Goal: Task Accomplishment & Management: Manage account settings

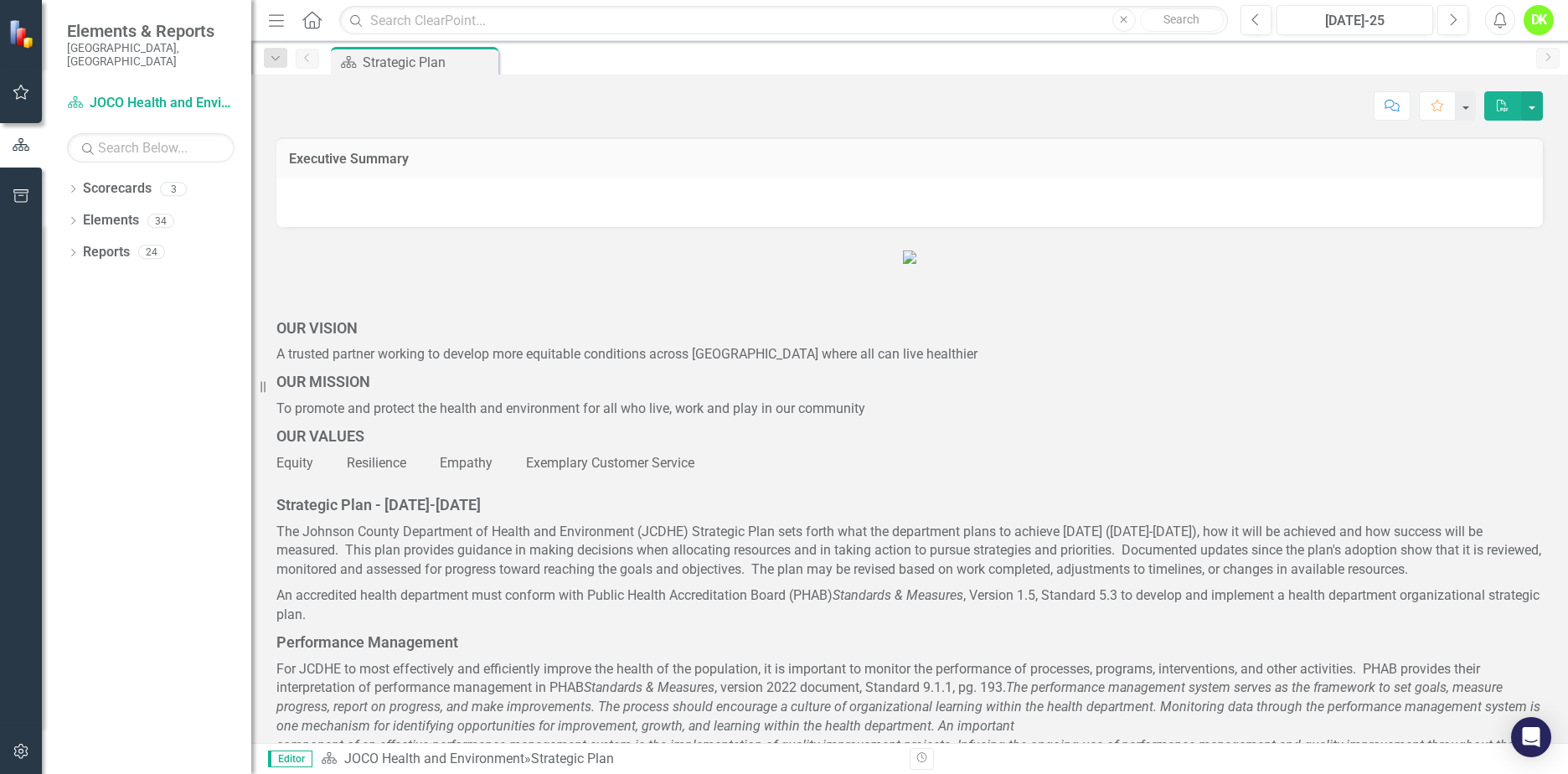
click at [69, 186] on icon "Dropdown" at bounding box center [72, 190] width 12 height 10
click at [83, 215] on icon "Dropdown" at bounding box center [81, 220] width 13 height 10
click at [93, 272] on div "DHE Dept Operations PM Scorecard" at bounding box center [171, 286] width 159 height 32
click at [143, 274] on link "DHE Dept Operations PM Scorecard" at bounding box center [180, 284] width 142 height 19
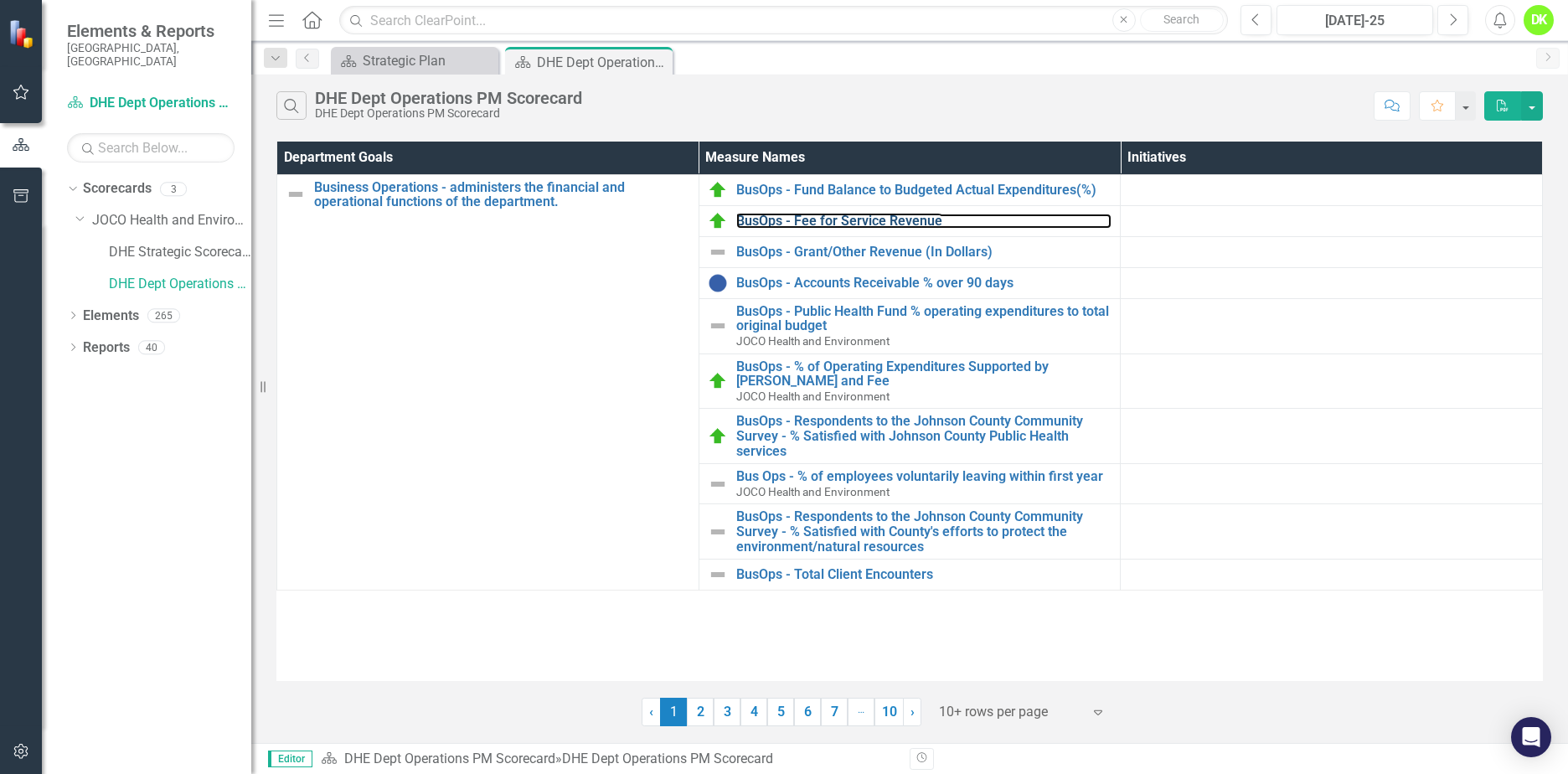
click at [834, 216] on link "BusOps - Fee for Service Revenue" at bounding box center [924, 221] width 376 height 15
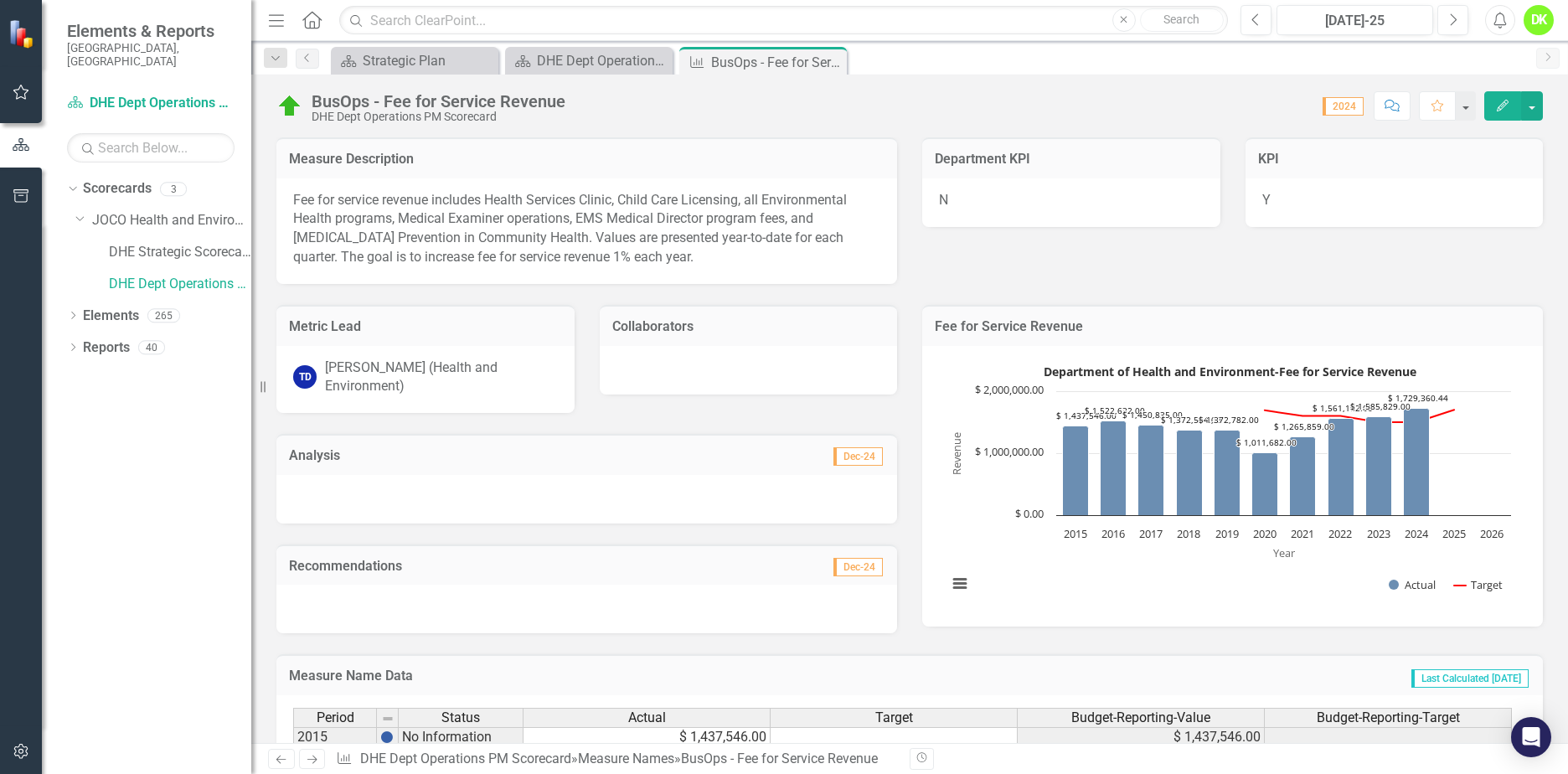
click at [0, 0] on icon "Close" at bounding box center [0, 0] width 0 height 0
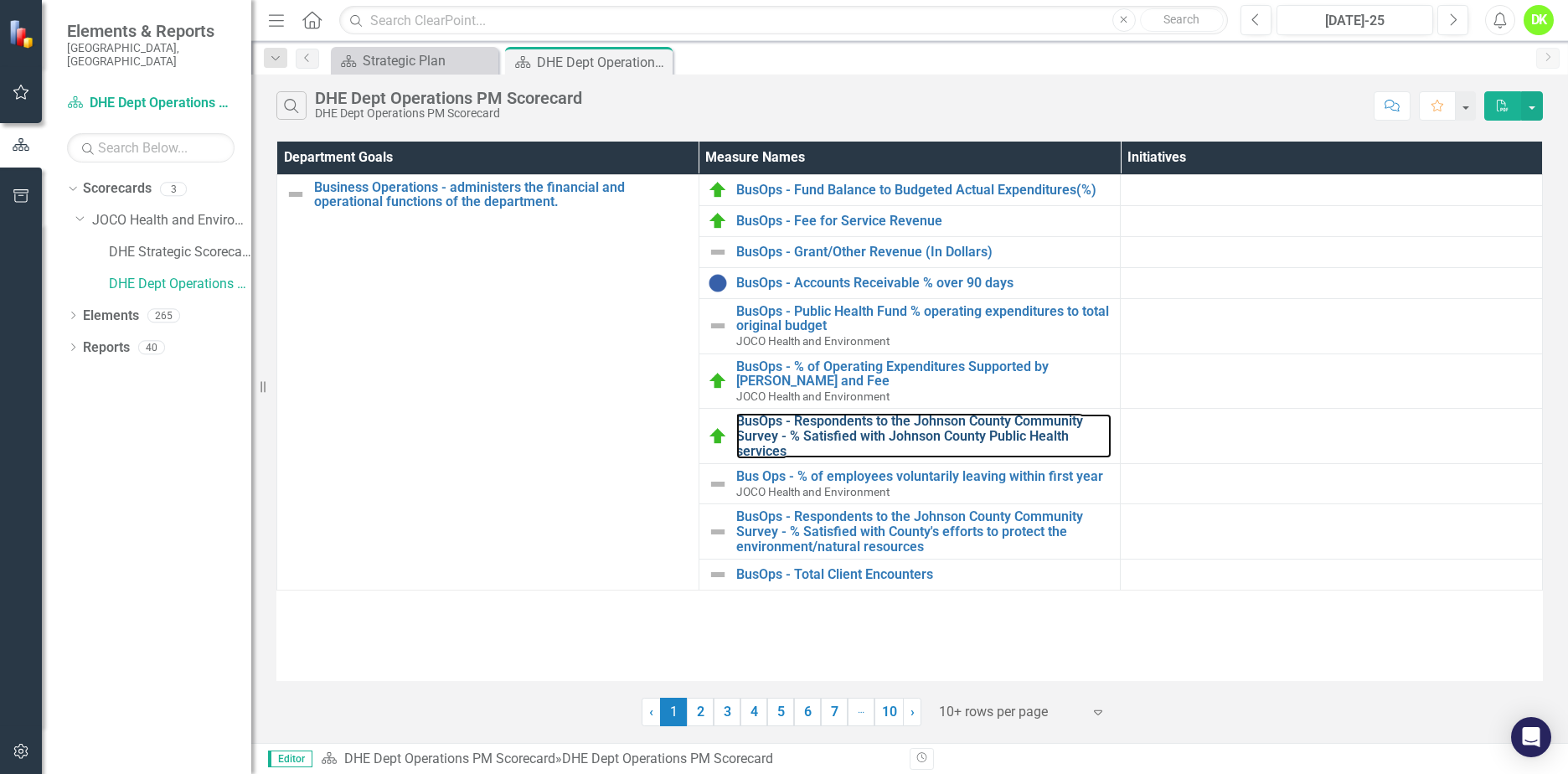
click at [834, 426] on link "BusOps - Respondents to the Johnson County Community Survey - % Satisfied with …" at bounding box center [924, 436] width 376 height 44
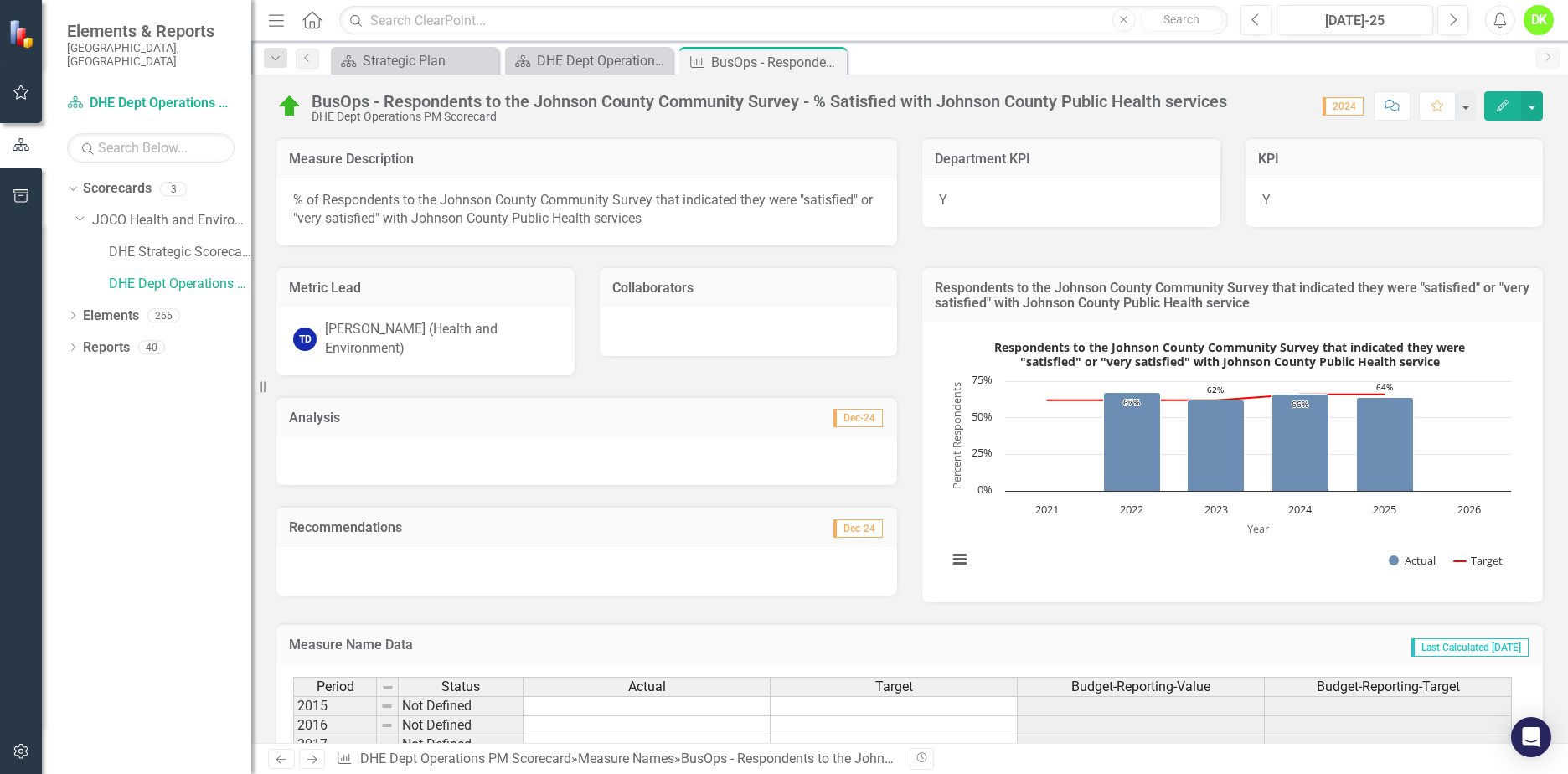
click at [0, 0] on icon "Close" at bounding box center [0, 0] width 0 height 0
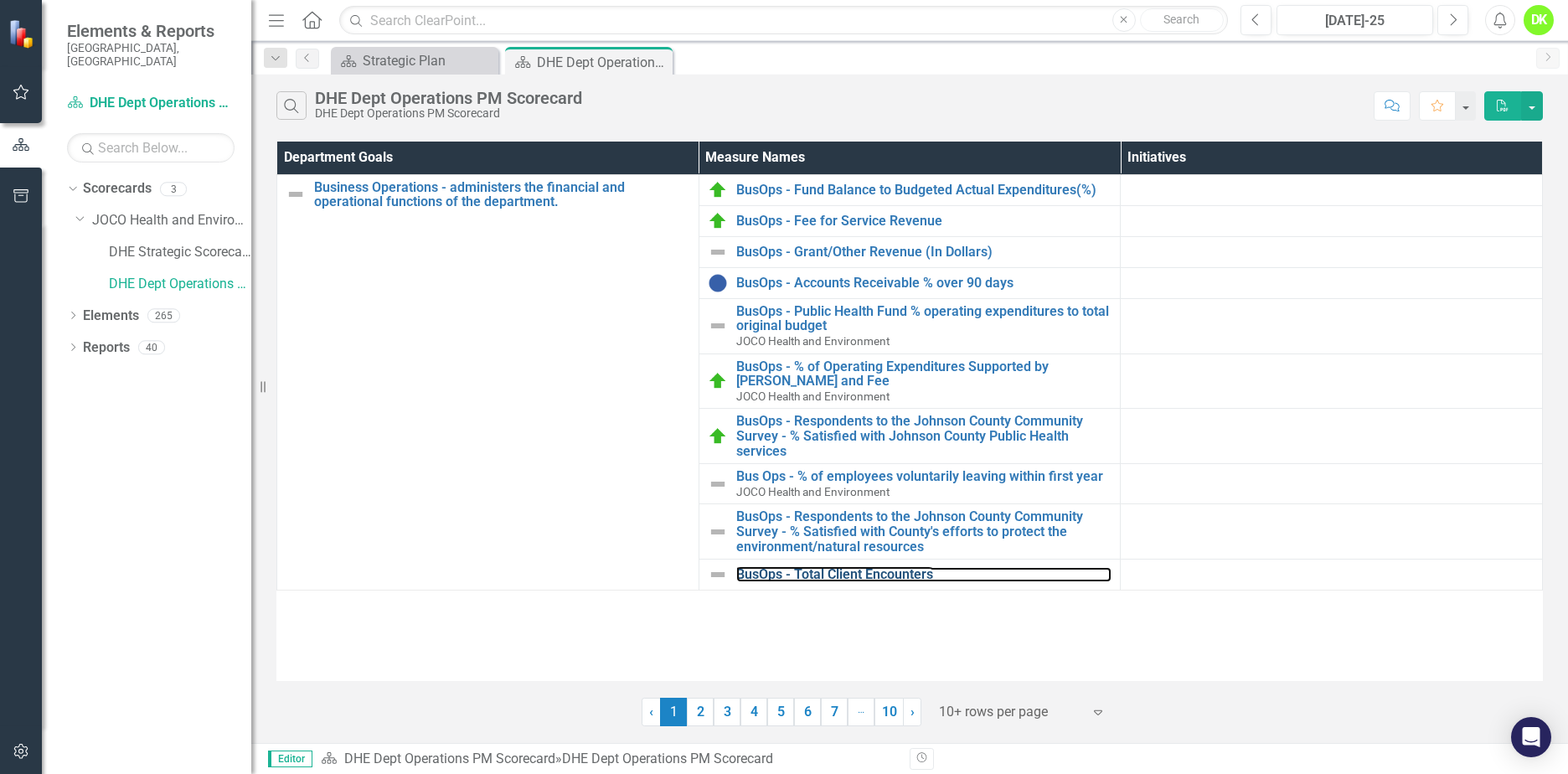
click at [803, 578] on link "BusOps - Total Client Encounters" at bounding box center [924, 575] width 376 height 15
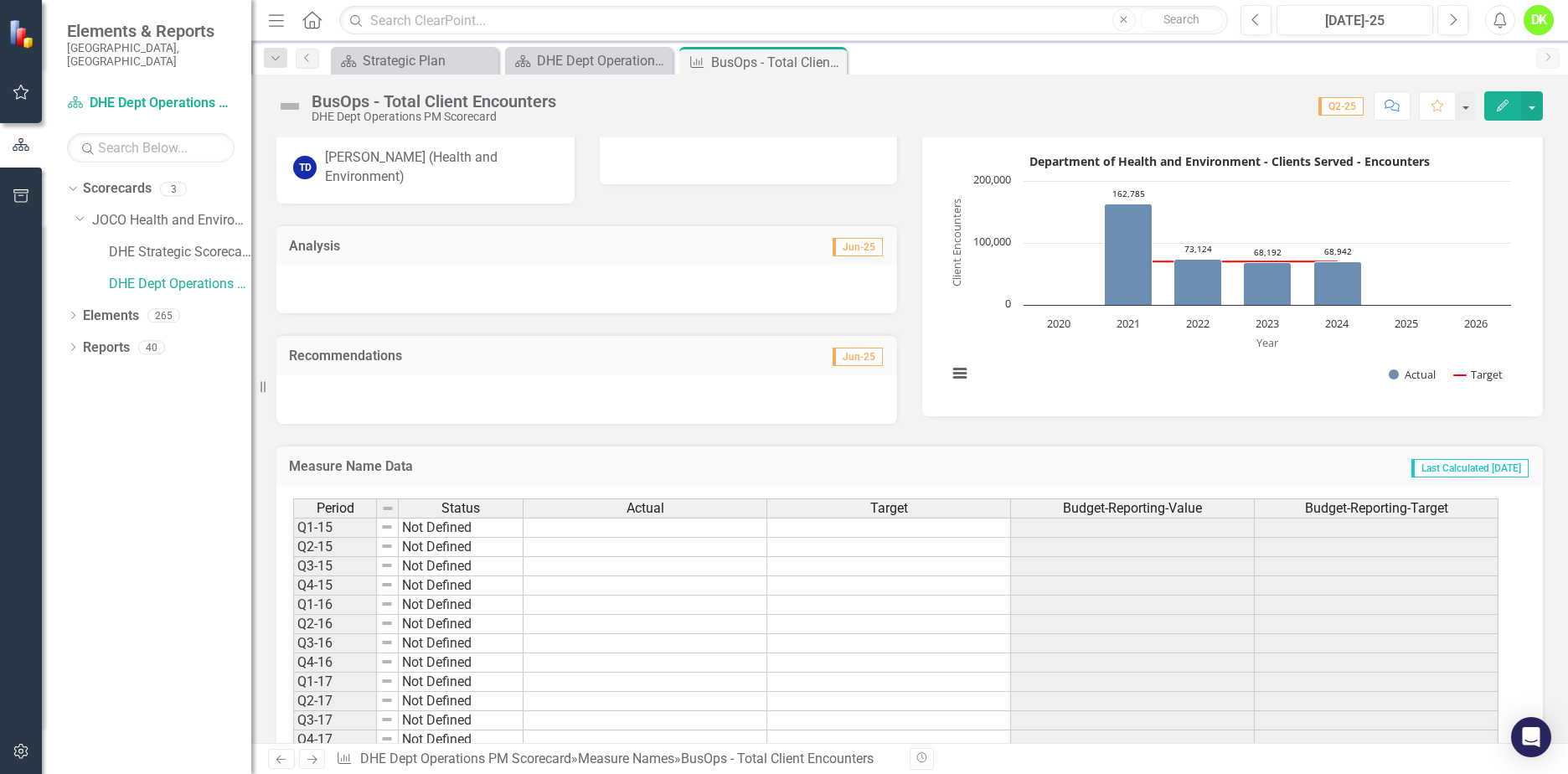
scroll to position [84, 0]
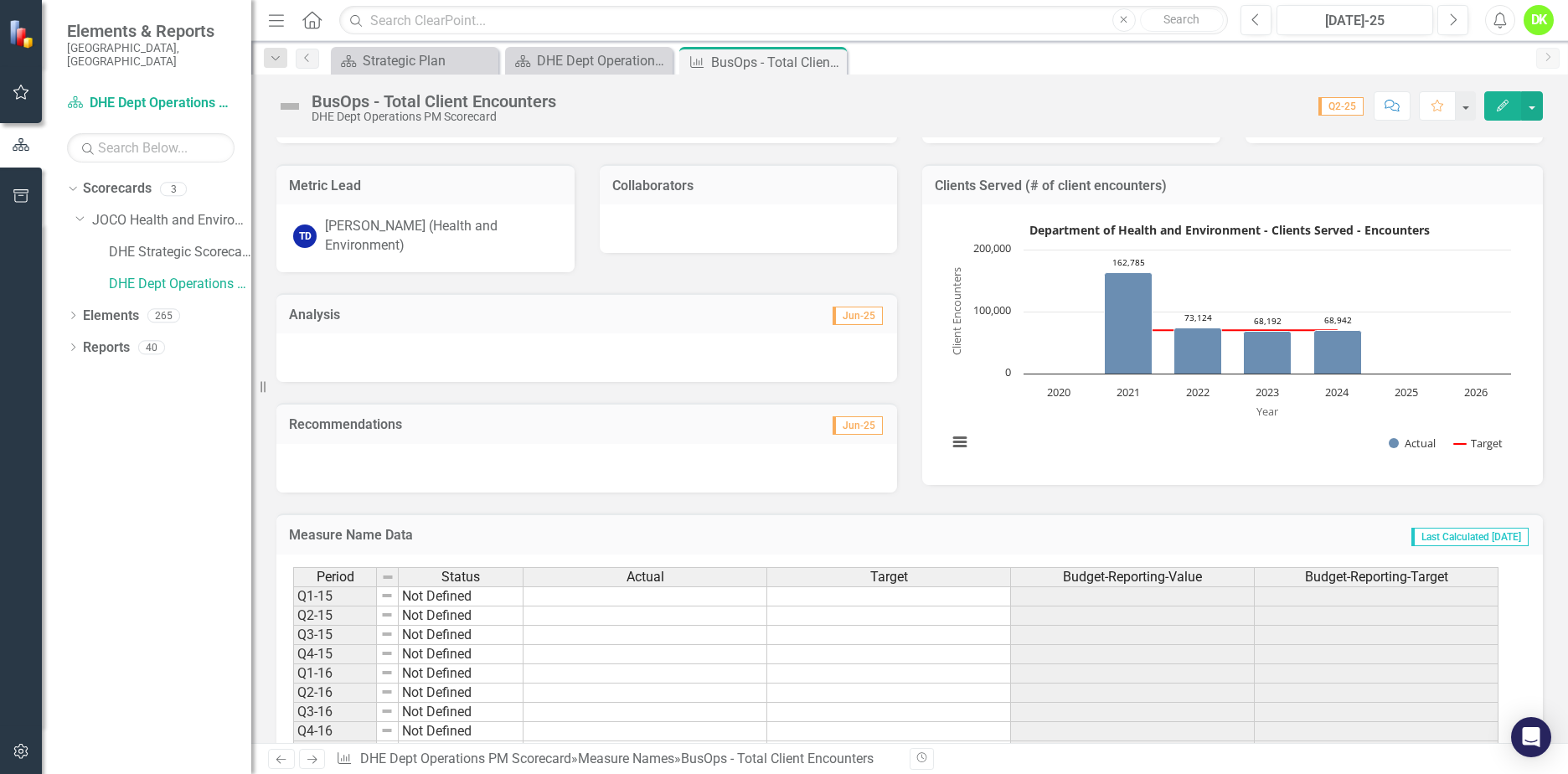
click at [0, 0] on icon "Close" at bounding box center [0, 0] width 0 height 0
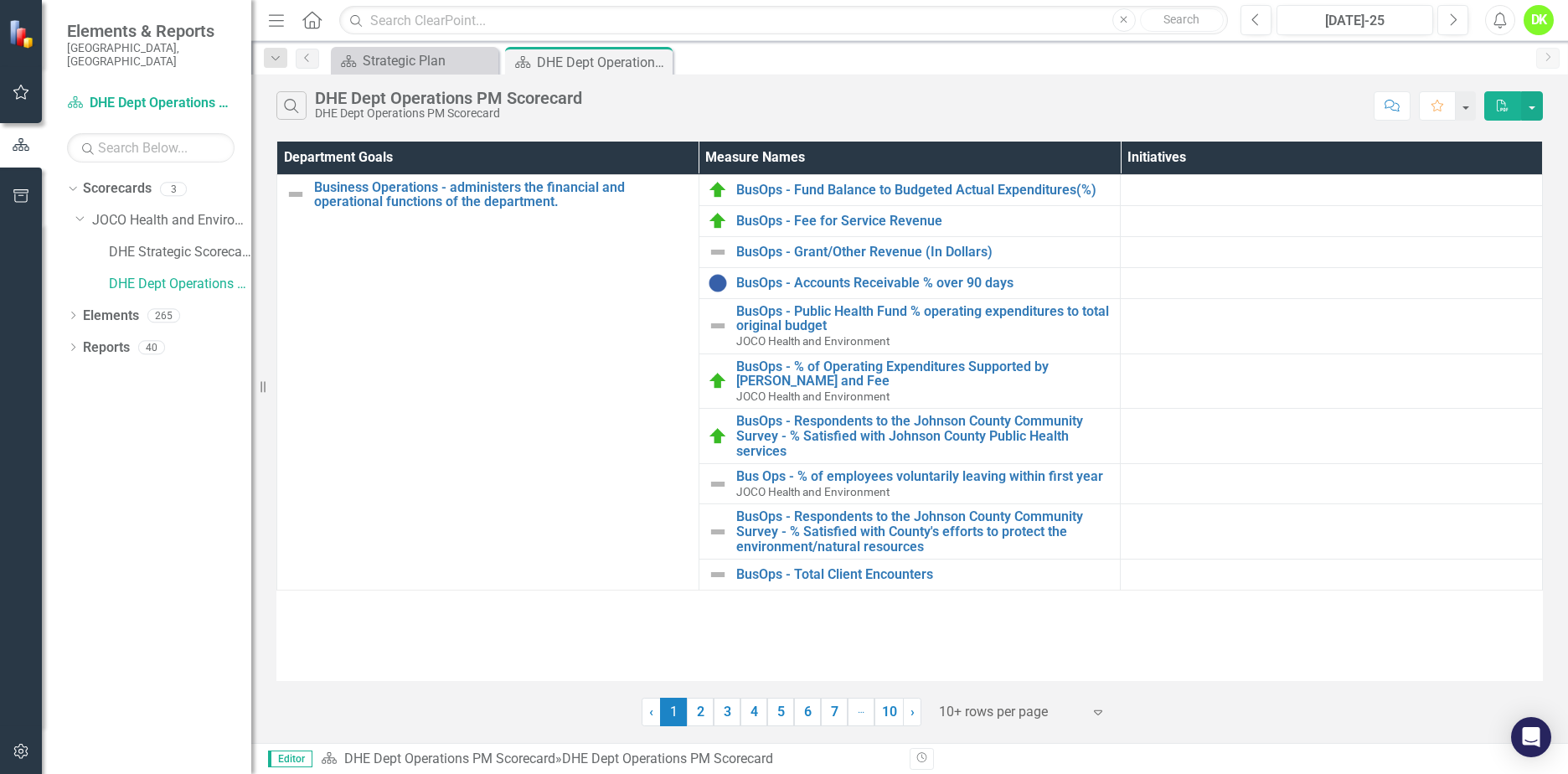
click at [703, 719] on link "2" at bounding box center [700, 711] width 27 height 28
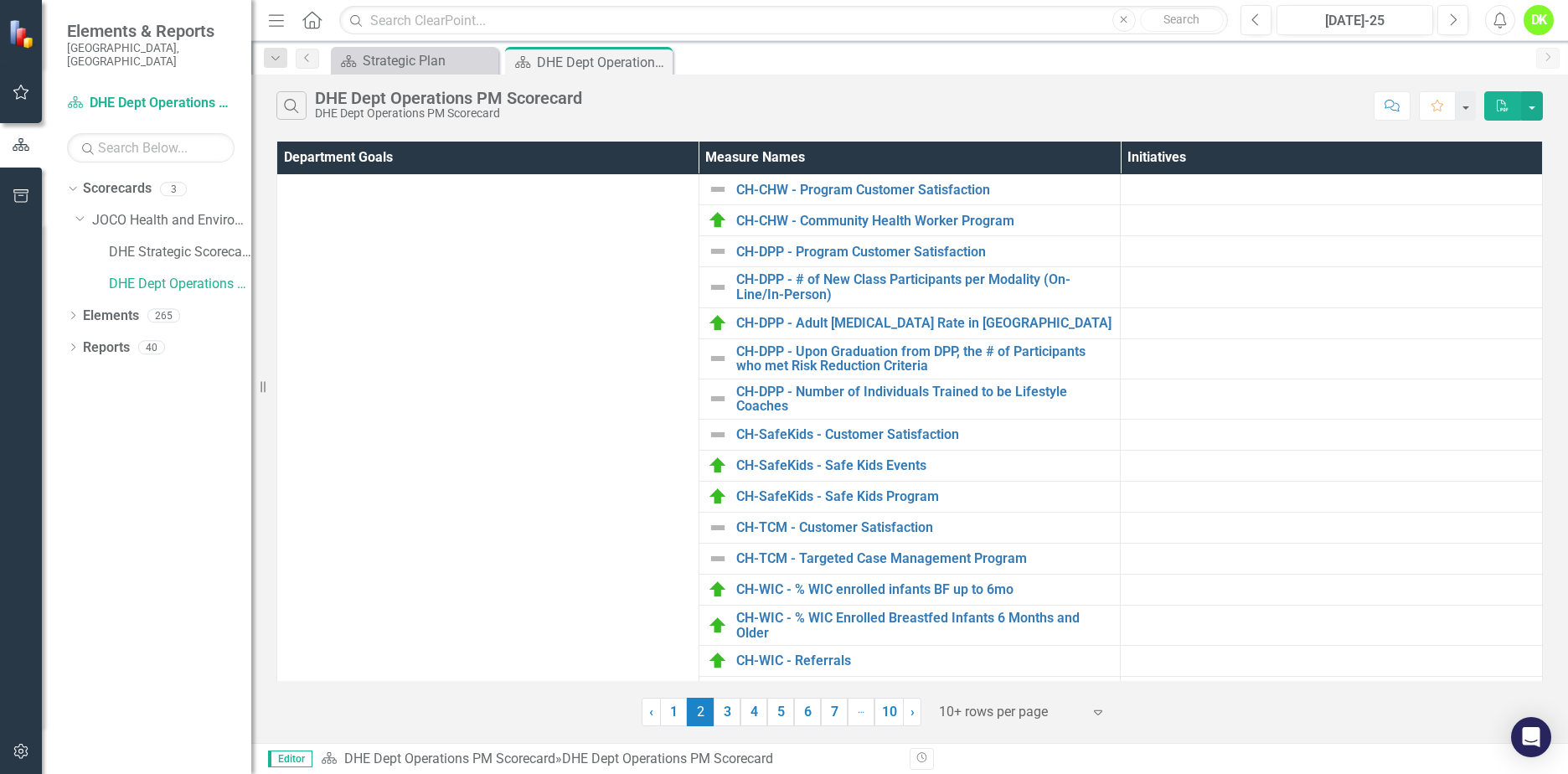
scroll to position [335, 0]
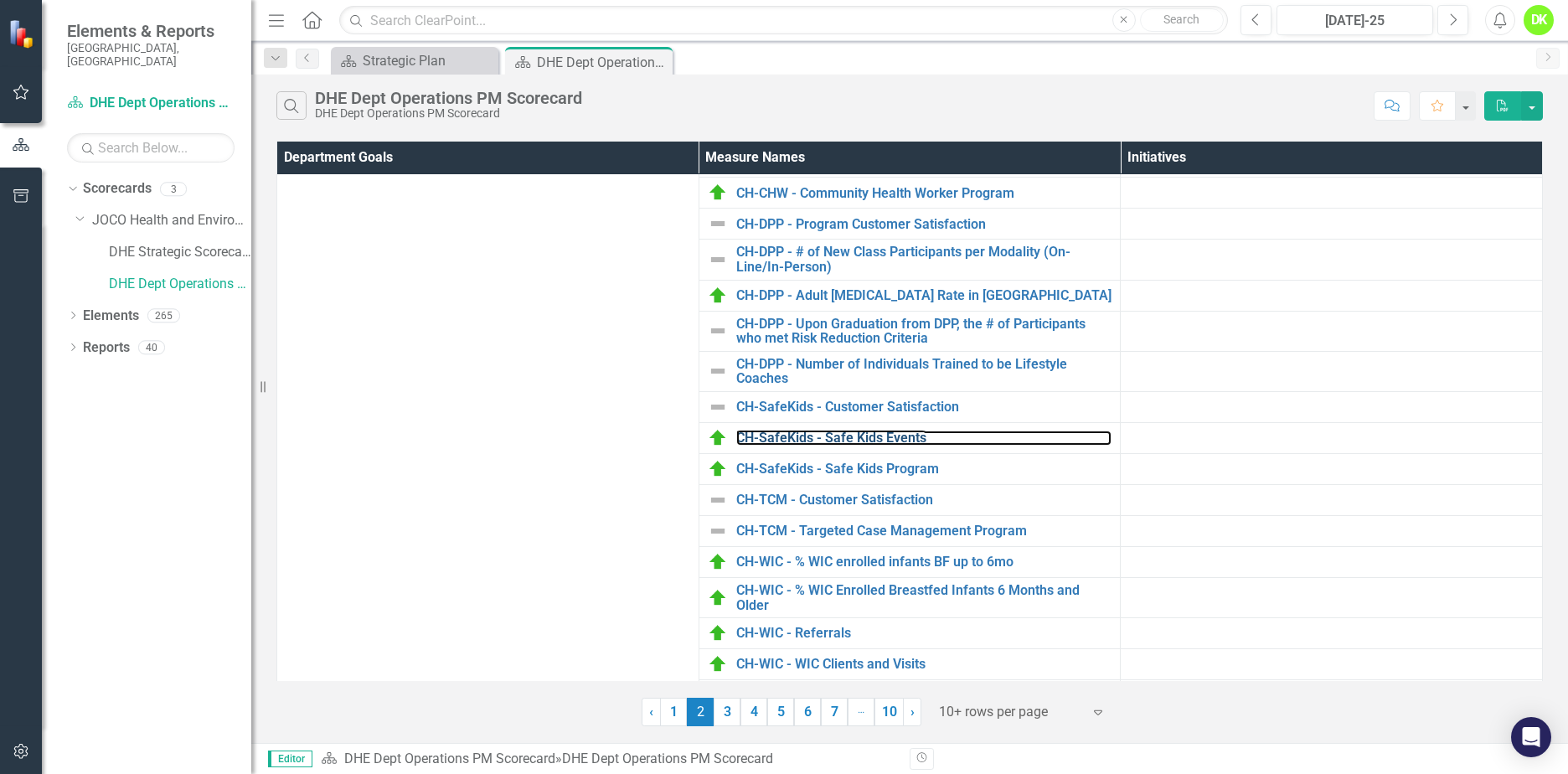
click at [861, 444] on link "CH-SafeKids - Safe Kids Events" at bounding box center [924, 439] width 376 height 15
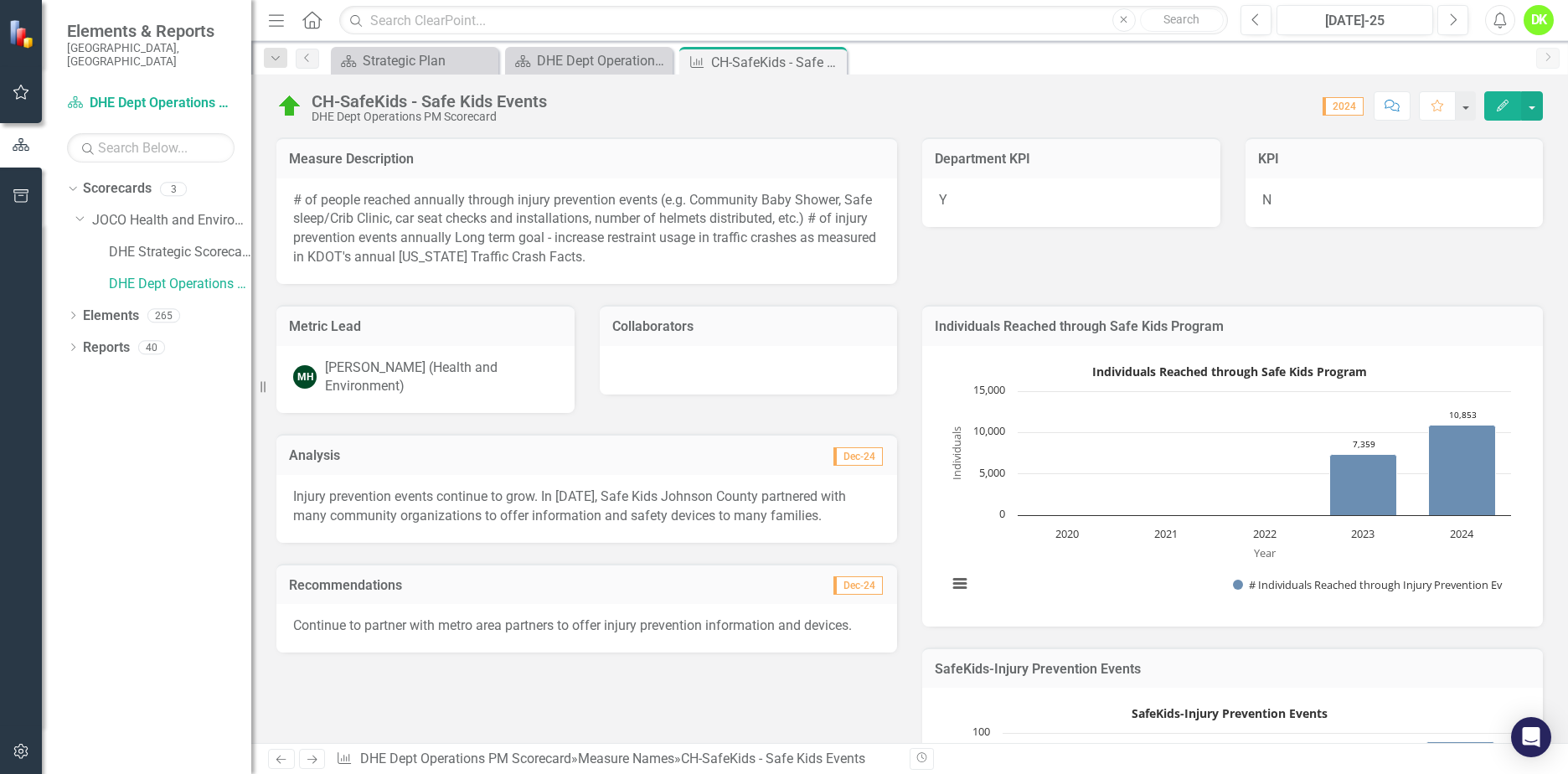
click at [0, 0] on icon at bounding box center [0, 0] width 0 height 0
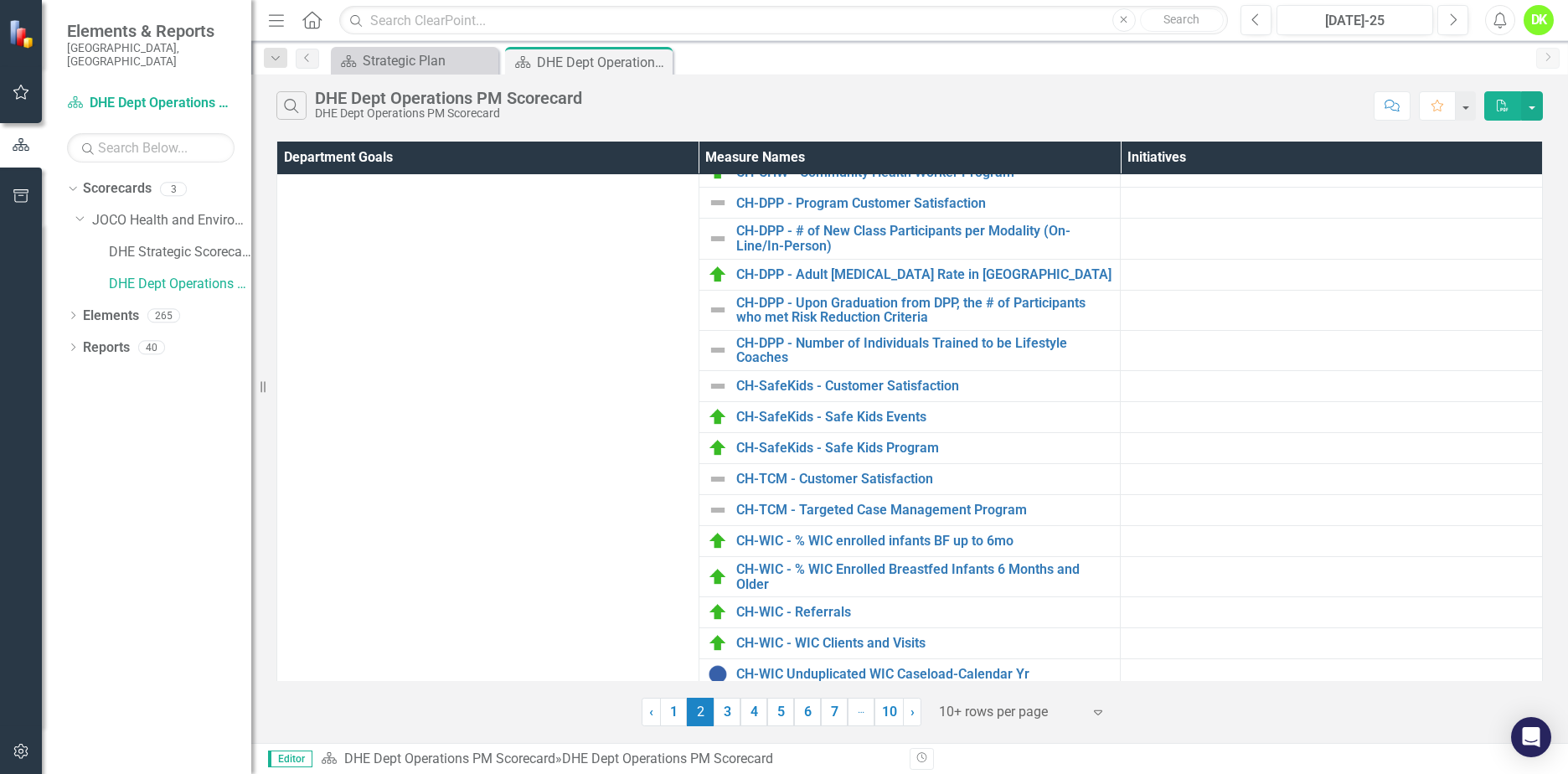
scroll to position [365, 0]
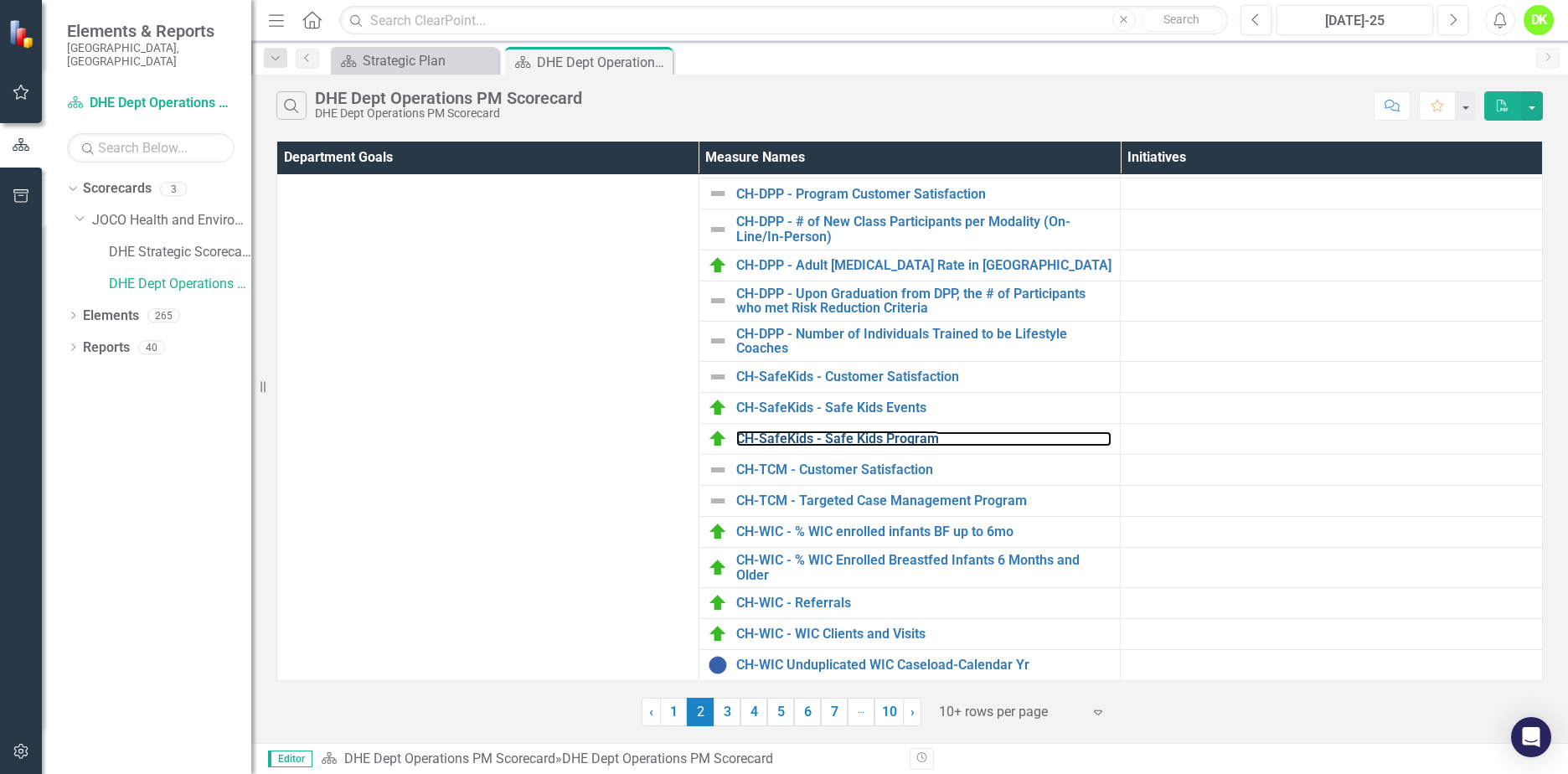
click at [909, 437] on link "CH-SafeKids - Safe Kids Program" at bounding box center [924, 439] width 376 height 15
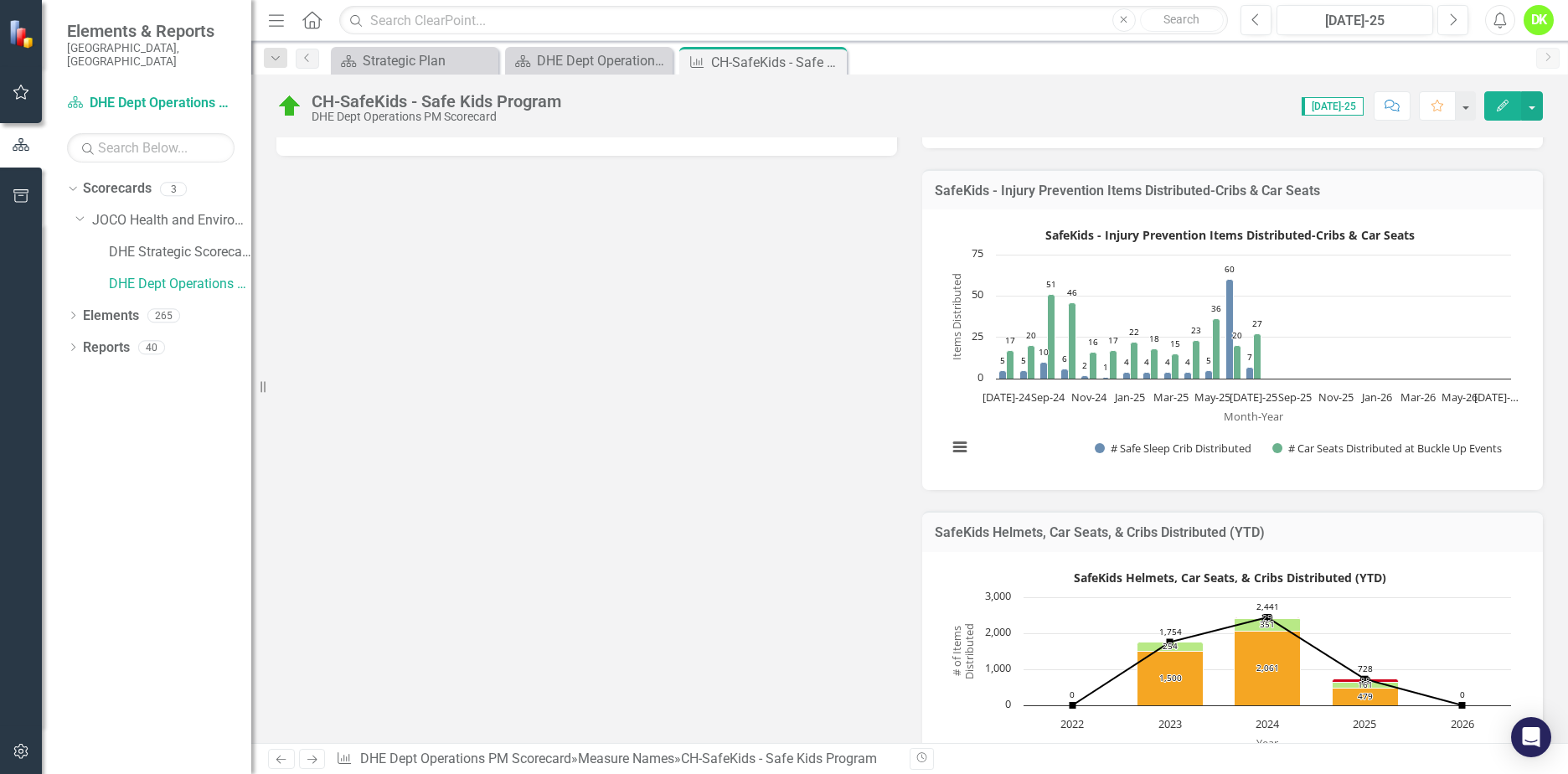
scroll to position [418, 0]
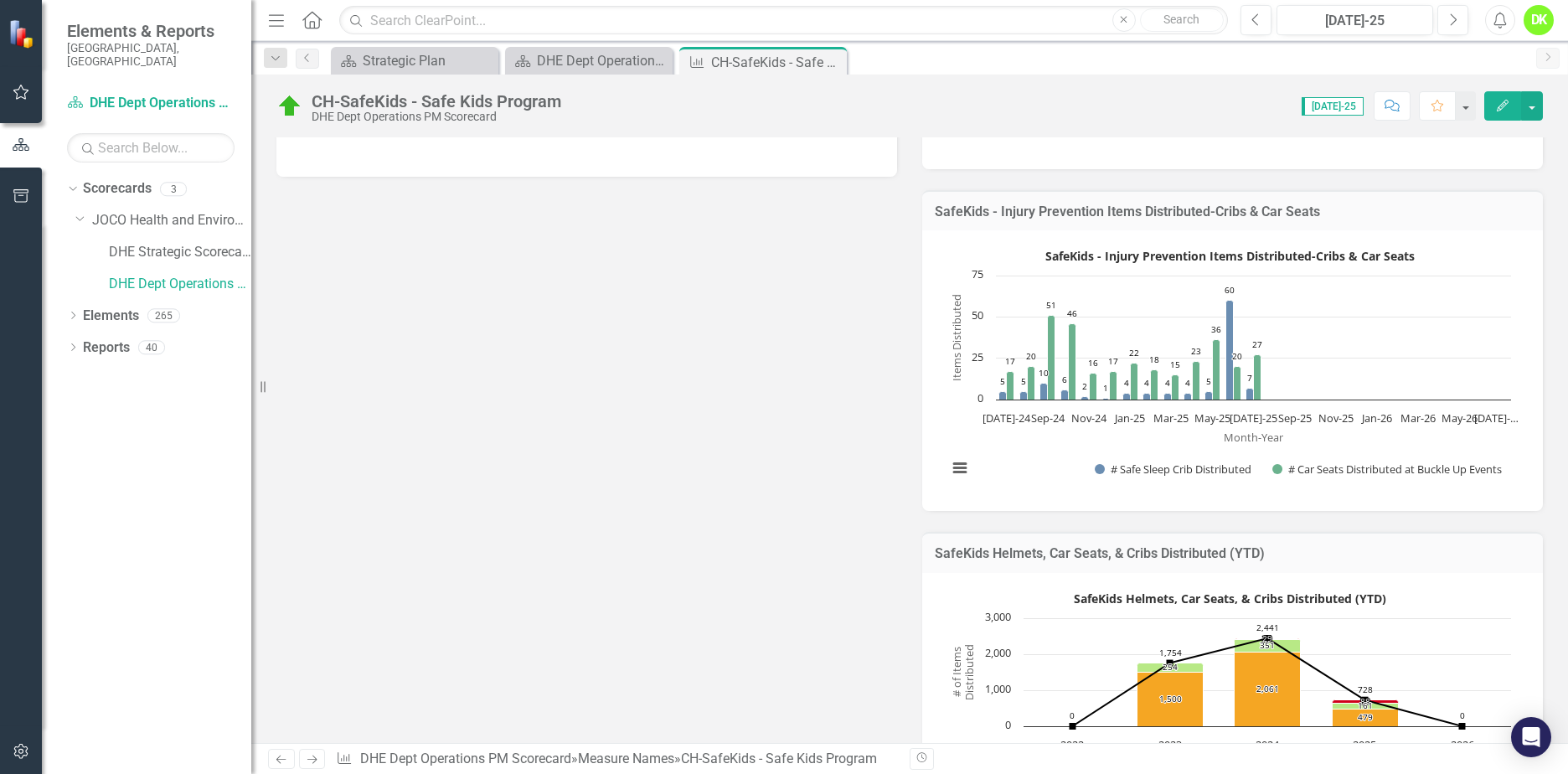
click at [1419, 238] on div "SafeKids - Injury Prevention Items Distributed-Cribs & Car Seats Bar chart with…" at bounding box center [1232, 370] width 620 height 280
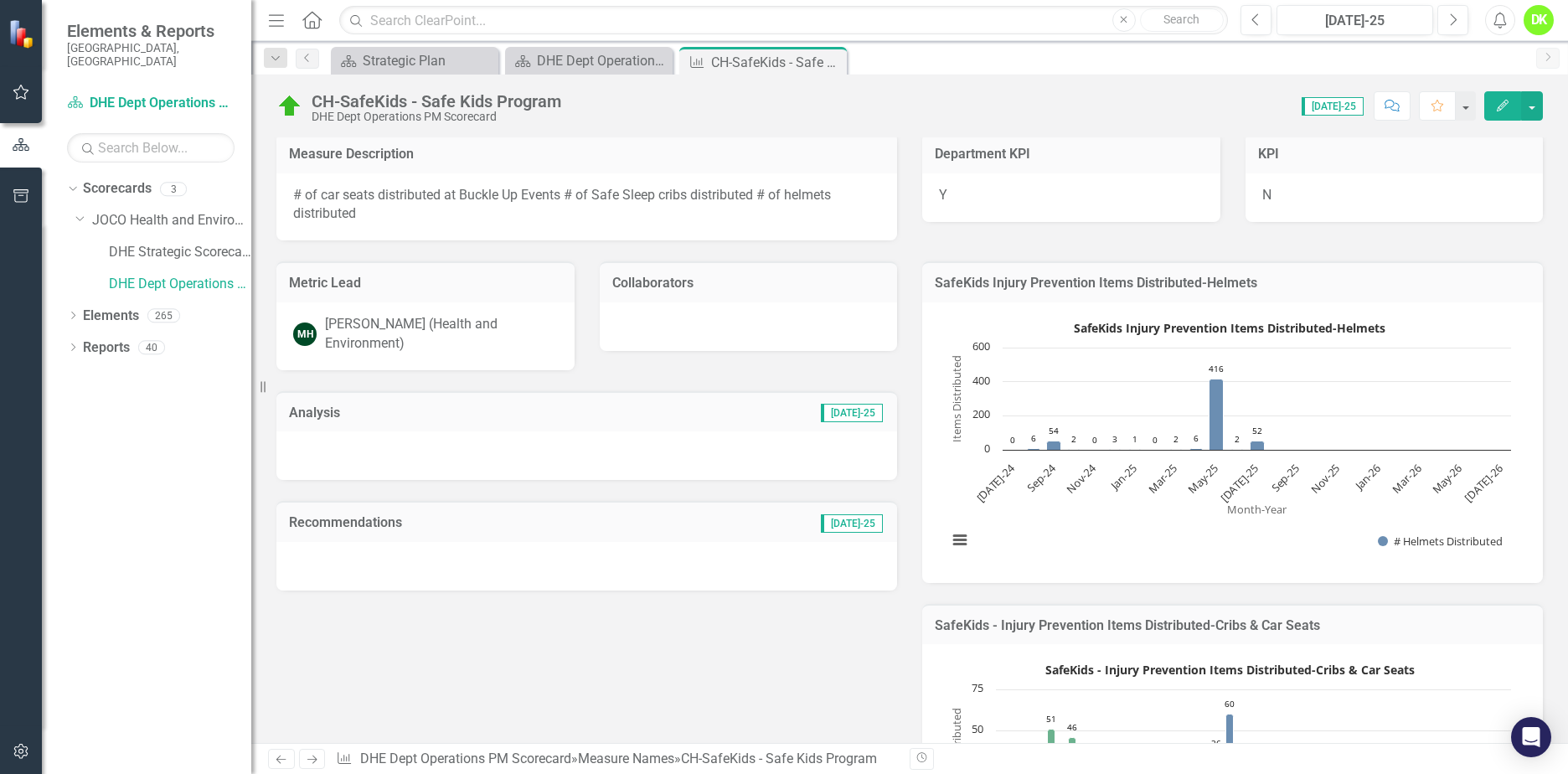
scroll to position [0, 0]
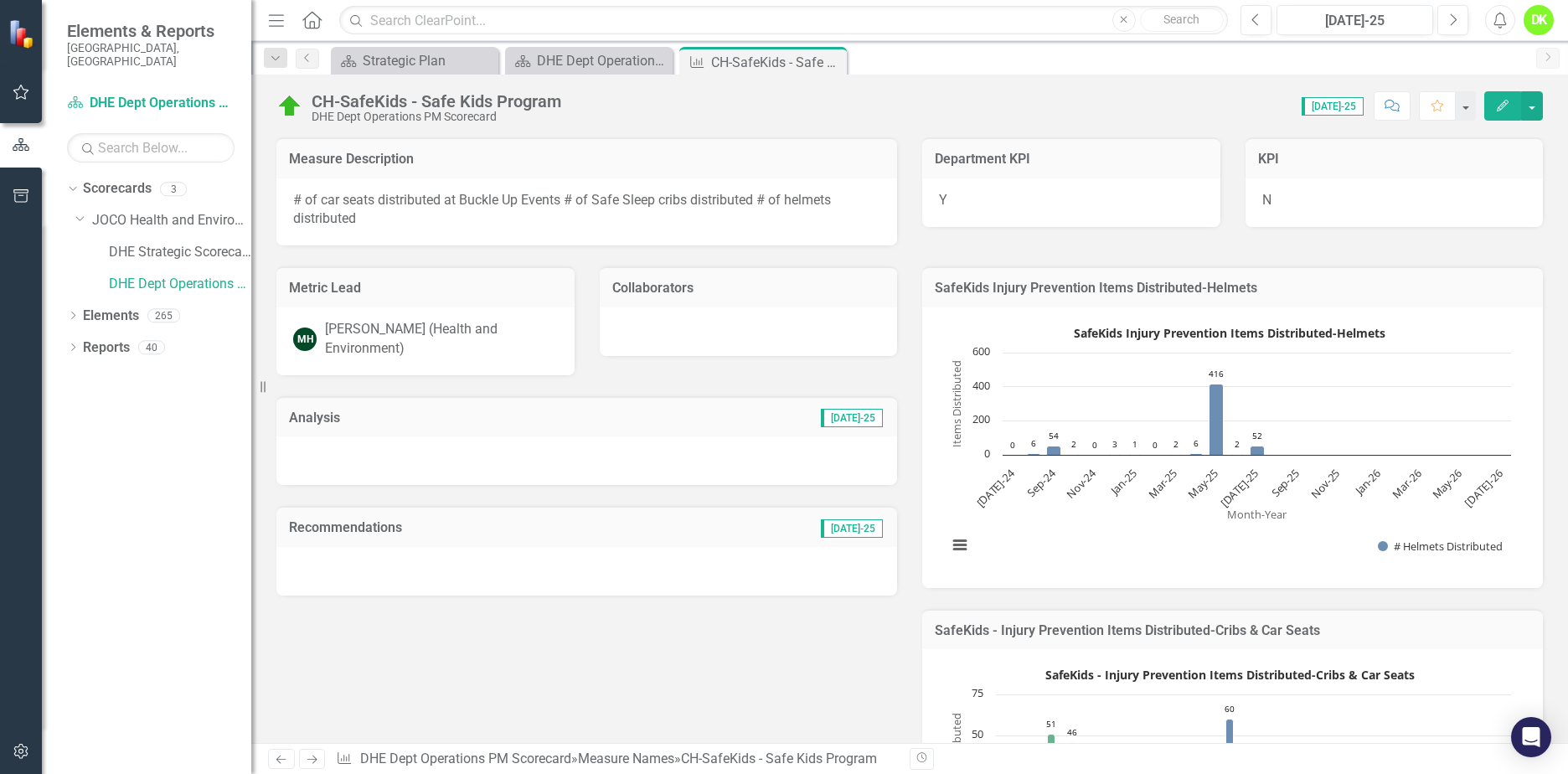
click at [0, 0] on icon "Close" at bounding box center [0, 0] width 0 height 0
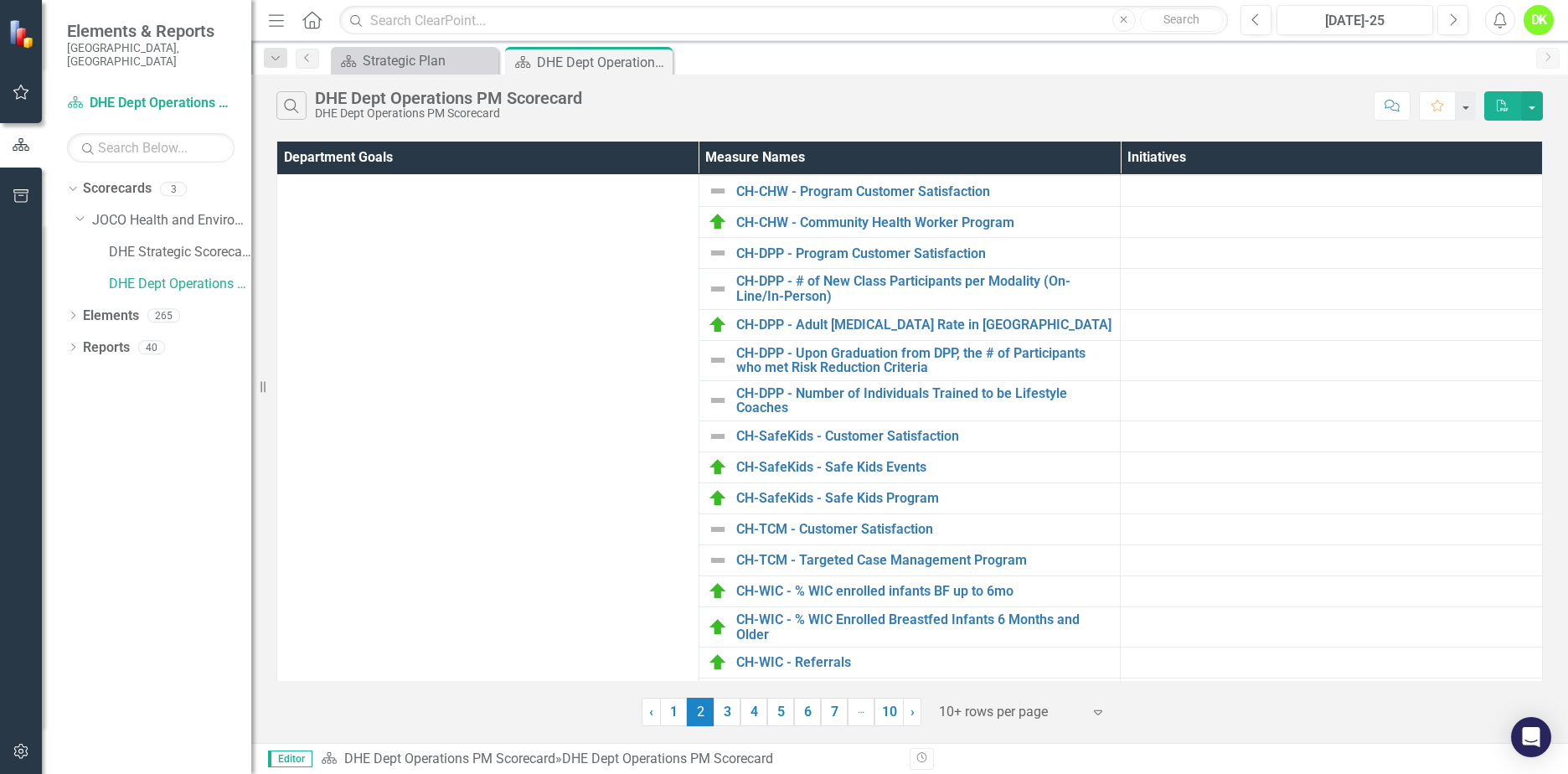
scroll to position [335, 0]
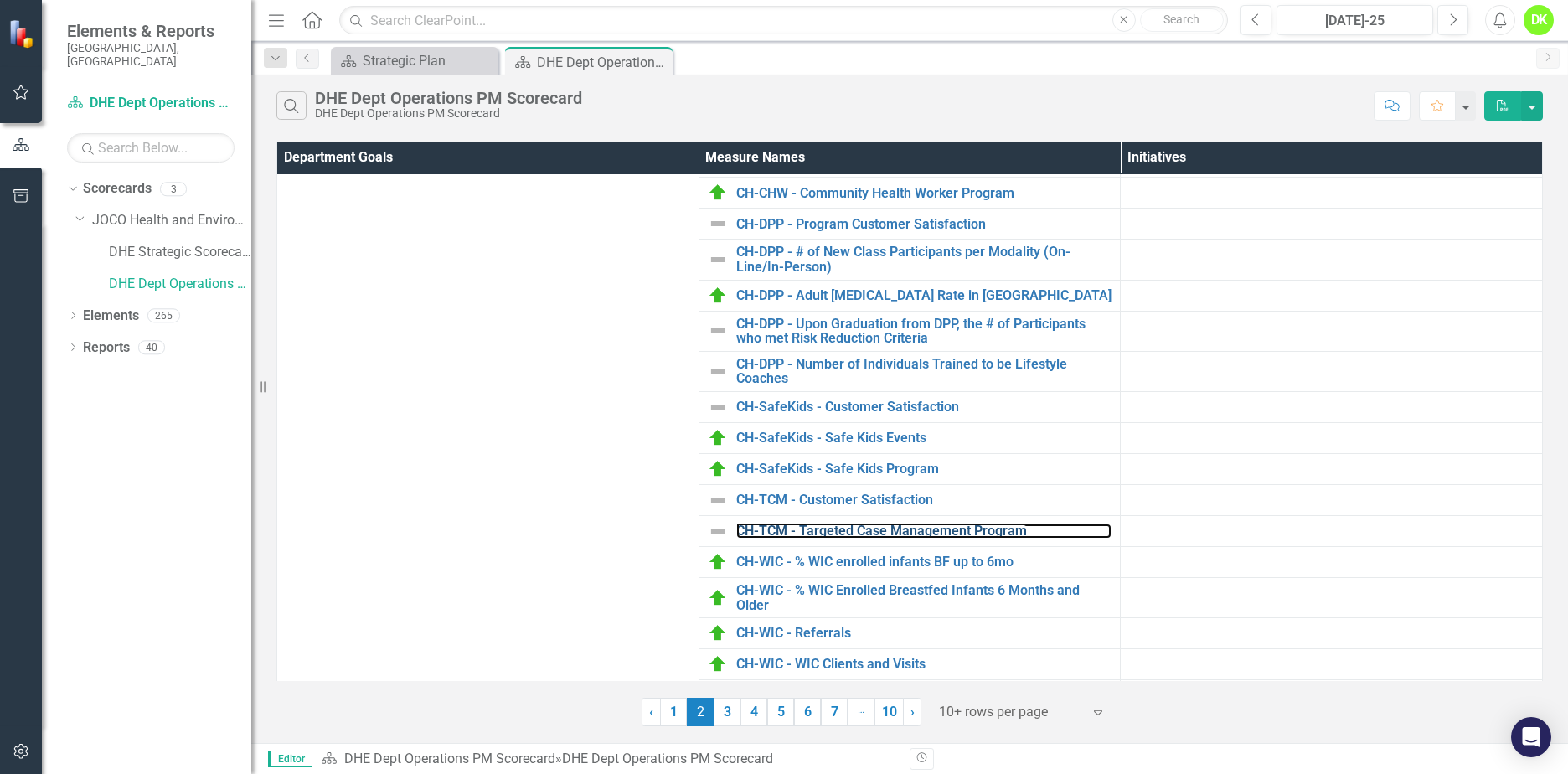
click at [853, 526] on link "CH-TCM - Targeted Case Management Program" at bounding box center [924, 531] width 376 height 15
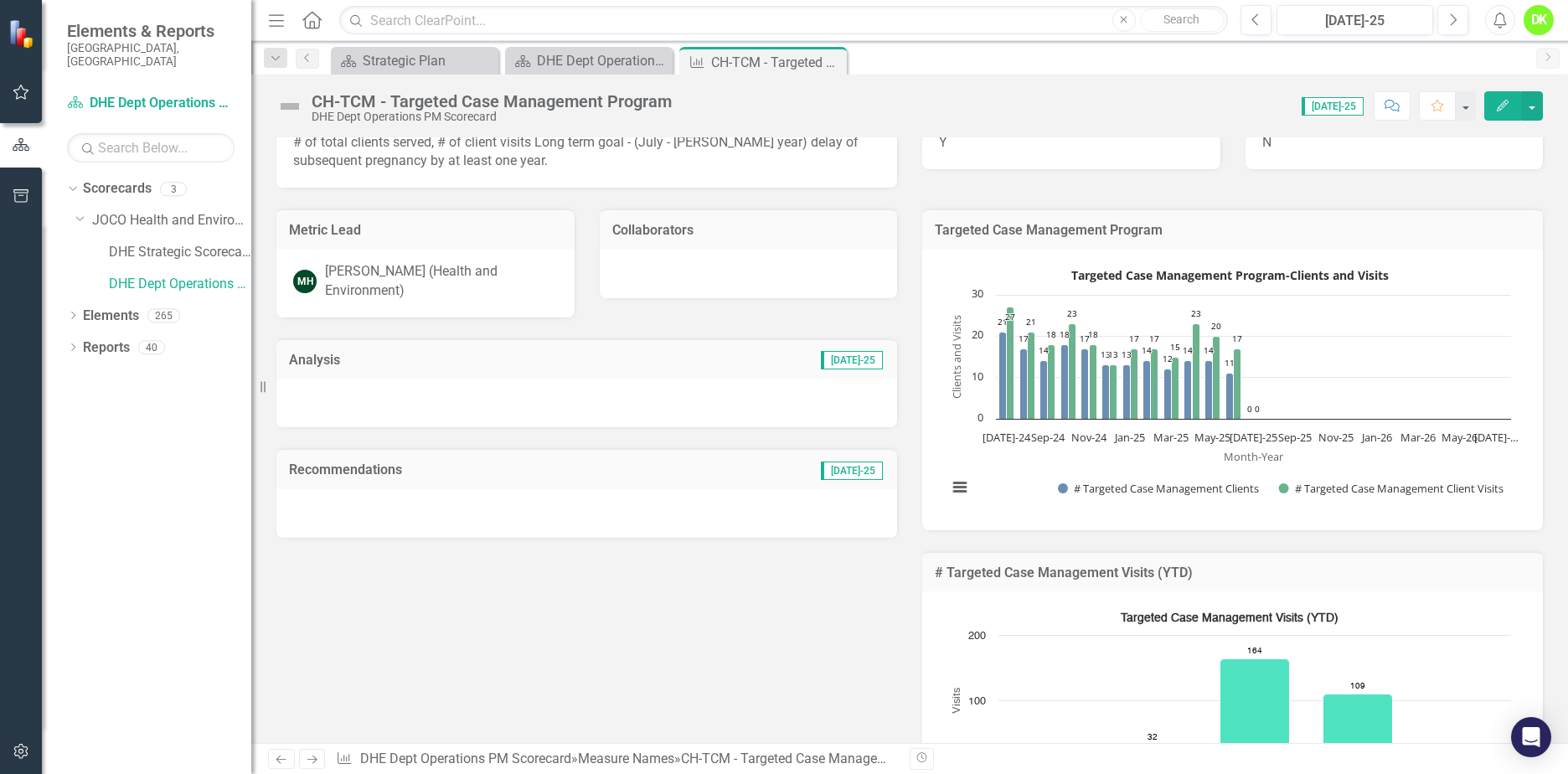
scroll to position [167, 0]
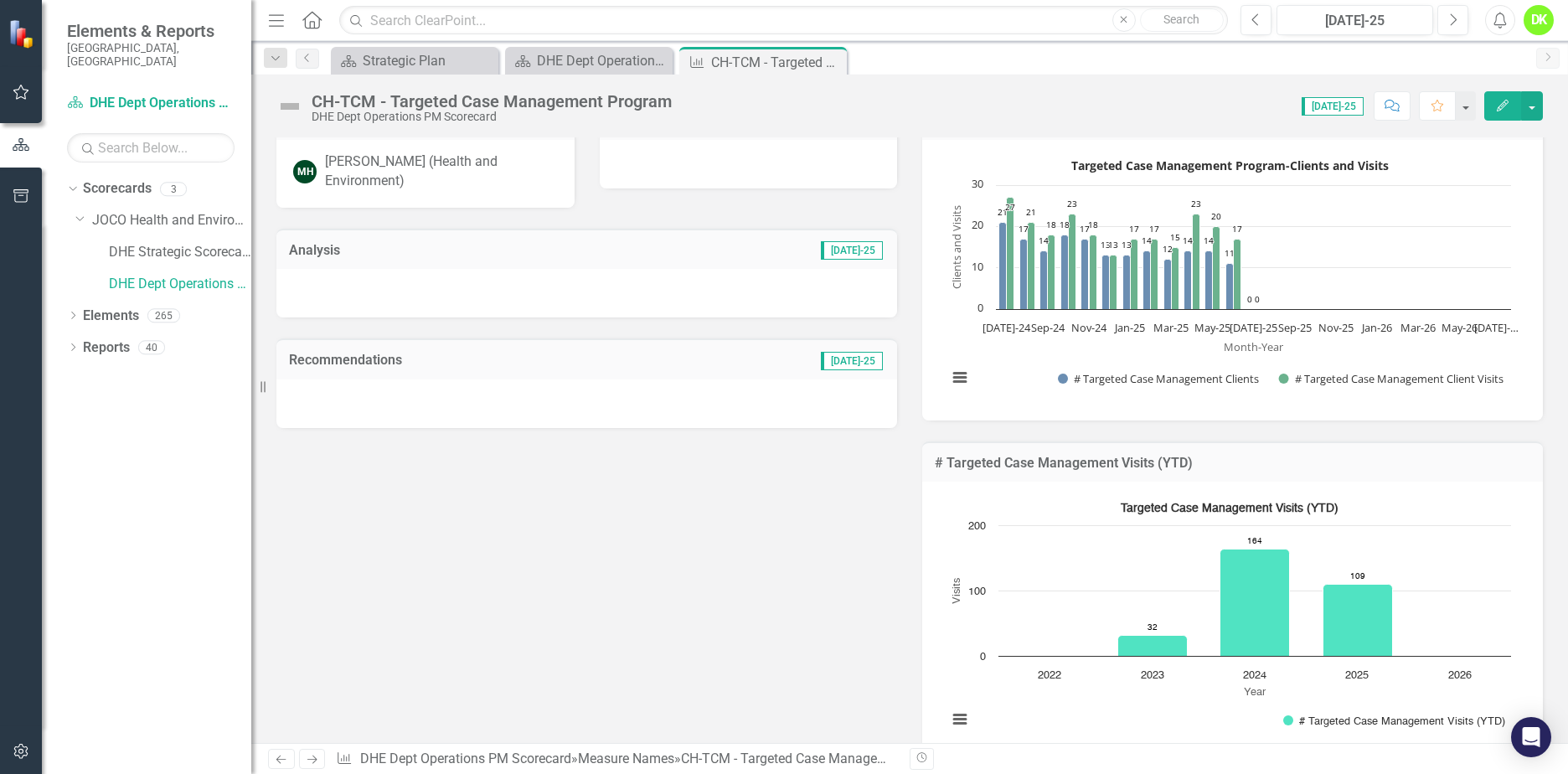
click at [0, 0] on icon "Close" at bounding box center [0, 0] width 0 height 0
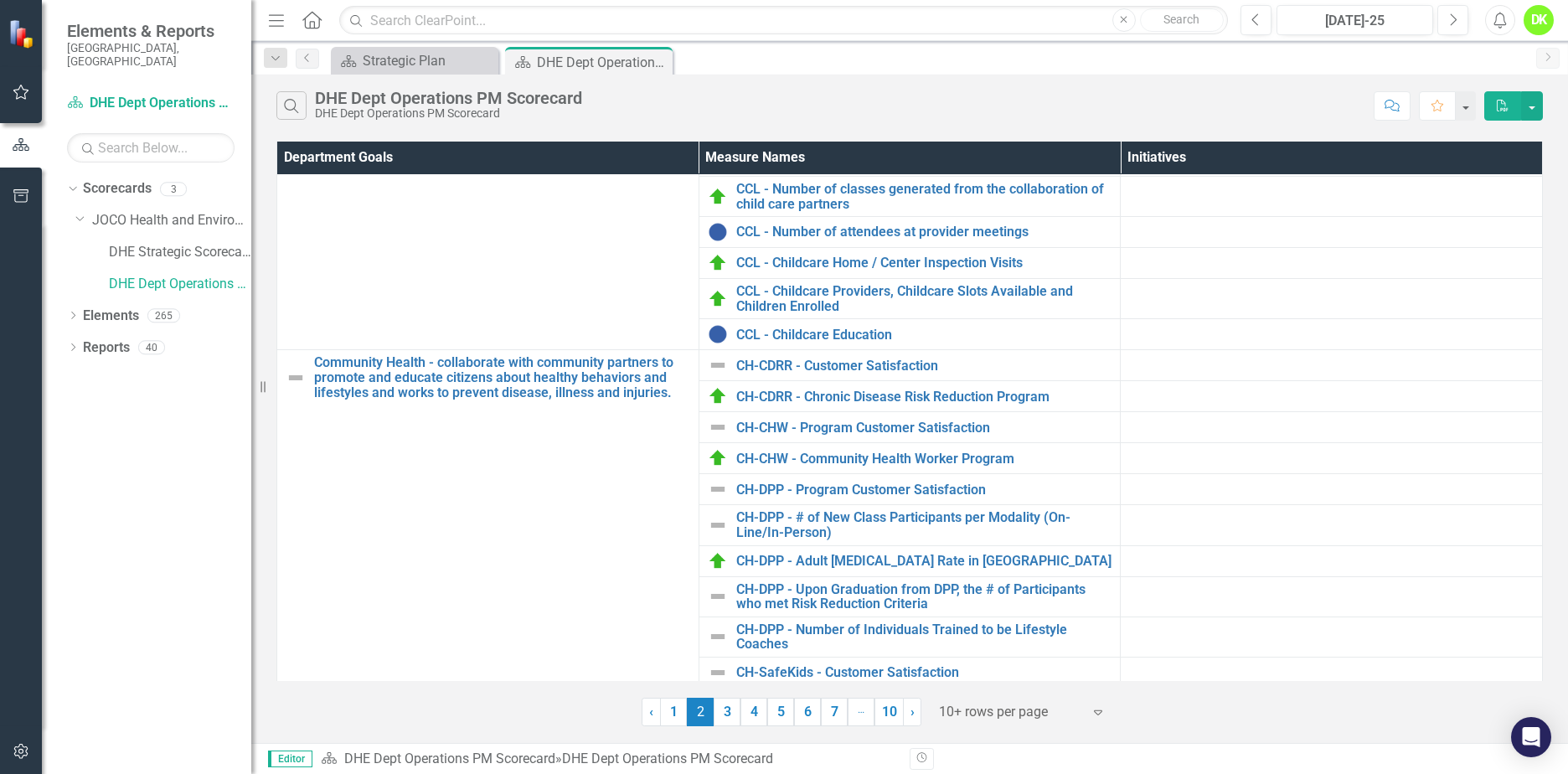
scroll to position [335, 0]
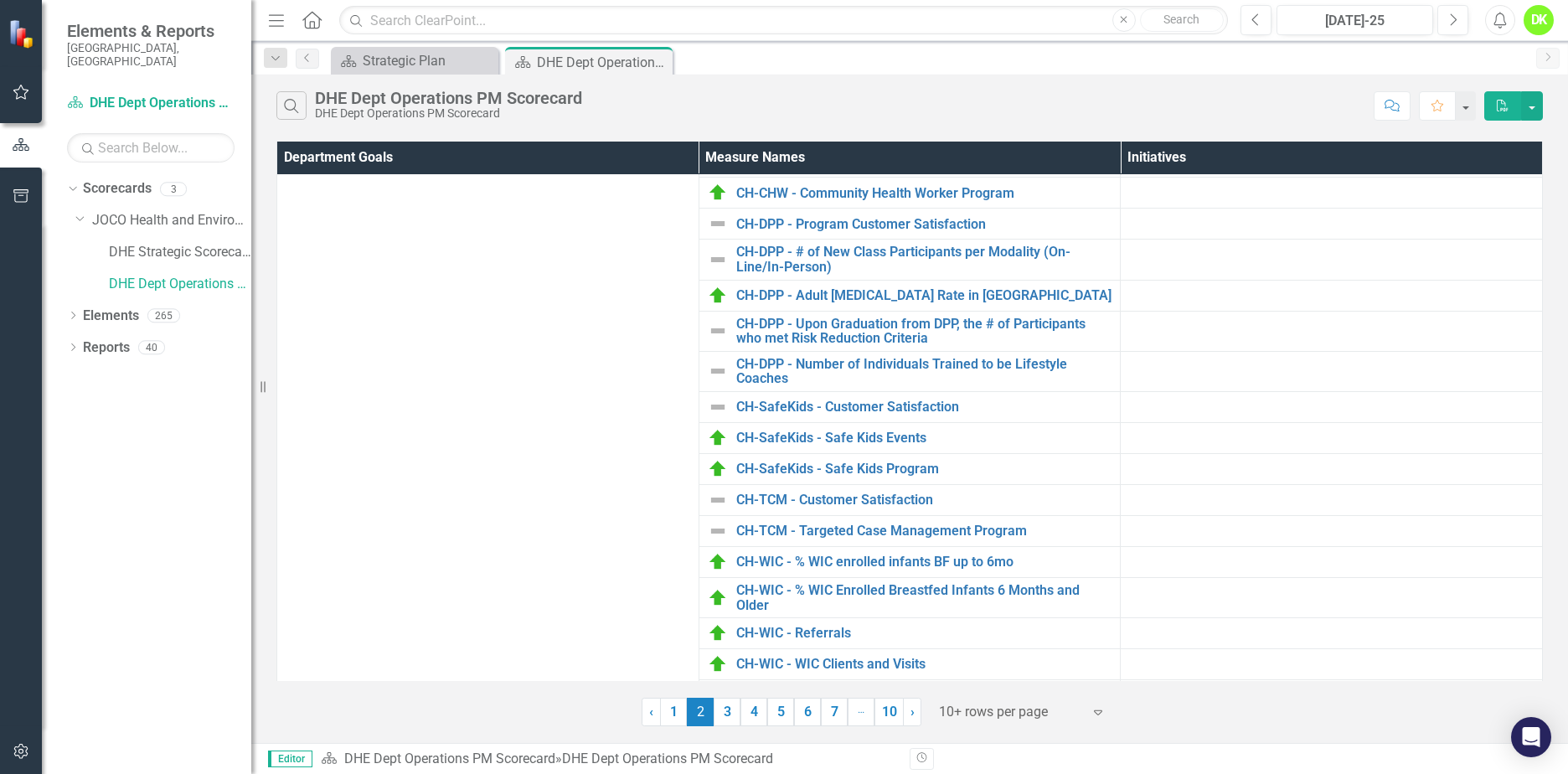
click at [730, 708] on link "3" at bounding box center [727, 711] width 27 height 28
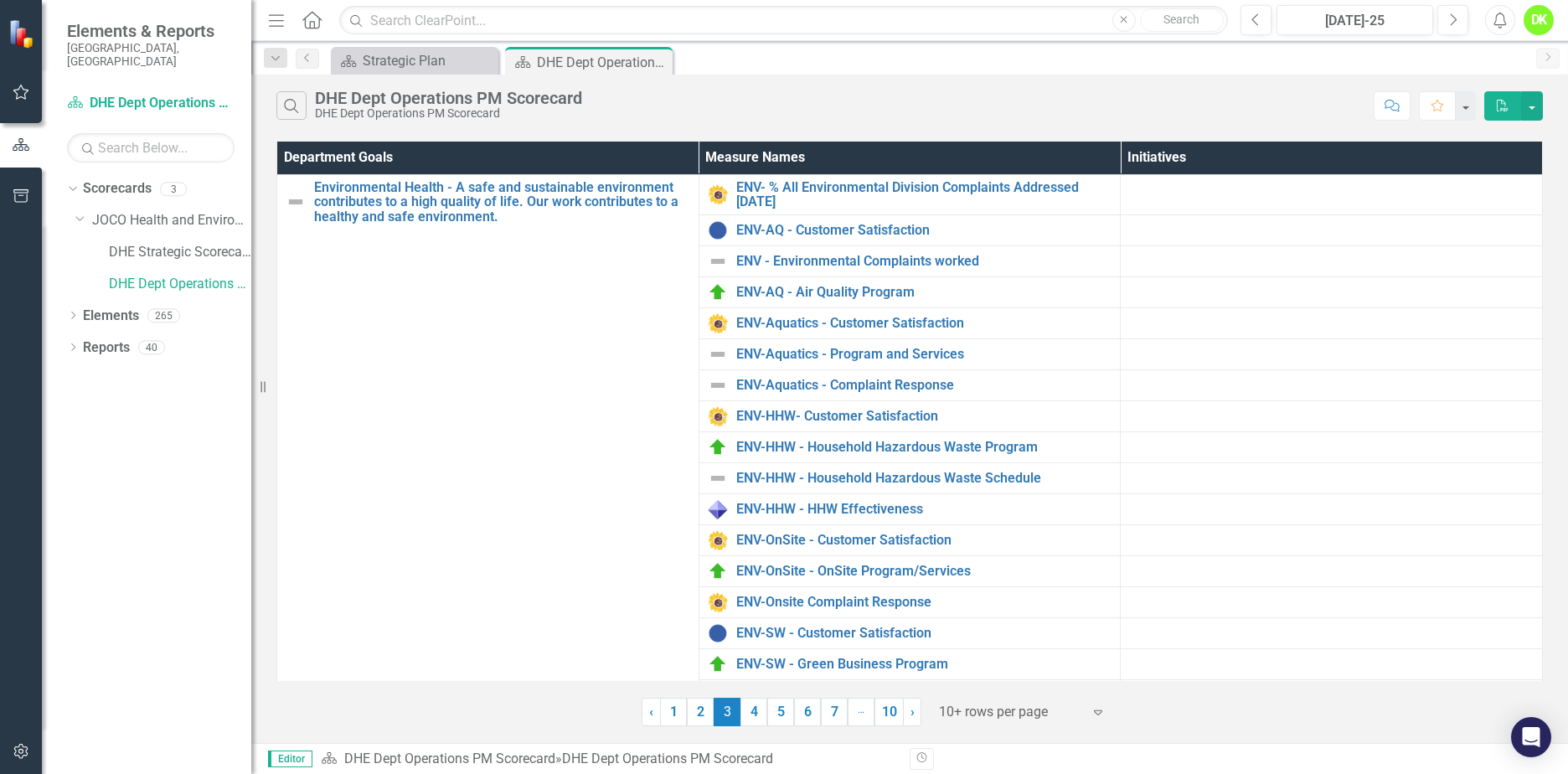
click at [700, 713] on link "2" at bounding box center [700, 711] width 27 height 28
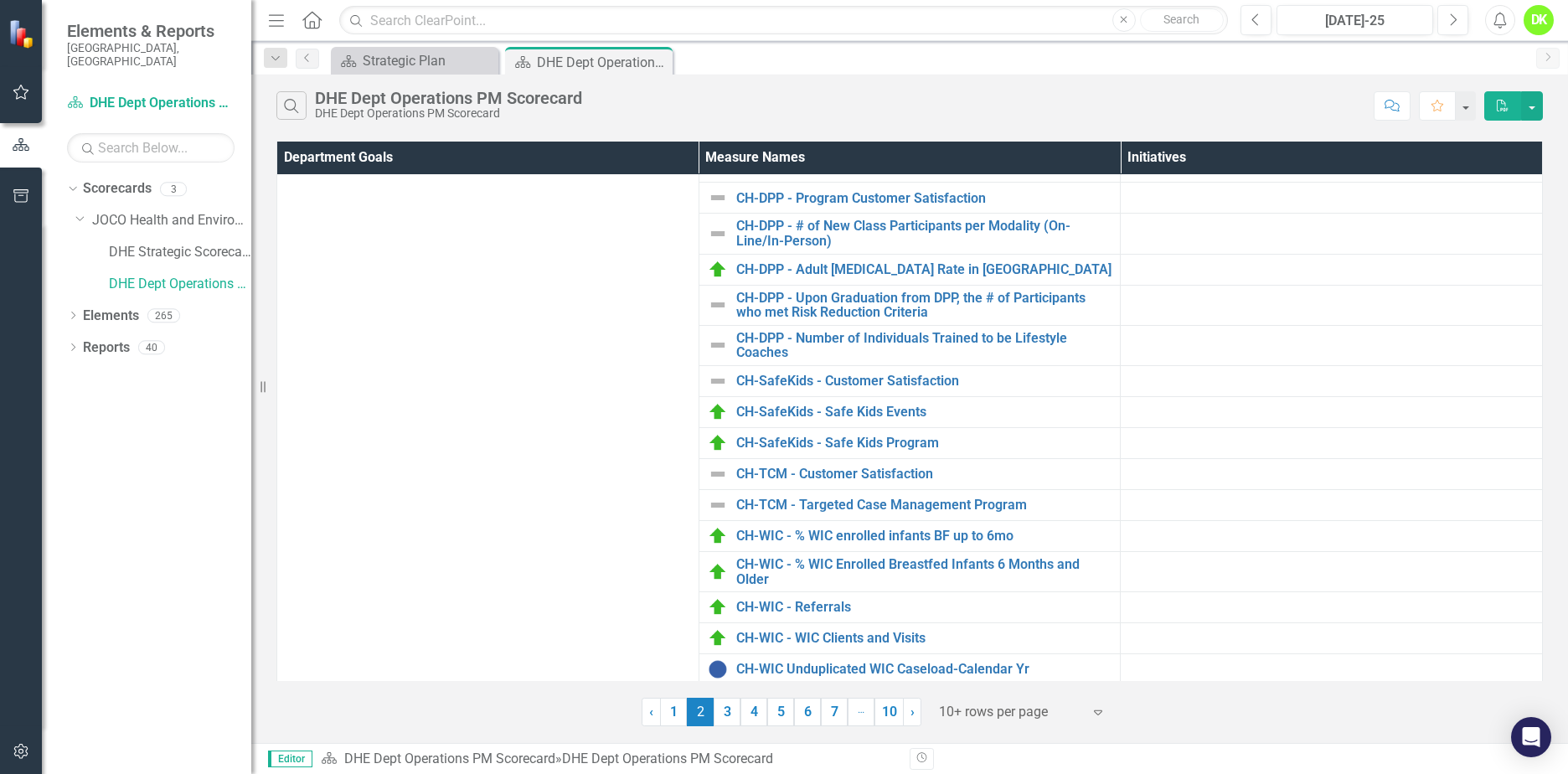
scroll to position [365, 0]
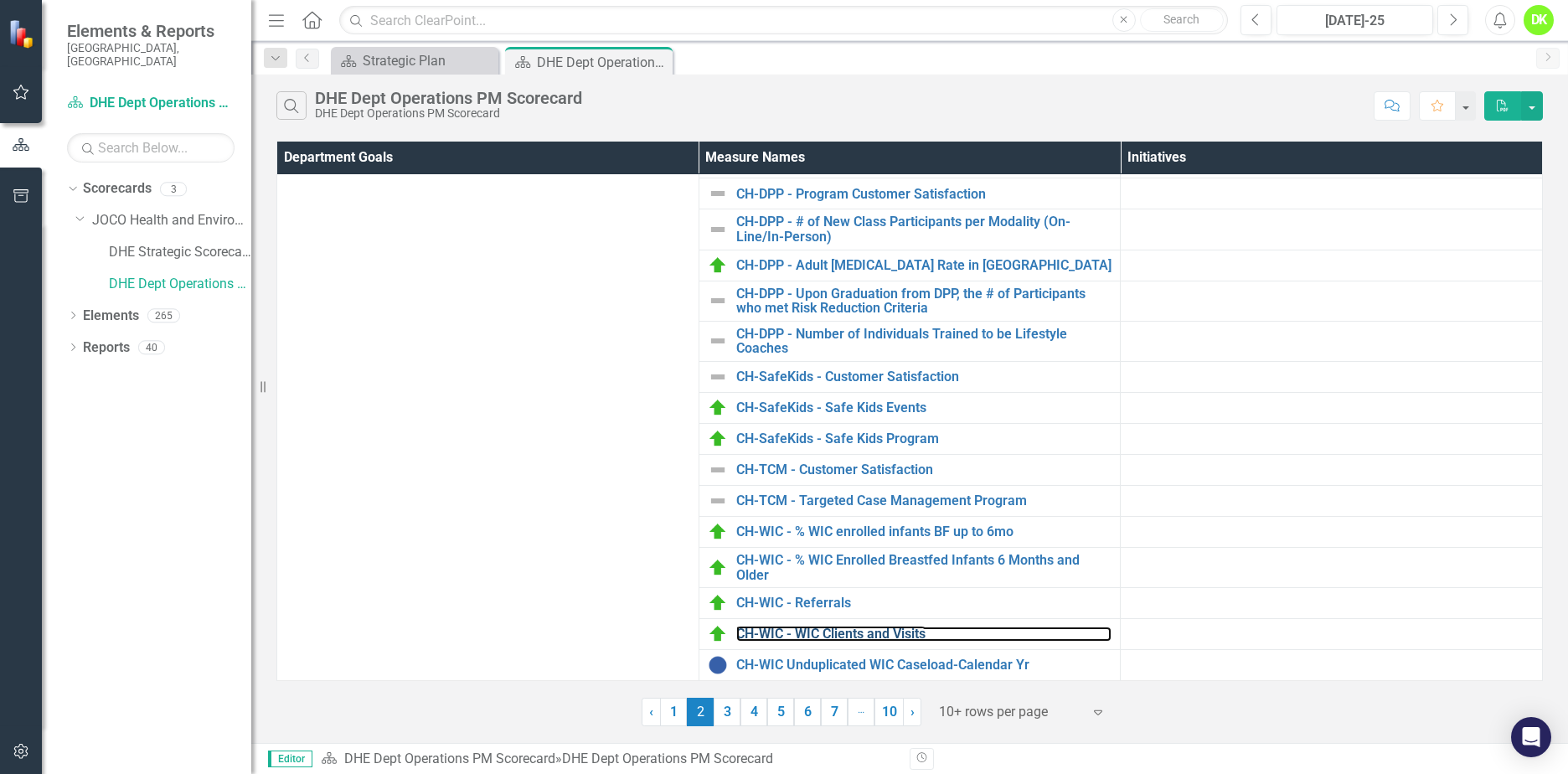
click at [818, 636] on link "CH-WIC - WIC Clients and Visits" at bounding box center [924, 634] width 376 height 15
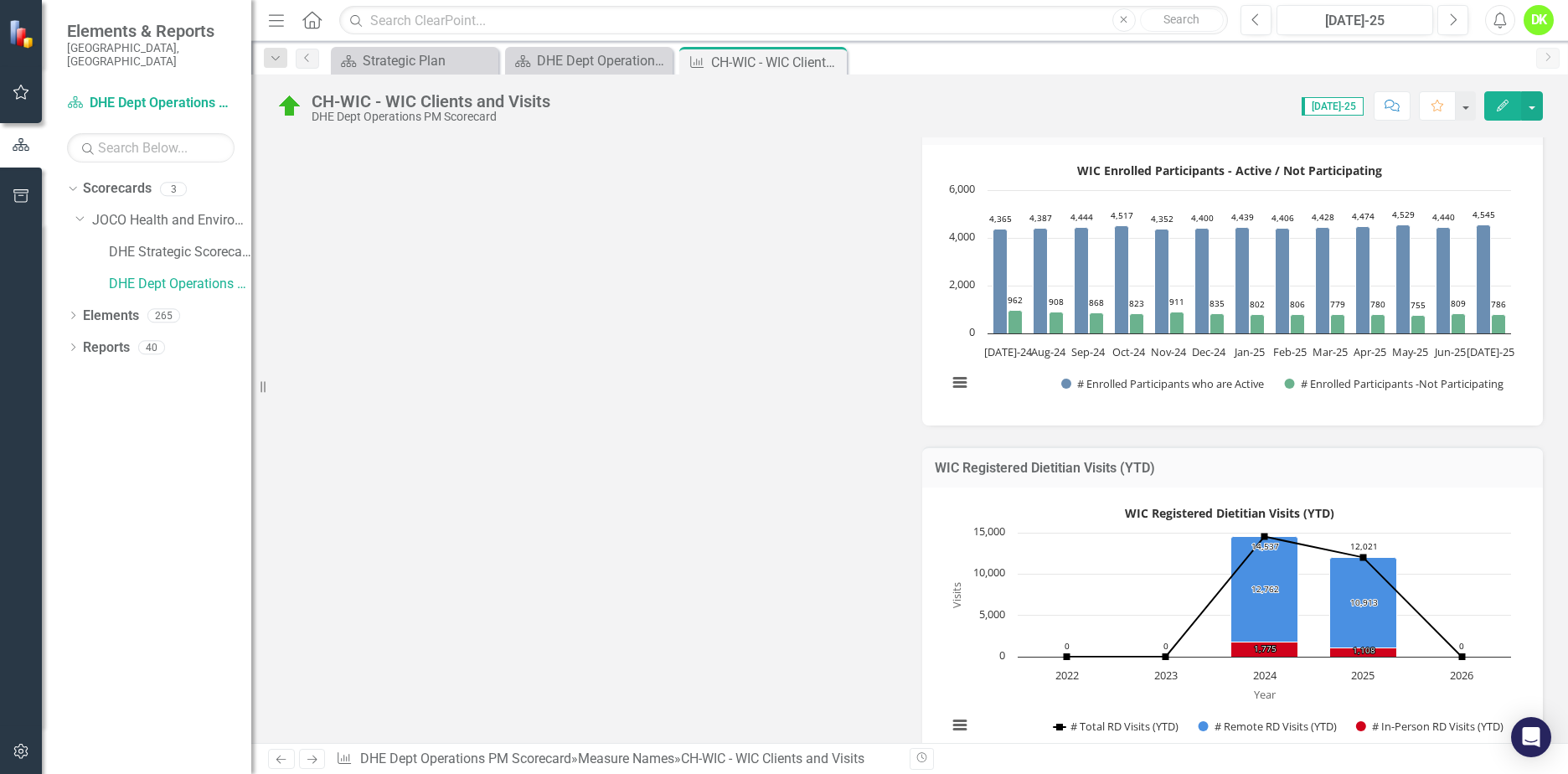
scroll to position [502, 0]
click at [0, 0] on icon "Close" at bounding box center [0, 0] width 0 height 0
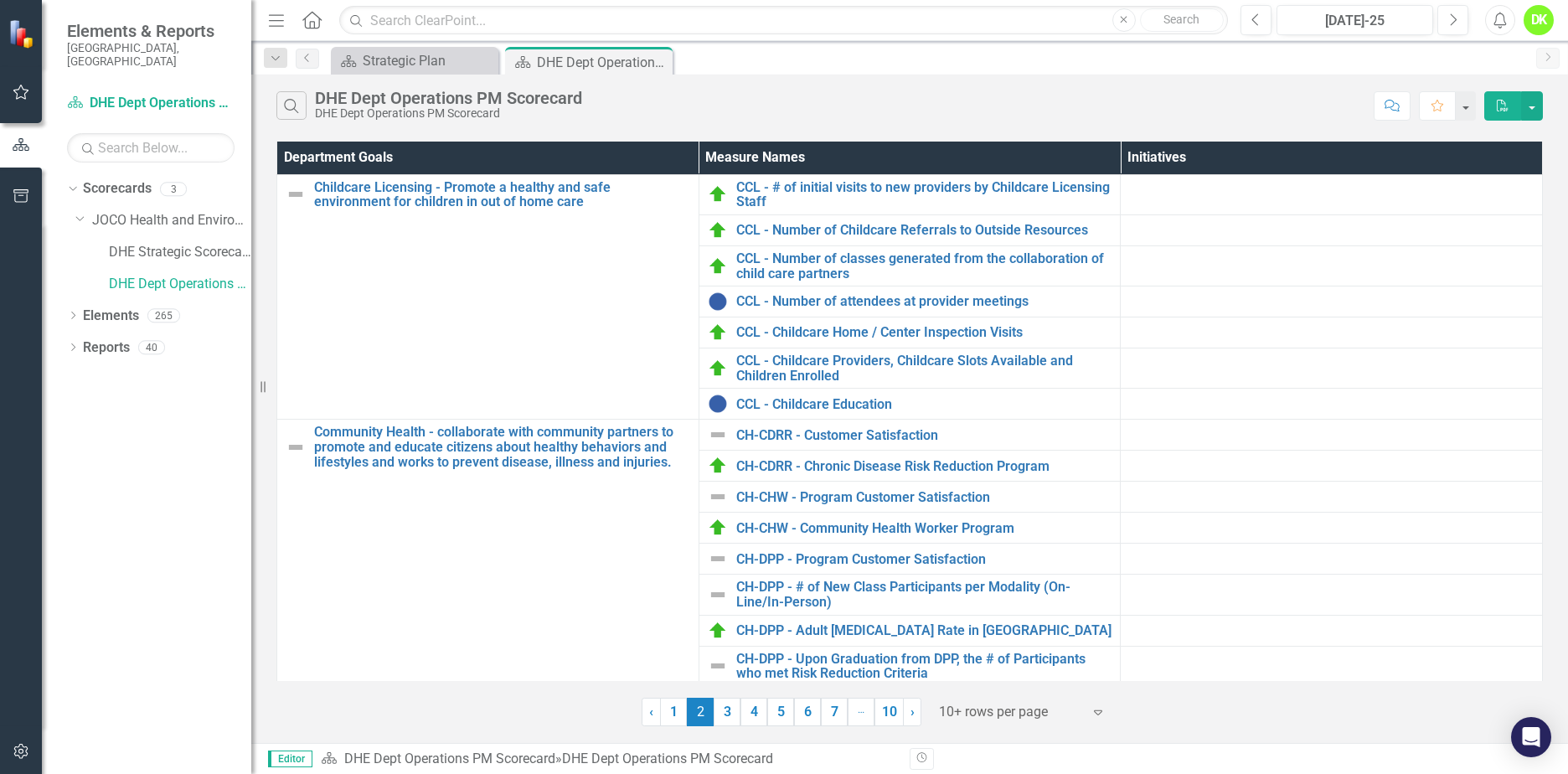
click at [727, 718] on link "3" at bounding box center [727, 711] width 27 height 28
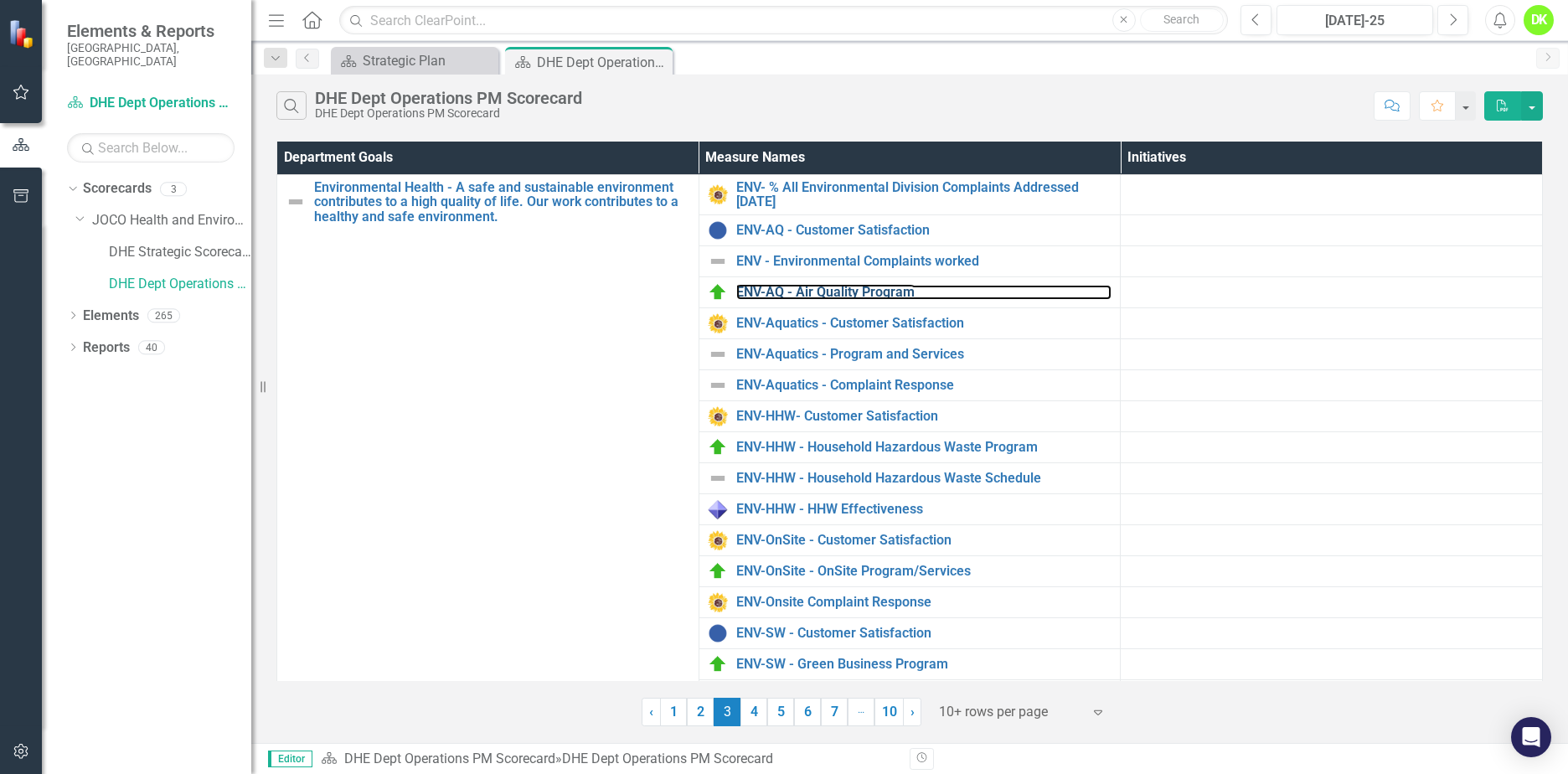
click at [845, 287] on link "ENV-AQ - Air Quality Program" at bounding box center [924, 293] width 376 height 15
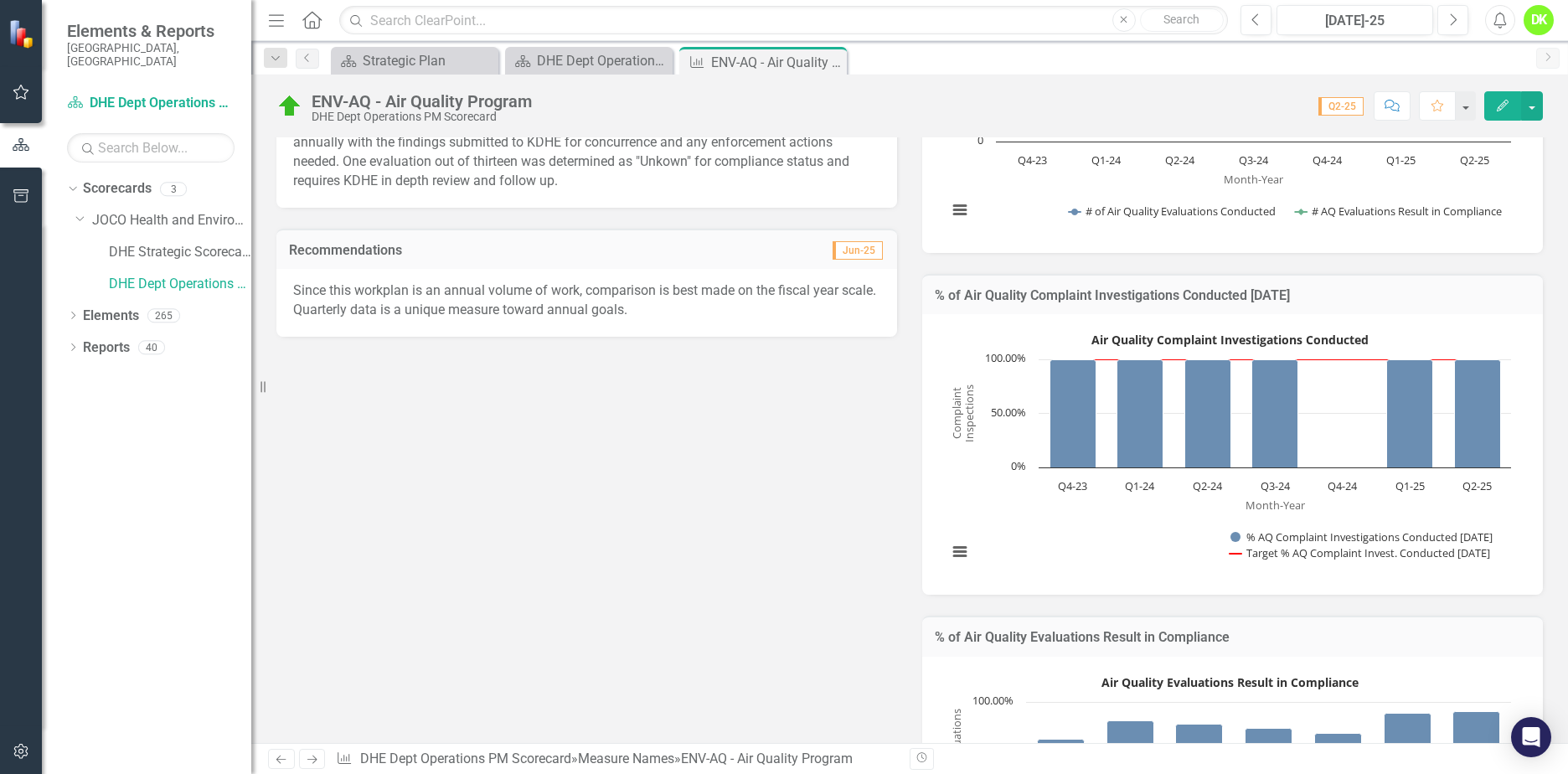
scroll to position [84, 0]
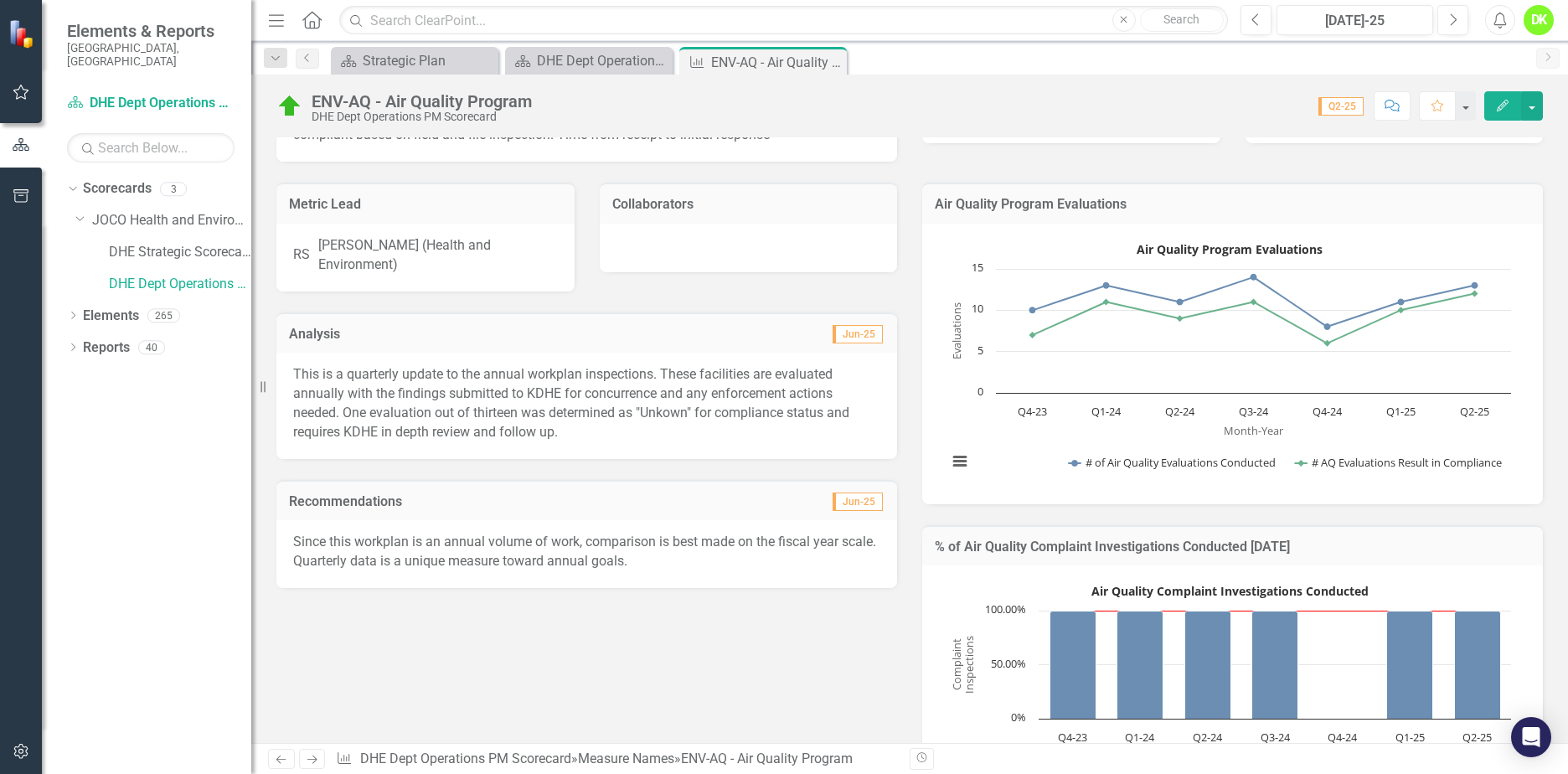
click at [959, 413] on rect "Interactive chart" at bounding box center [1229, 361] width 581 height 251
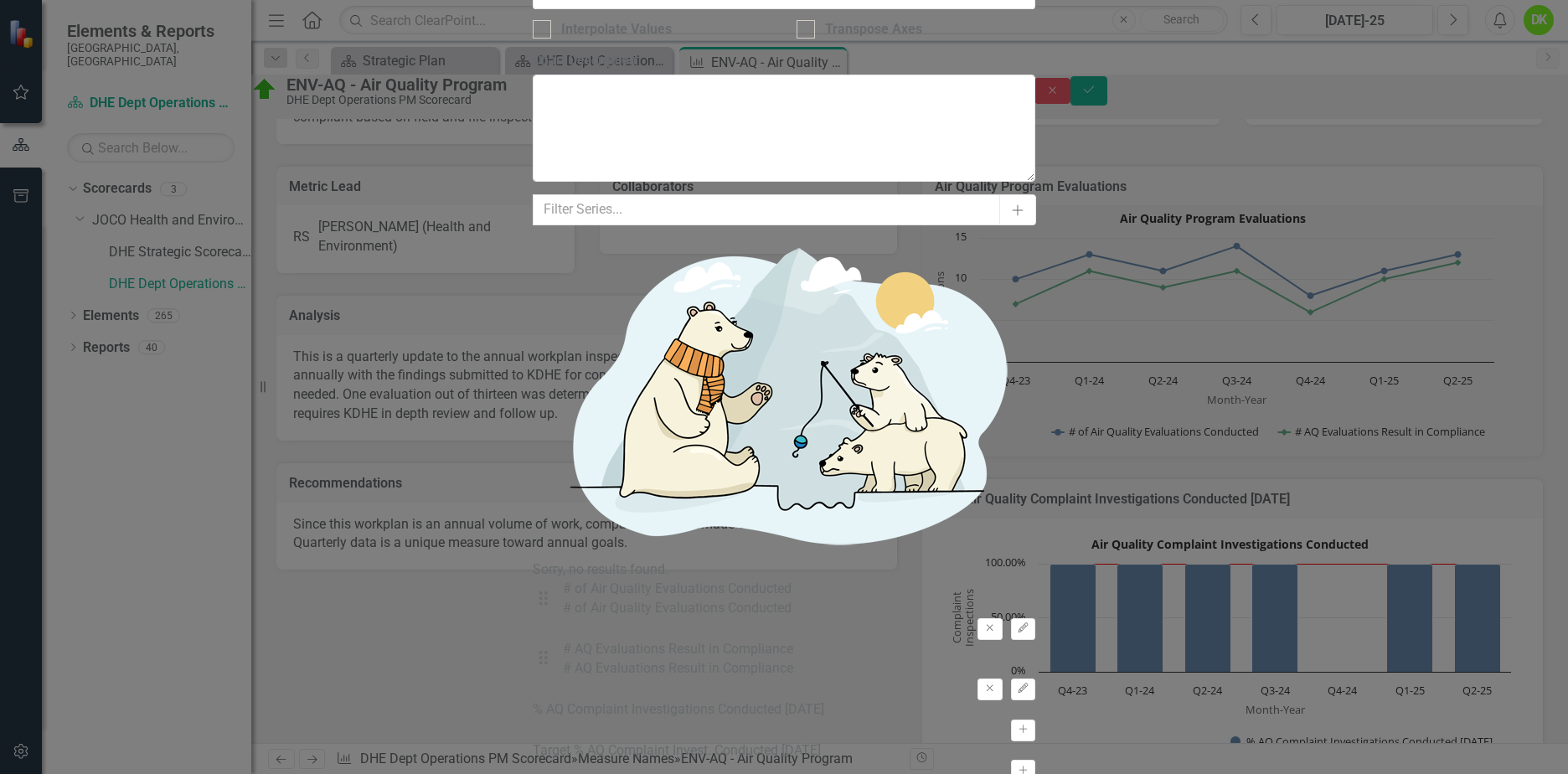
click at [1036, 618] on button "Edit" at bounding box center [1022, 629] width 24 height 22
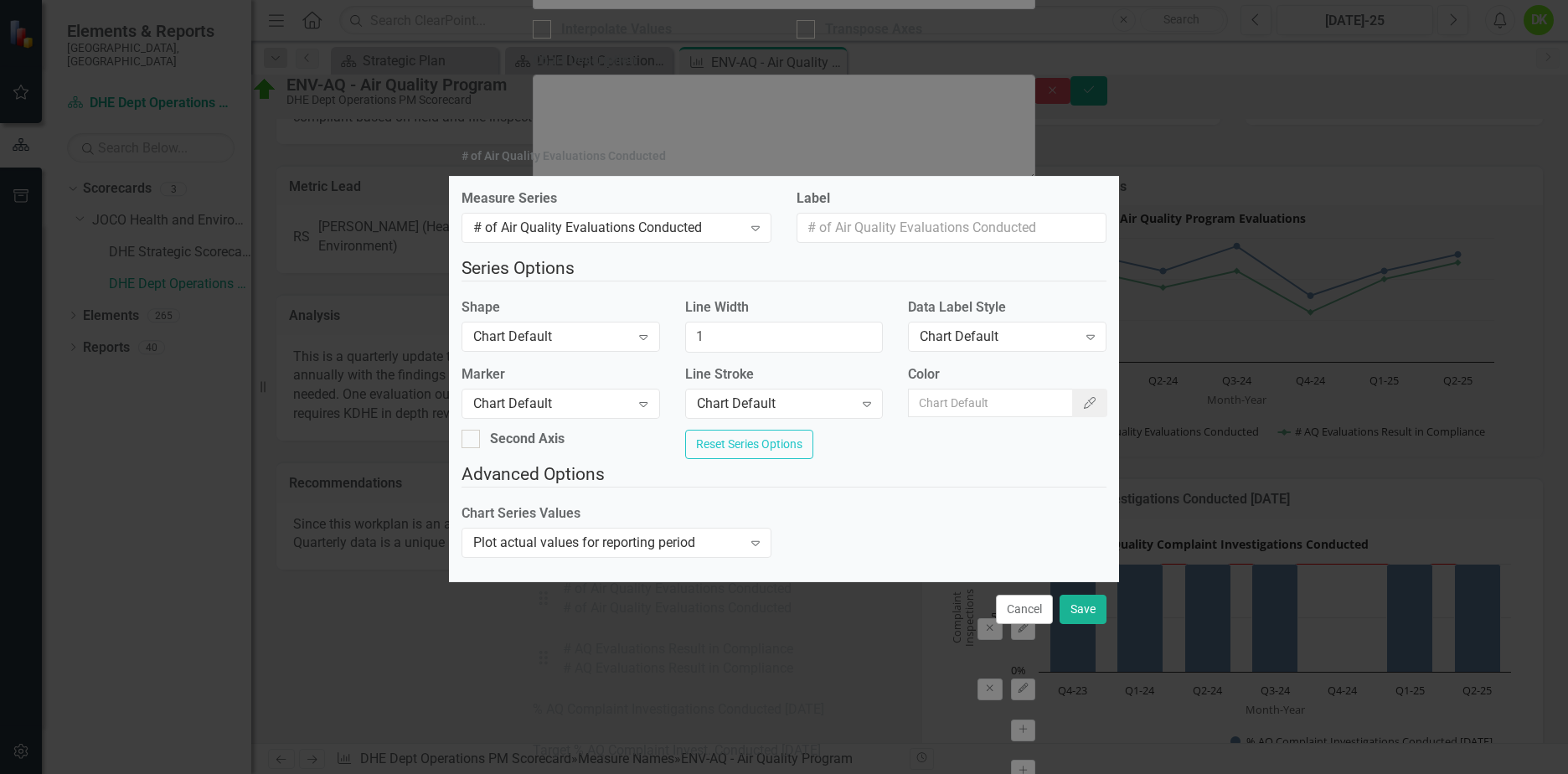
click at [1008, 322] on div "Chart Default Expand" at bounding box center [1007, 336] width 198 height 30
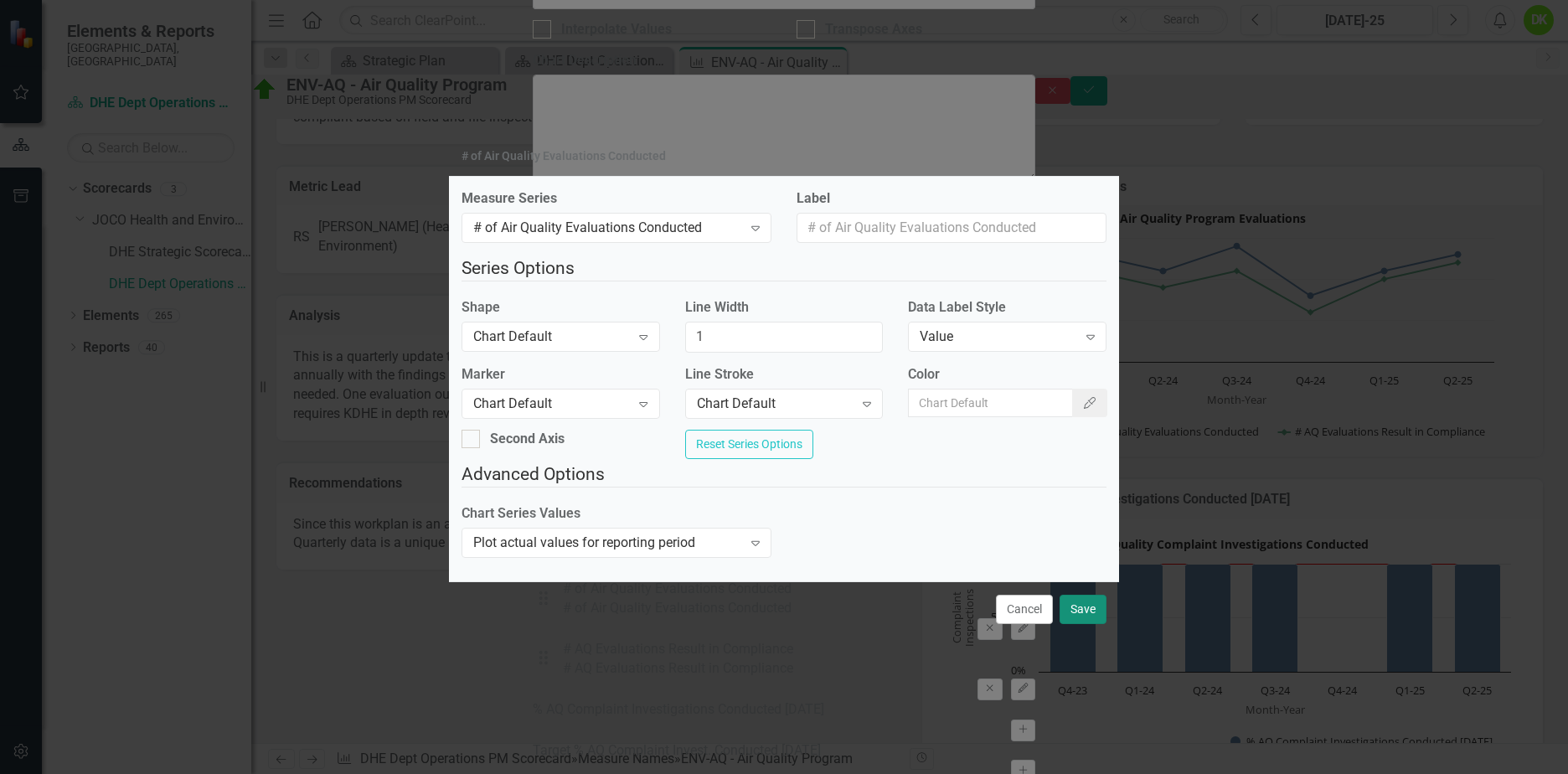
click at [1075, 610] on button "Save" at bounding box center [1083, 610] width 47 height 29
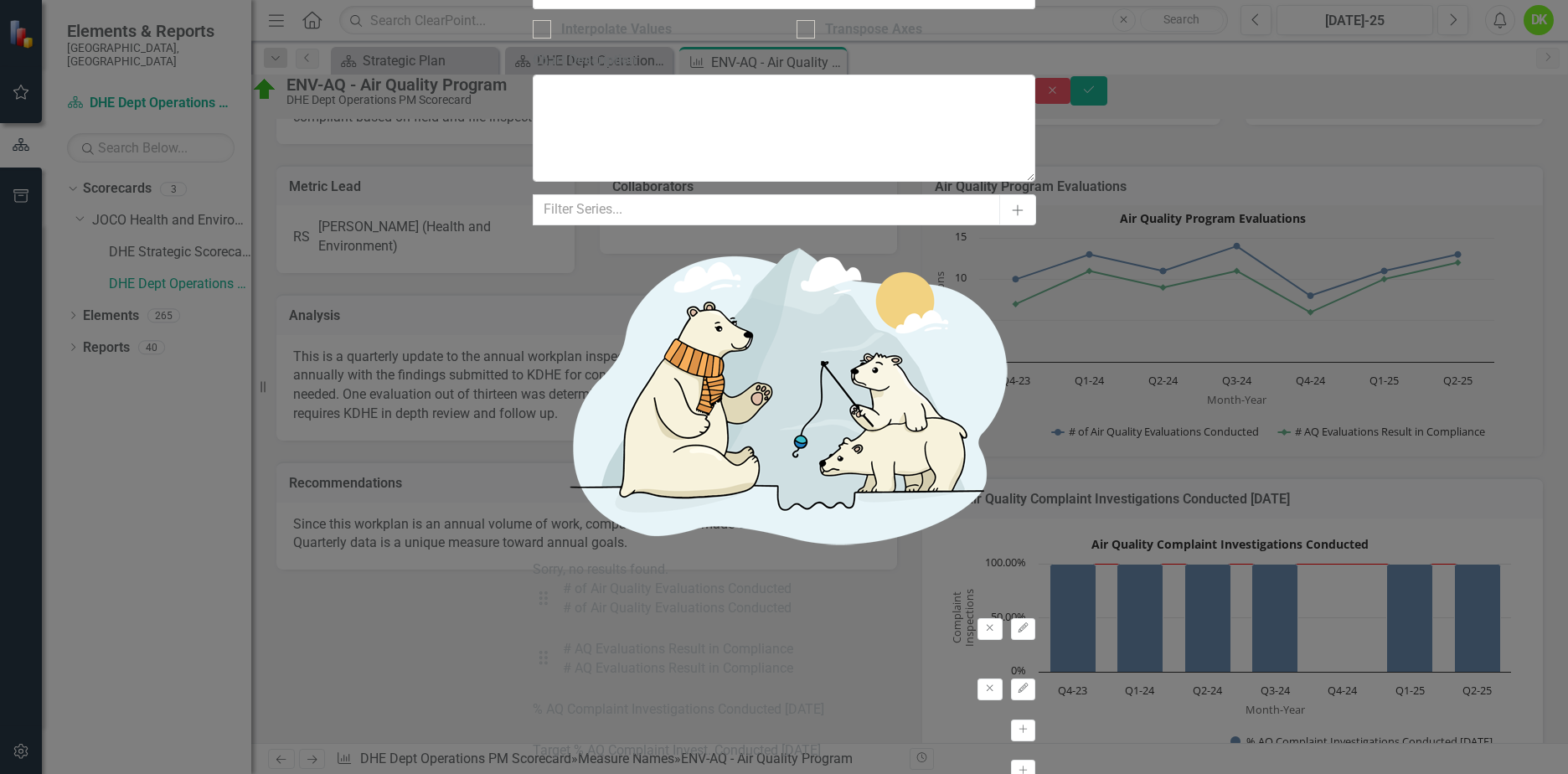
click at [1028, 683] on icon "Edit" at bounding box center [1022, 688] width 13 height 10
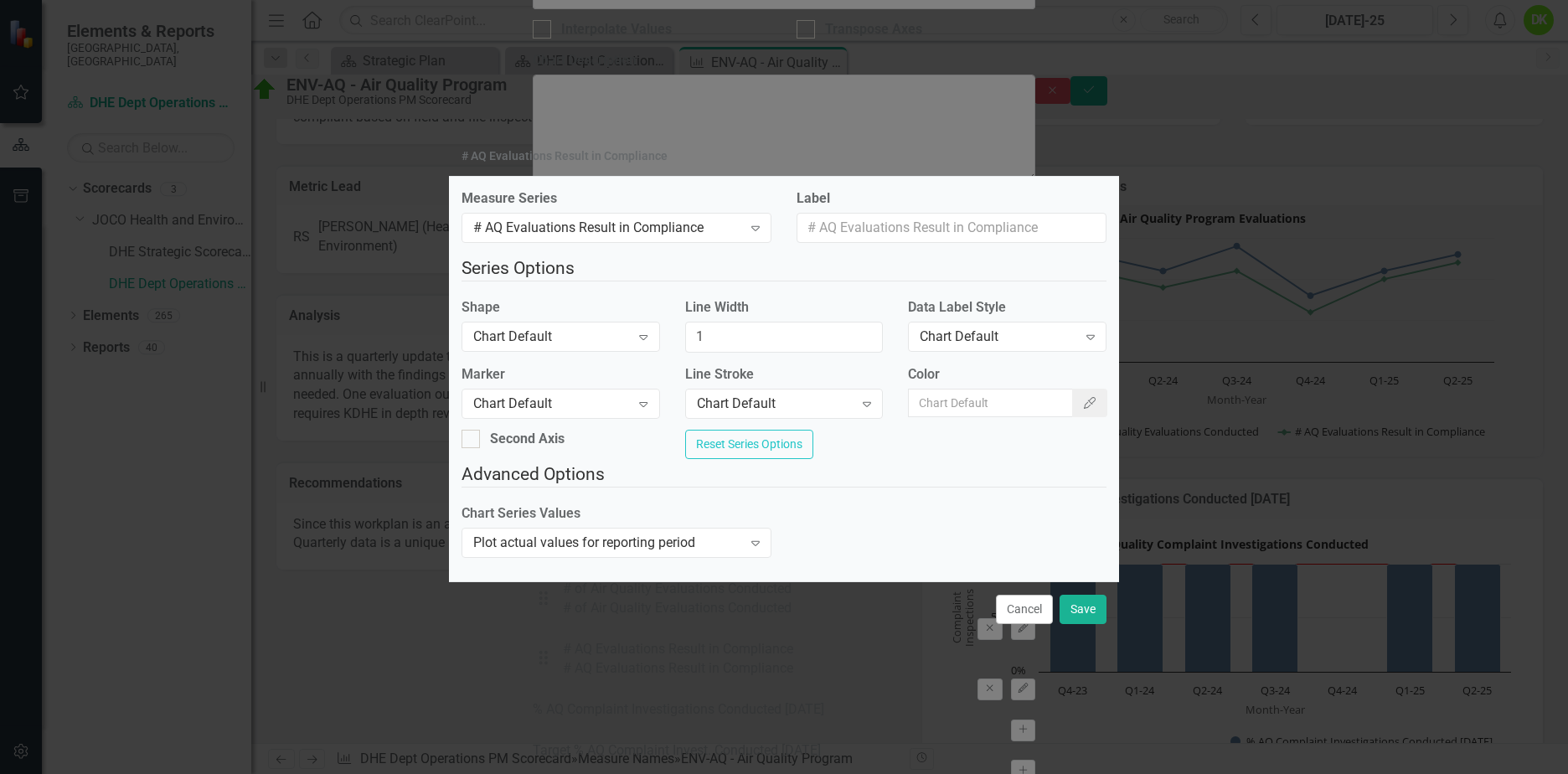
click at [984, 337] on div "Chart Default" at bounding box center [998, 337] width 157 height 19
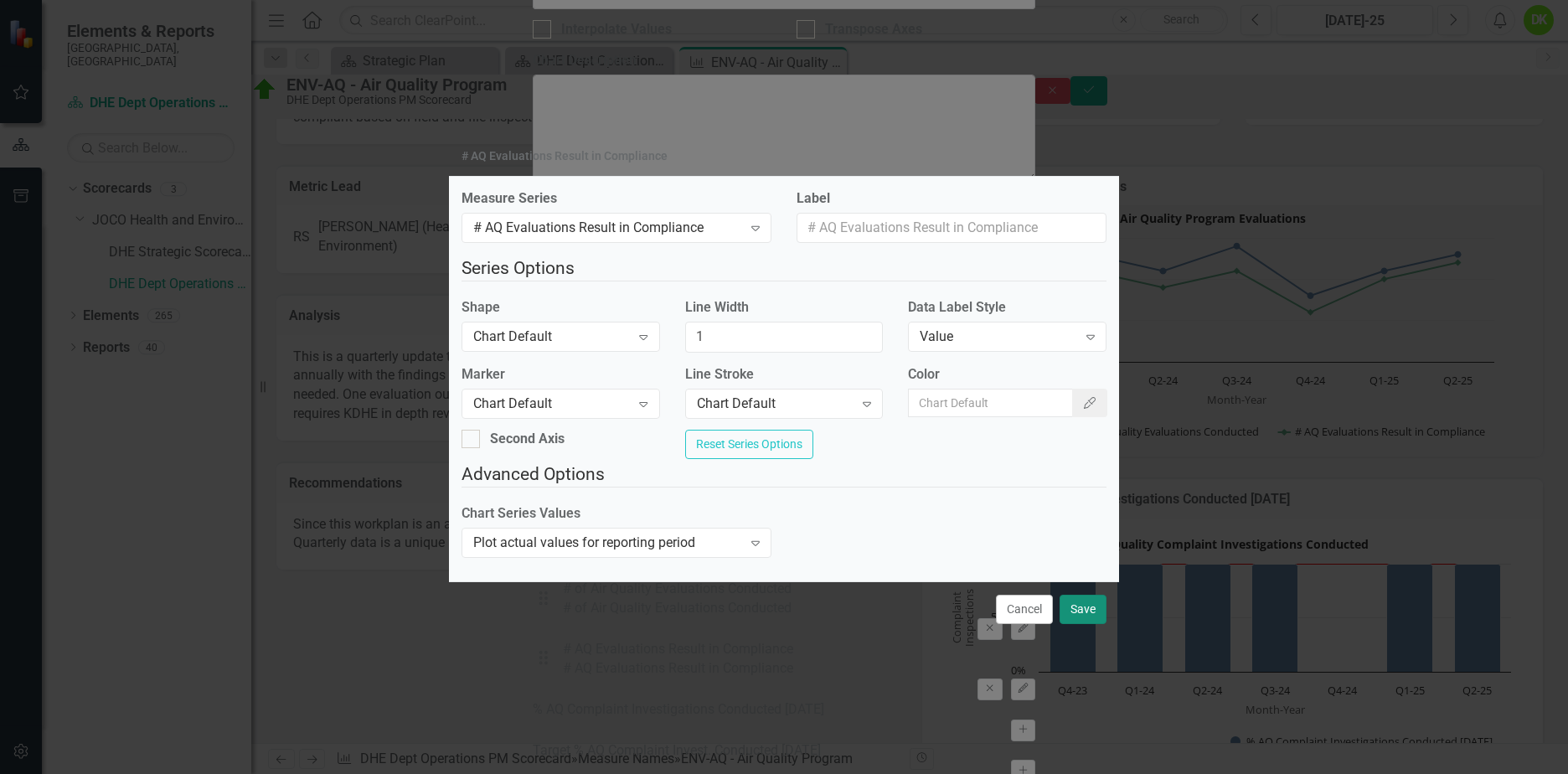
drag, startPoint x: 1086, startPoint y: 616, endPoint x: 1118, endPoint y: 641, distance: 40.6
click at [1086, 617] on button "Save" at bounding box center [1083, 610] width 47 height 29
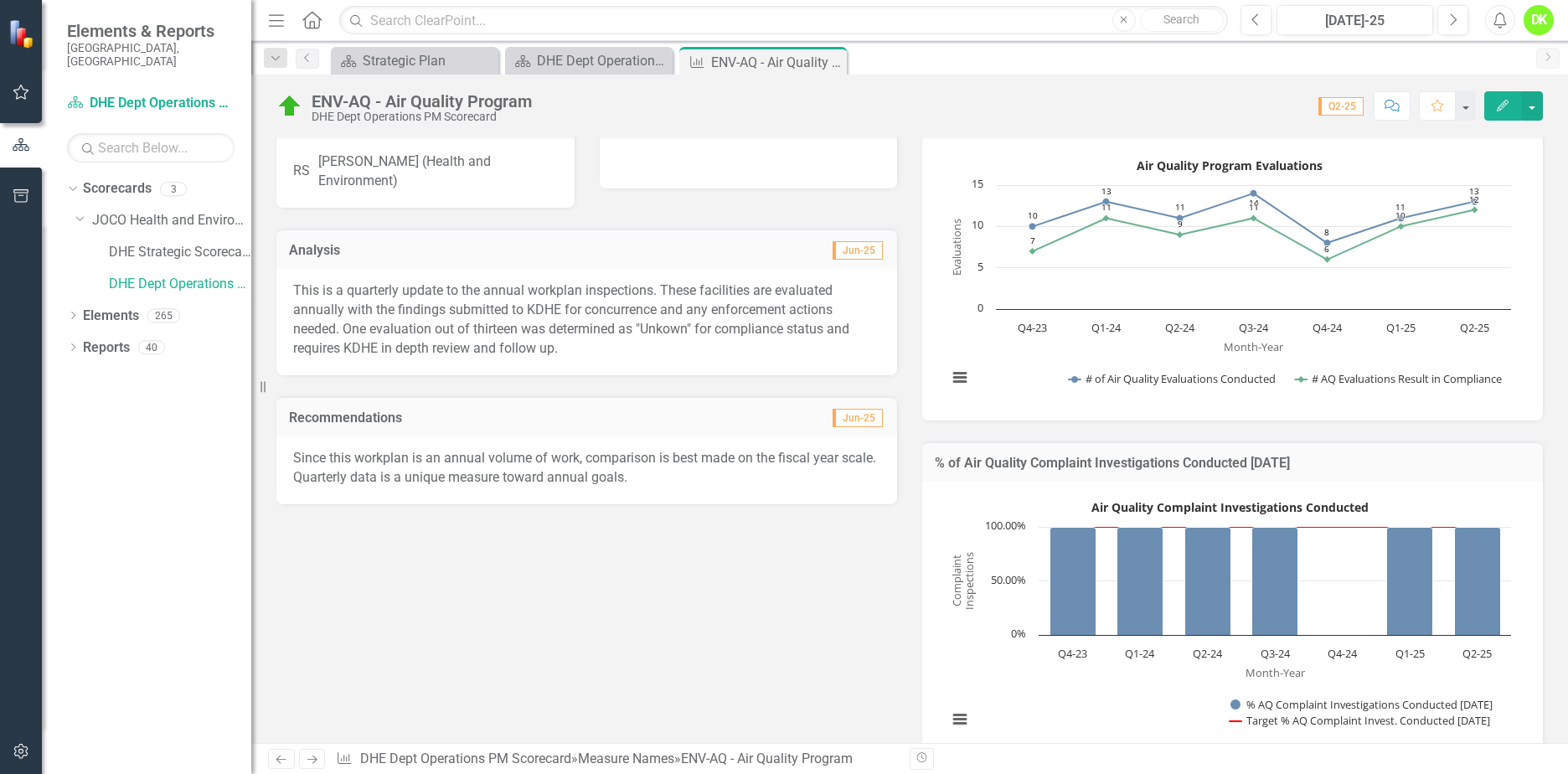
scroll to position [0, 0]
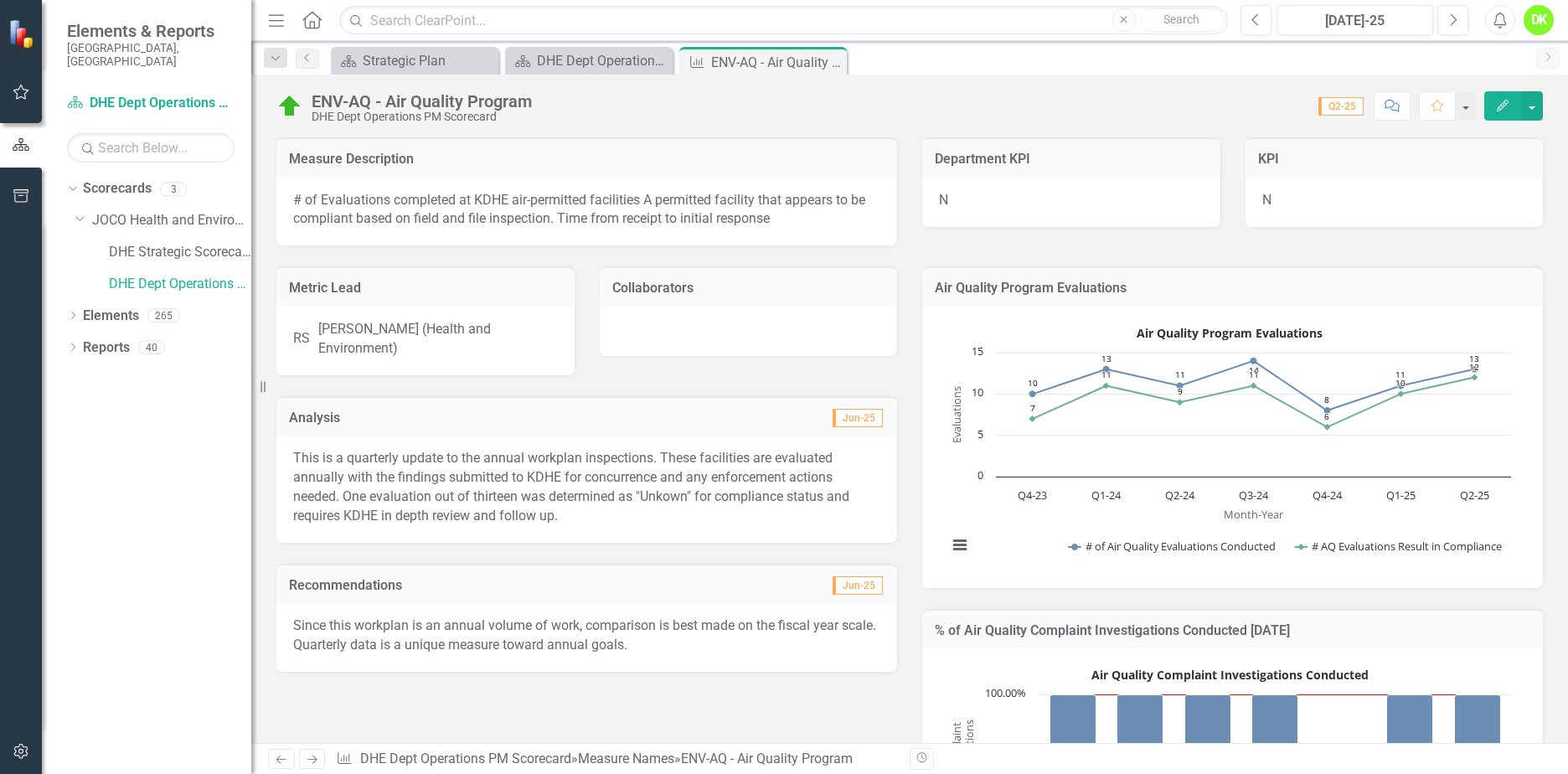
click at [0, 0] on icon "Close" at bounding box center [0, 0] width 0 height 0
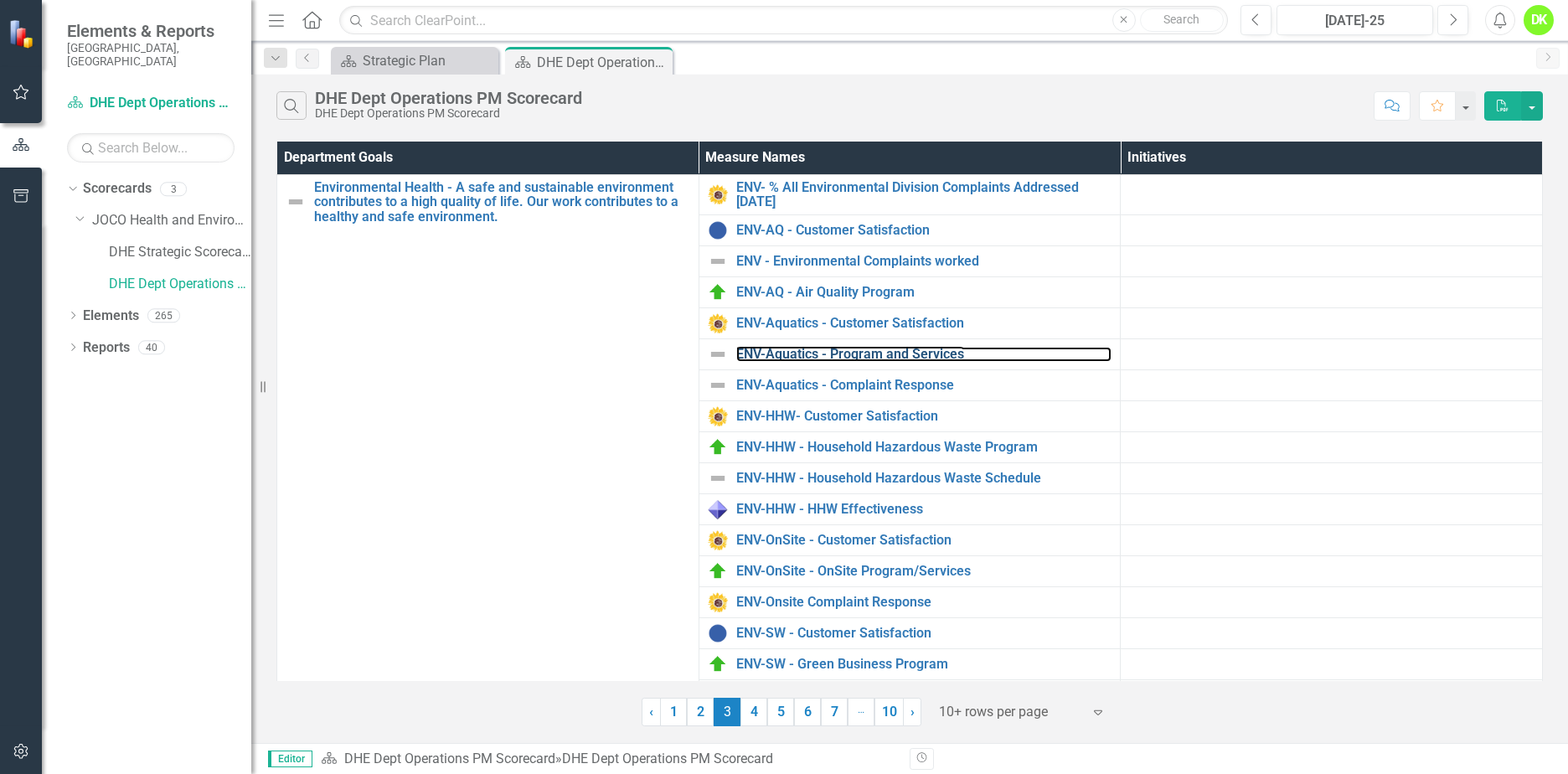
click at [881, 349] on link "ENV-Aquatics - Program and Services" at bounding box center [924, 355] width 376 height 15
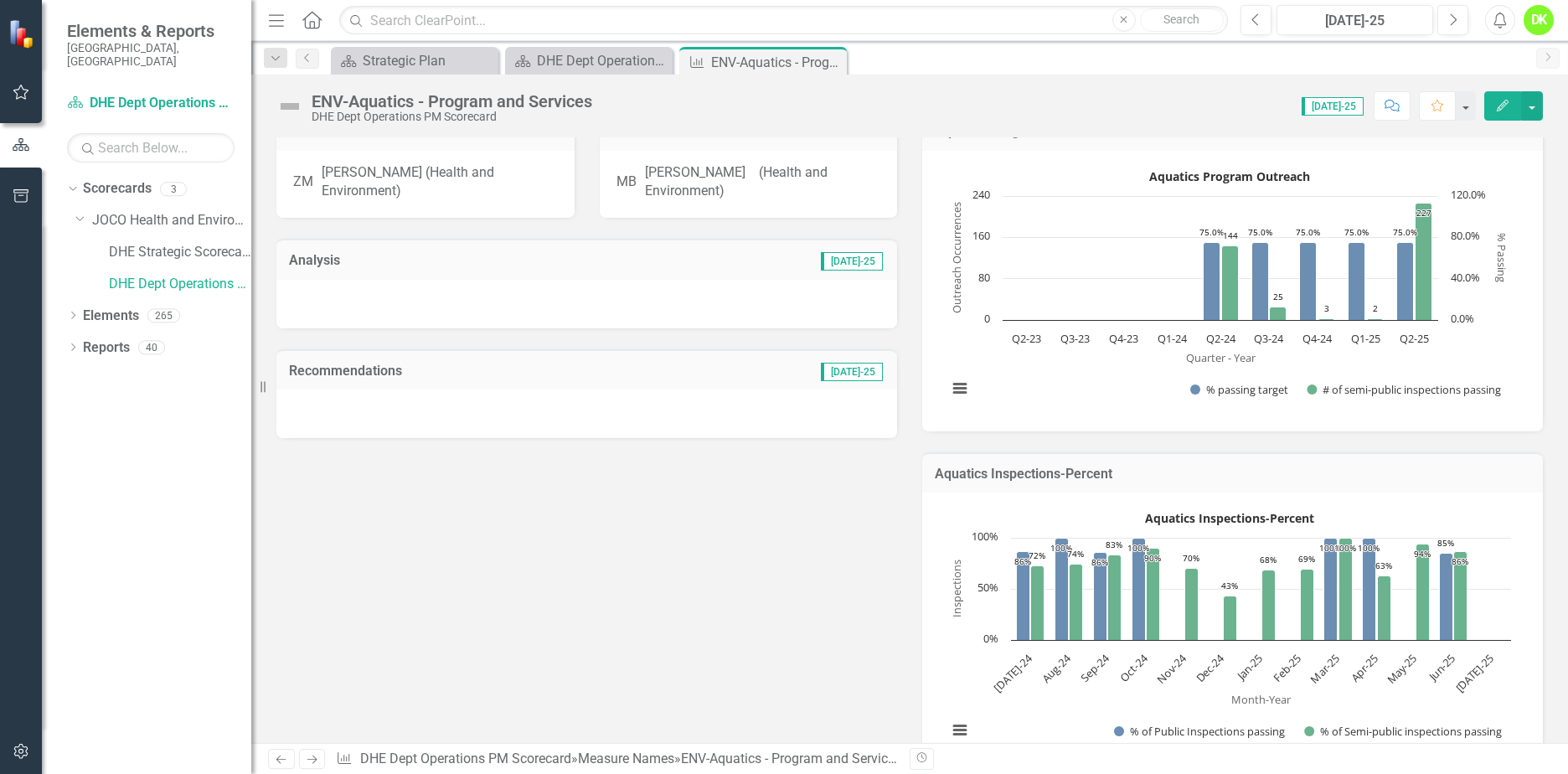
scroll to position [167, 0]
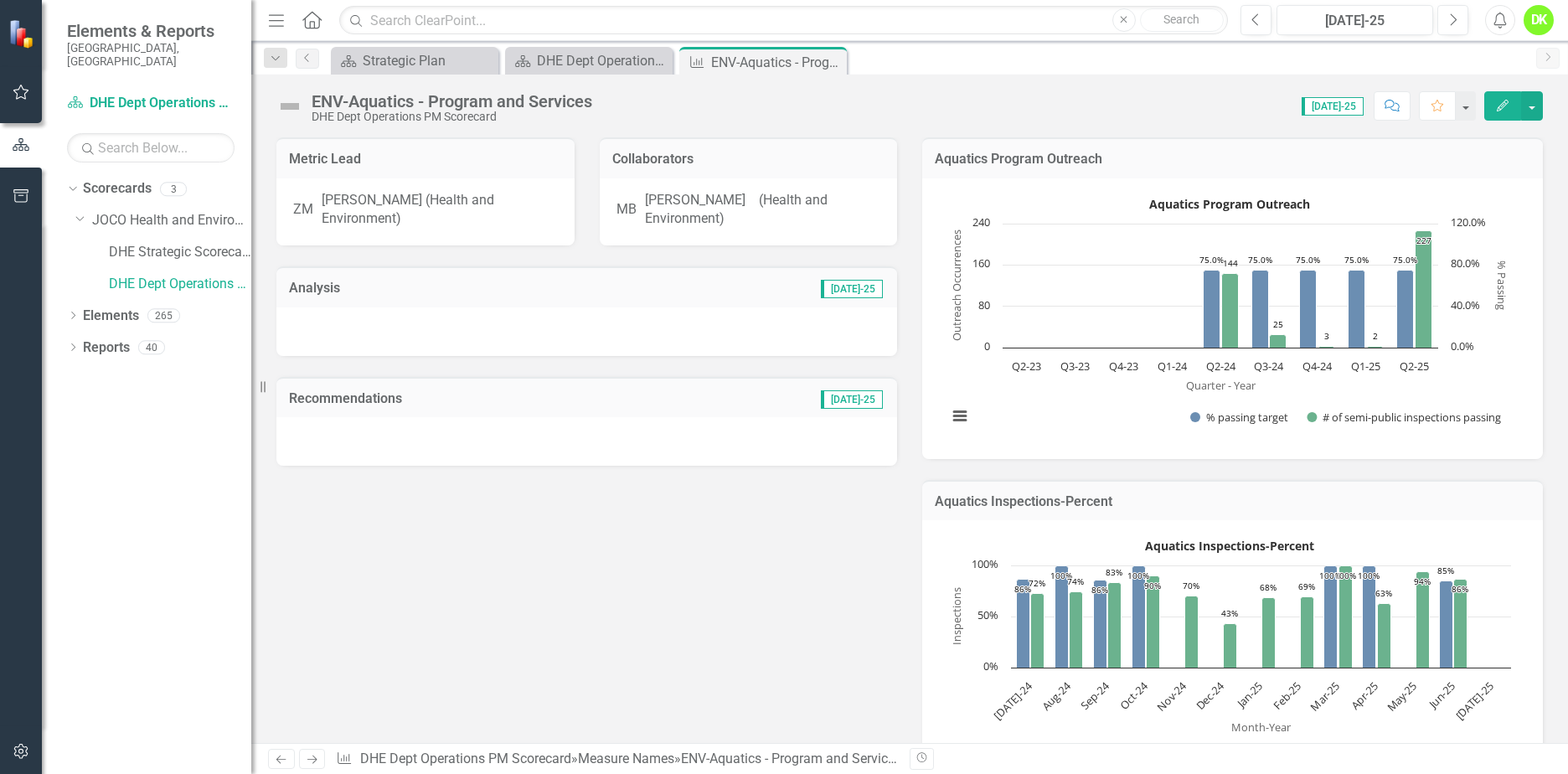
click at [1028, 393] on rect "Interactive chart" at bounding box center [1229, 317] width 581 height 251
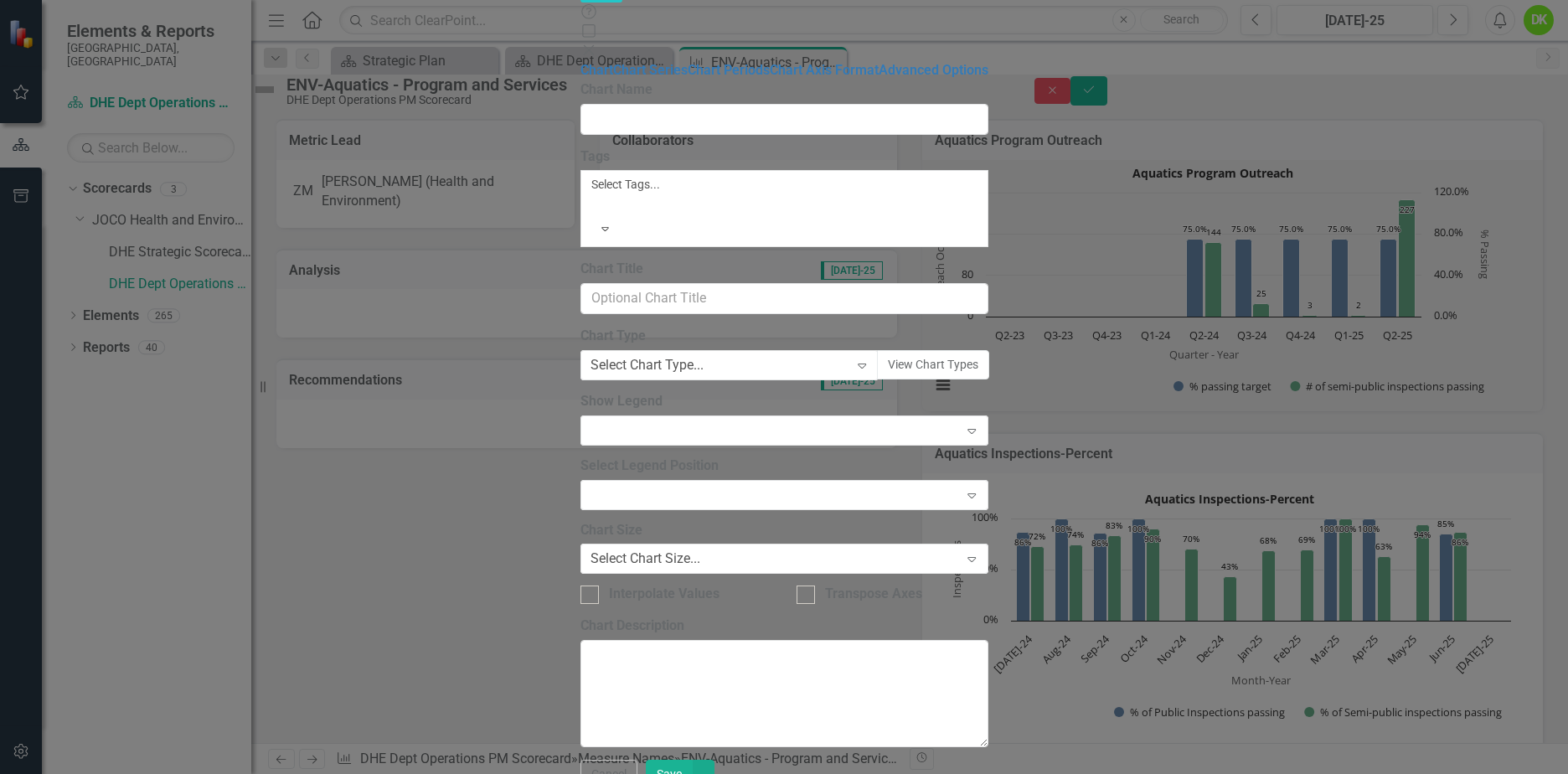
type input "Aquatics Program Outreach"
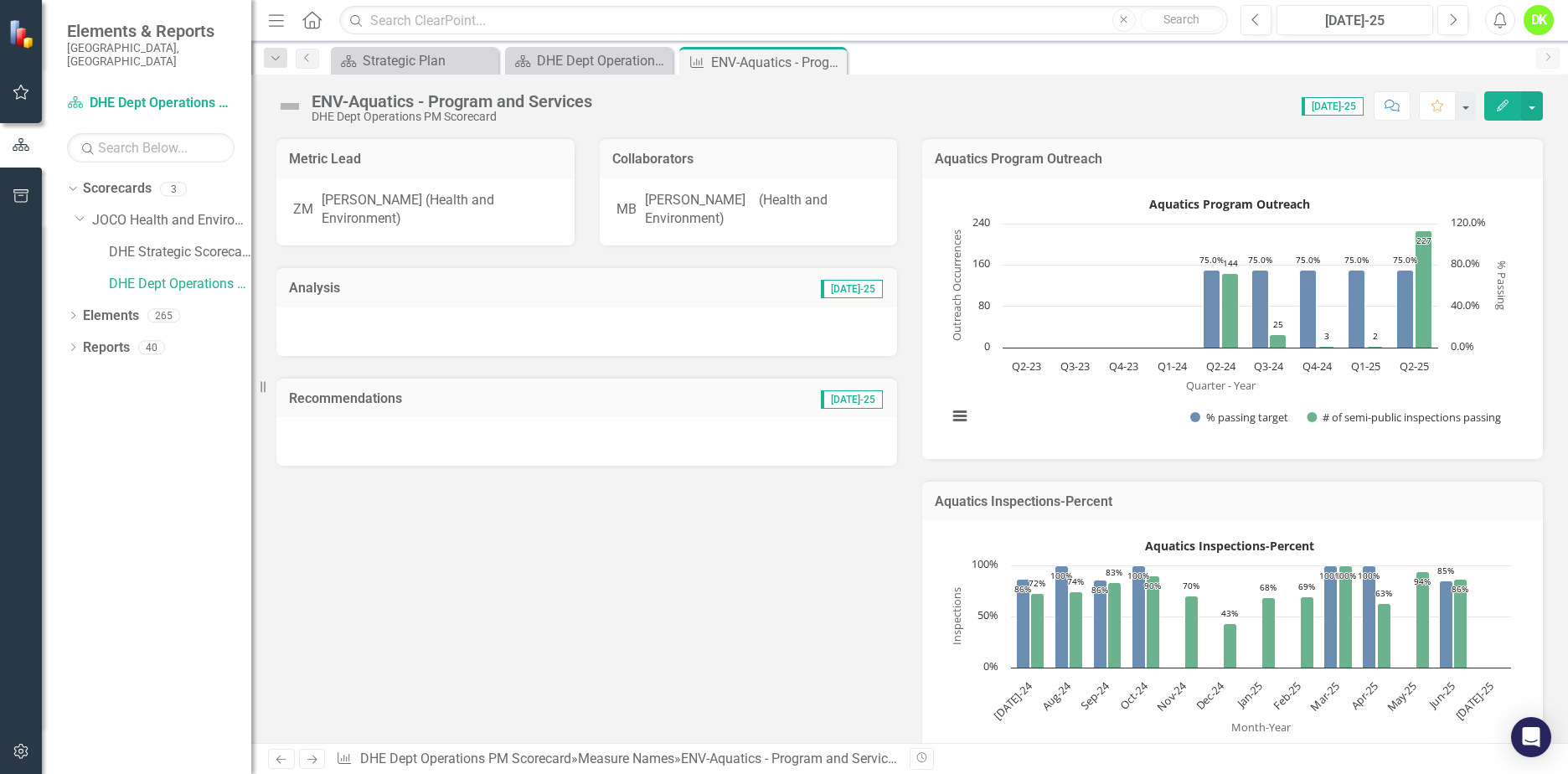
click at [1020, 423] on rect "Interactive chart" at bounding box center [1229, 317] width 581 height 251
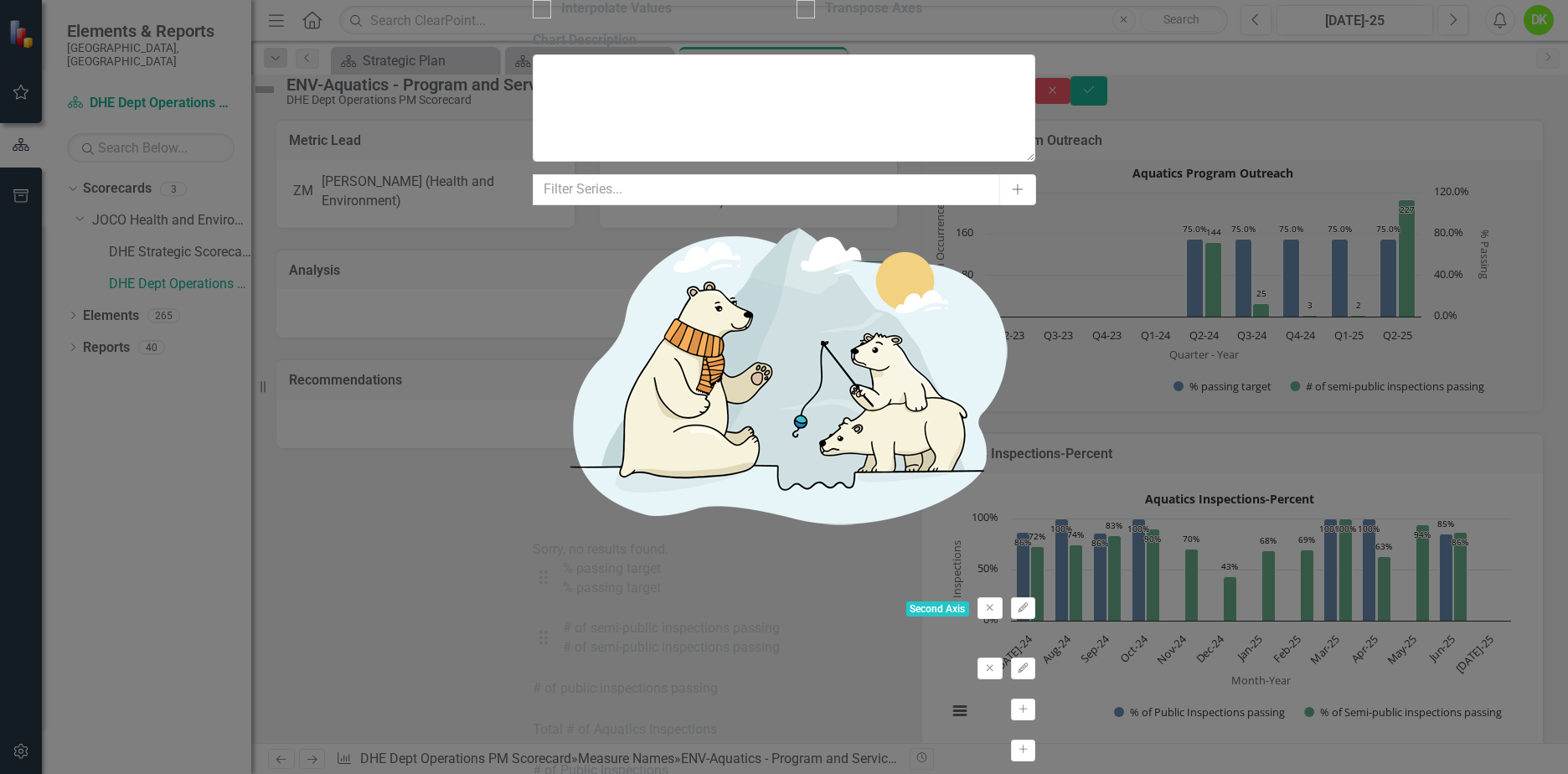
click at [1028, 704] on icon "Activate" at bounding box center [1022, 709] width 13 height 10
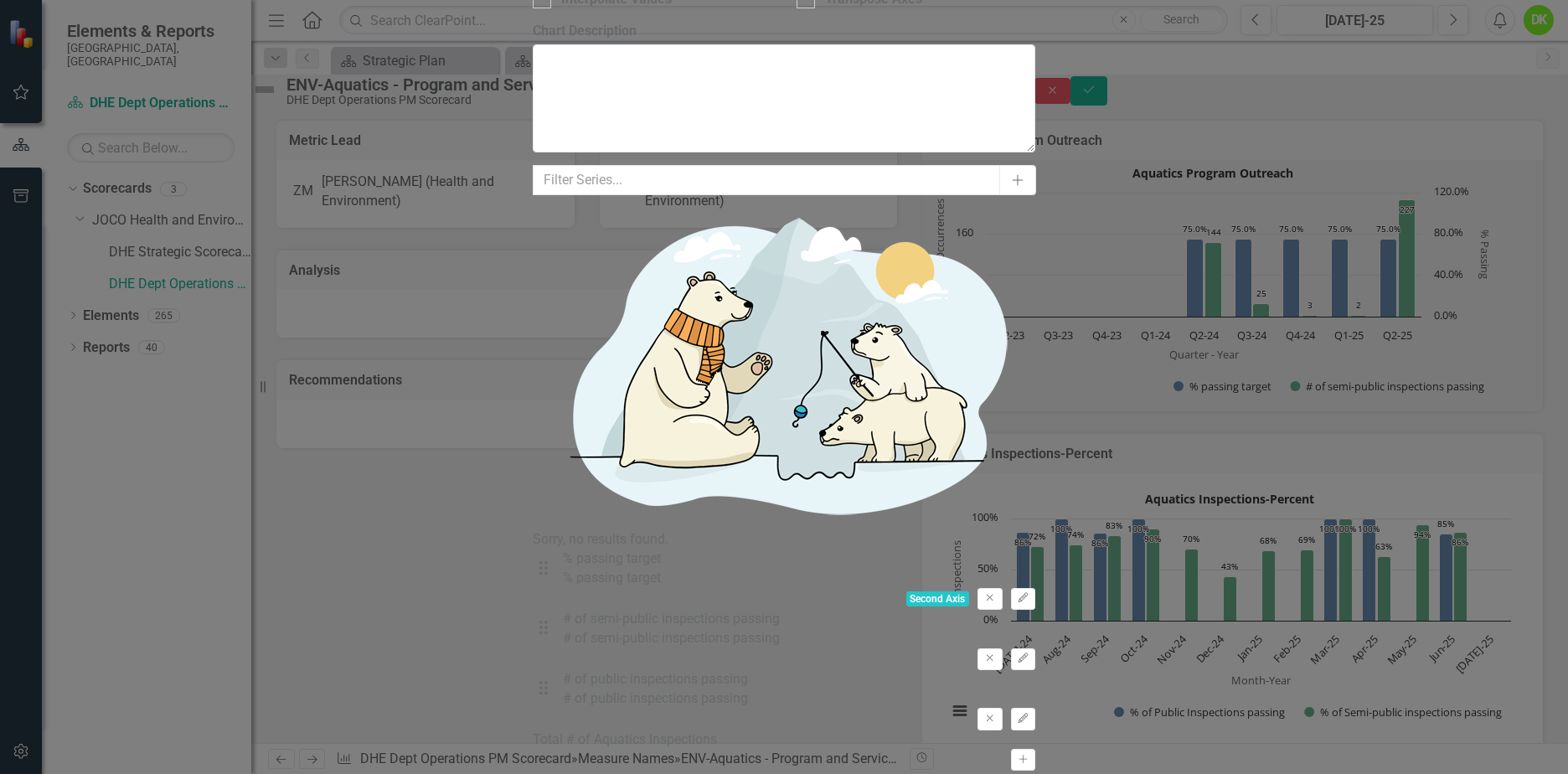
click at [999, 588] on button "Remove" at bounding box center [989, 599] width 24 height 22
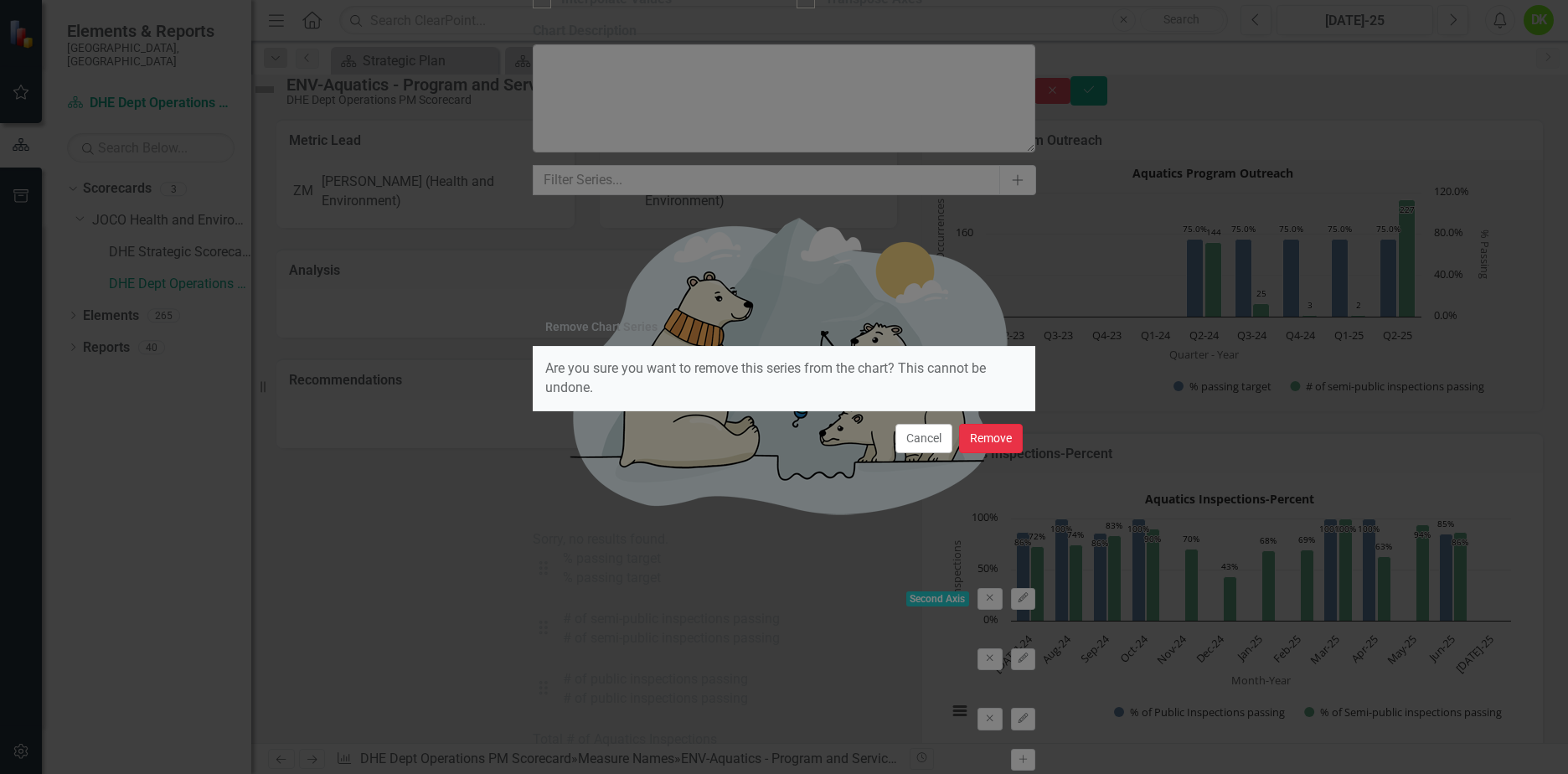
click at [1008, 444] on button "Remove" at bounding box center [991, 439] width 64 height 29
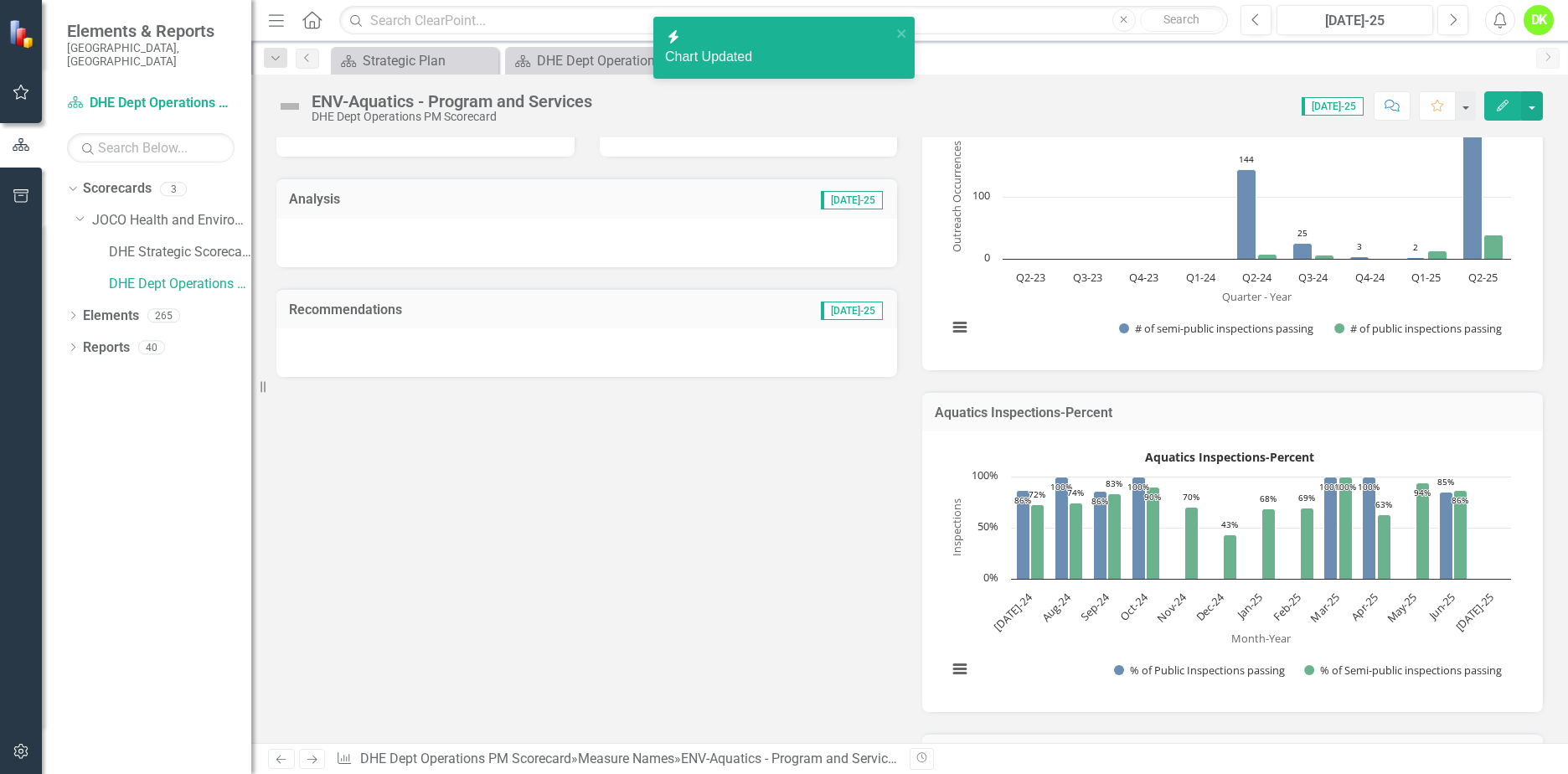
scroll to position [335, 0]
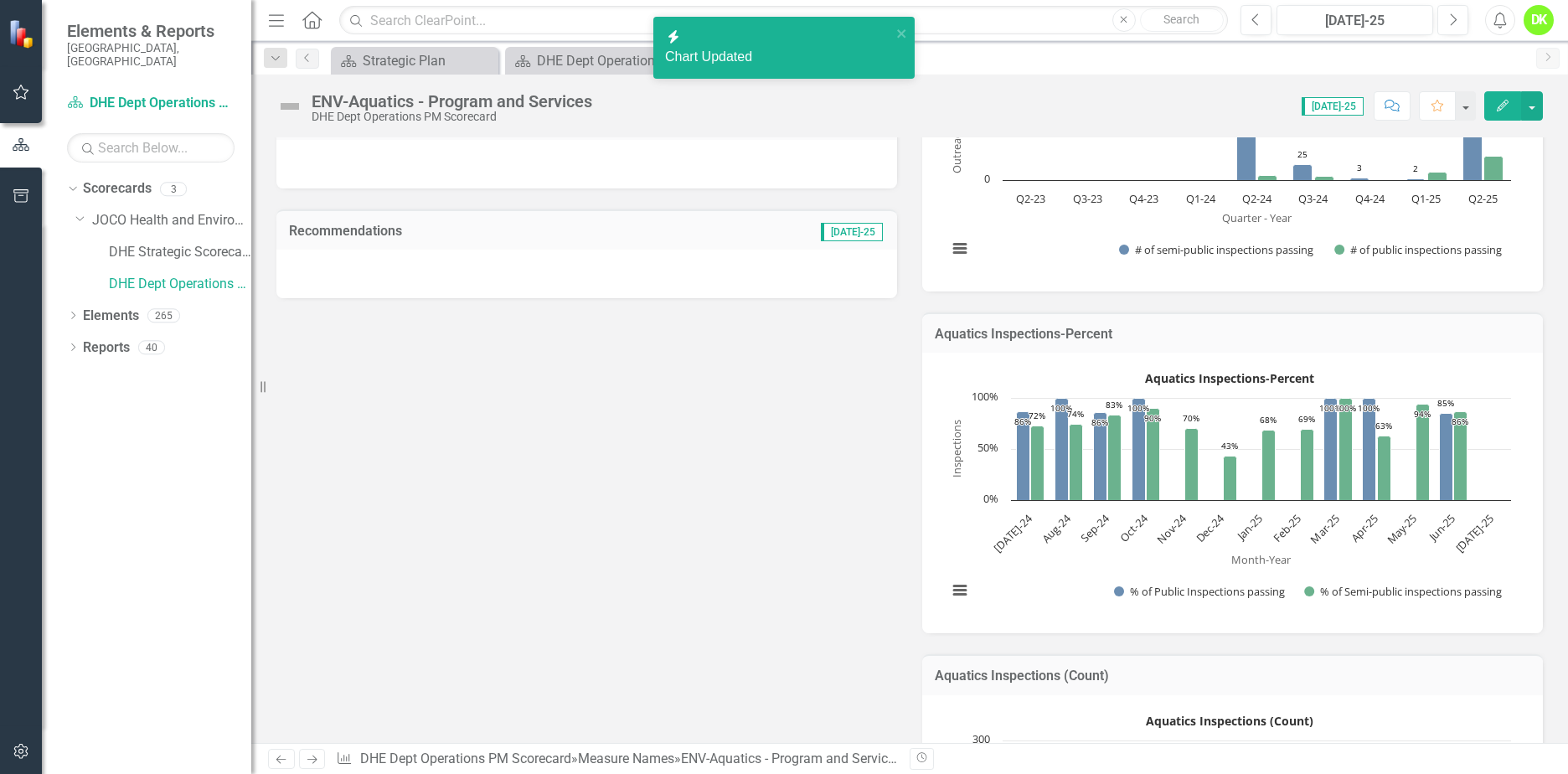
click at [959, 508] on rect "Interactive chart" at bounding box center [1229, 491] width 581 height 251
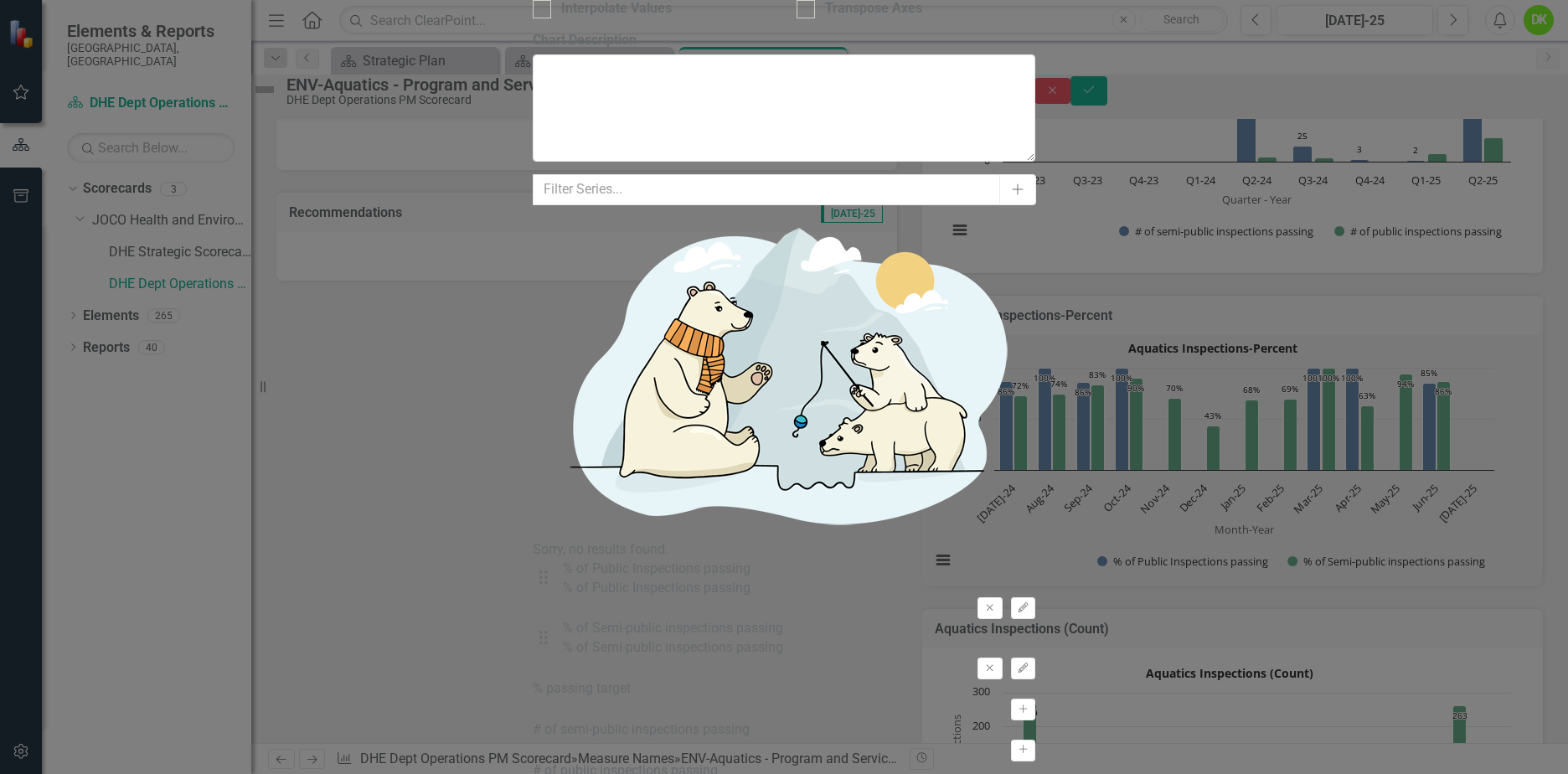
click at [1020, 704] on icon "Activate" at bounding box center [1022, 709] width 13 height 10
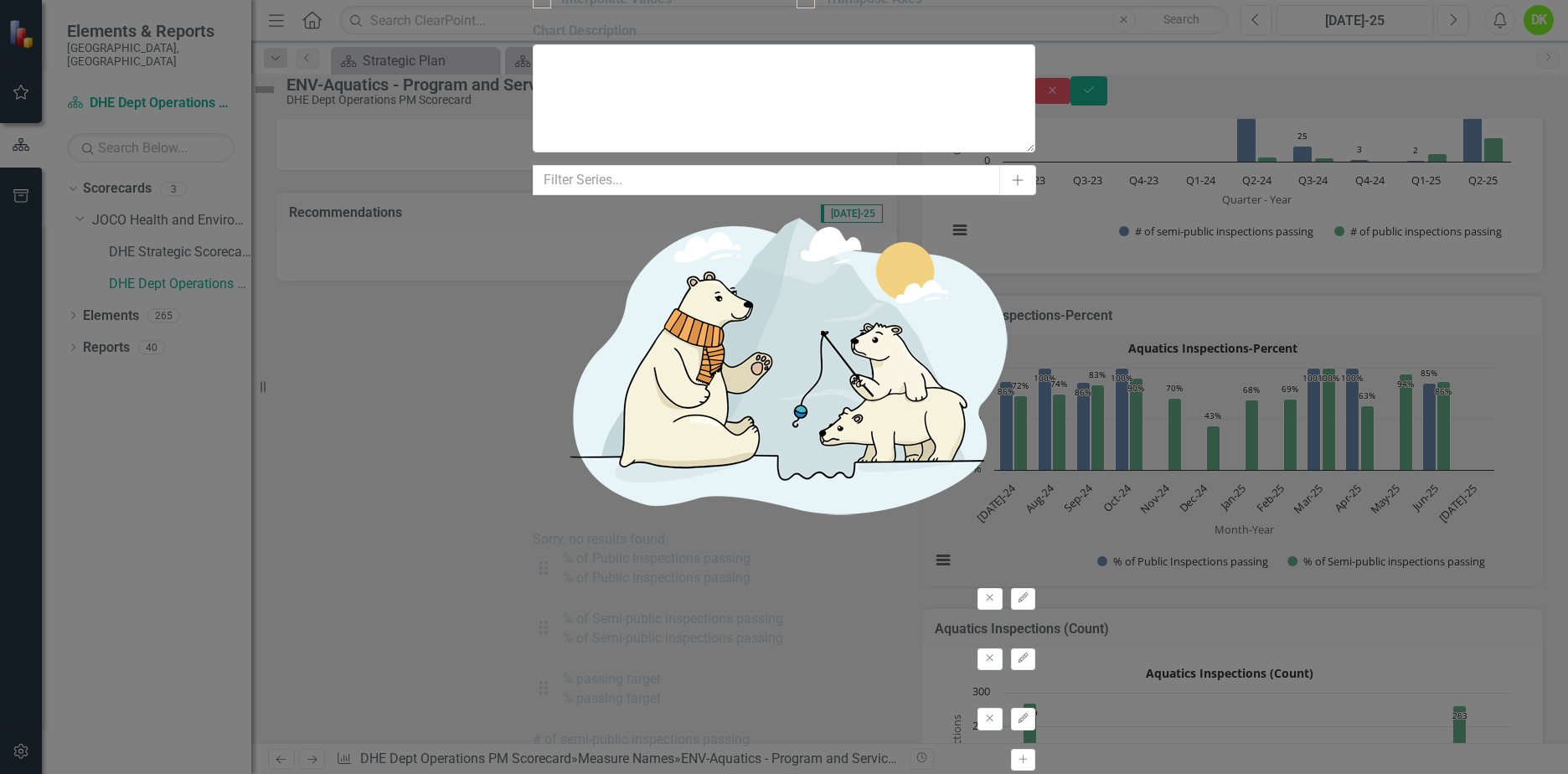
click at [1022, 713] on icon "button" at bounding box center [1022, 718] width 10 height 10
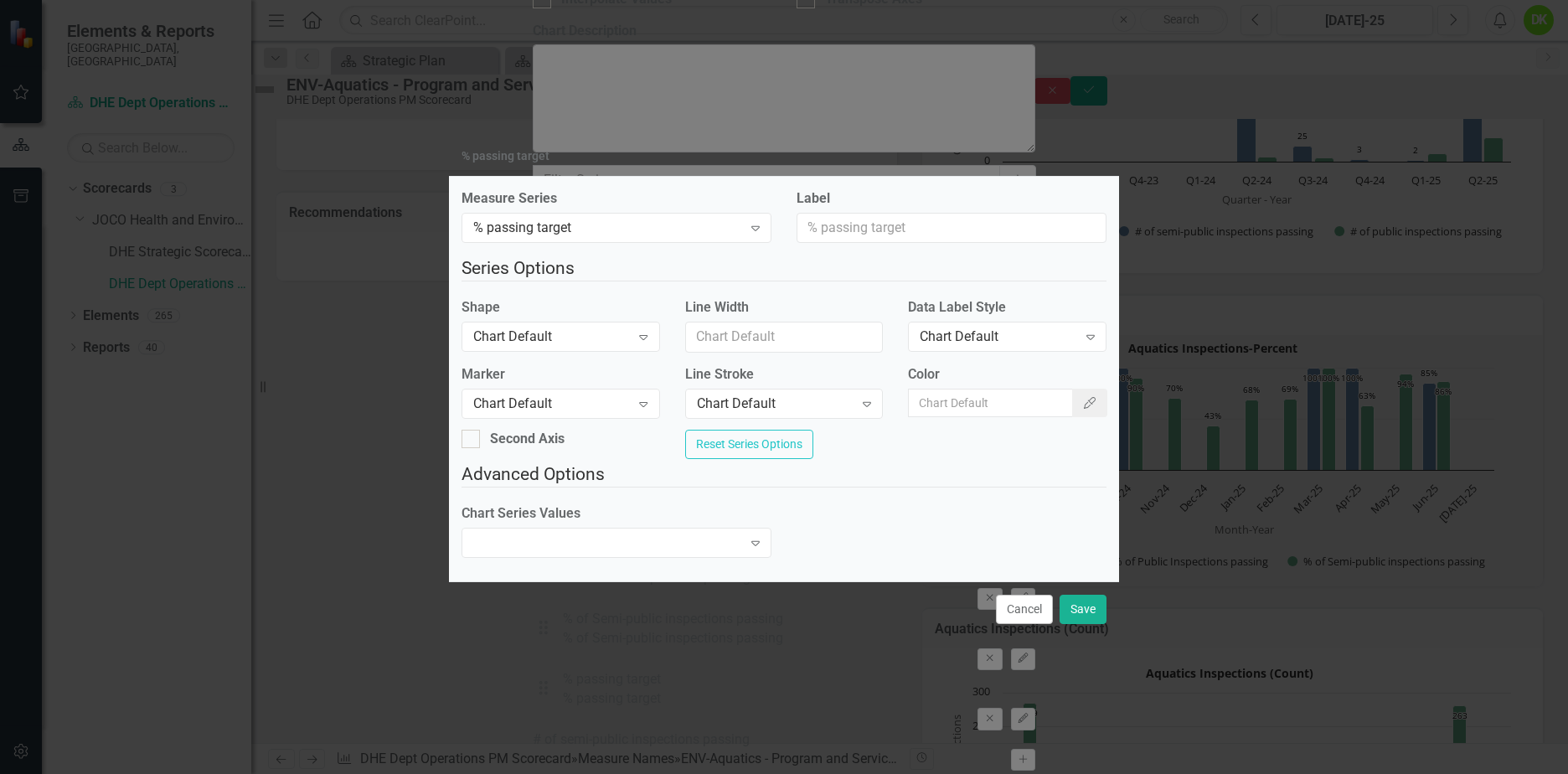
click at [645, 334] on icon "Expand" at bounding box center [642, 337] width 16 height 14
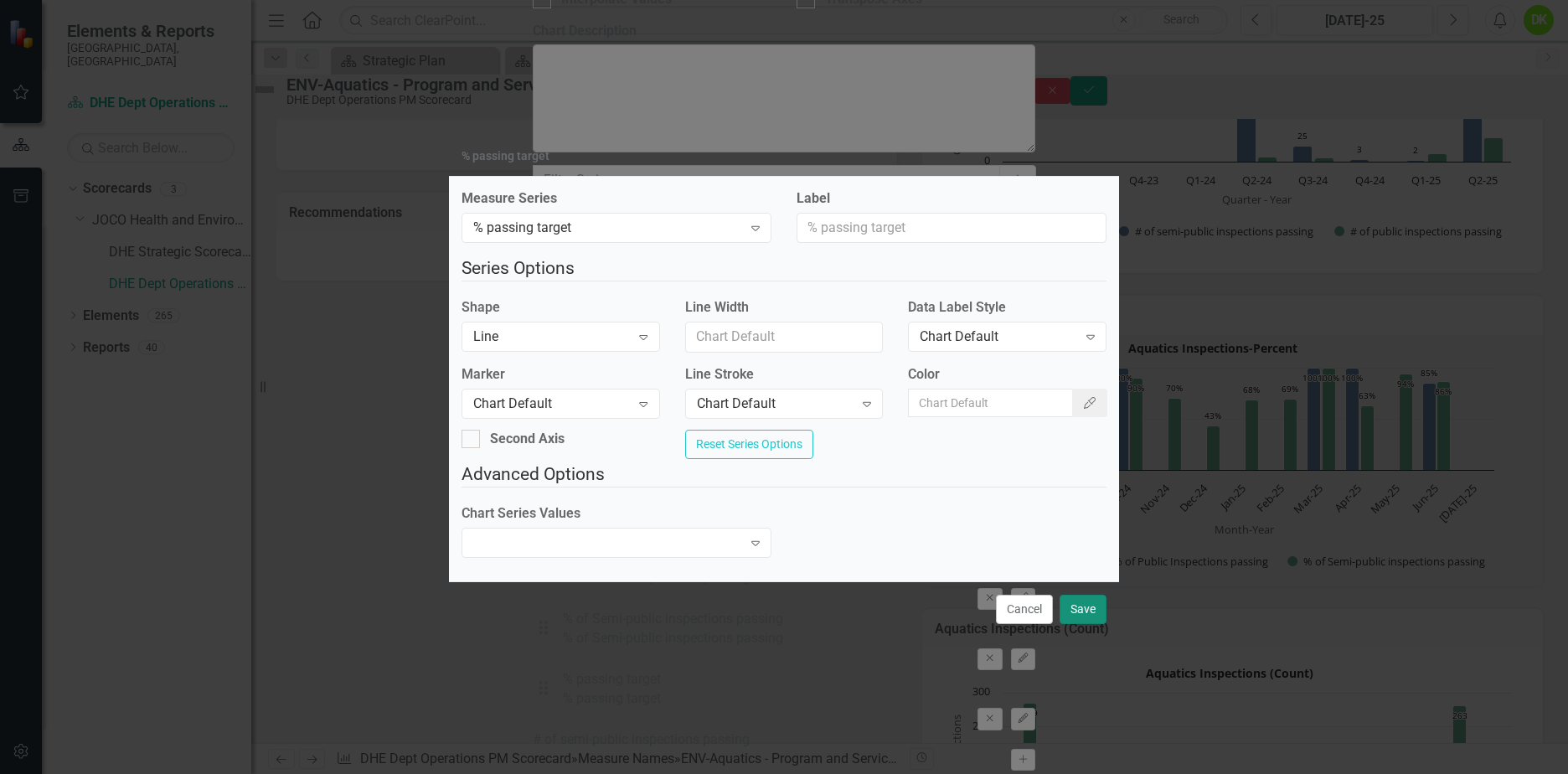
click at [1092, 623] on button "Save" at bounding box center [1083, 610] width 47 height 29
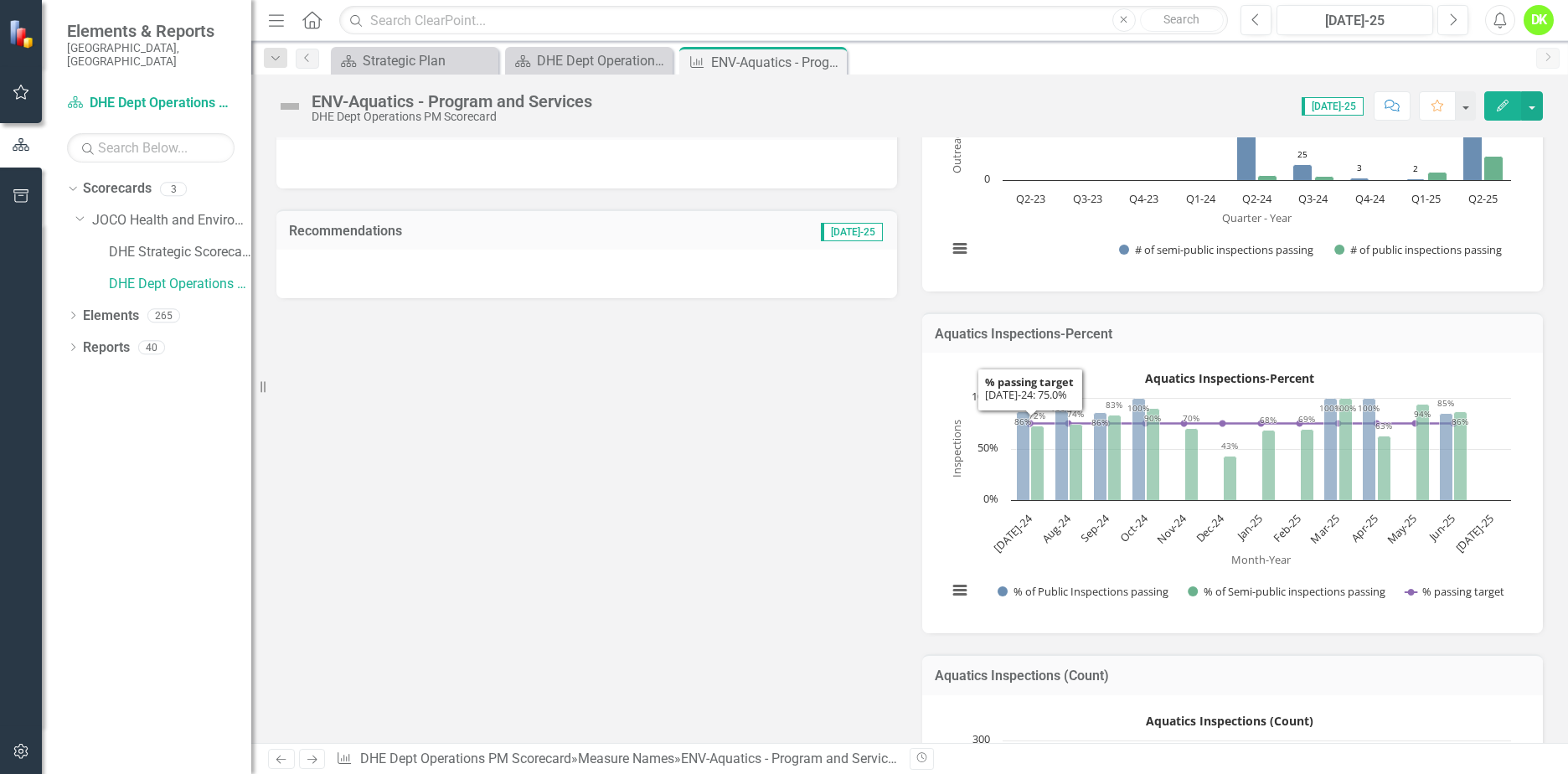
click at [942, 532] on rect "Interactive chart" at bounding box center [1229, 491] width 581 height 251
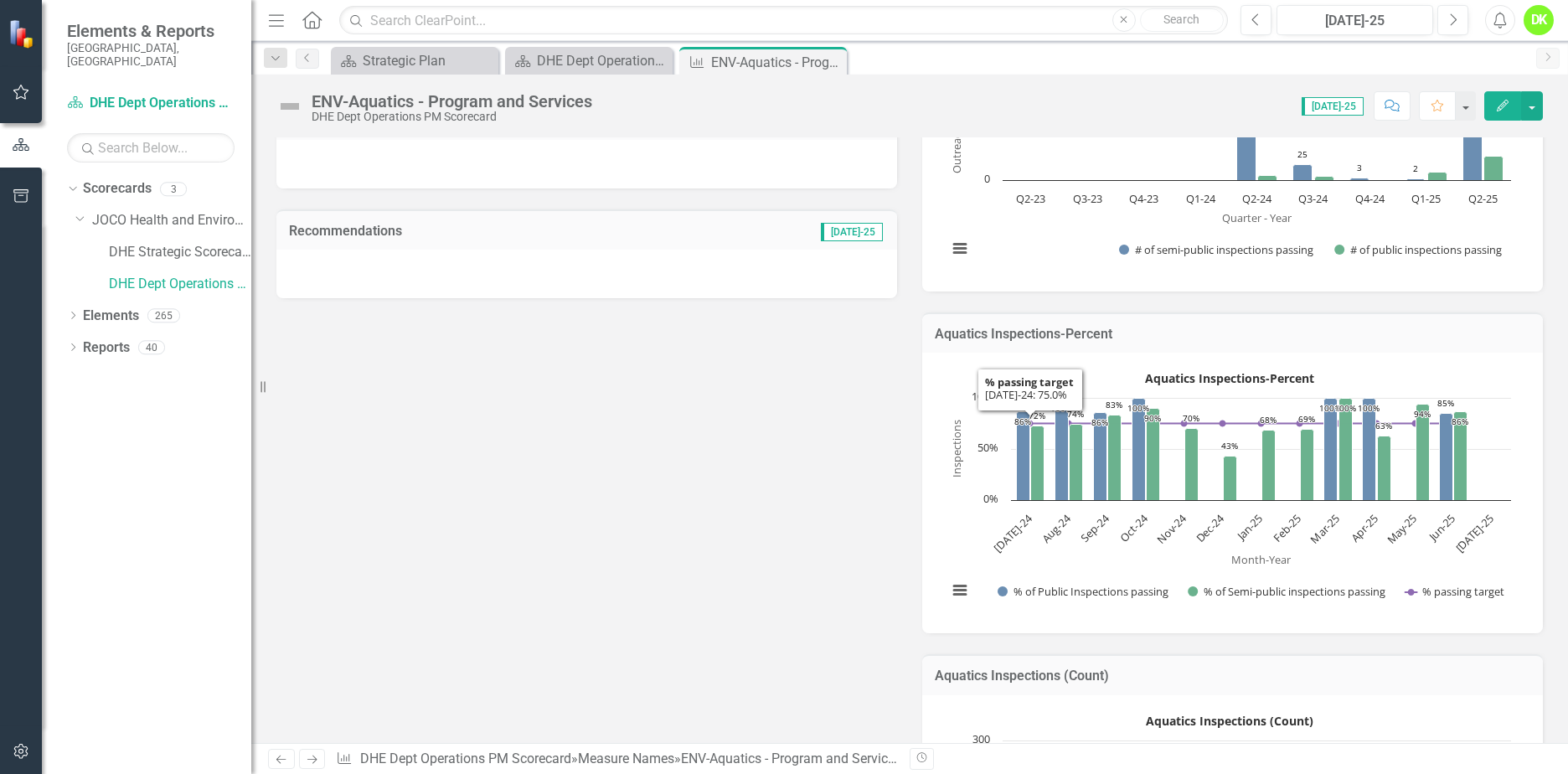
click at [942, 532] on rect "Interactive chart" at bounding box center [1229, 491] width 581 height 251
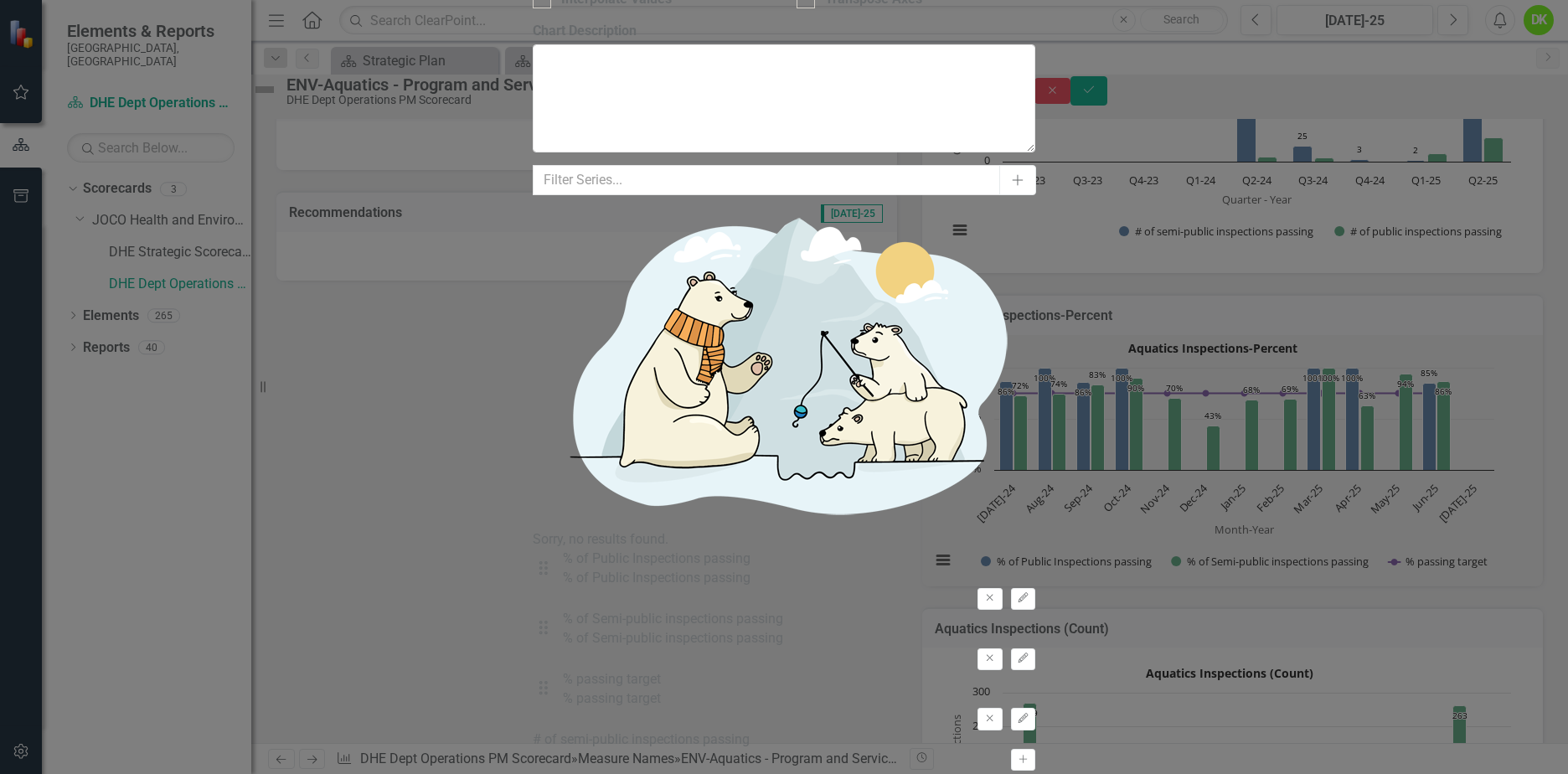
click at [1021, 714] on icon "Edit" at bounding box center [1022, 719] width 13 height 10
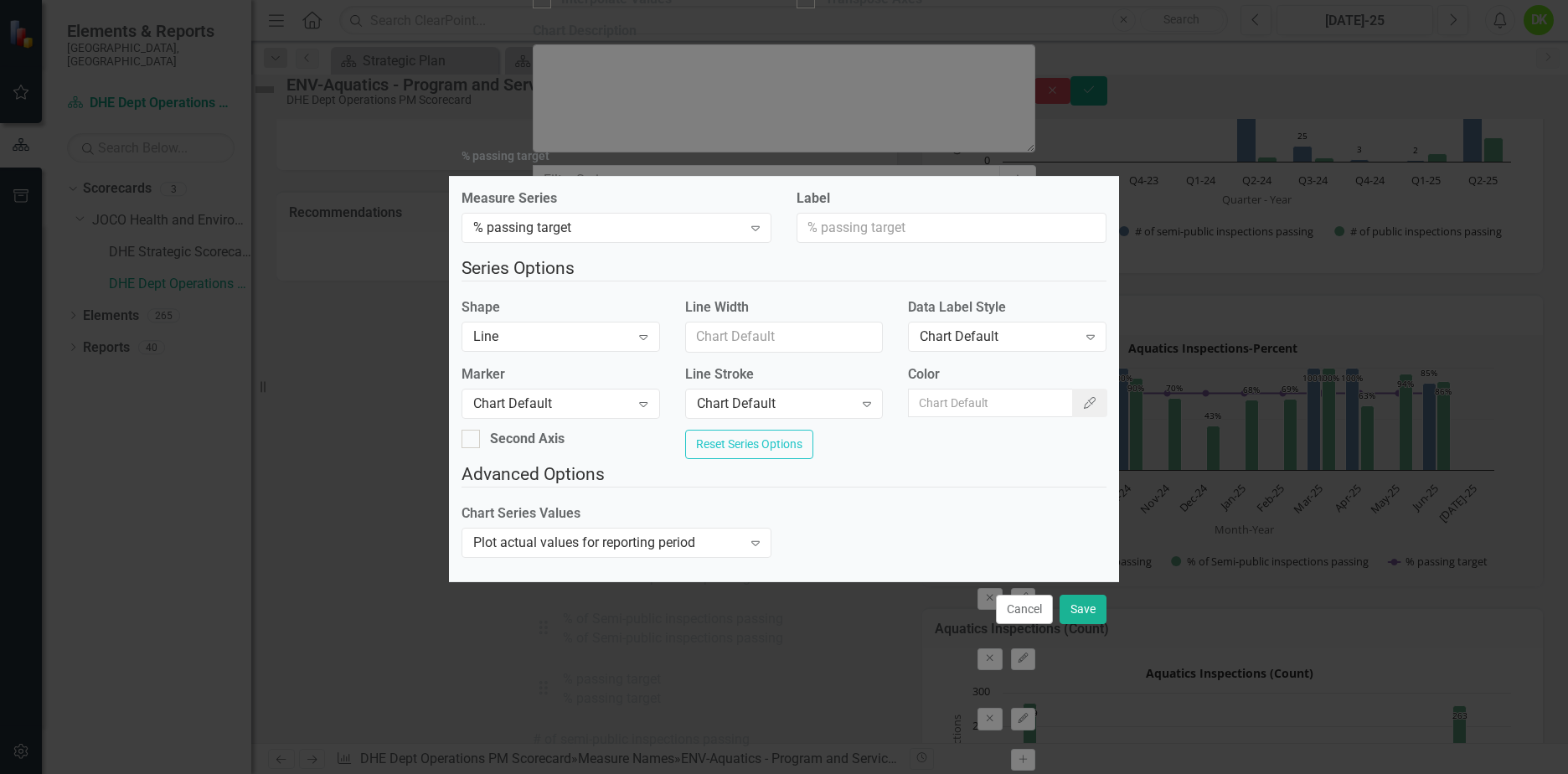
click at [1082, 401] on icon "Color Picker" at bounding box center [1090, 403] width 15 height 12
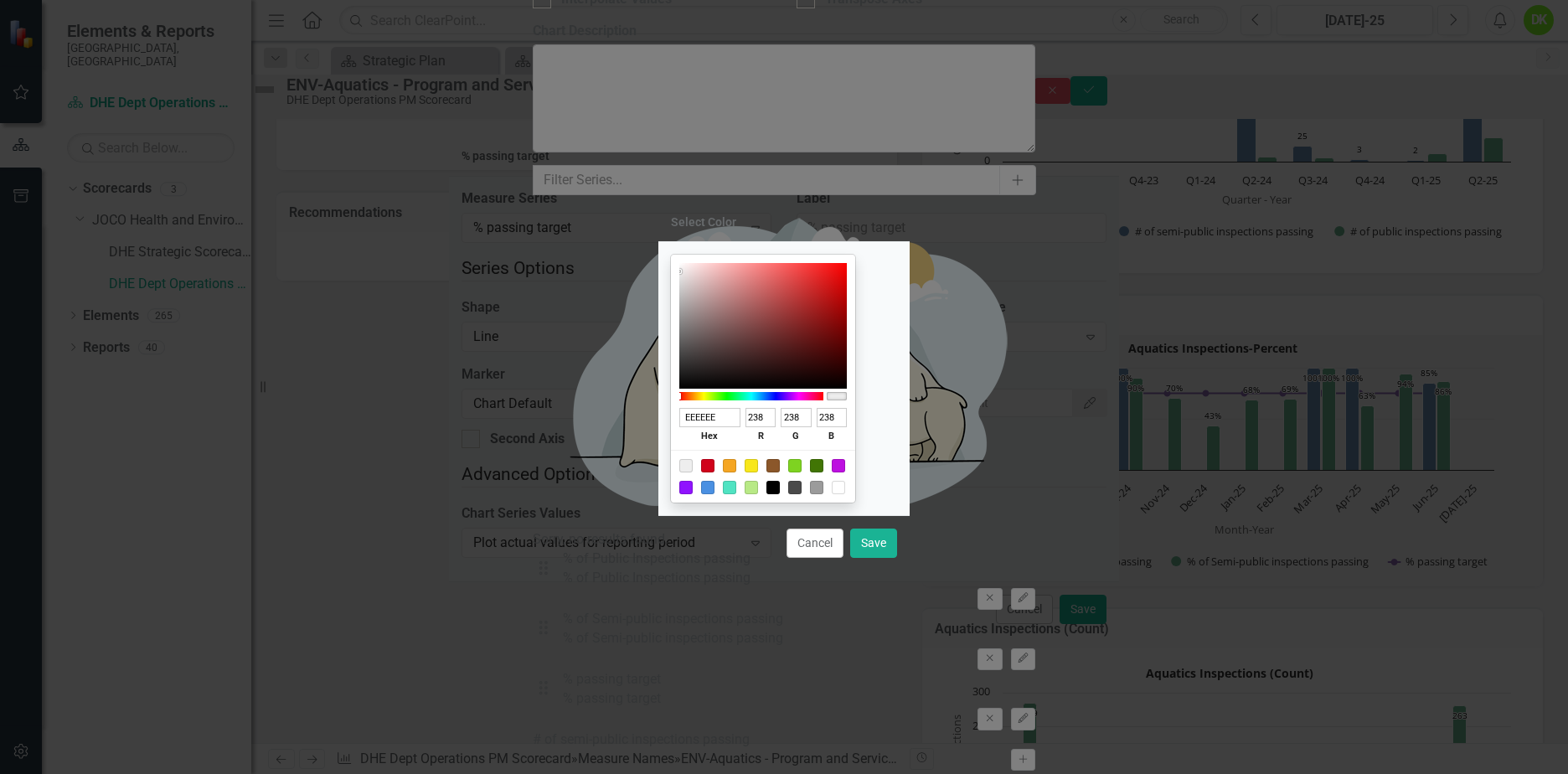
click at [714, 463] on div at bounding box center [708, 466] width 14 height 14
type input "D0021B"
type input "208"
type input "2"
type input "27"
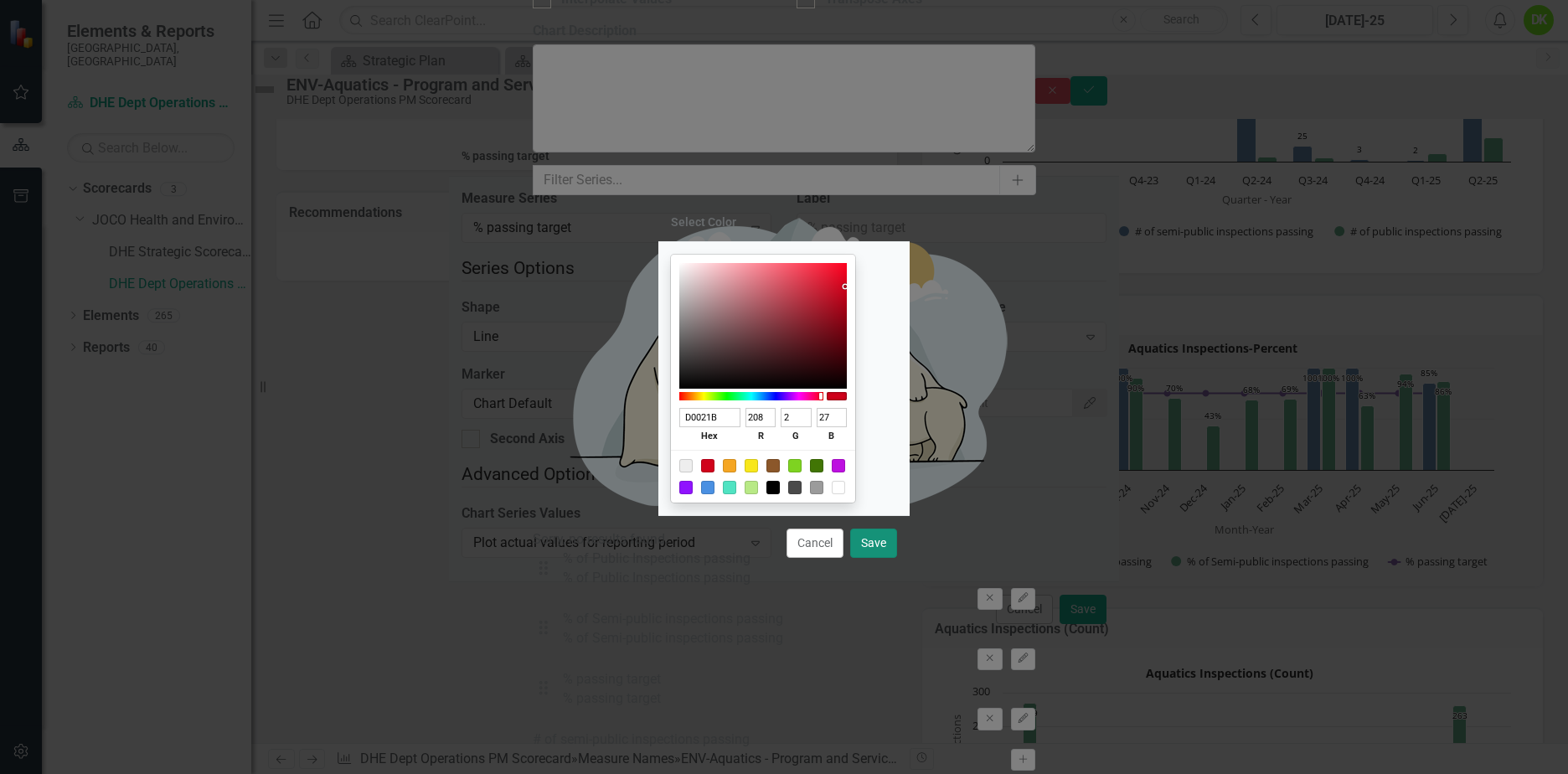
click at [863, 553] on button "Save" at bounding box center [873, 543] width 47 height 29
type input "#d0021b"
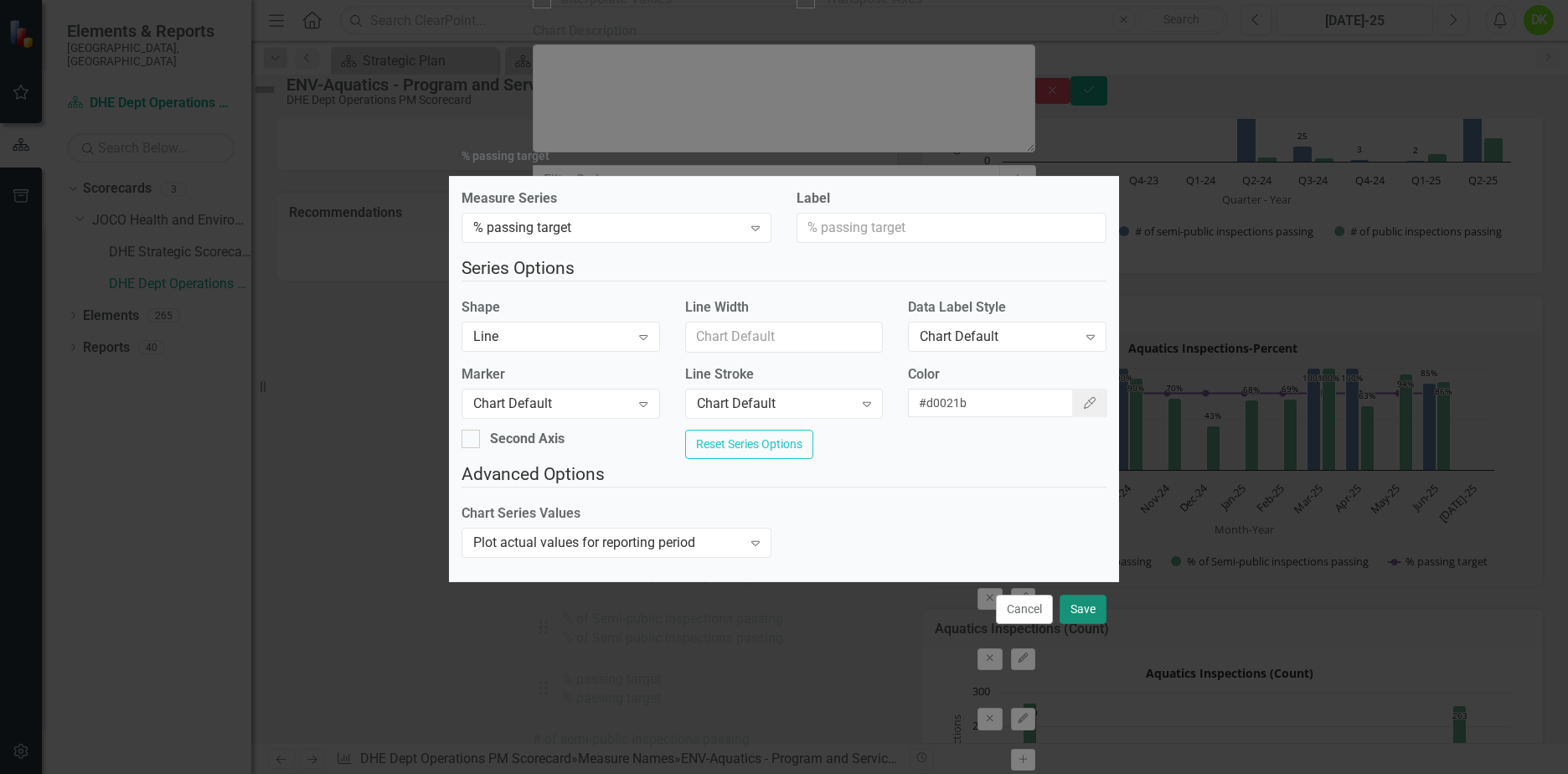
click at [1068, 611] on button "Save" at bounding box center [1083, 610] width 47 height 29
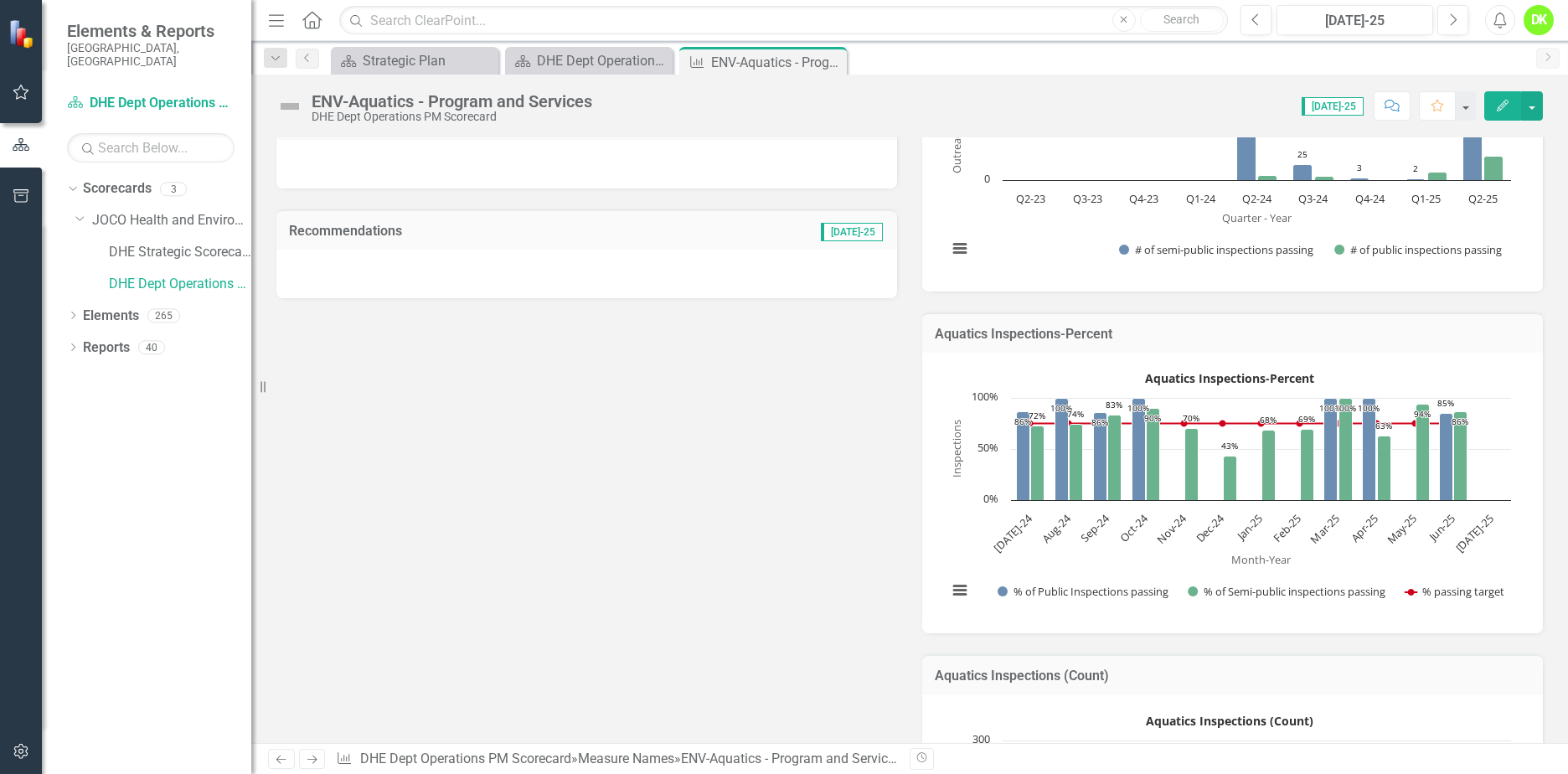
click at [951, 538] on rect "Interactive chart" at bounding box center [1229, 491] width 581 height 251
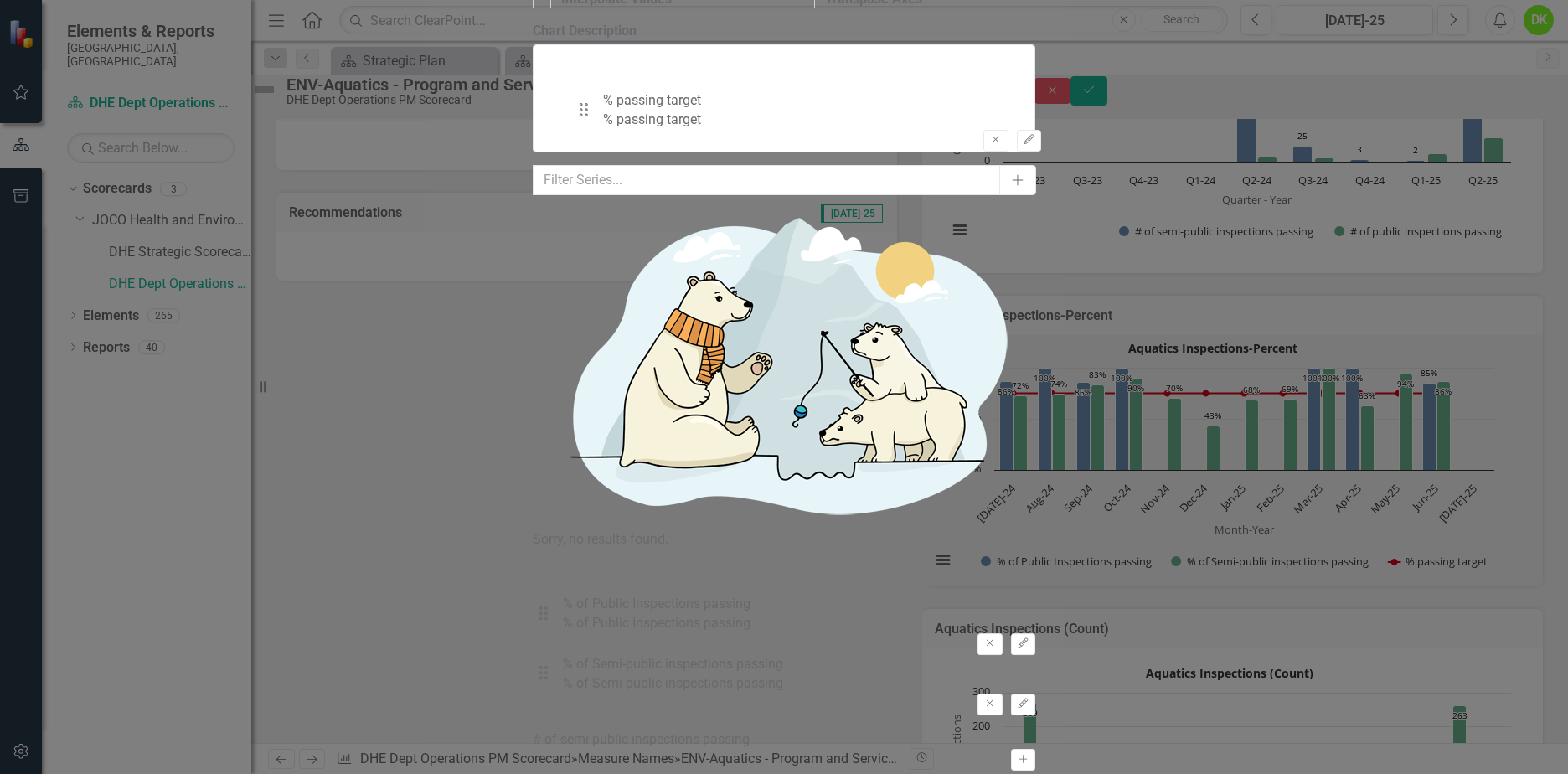
drag, startPoint x: 605, startPoint y: 239, endPoint x: 596, endPoint y: 114, distance: 125.3
click at [596, 550] on div "Drag % of Public Inspections passing % of Public Inspections passing Remove Edi…" at bounding box center [784, 640] width 502 height 180
click at [1020, 593] on icon "Edit" at bounding box center [1022, 598] width 13 height 10
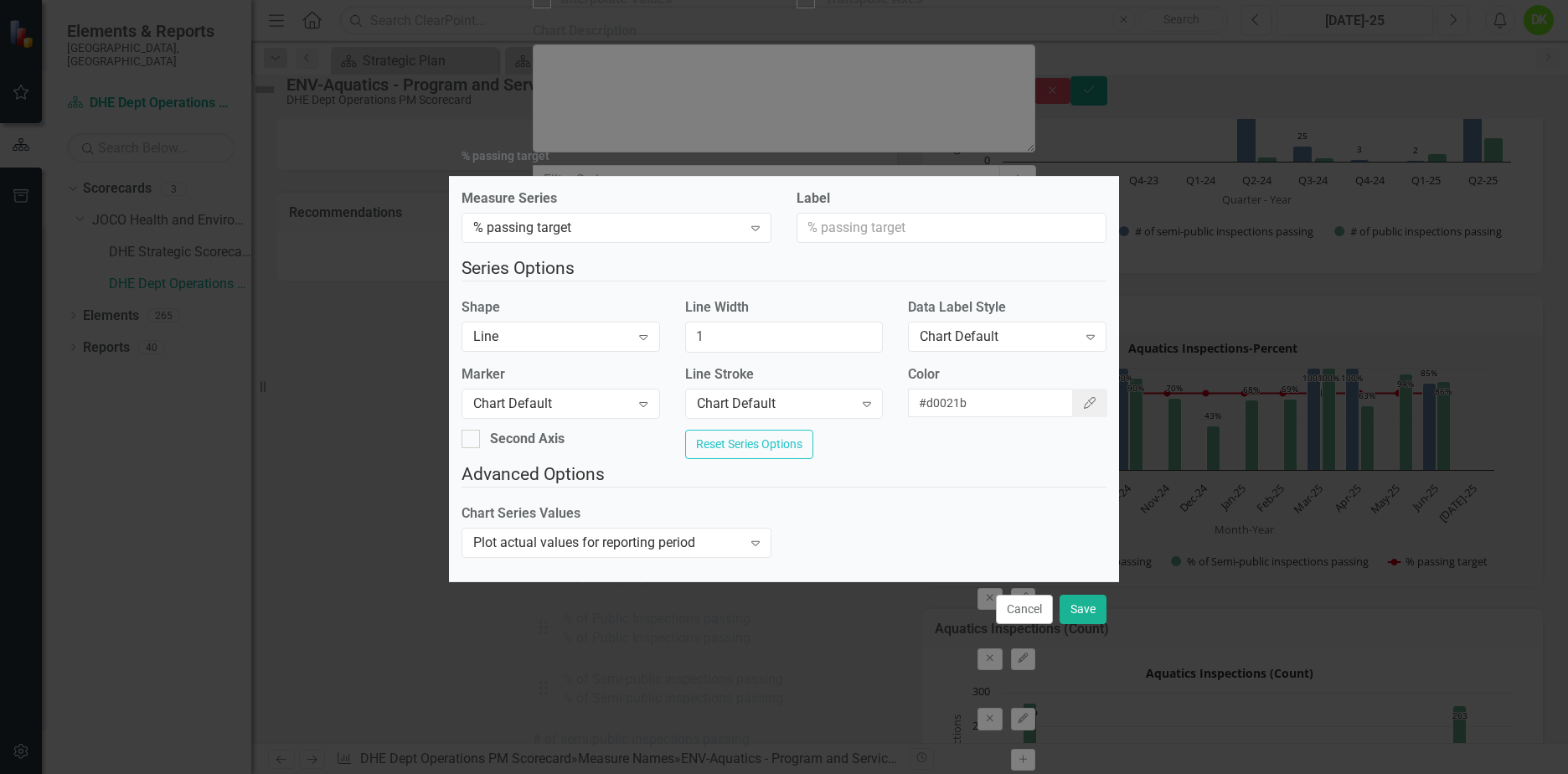
click at [1002, 337] on div "Chart Default" at bounding box center [998, 337] width 157 height 19
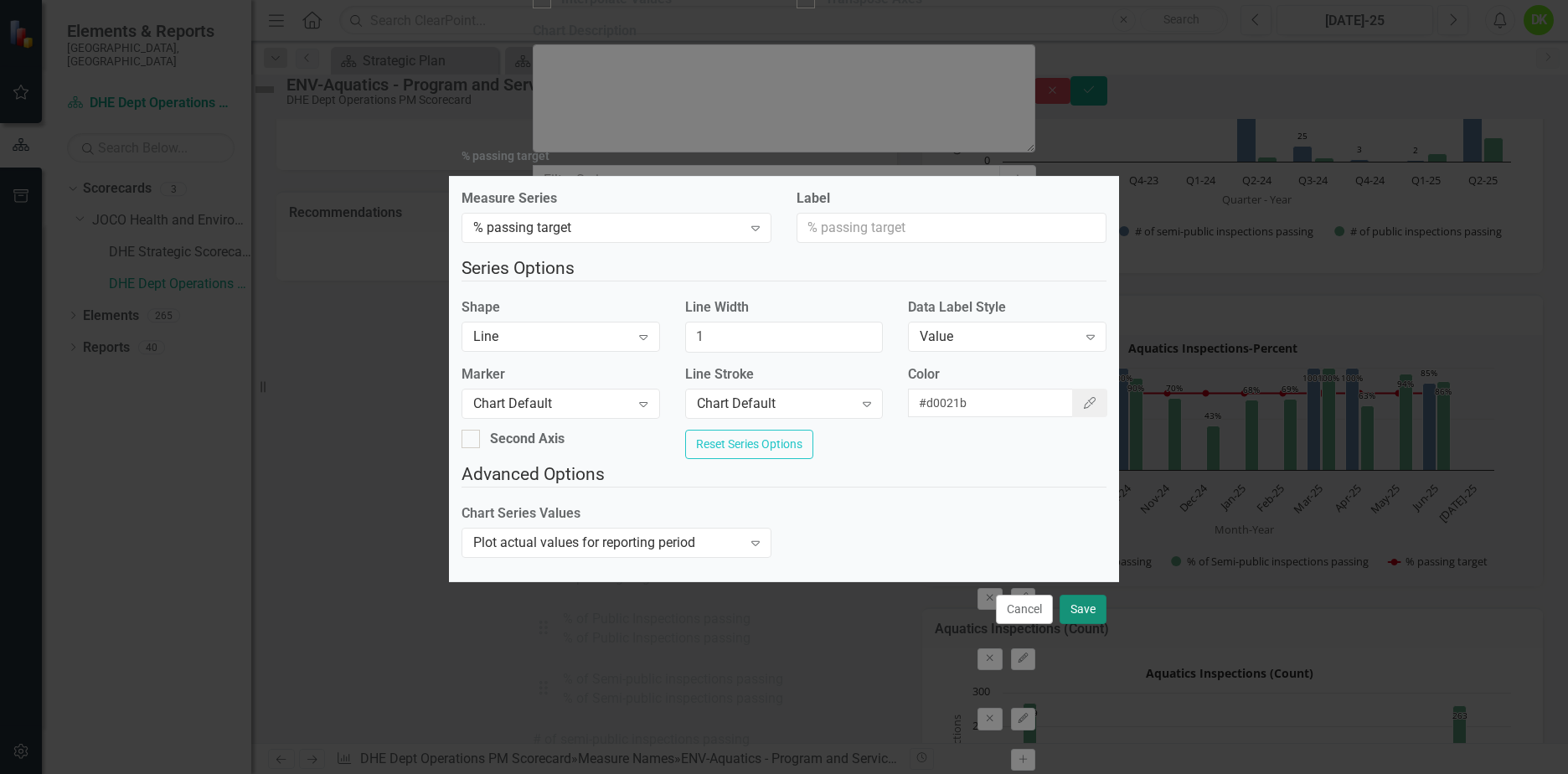
click at [1073, 616] on button "Save" at bounding box center [1083, 610] width 47 height 29
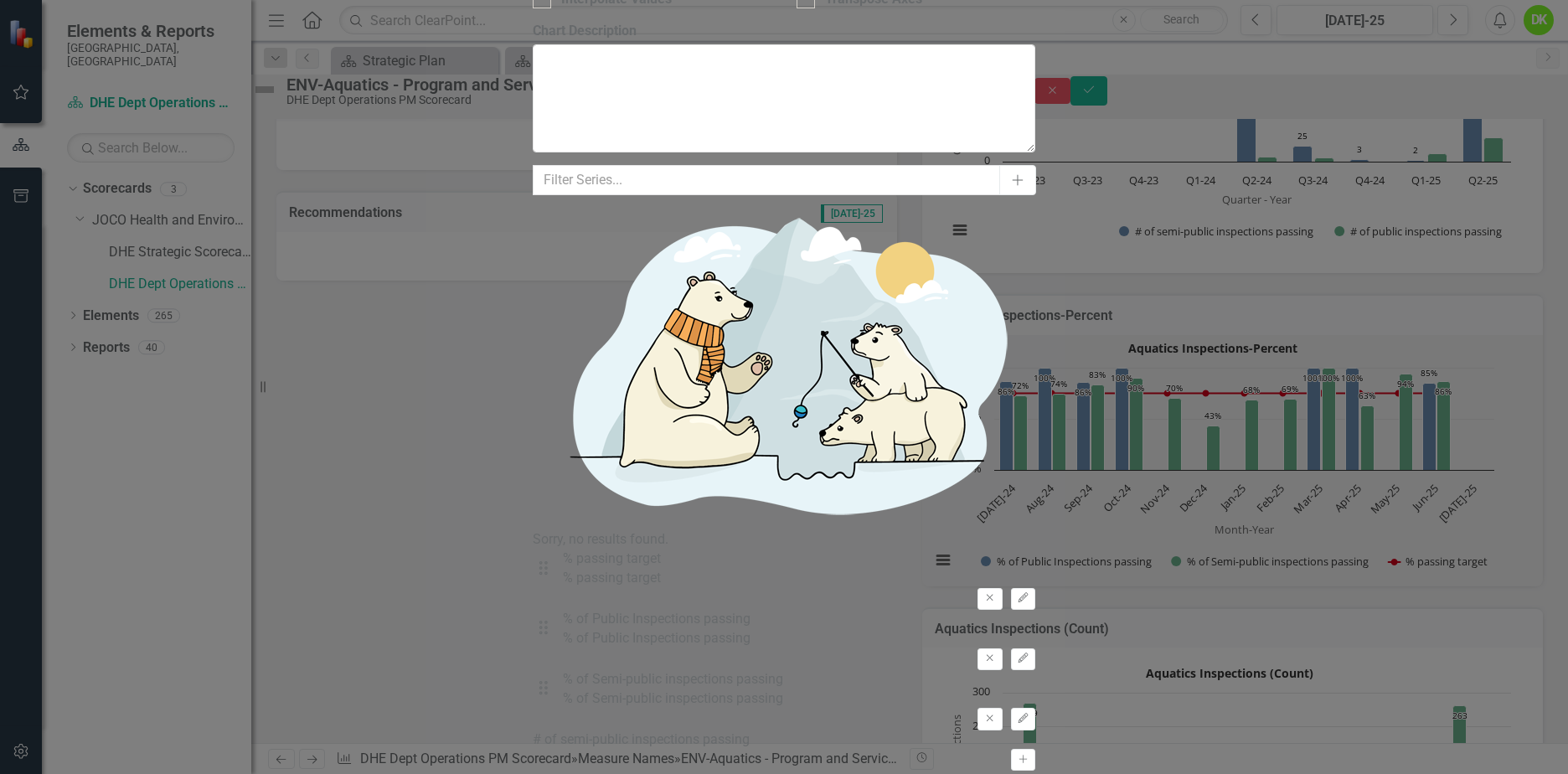
click at [1034, 588] on button "Edit" at bounding box center [1022, 599] width 24 height 22
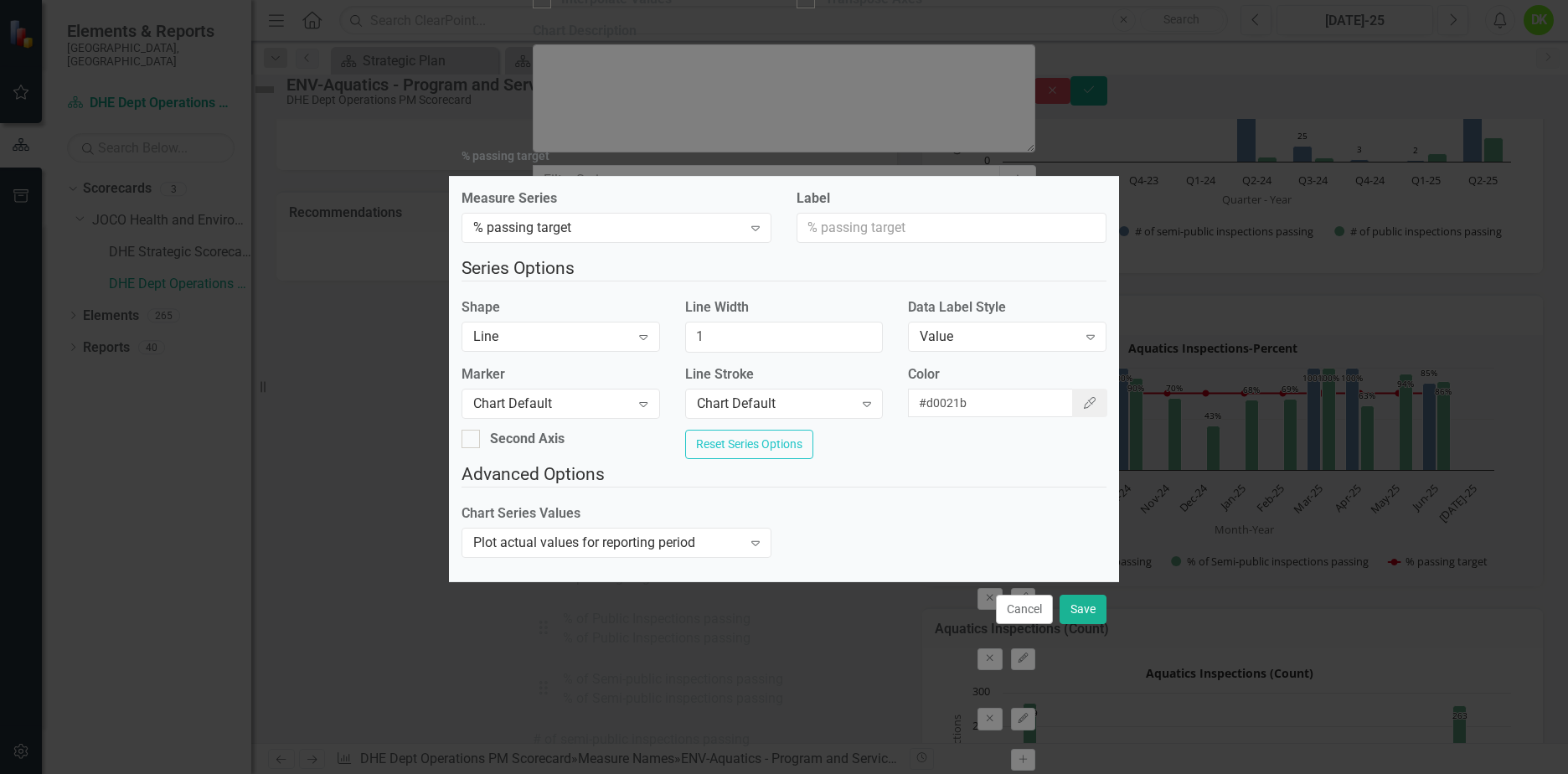
click at [1028, 337] on div "Value" at bounding box center [998, 337] width 157 height 19
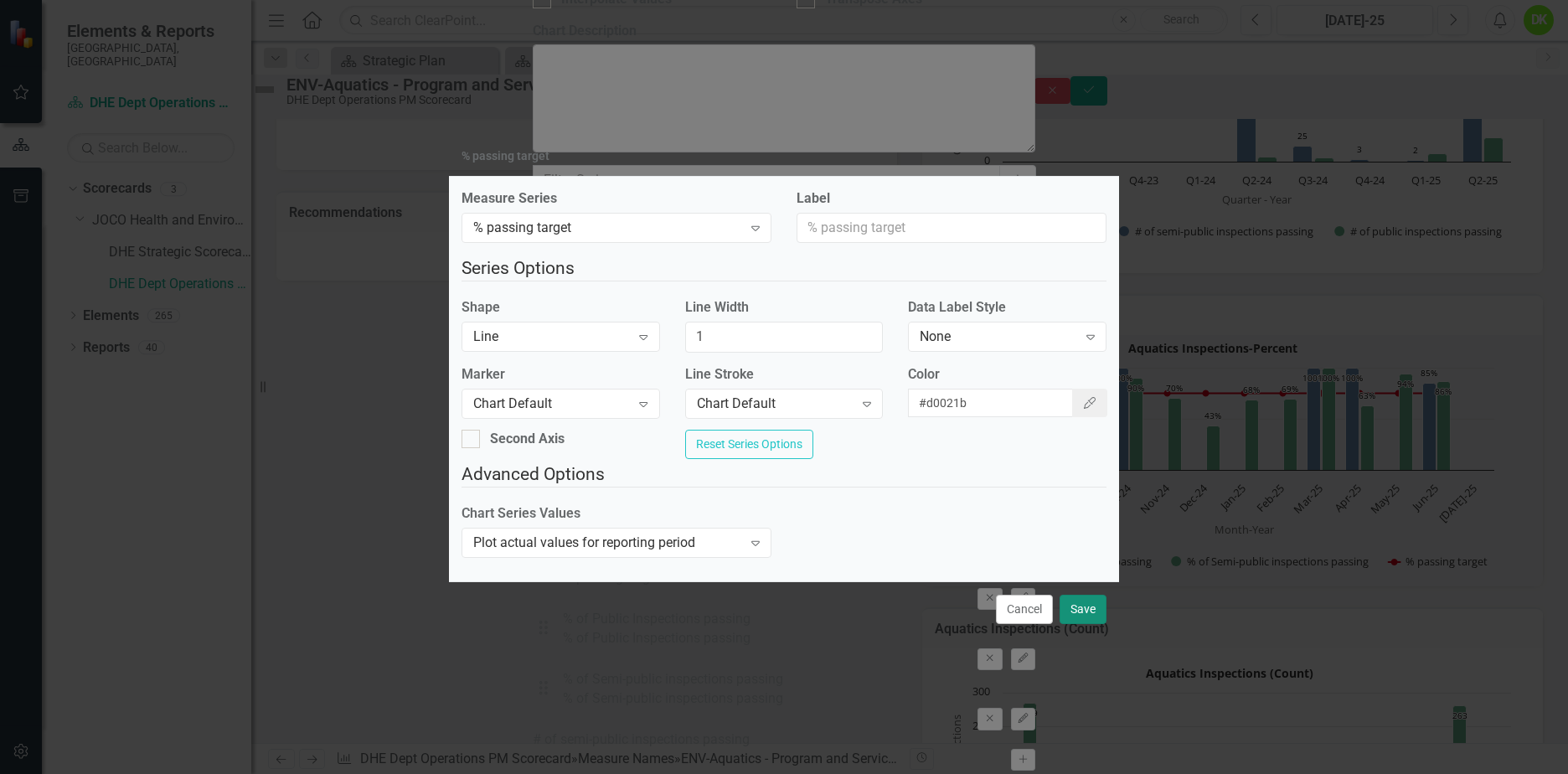
click at [1078, 615] on button "Save" at bounding box center [1083, 610] width 47 height 29
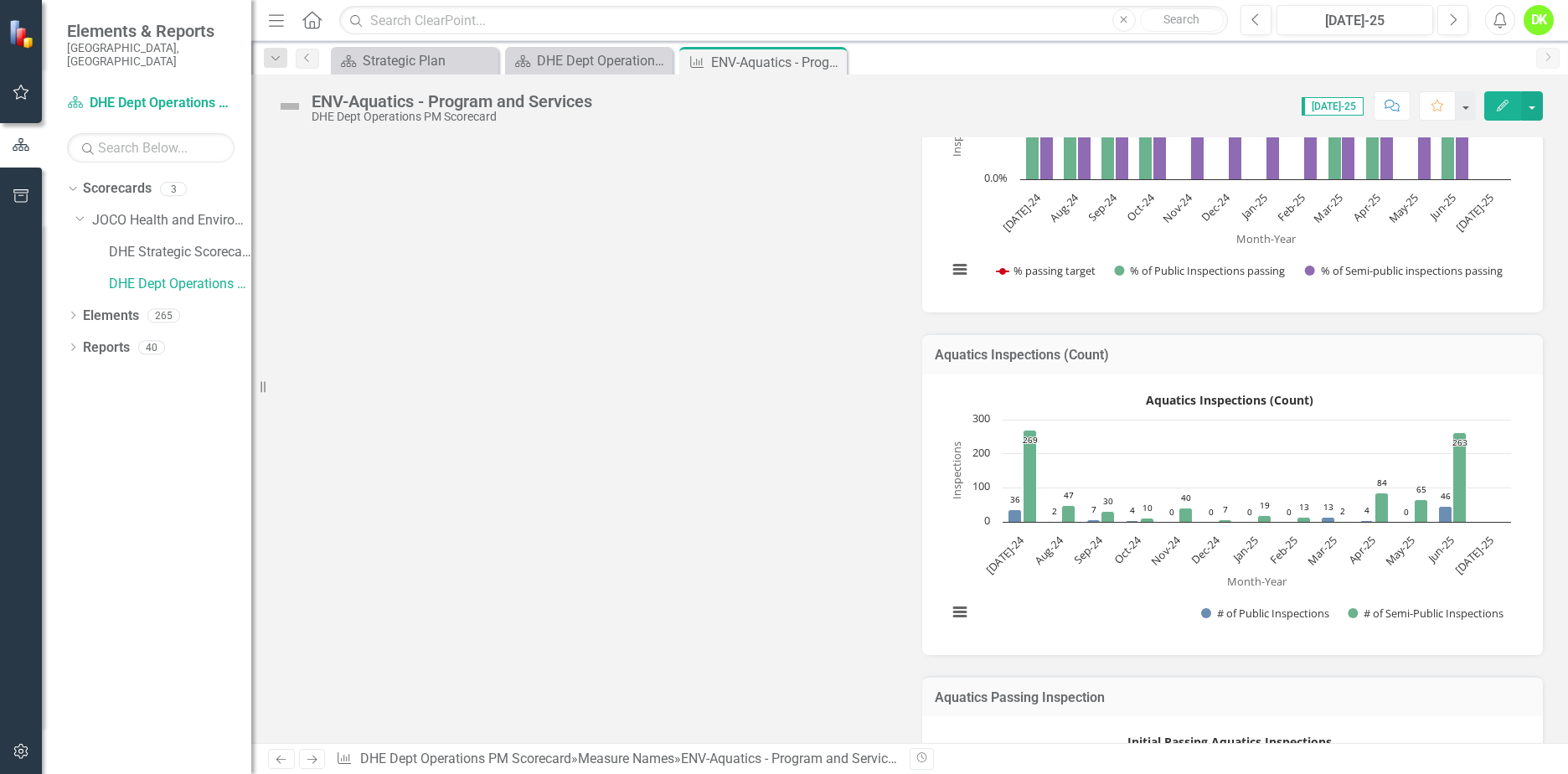
scroll to position [671, 0]
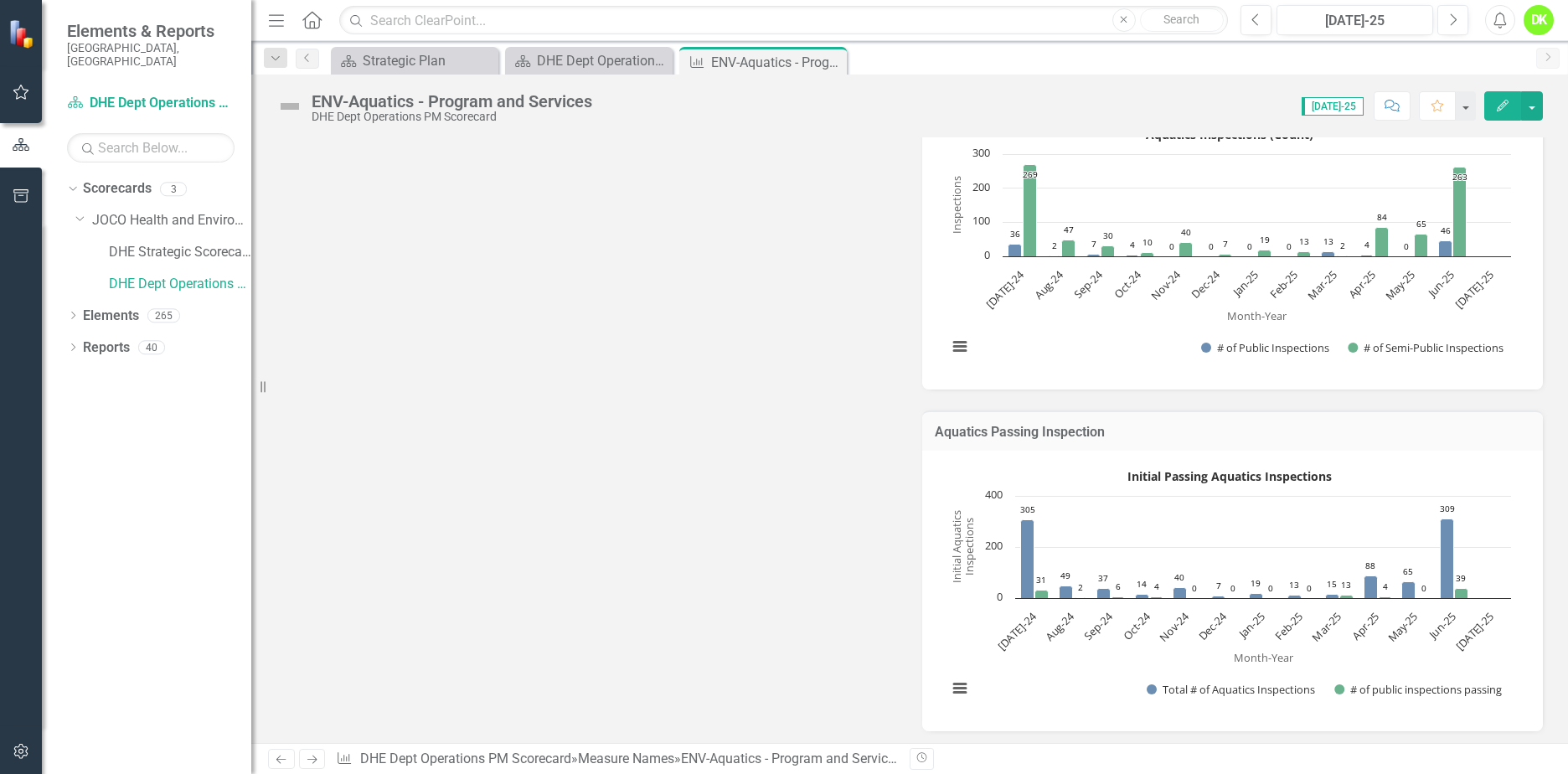
scroll to position [1005, 0]
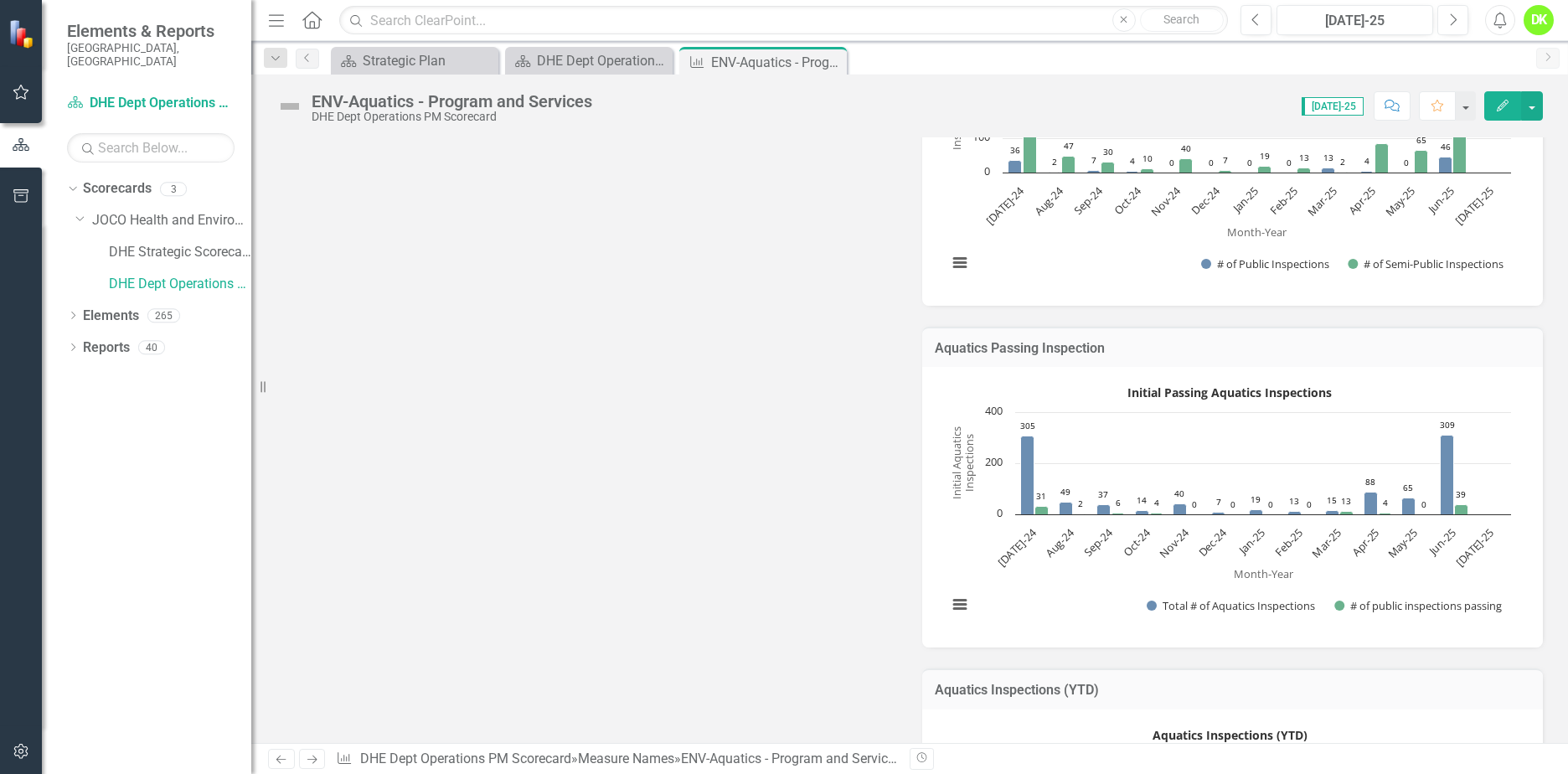
click at [1043, 590] on rect "Interactive chart" at bounding box center [1229, 505] width 581 height 251
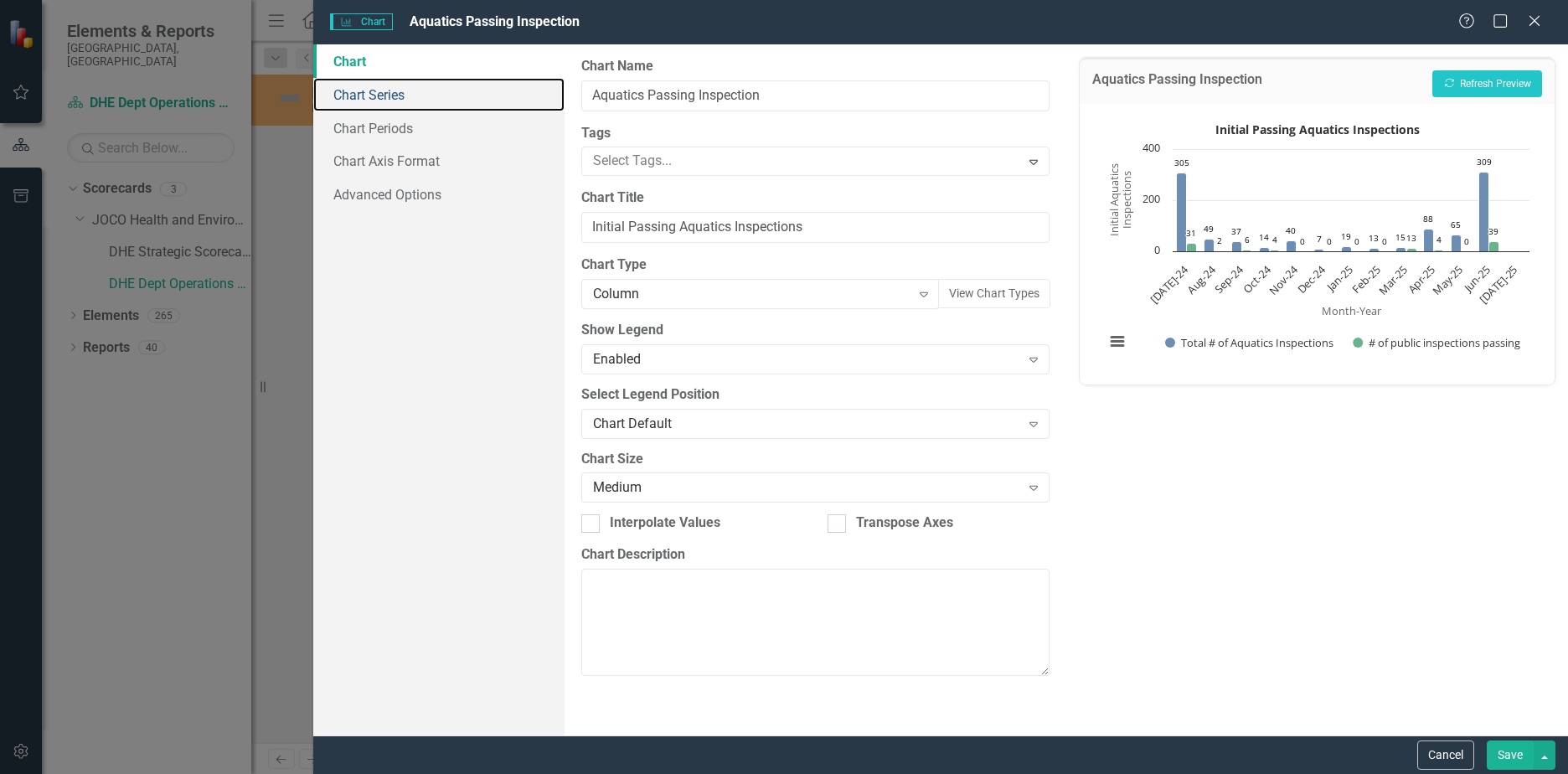
click at [400, 99] on link "Chart Series" at bounding box center [439, 95] width 251 height 34
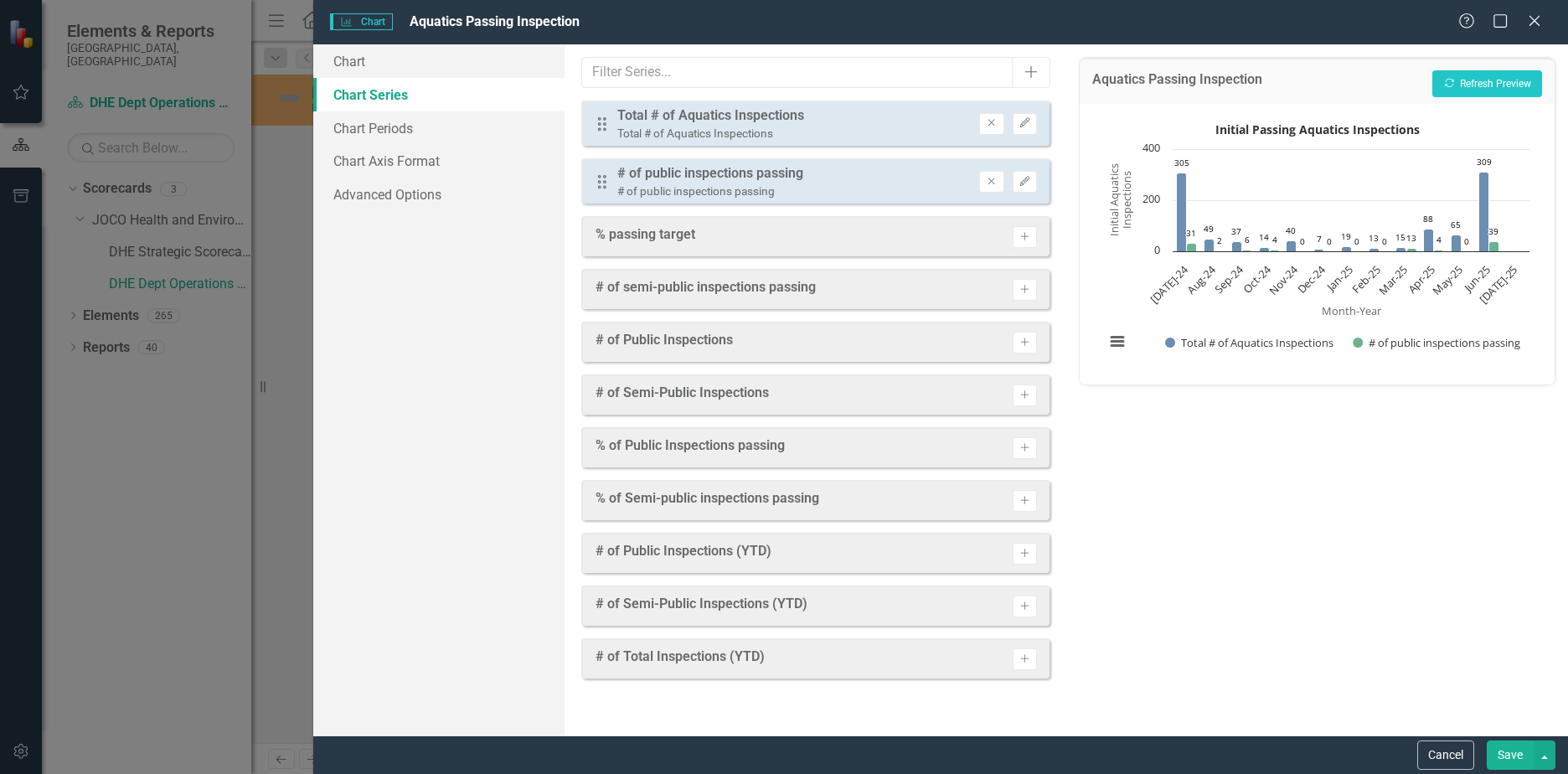
click at [1029, 285] on icon "Activate" at bounding box center [1024, 290] width 13 height 10
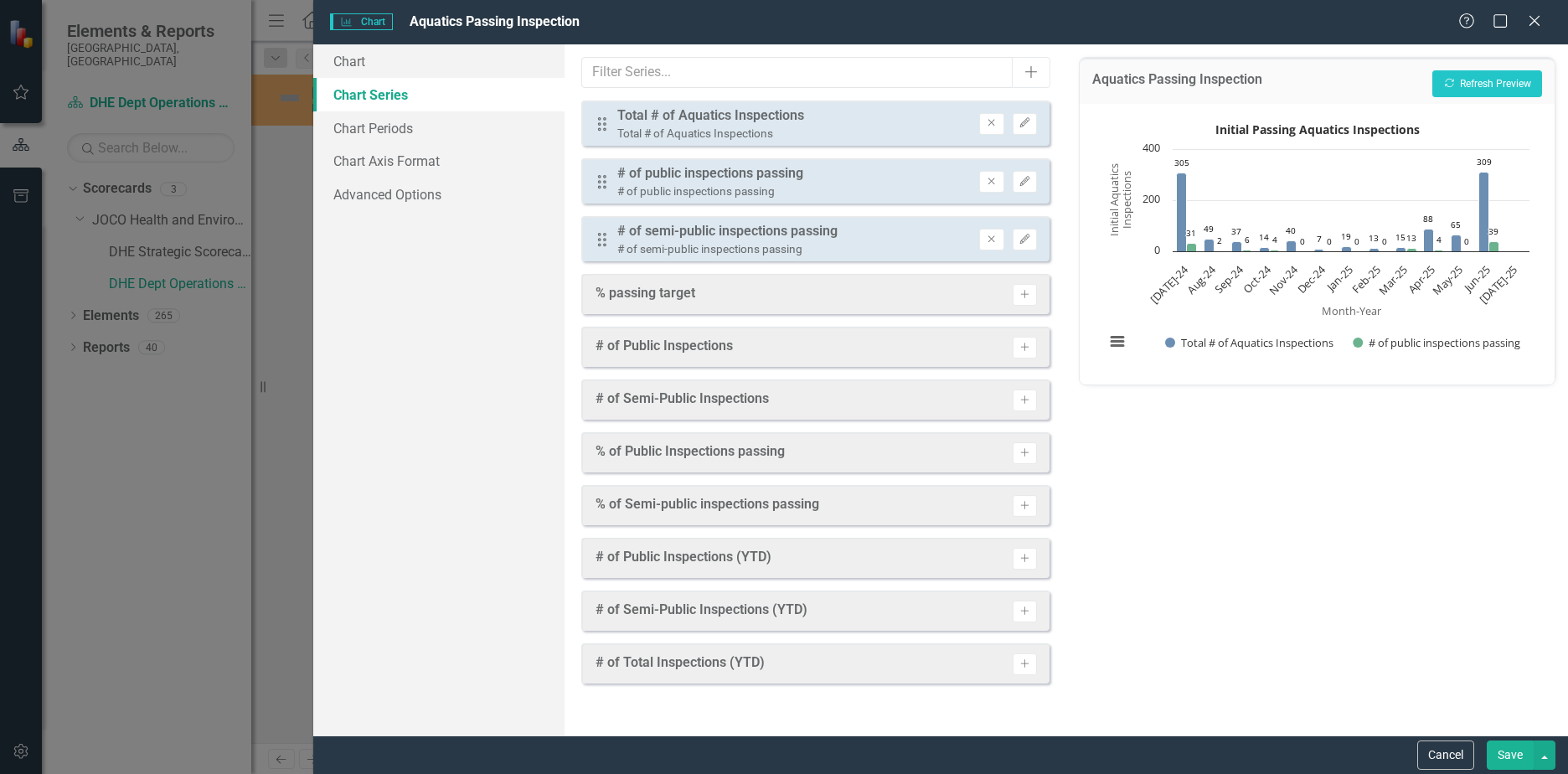
click at [993, 125] on icon "button" at bounding box center [991, 123] width 7 height 7
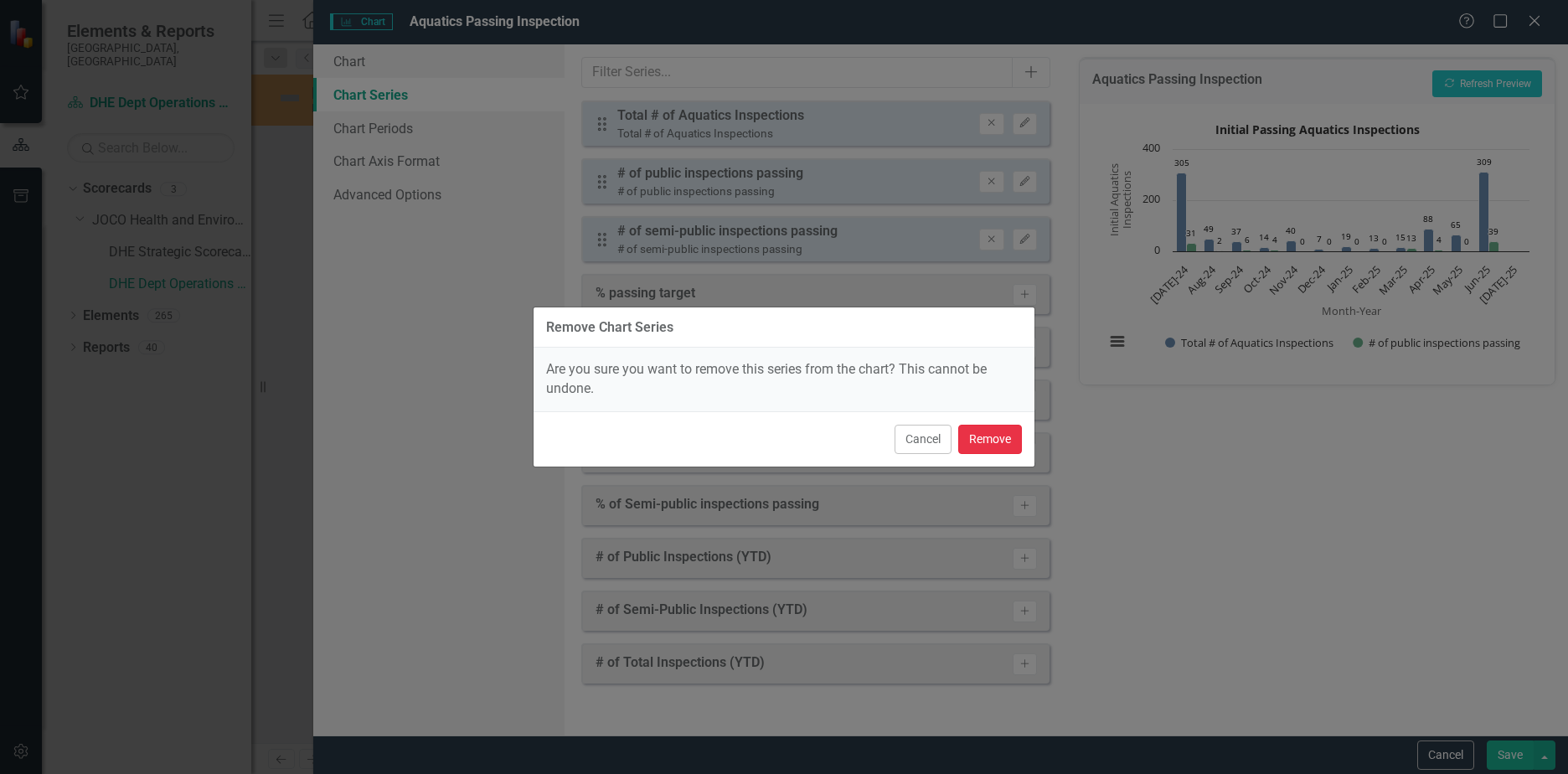
click at [991, 443] on button "Remove" at bounding box center [990, 440] width 64 height 29
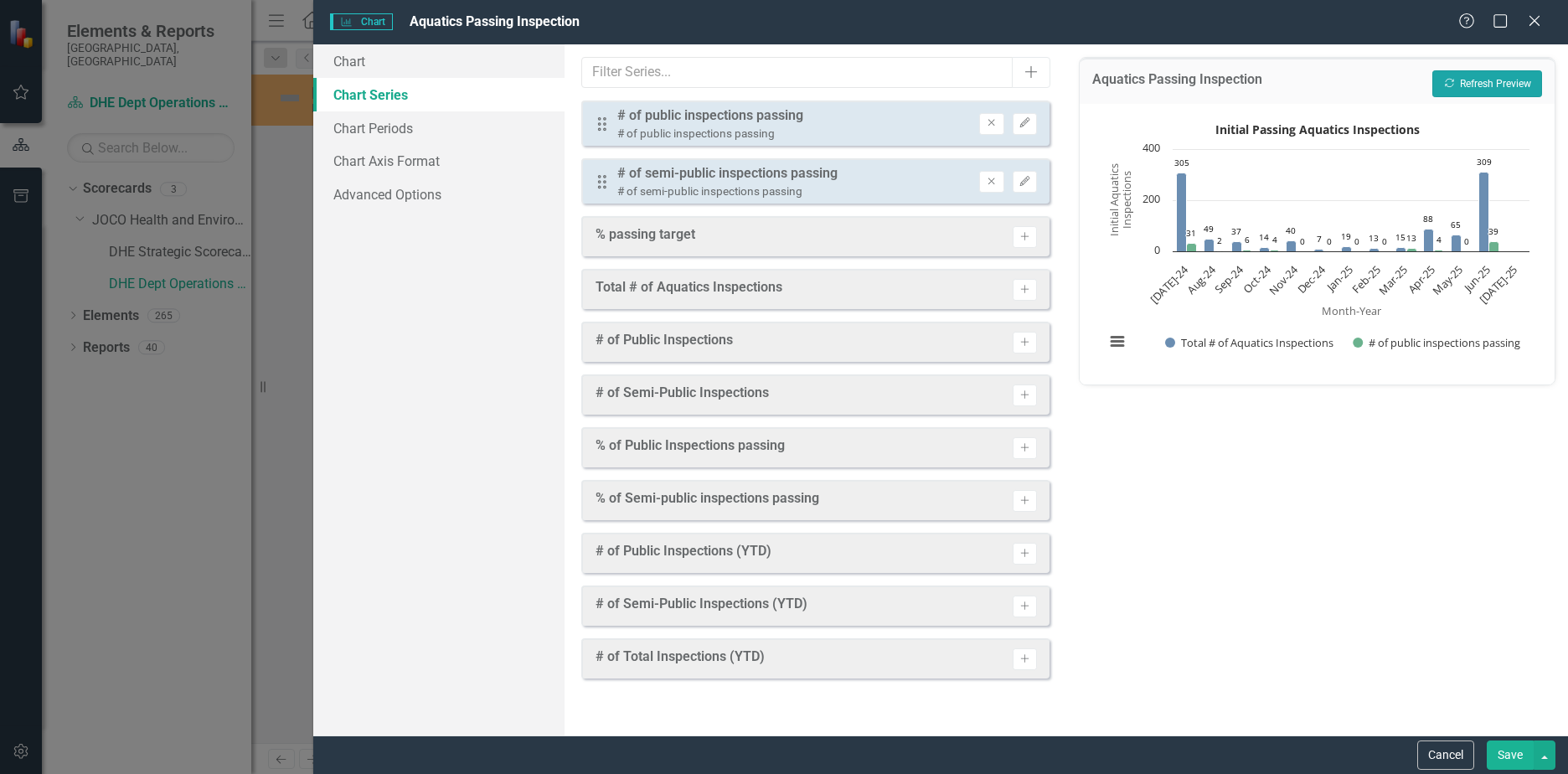
click at [1510, 78] on button "Recalculate Refresh Preview" at bounding box center [1487, 84] width 110 height 27
click at [1018, 185] on icon "Edit" at bounding box center [1024, 182] width 13 height 10
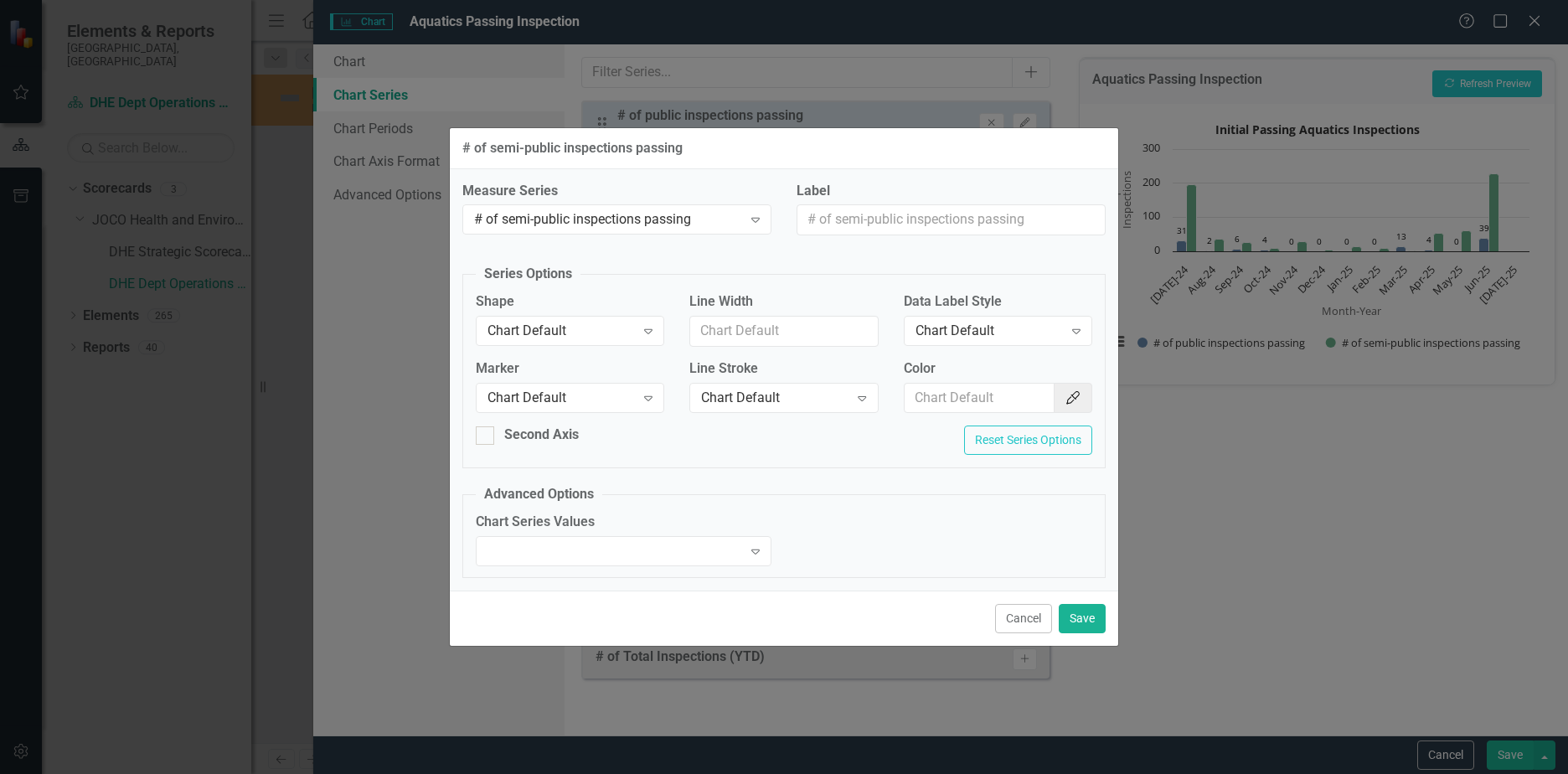
click at [960, 338] on div "Chart Default" at bounding box center [989, 331] width 148 height 19
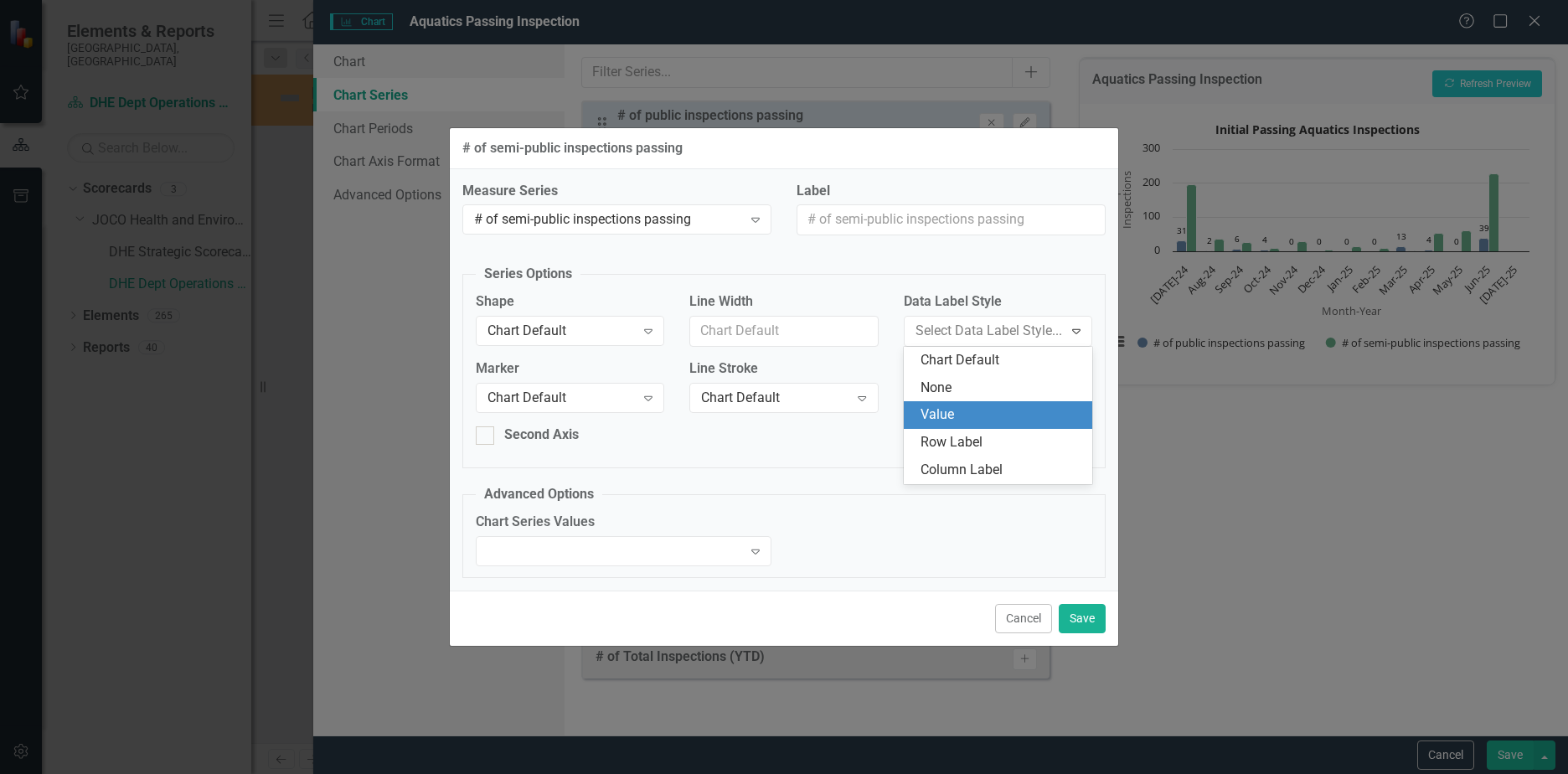
click at [948, 405] on div "Value" at bounding box center [997, 415] width 188 height 28
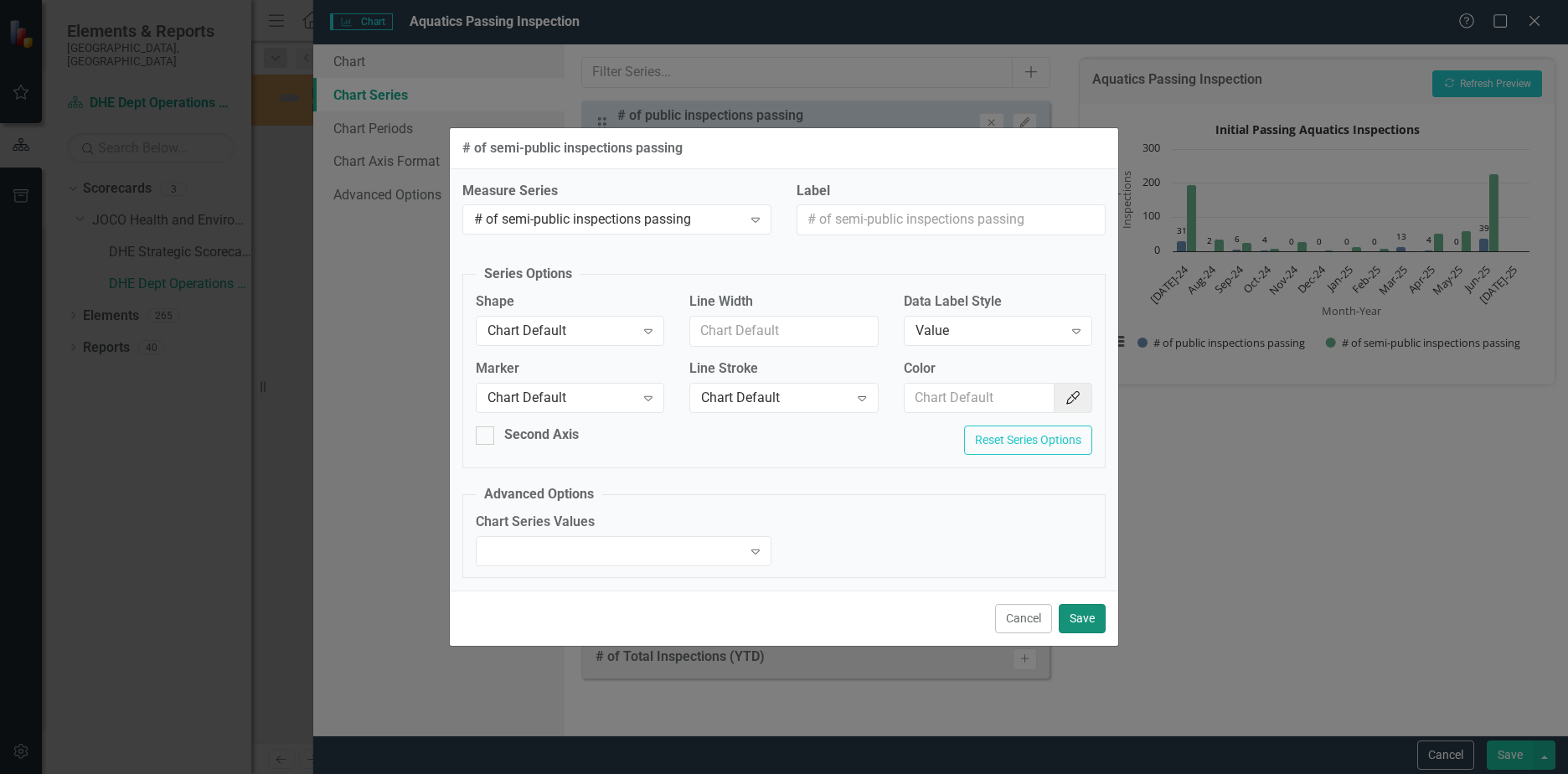
click at [1081, 621] on button "Save" at bounding box center [1082, 618] width 47 height 29
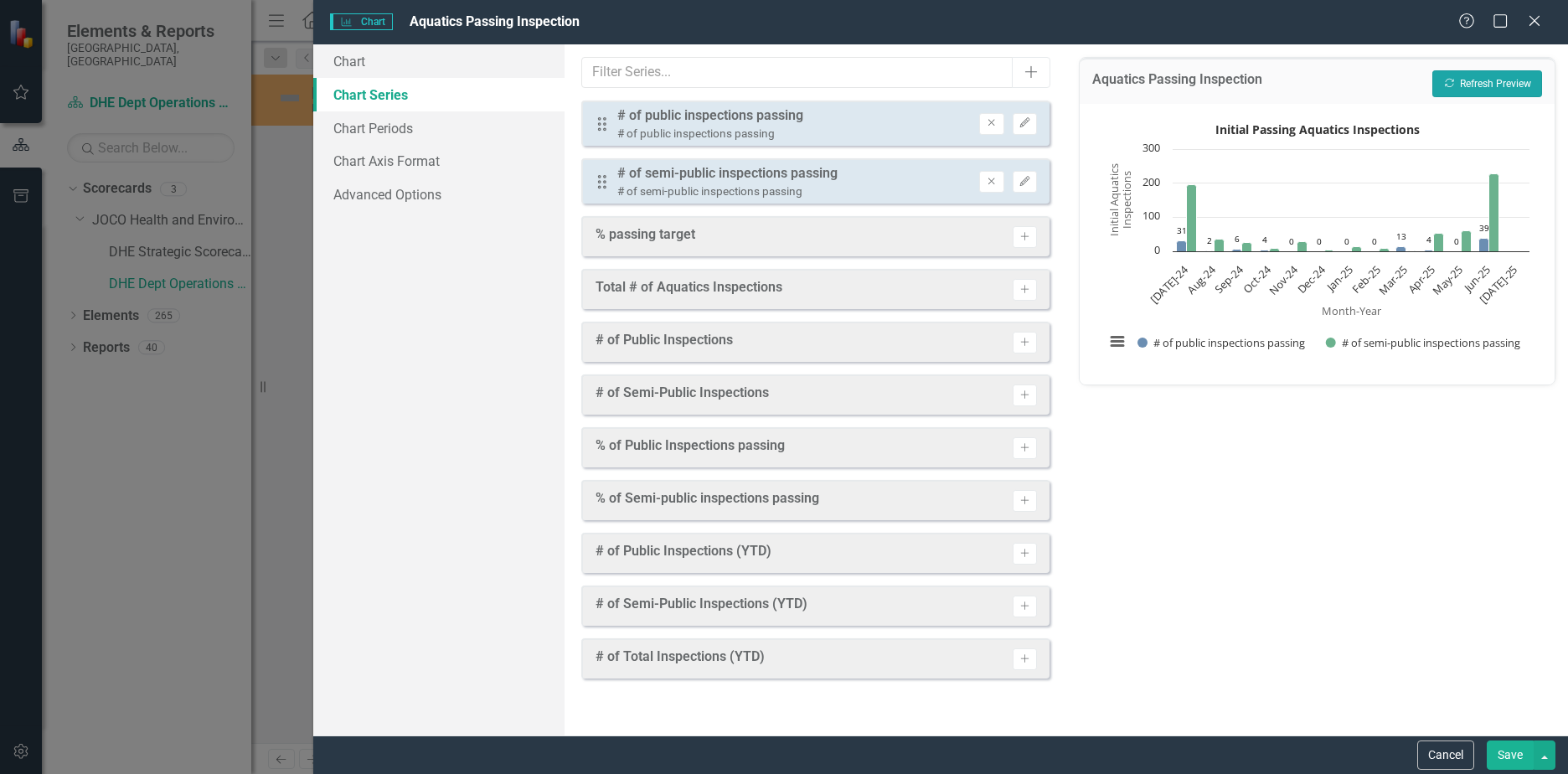
click at [1479, 95] on button "Recalculate Refresh Preview" at bounding box center [1487, 84] width 110 height 27
click at [1506, 754] on button "Save" at bounding box center [1510, 755] width 47 height 29
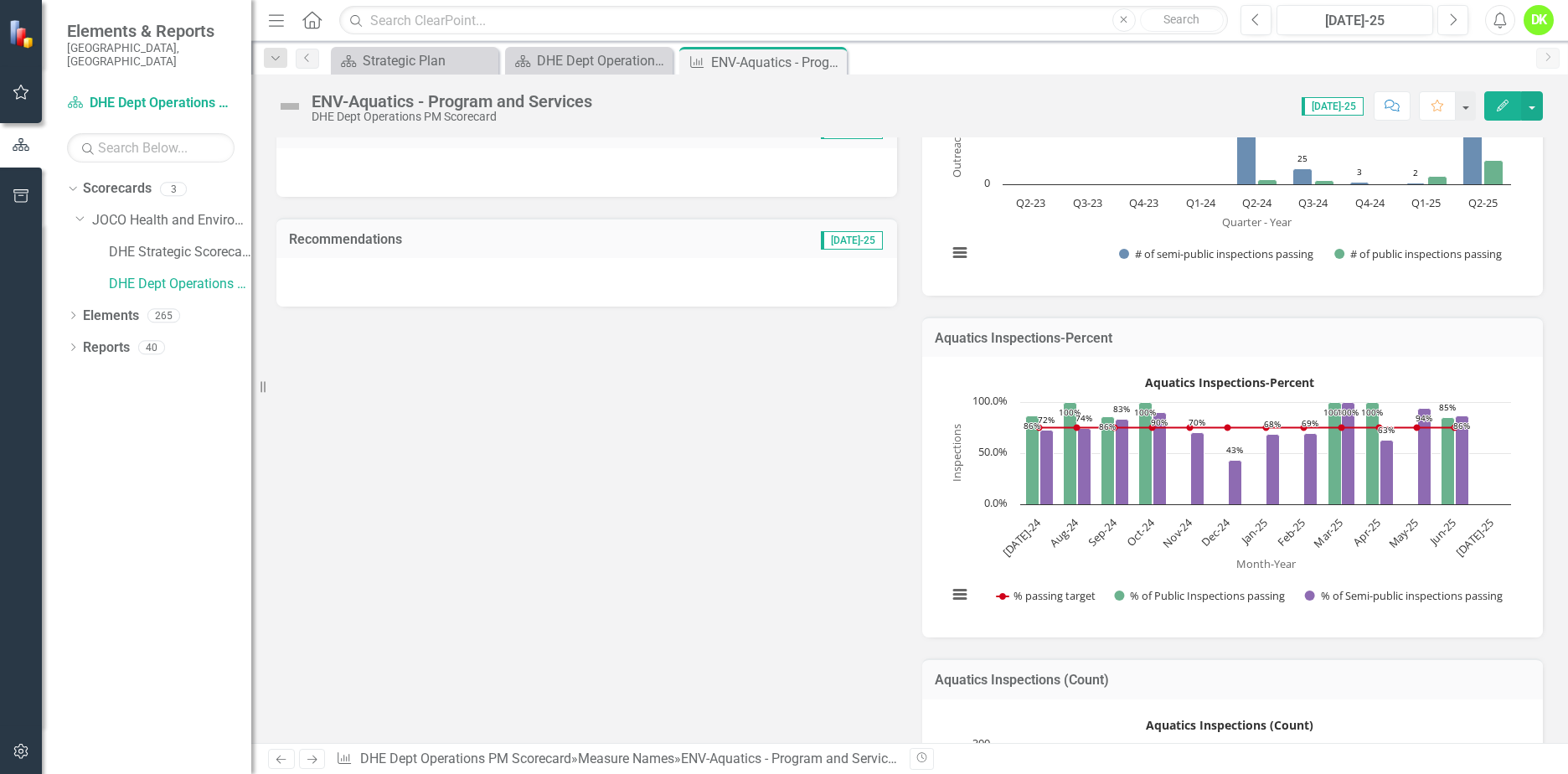
scroll to position [0, 0]
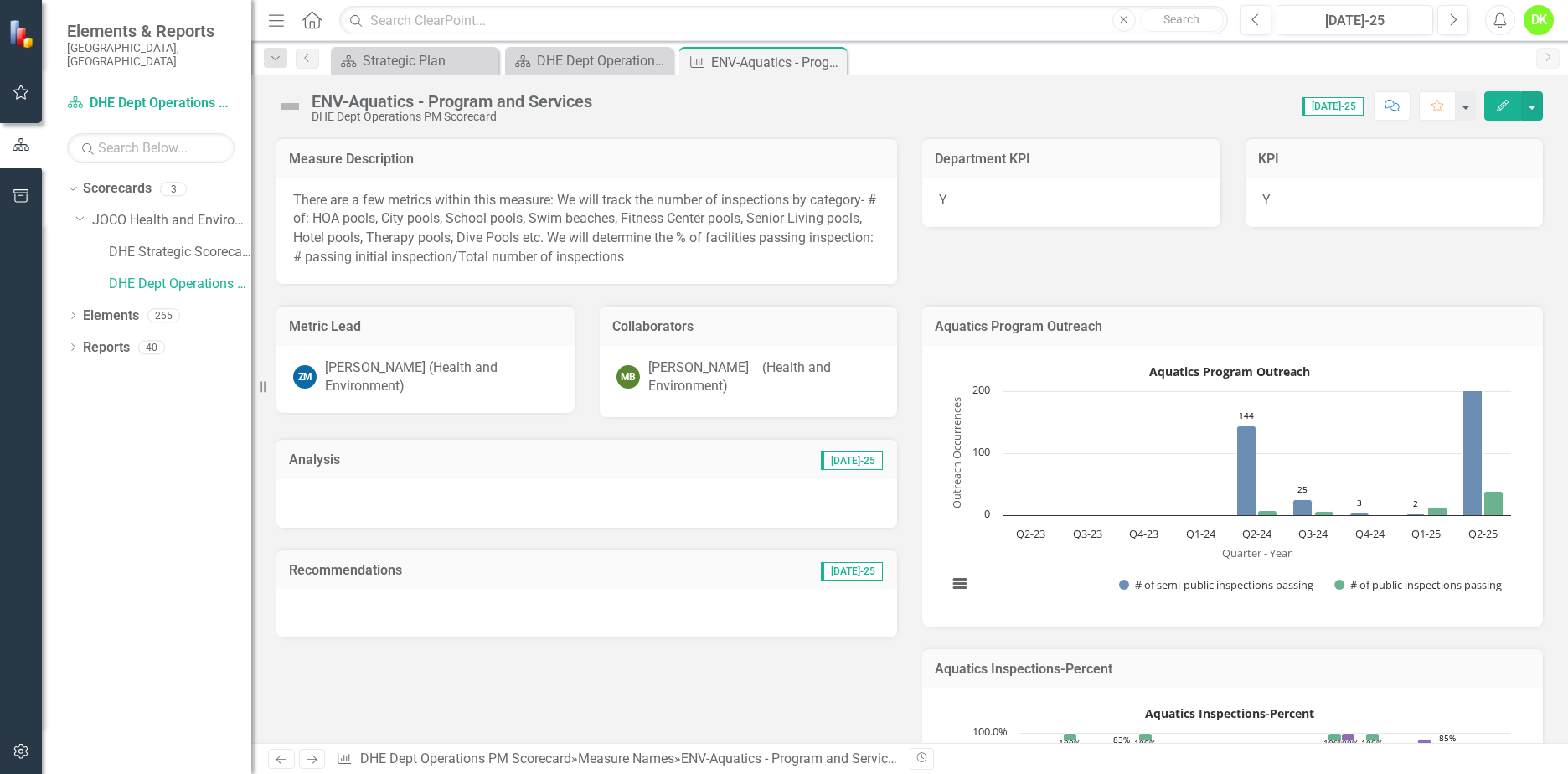
click at [0, 0] on icon at bounding box center [0, 0] width 0 height 0
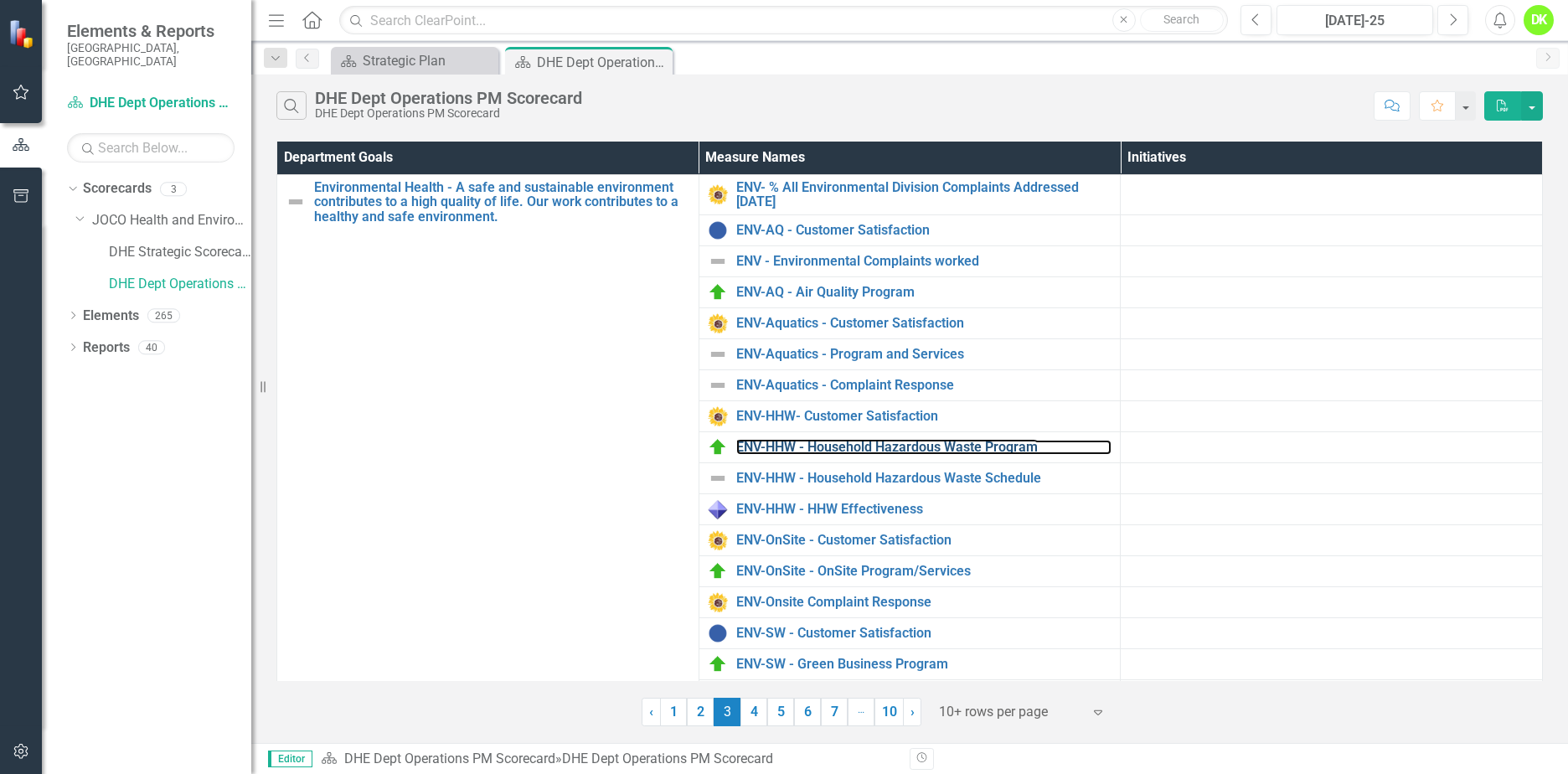
click at [977, 447] on link "ENV-HHW - Household Hazardous Waste Program" at bounding box center [924, 447] width 376 height 15
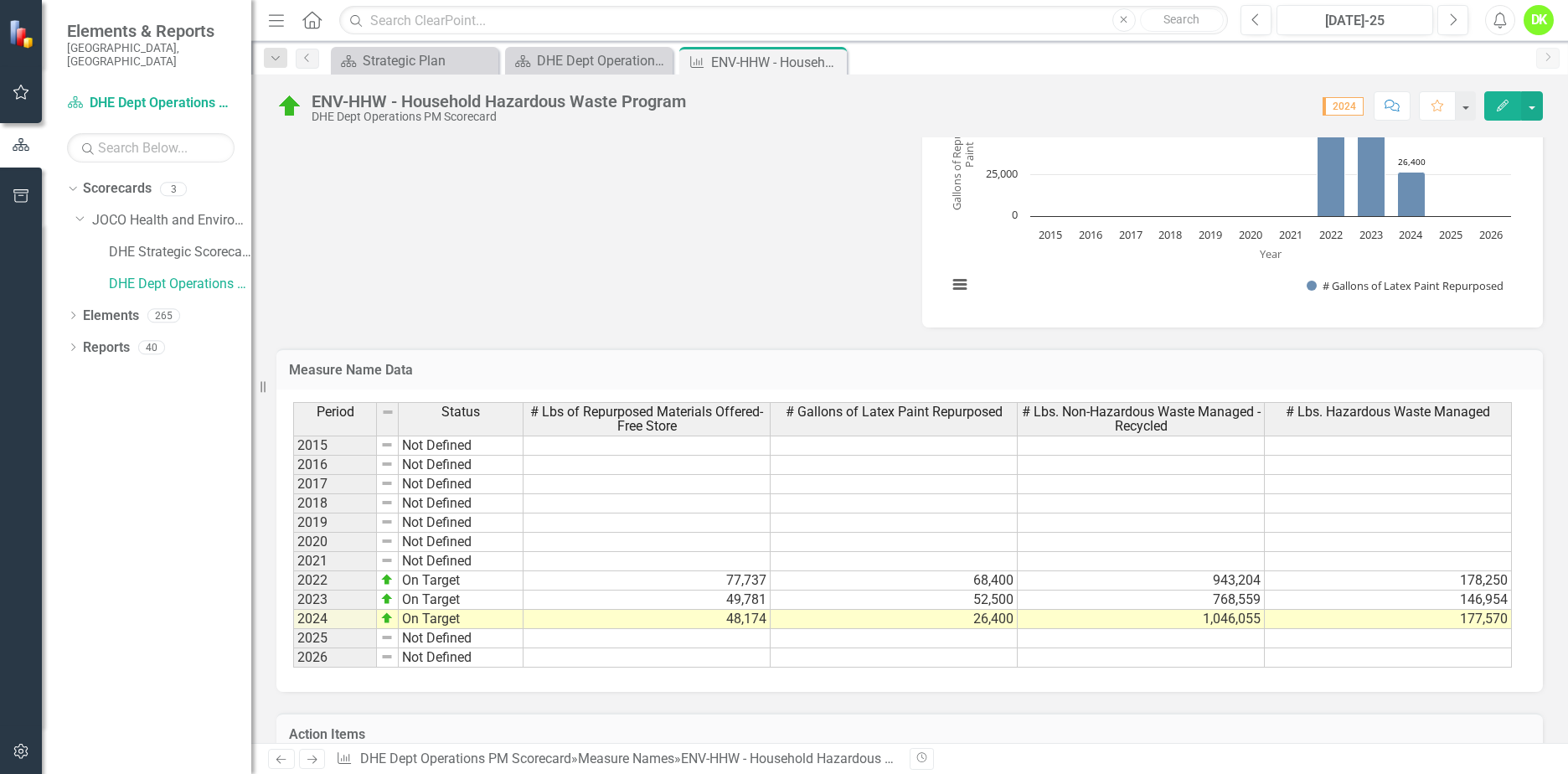
scroll to position [922, 0]
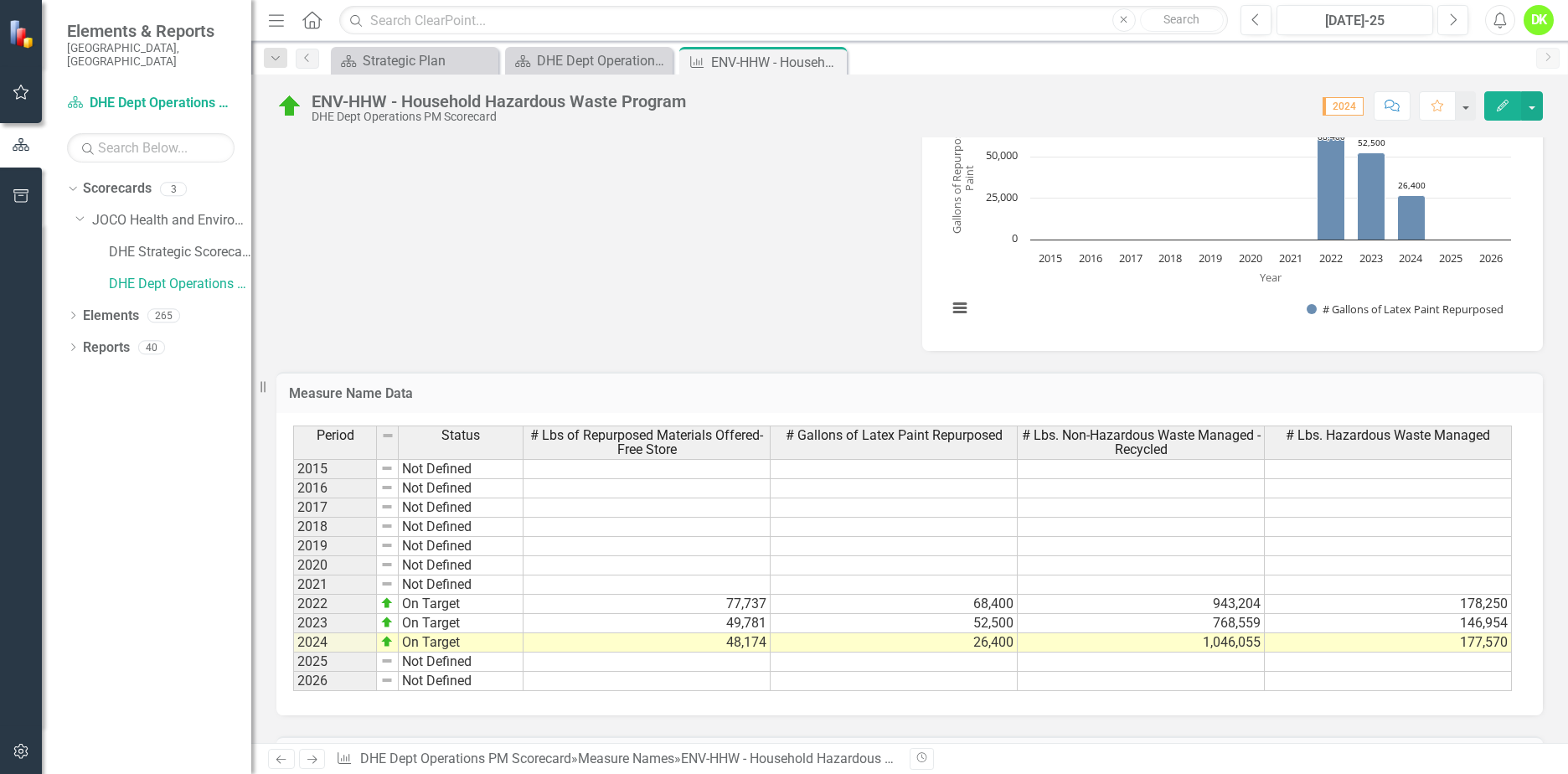
click at [0, 0] on div "Close" at bounding box center [0, 0] width 0 height 0
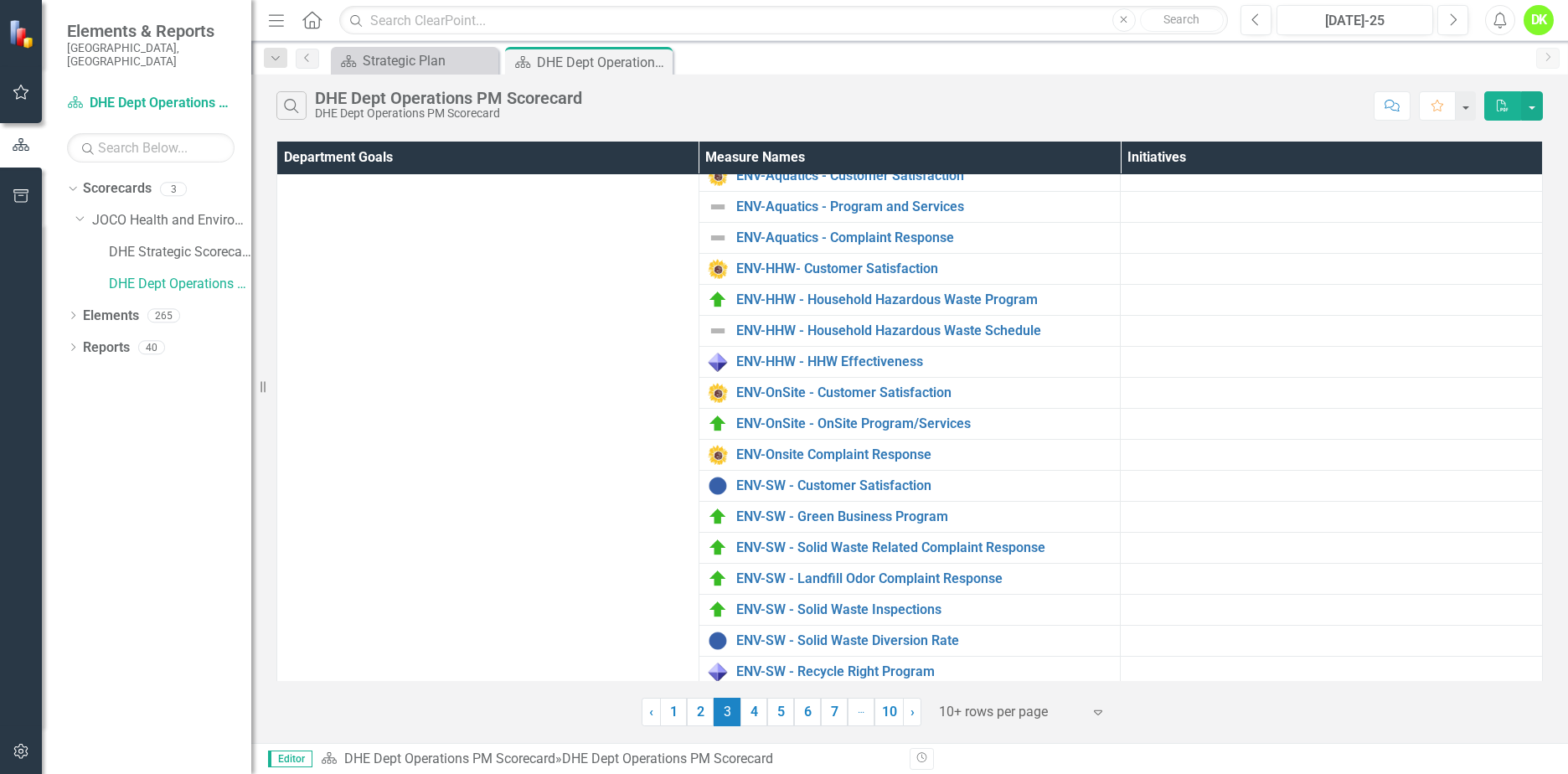
scroll to position [155, 0]
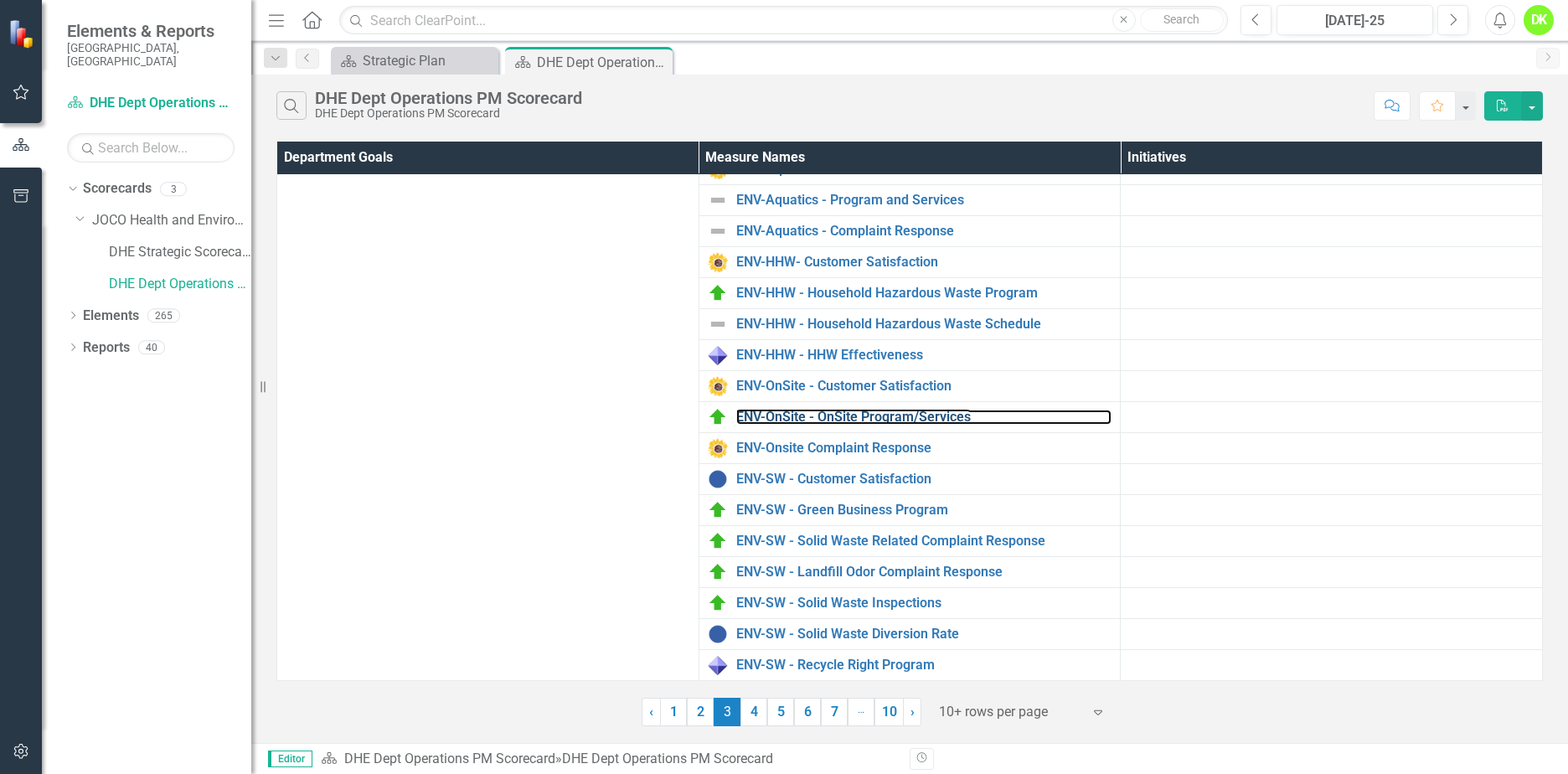
click at [909, 415] on link "ENV-OnSite - OnSite Program/Services" at bounding box center [924, 417] width 376 height 15
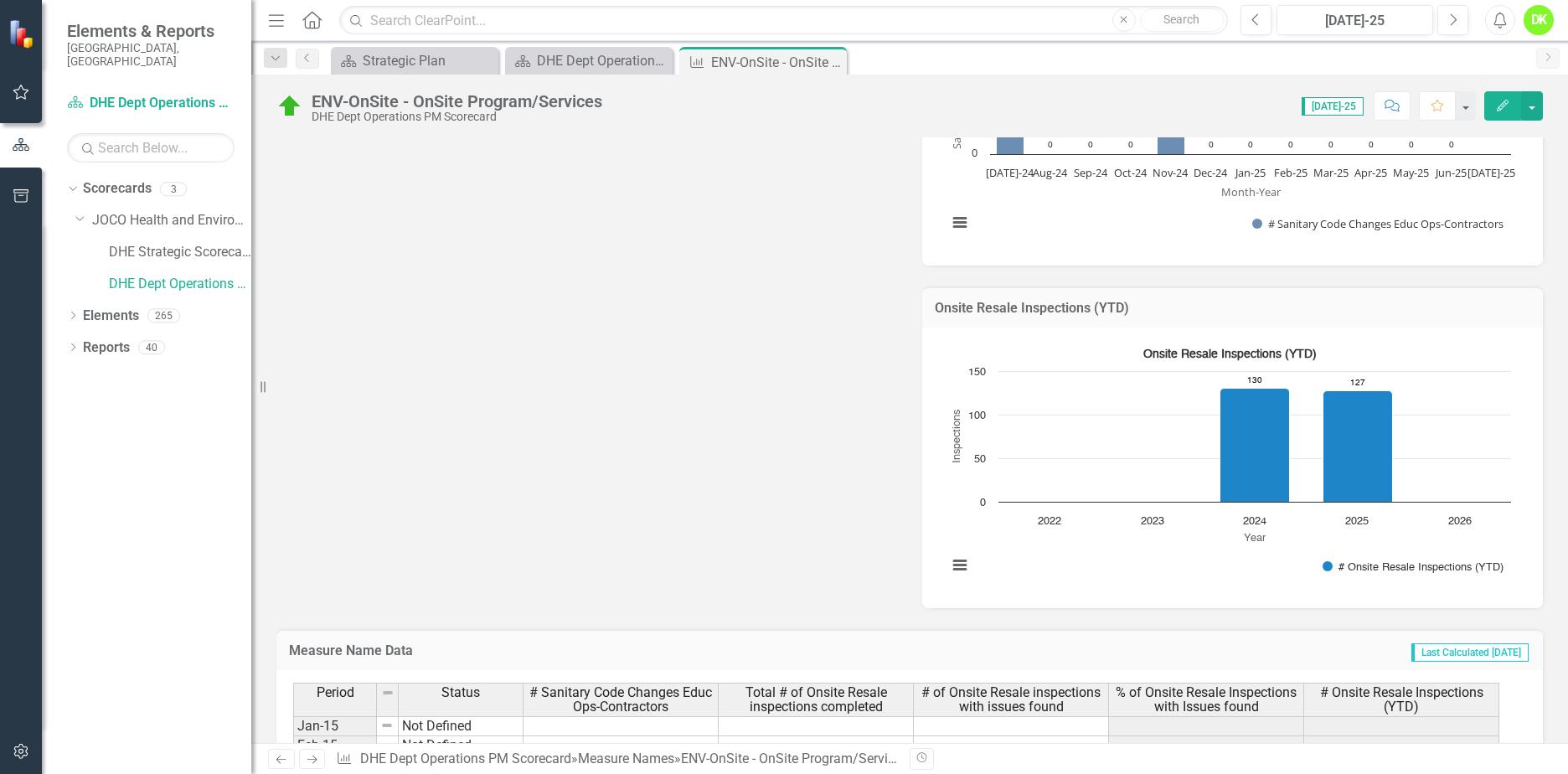
scroll to position [671, 0]
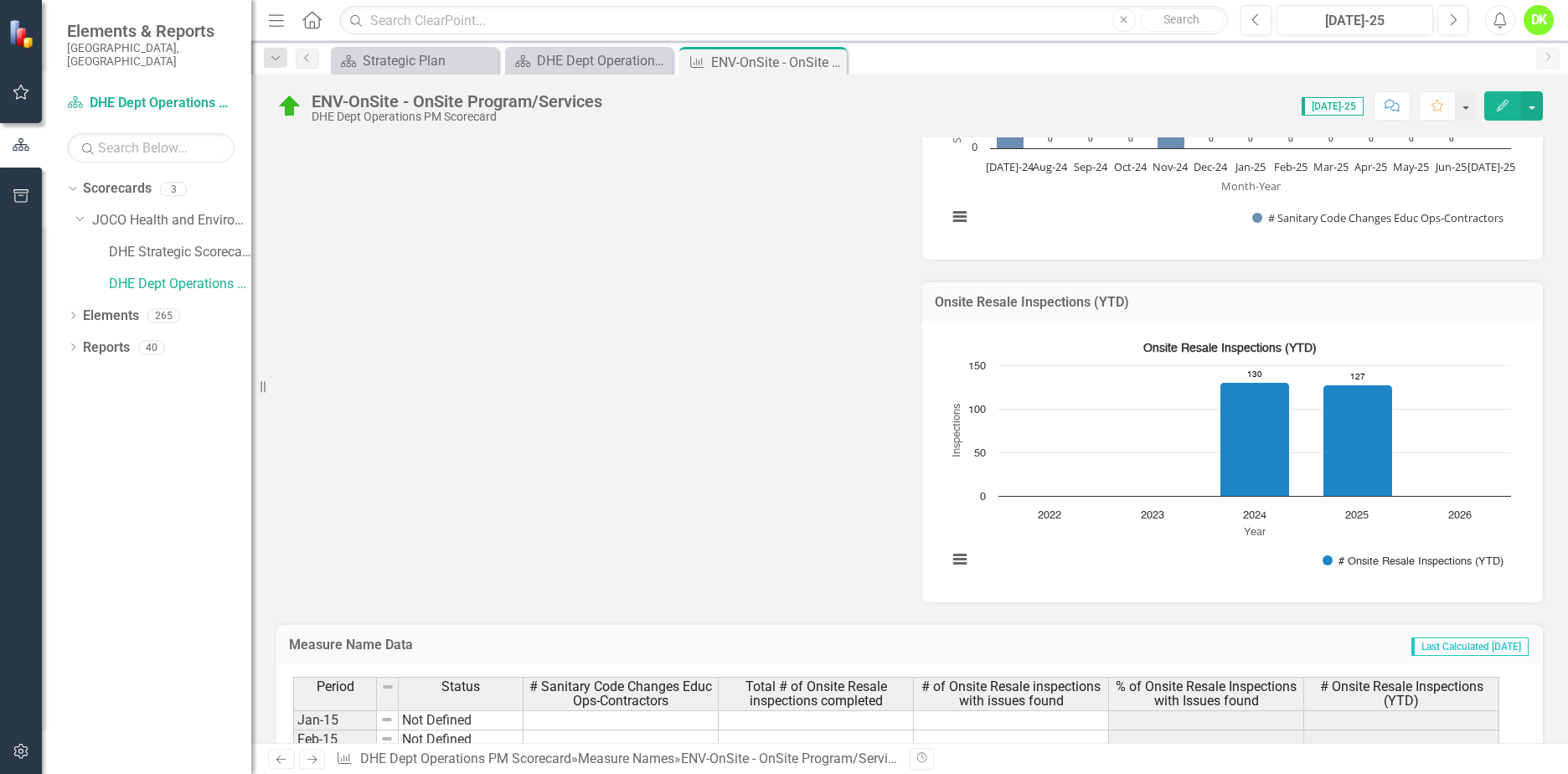
click at [0, 0] on icon "Close" at bounding box center [0, 0] width 0 height 0
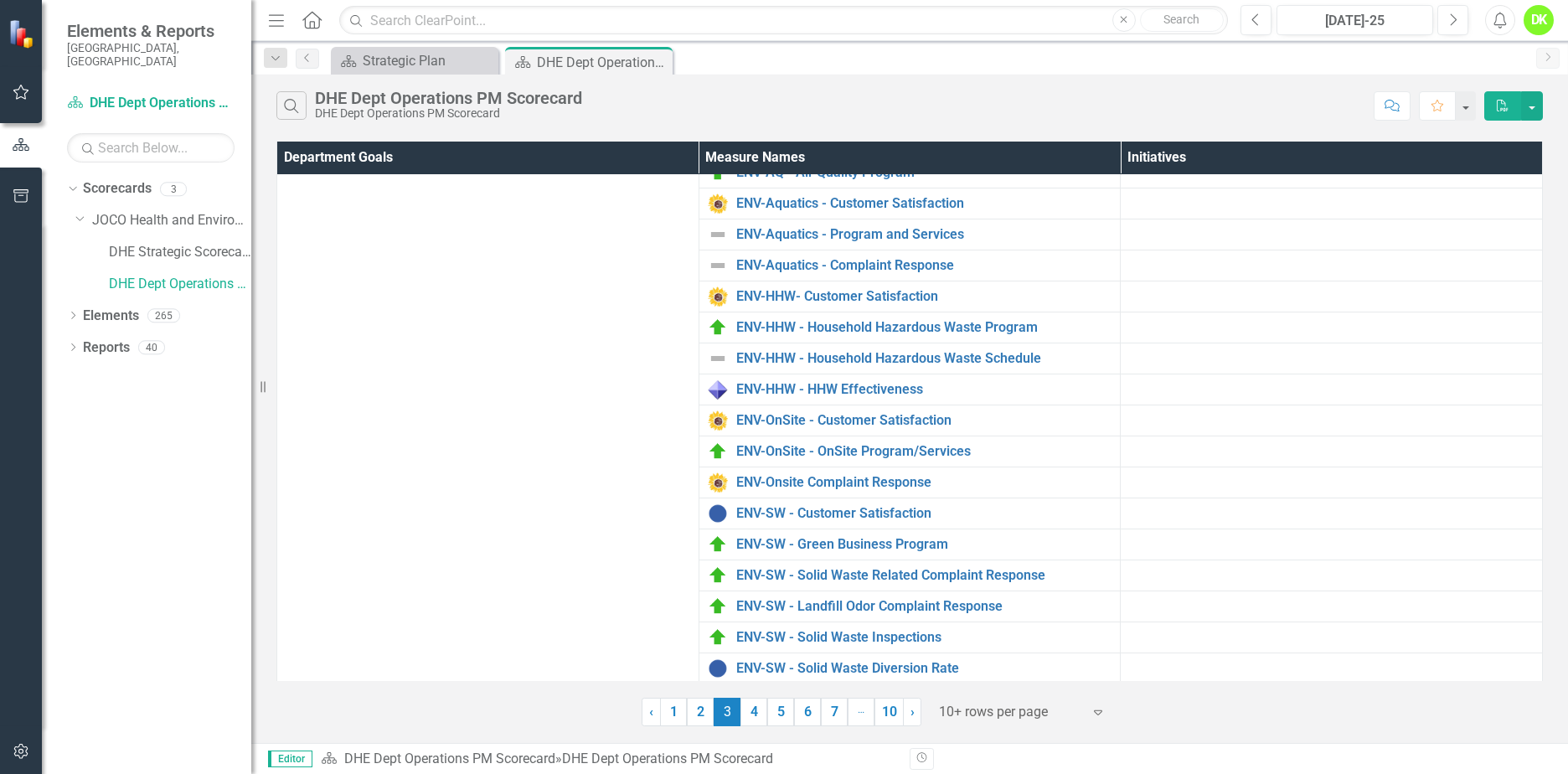
scroll to position [155, 0]
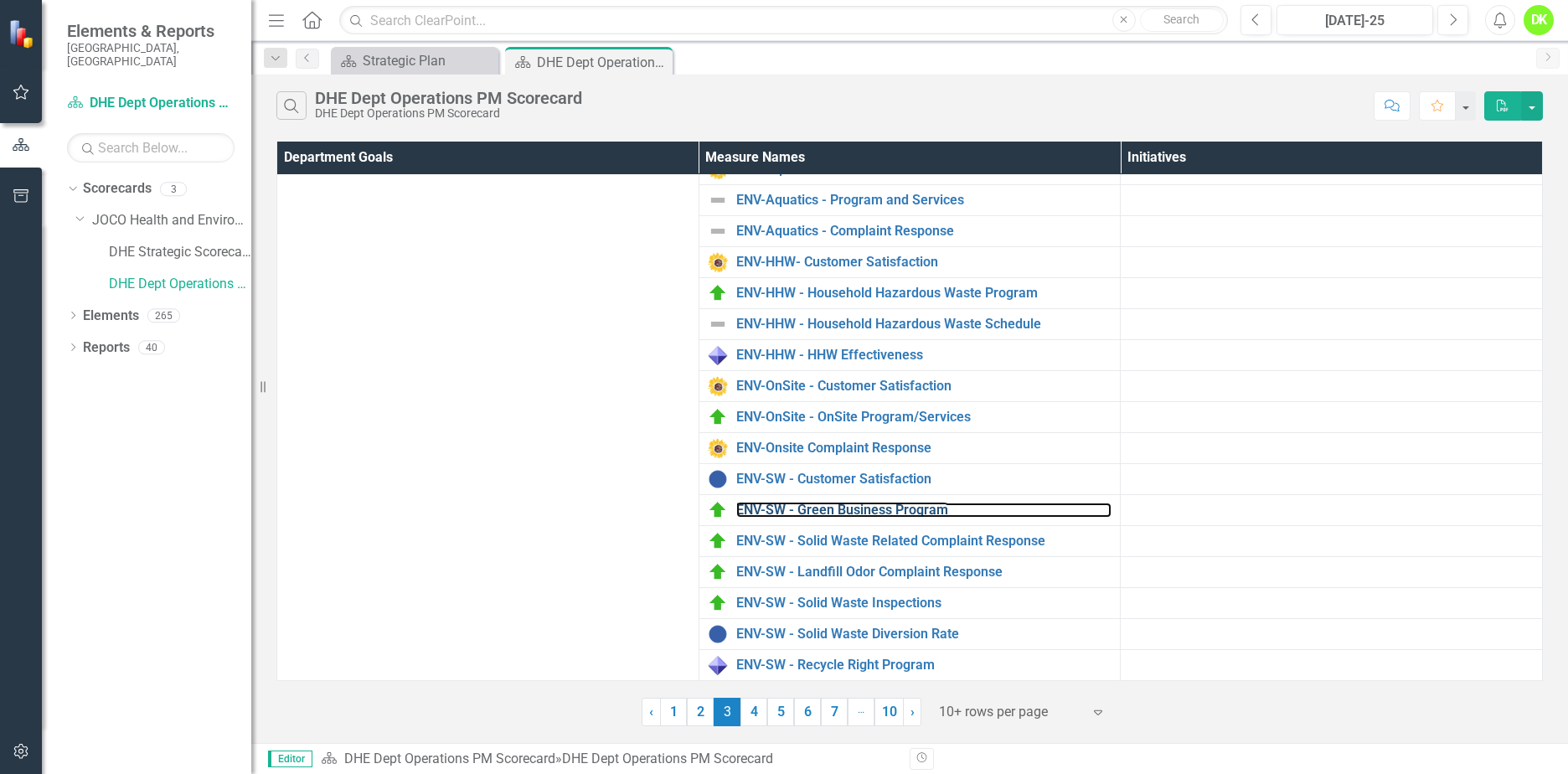
click at [899, 512] on link "ENV-SW - Green Business Program" at bounding box center [924, 510] width 376 height 15
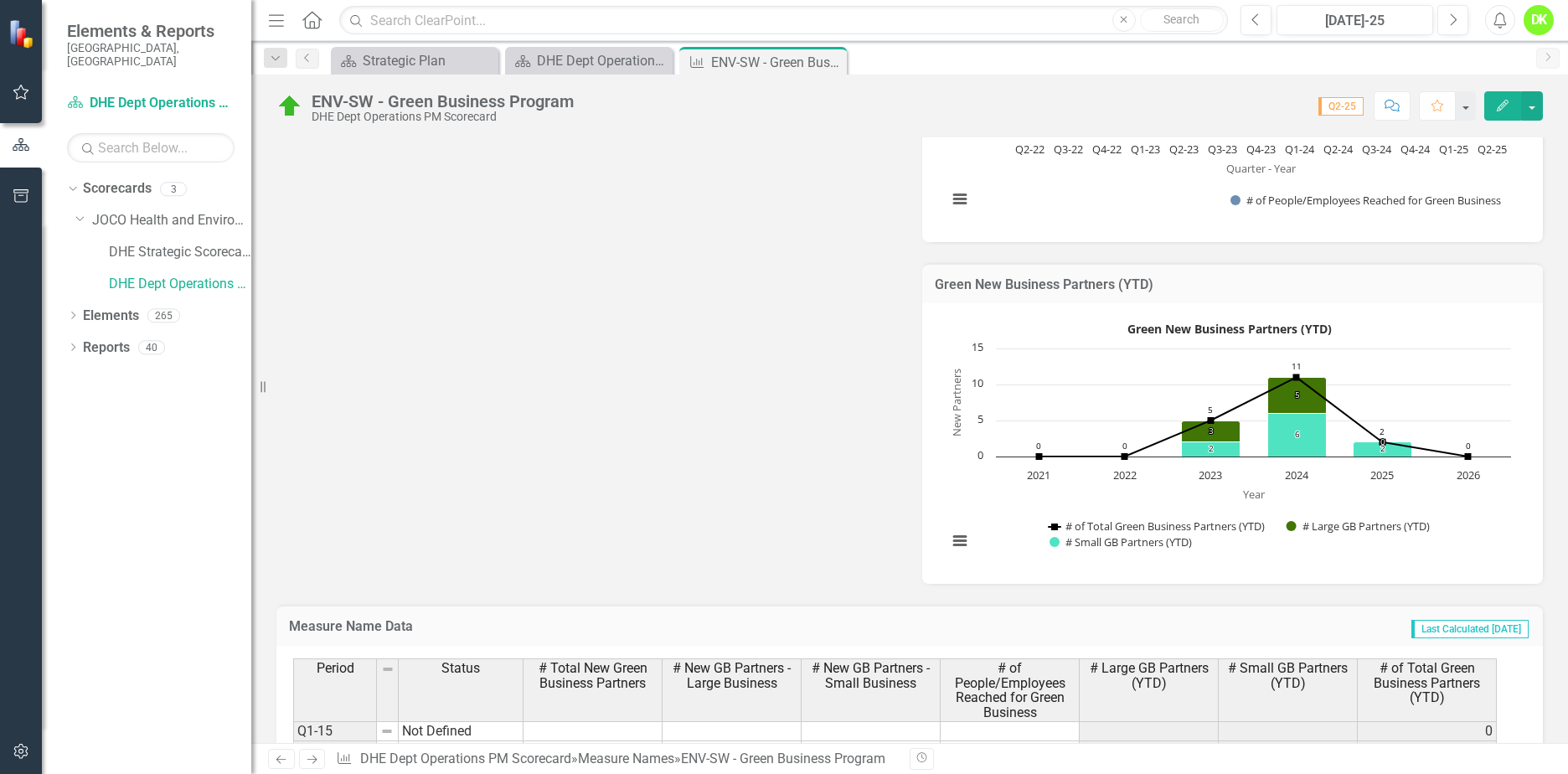
scroll to position [671, 0]
click at [0, 0] on icon "Close" at bounding box center [0, 0] width 0 height 0
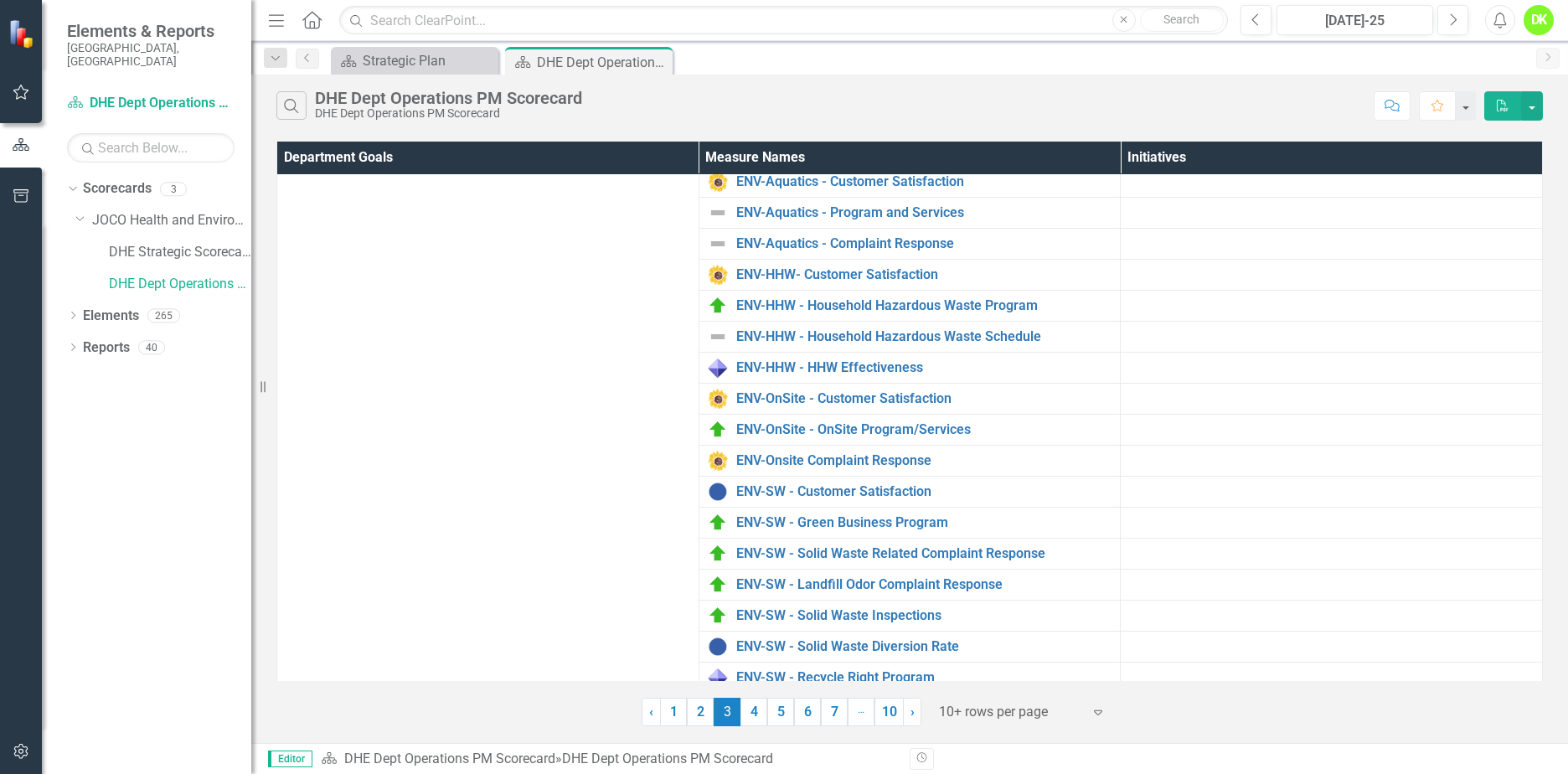
scroll to position [155, 0]
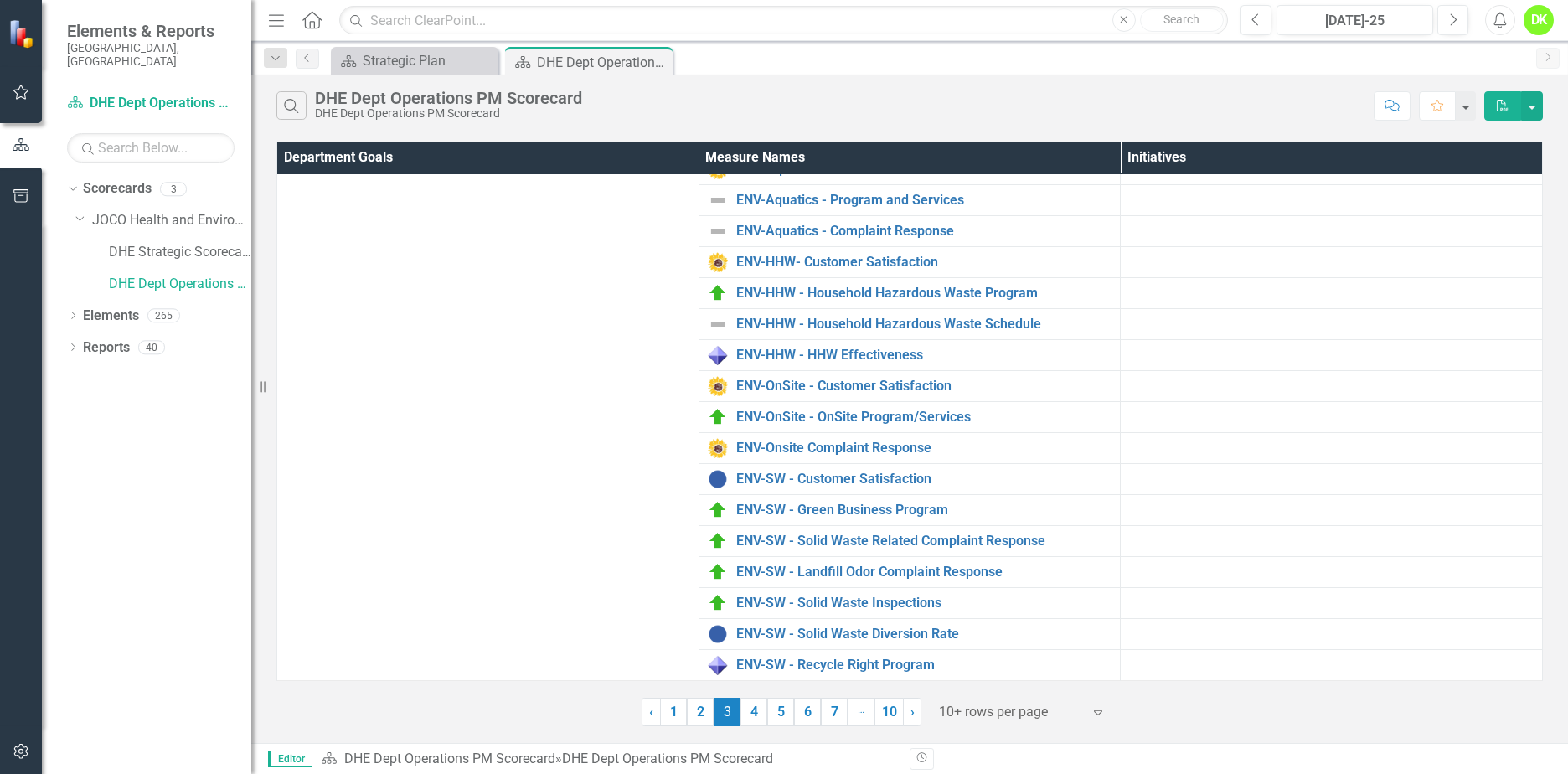
click at [754, 721] on link "4" at bounding box center [754, 711] width 27 height 28
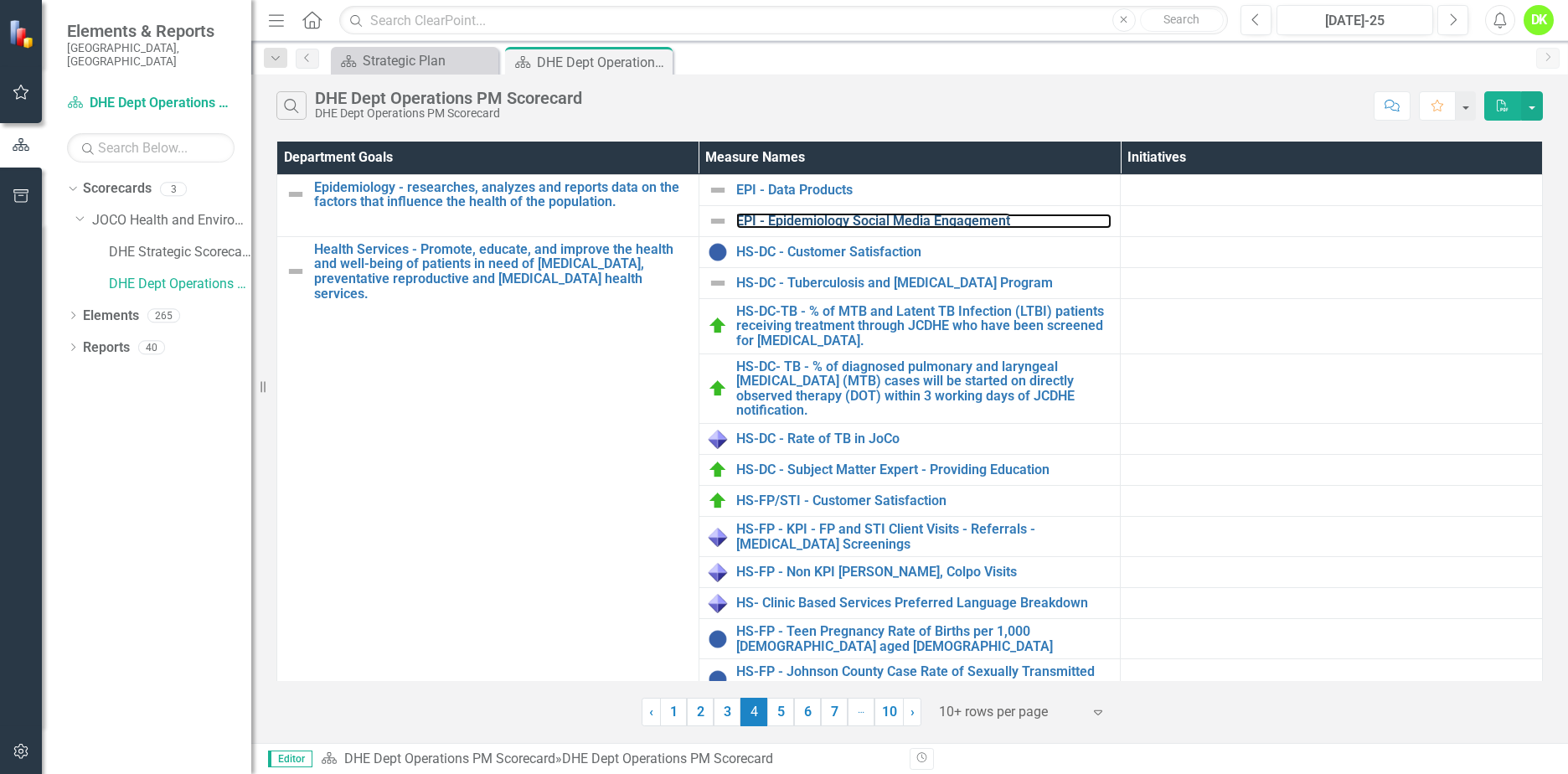
click at [779, 217] on link "EPI - Epidemiology Social Media Engagement" at bounding box center [924, 221] width 376 height 15
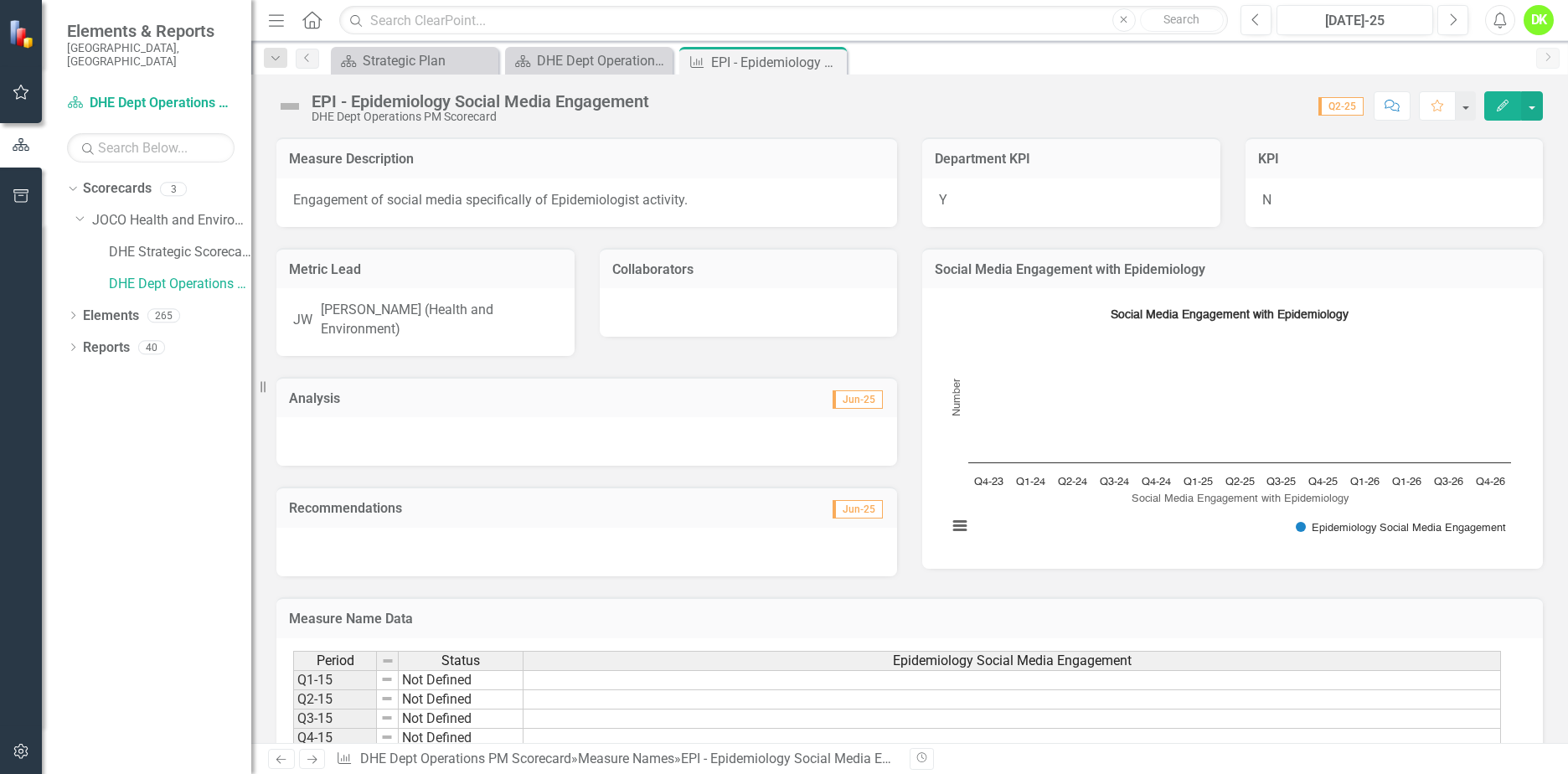
click at [0, 0] on icon "Close" at bounding box center [0, 0] width 0 height 0
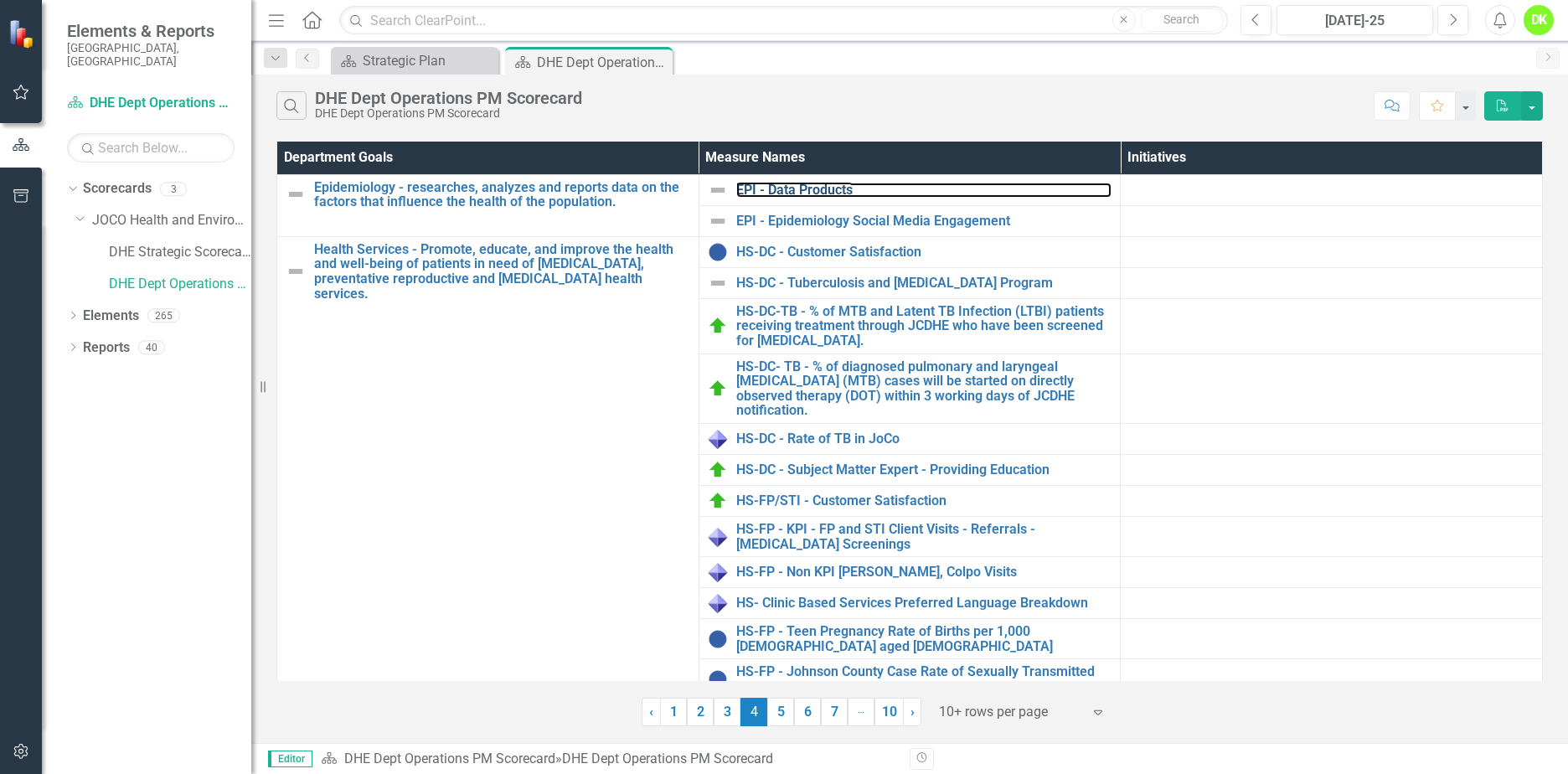
click at [833, 189] on link "EPI - Data Products" at bounding box center [924, 190] width 376 height 15
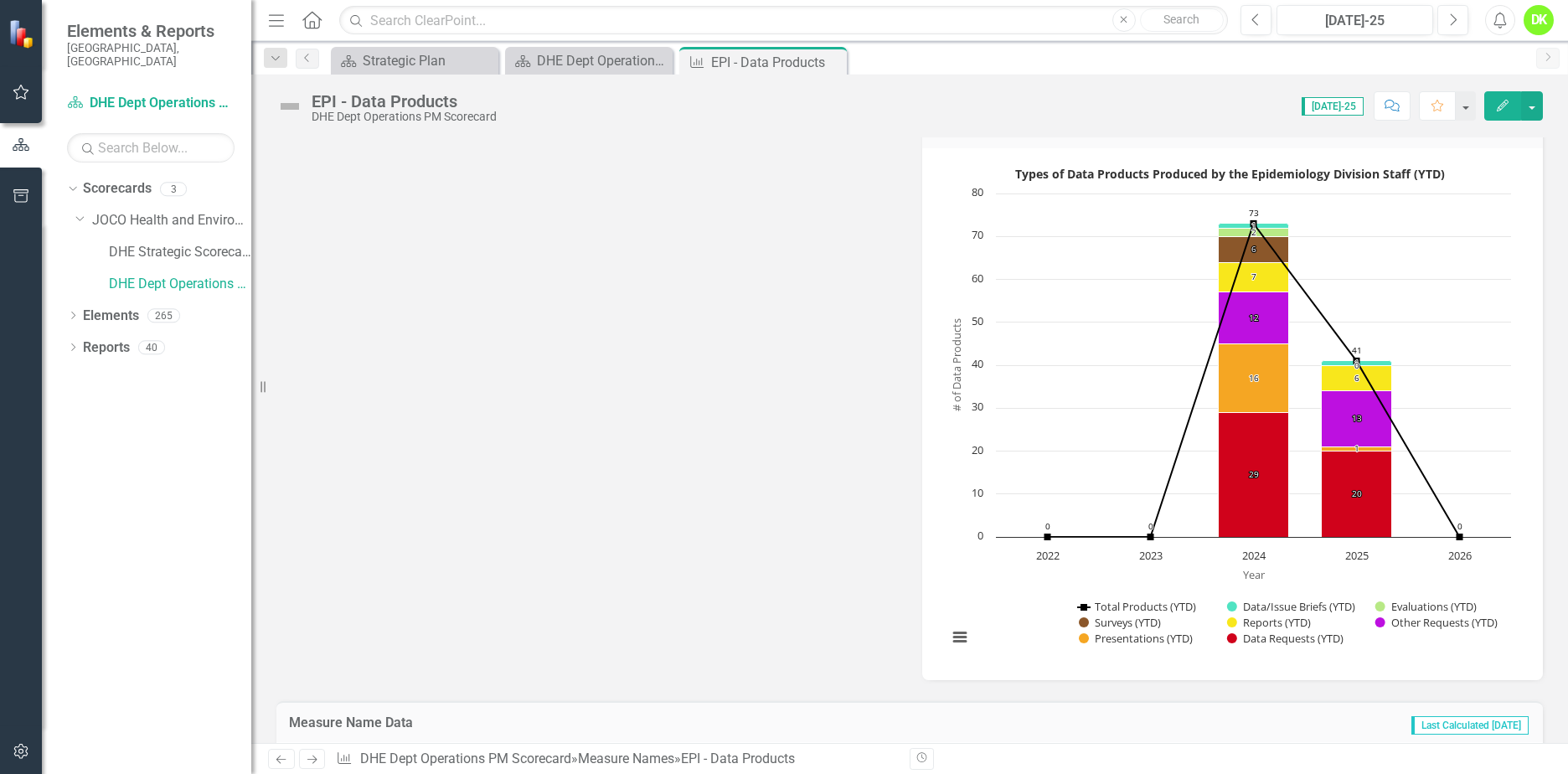
scroll to position [502, 0]
click at [0, 0] on icon "Close" at bounding box center [0, 0] width 0 height 0
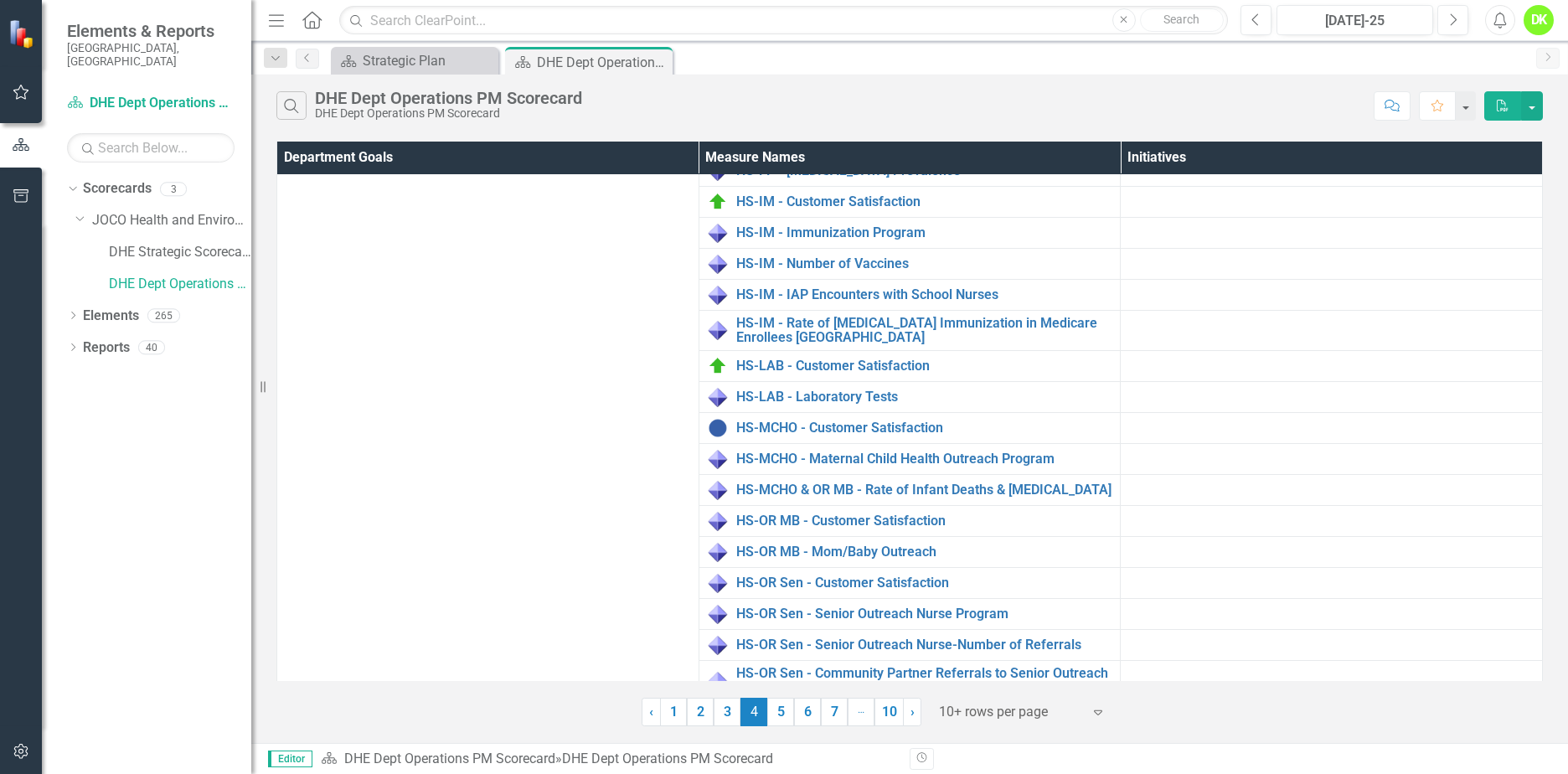
scroll to position [738, 0]
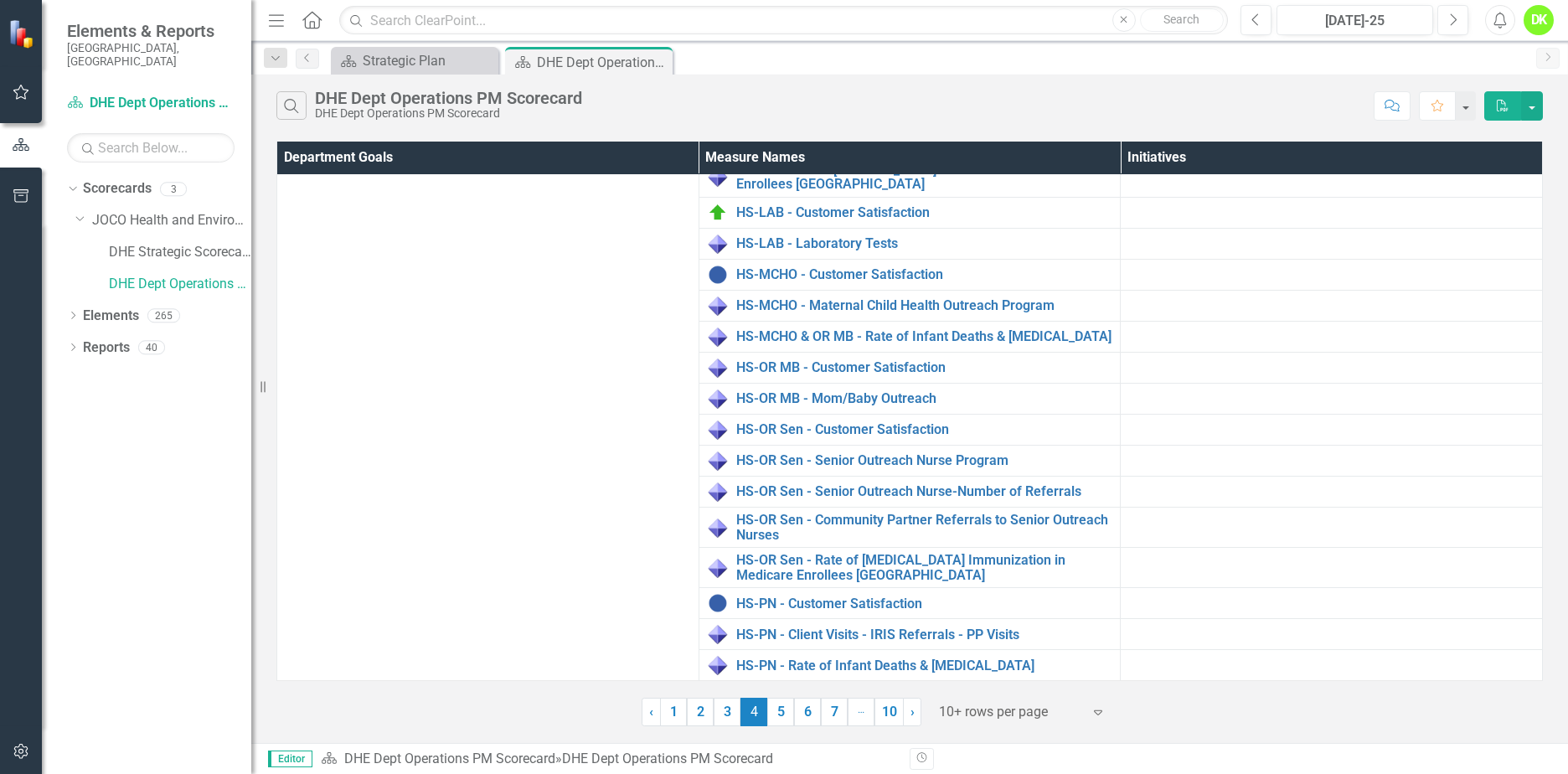
click at [781, 719] on link "5" at bounding box center [781, 711] width 27 height 28
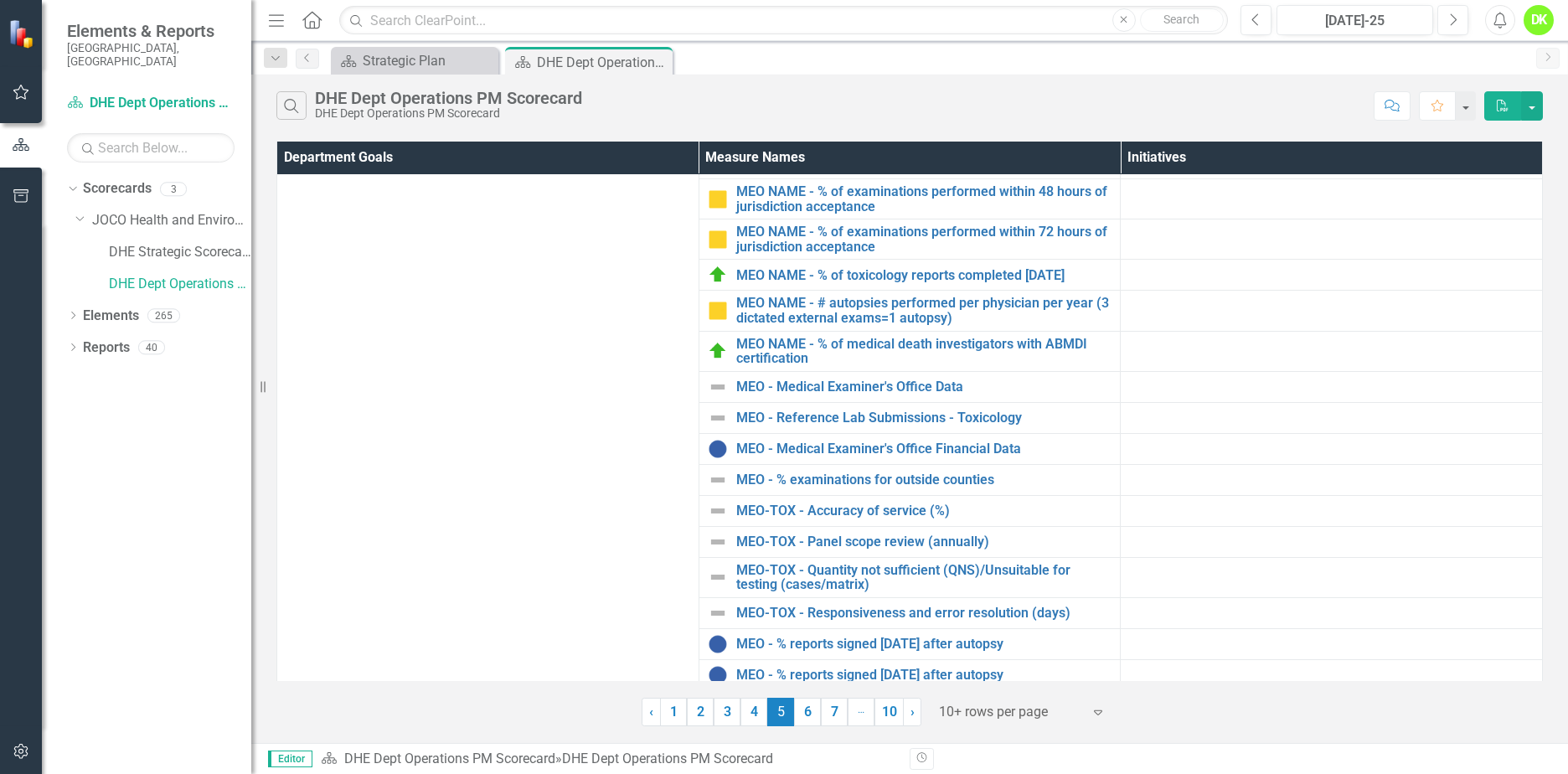
scroll to position [158, 0]
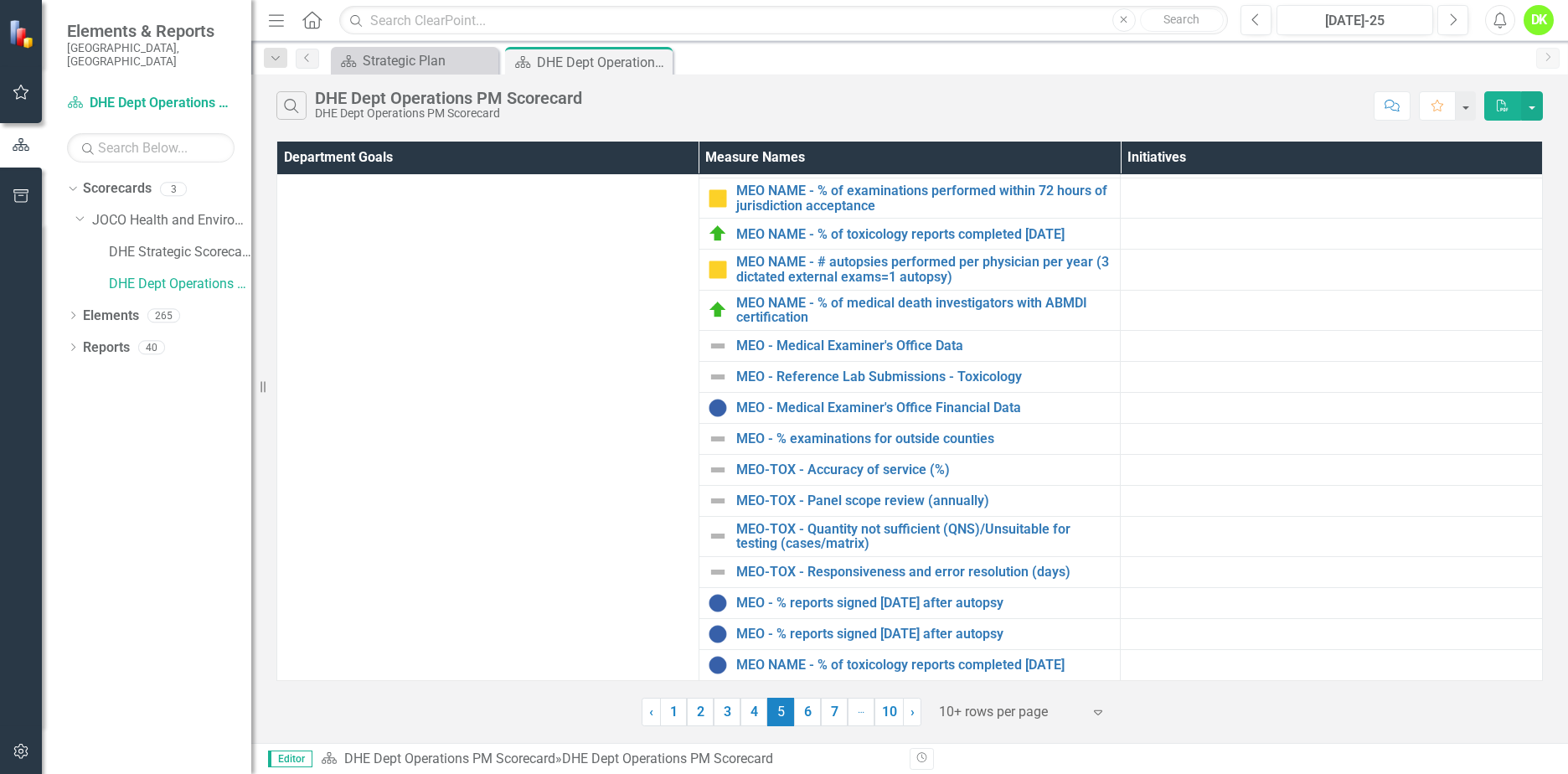
click at [797, 708] on link "6" at bounding box center [808, 711] width 27 height 28
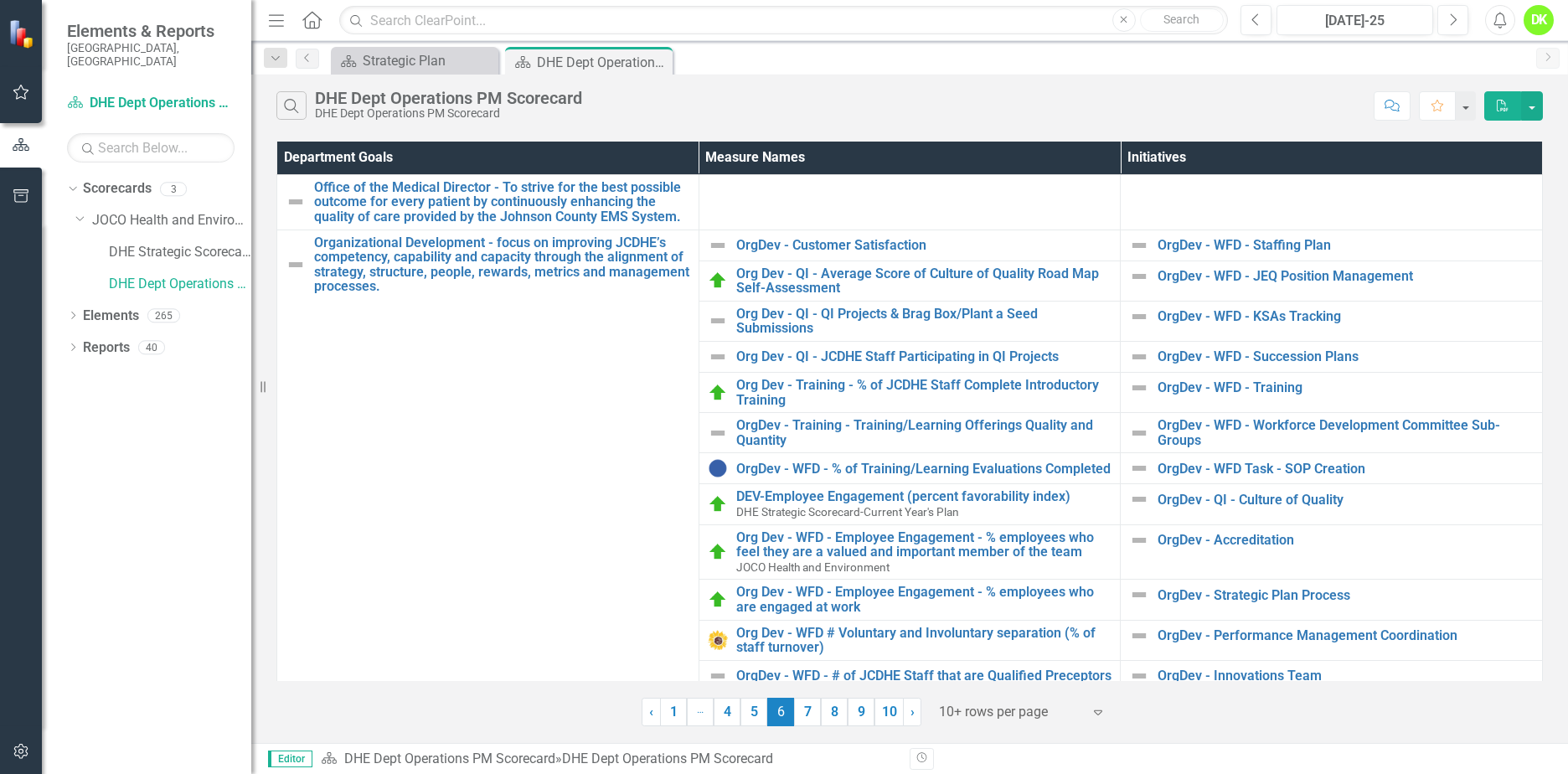
scroll to position [103, 0]
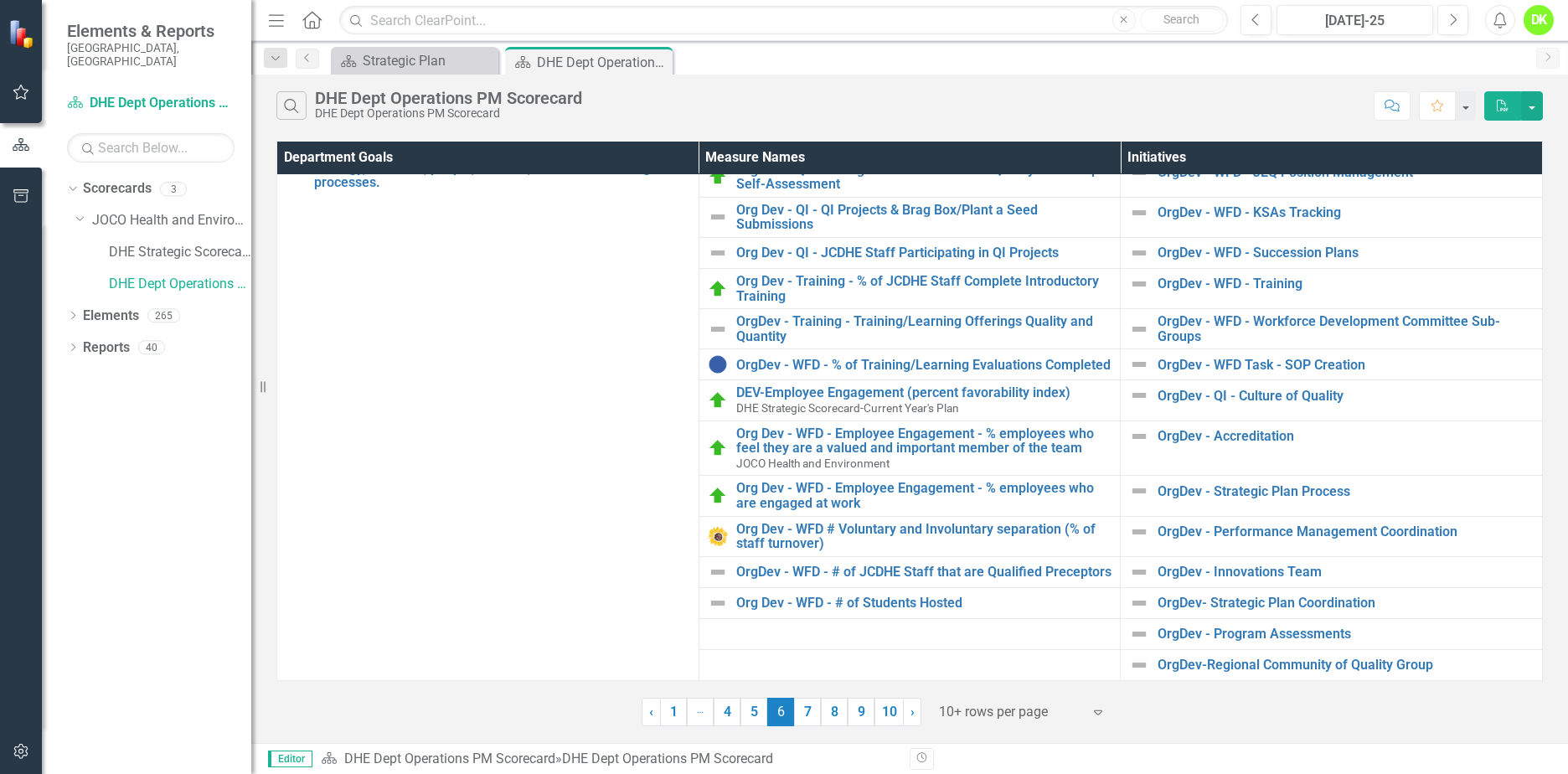
click at [809, 720] on link "7" at bounding box center [808, 711] width 27 height 28
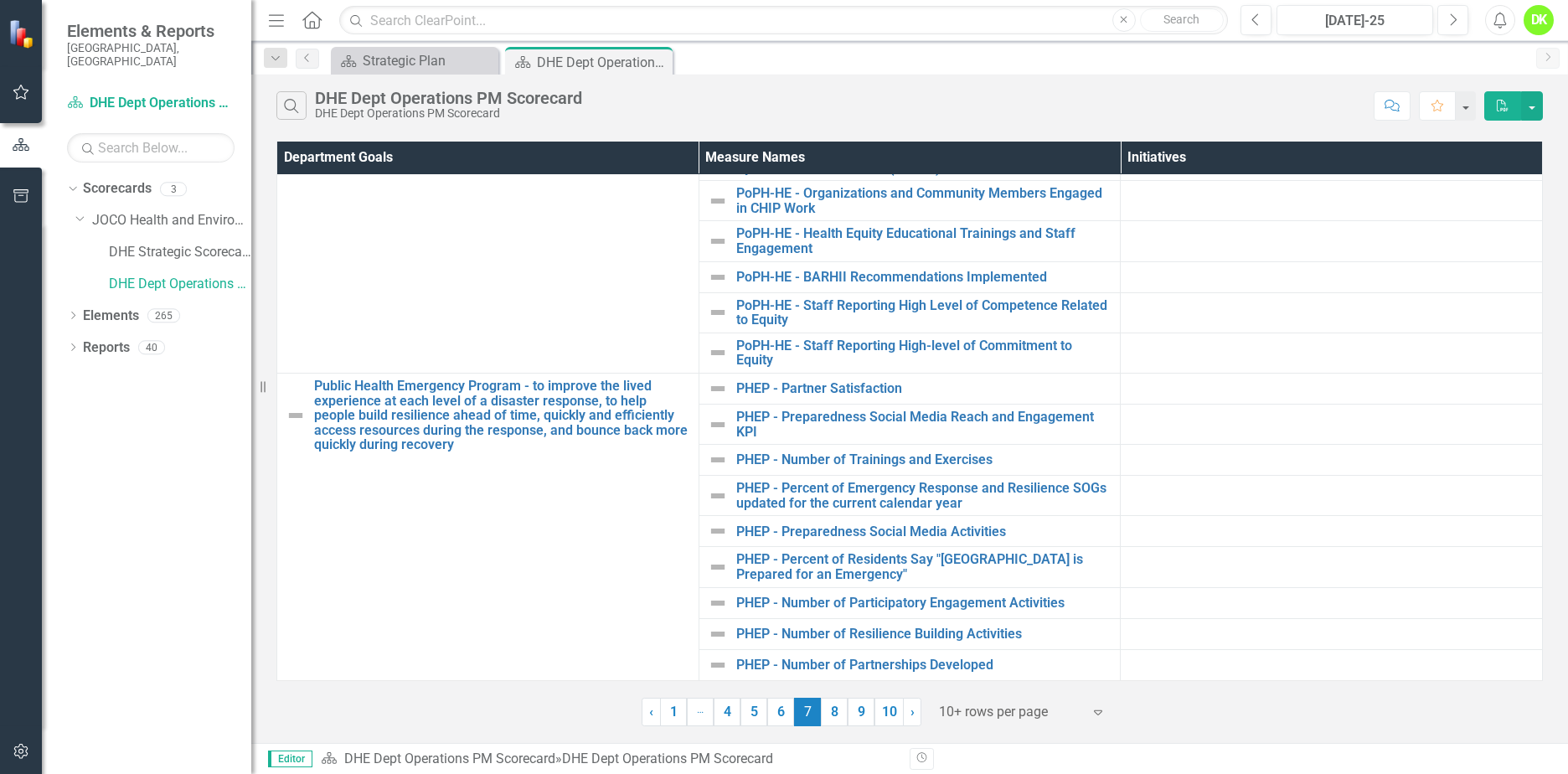
scroll to position [118, 0]
click at [951, 452] on link "PHEP - Number of Trainings and Exercises" at bounding box center [924, 460] width 376 height 15
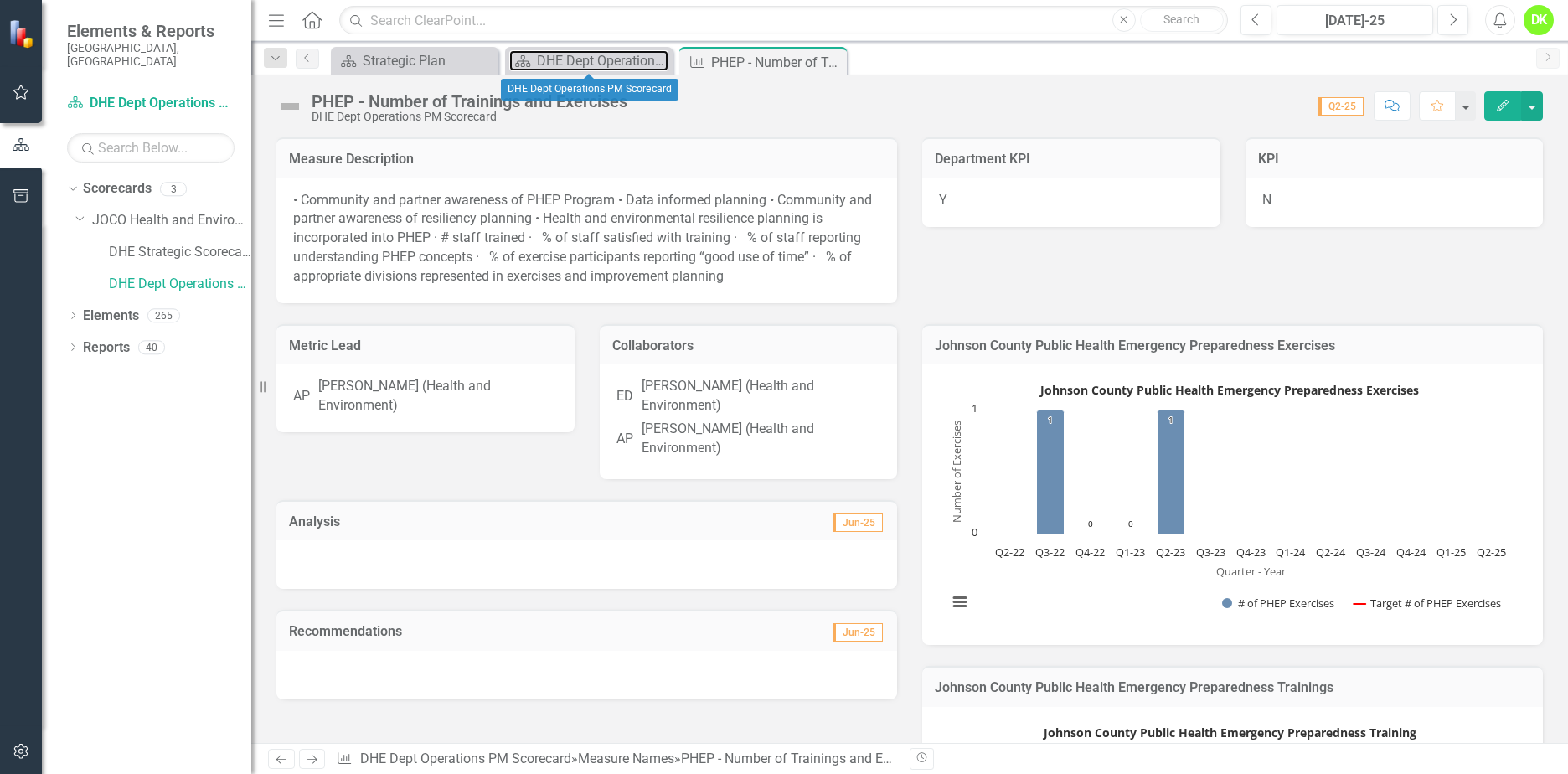
click at [598, 58] on div "DHE Dept Operations PM Scorecard" at bounding box center [603, 61] width 131 height 21
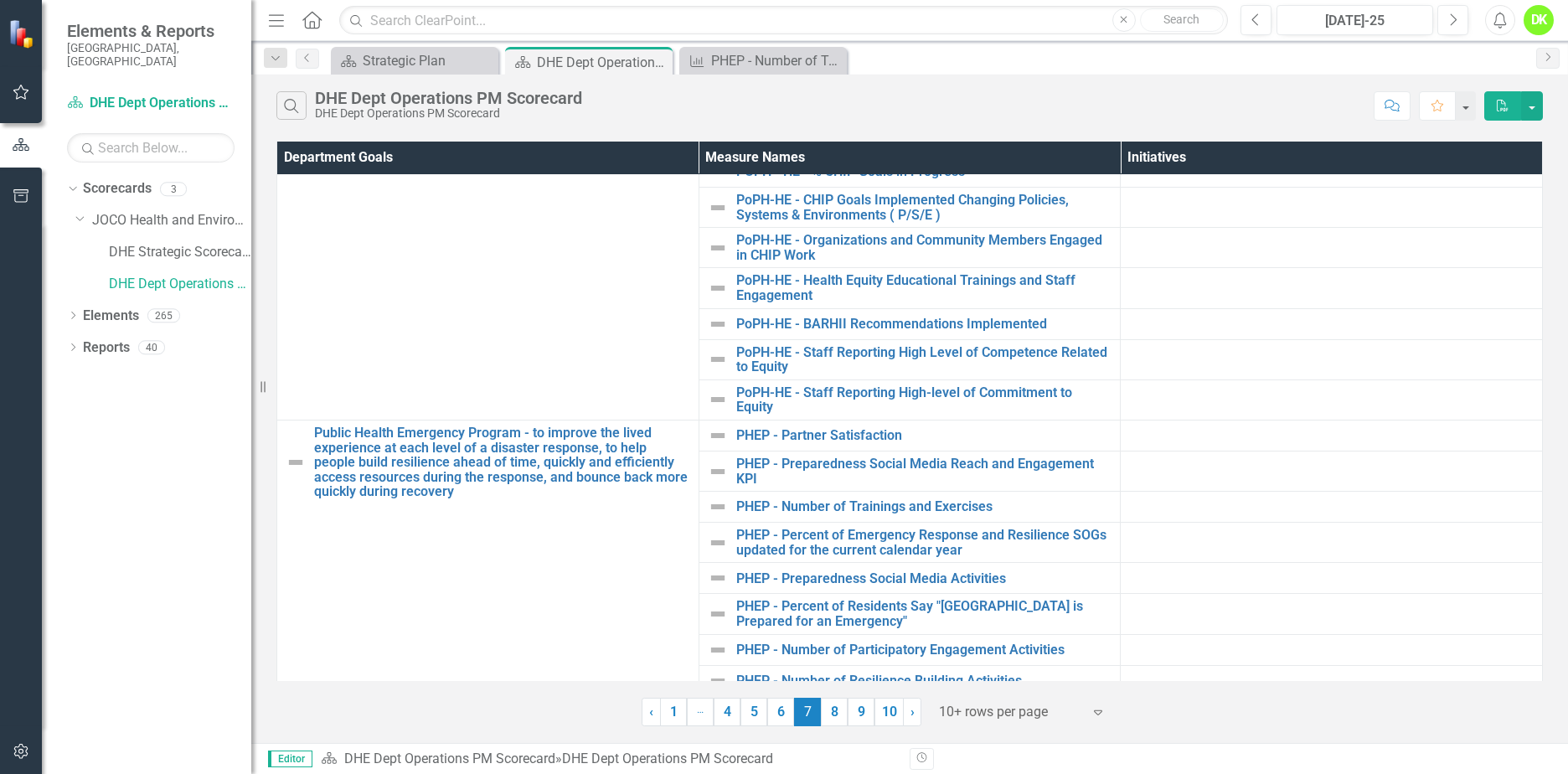
scroll to position [84, 0]
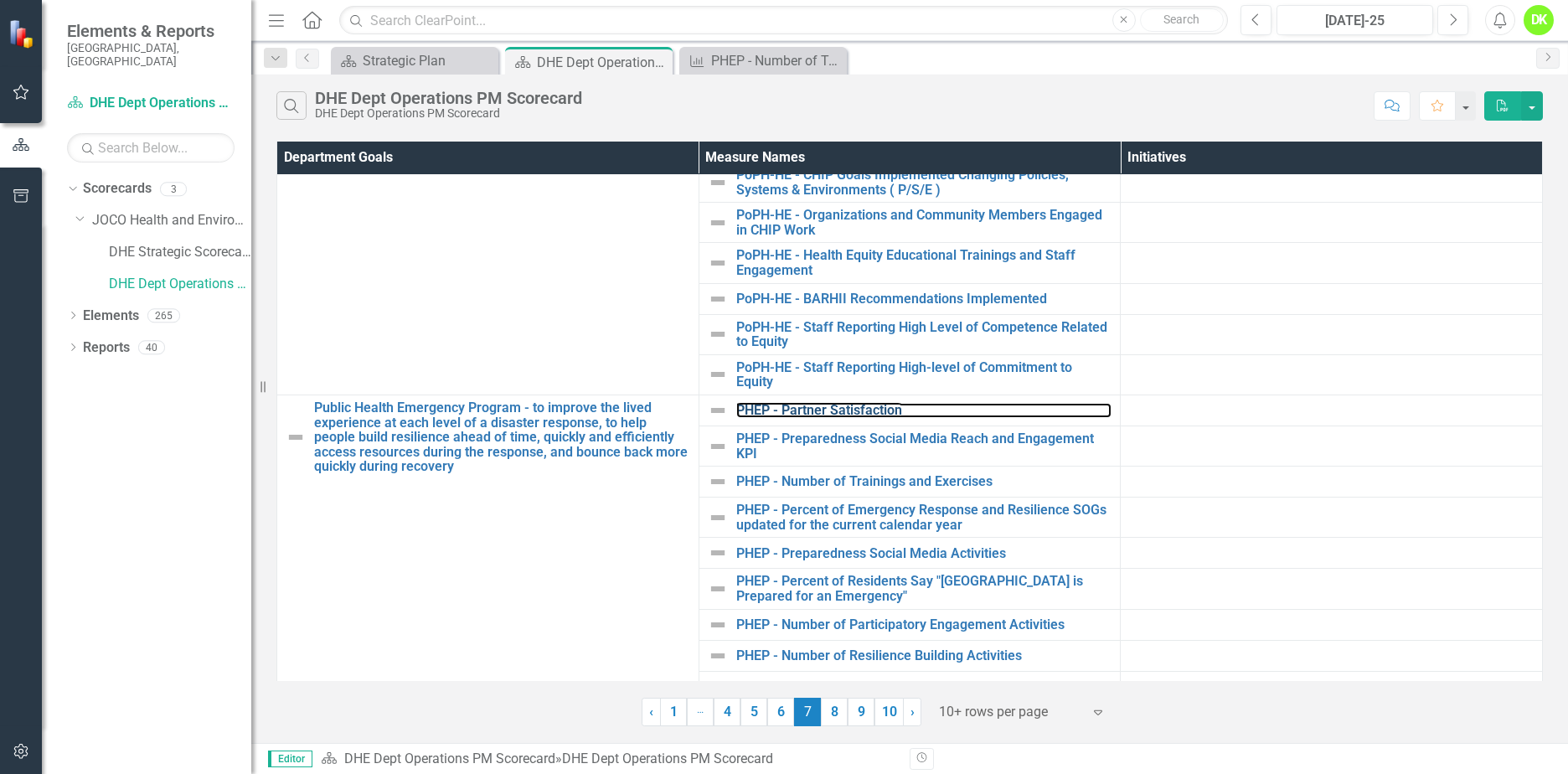
click at [871, 406] on link "PHEP - Partner Satisfaction" at bounding box center [924, 411] width 376 height 15
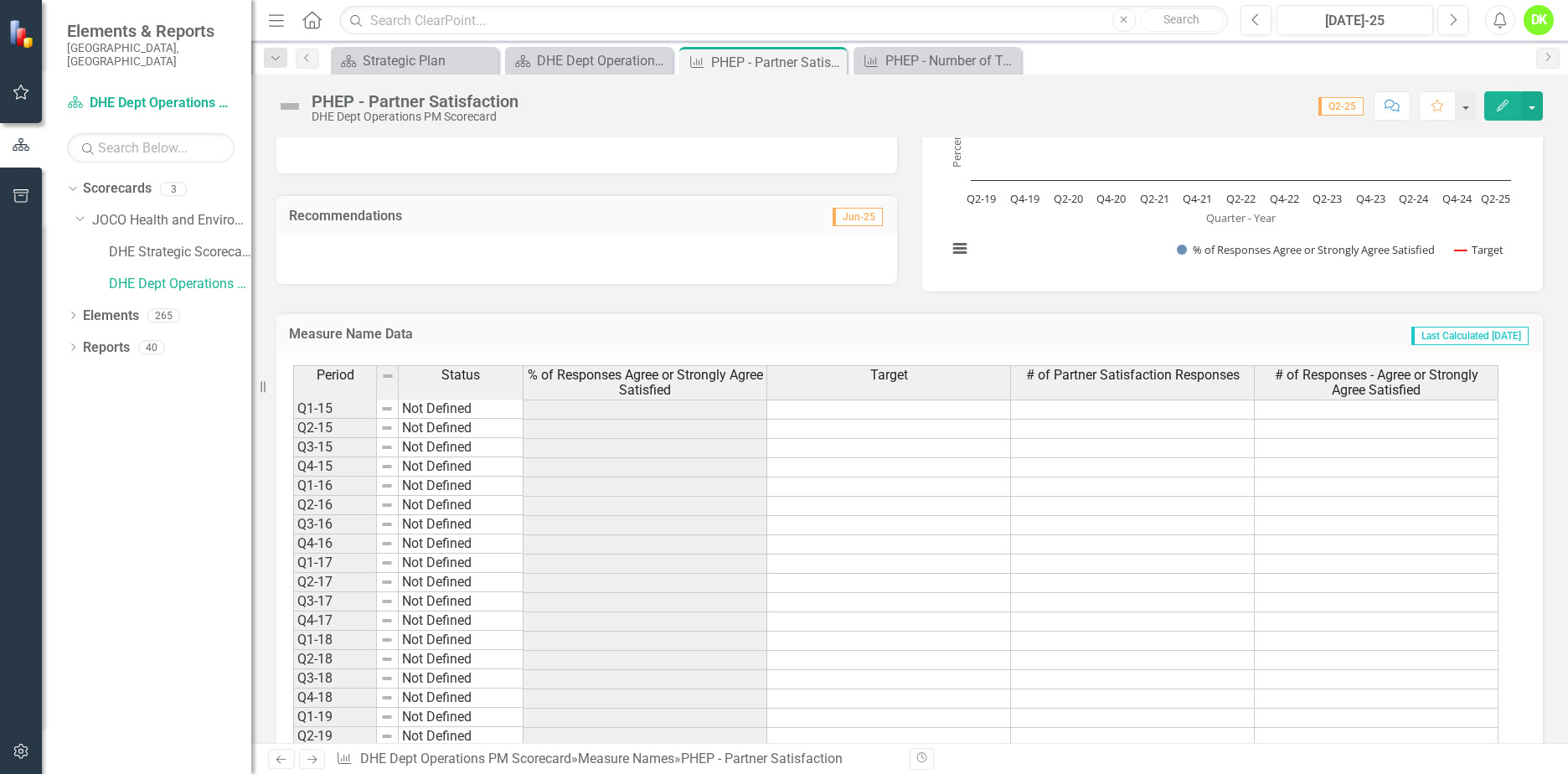
scroll to position [335, 0]
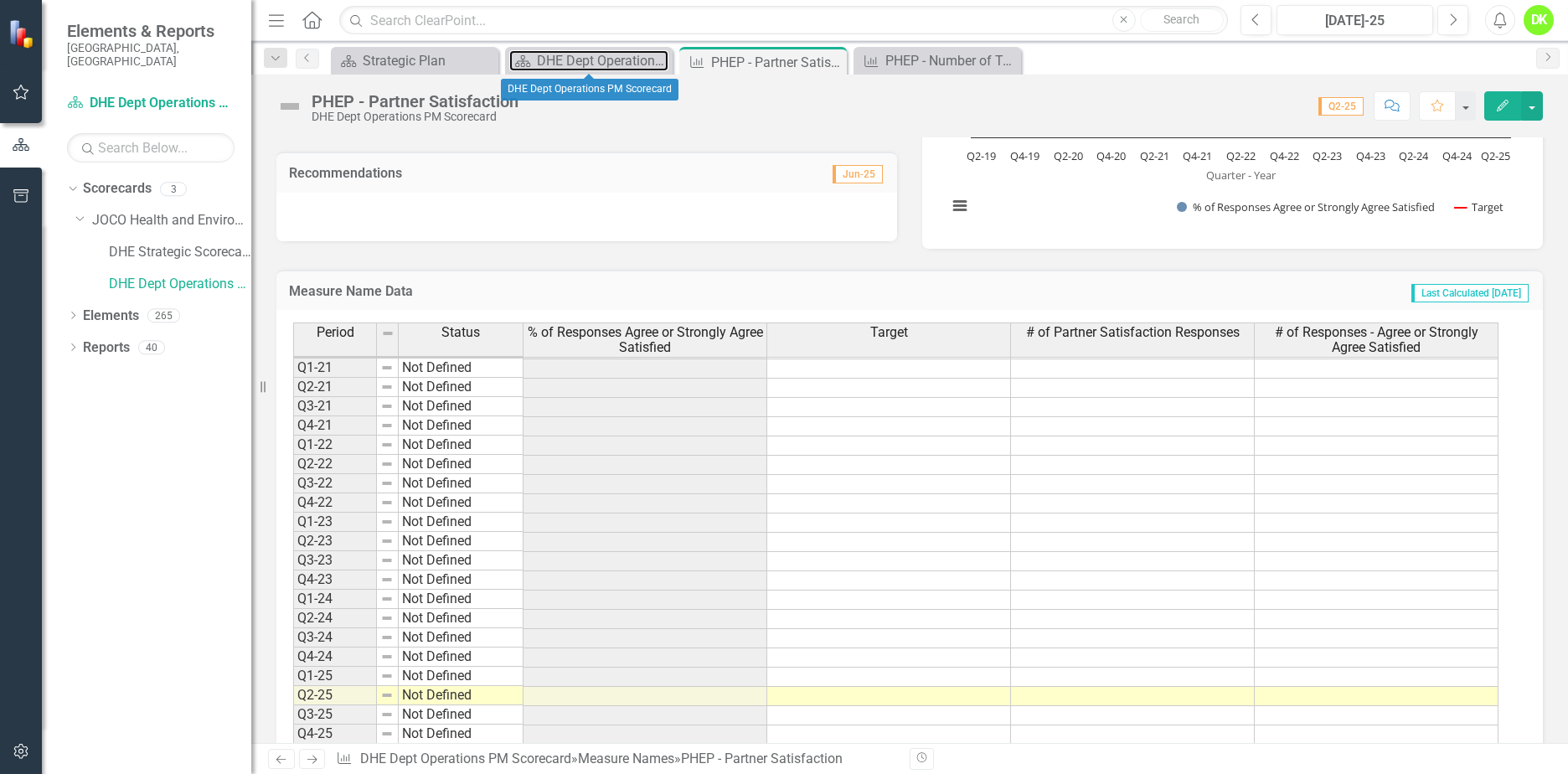
click at [625, 66] on div "DHE Dept Operations PM Scorecard" at bounding box center [603, 61] width 131 height 21
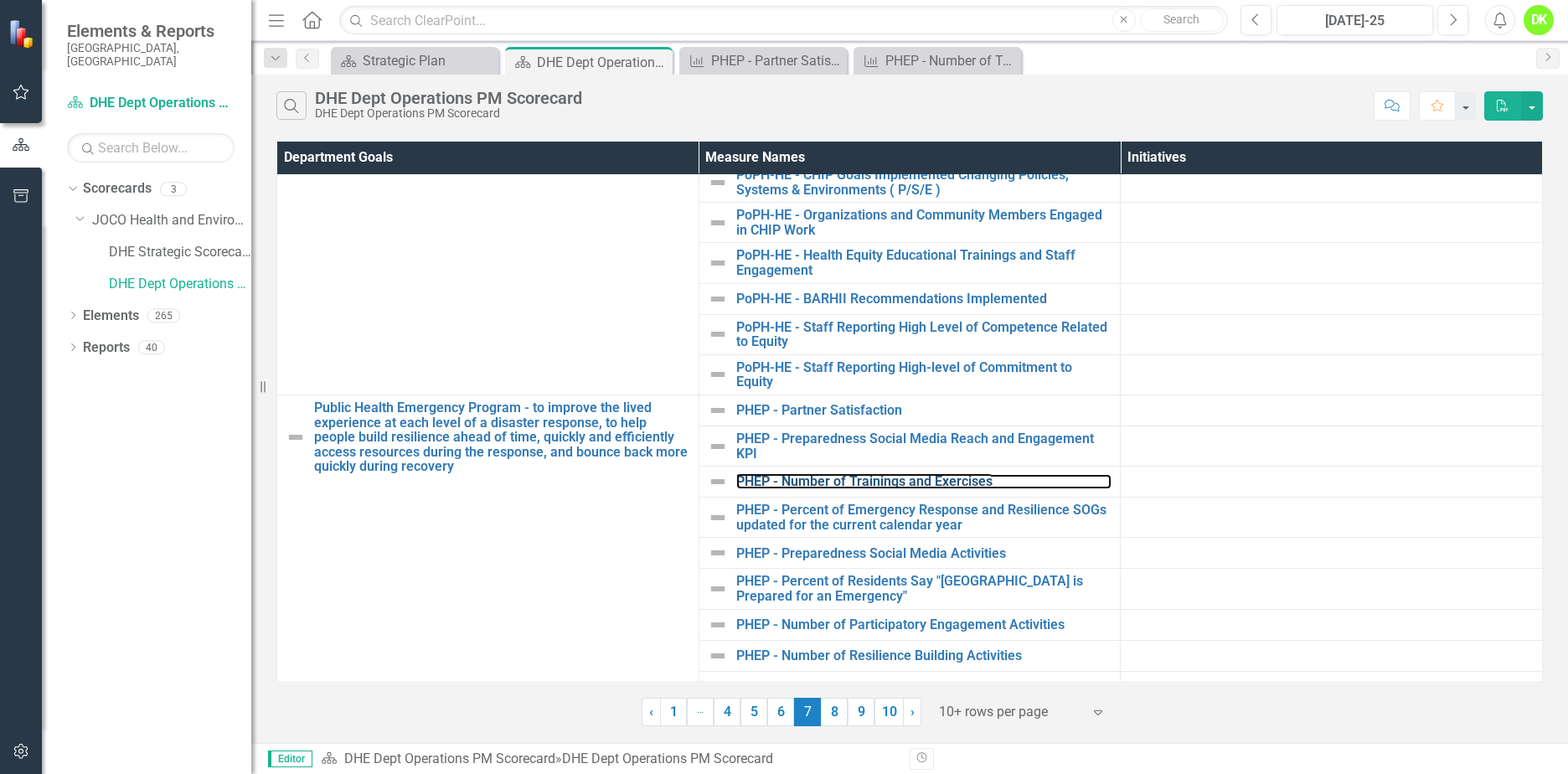
click at [896, 480] on link "PHEP - Number of Trainings and Exercises" at bounding box center [924, 482] width 376 height 15
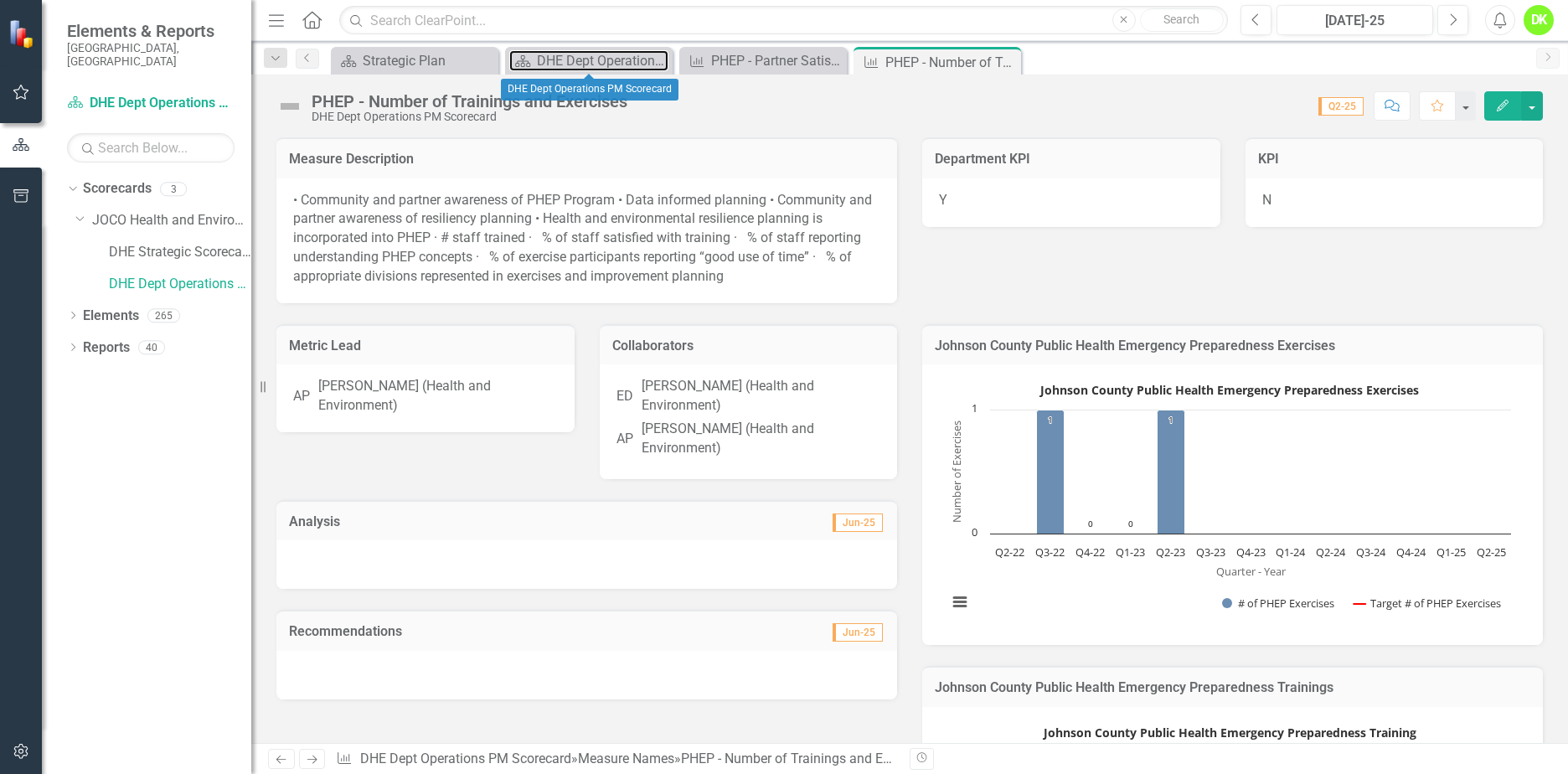
click at [599, 61] on div "DHE Dept Operations PM Scorecard" at bounding box center [603, 61] width 131 height 21
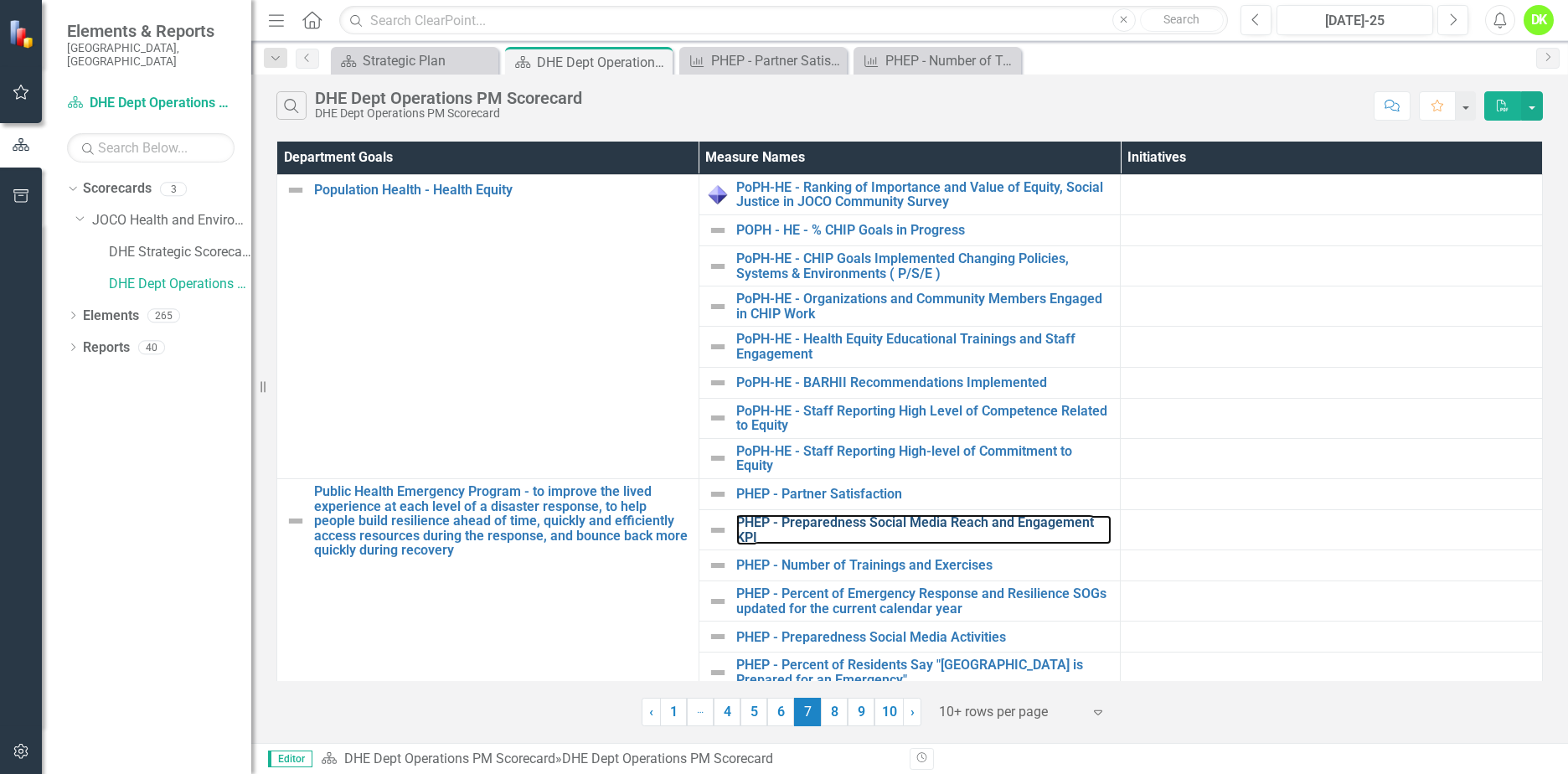
click at [951, 528] on link "PHEP - Preparedness Social Media Reach and Engagement KPI" at bounding box center [924, 530] width 376 height 29
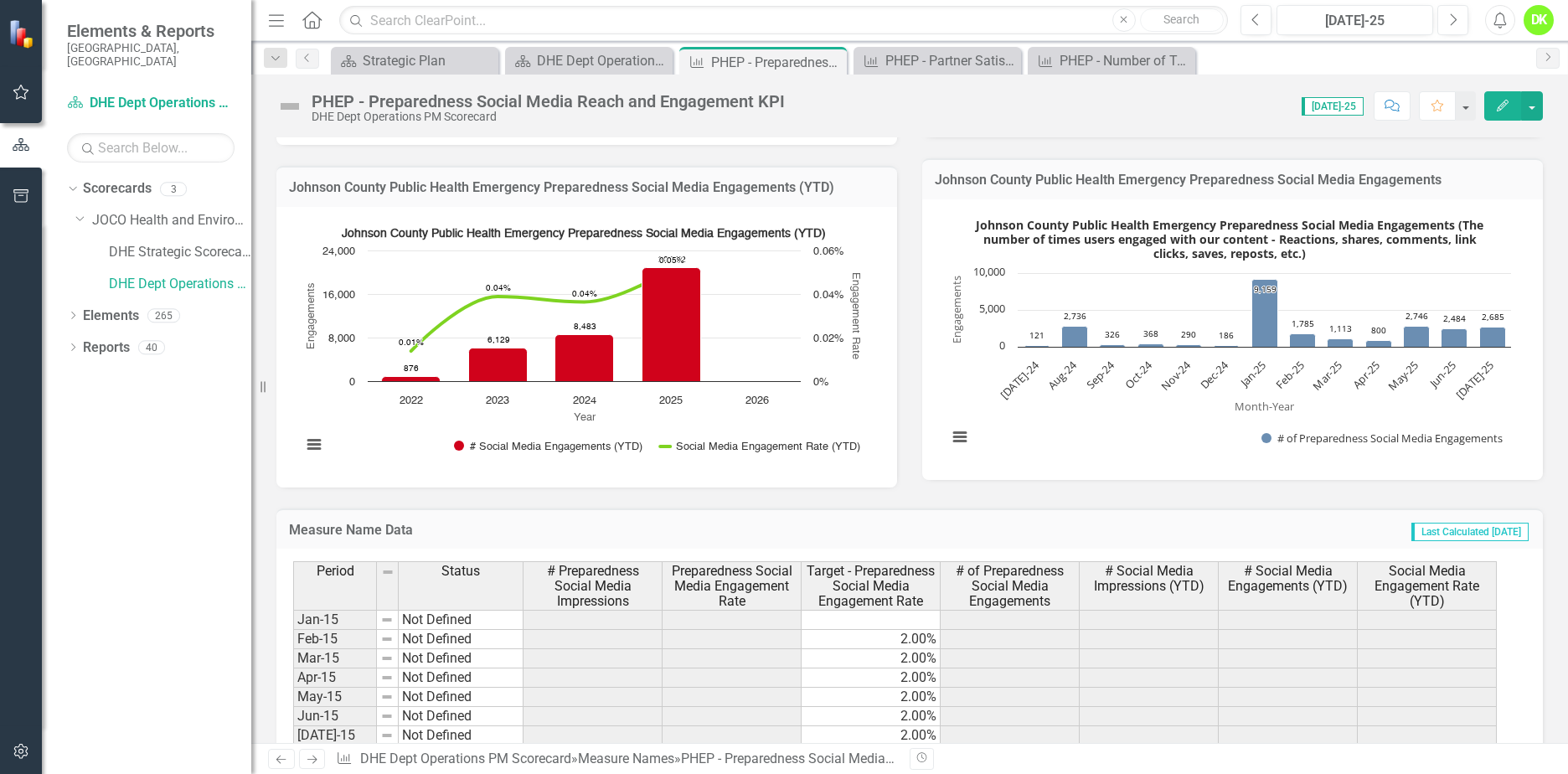
scroll to position [838, 0]
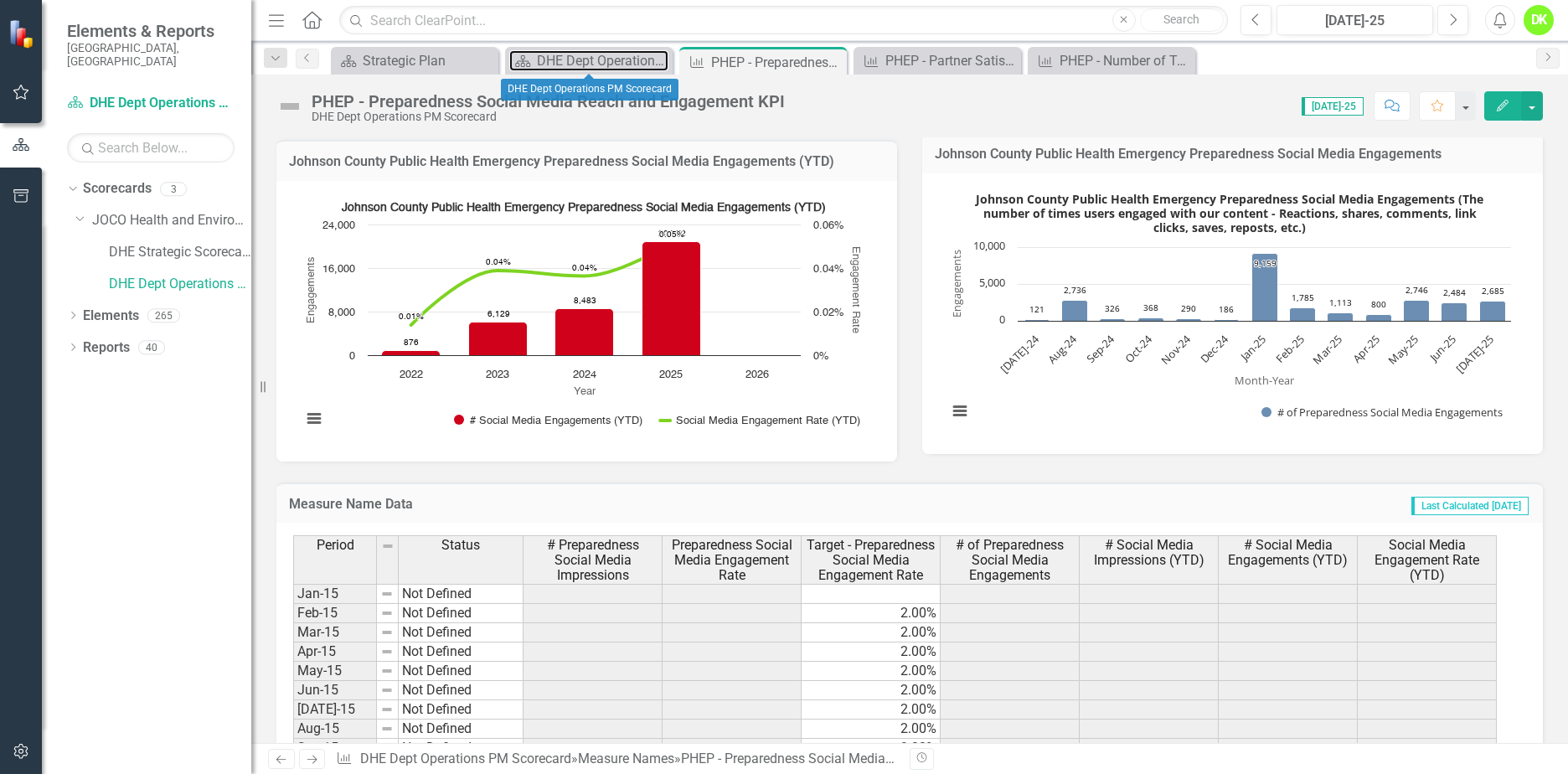
click at [591, 60] on div "DHE Dept Operations PM Scorecard" at bounding box center [603, 61] width 131 height 21
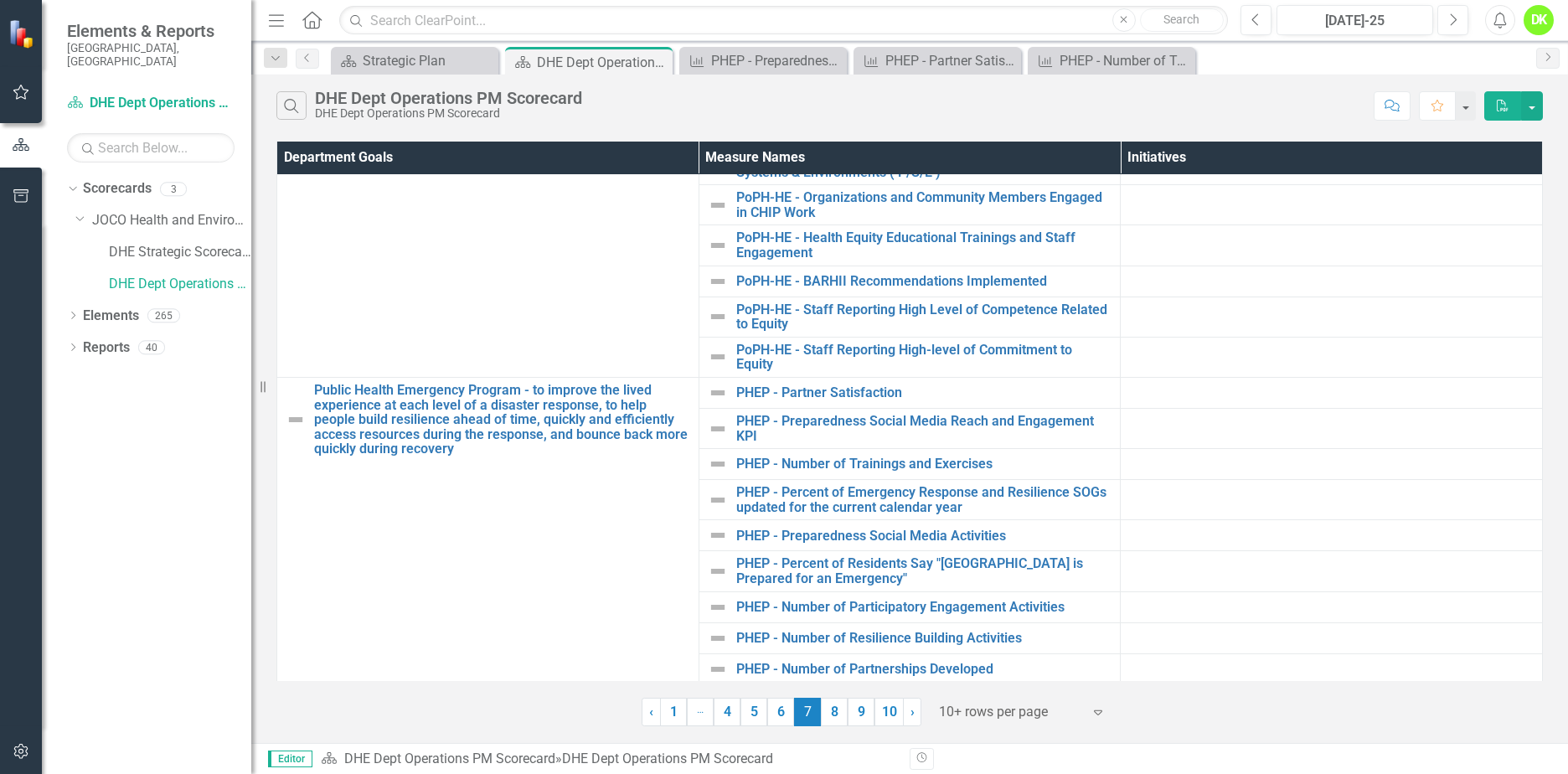
scroll to position [105, 0]
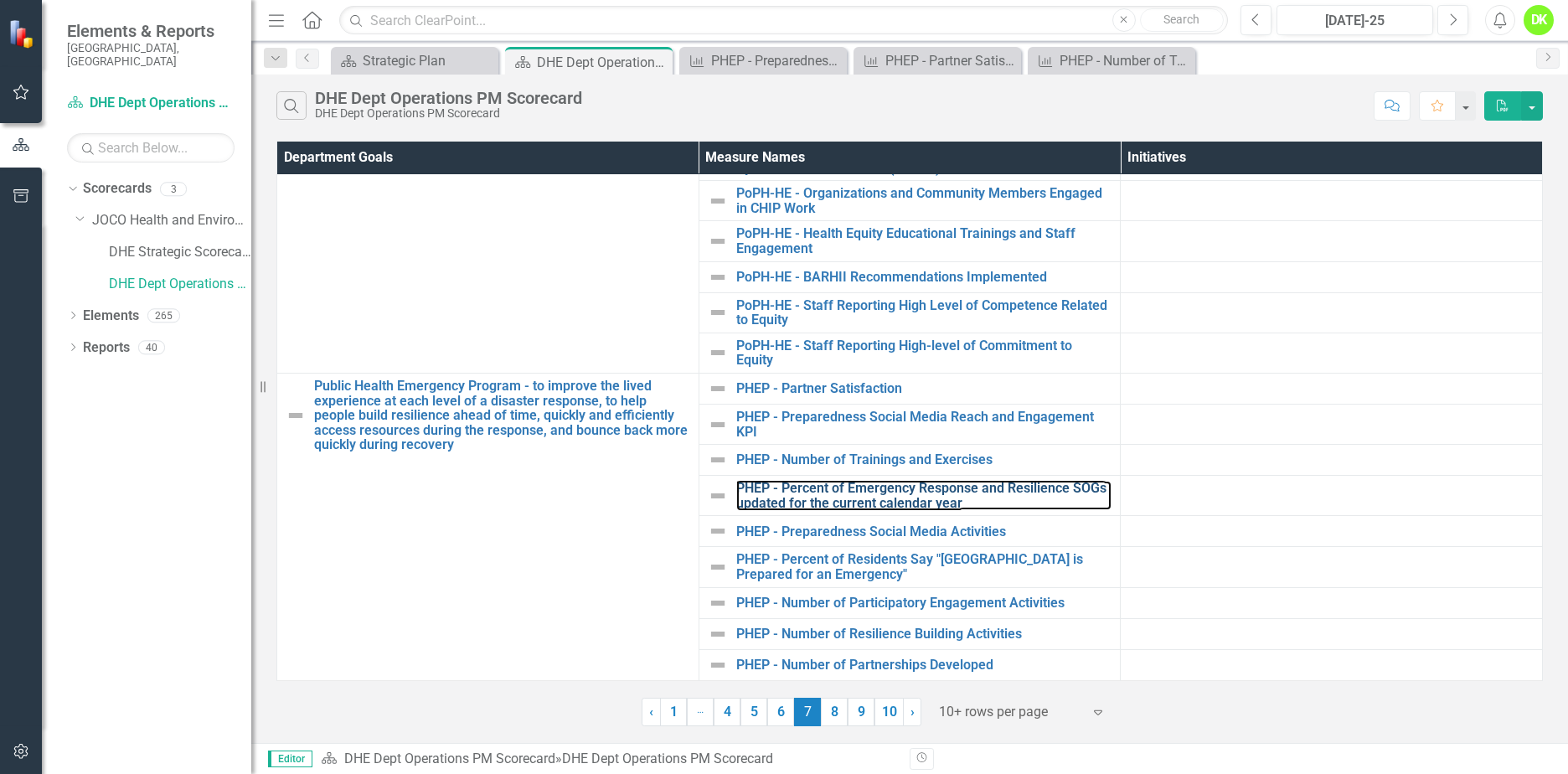
click at [961, 492] on link "PHEP - Percent of Emergency Response and Resilience SOGs updated for the curren…" at bounding box center [924, 496] width 376 height 29
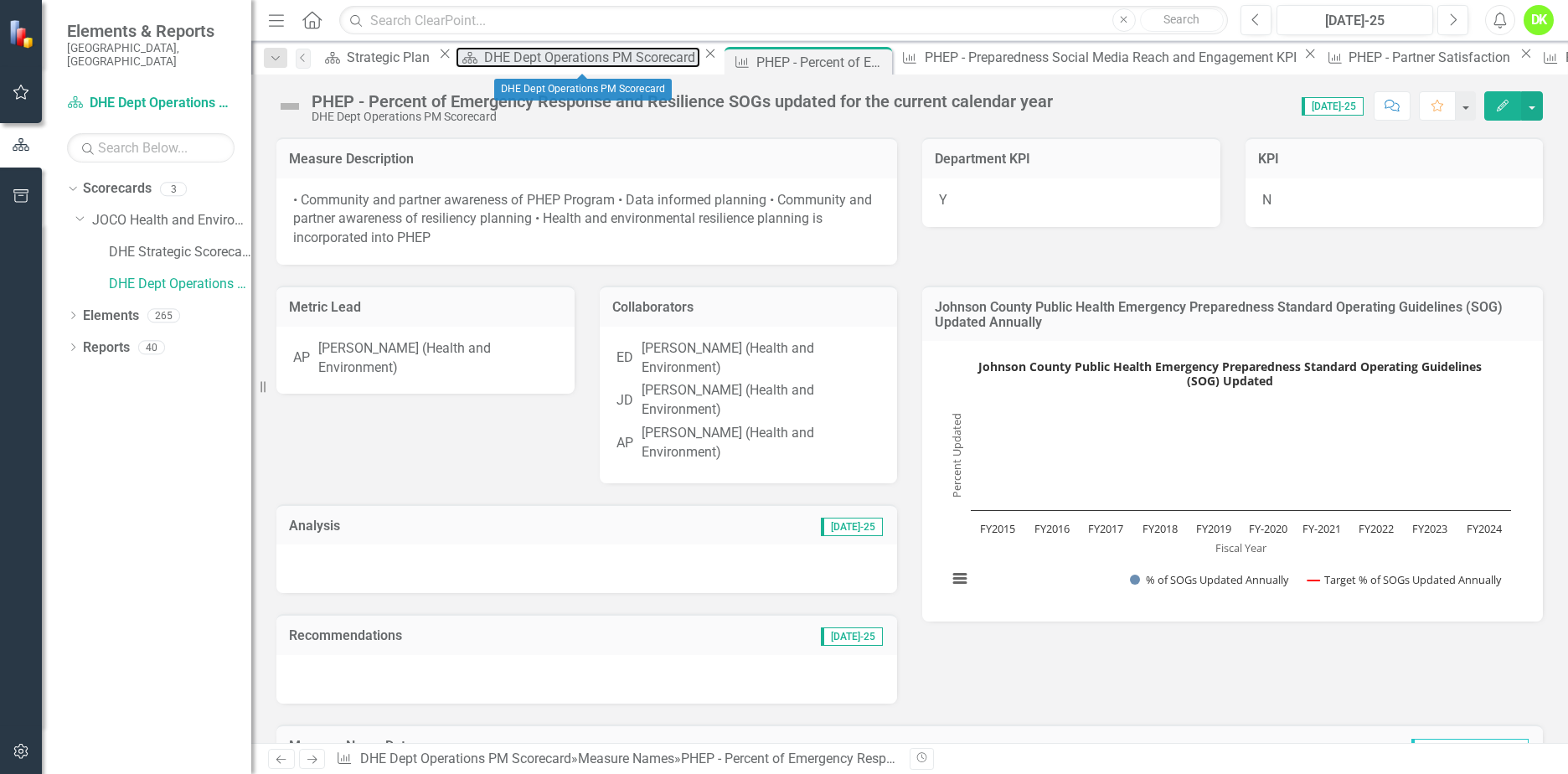
click at [566, 60] on div "DHE Dept Operations PM Scorecard" at bounding box center [591, 58] width 215 height 21
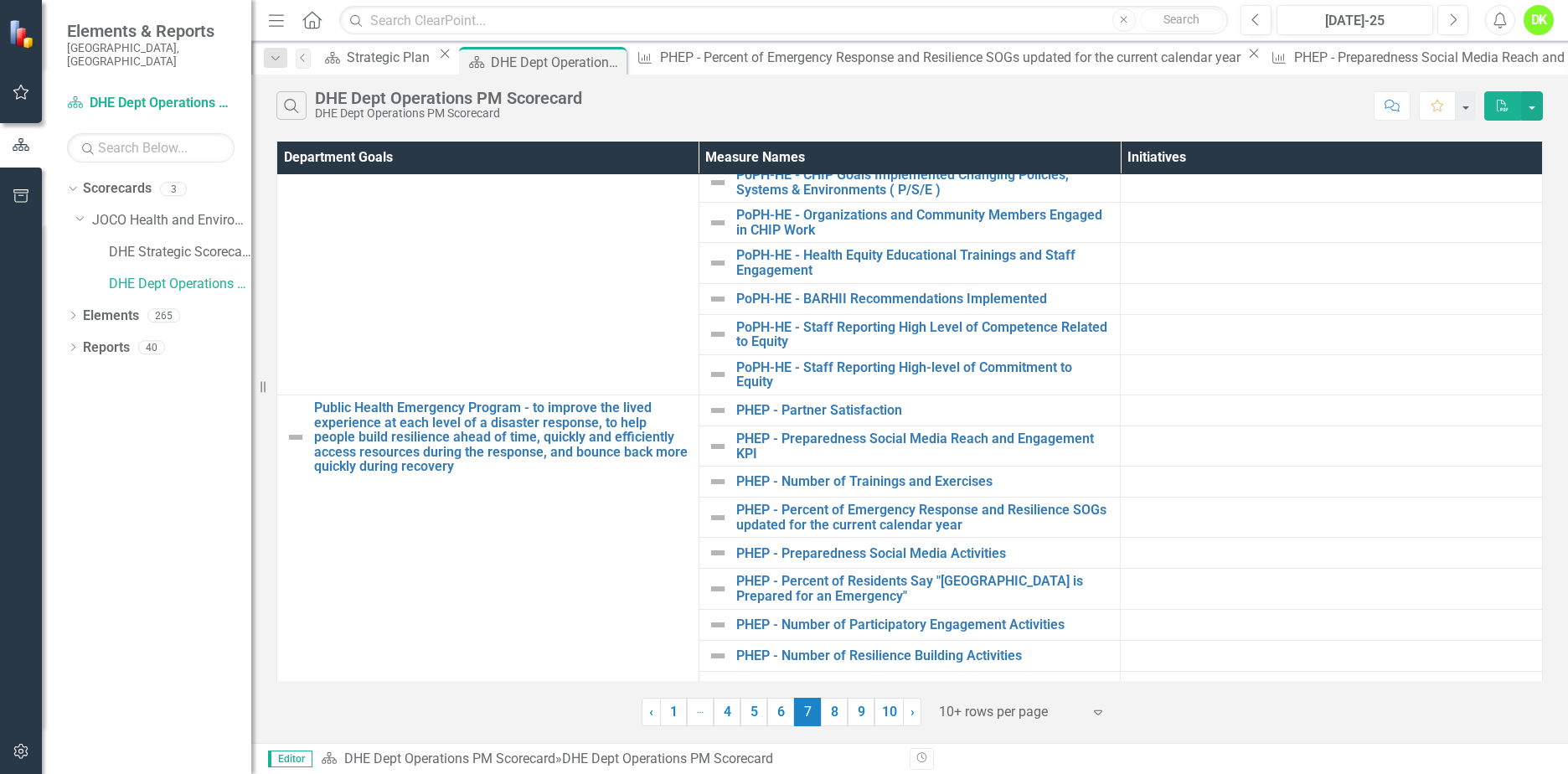
scroll to position [105, 0]
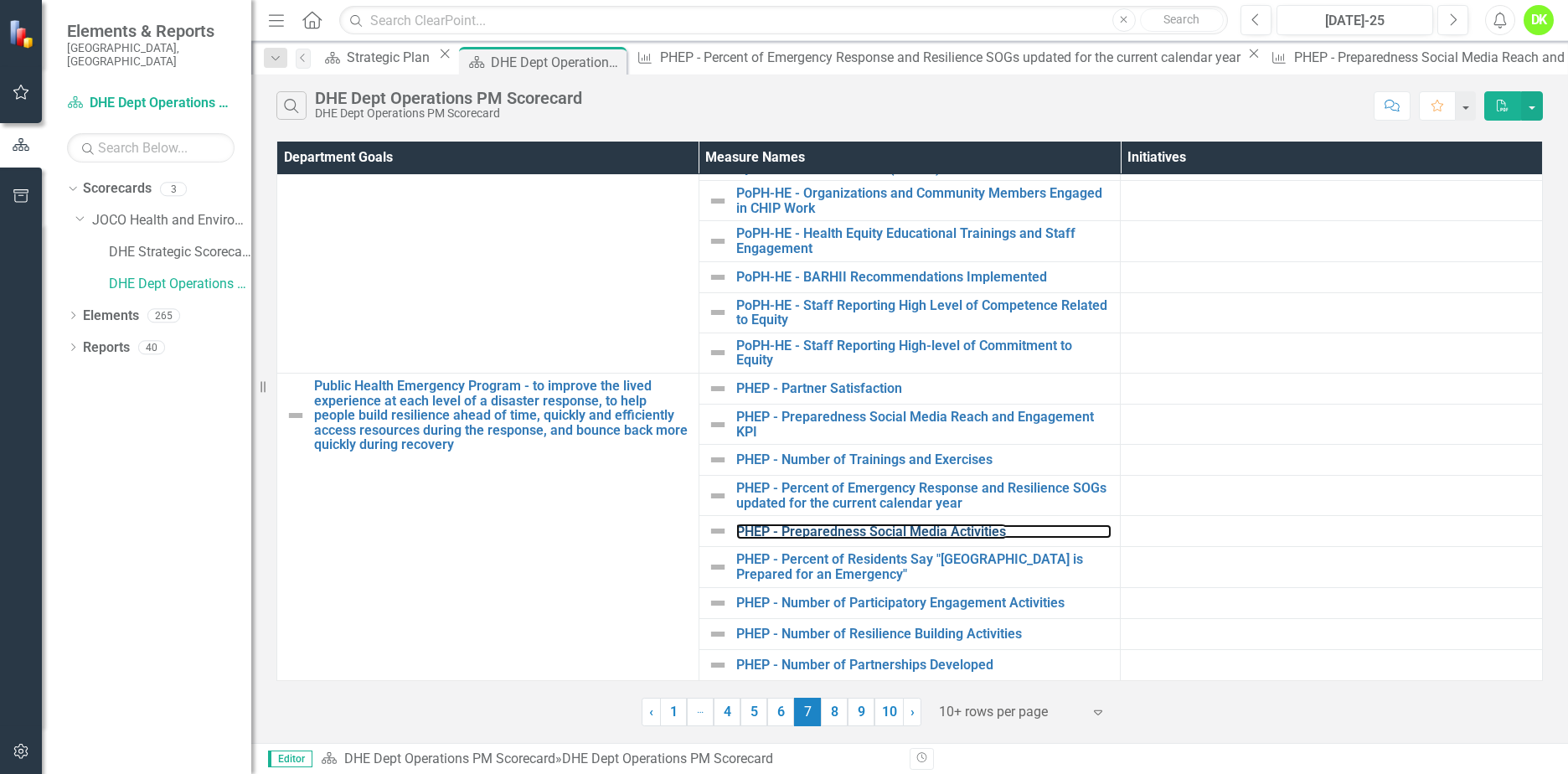
click at [892, 536] on link "PHEP - Preparedness Social Media Activities" at bounding box center [924, 532] width 376 height 15
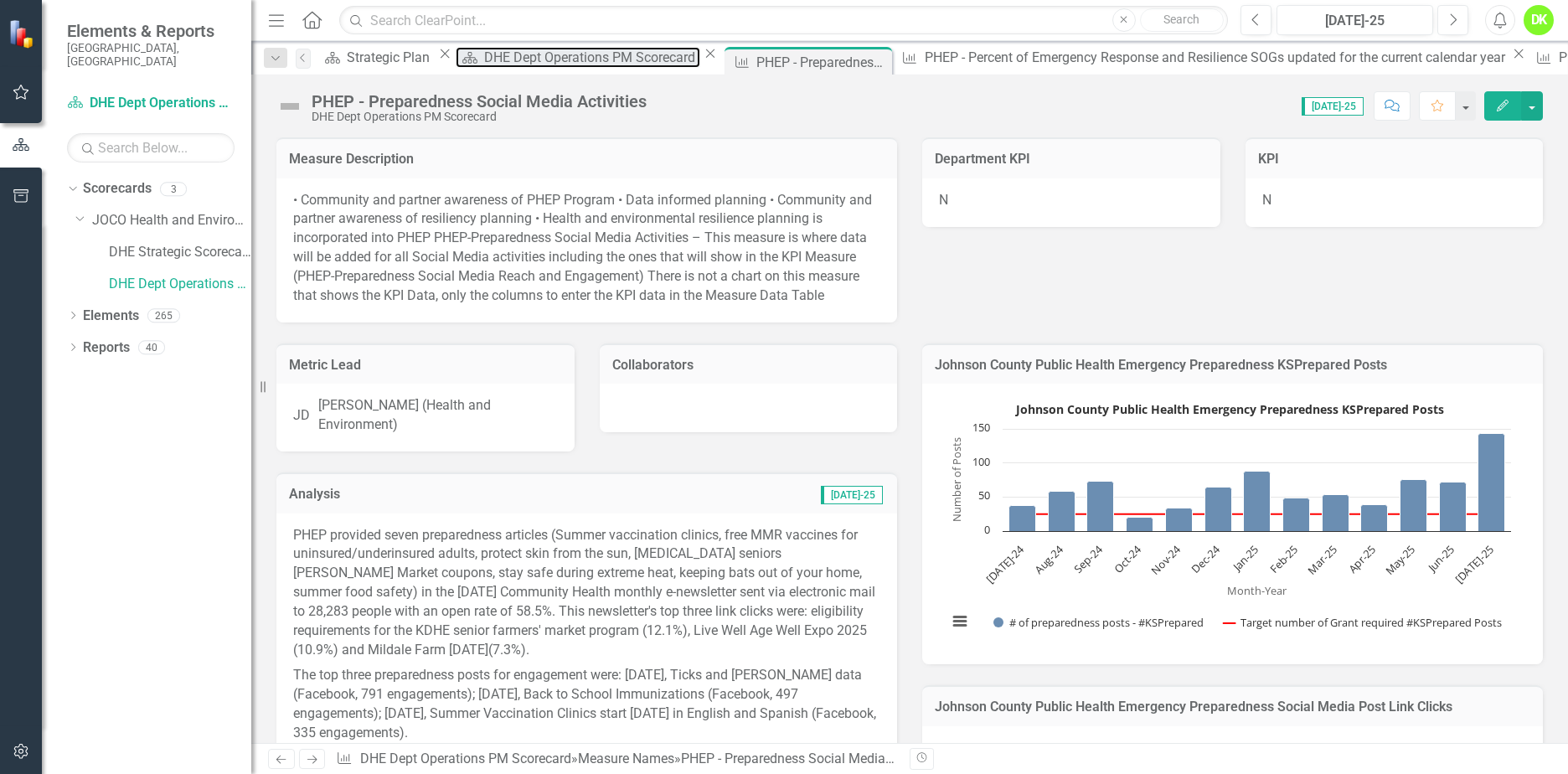
click at [566, 60] on div "DHE Dept Operations PM Scorecard" at bounding box center [591, 58] width 215 height 21
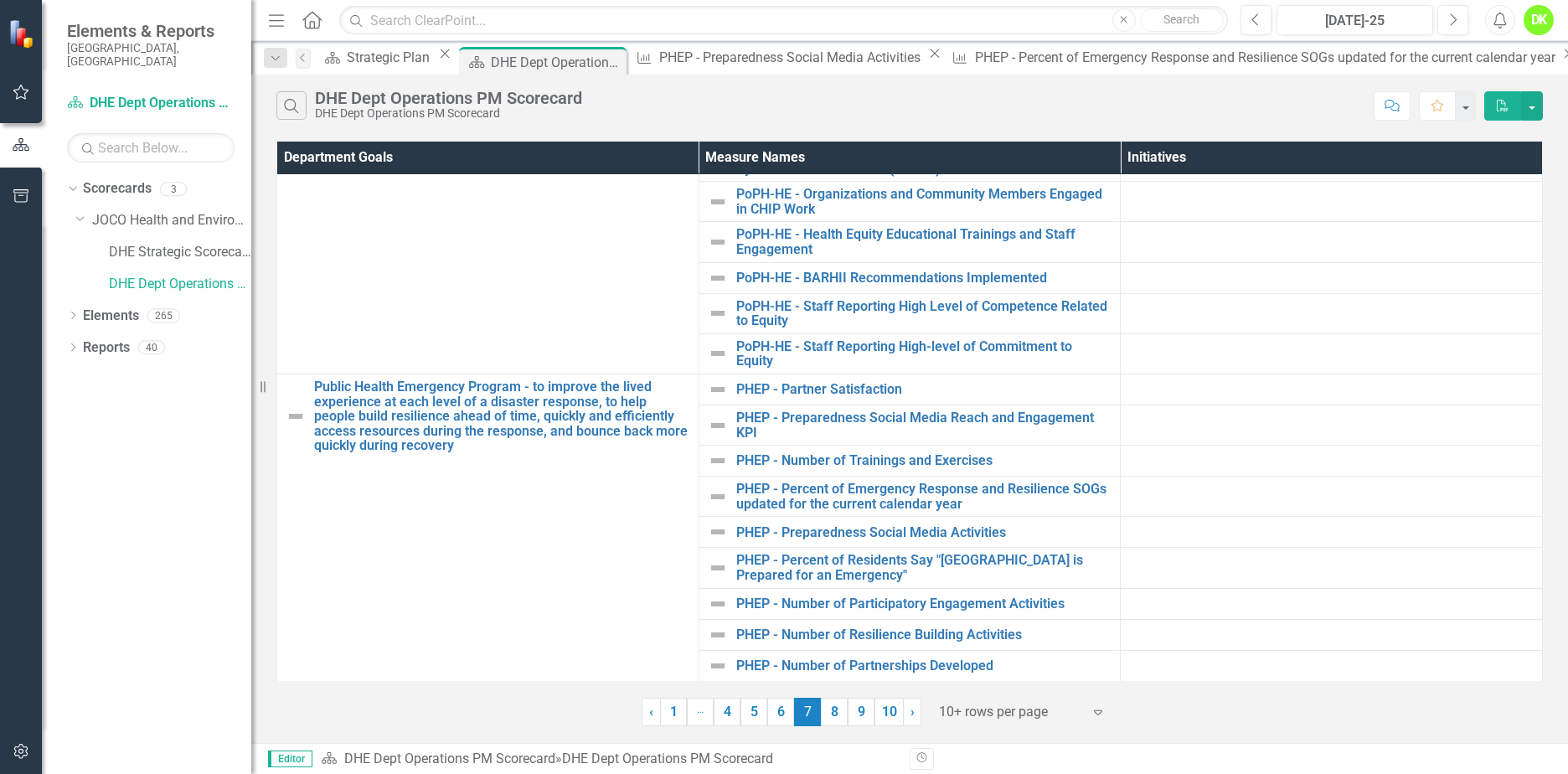
scroll to position [105, 0]
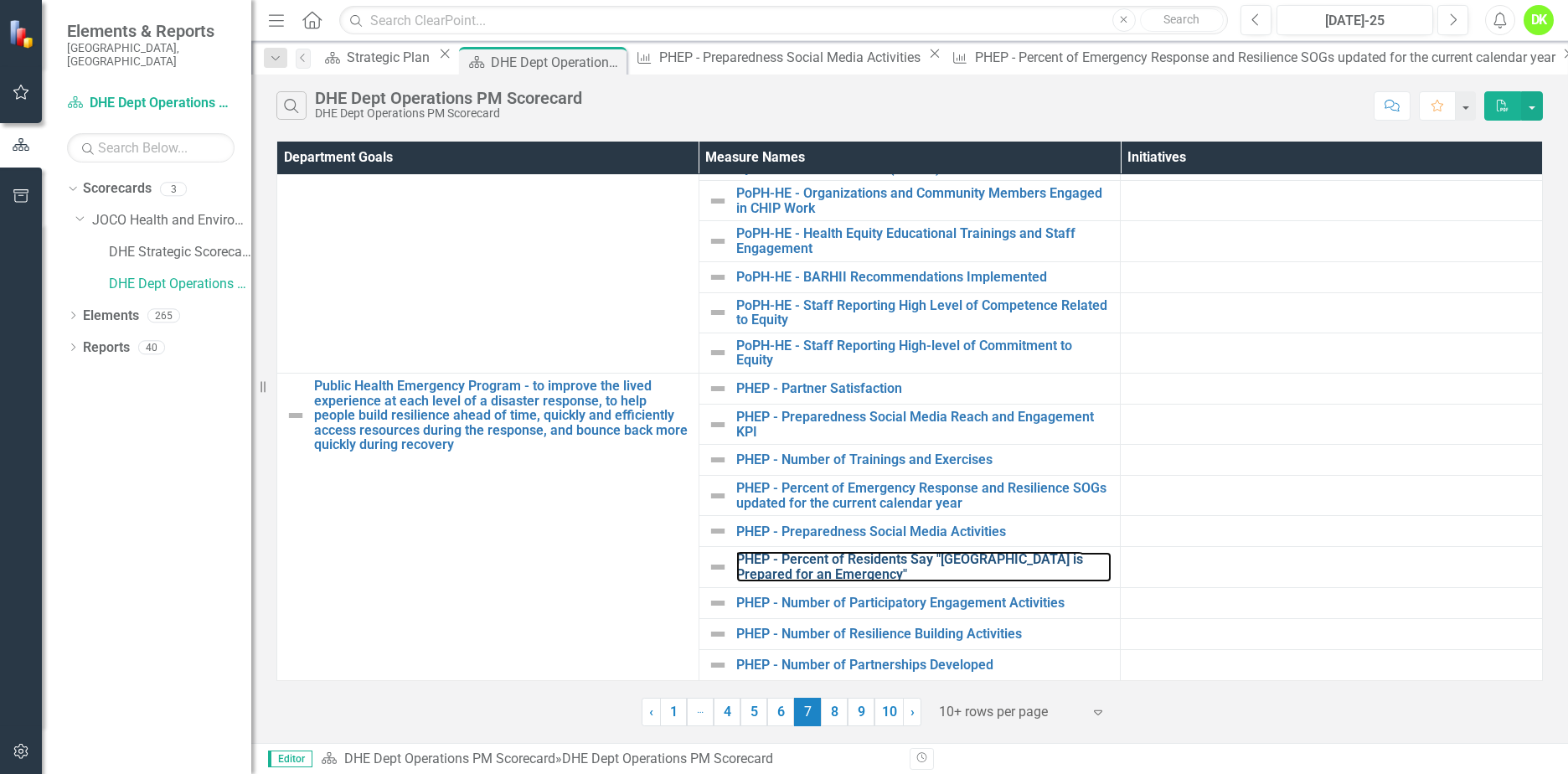
click at [881, 567] on link "PHEP - Percent of Residents Say "[GEOGRAPHIC_DATA] is Prepared for an Emergency"" at bounding box center [924, 566] width 376 height 29
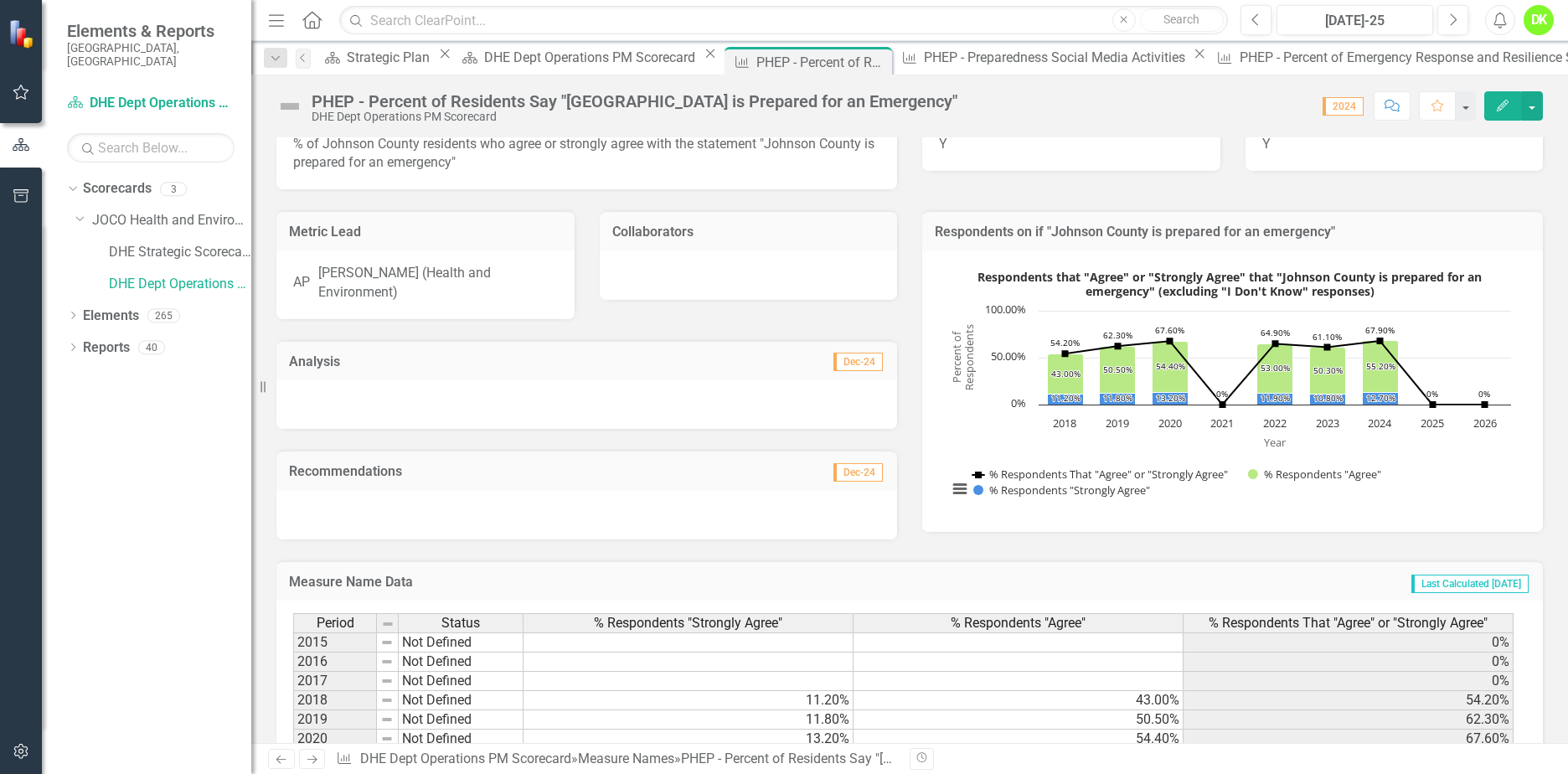
scroll to position [84, 0]
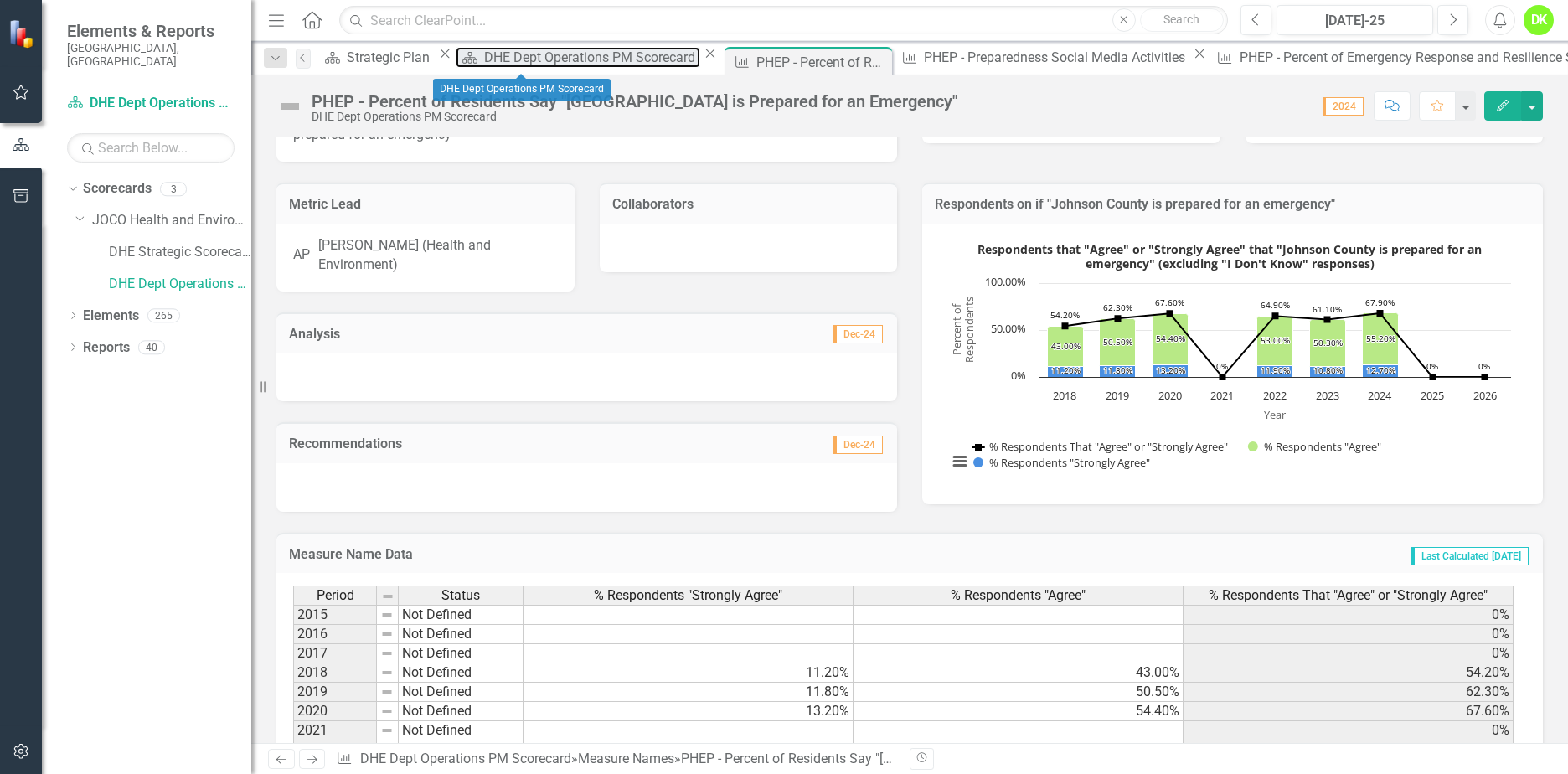
click at [528, 60] on div "DHE Dept Operations PM Scorecard" at bounding box center [591, 58] width 215 height 21
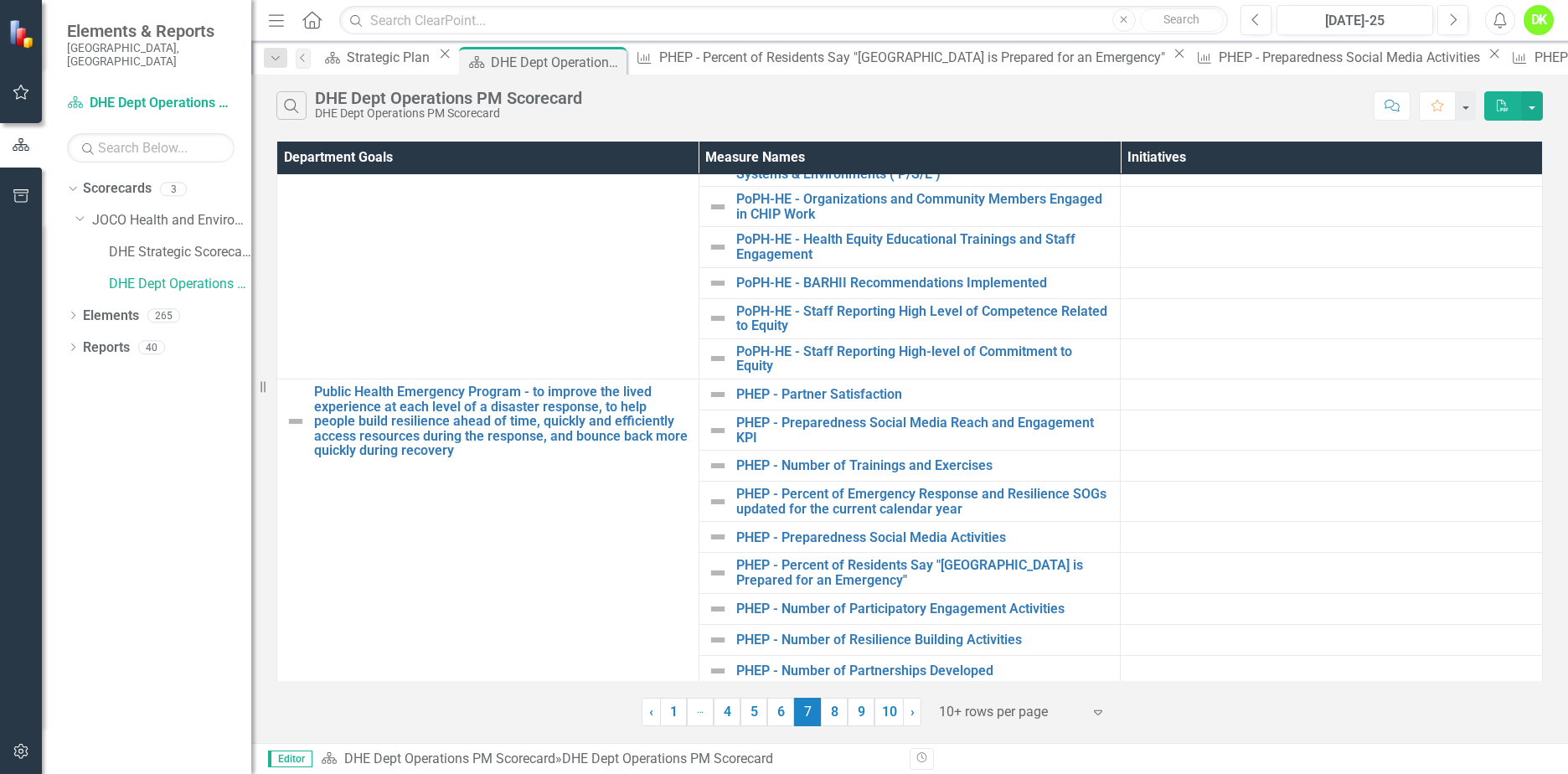
scroll to position [105, 0]
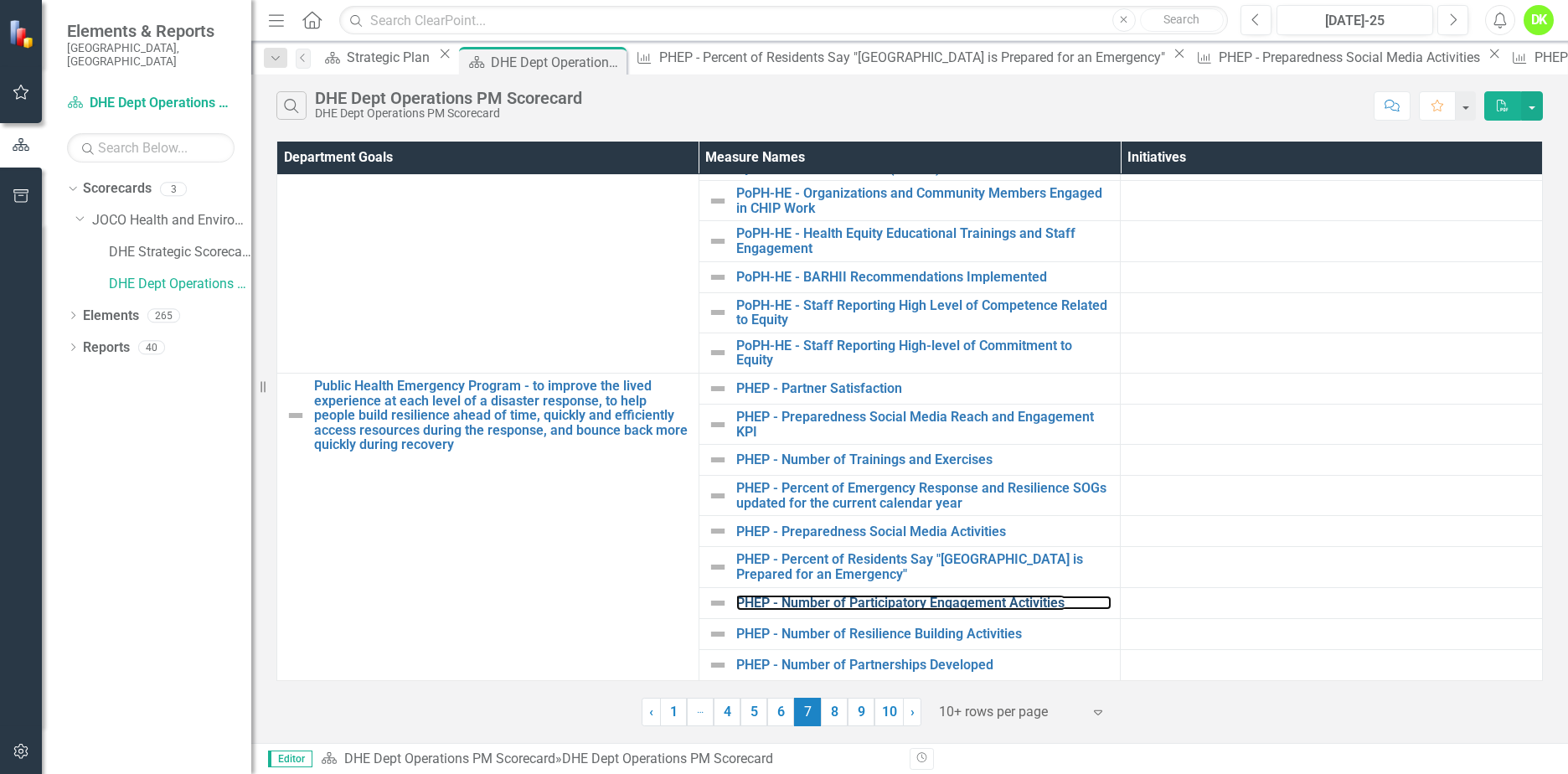
click at [906, 598] on link "PHEP - Number of Participatory Engagement Activities" at bounding box center [924, 603] width 376 height 15
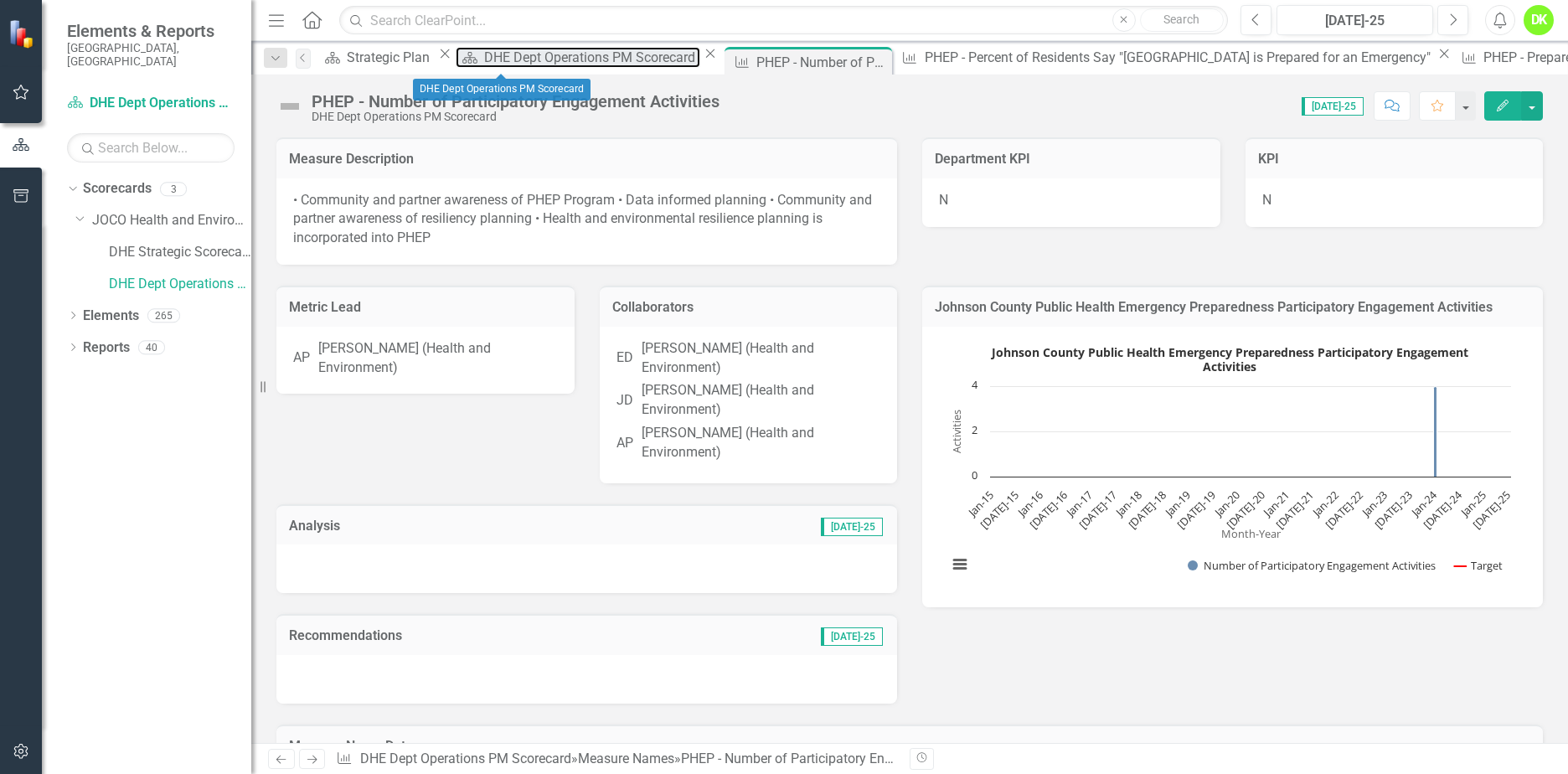
click at [512, 60] on div "DHE Dept Operations PM Scorecard" at bounding box center [591, 58] width 215 height 21
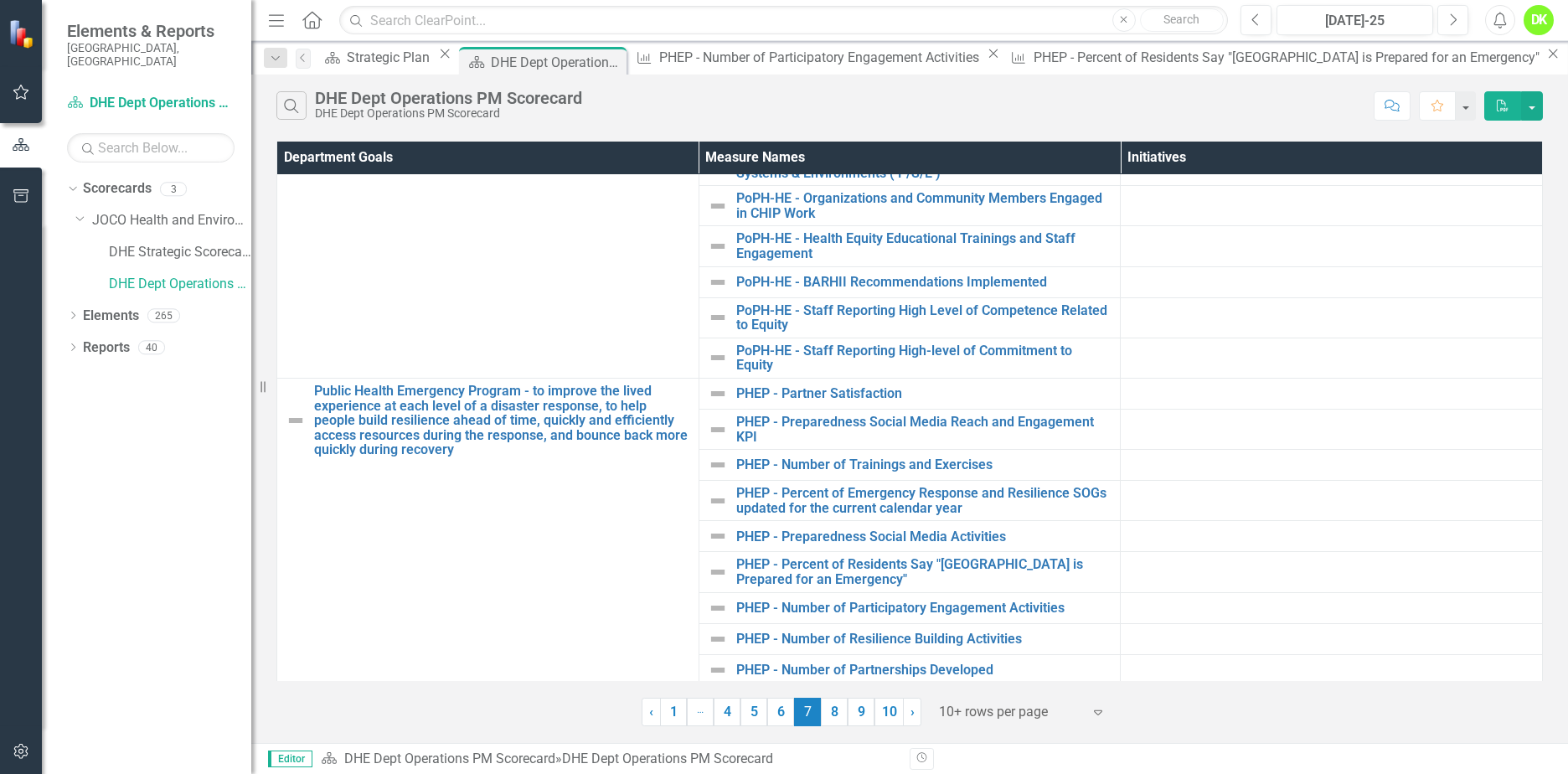
scroll to position [105, 0]
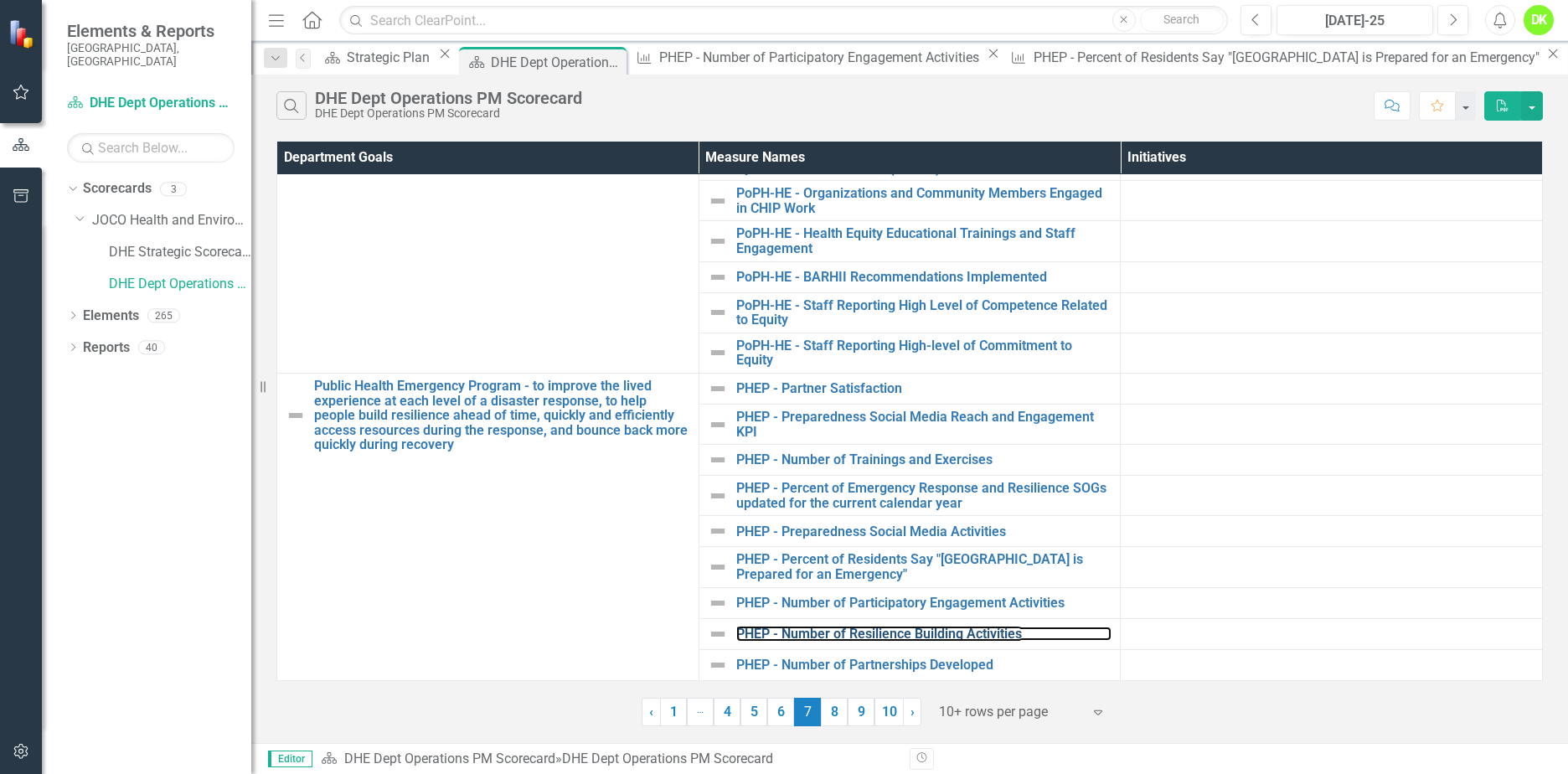
click at [946, 633] on link "PHEP - Number of Resilience Building Activities" at bounding box center [924, 634] width 376 height 15
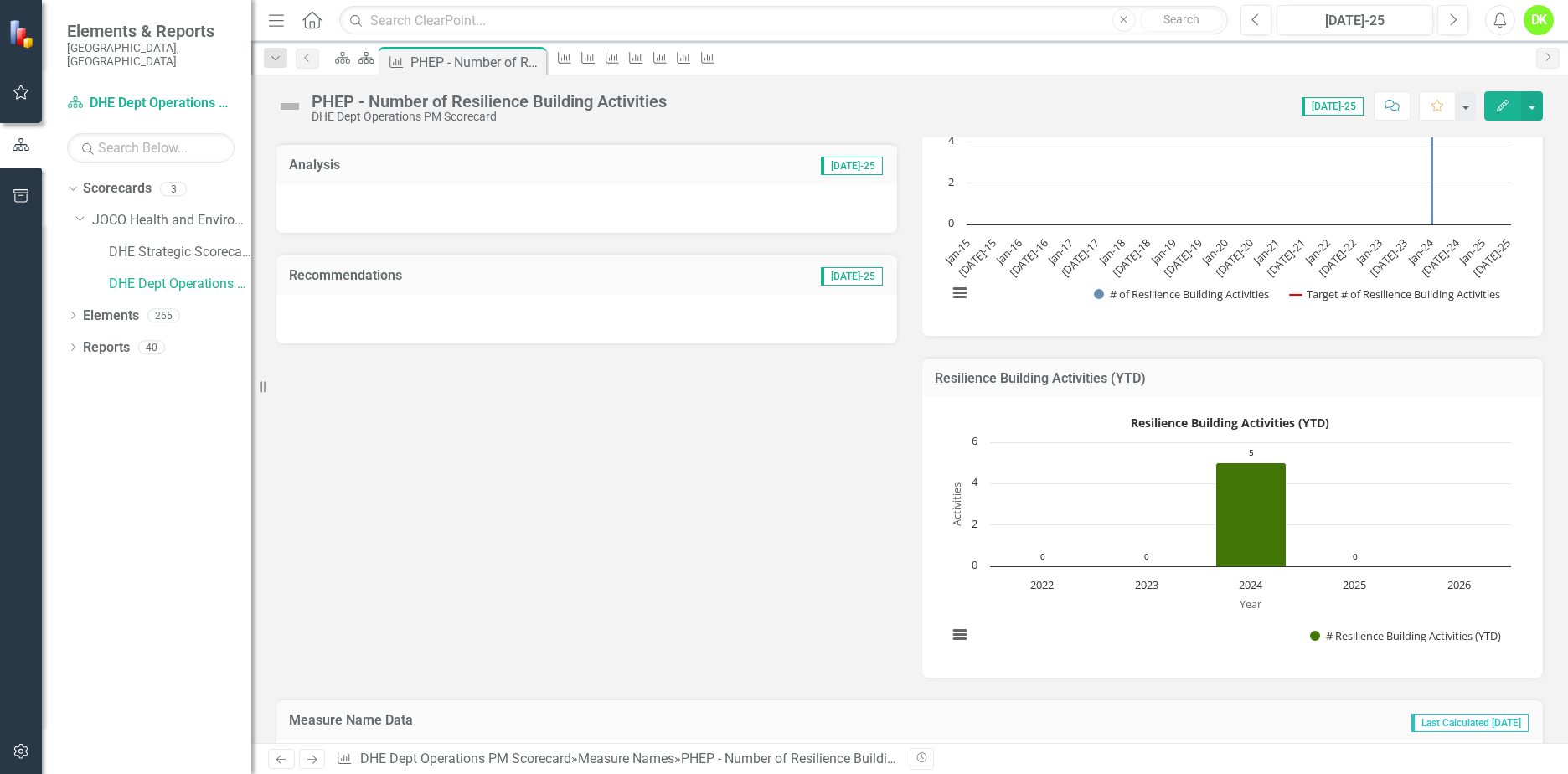
scroll to position [167, 0]
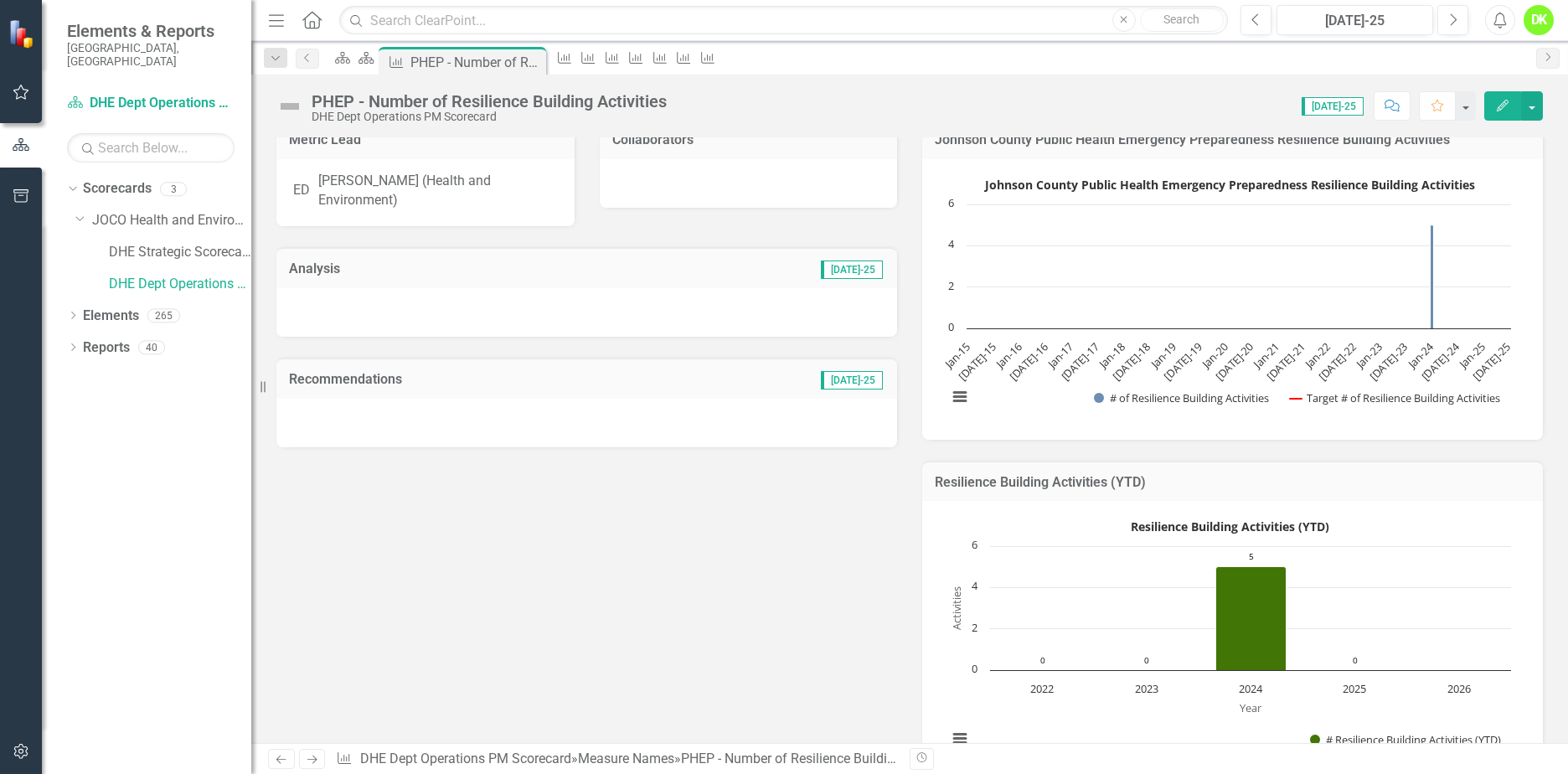
click at [0, 0] on icon "Close" at bounding box center [0, 0] width 0 height 0
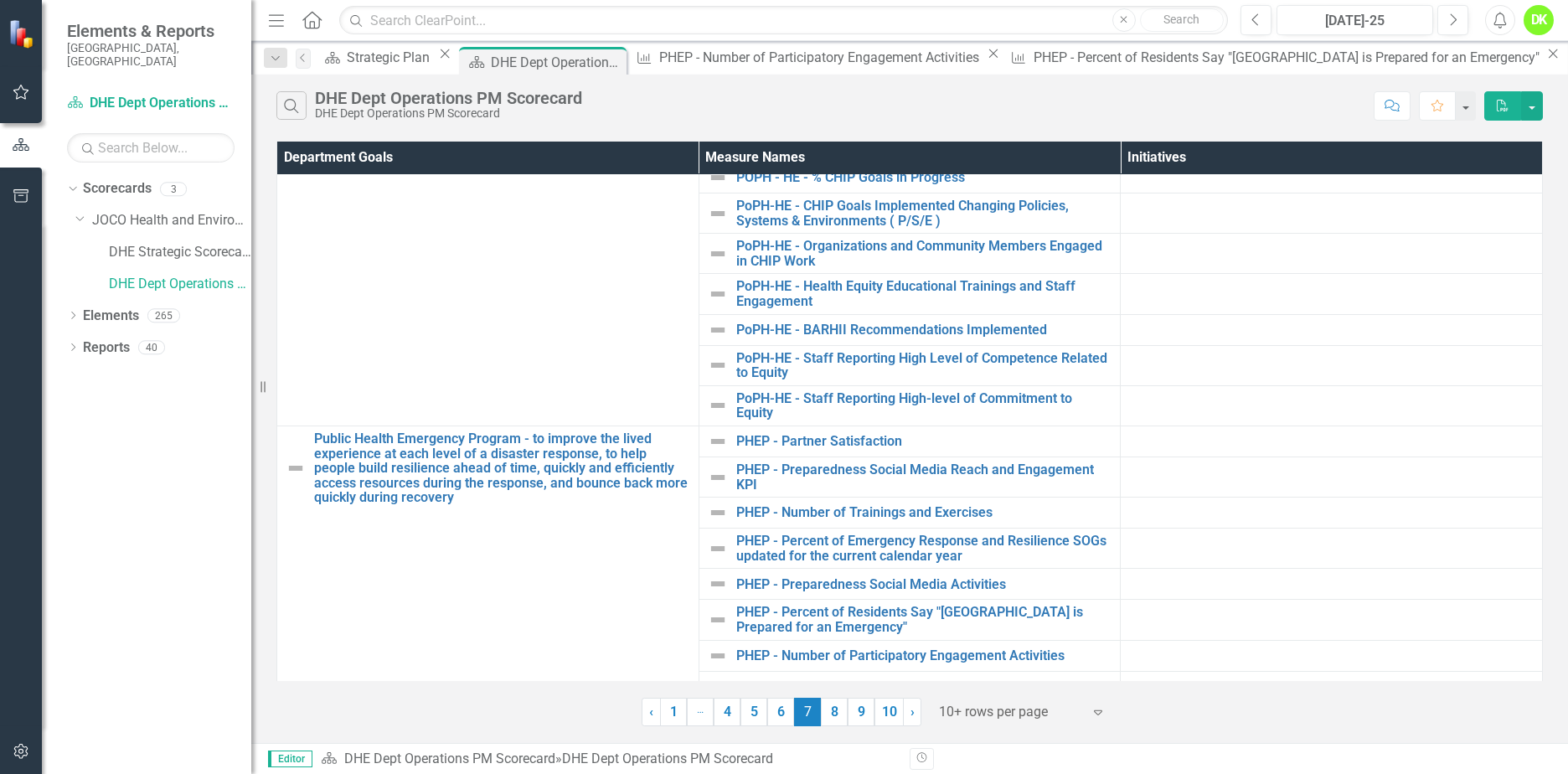
scroll to position [105, 0]
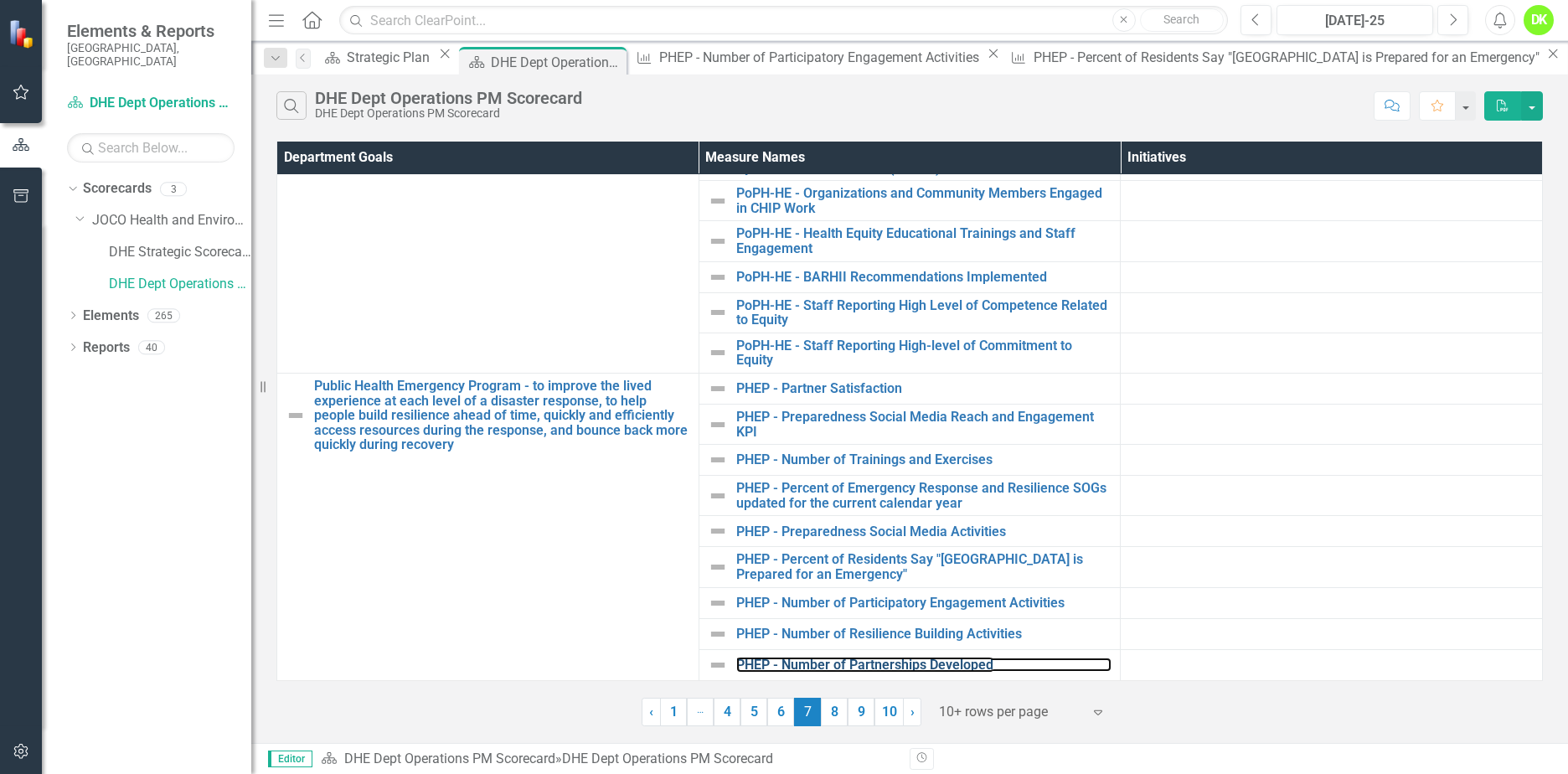
click at [916, 662] on link "PHEP - Number of Partnerships Developed" at bounding box center [924, 666] width 376 height 15
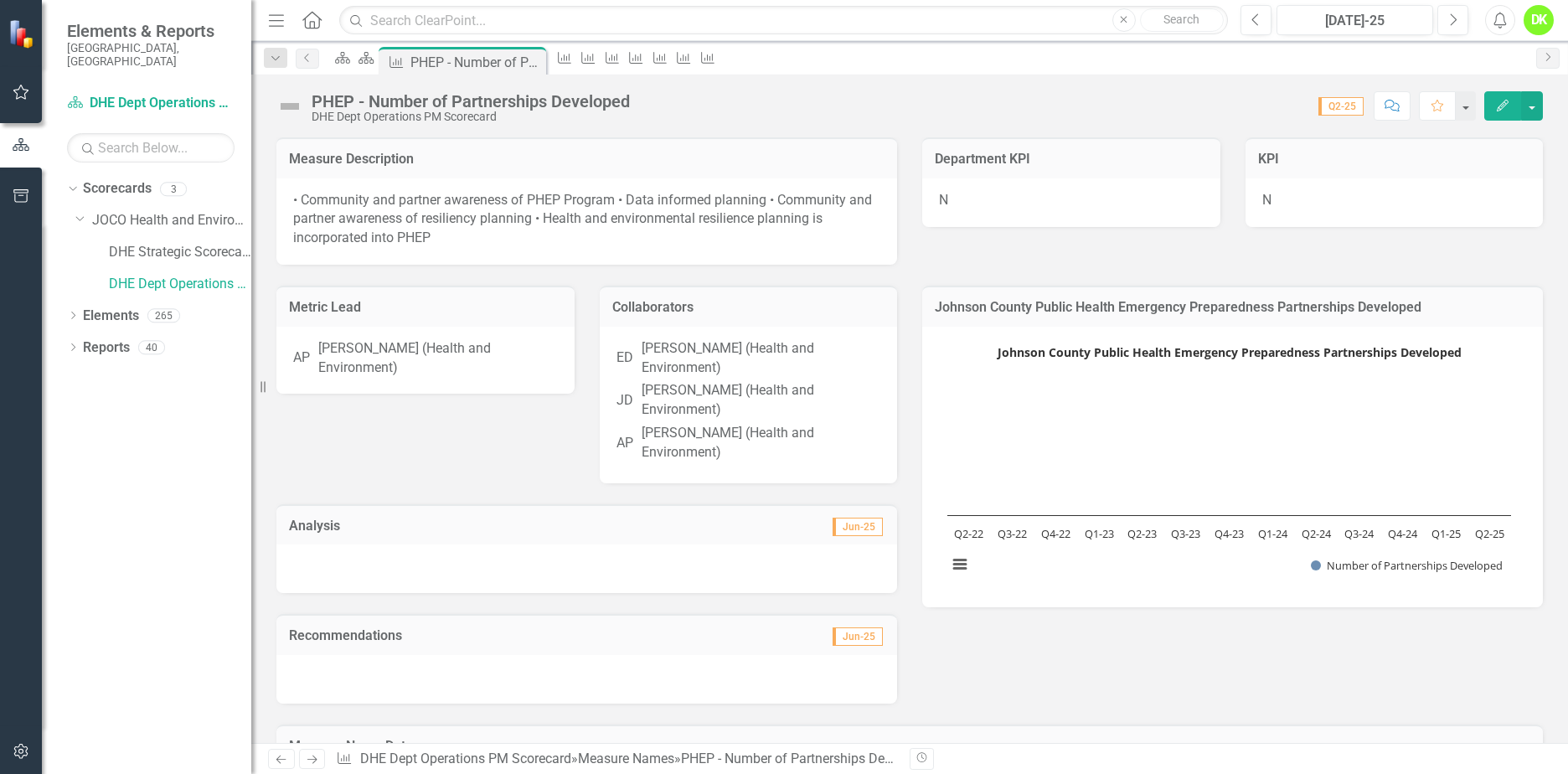
click at [0, 0] on icon at bounding box center [0, 0] width 0 height 0
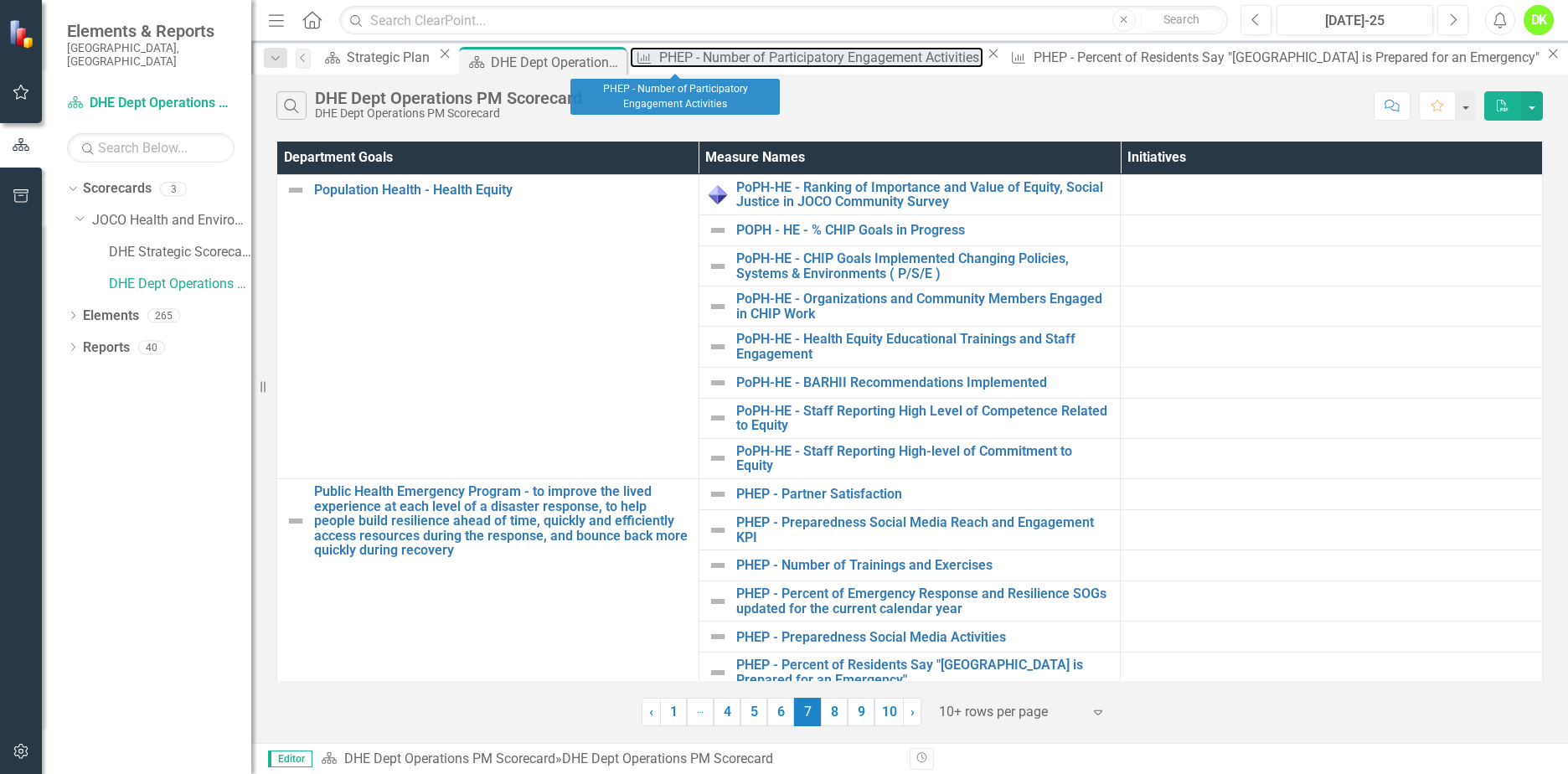
click at [659, 57] on div "PHEP - Number of Participatory Engagement Activities" at bounding box center [821, 58] width 325 height 21
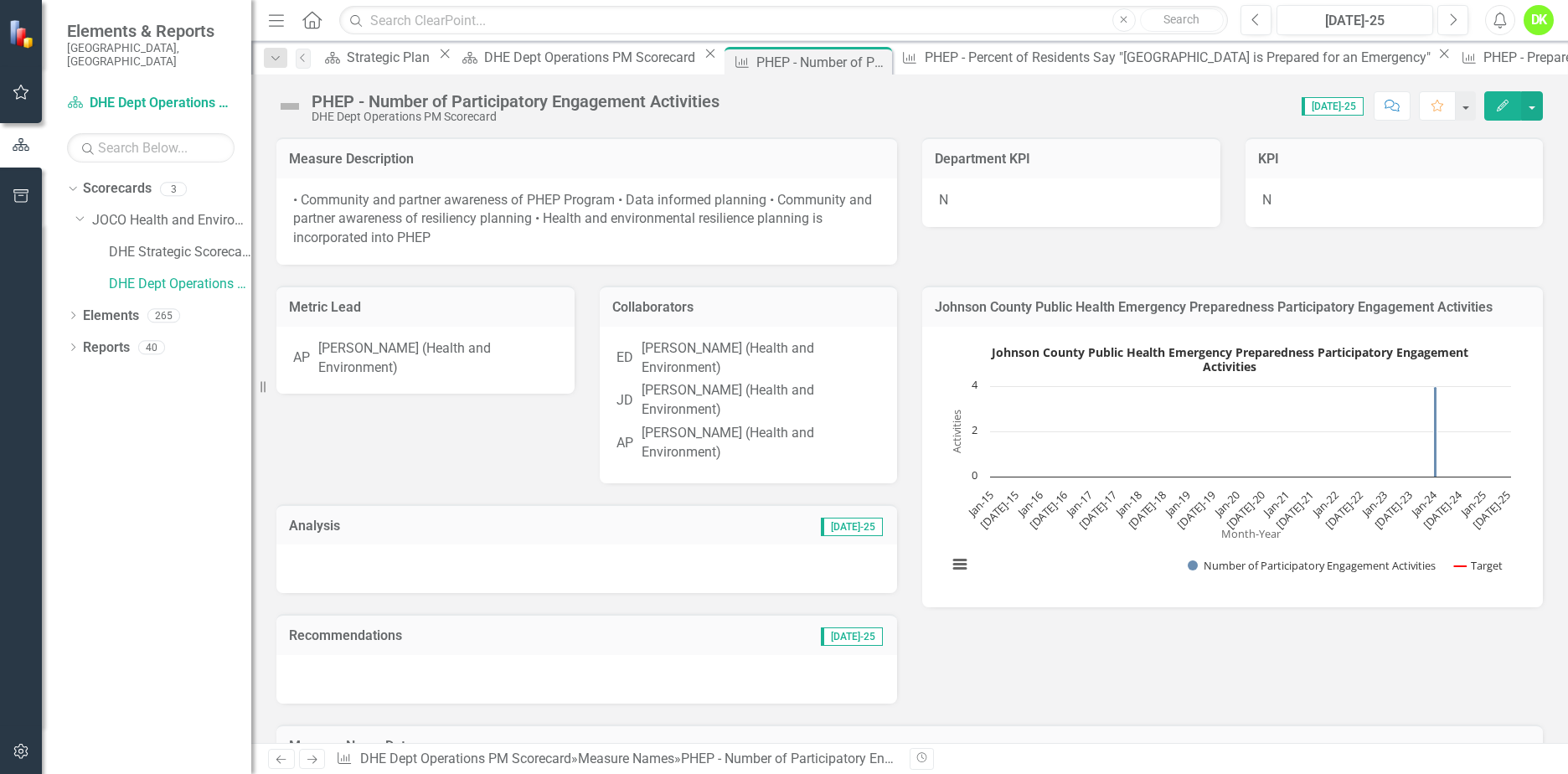
click at [0, 0] on icon at bounding box center [0, 0] width 0 height 0
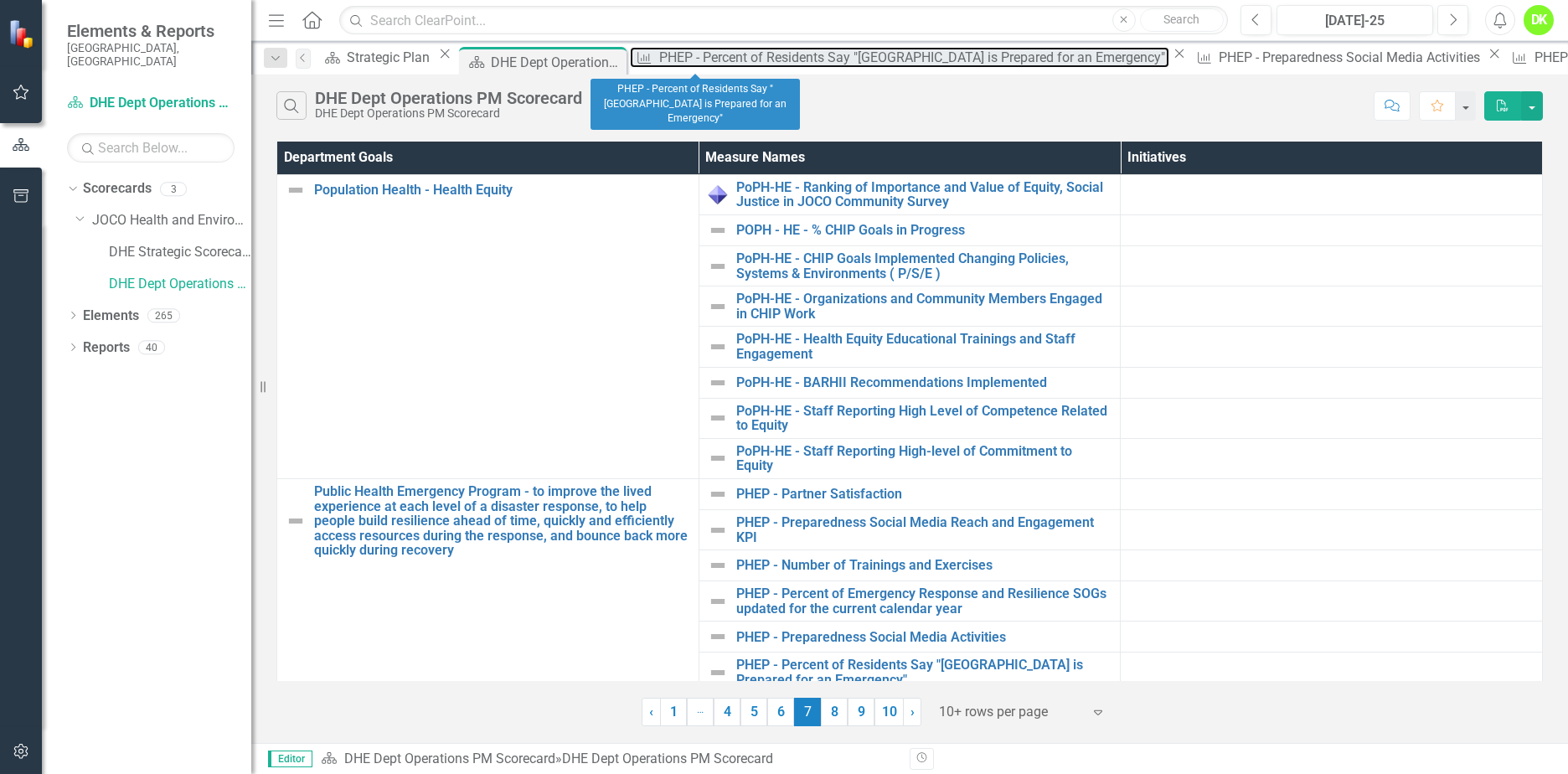
click at [667, 62] on div "PHEP - Percent of Residents Say "[GEOGRAPHIC_DATA] is Prepared for an Emergency"" at bounding box center [913, 58] width 509 height 21
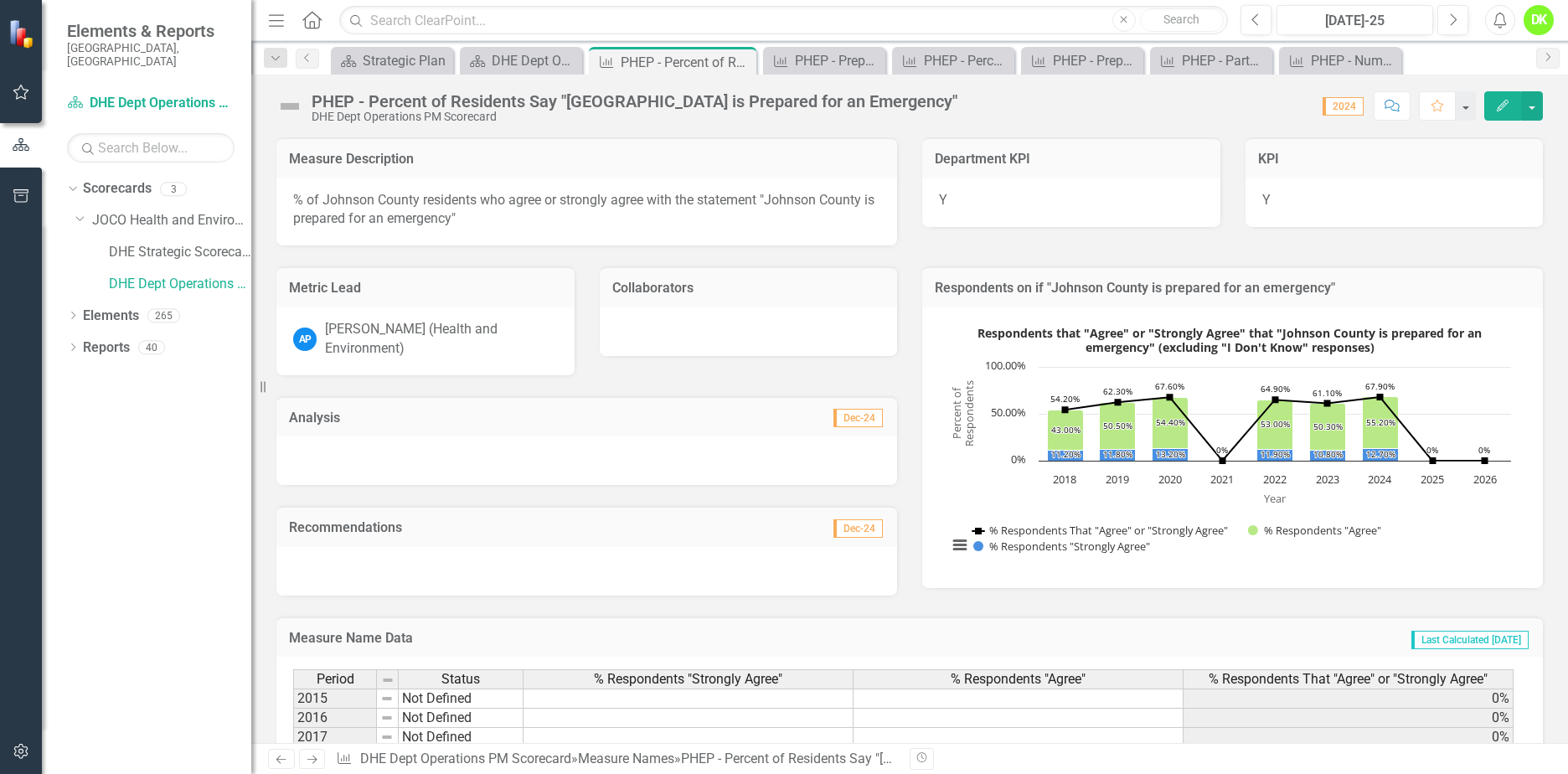
click at [0, 0] on icon "Close" at bounding box center [0, 0] width 0 height 0
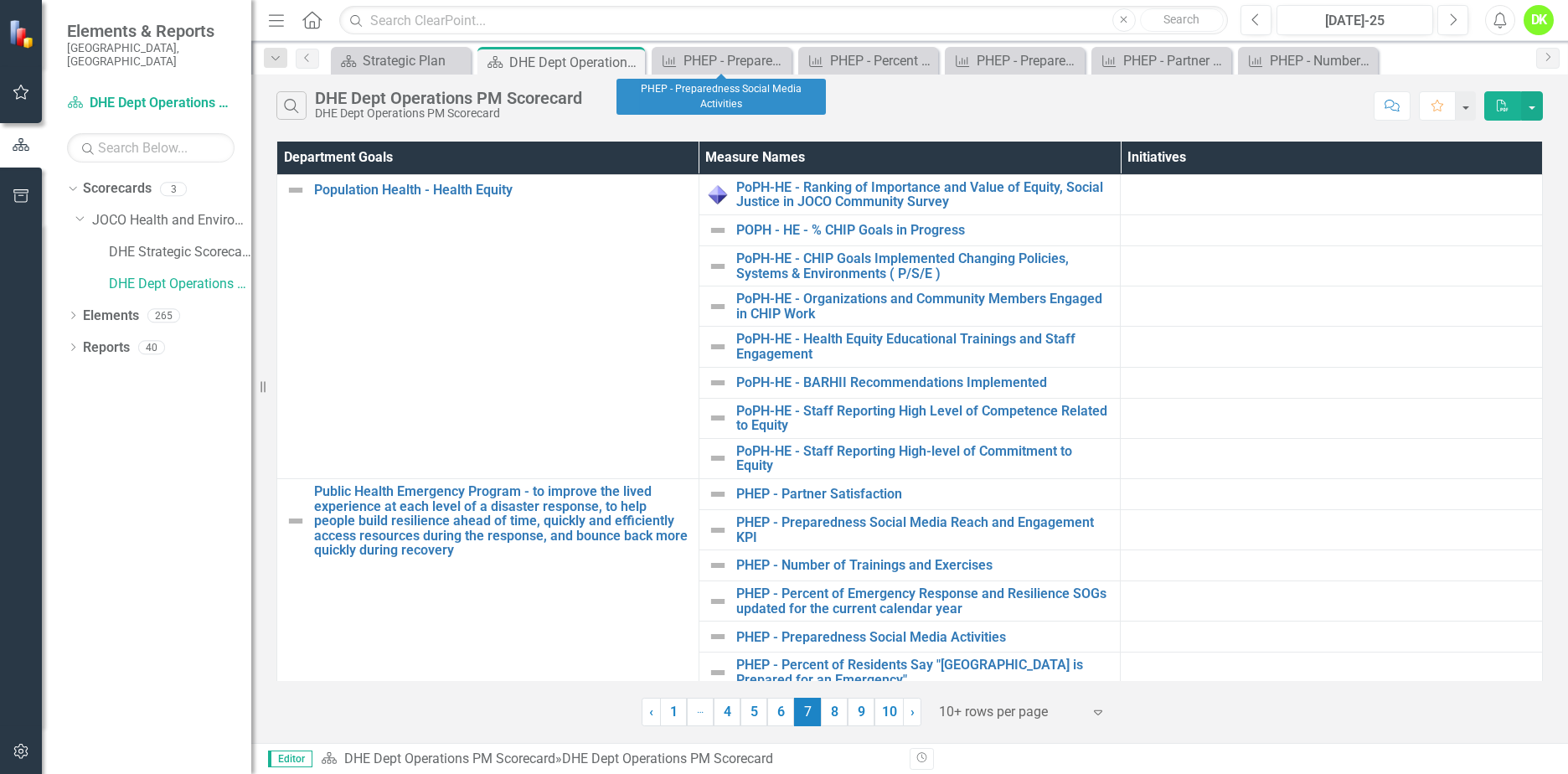
click at [715, 49] on div "Measure Name PHEP - Preparedness Social Media Activities Close" at bounding box center [721, 61] width 140 height 28
click at [714, 53] on div "PHEP - Preparedness Social Media Activities" at bounding box center [734, 61] width 103 height 21
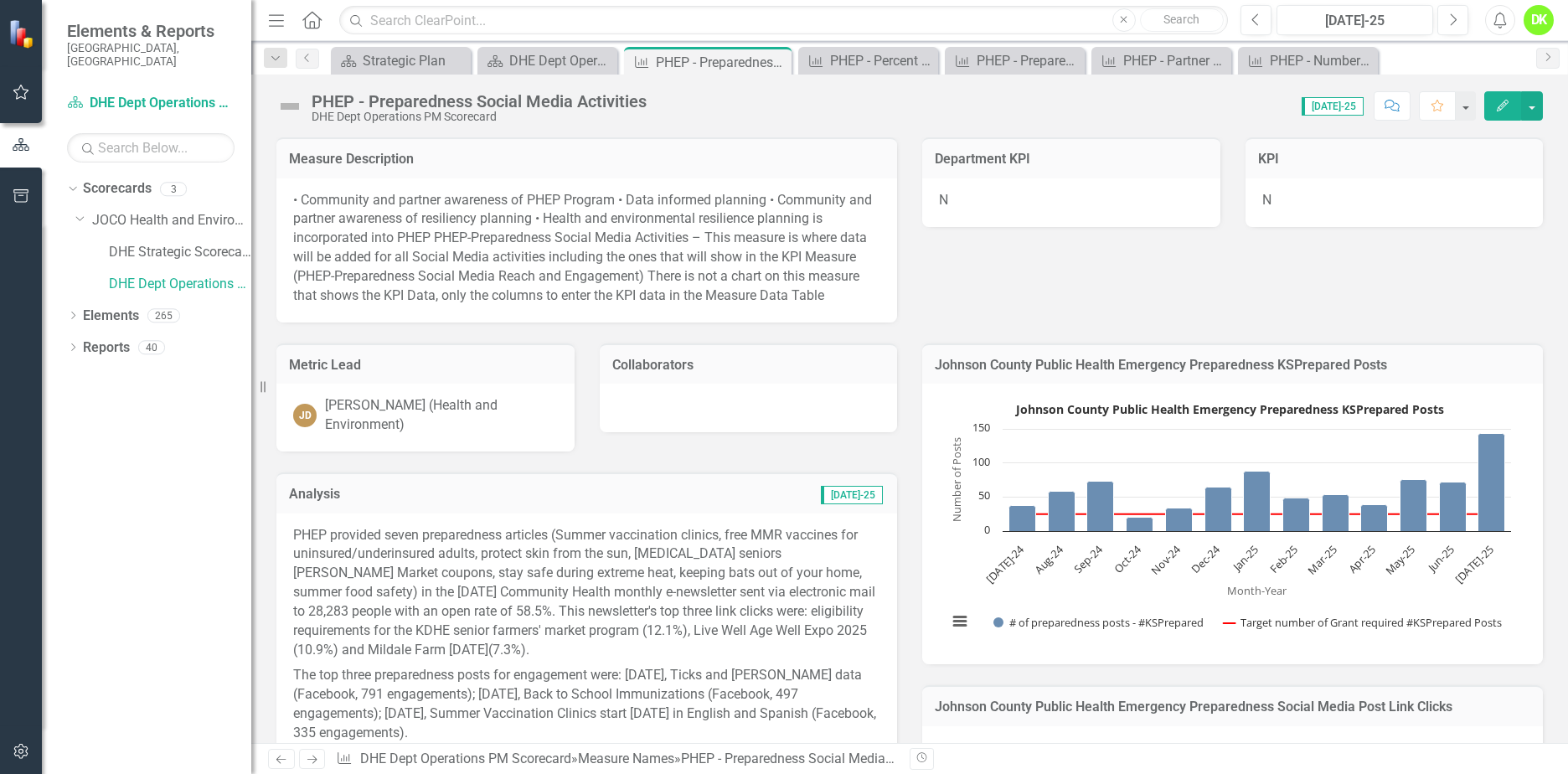
click at [0, 0] on icon "Close" at bounding box center [0, 0] width 0 height 0
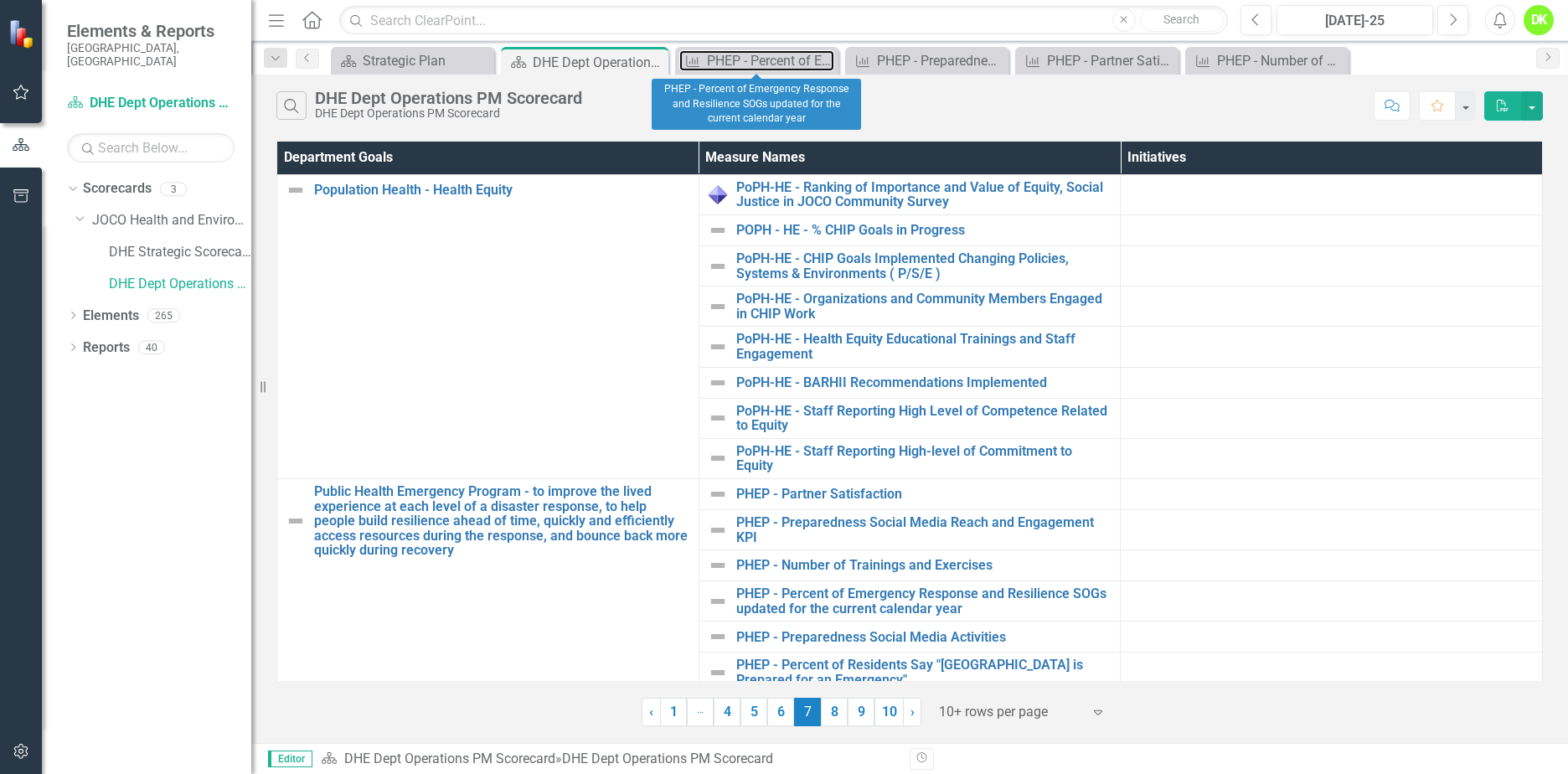
click at [782, 60] on div "PHEP - Percent of Emergency Response and Resilience SOGs updated for the curren…" at bounding box center [771, 61] width 128 height 21
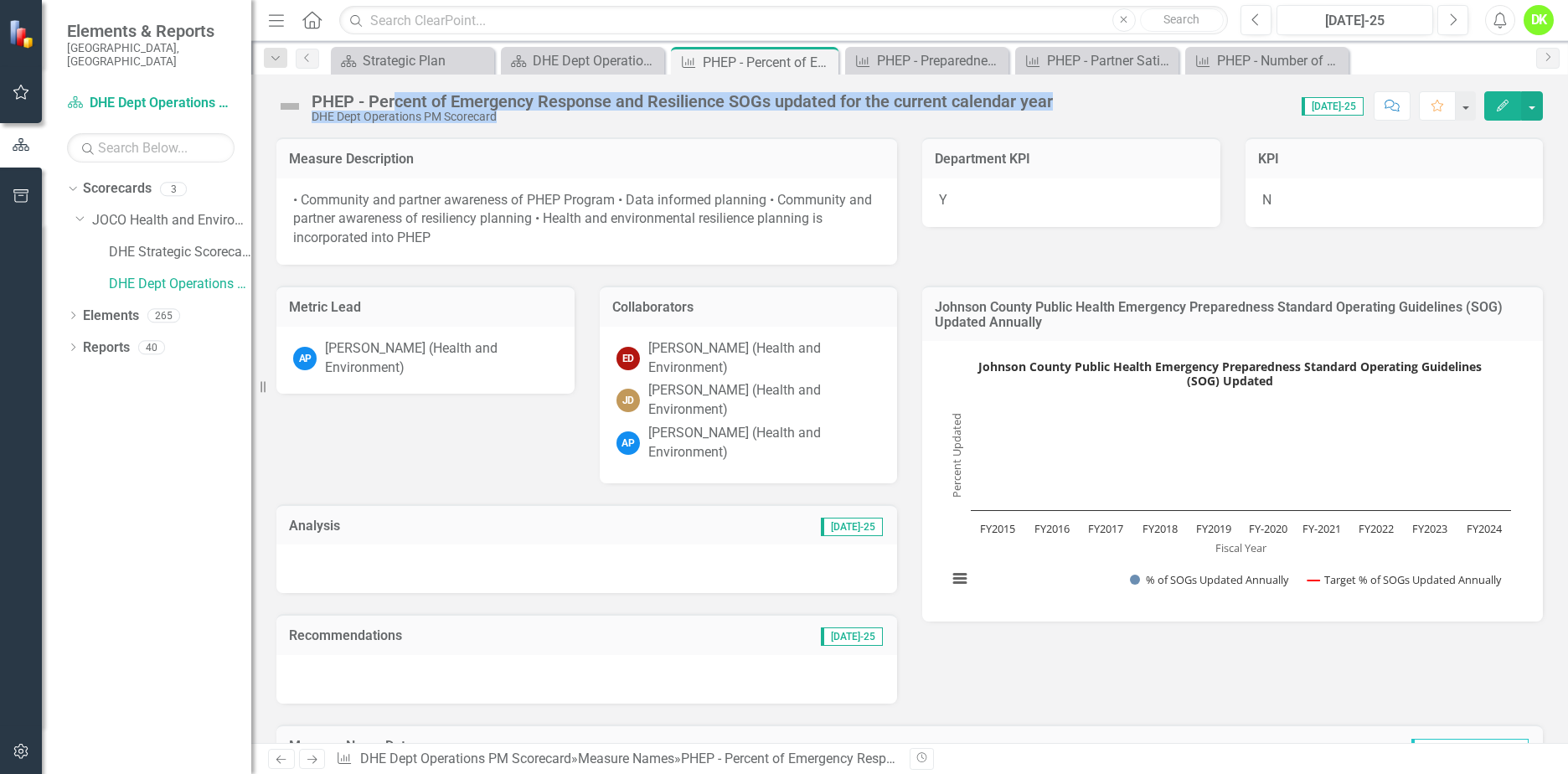
drag, startPoint x: 1071, startPoint y: 101, endPoint x: 395, endPoint y: 98, distance: 676.0
click at [395, 98] on div "PHEP - Percent of Emergency Response and Resilience SOGs updated for the curren…" at bounding box center [909, 100] width 1317 height 50
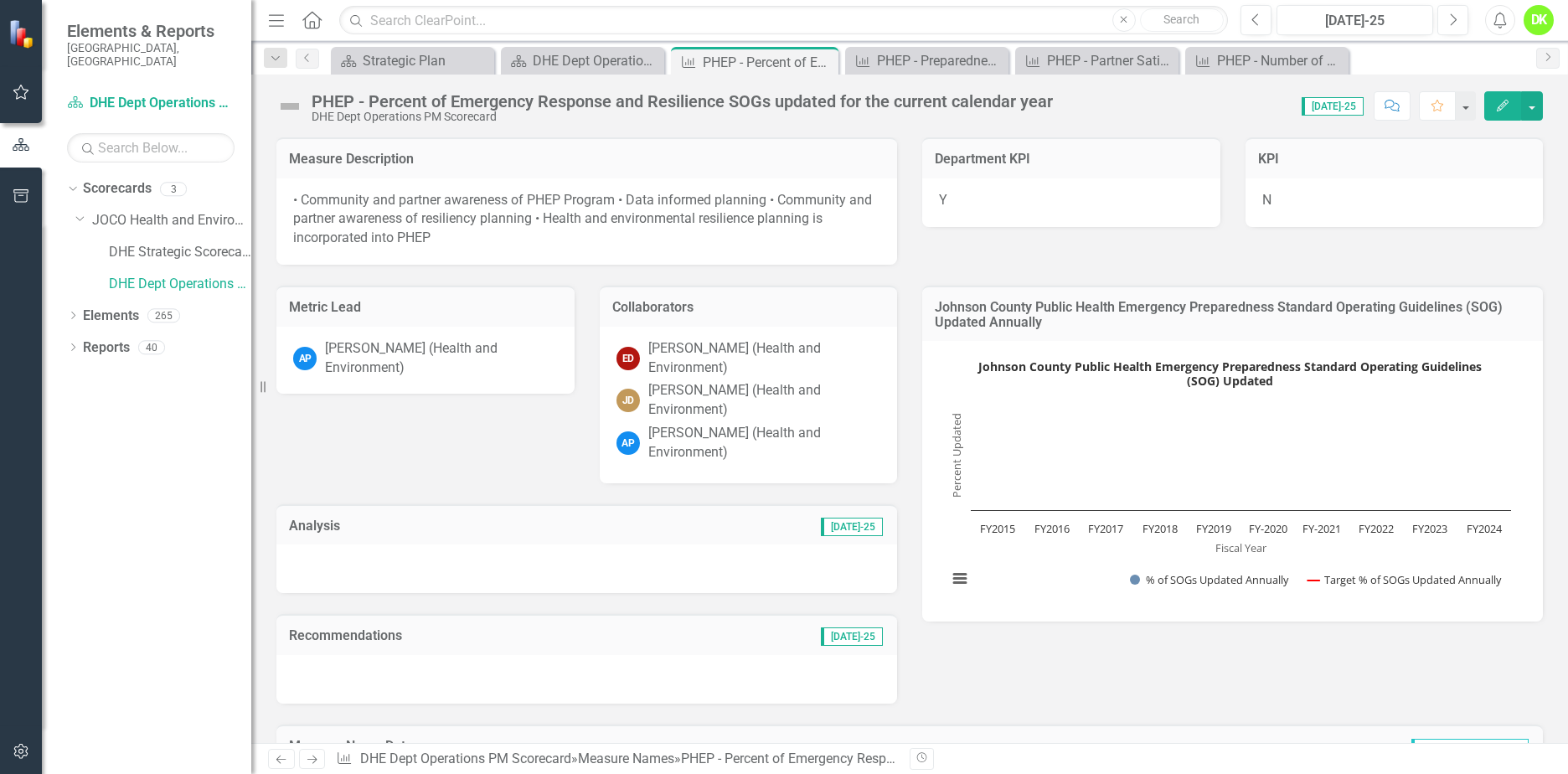
click at [1106, 683] on div "Metric Lead AP Amanda Prough (Health and Environment) Collaborators ED Evelyn D…" at bounding box center [909, 484] width 1292 height 439
drag, startPoint x: 1065, startPoint y: 99, endPoint x: 820, endPoint y: 104, distance: 245.1
click at [820, 104] on div "PHEP - Percent of Emergency Response and Resilience SOGs updated for the curren…" at bounding box center [909, 100] width 1317 height 50
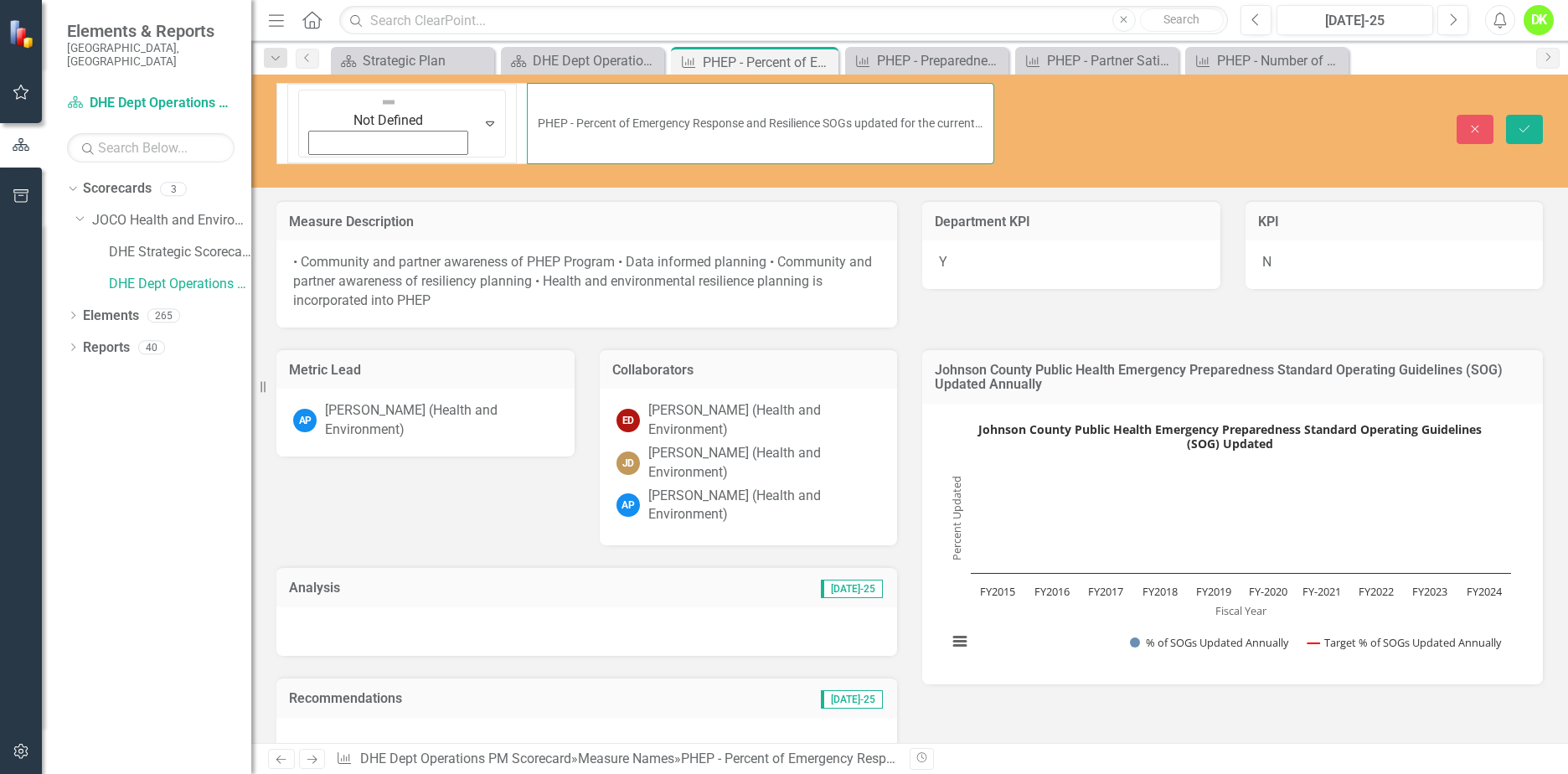
drag, startPoint x: 372, startPoint y: 101, endPoint x: 594, endPoint y: 96, distance: 222.1
drag, startPoint x: 474, startPoint y: 105, endPoint x: 446, endPoint y: 101, distance: 28.3
click at [527, 105] on input "PHEP - Percent of Emergency Response and Resilience SOGs updated for the curren…" at bounding box center [760, 124] width 468 height 81
click at [527, 99] on input "PHEP - Percent of Emergency Response and Resilience SOGs updated for the curren…" at bounding box center [760, 124] width 468 height 81
click at [527, 98] on input "PHEP - Percent of Emergency Response and Resilience SOGs updated for the curren…" at bounding box center [760, 124] width 468 height 81
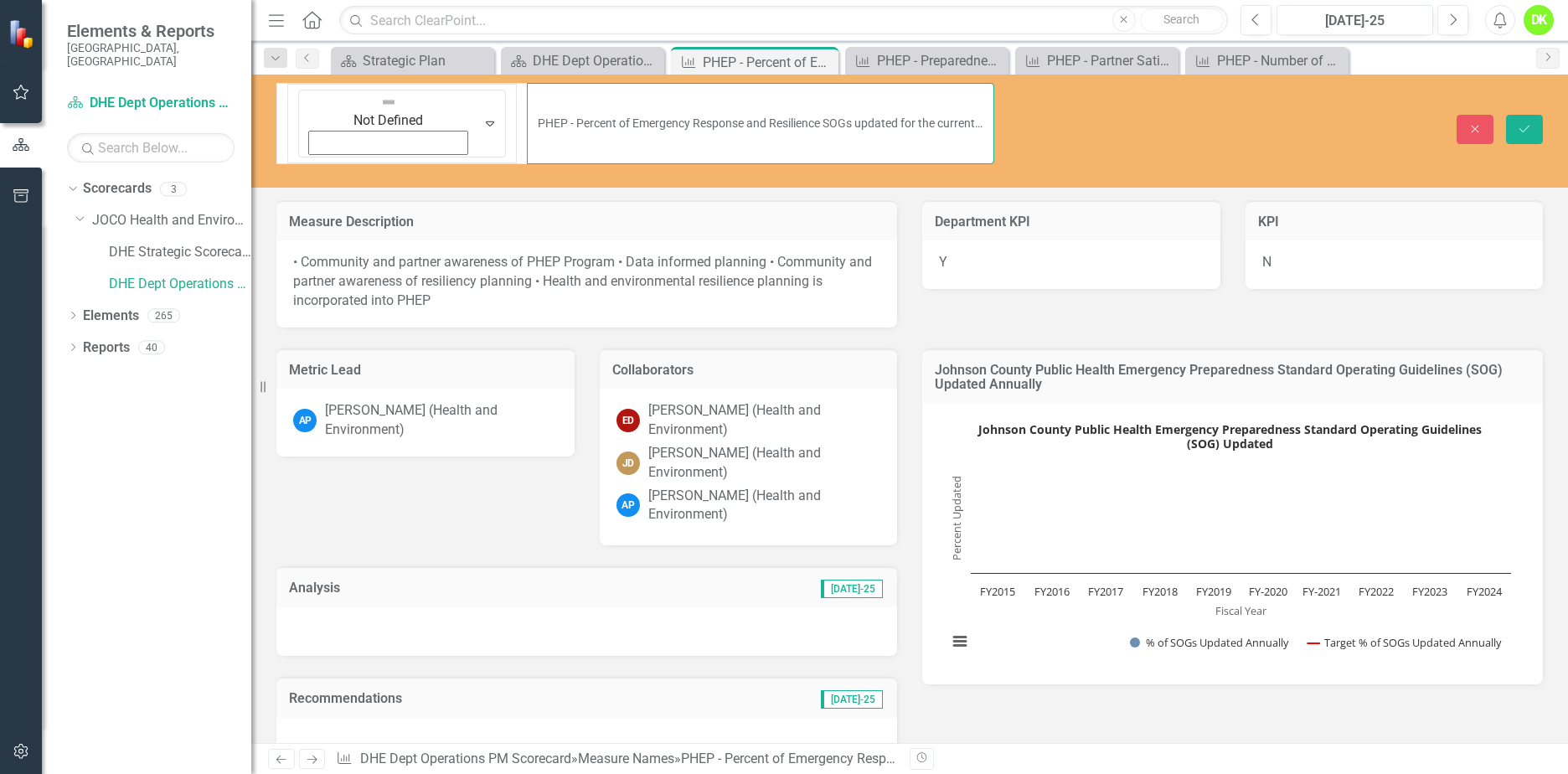
drag, startPoint x: 933, startPoint y: 98, endPoint x: 381, endPoint y: 98, distance: 552.0
click at [527, 98] on input "PHEP - Percent of Emergency Response and Resilience SOGs updated for the curren…" at bounding box center [760, 124] width 468 height 81
click at [1478, 126] on icon "button" at bounding box center [1475, 129] width 8 height 8
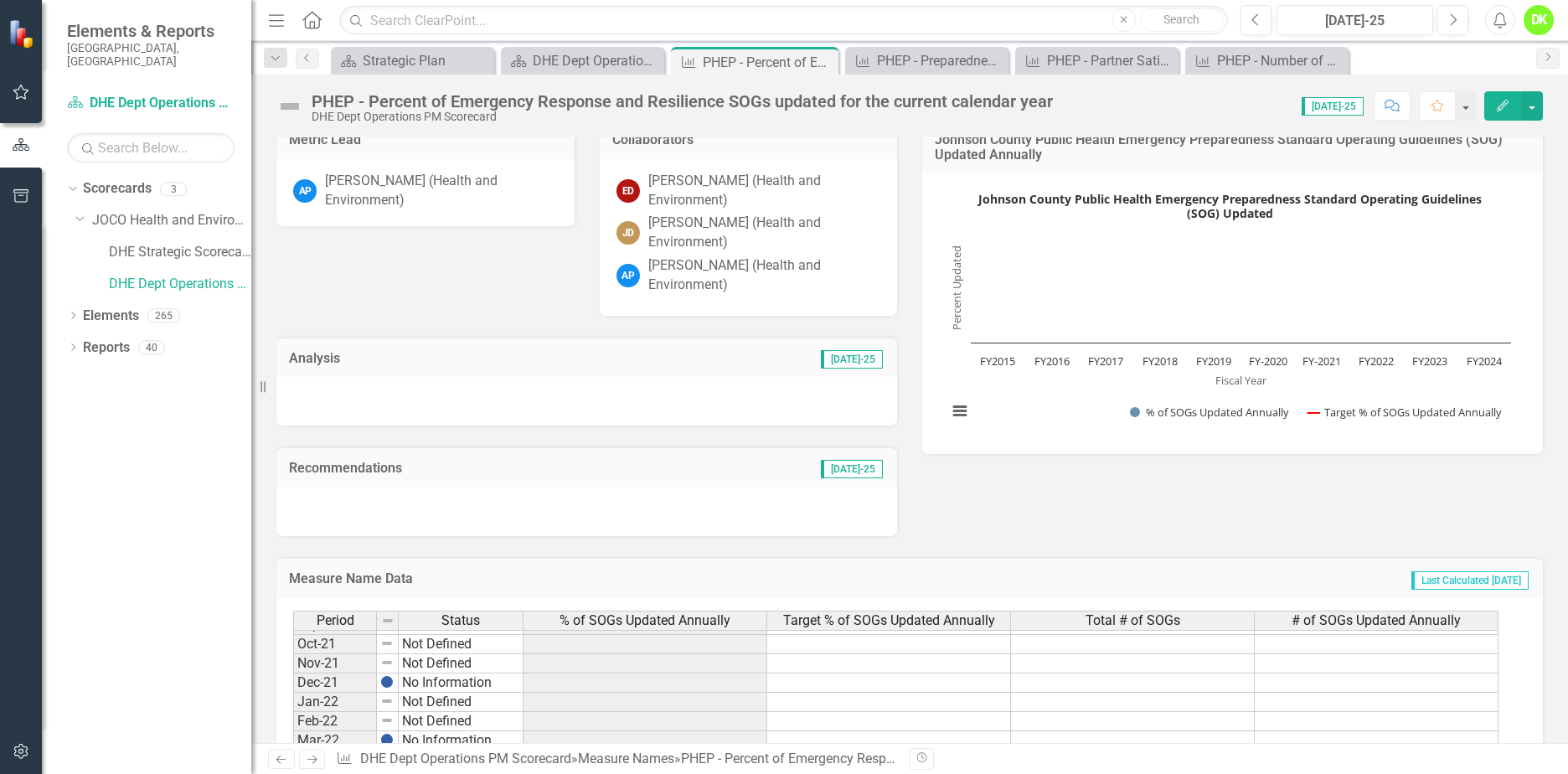
click at [1021, 408] on rect "Interactive chart" at bounding box center [1229, 311] width 581 height 251
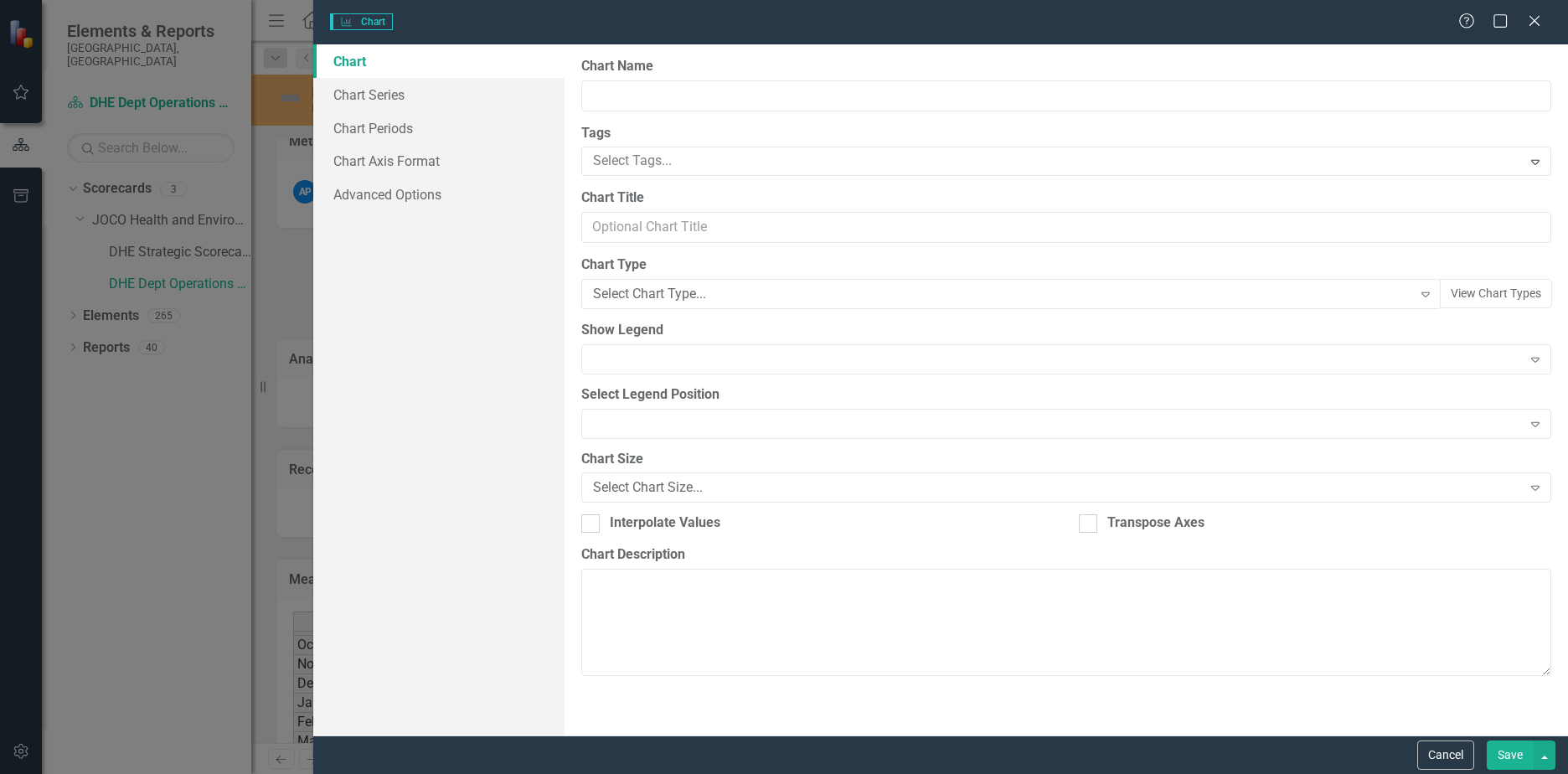
type input "Johnson County Public Health Emergency Preparedness Standard Operating Guidelin…"
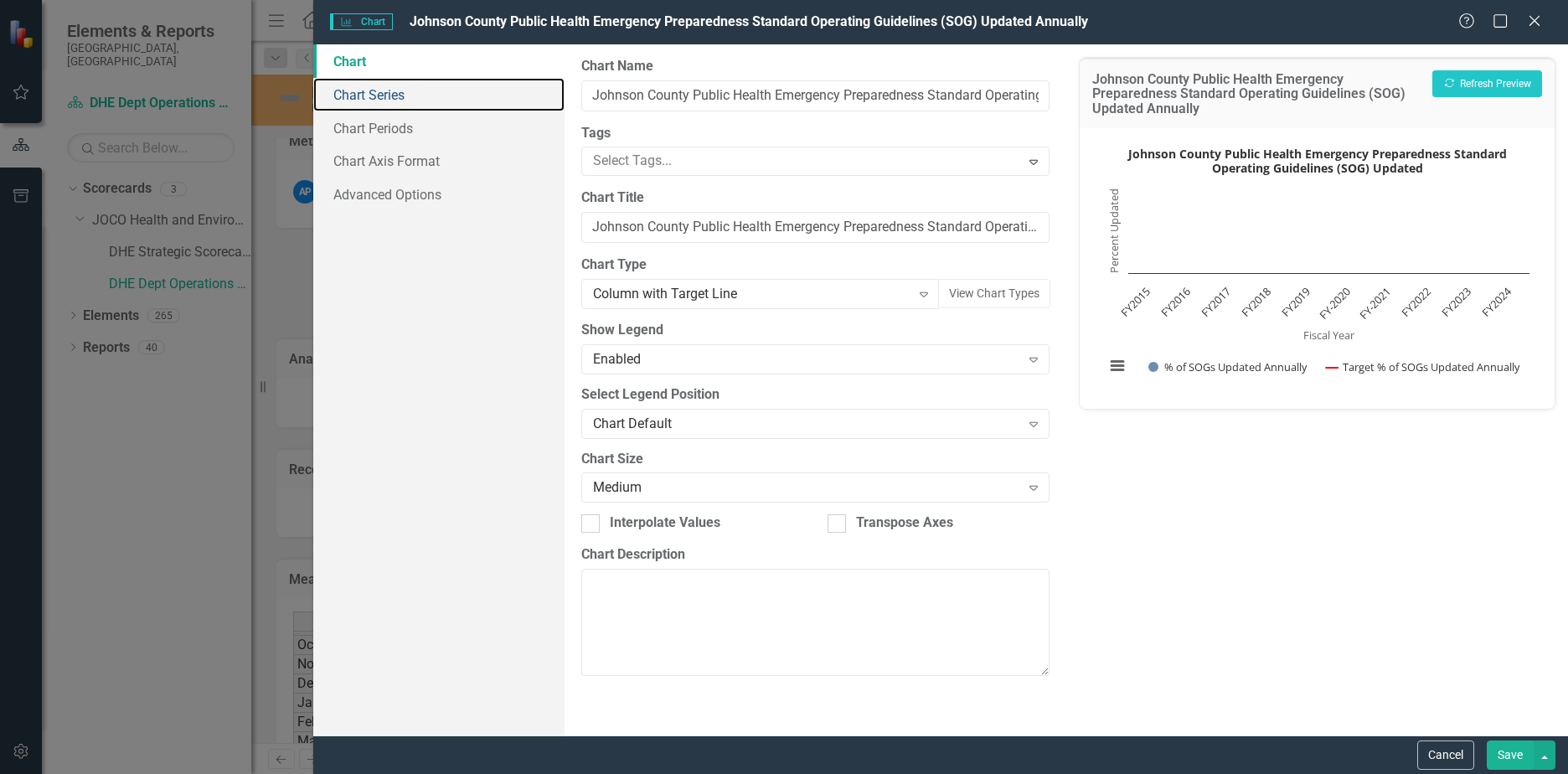
click at [377, 103] on link "Chart Series" at bounding box center [439, 95] width 251 height 34
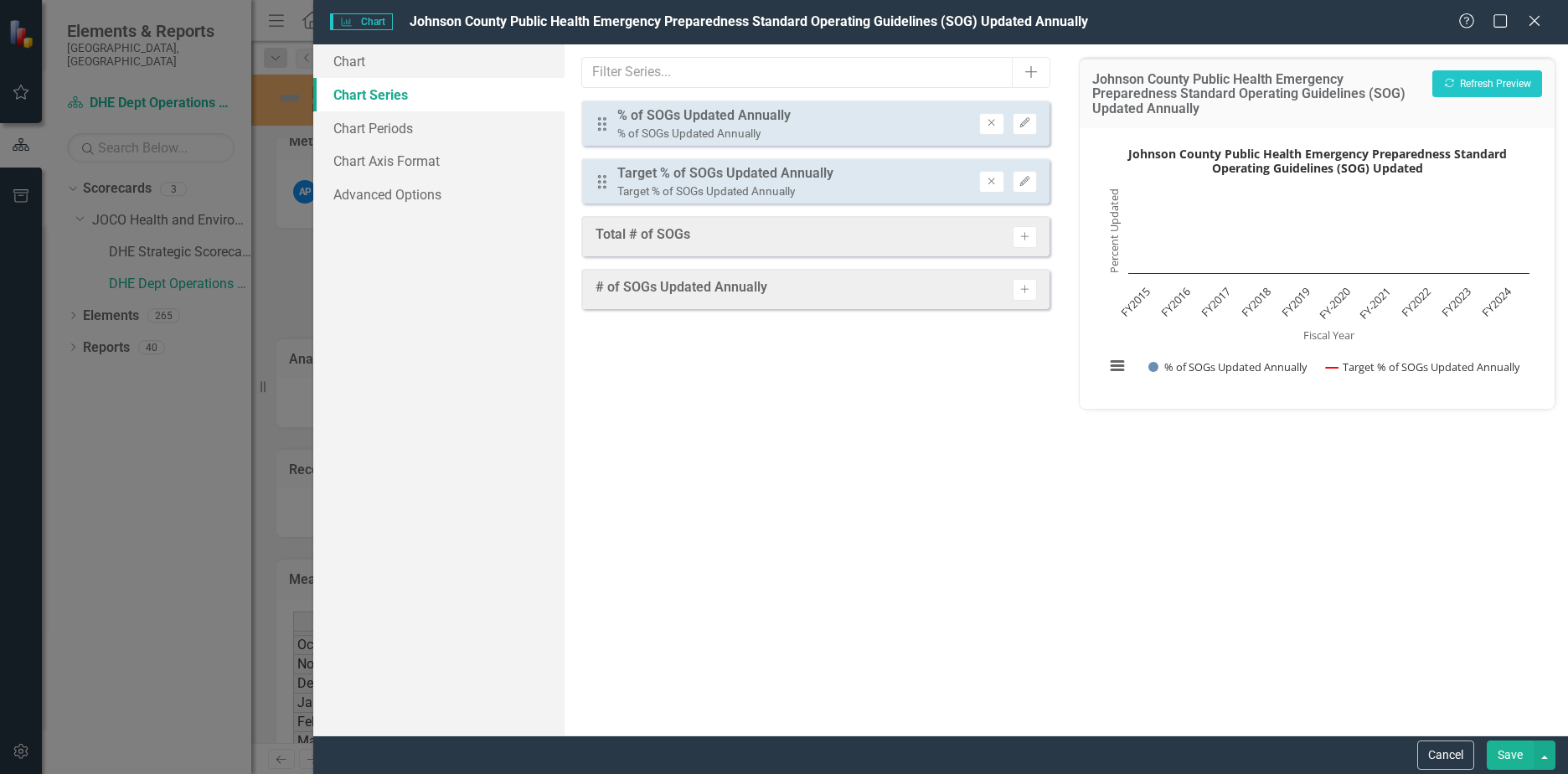
click at [1034, 126] on button "Edit" at bounding box center [1024, 124] width 24 height 22
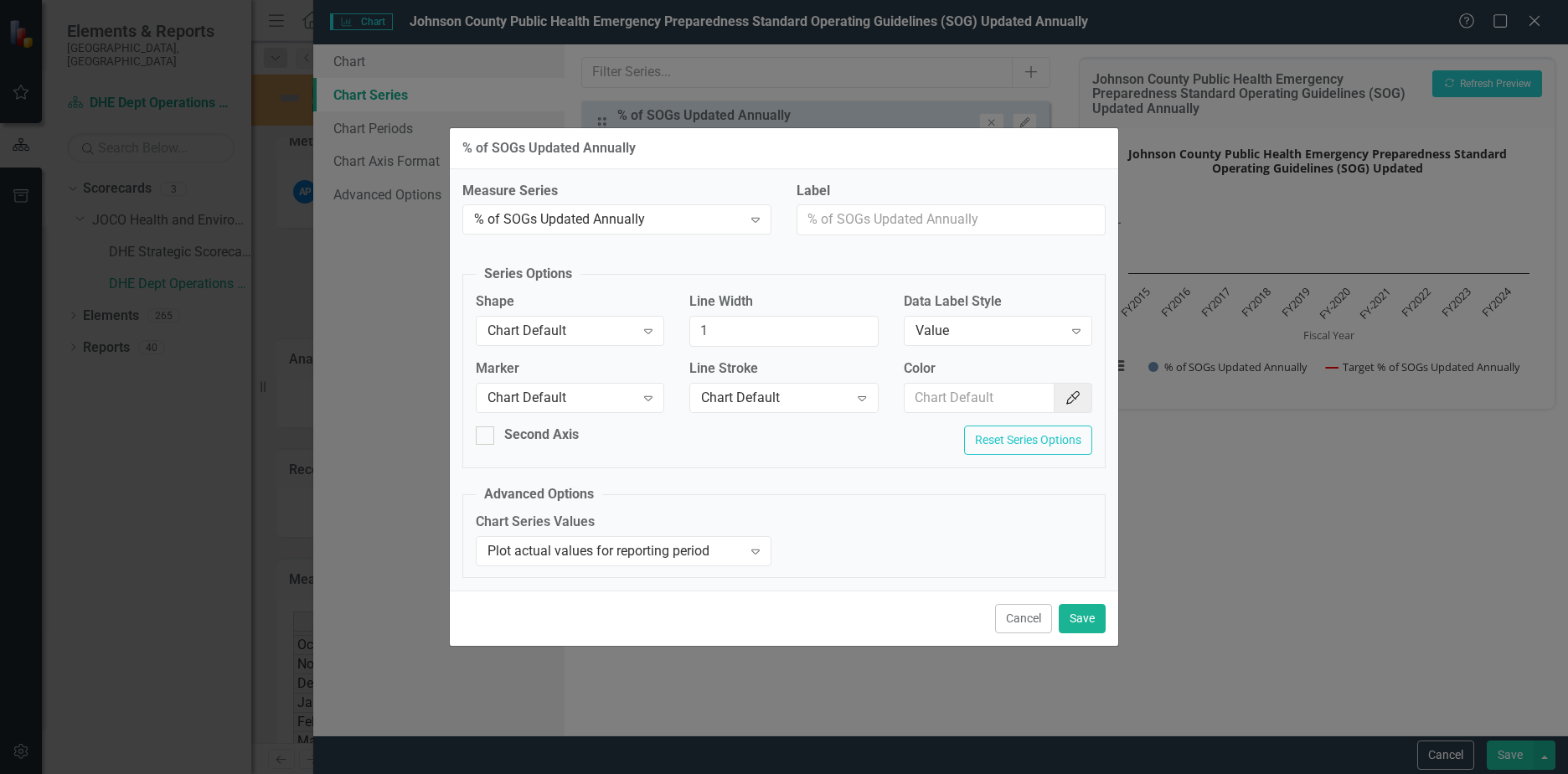
click at [1025, 626] on button "Cancel" at bounding box center [1023, 618] width 57 height 29
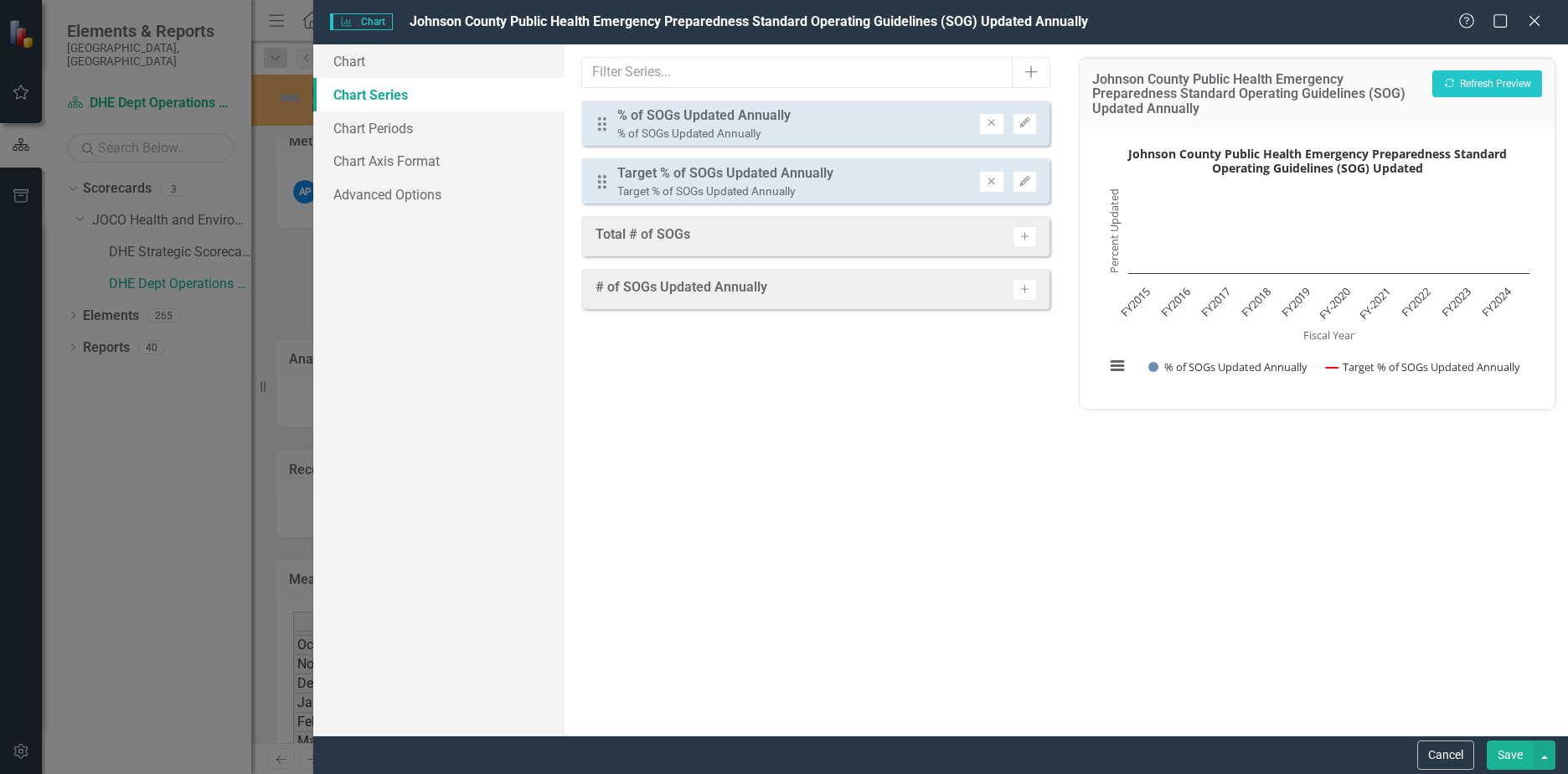
click at [1539, 26] on icon at bounding box center [1534, 20] width 10 height 10
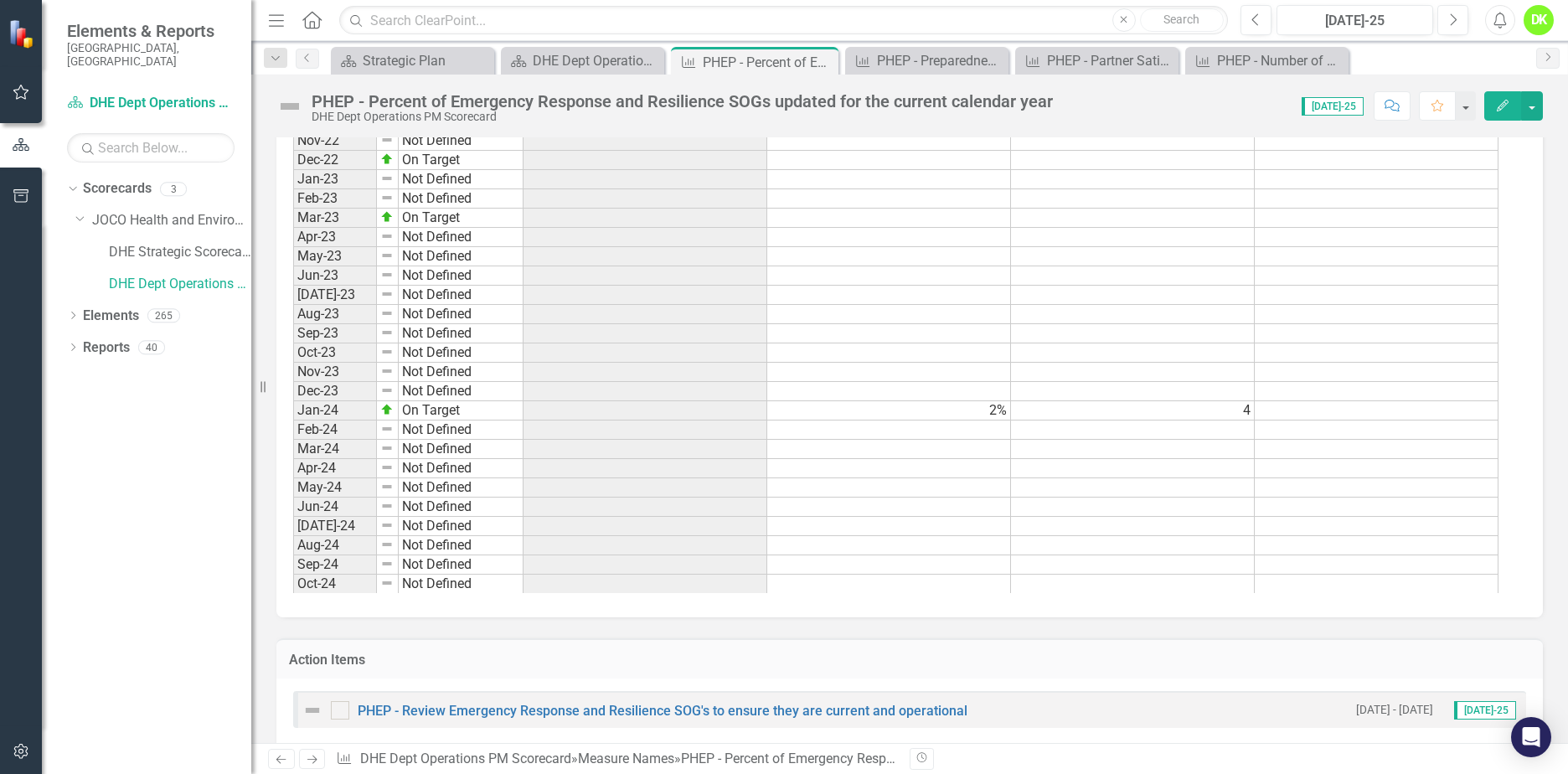
click at [0, 0] on icon "Close" at bounding box center [0, 0] width 0 height 0
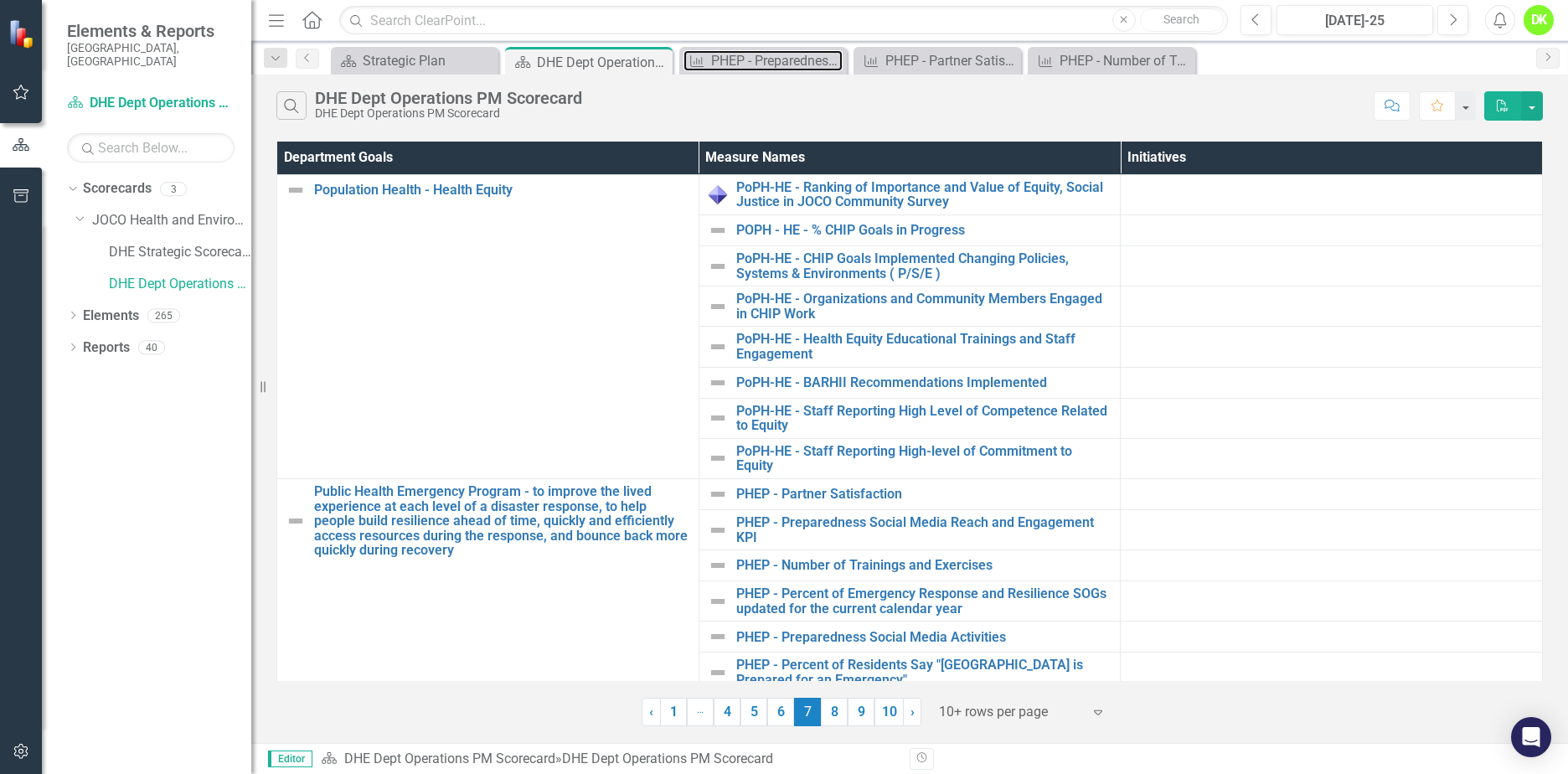
click at [753, 52] on div "PHEP - Preparedness Social Media Reach and Engagement KPI" at bounding box center [777, 61] width 131 height 21
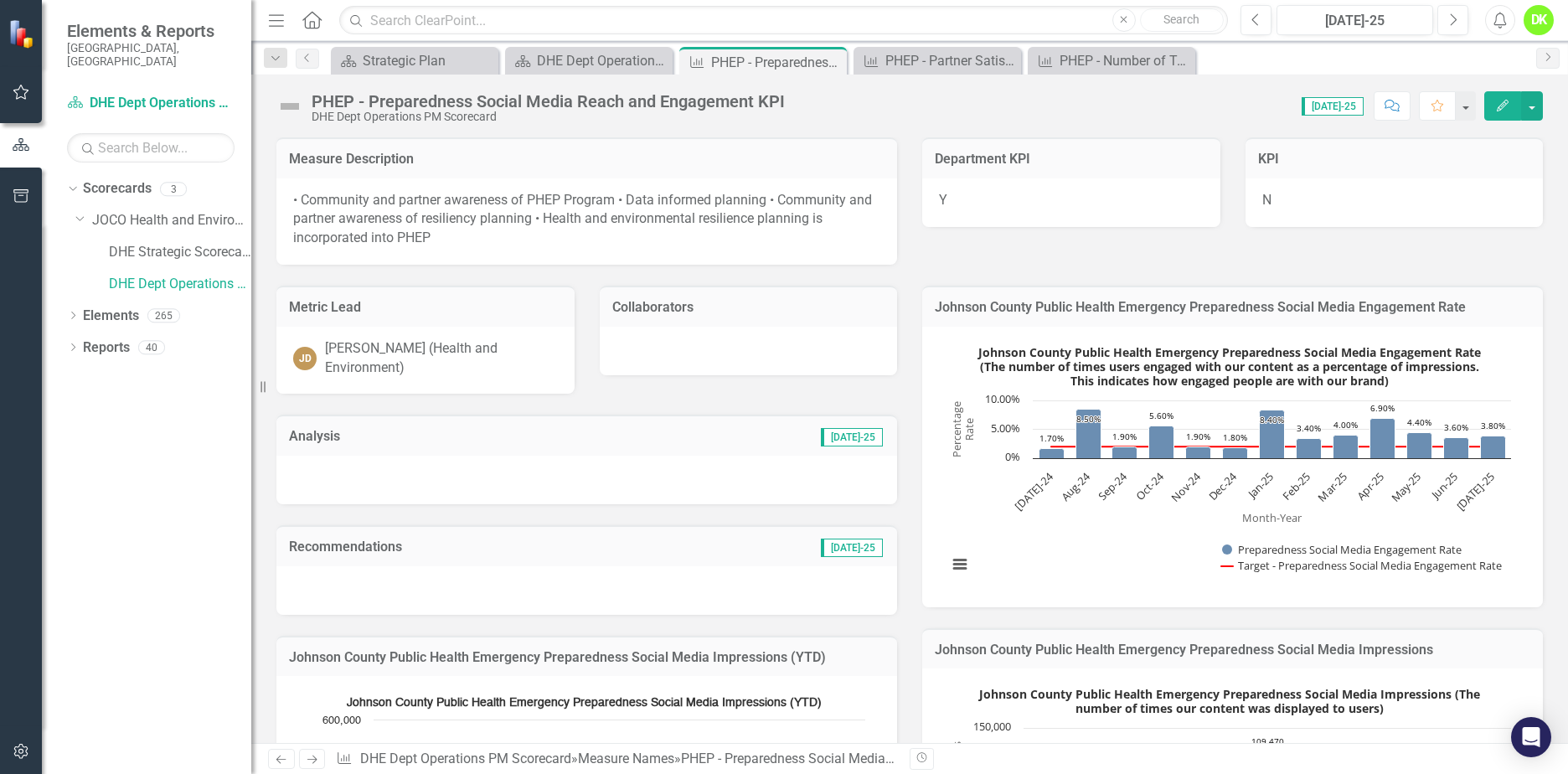
click at [0, 0] on icon "Close" at bounding box center [0, 0] width 0 height 0
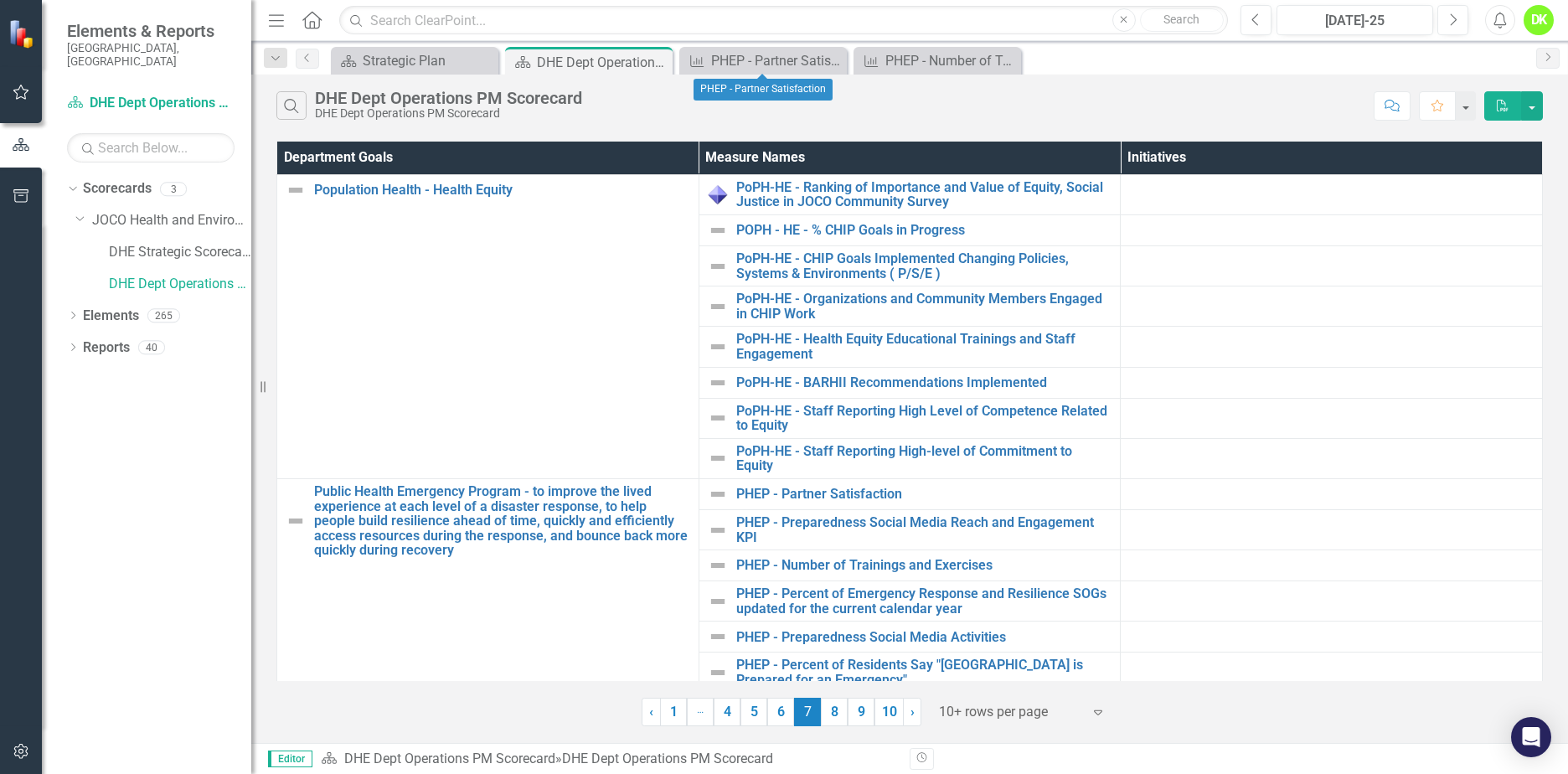
click at [776, 49] on div "Measure Name PHEP - Partner Satisfaction Close" at bounding box center [762, 61] width 167 height 28
click at [774, 57] on div "PHEP - Partner Satisfaction" at bounding box center [777, 61] width 131 height 21
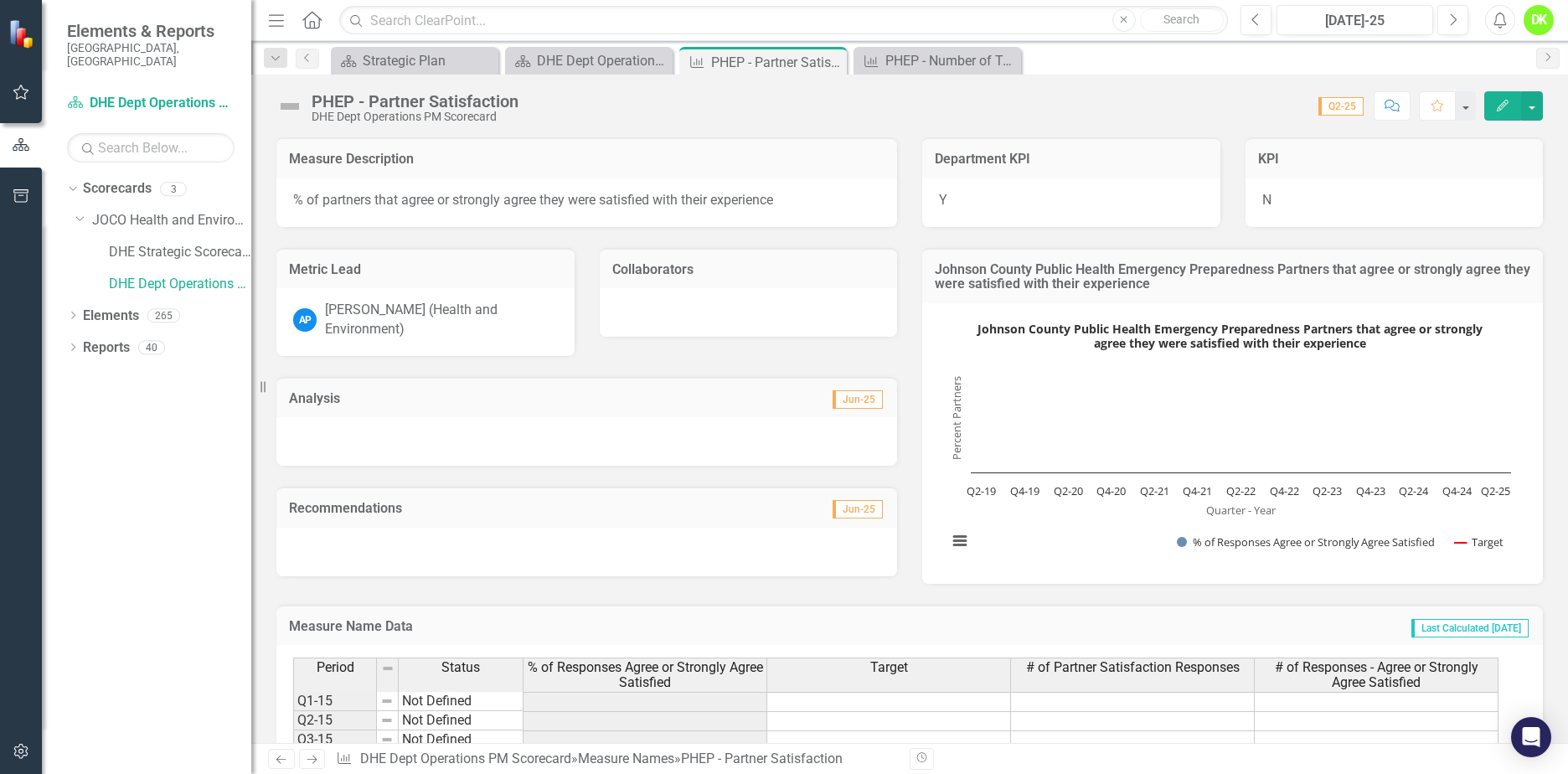
click at [551, 203] on span "% of partners that agree or strongly agree they were satisfied with their exper…" at bounding box center [532, 200] width 480 height 15
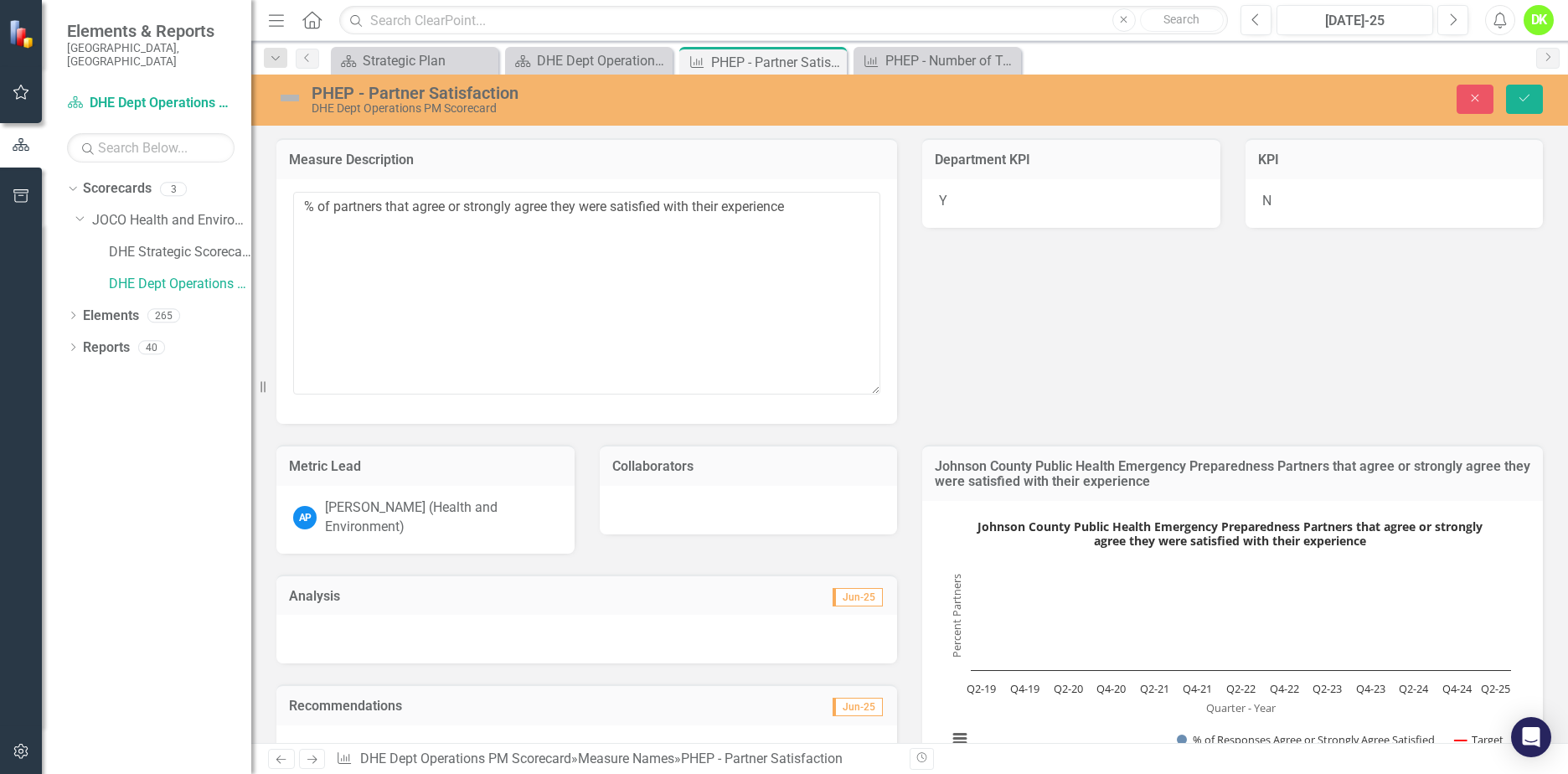
click at [550, 83] on div "PHEP - Partner Satisfaction DHE Dept Operations PM Scorecard" at bounding box center [635, 99] width 718 height 32
click at [547, 82] on div "PHEP - Partner Satisfaction DHE Dept Operations PM Scorecard Close Save" at bounding box center [909, 100] width 1317 height 51
click at [481, 93] on div "PHEP - Partner Satisfaction" at bounding box center [648, 93] width 674 height 18
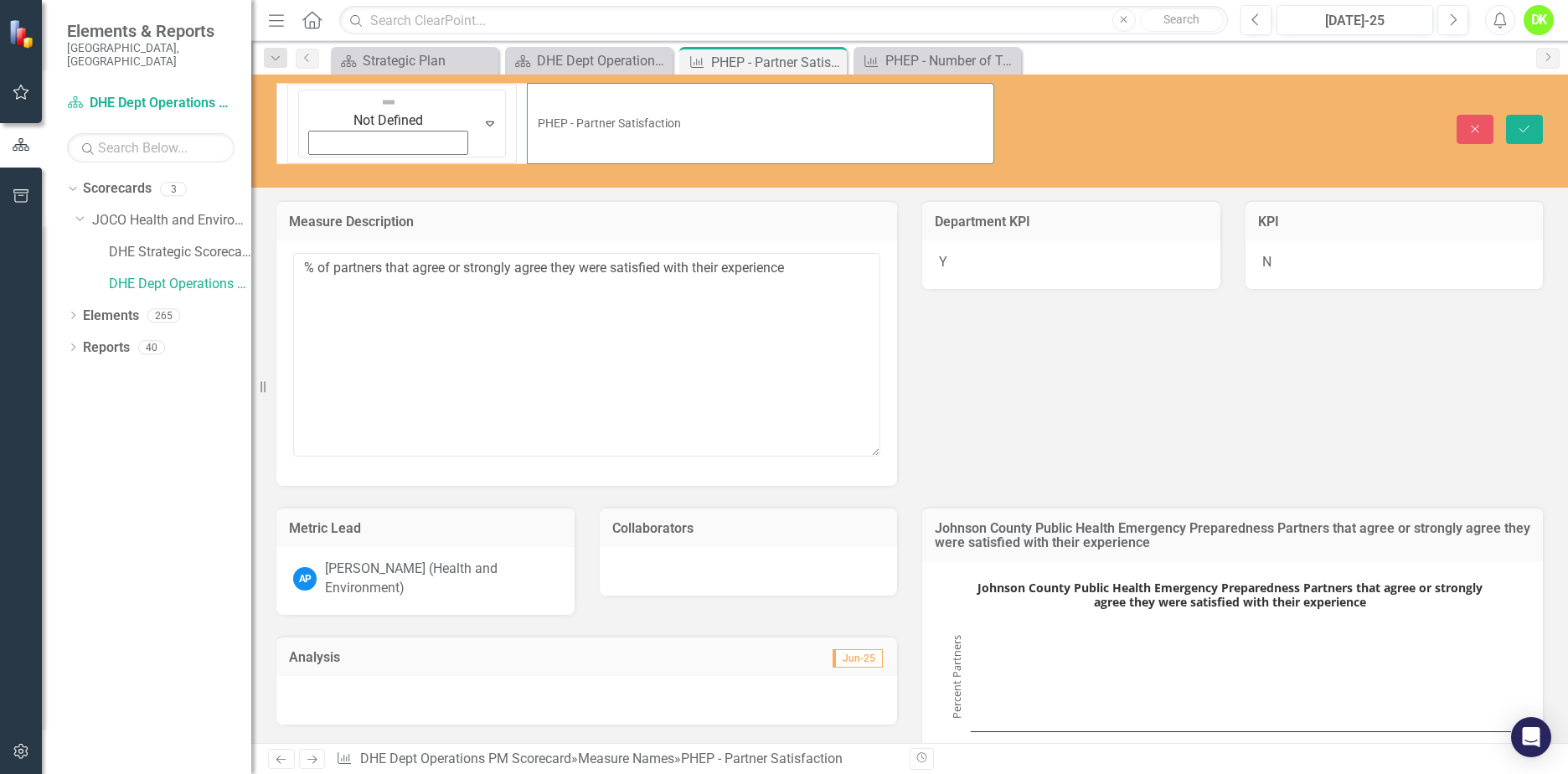
drag, startPoint x: 551, startPoint y: 102, endPoint x: 379, endPoint y: 91, distance: 172.4
click at [527, 91] on input "PHEP - Partner Satisfaction" at bounding box center [760, 124] width 468 height 81
click at [1461, 115] on button "Close" at bounding box center [1475, 129] width 37 height 29
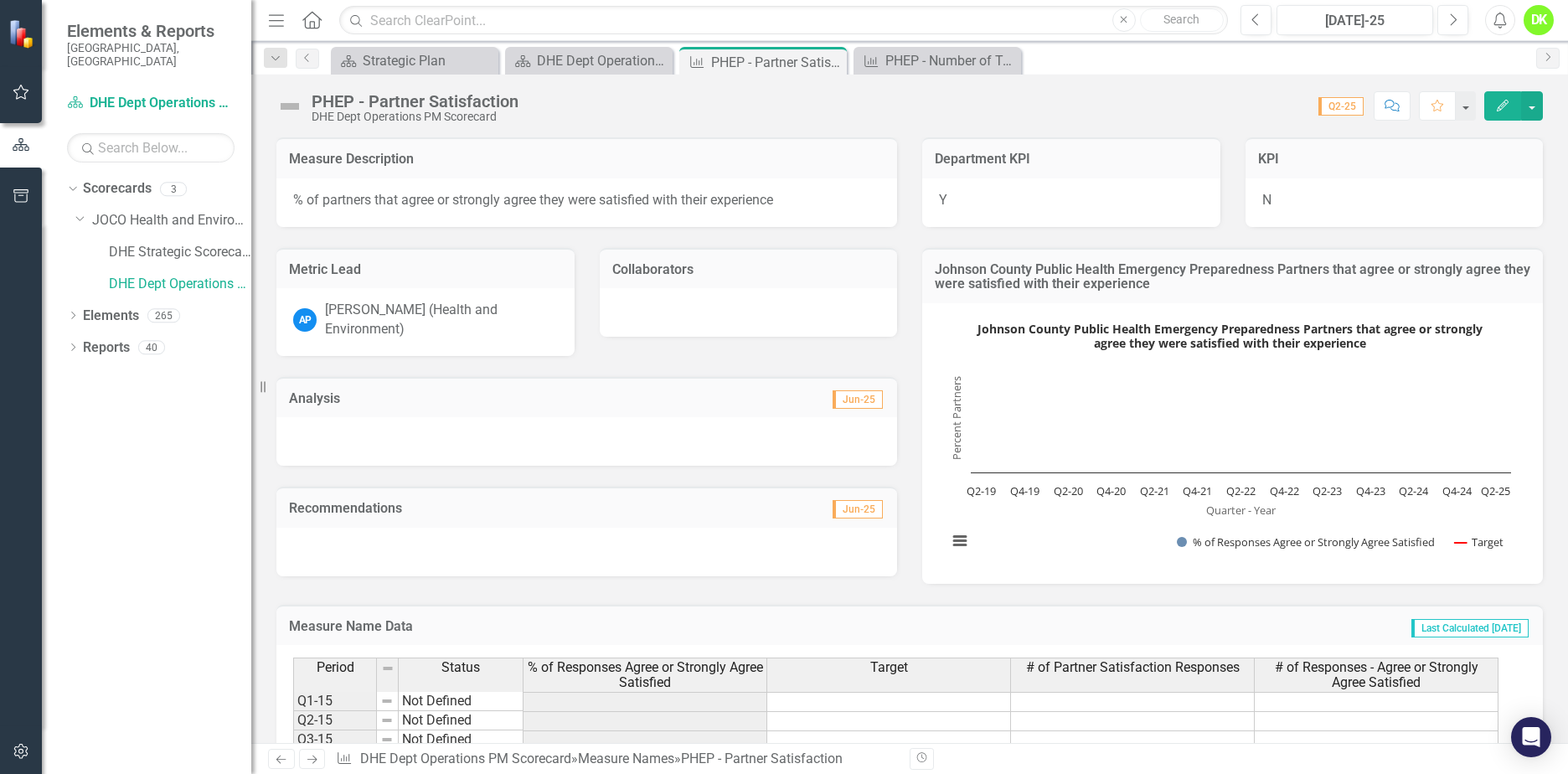
click at [0, 0] on icon "Close" at bounding box center [0, 0] width 0 height 0
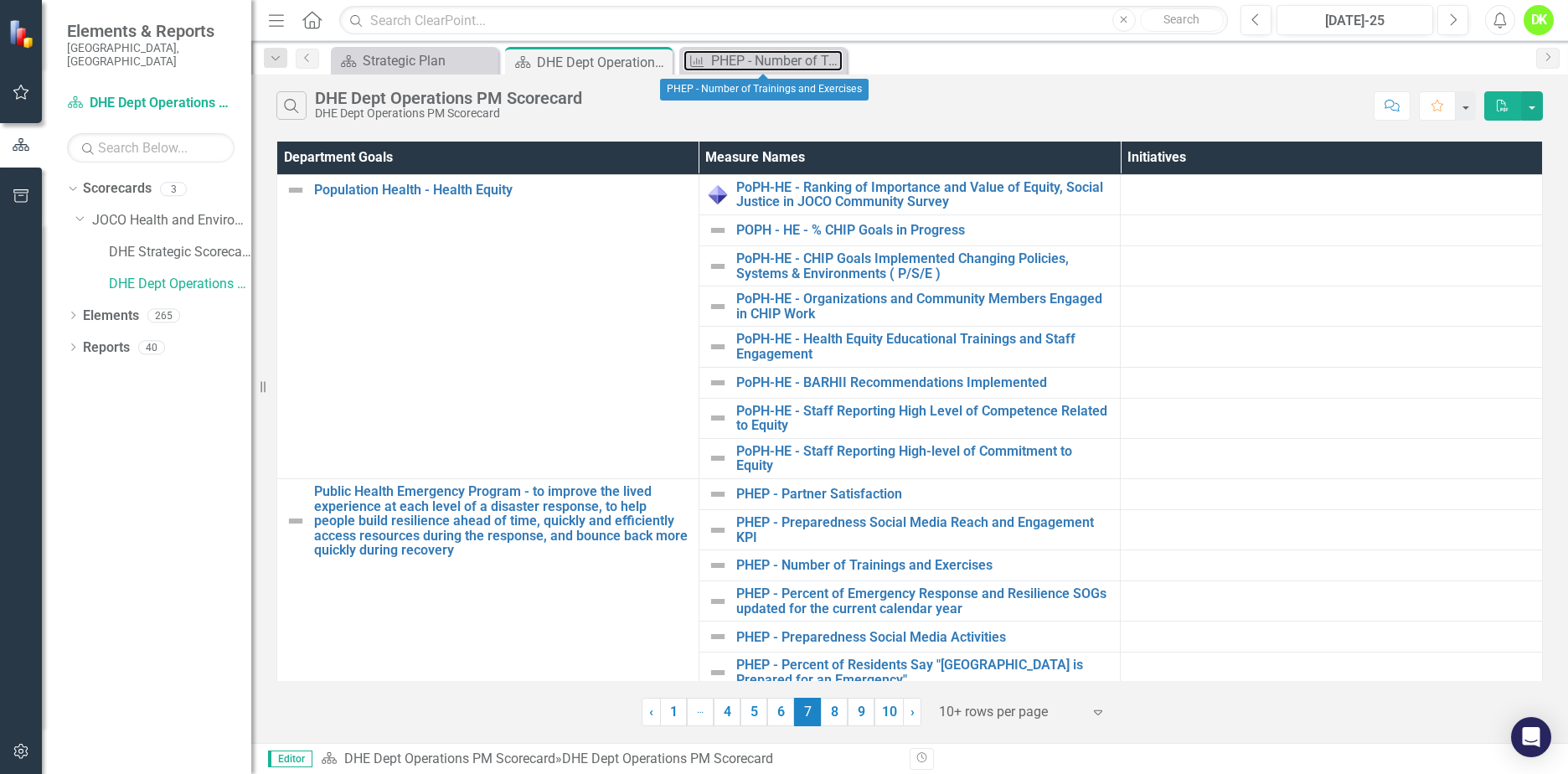
click at [748, 55] on div "PHEP - Number of Trainings and Exercises" at bounding box center [777, 61] width 131 height 21
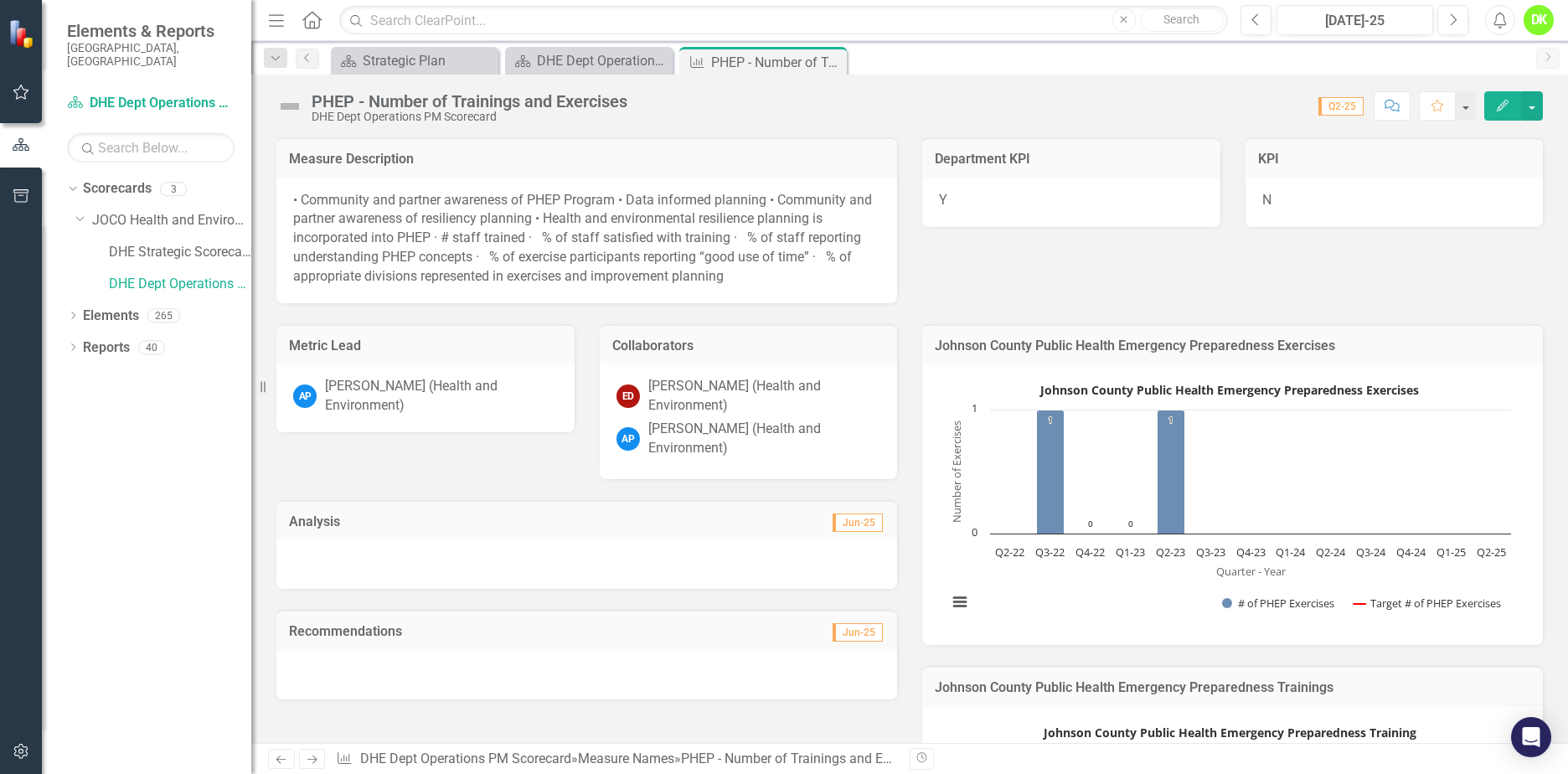
click at [615, 92] on div "PHEP - Number of Trainings and Exercises" at bounding box center [469, 100] width 316 height 18
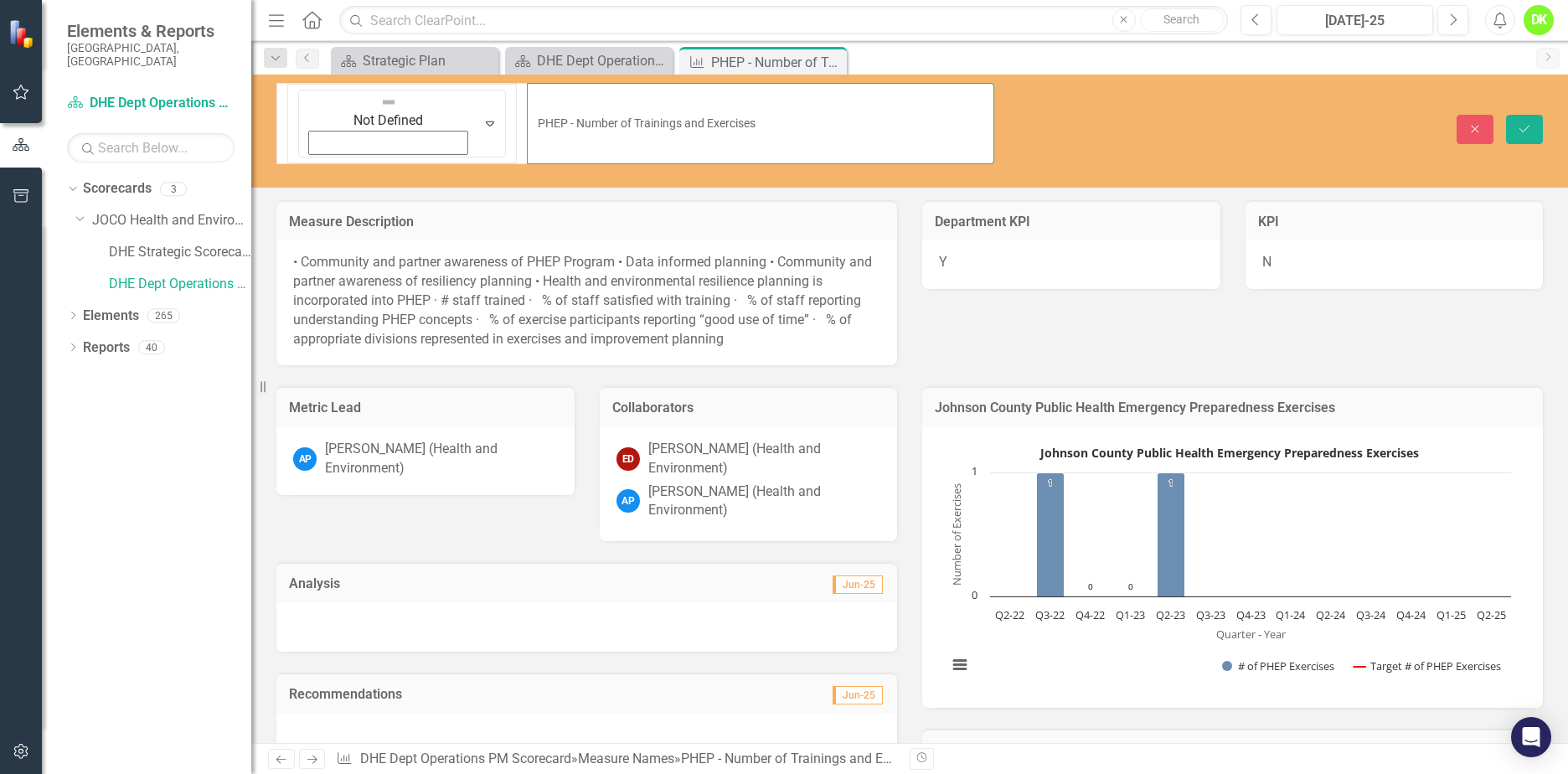
drag, startPoint x: 645, startPoint y: 100, endPoint x: 382, endPoint y: 102, distance: 263.0
click at [527, 102] on input "PHEP - Number of Trainings and Exercises" at bounding box center [760, 124] width 468 height 81
click at [1482, 123] on icon "Close" at bounding box center [1475, 129] width 15 height 12
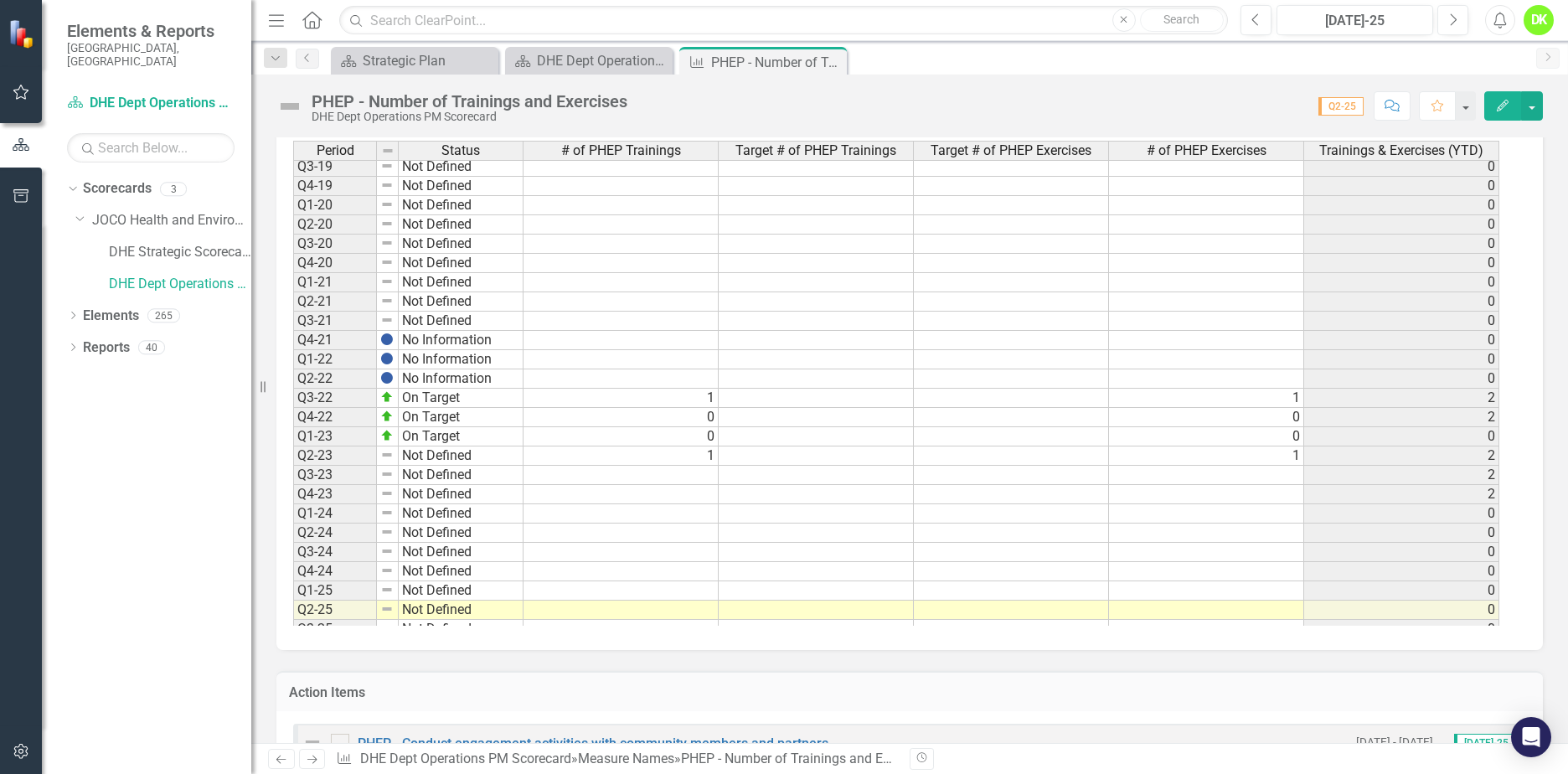
scroll to position [378, 0]
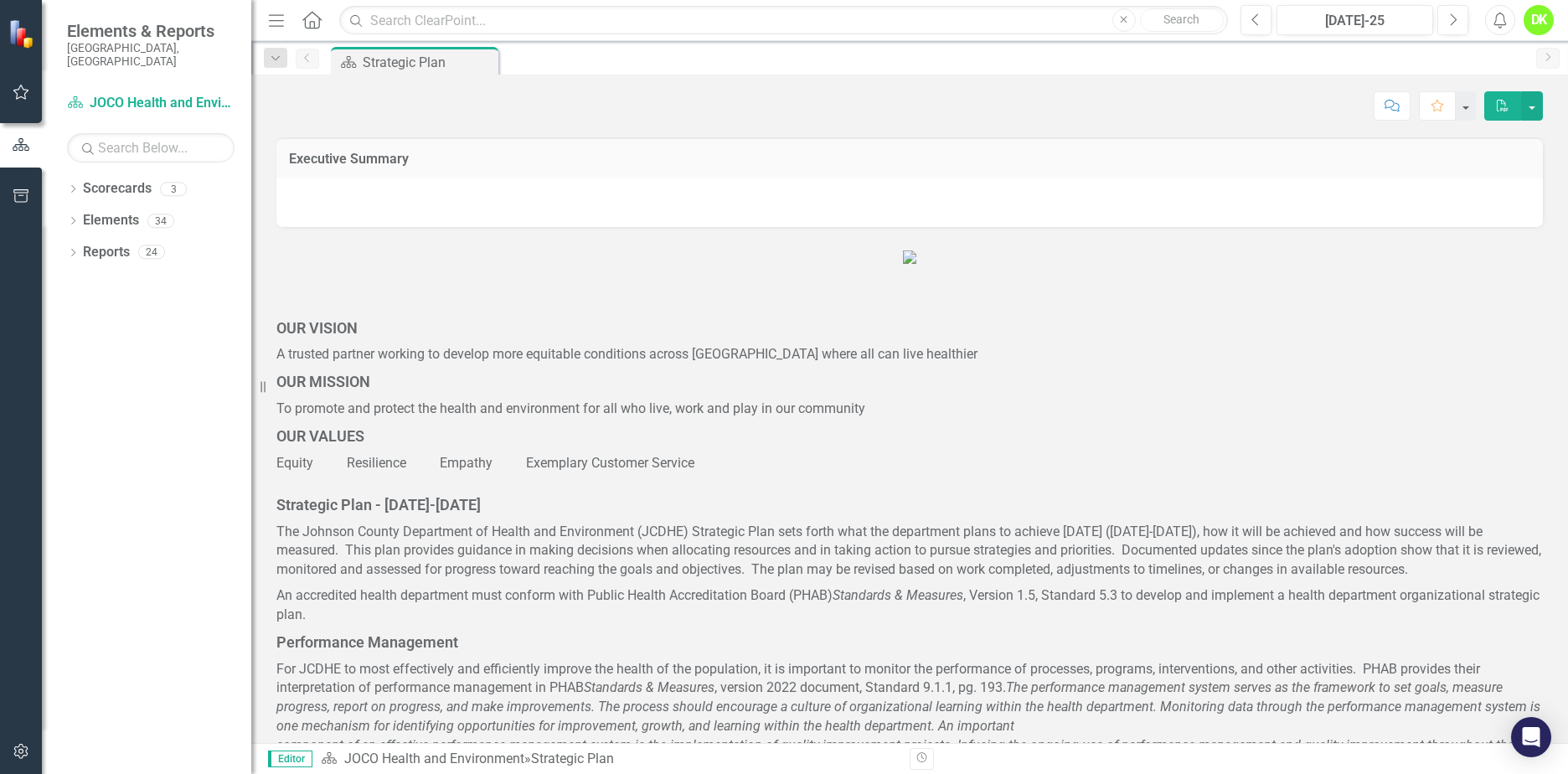
click at [73, 186] on icon "Dropdown" at bounding box center [72, 190] width 12 height 10
click at [81, 215] on icon "Dropdown" at bounding box center [81, 220] width 13 height 10
click at [139, 274] on link "DHE Dept Operations PM Scorecard" at bounding box center [180, 284] width 142 height 19
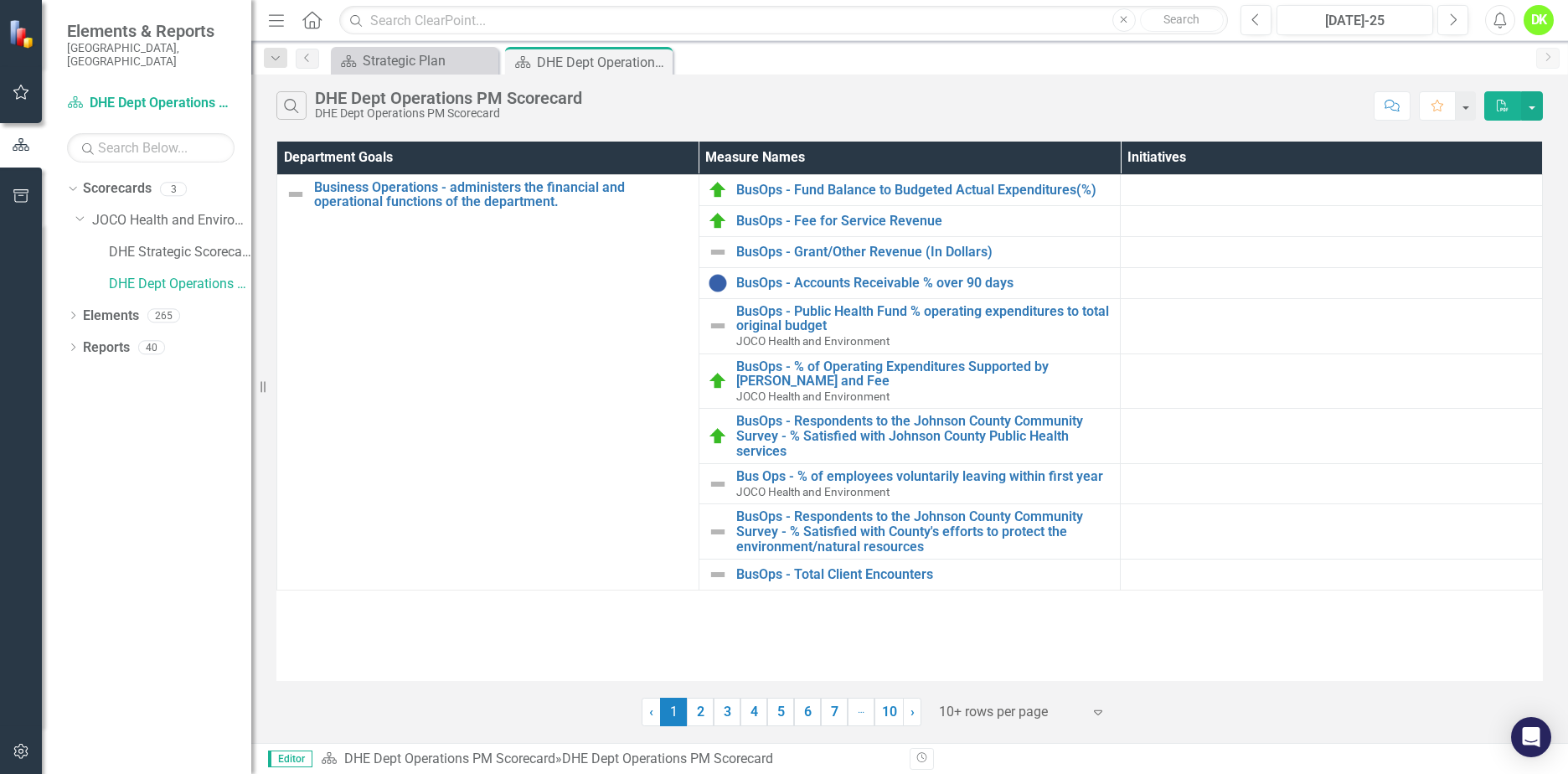
click at [774, 716] on link "5" at bounding box center [781, 711] width 27 height 28
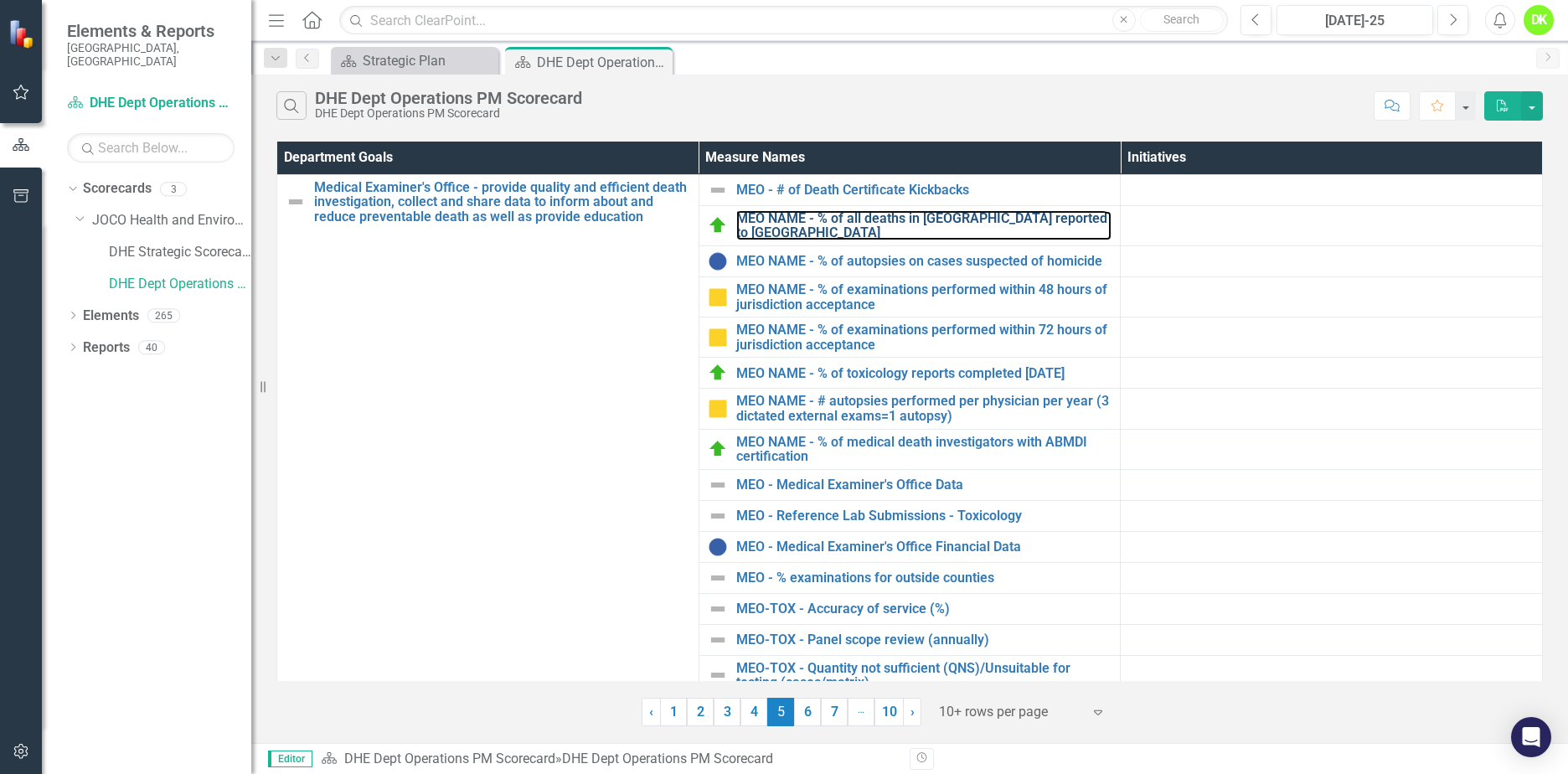
click at [908, 217] on link "MEO NAME - % of all deaths in [GEOGRAPHIC_DATA] reported to [GEOGRAPHIC_DATA]" at bounding box center [924, 225] width 376 height 29
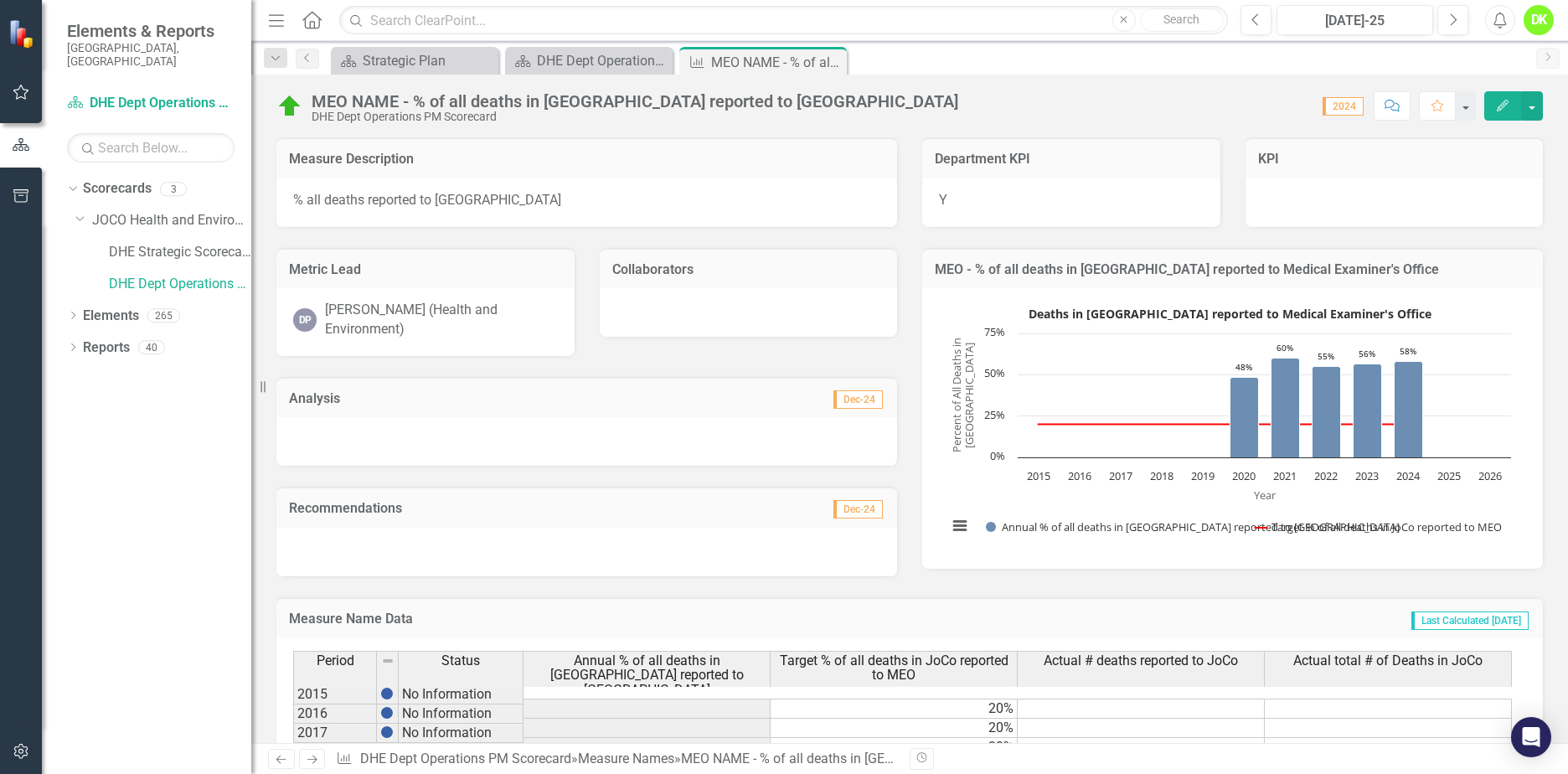
click at [0, 0] on icon "Close" at bounding box center [0, 0] width 0 height 0
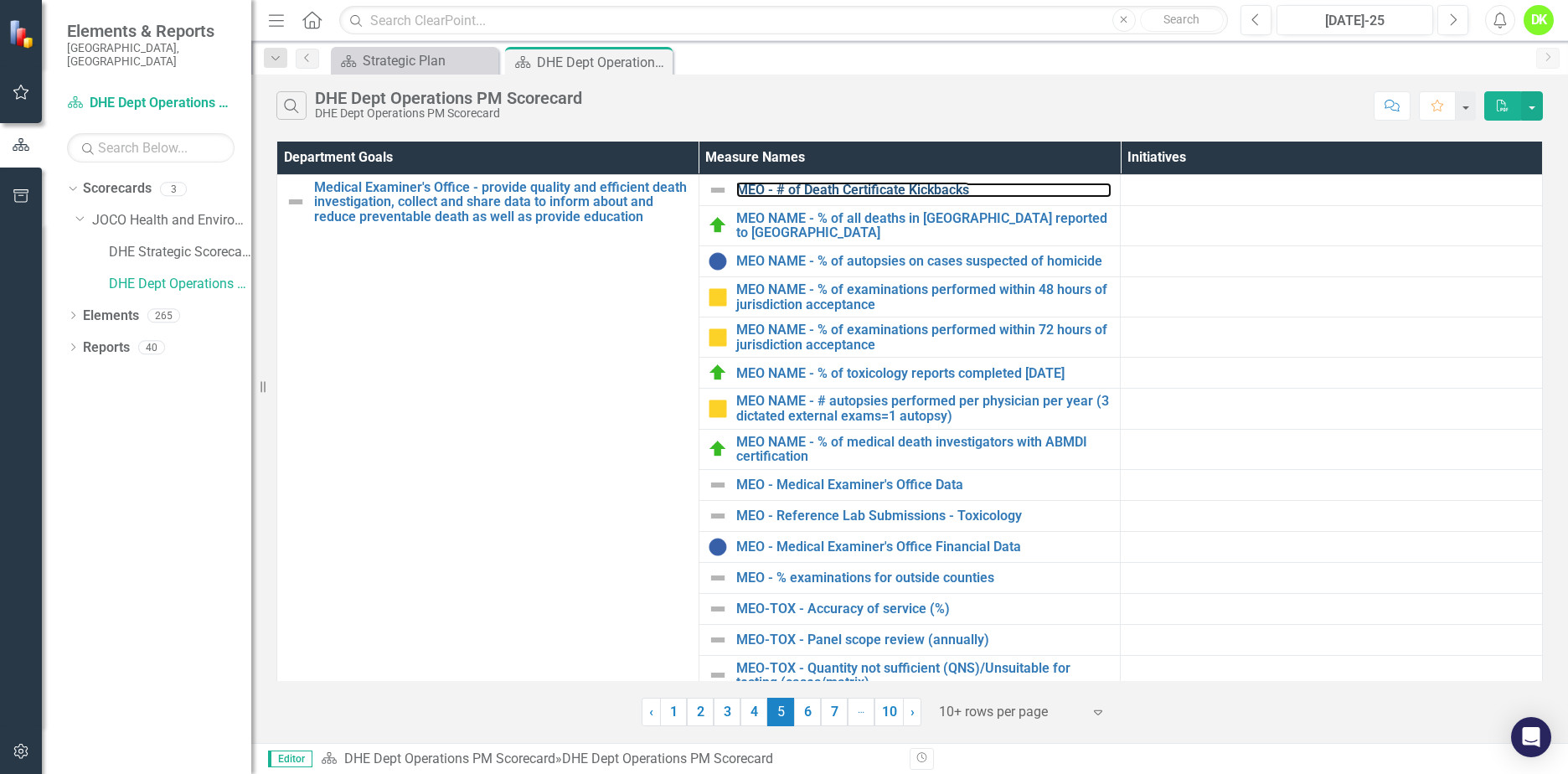
click at [868, 184] on link "MEO - # of Death Certificate Kickbacks" at bounding box center [924, 190] width 376 height 15
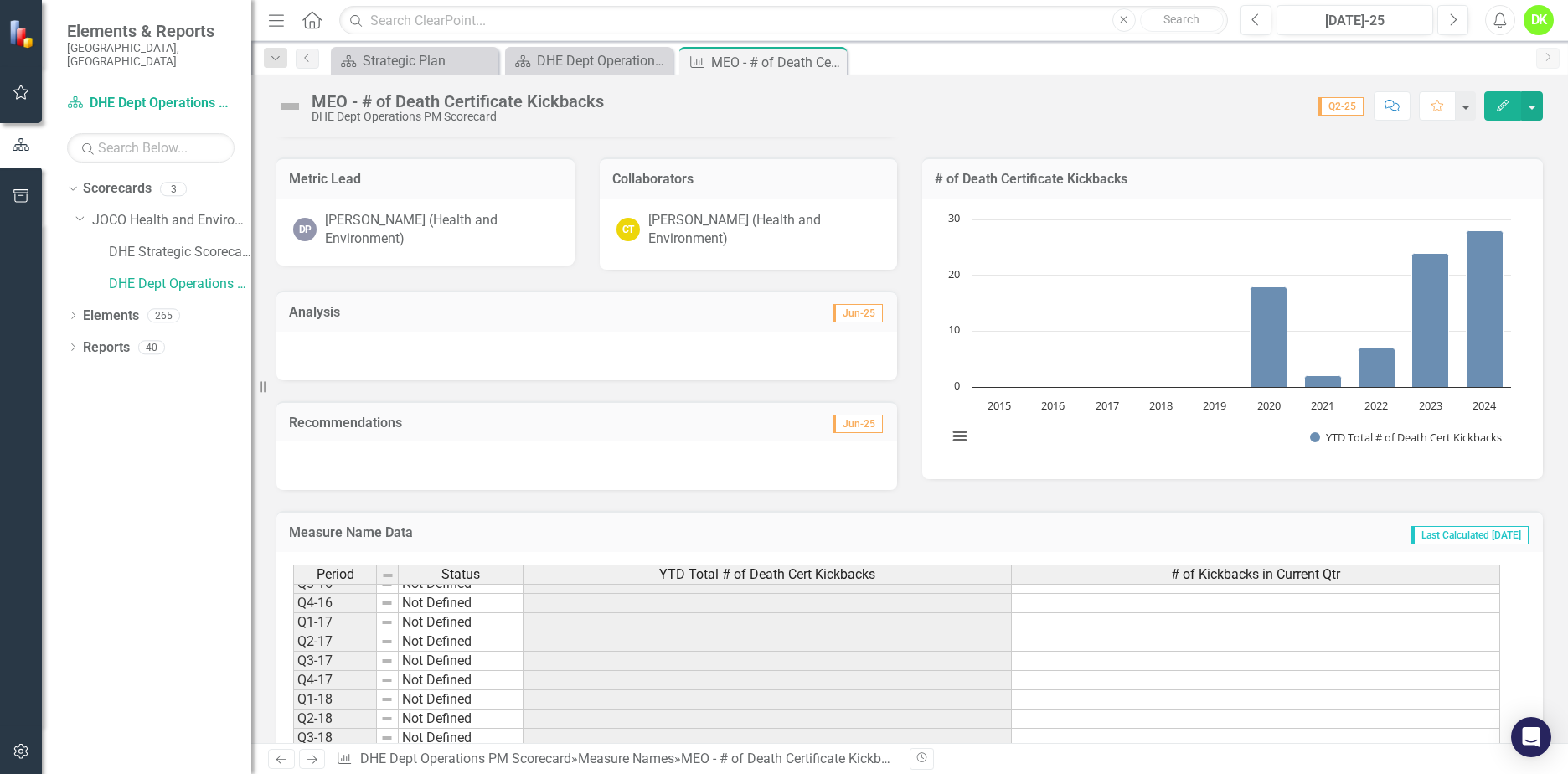
scroll to position [84, 0]
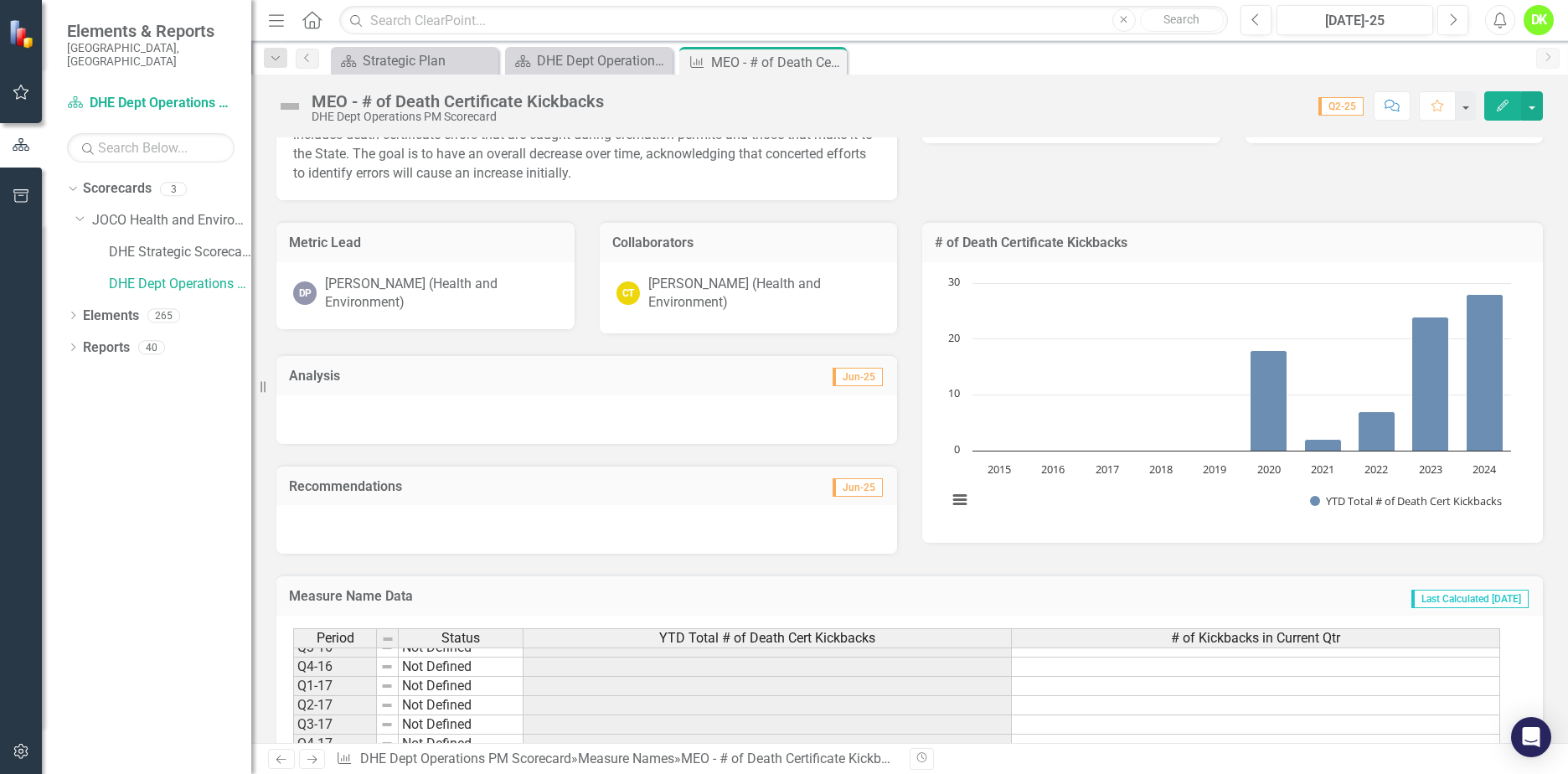
click at [1178, 263] on div "Chart Bar chart with 10 bars. # of Death Certificate Kickbacks (Chart Type: Col…" at bounding box center [1232, 402] width 620 height 280
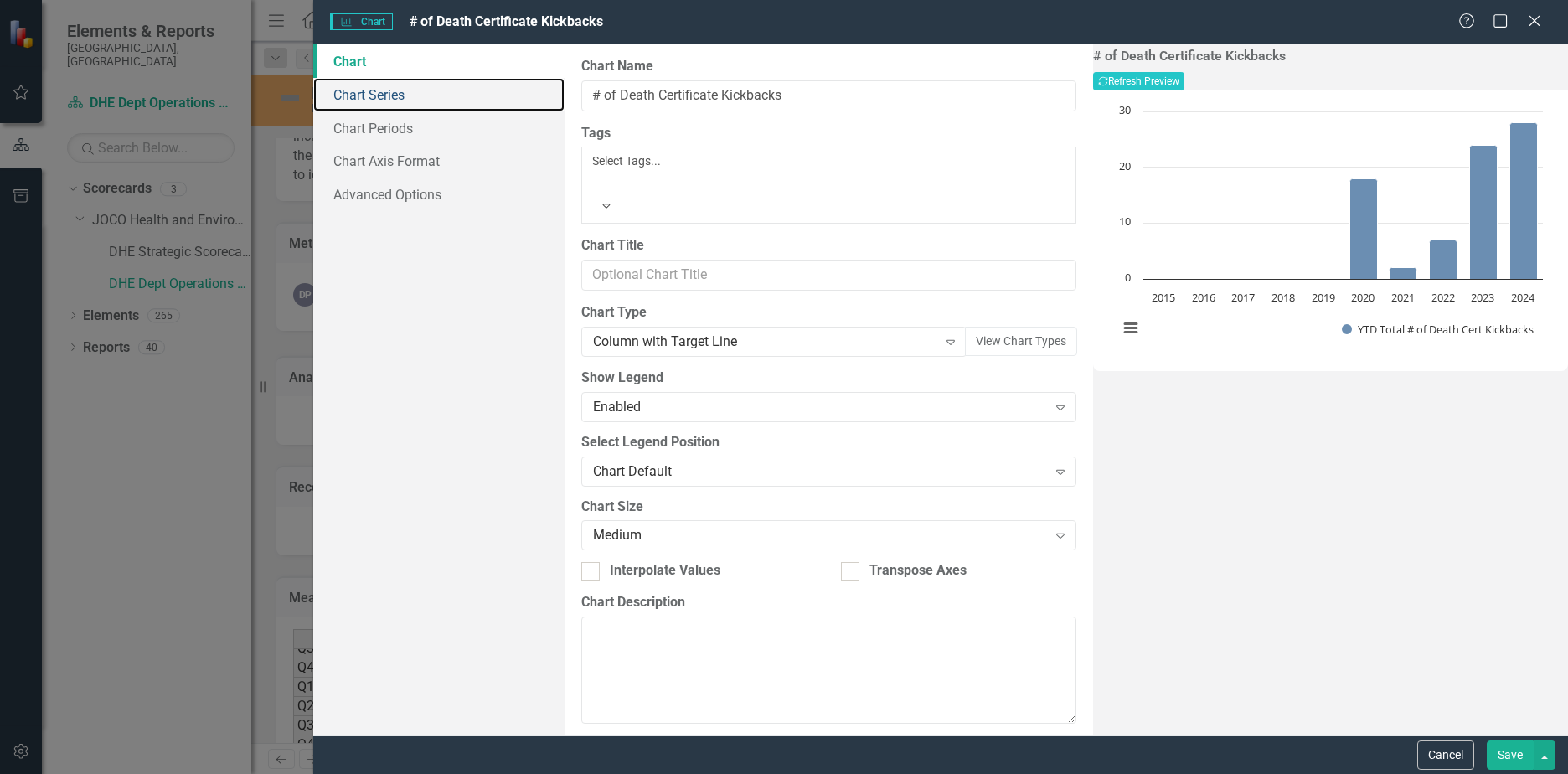
click at [390, 101] on link "Chart Series" at bounding box center [439, 95] width 251 height 34
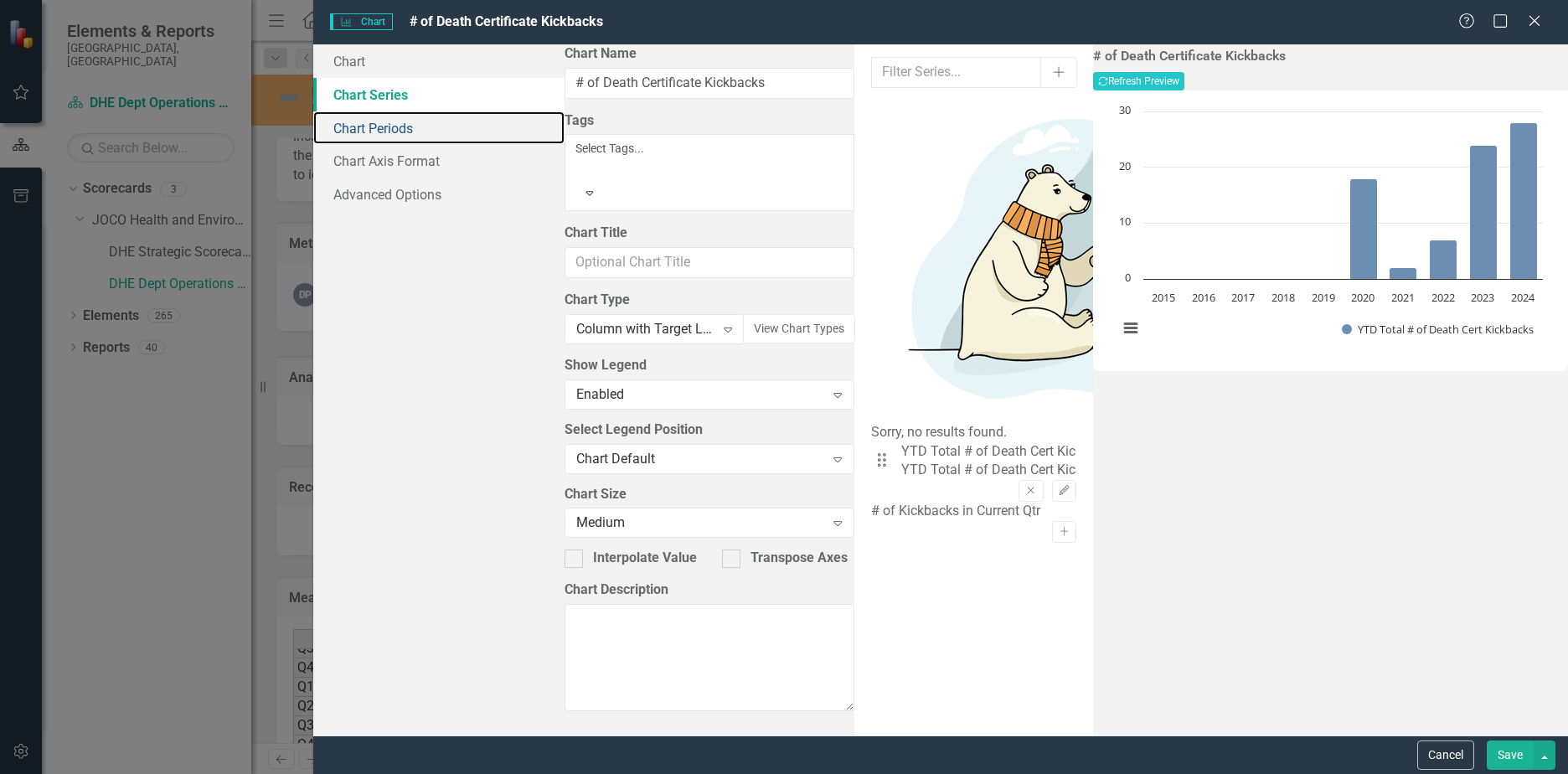
click at [390, 123] on link "Chart Periods" at bounding box center [439, 128] width 251 height 34
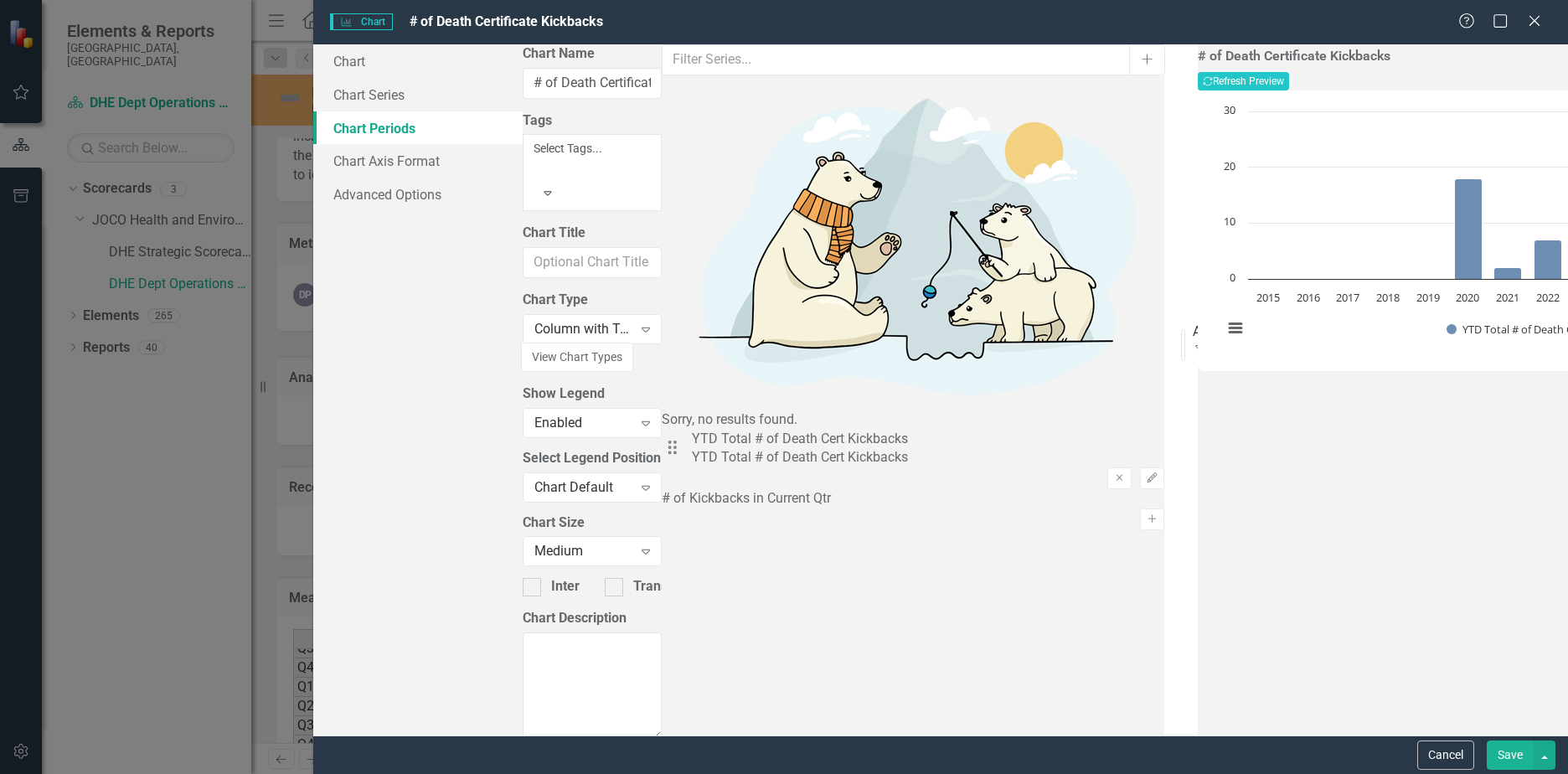
click at [1181, 370] on div at bounding box center [1189, 379] width 18 height 18
click at [1181, 370] on input "Show Future Periods" at bounding box center [1185, 375] width 11 height 11
checkbox input "true"
click at [389, 103] on link "Chart Series" at bounding box center [417, 95] width 210 height 34
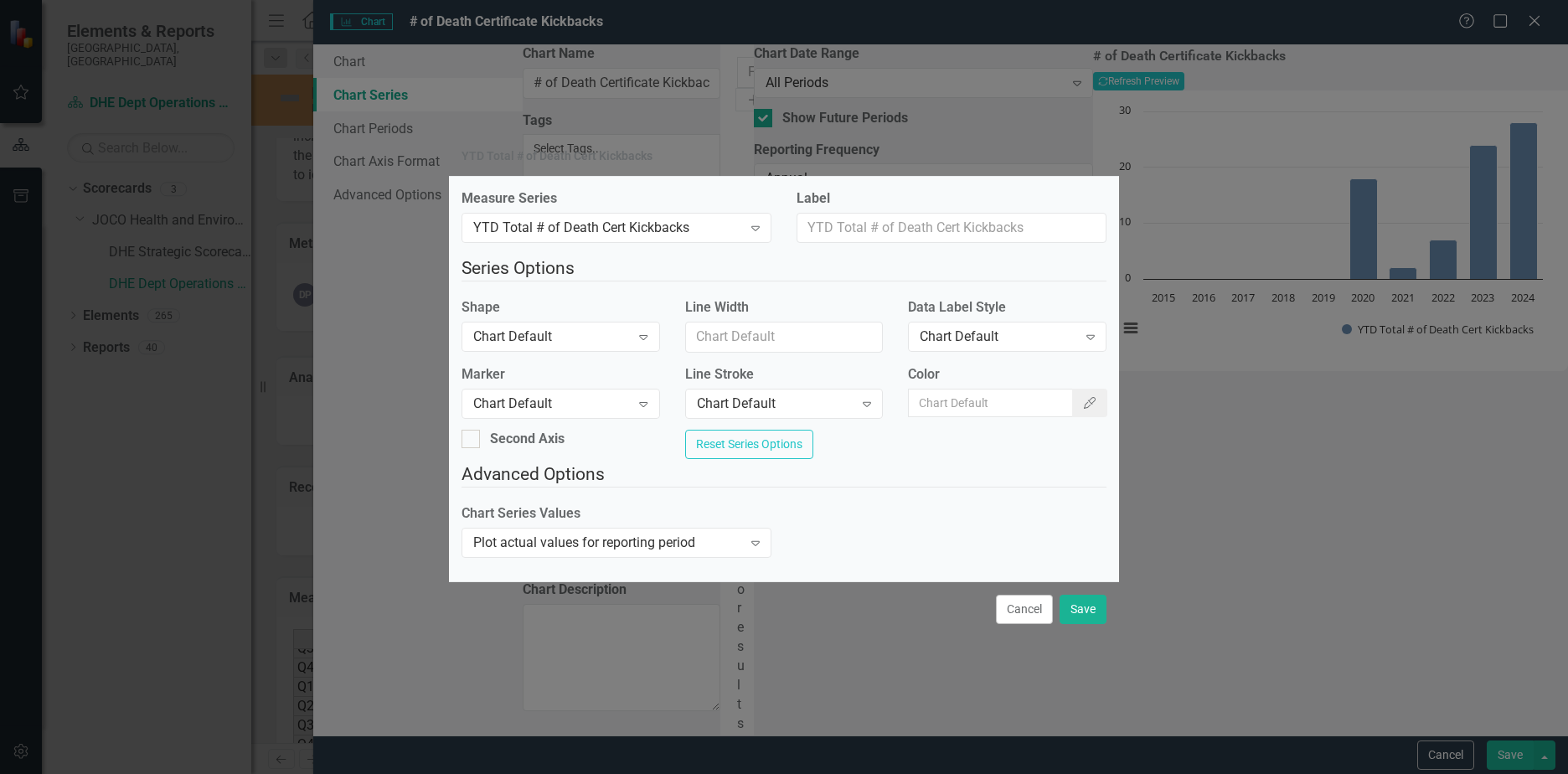
click at [981, 338] on div "Chart Default" at bounding box center [998, 337] width 157 height 19
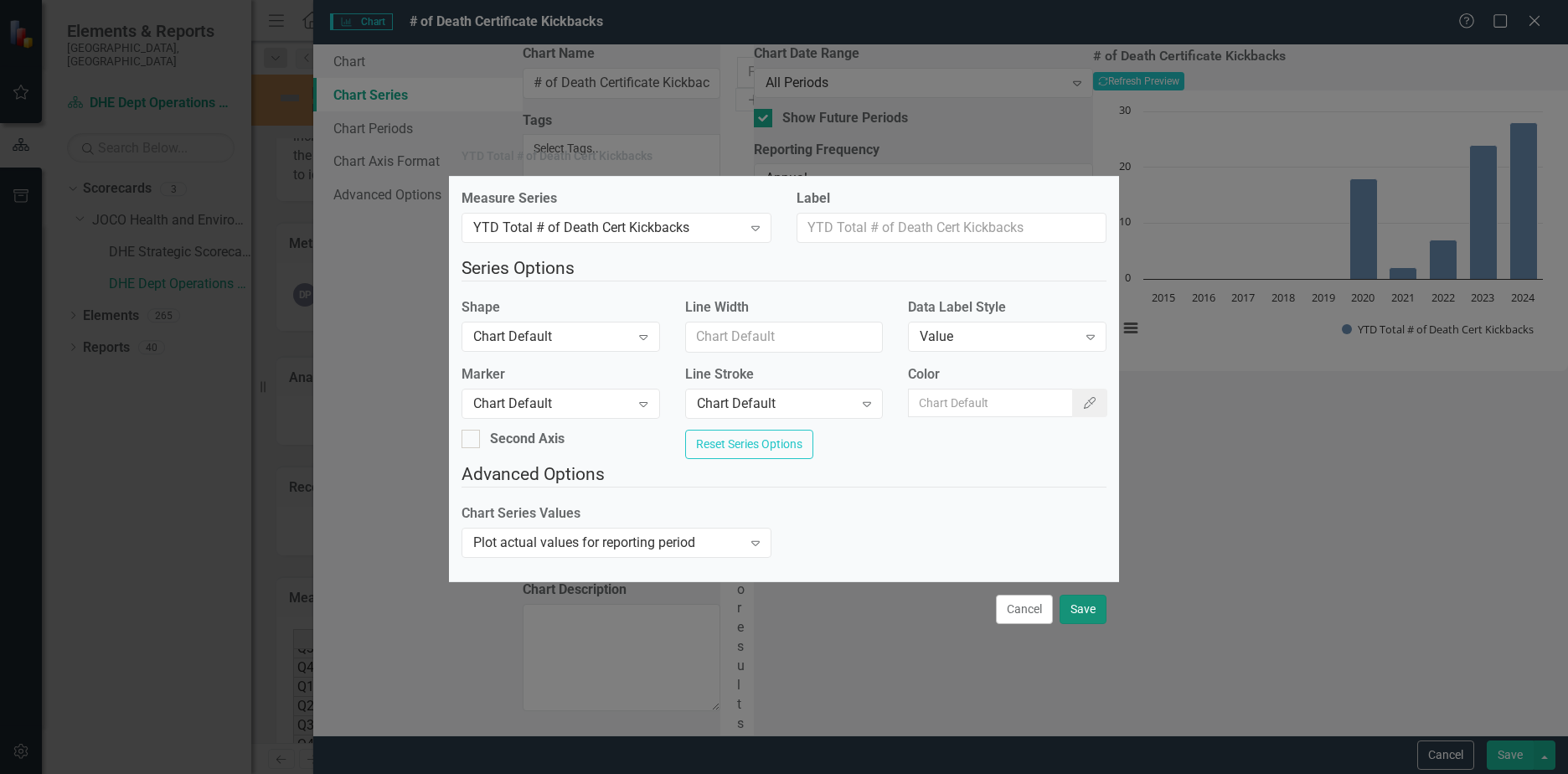
click at [1084, 616] on button "Save" at bounding box center [1083, 610] width 47 height 29
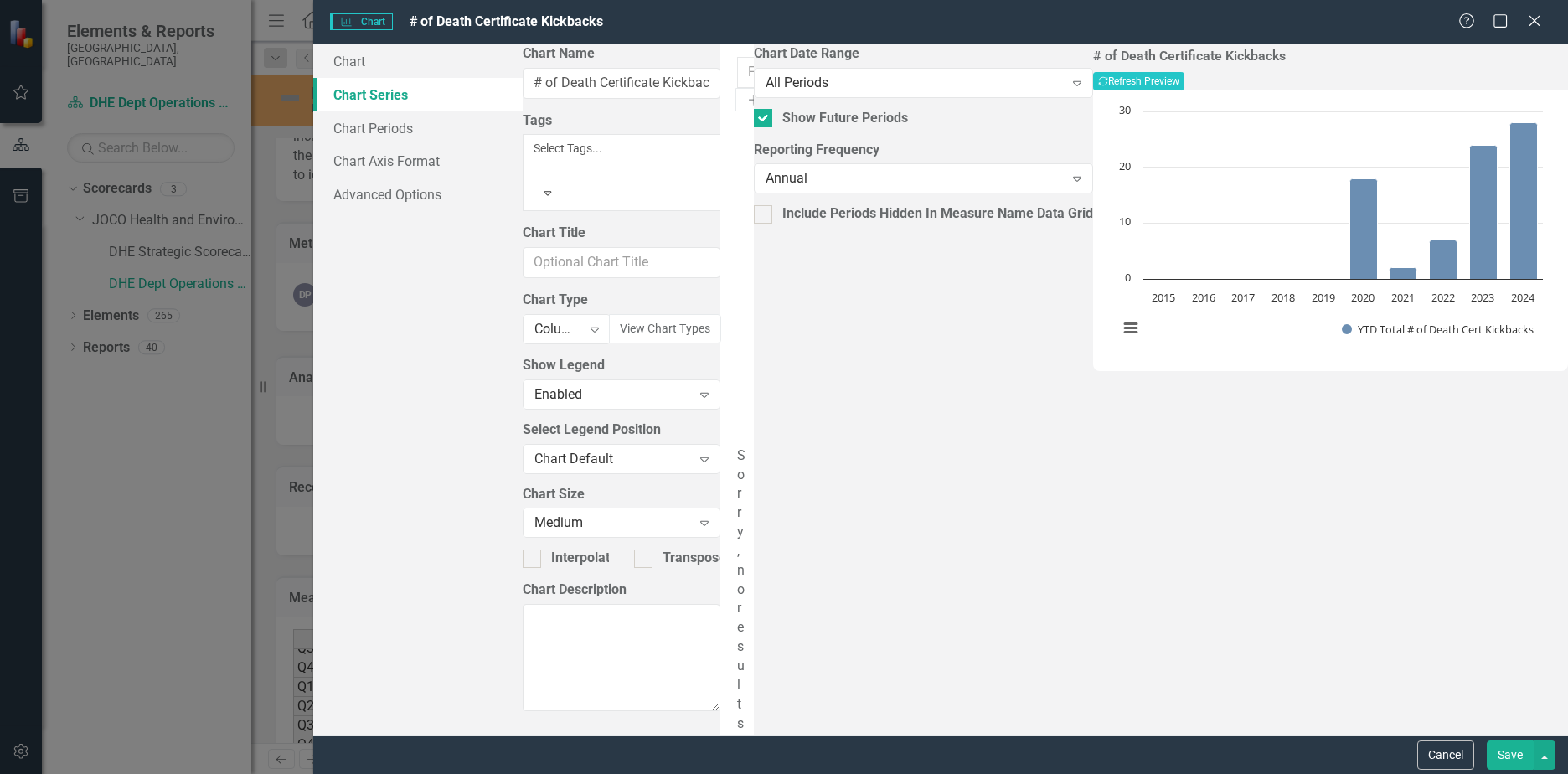
click at [1501, 754] on button "Save" at bounding box center [1510, 755] width 47 height 29
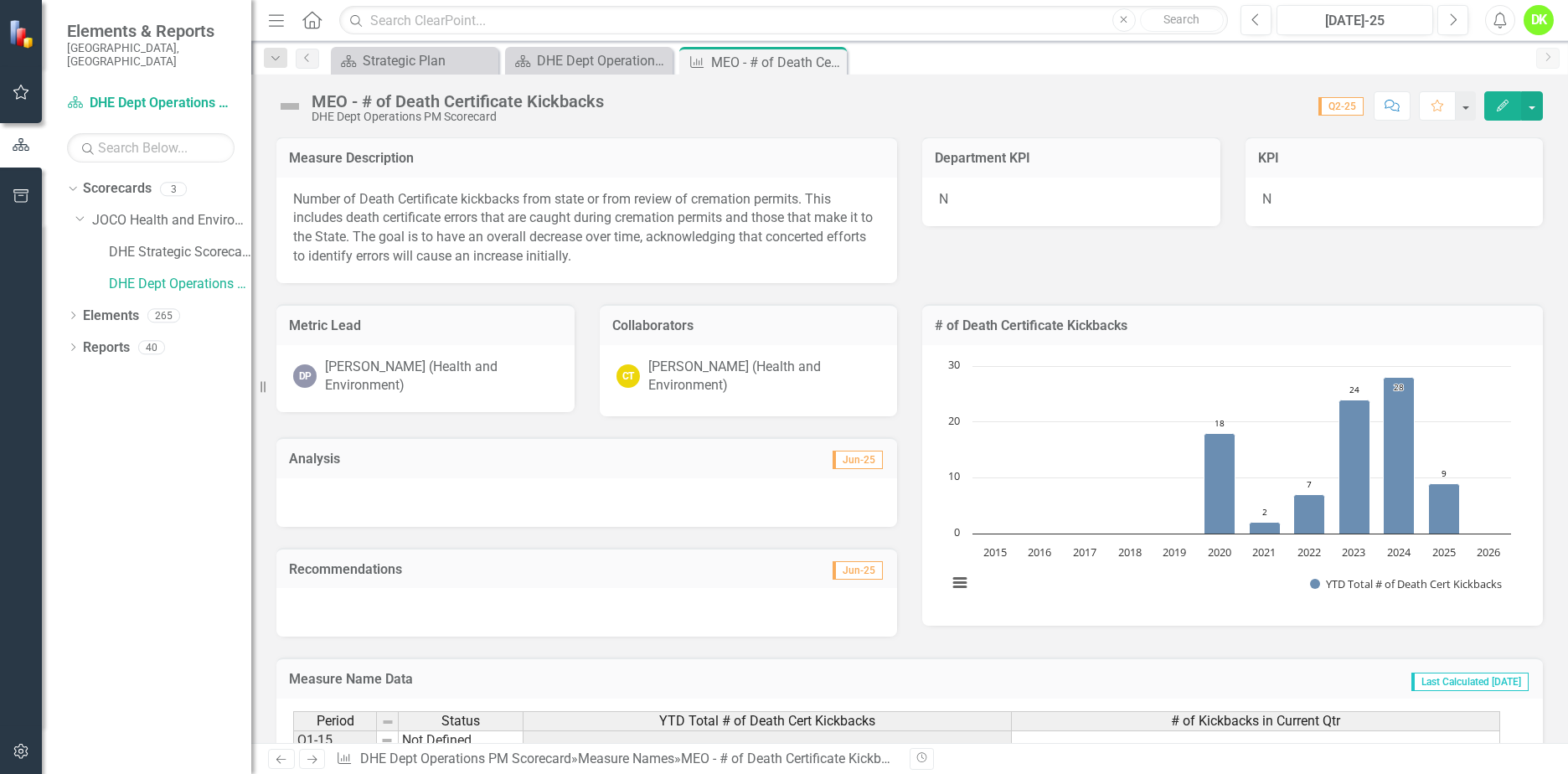
scroll to position [0, 0]
click at [0, 0] on icon "Close" at bounding box center [0, 0] width 0 height 0
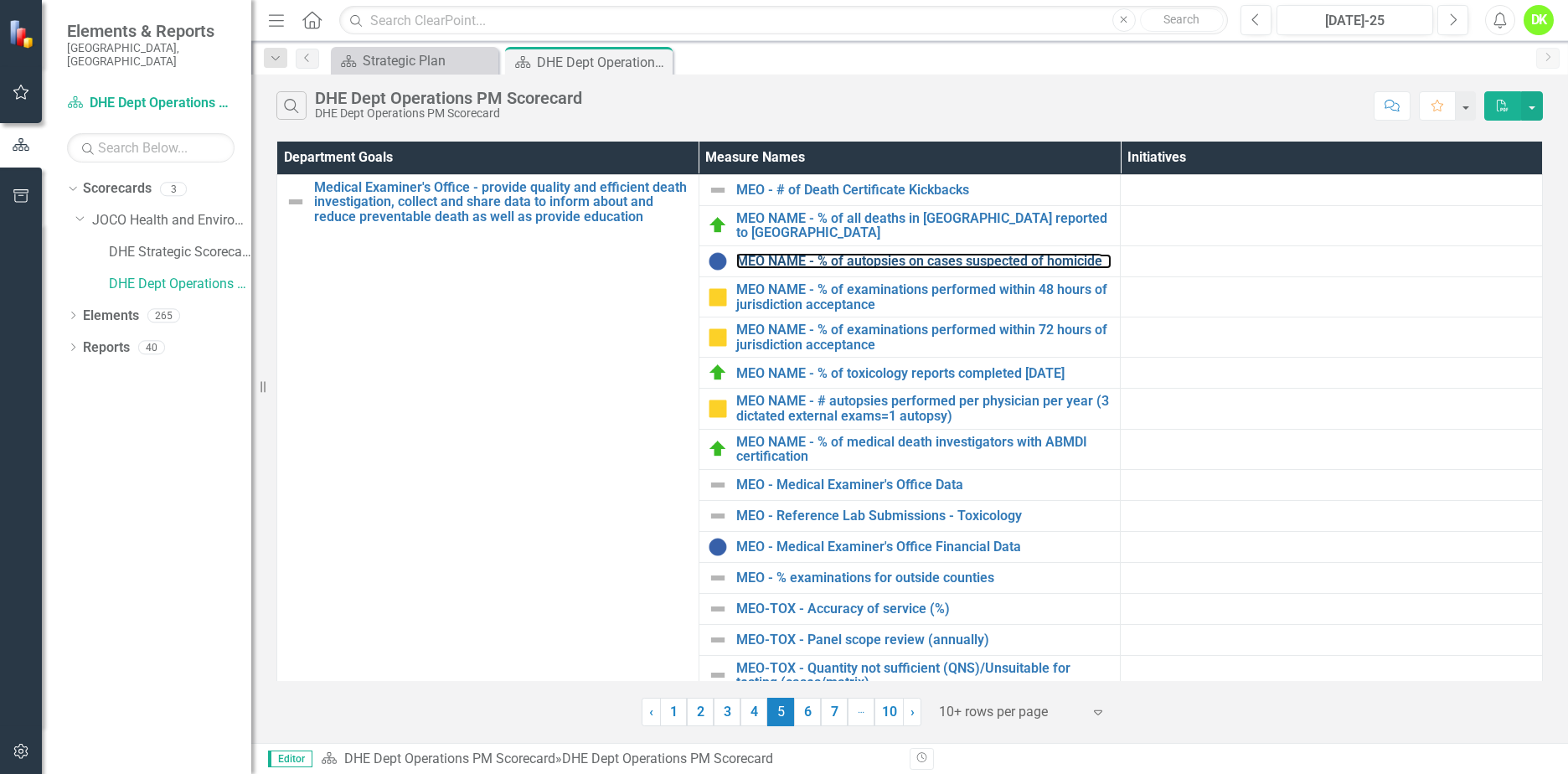
click at [870, 263] on link "MEO NAME - % of autopsies on cases suspected of homicide" at bounding box center [924, 262] width 376 height 15
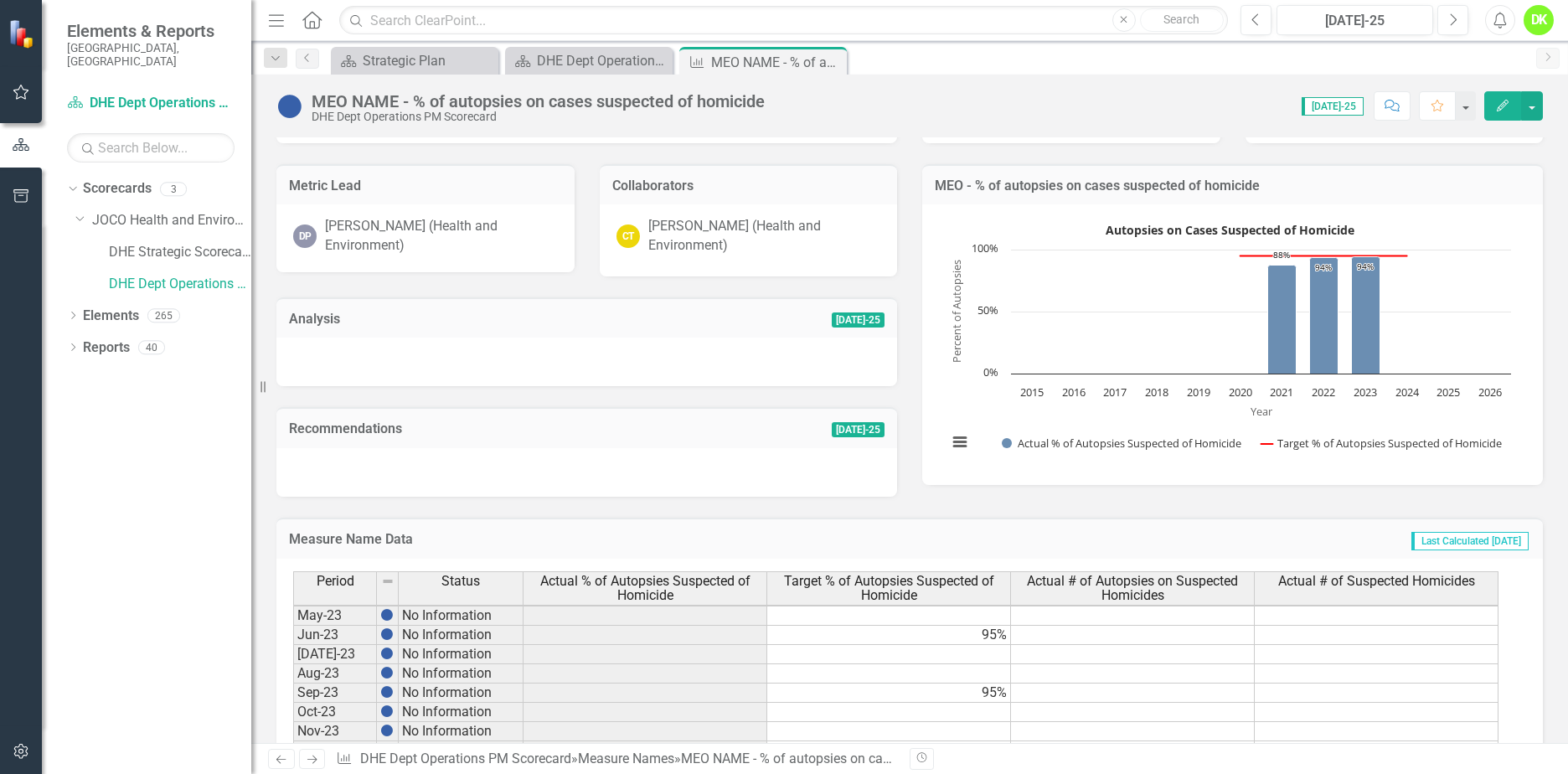
click at [939, 248] on rect "Interactive chart" at bounding box center [1229, 343] width 581 height 251
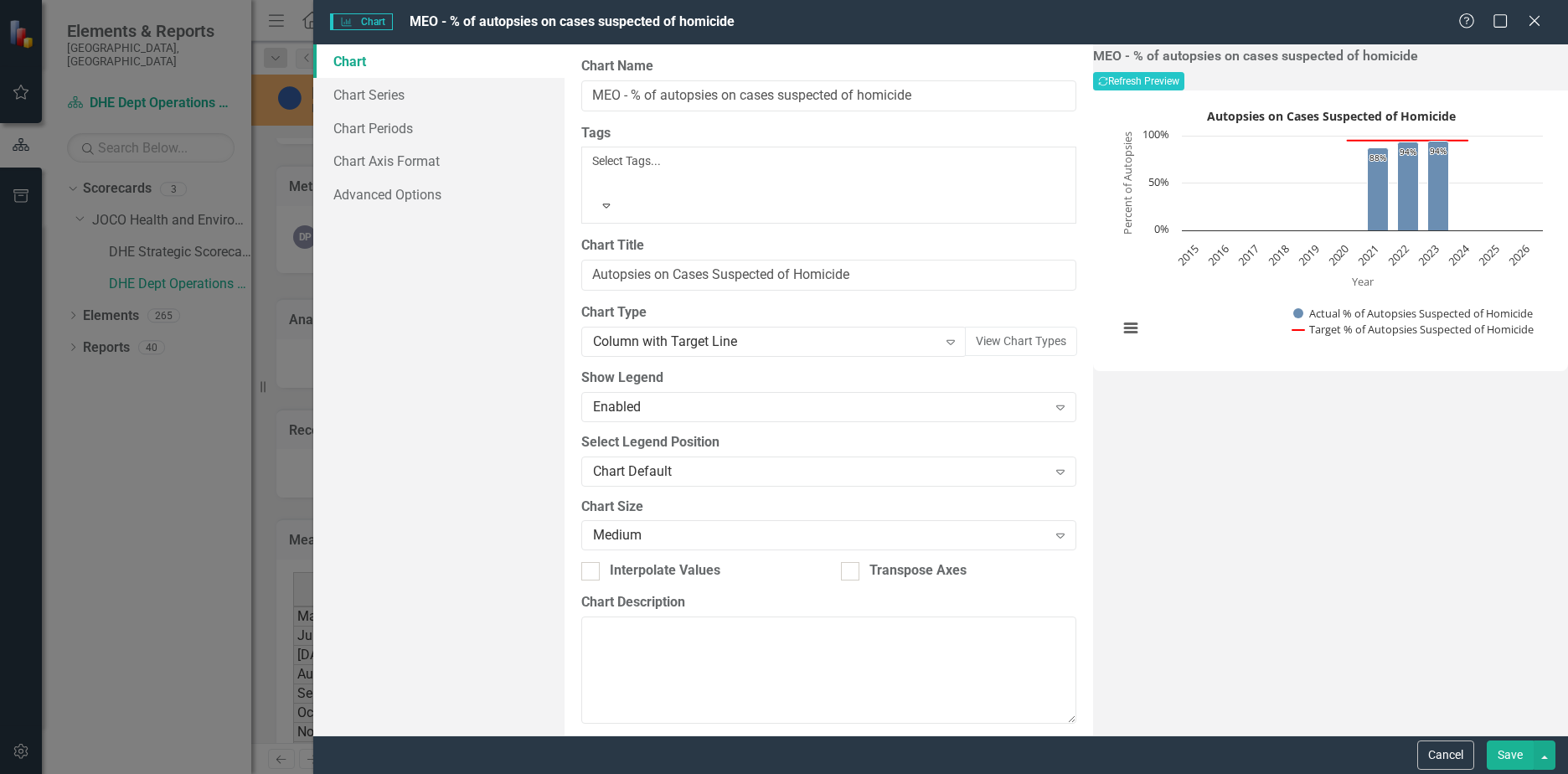
click at [1425, 752] on button "Cancel" at bounding box center [1445, 755] width 57 height 29
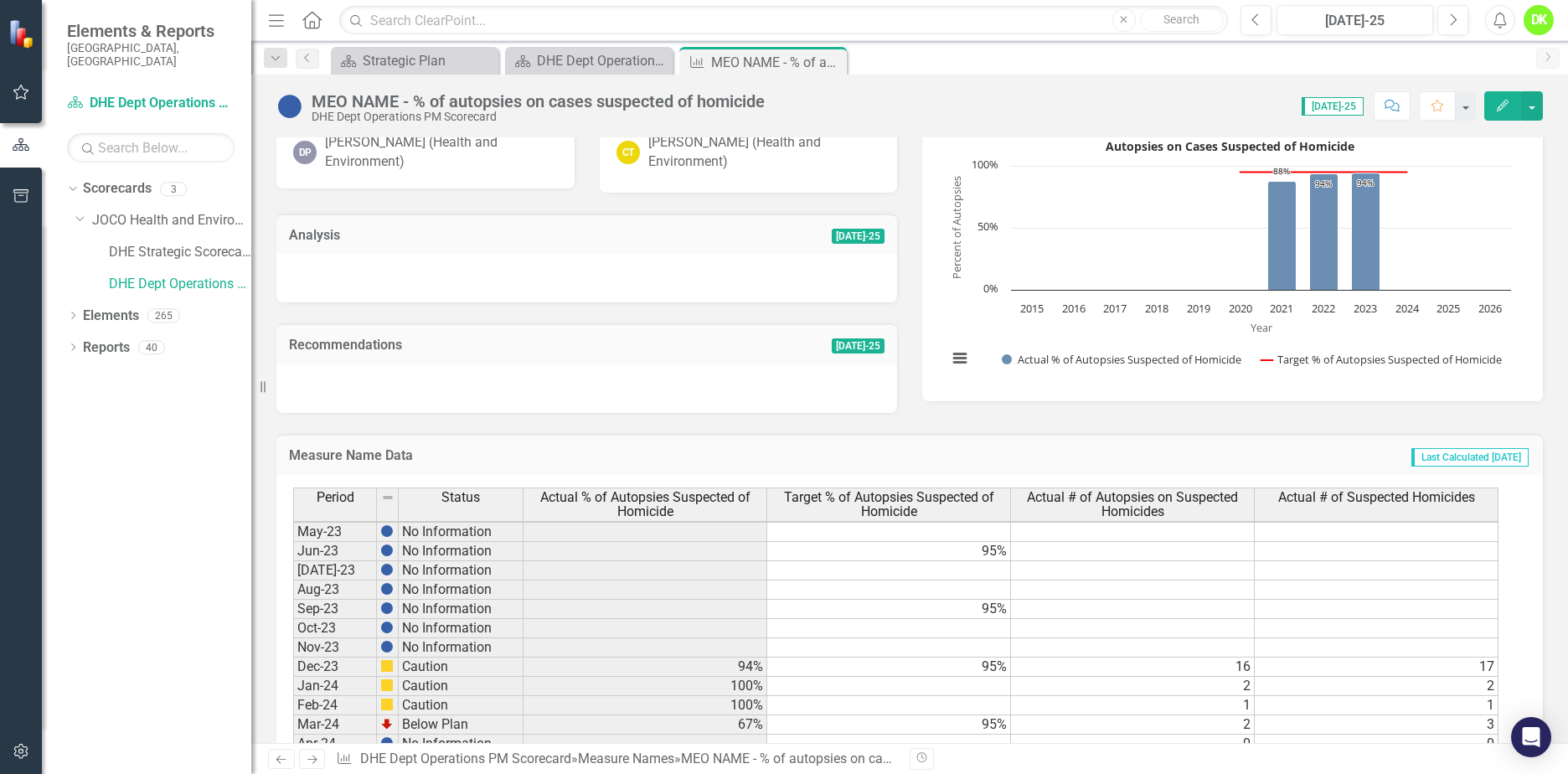
click at [1512, 109] on button "Edit" at bounding box center [1502, 105] width 37 height 29
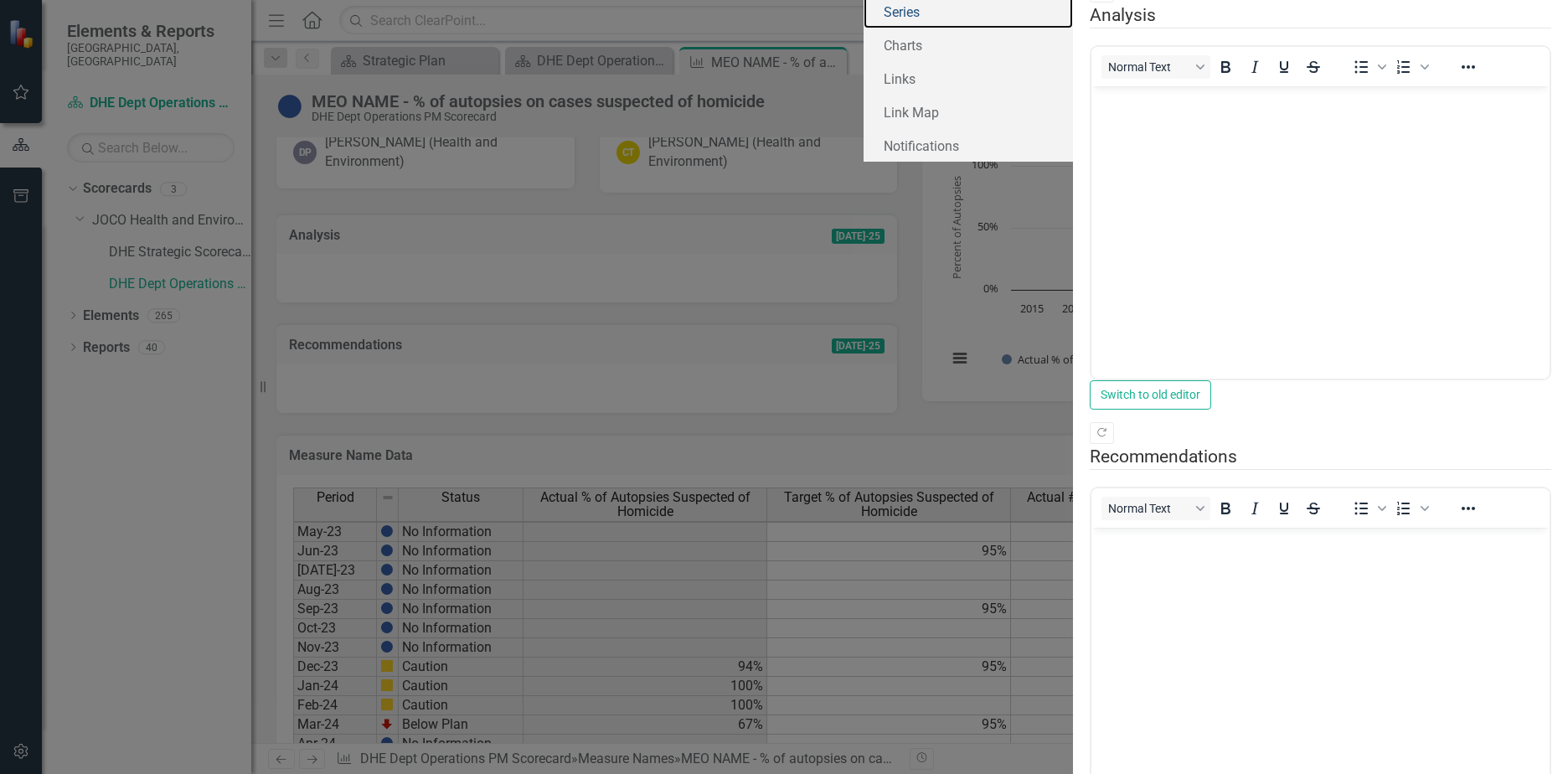
click at [864, 28] on link "Series" at bounding box center [968, 12] width 210 height 34
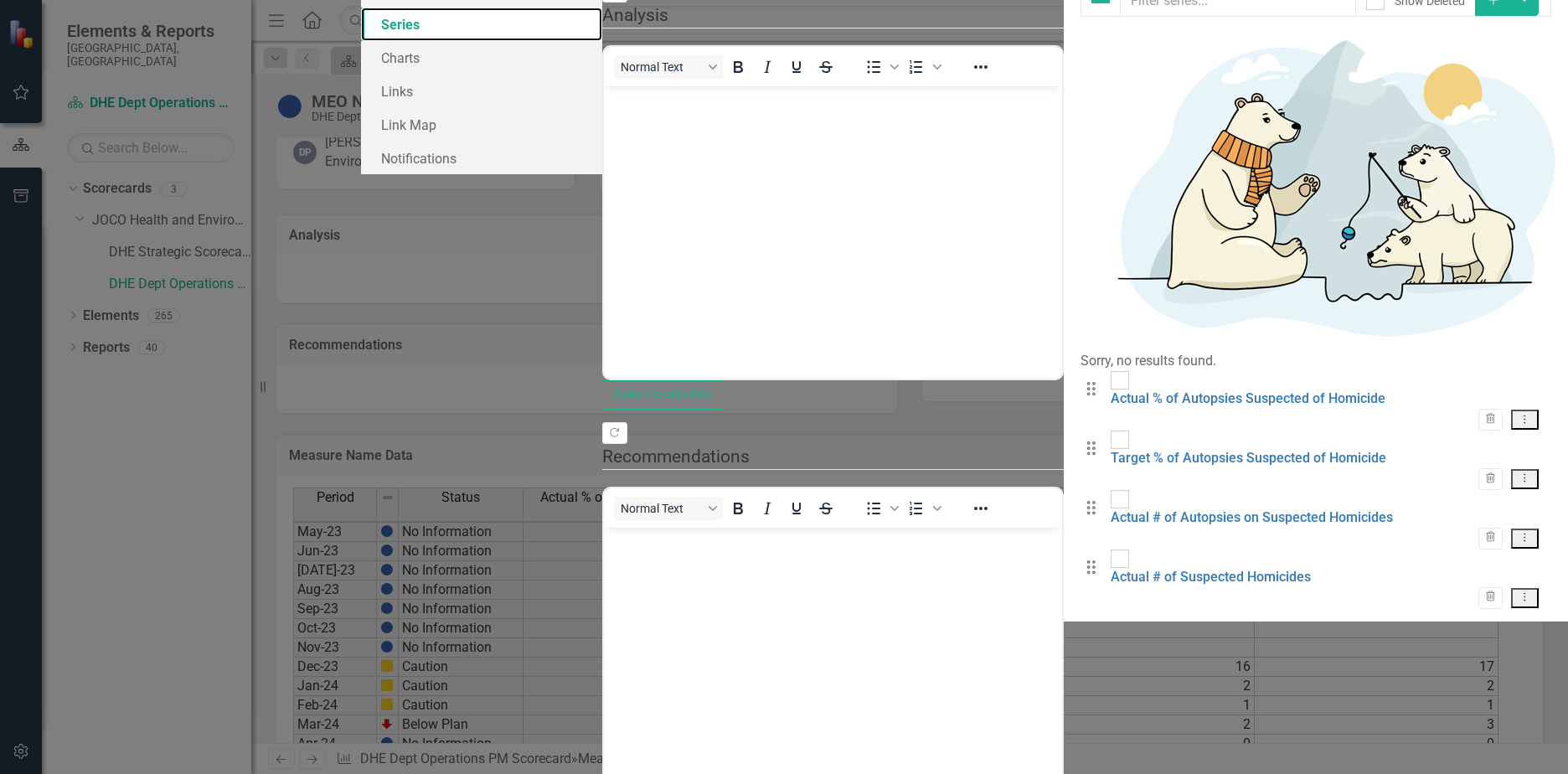
checkbox input "false"
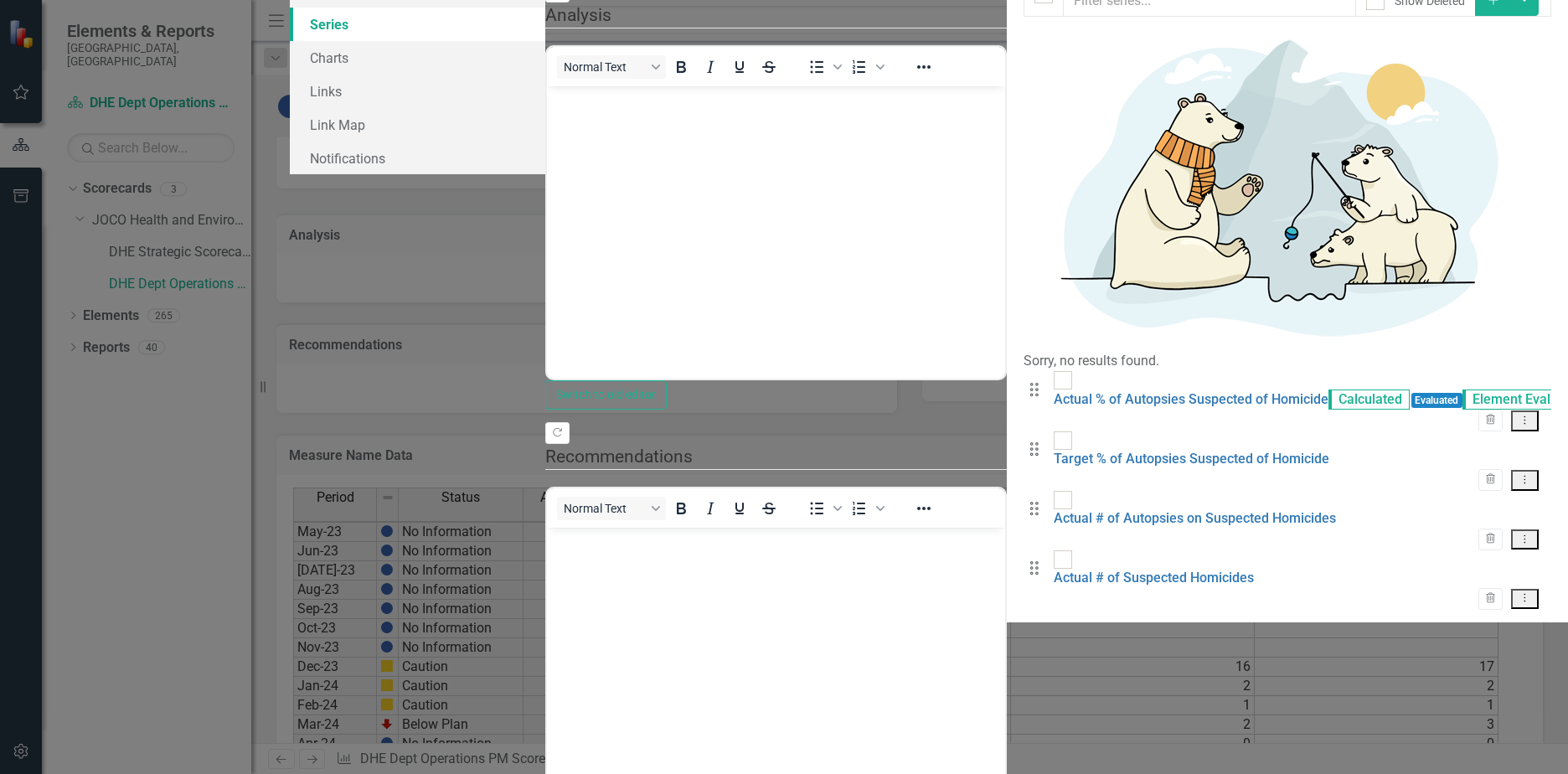
click at [1525, 411] on button "Dropdown Menu" at bounding box center [1525, 421] width 28 height 21
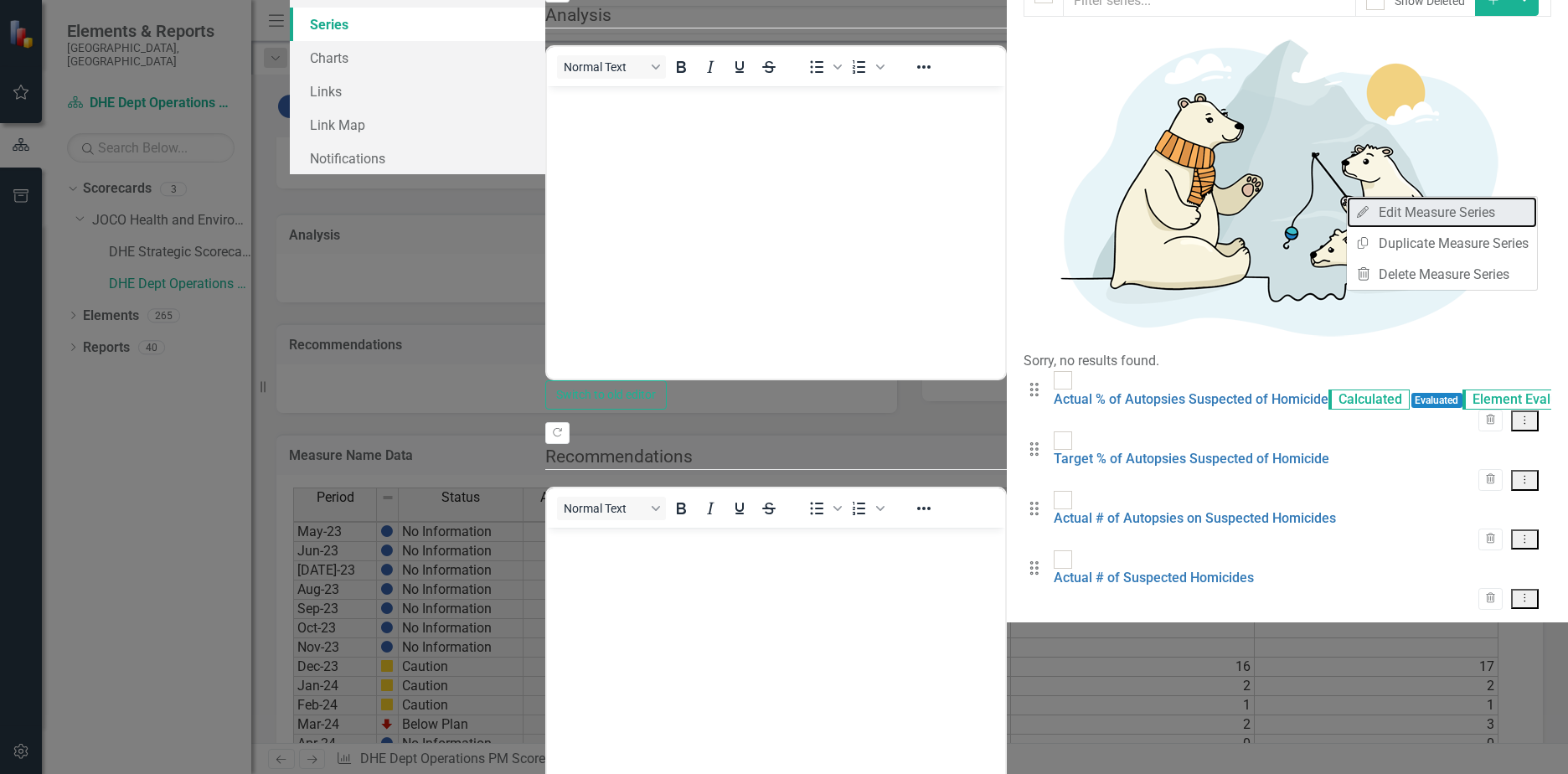
click at [1442, 211] on link "Edit Edit Measure Series" at bounding box center [1441, 213] width 190 height 31
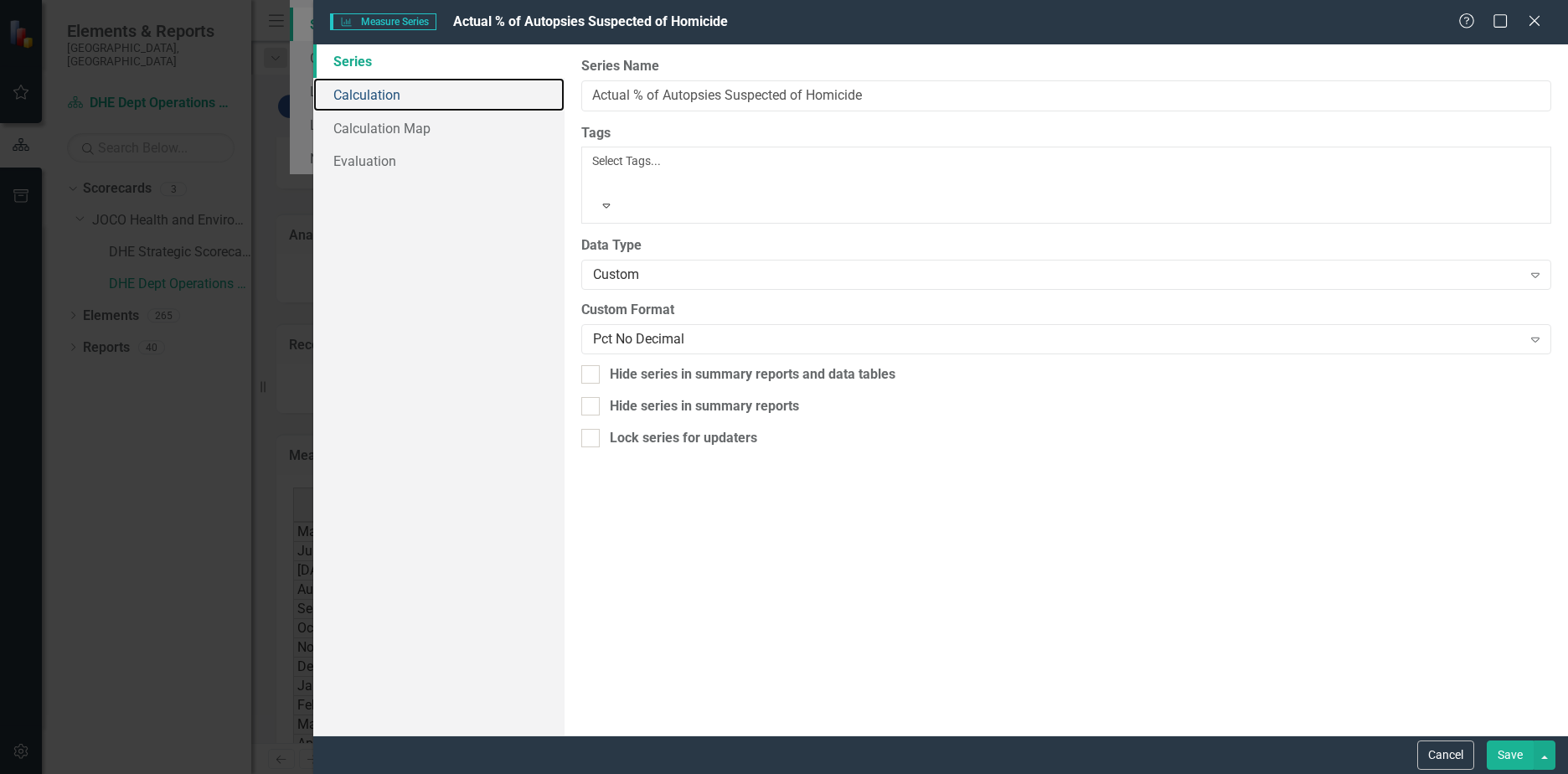
click at [360, 100] on link "Calculation" at bounding box center [439, 95] width 251 height 34
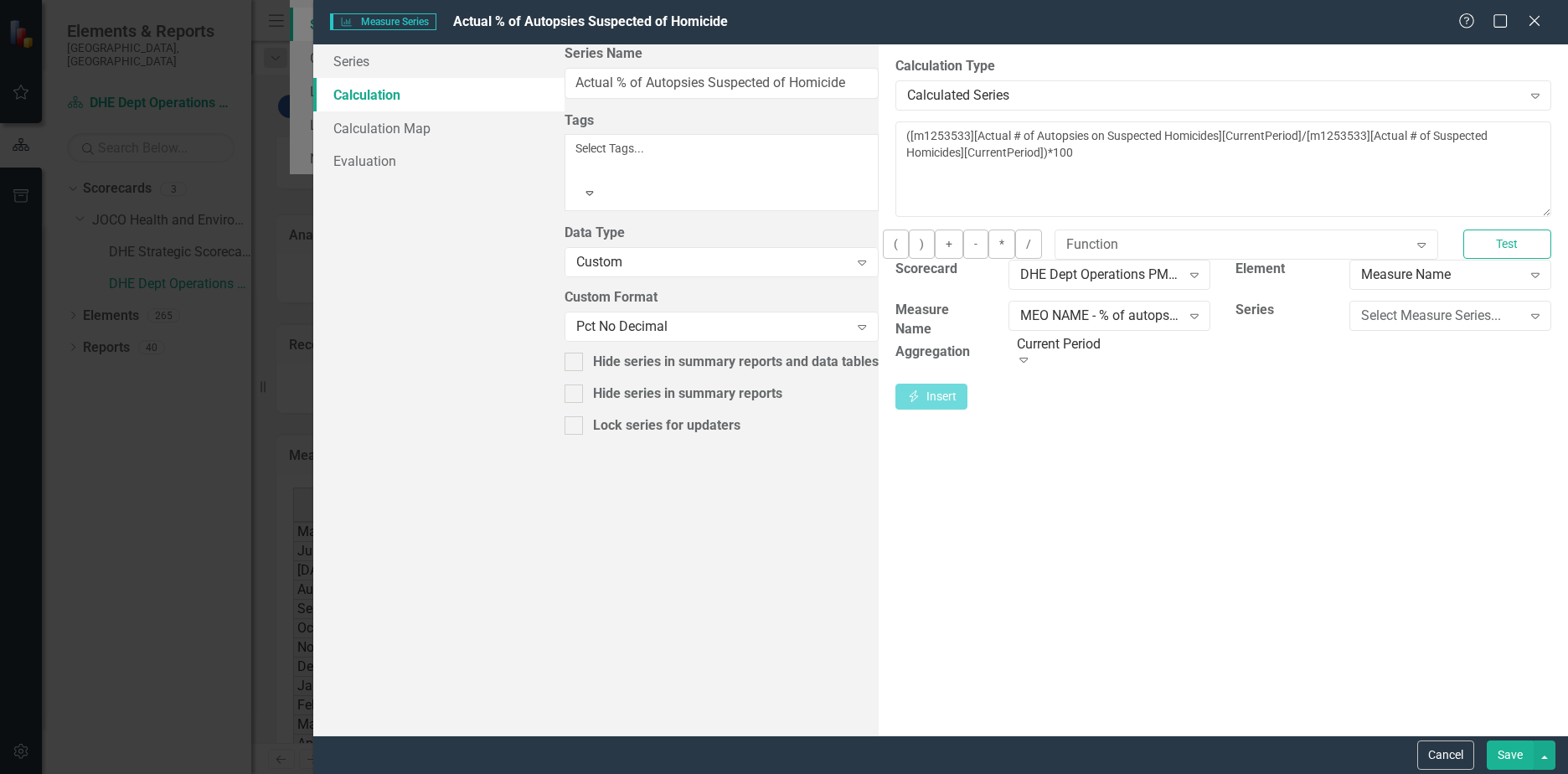
click at [1436, 754] on button "Cancel" at bounding box center [1445, 755] width 57 height 29
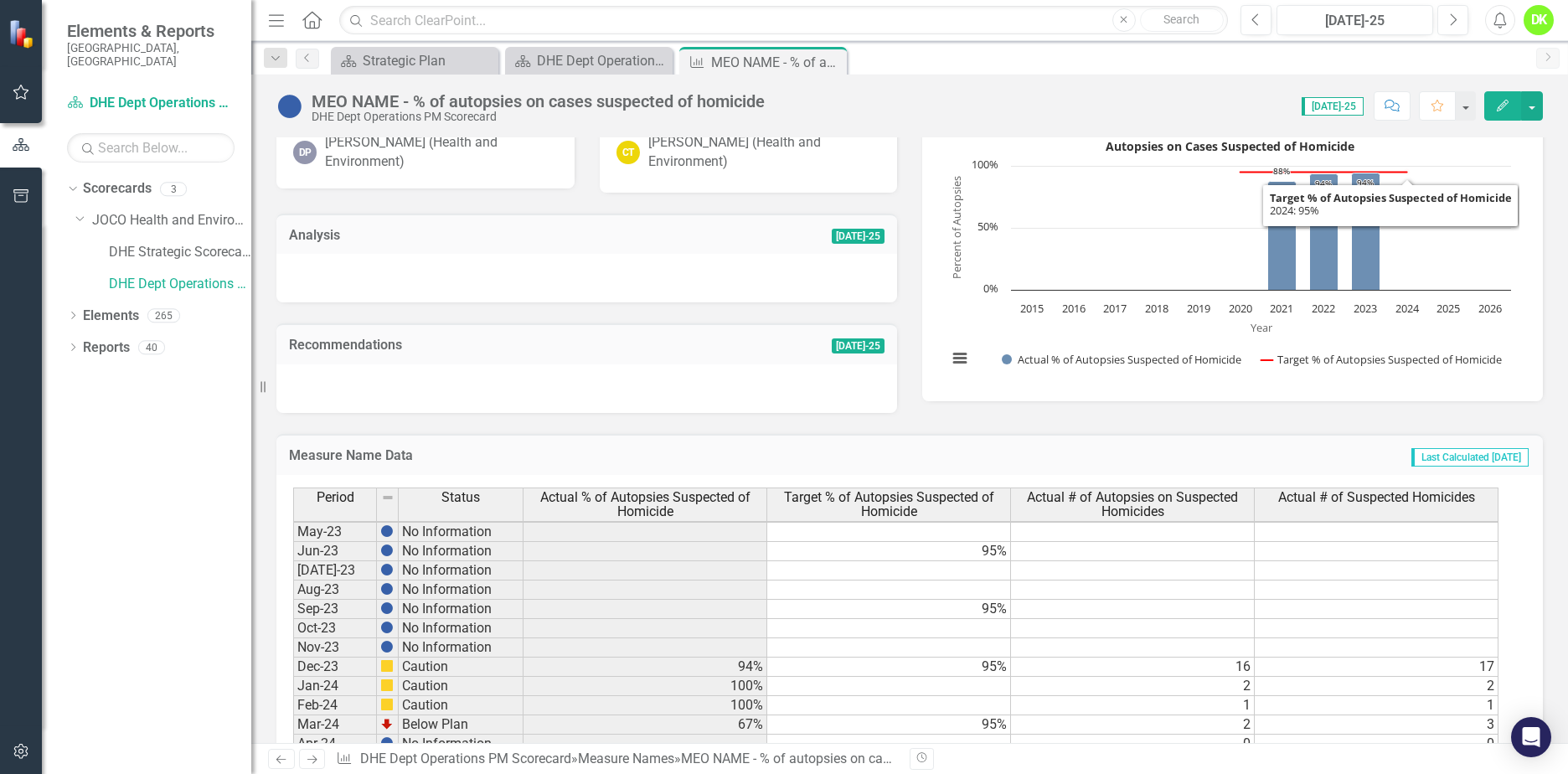
click at [1489, 105] on button "Edit" at bounding box center [1502, 105] width 37 height 29
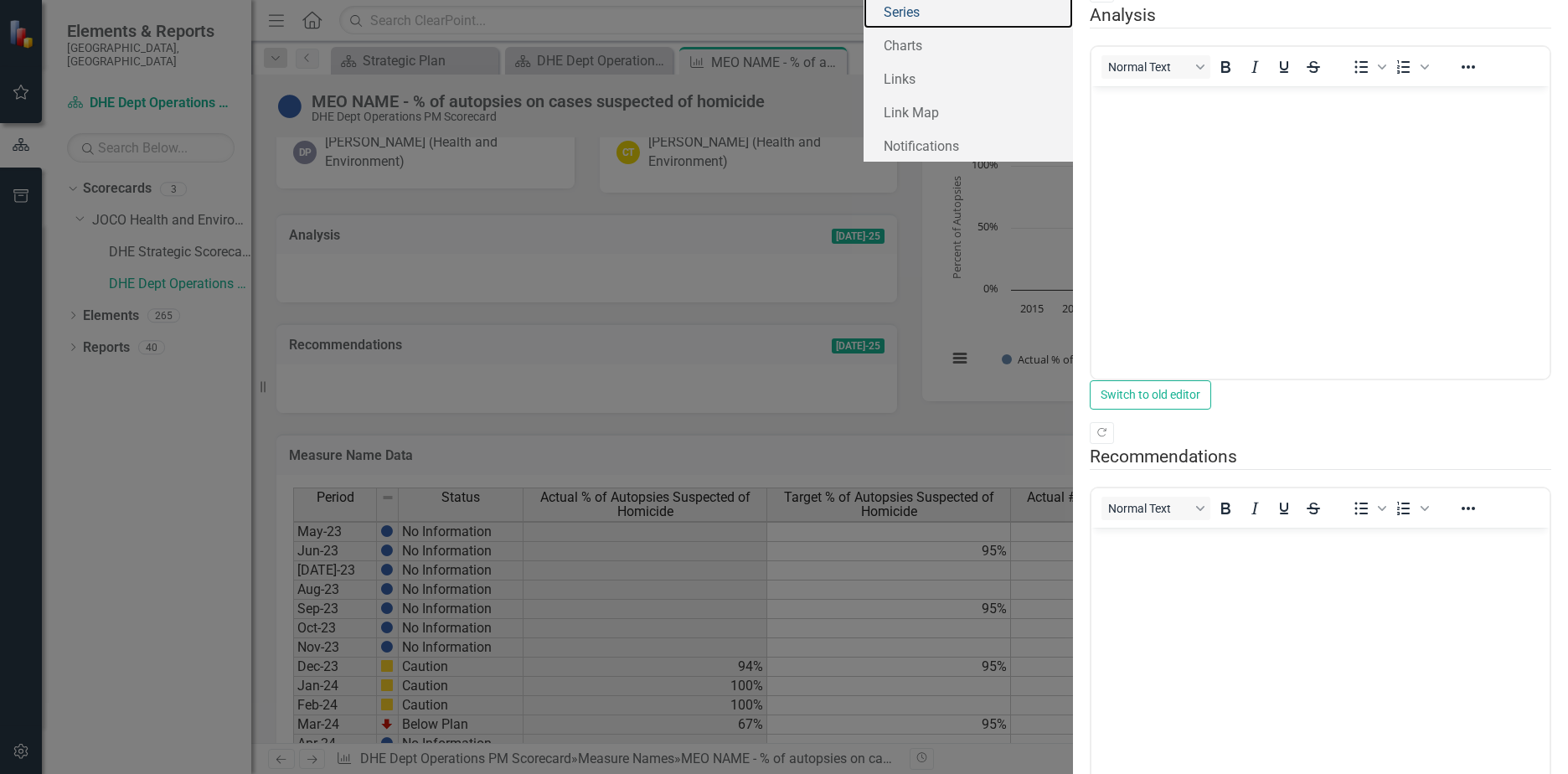
click at [864, 28] on link "Series" at bounding box center [968, 12] width 210 height 34
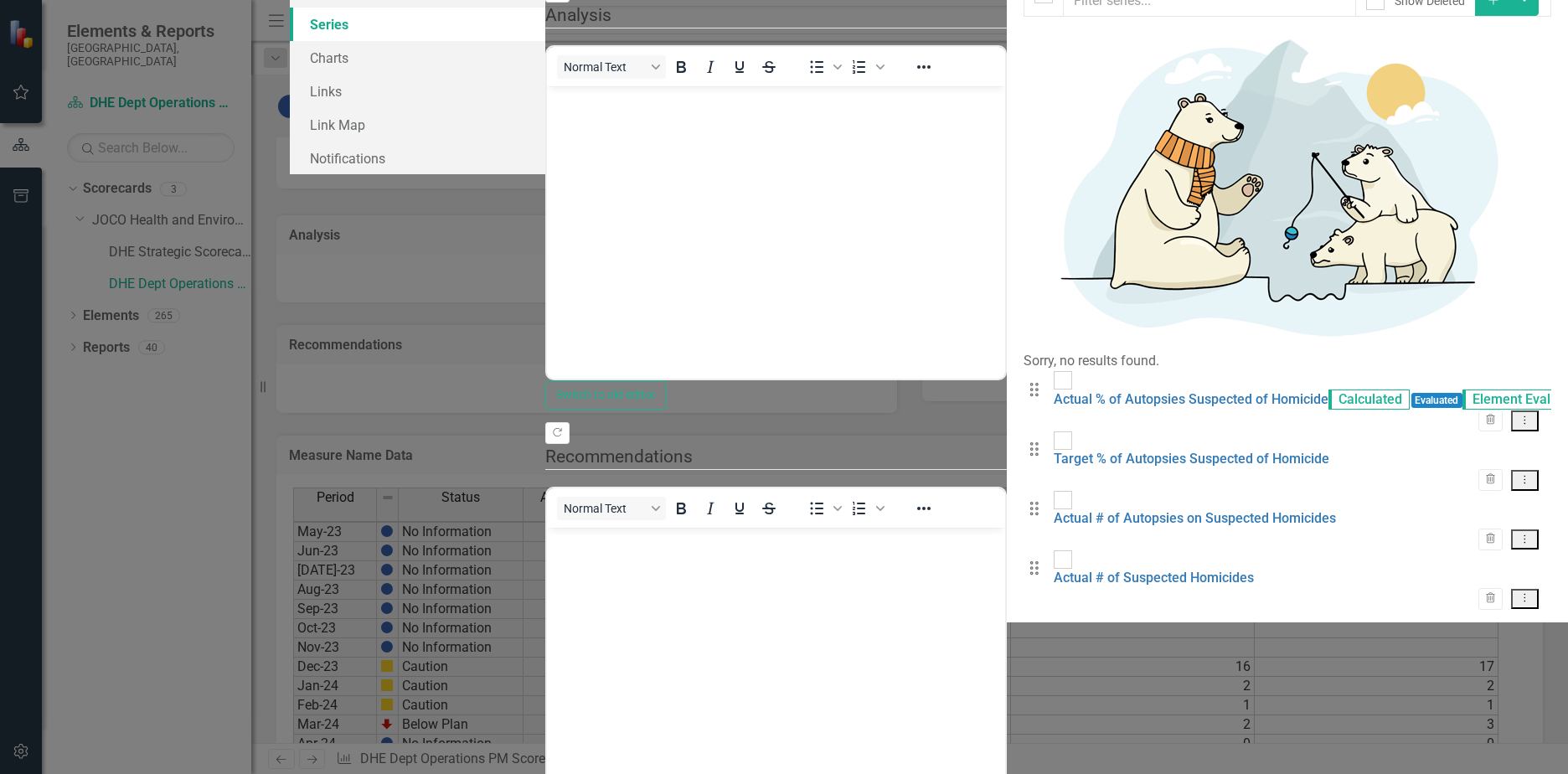
click at [1517, 411] on button "Dropdown Menu" at bounding box center [1525, 421] width 28 height 21
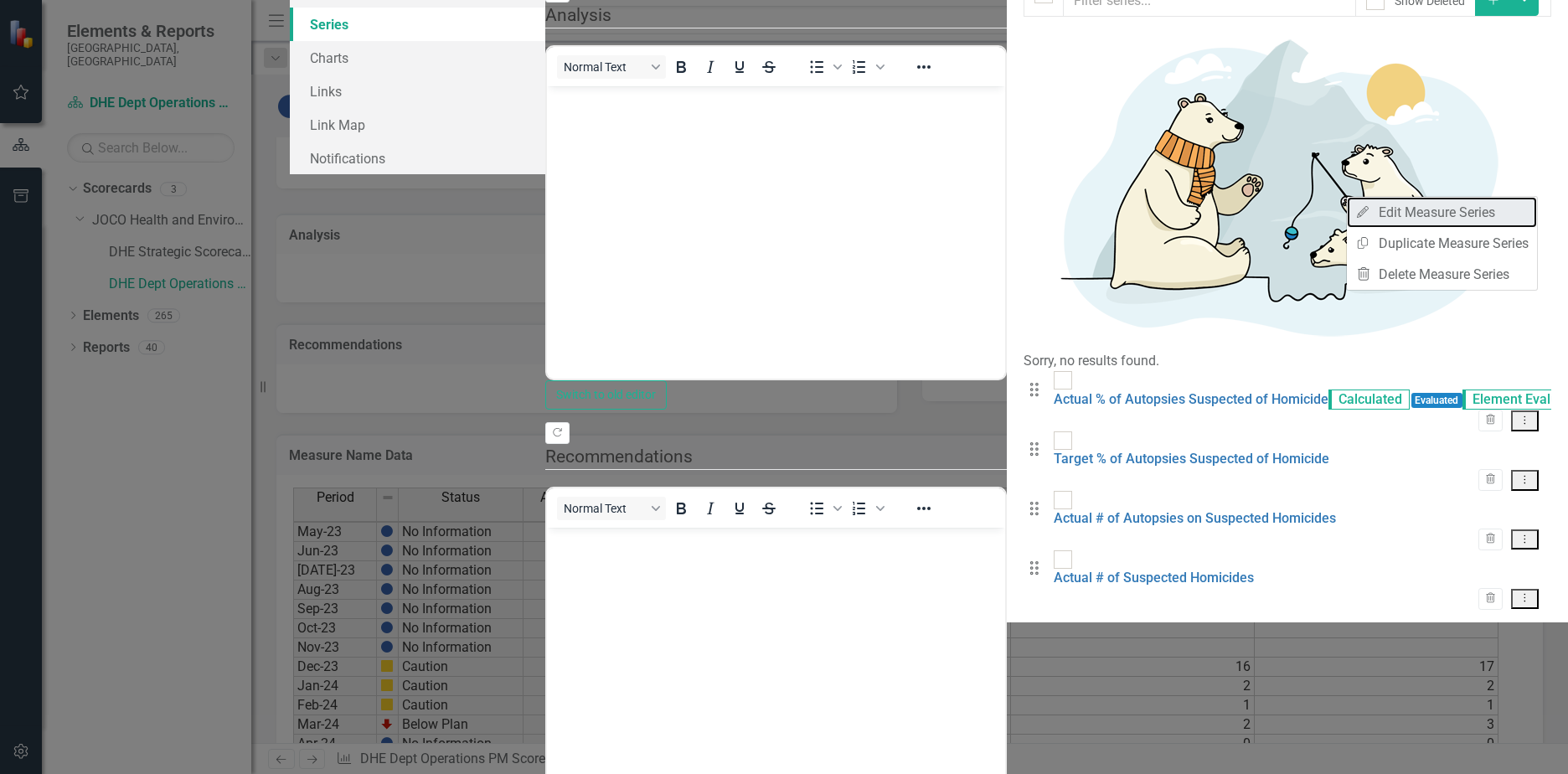
click at [1430, 219] on link "Edit Edit Measure Series" at bounding box center [1441, 213] width 190 height 31
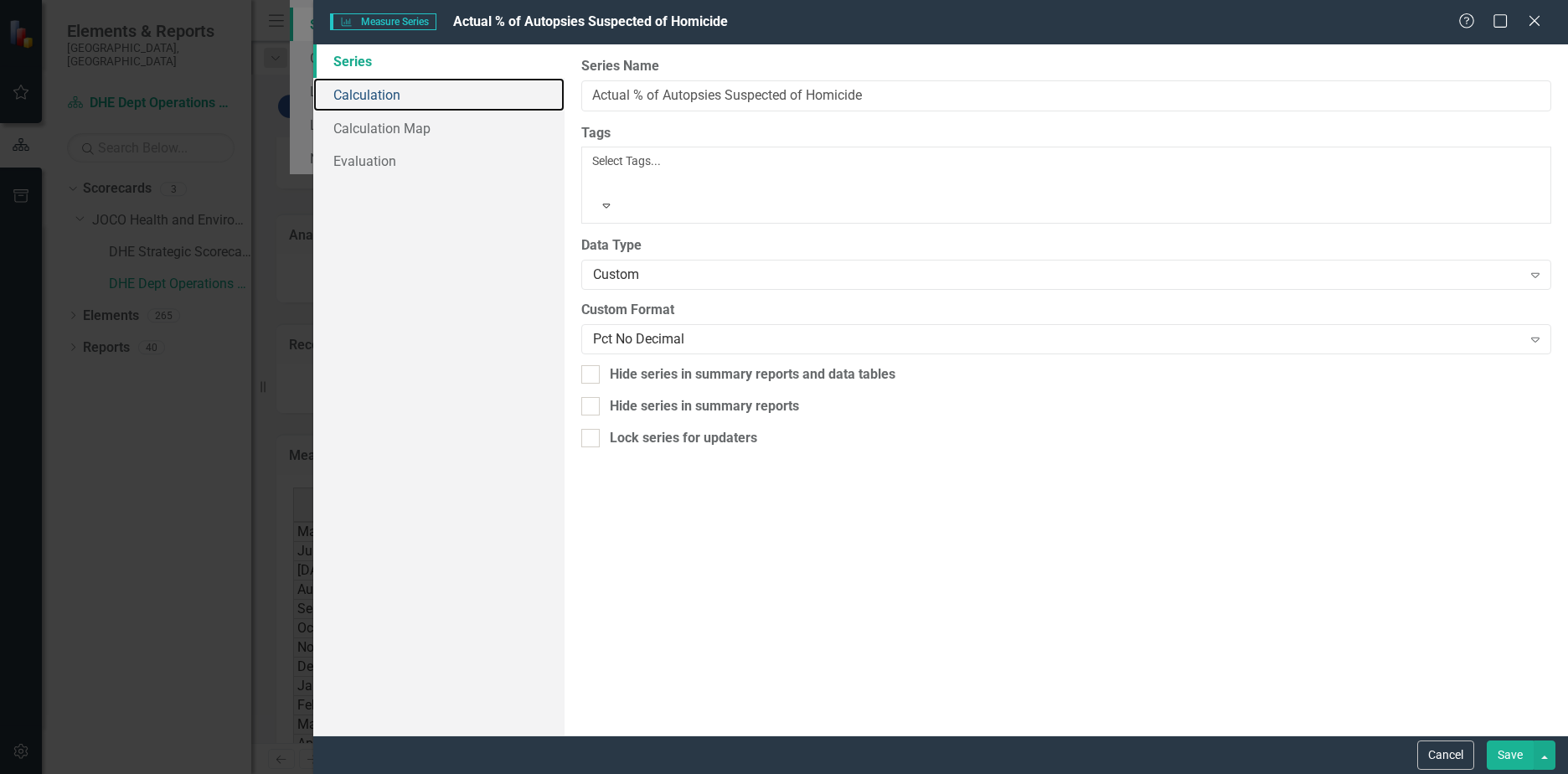
click at [358, 99] on link "Calculation" at bounding box center [439, 95] width 251 height 34
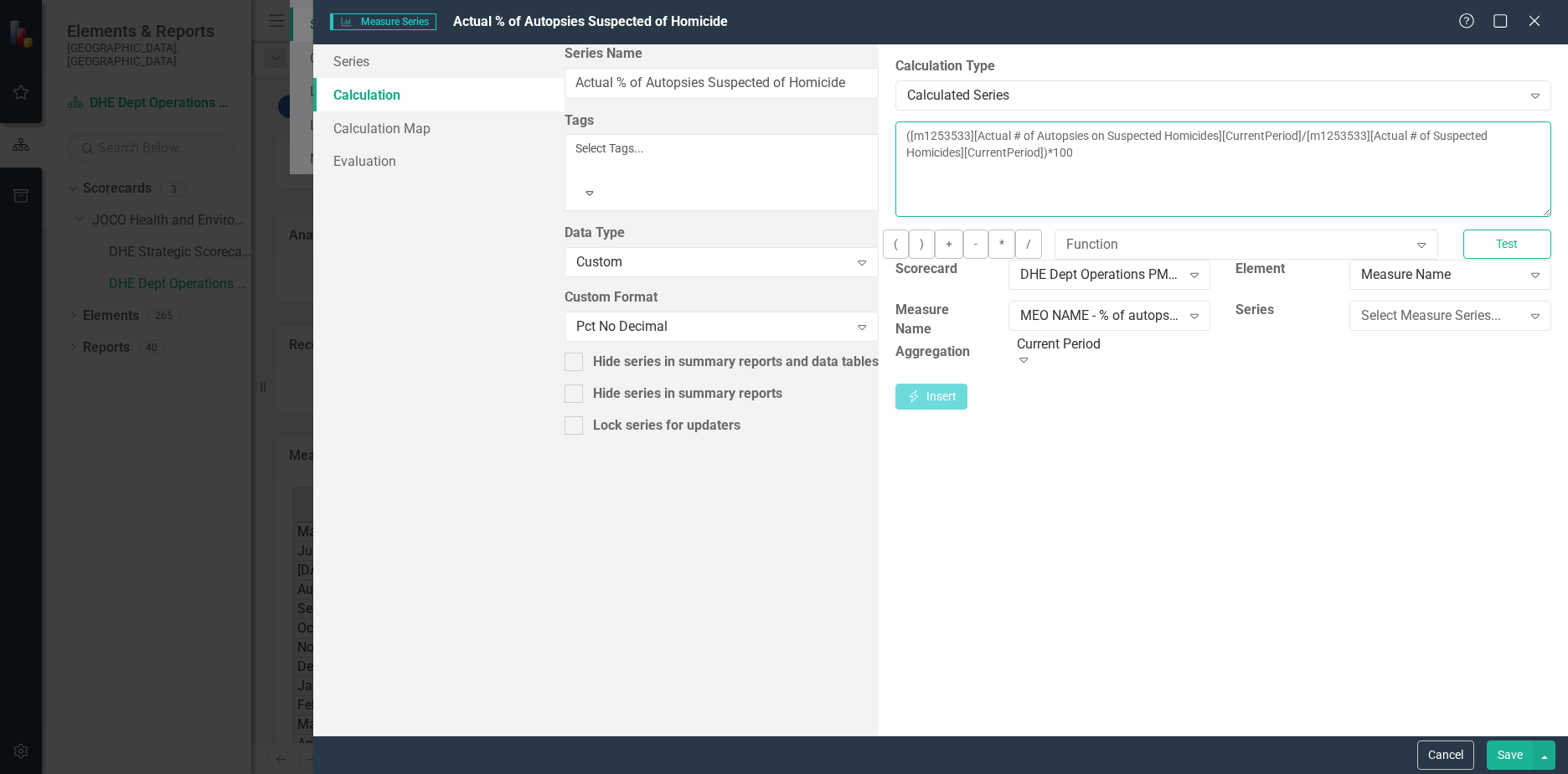
click at [896, 137] on textarea "([m1253533][Actual # of Autopsies on Suspected Homicides][CurrentPeriod]/[m1253…" at bounding box center [1223, 169] width 656 height 96
paste textarea "COALESCE"
type textarea "COALESCE(([m1253533][Actual # of Autopsies on Suspected Homicides][CurrentPerio…"
click at [1498, 747] on button "Save" at bounding box center [1510, 755] width 47 height 29
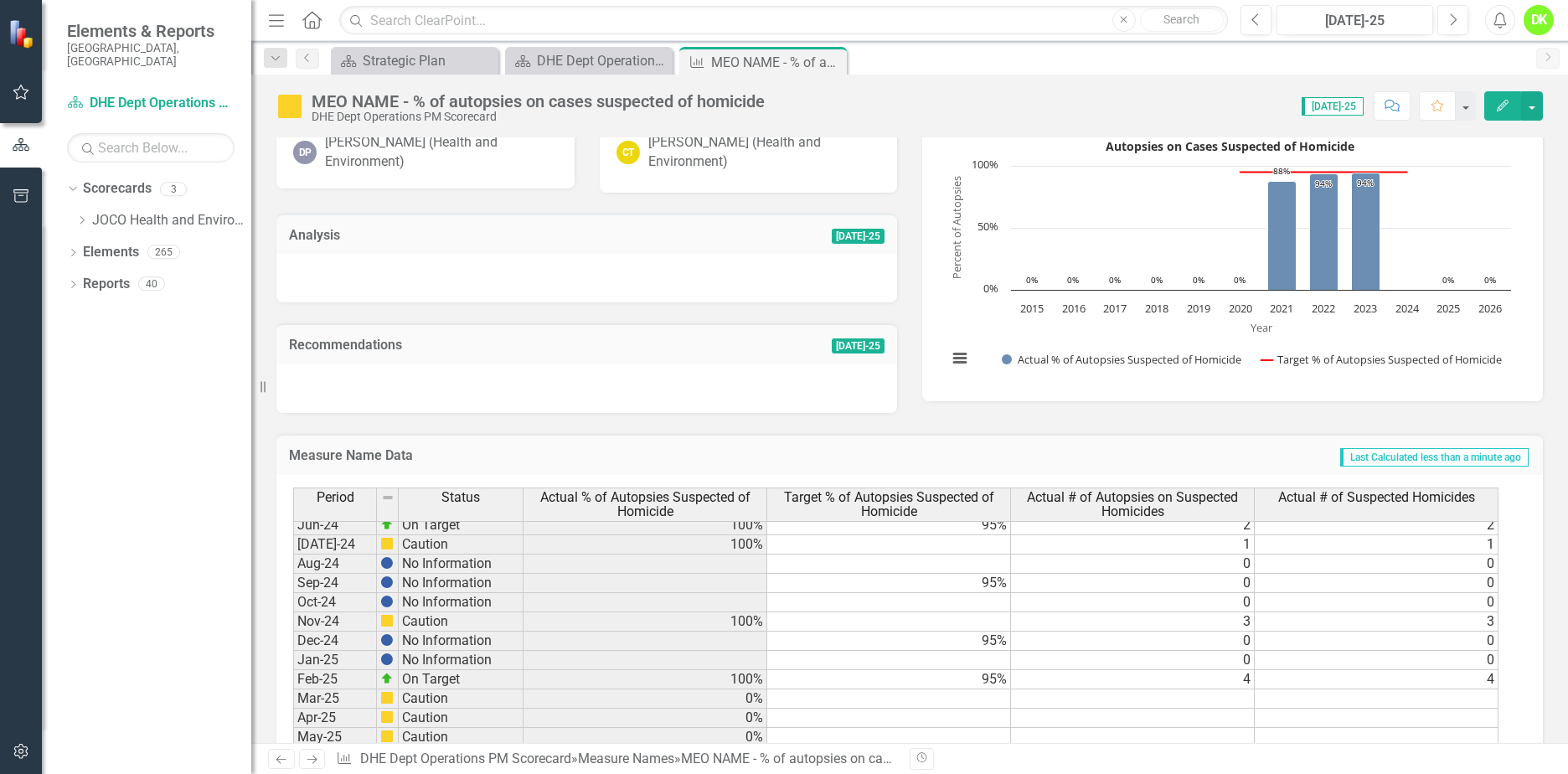
scroll to position [2143, 0]
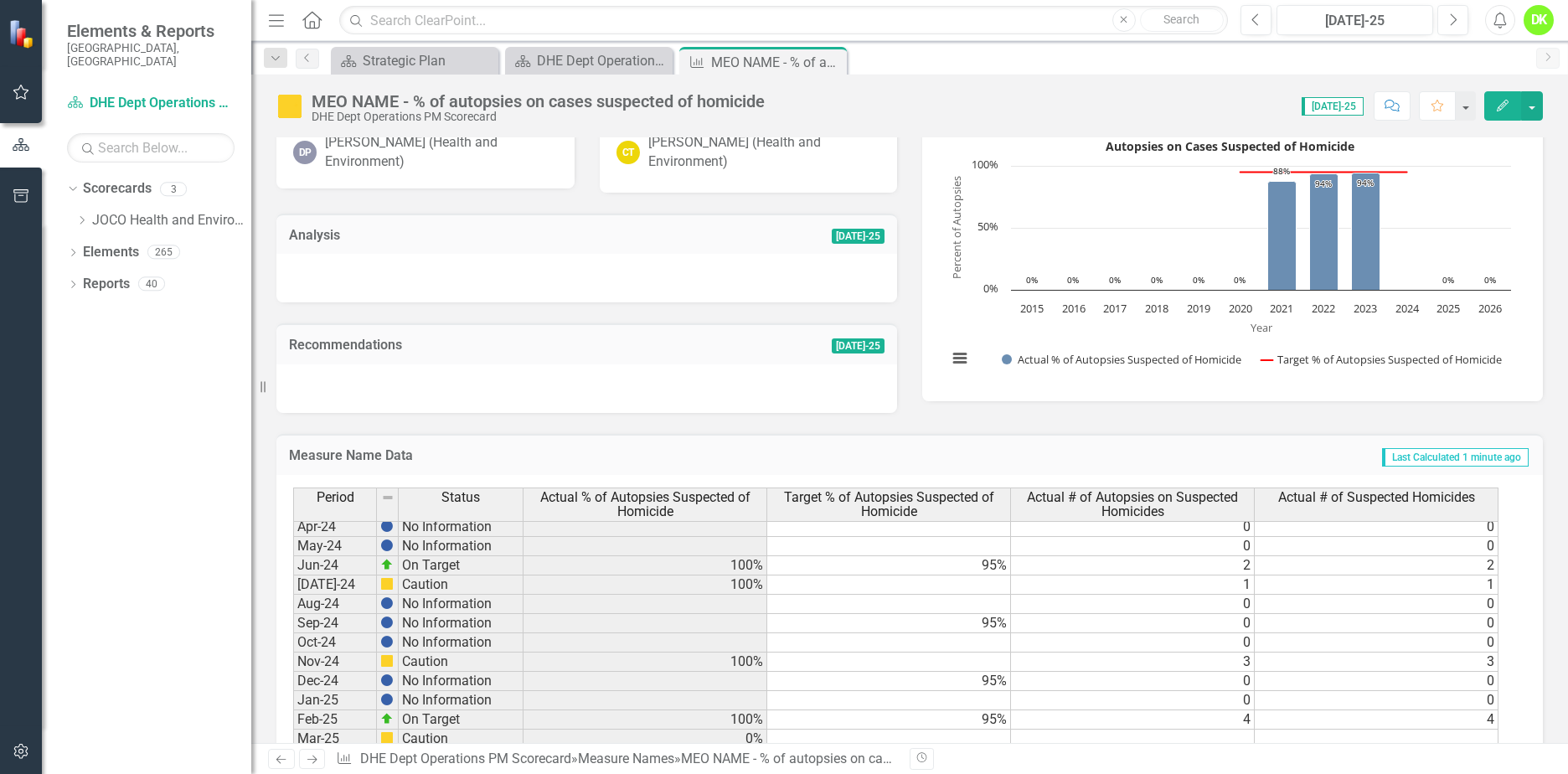
click at [954, 318] on rect "Interactive chart" at bounding box center [1229, 259] width 581 height 251
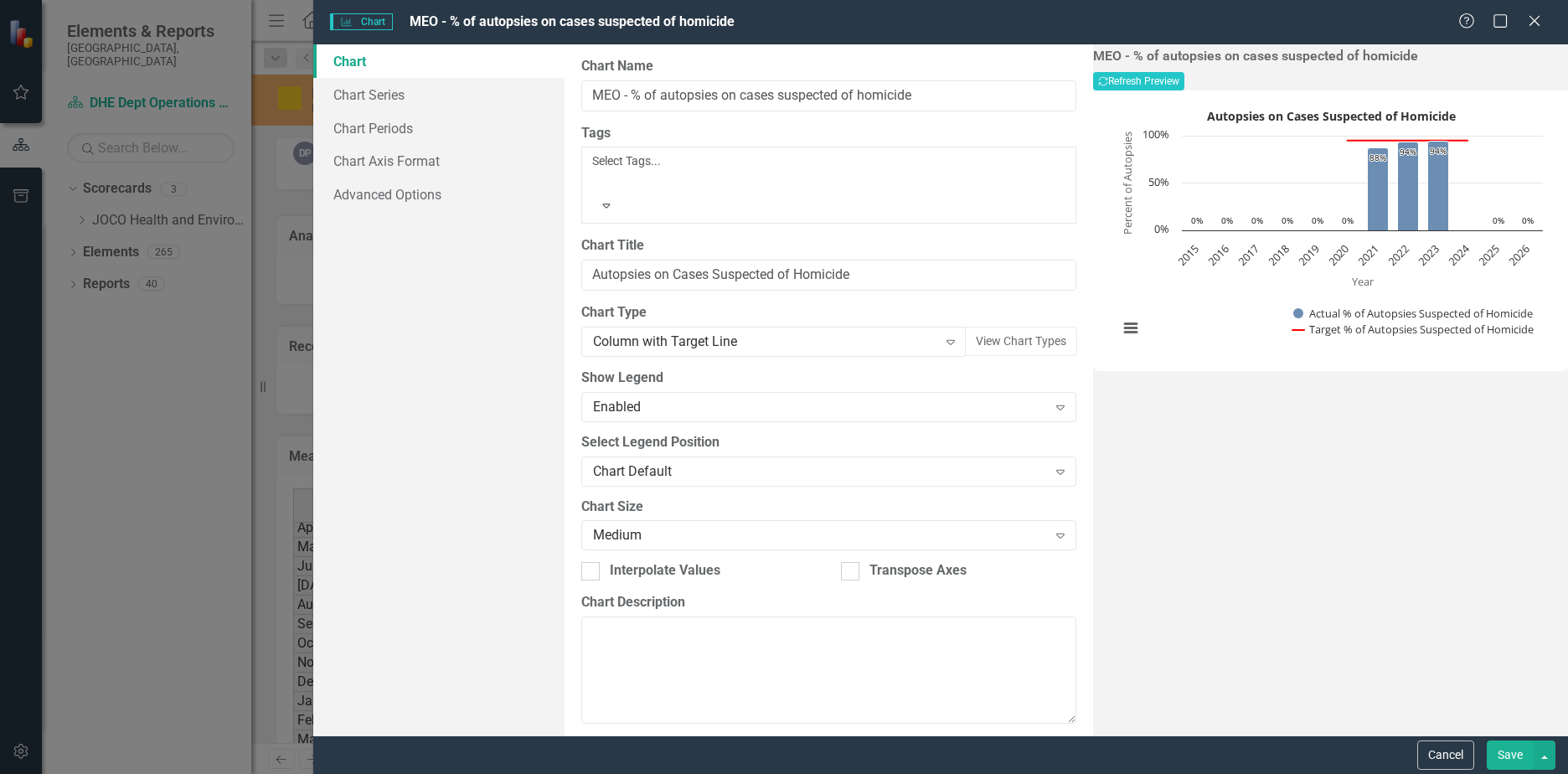
click at [1457, 761] on button "Cancel" at bounding box center [1445, 755] width 57 height 29
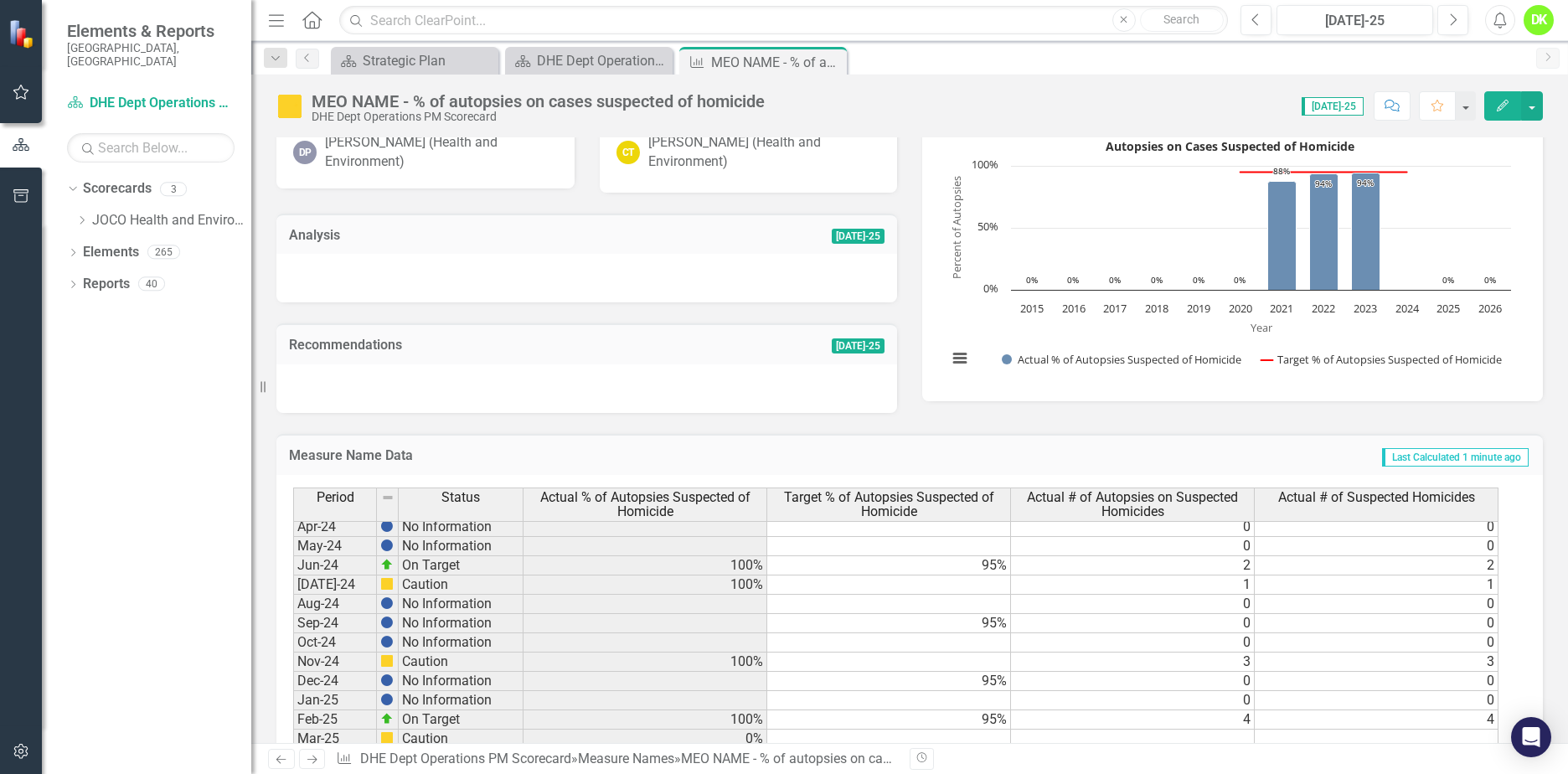
click at [1499, 108] on icon "button" at bounding box center [1502, 105] width 12 height 12
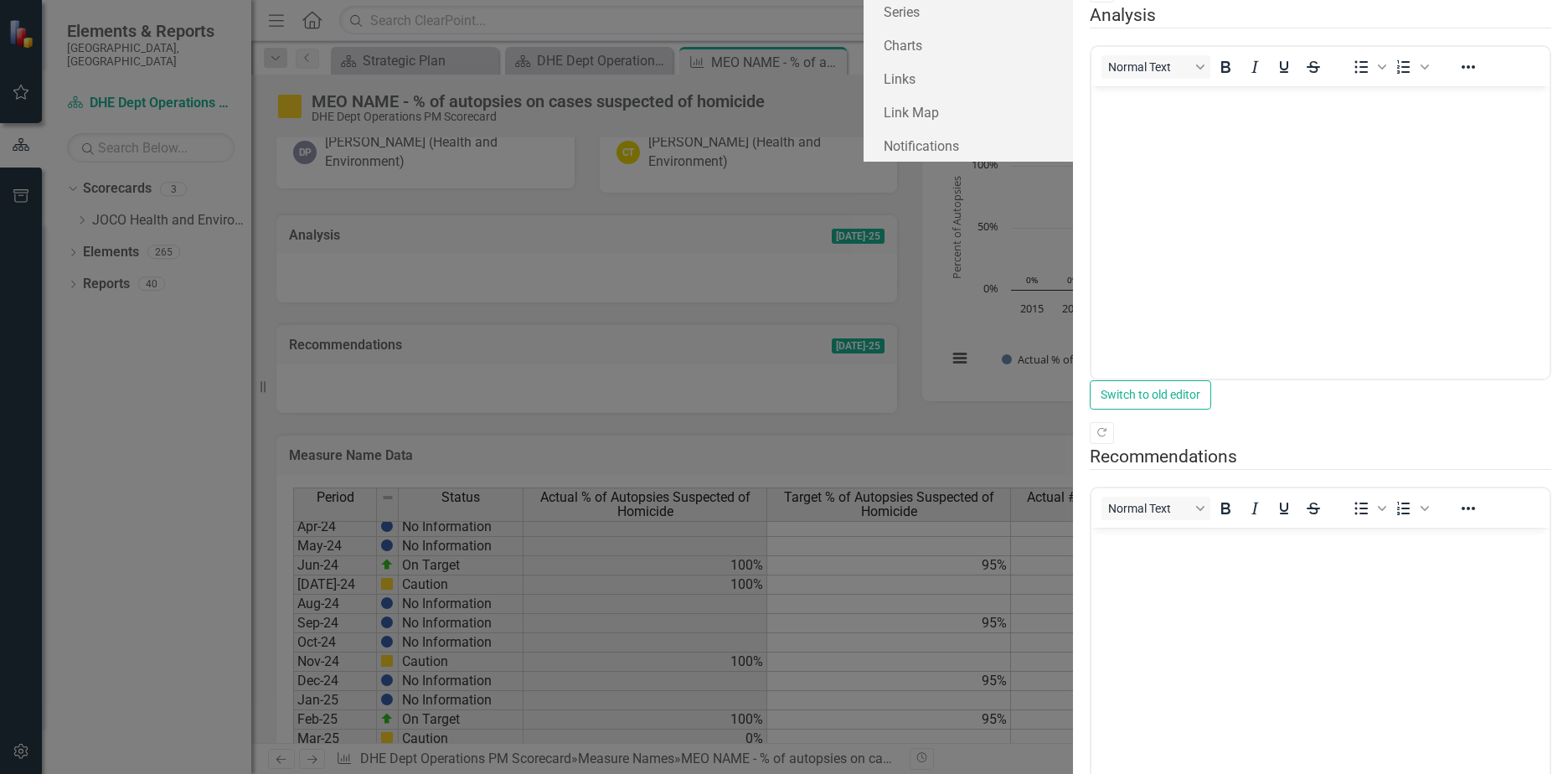
scroll to position [0, 0]
click at [864, 28] on link "Series" at bounding box center [968, 12] width 210 height 34
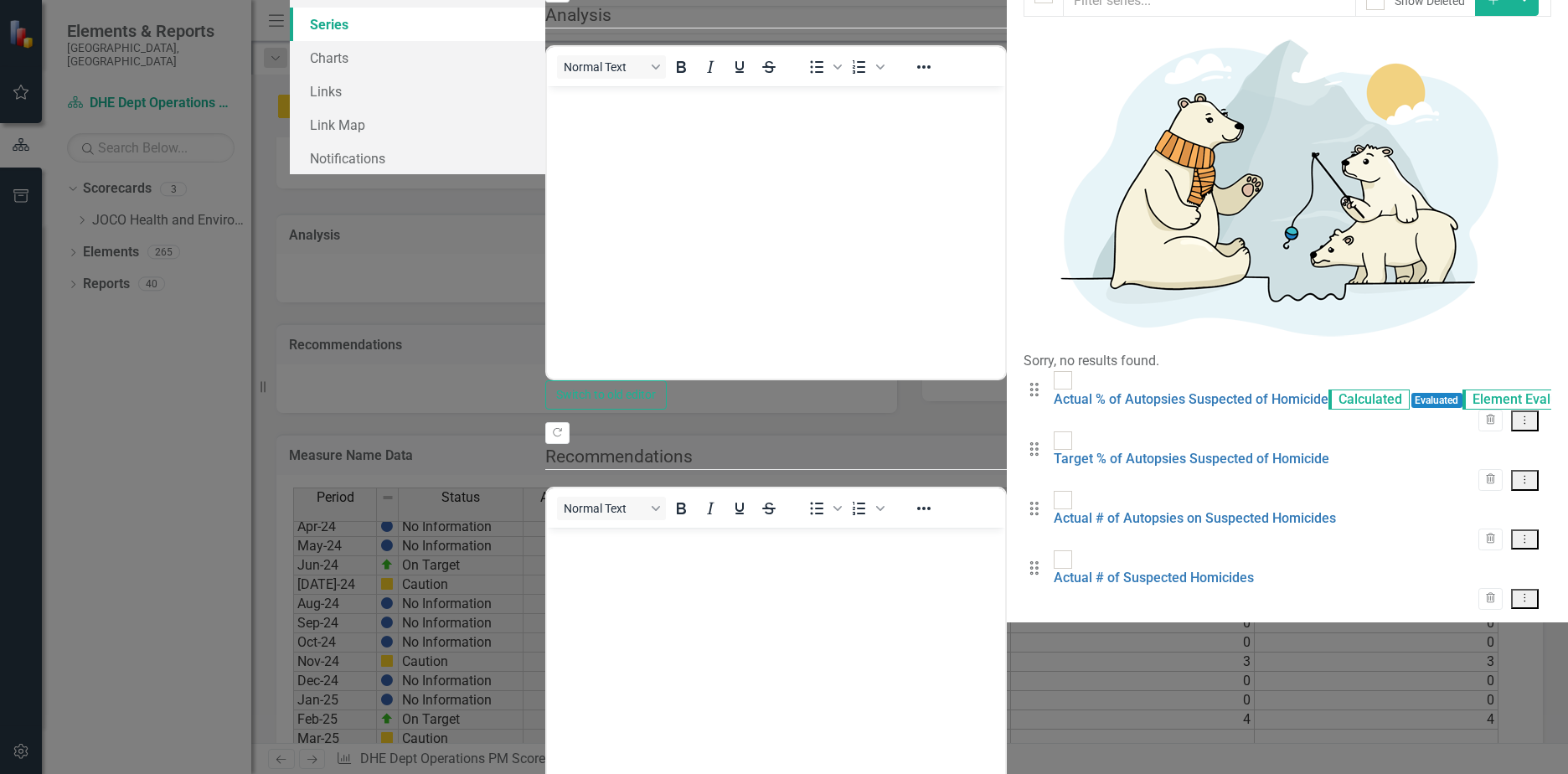
click at [1525, 416] on icon at bounding box center [1525, 419] width 2 height 9
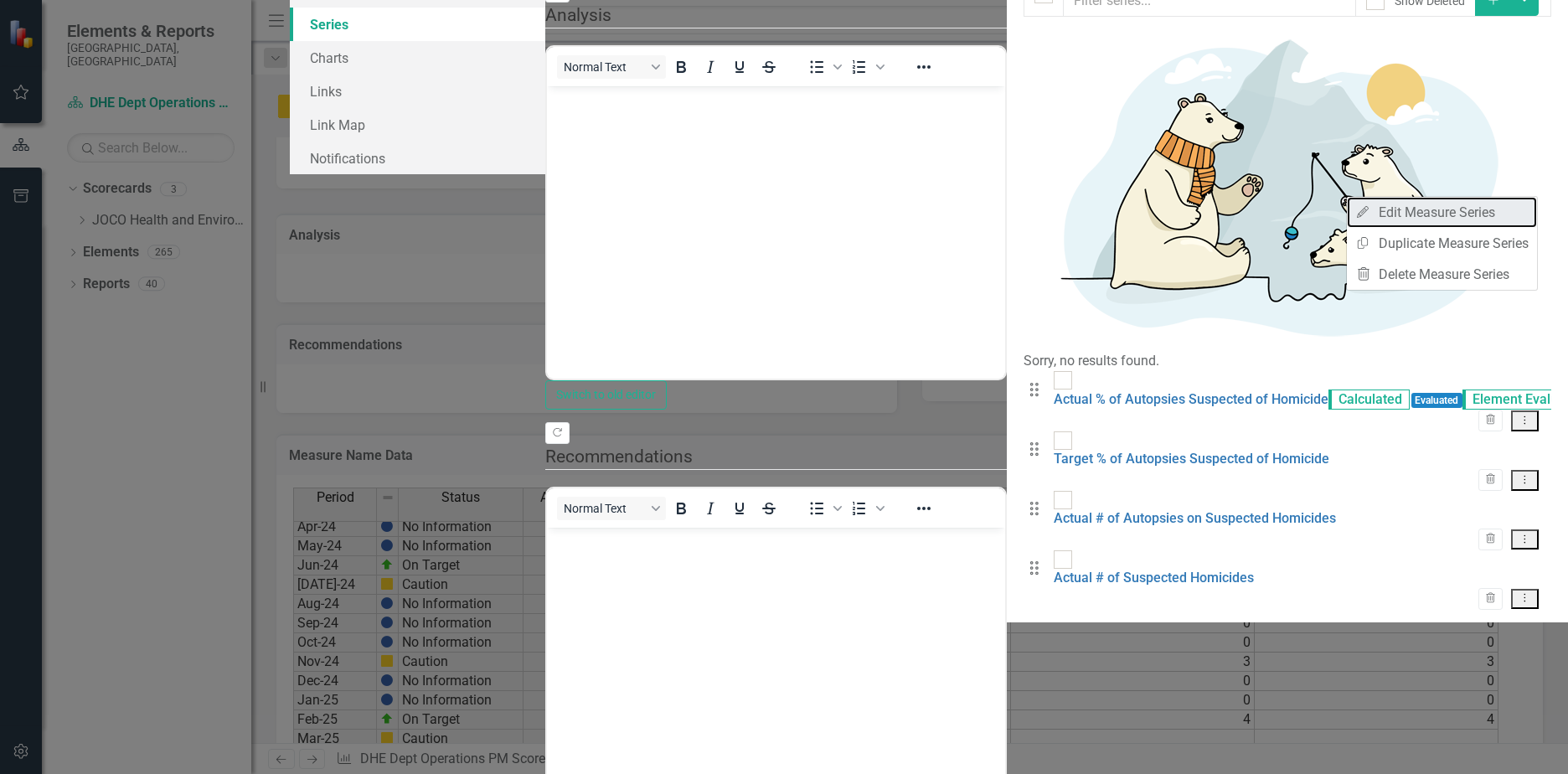
click at [1431, 218] on link "Edit Edit Measure Series" at bounding box center [1441, 213] width 190 height 31
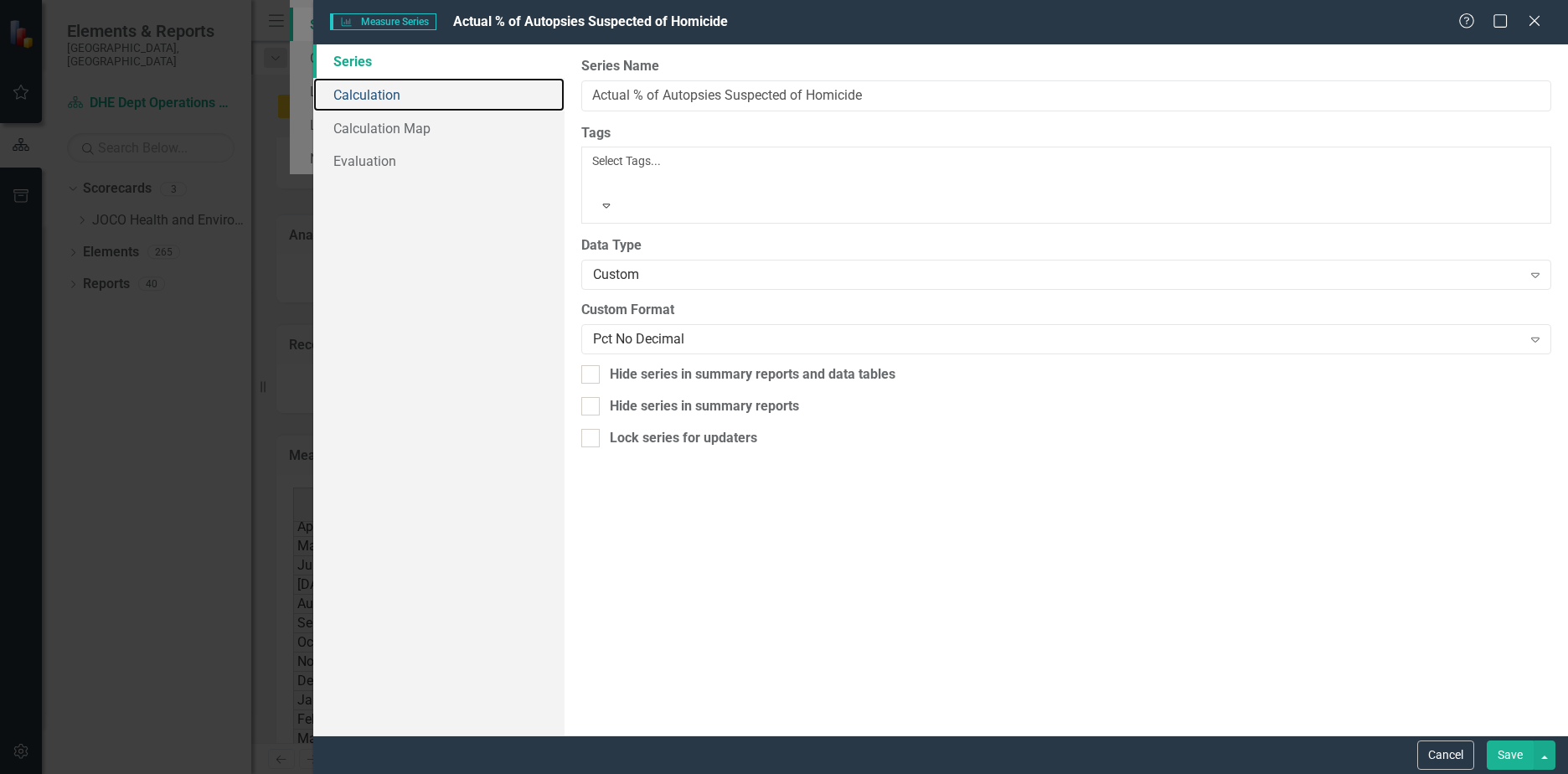
click at [363, 103] on link "Calculation" at bounding box center [439, 95] width 251 height 34
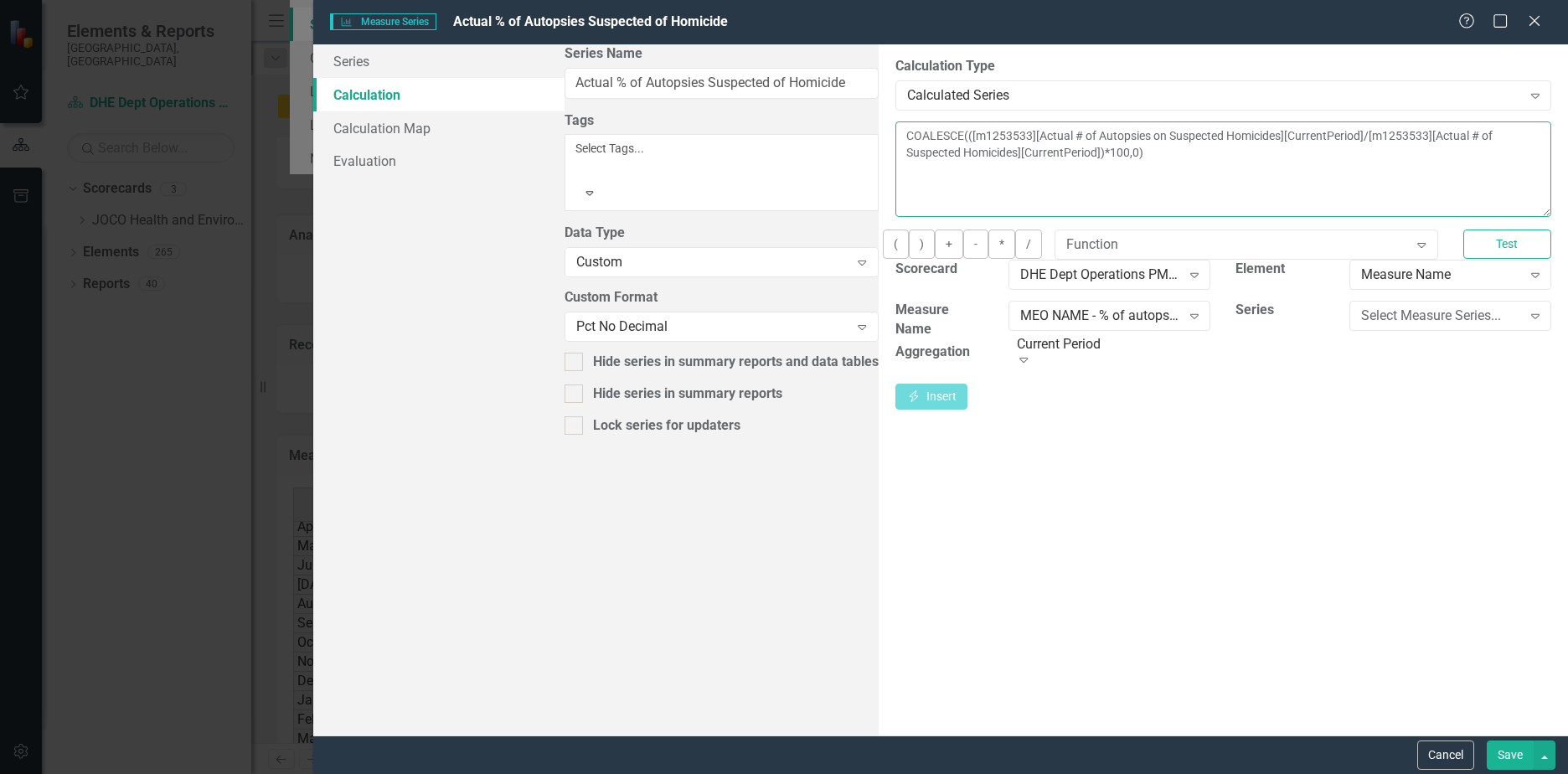
click at [896, 137] on textarea "COALESCE(([m1253533][Actual # of Autopsies on Suspected Homicides][CurrentPerio…" at bounding box center [1223, 169] width 656 height 96
click at [896, 160] on textarea "([m1253533][Actual # of Autopsies on Suspected Homicides][CurrentPeriod]/[m1253…" at bounding box center [1223, 169] width 656 height 96
type textarea "([m1253533][Actual # of Autopsies on Suspected Homicides][CurrentPeriod]/[m1253…"
click at [1498, 762] on button "Save" at bounding box center [1510, 755] width 47 height 29
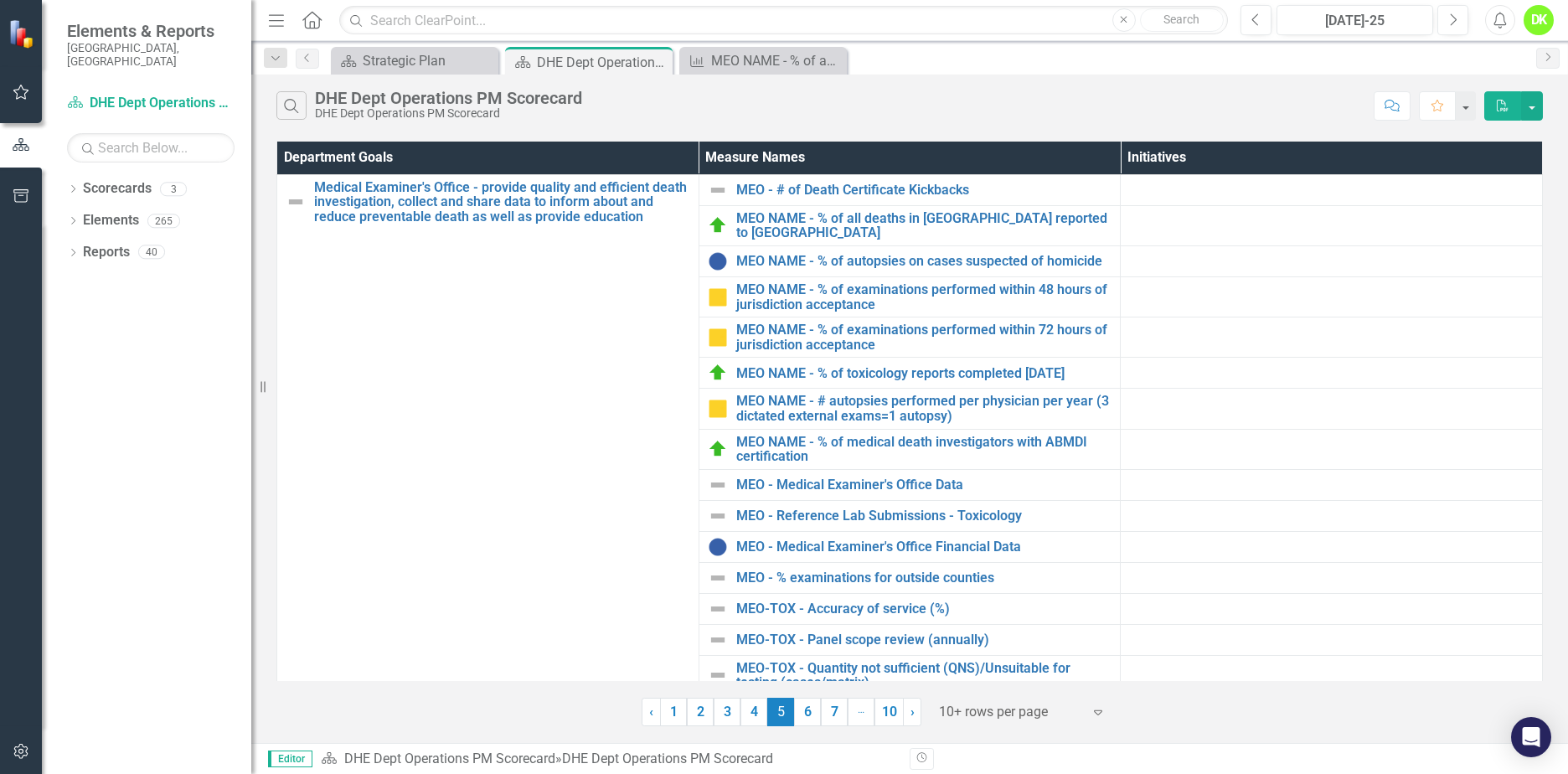
click at [725, 714] on link "3" at bounding box center [727, 711] width 27 height 28
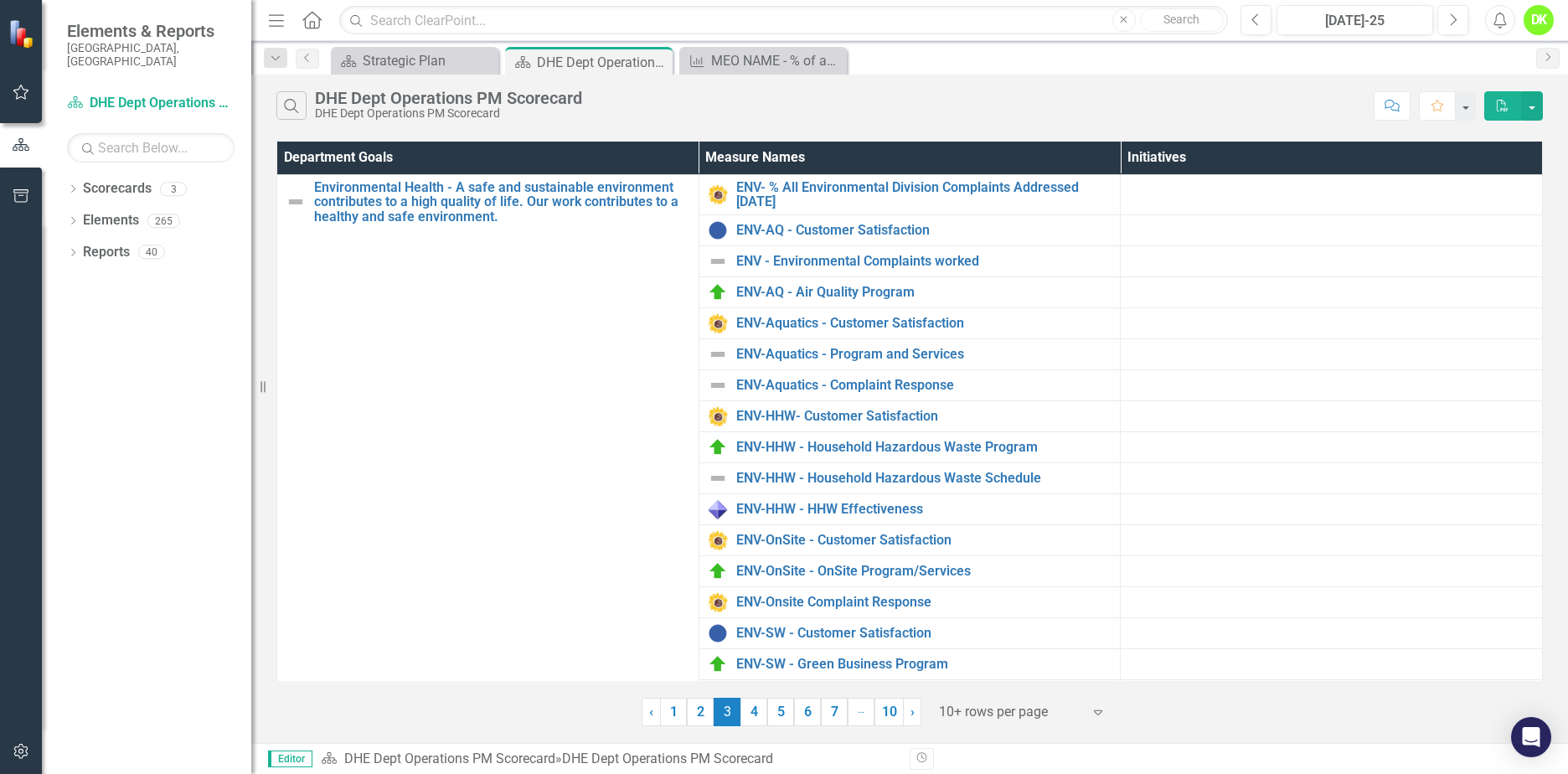
click at [703, 714] on link "2" at bounding box center [700, 711] width 27 height 28
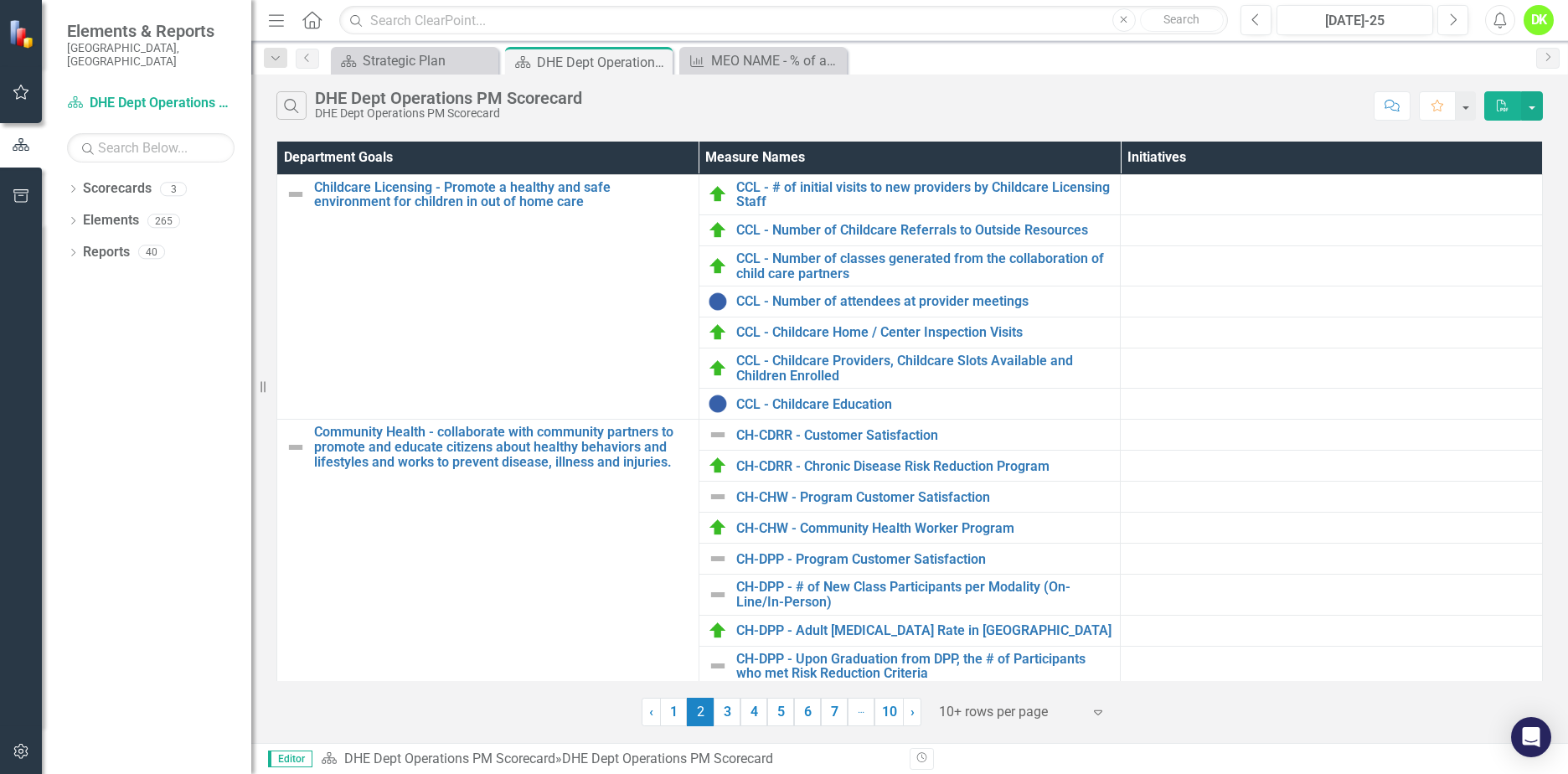
click at [764, 721] on link "4" at bounding box center [754, 711] width 27 height 28
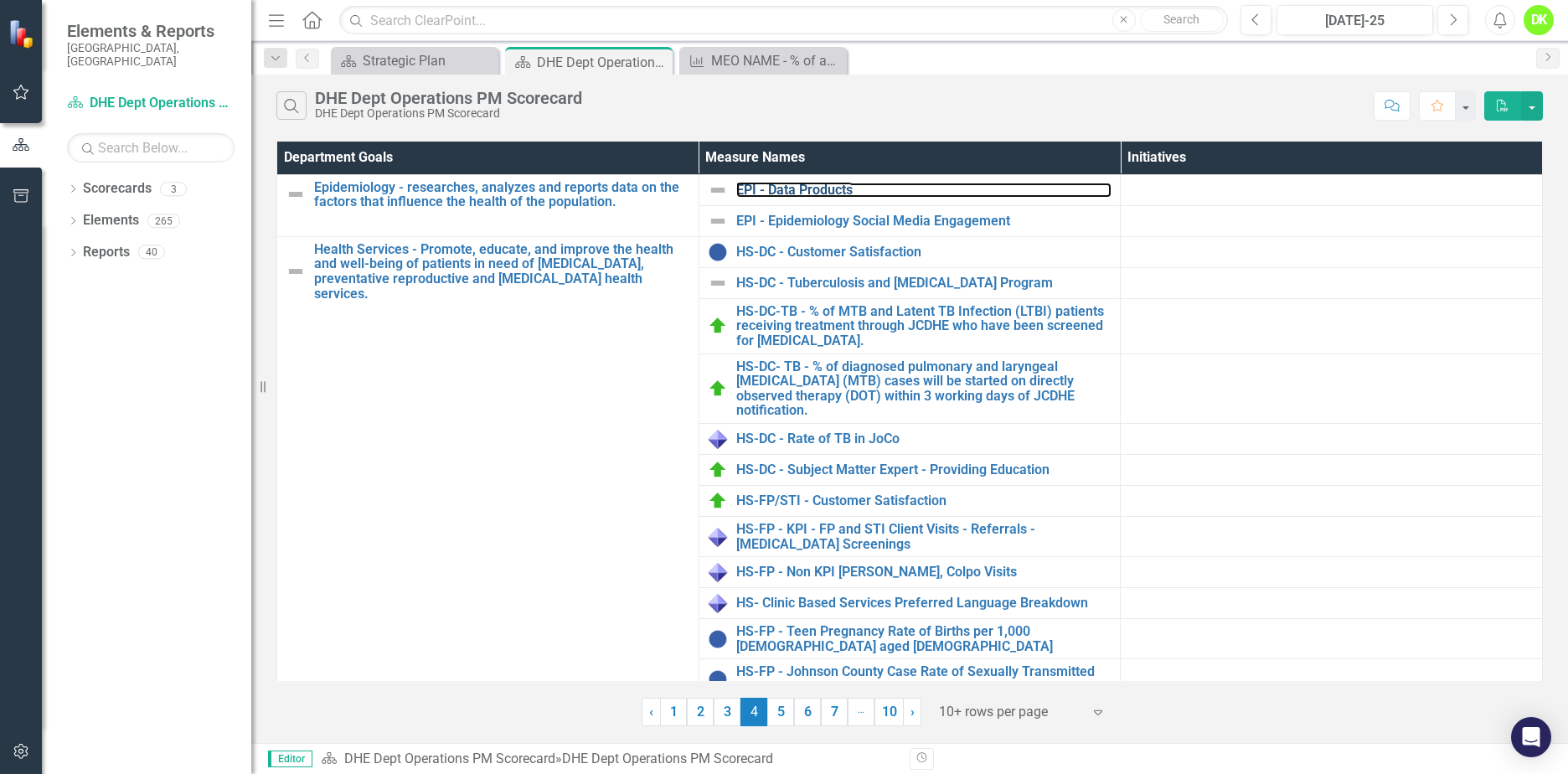
click at [785, 190] on link "EPI - Data Products" at bounding box center [924, 190] width 376 height 15
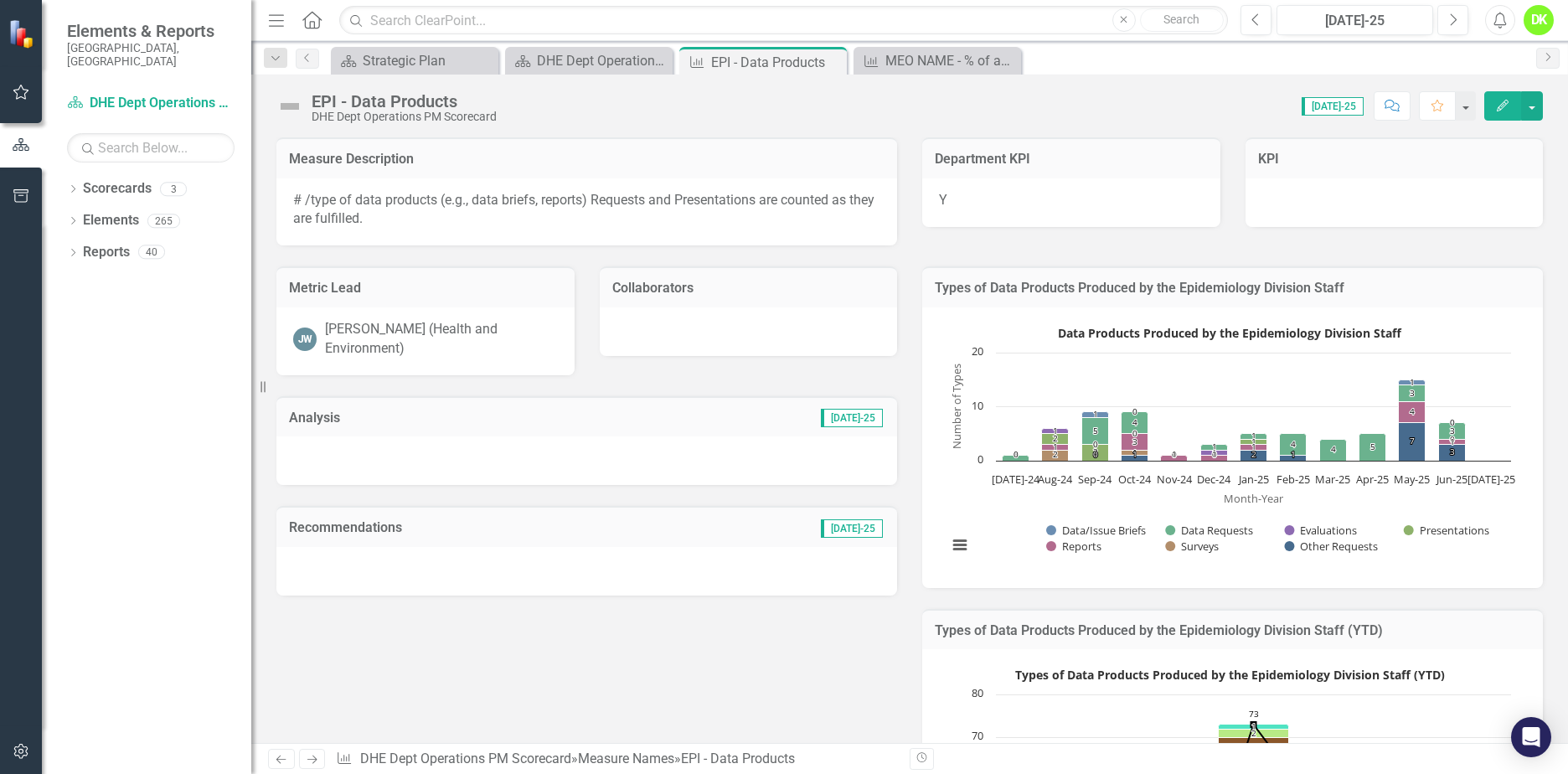
click at [1500, 111] on button "Edit" at bounding box center [1502, 105] width 37 height 29
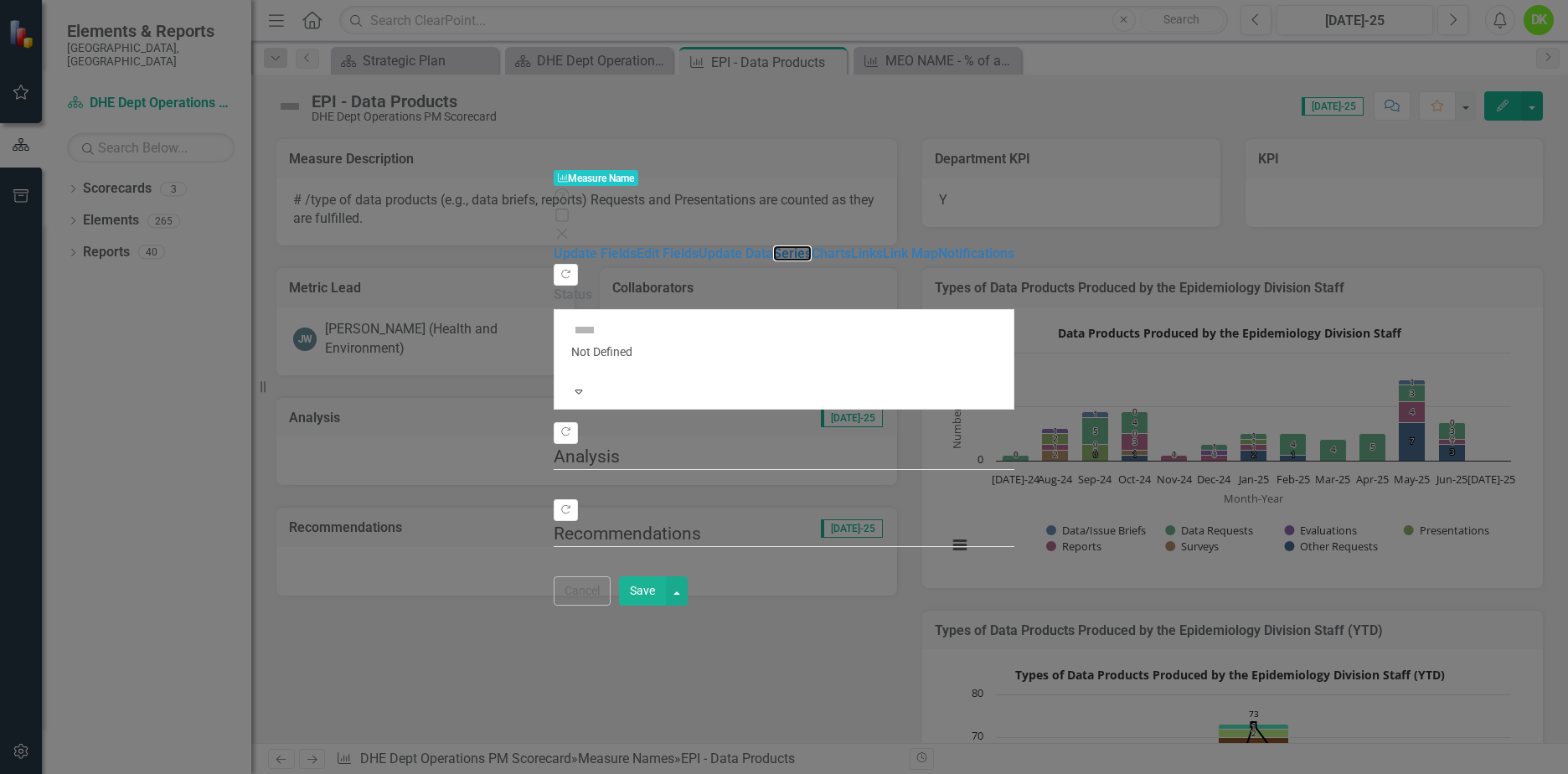
click at [773, 245] on link "Series" at bounding box center [792, 253] width 39 height 15
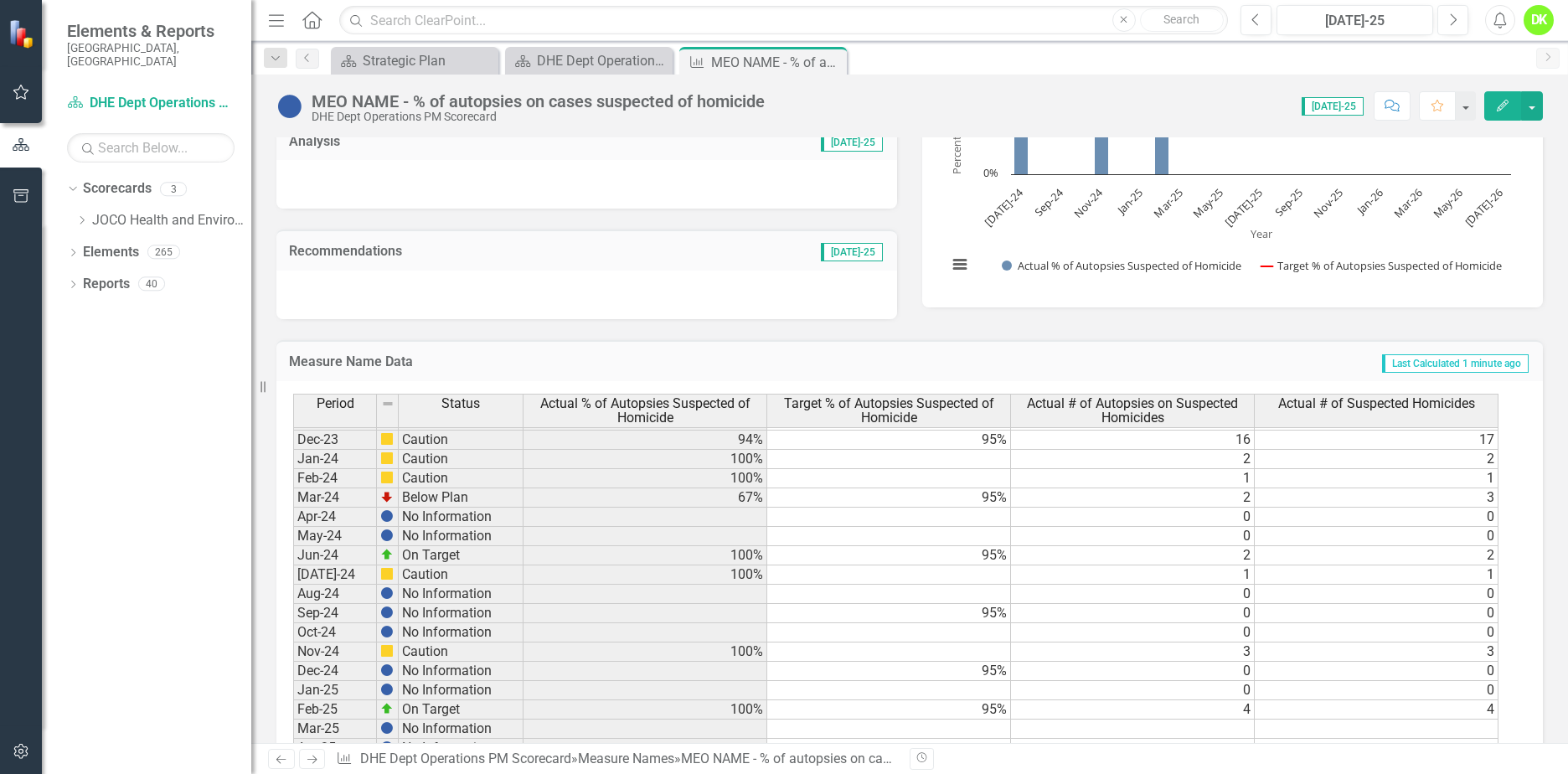
scroll to position [335, 0]
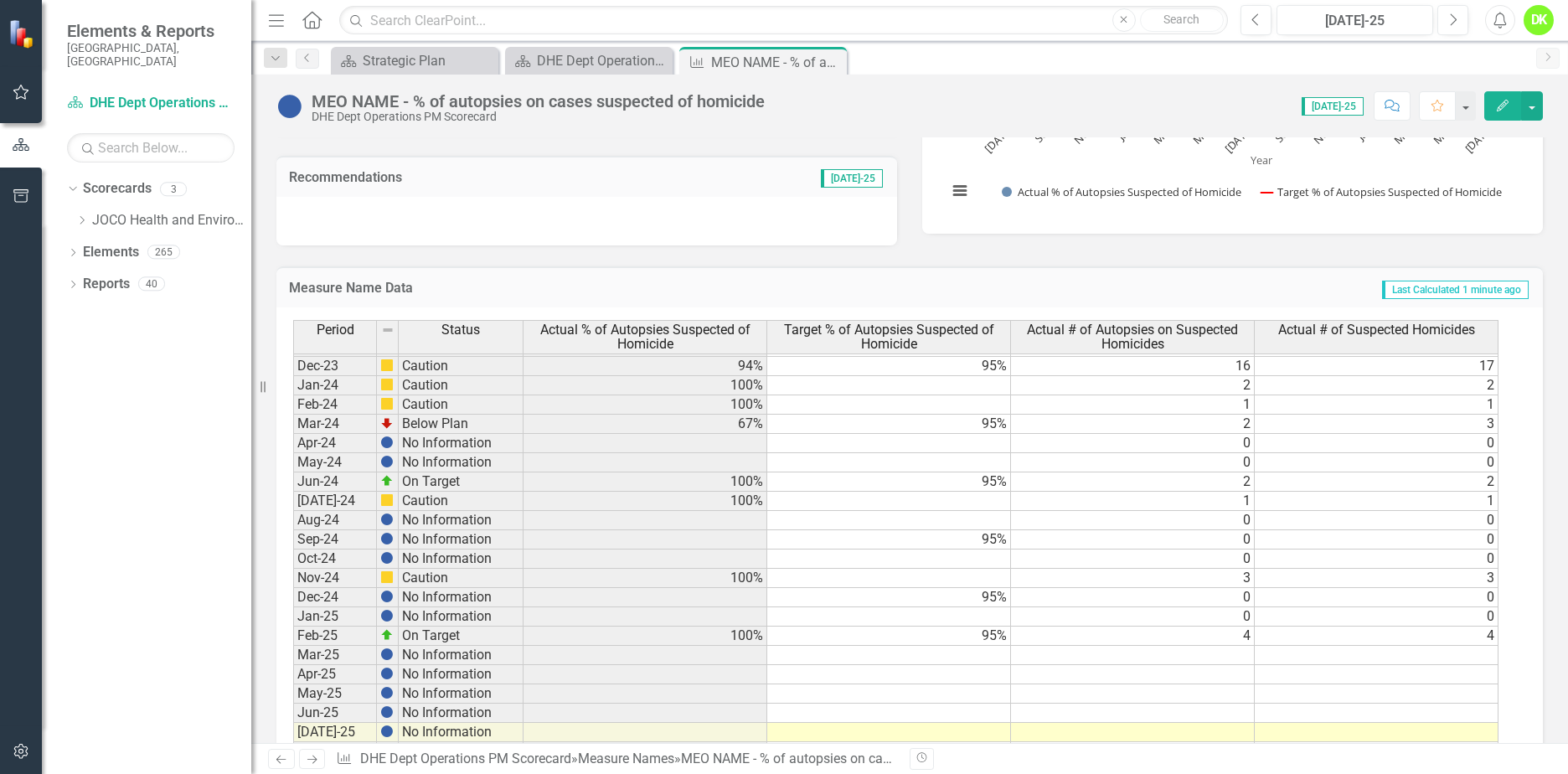
click at [939, 388] on tbody "Apr-23 No Information May-23 No Information Jun-23 No Information 95% [DATE]-23…" at bounding box center [896, 636] width 1206 height 868
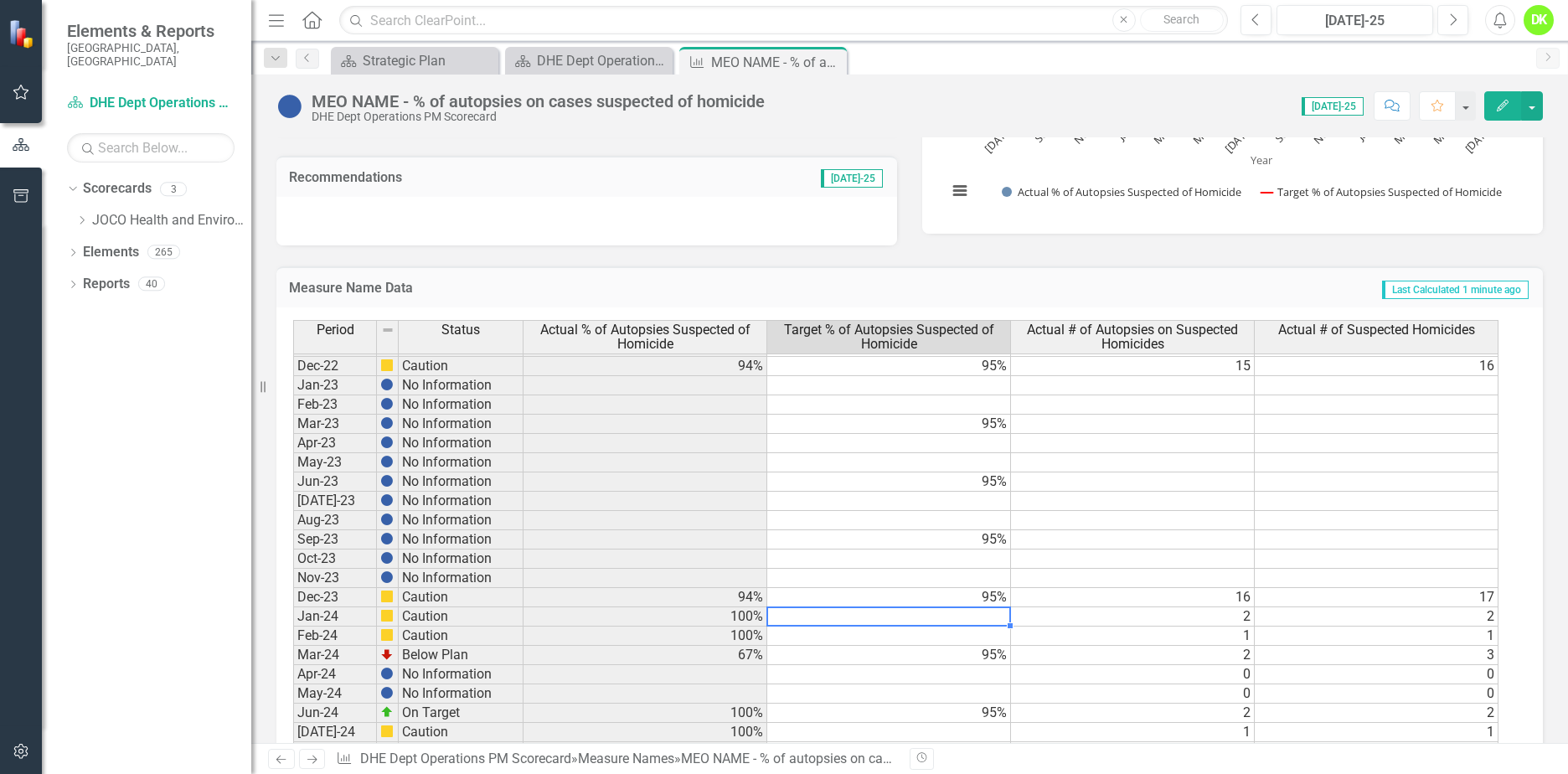
scroll to position [0, 0]
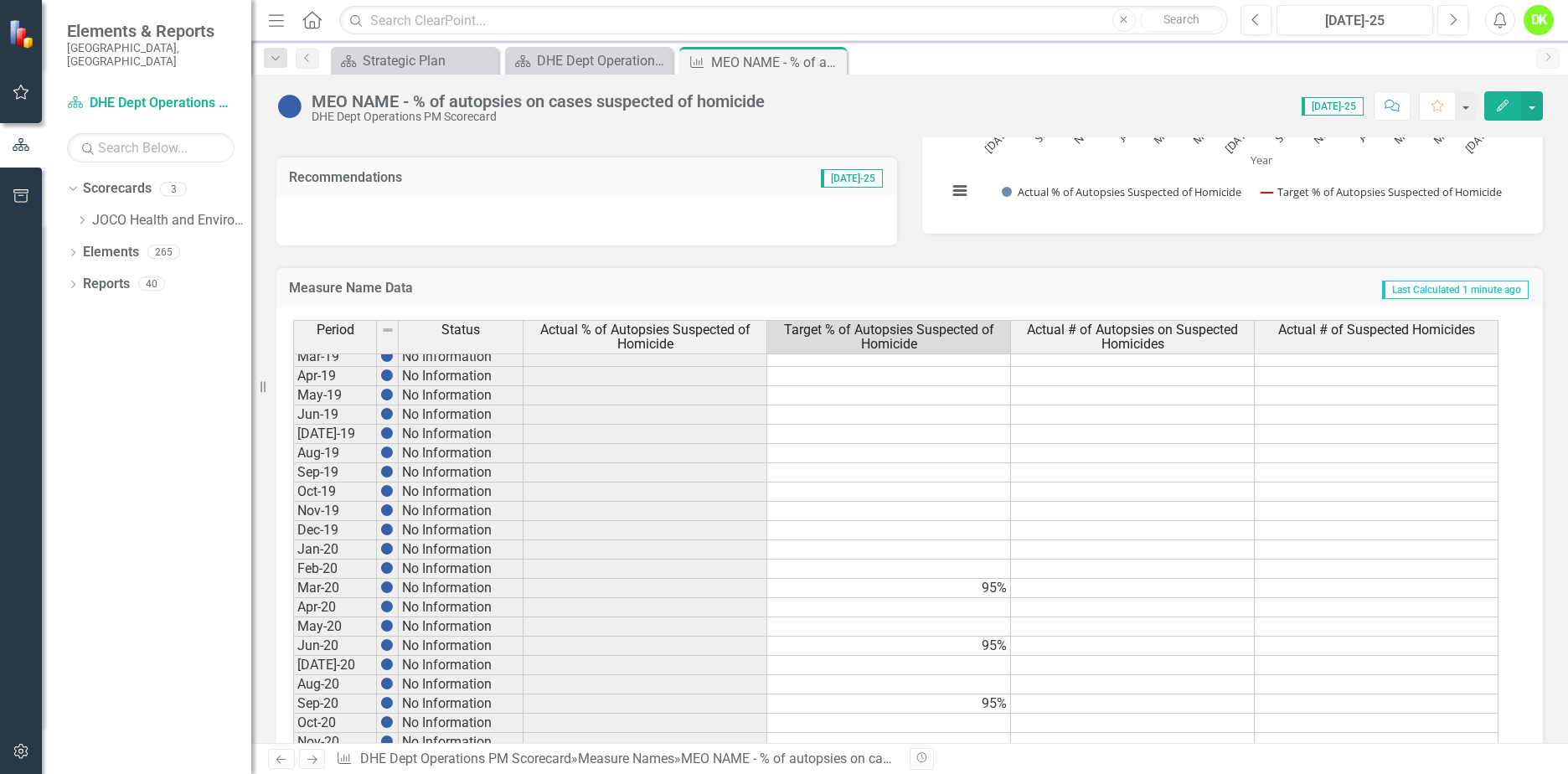
click at [934, 595] on td "95%" at bounding box center [889, 588] width 243 height 19
click at [942, 584] on td "95%" at bounding box center [889, 588] width 243 height 19
type textarea "95"
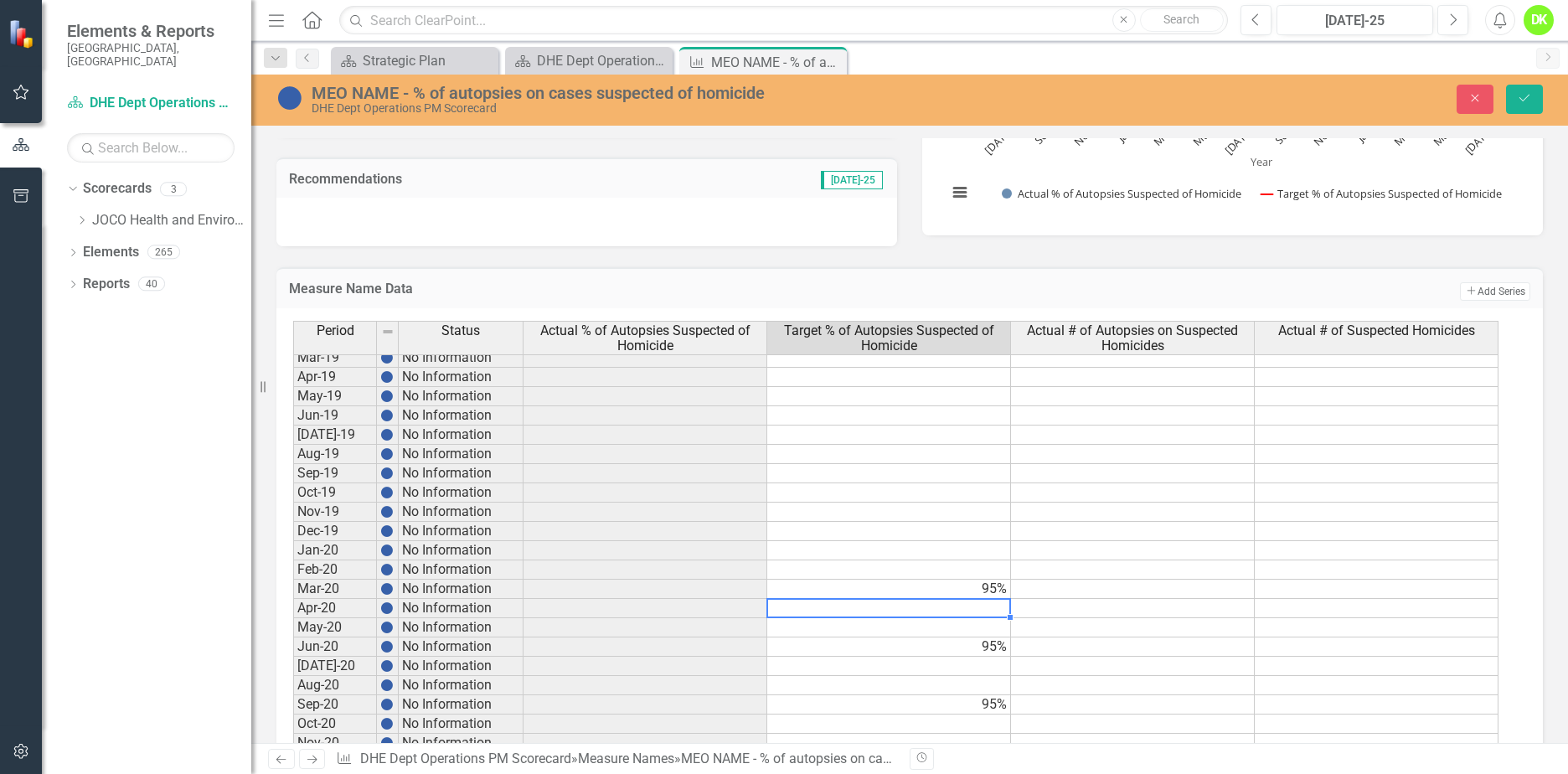
click at [293, 600] on div "Period Status Actual % of Autopsies Suspected of Homicide Target % of Autopsies…" at bounding box center [293, 572] width 0 height 787
click at [924, 600] on div at bounding box center [888, 599] width 243 height 2
click at [924, 600] on textarea at bounding box center [888, 608] width 244 height 20
type textarea "95"
click at [936, 628] on td at bounding box center [889, 628] width 243 height 19
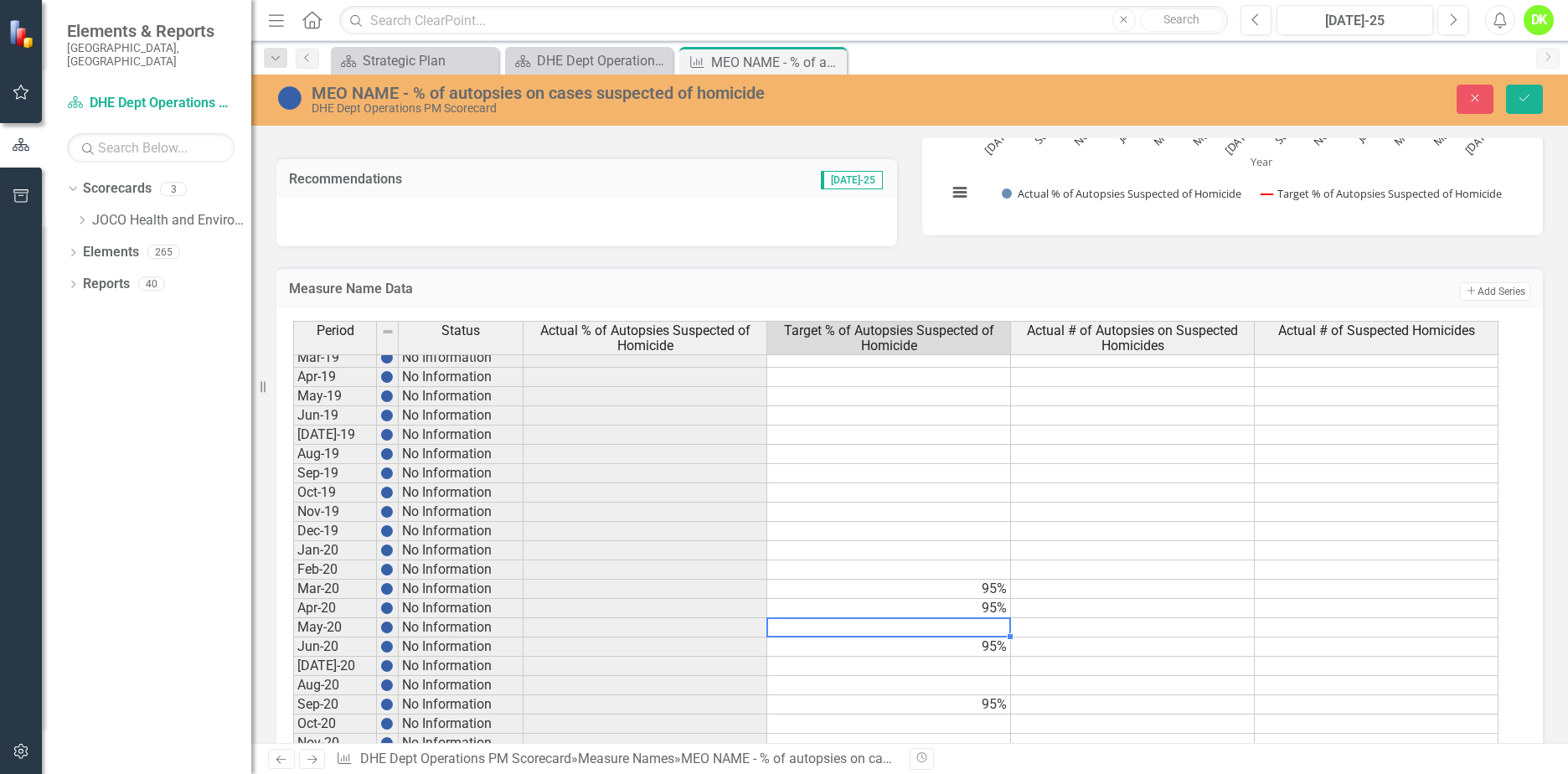
click at [936, 628] on td at bounding box center [889, 628] width 243 height 19
click at [936, 628] on textarea at bounding box center [888, 627] width 244 height 20
type textarea "95"
click at [936, 665] on td at bounding box center [889, 667] width 243 height 19
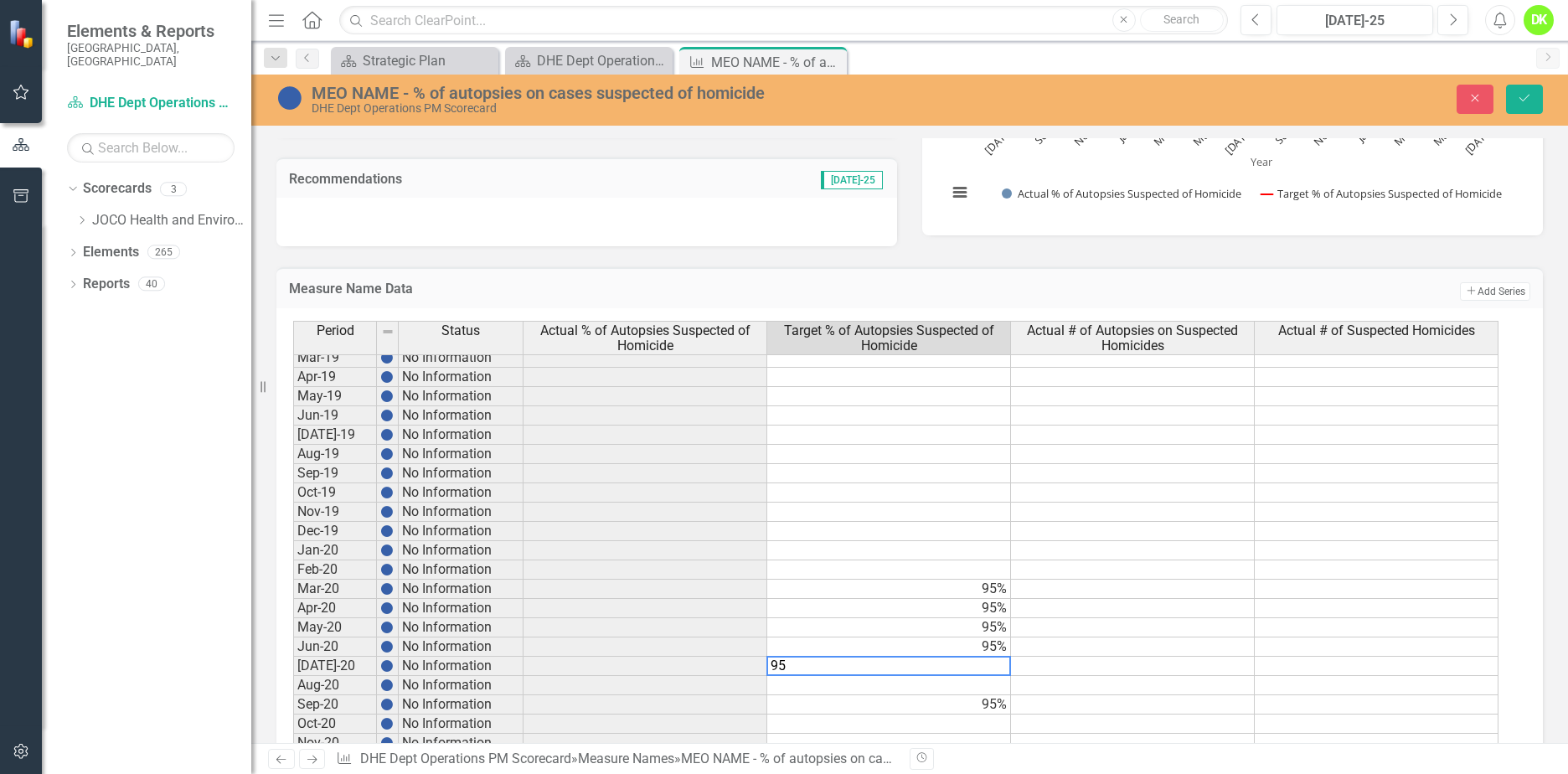
type textarea "95"
click at [940, 693] on td at bounding box center [889, 686] width 243 height 19
click at [939, 693] on td at bounding box center [889, 686] width 243 height 19
type textarea "95"
click at [934, 727] on td at bounding box center [889, 724] width 243 height 19
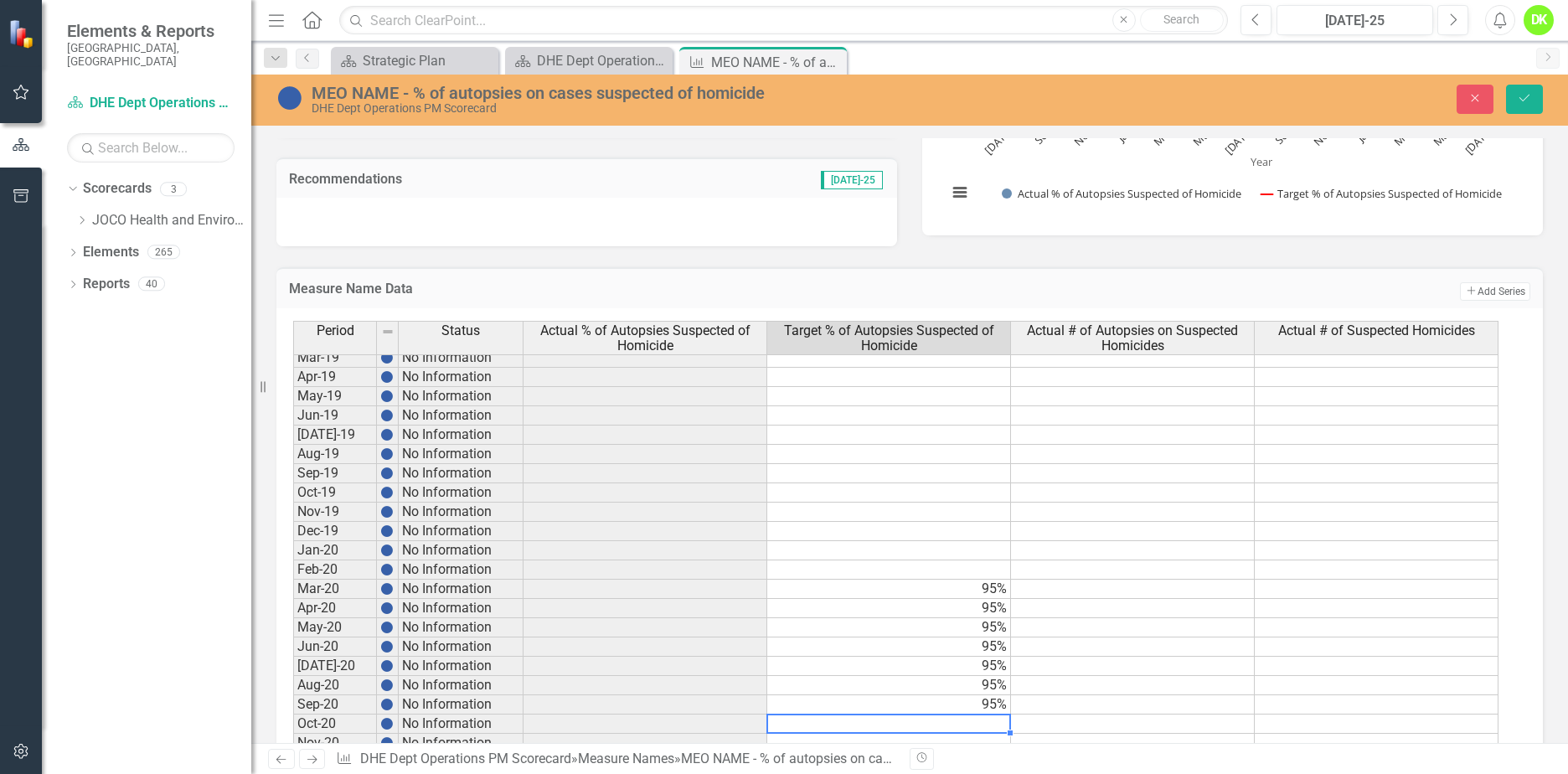
click at [934, 727] on td at bounding box center [889, 724] width 243 height 19
click at [930, 682] on td "95%" at bounding box center [889, 686] width 243 height 19
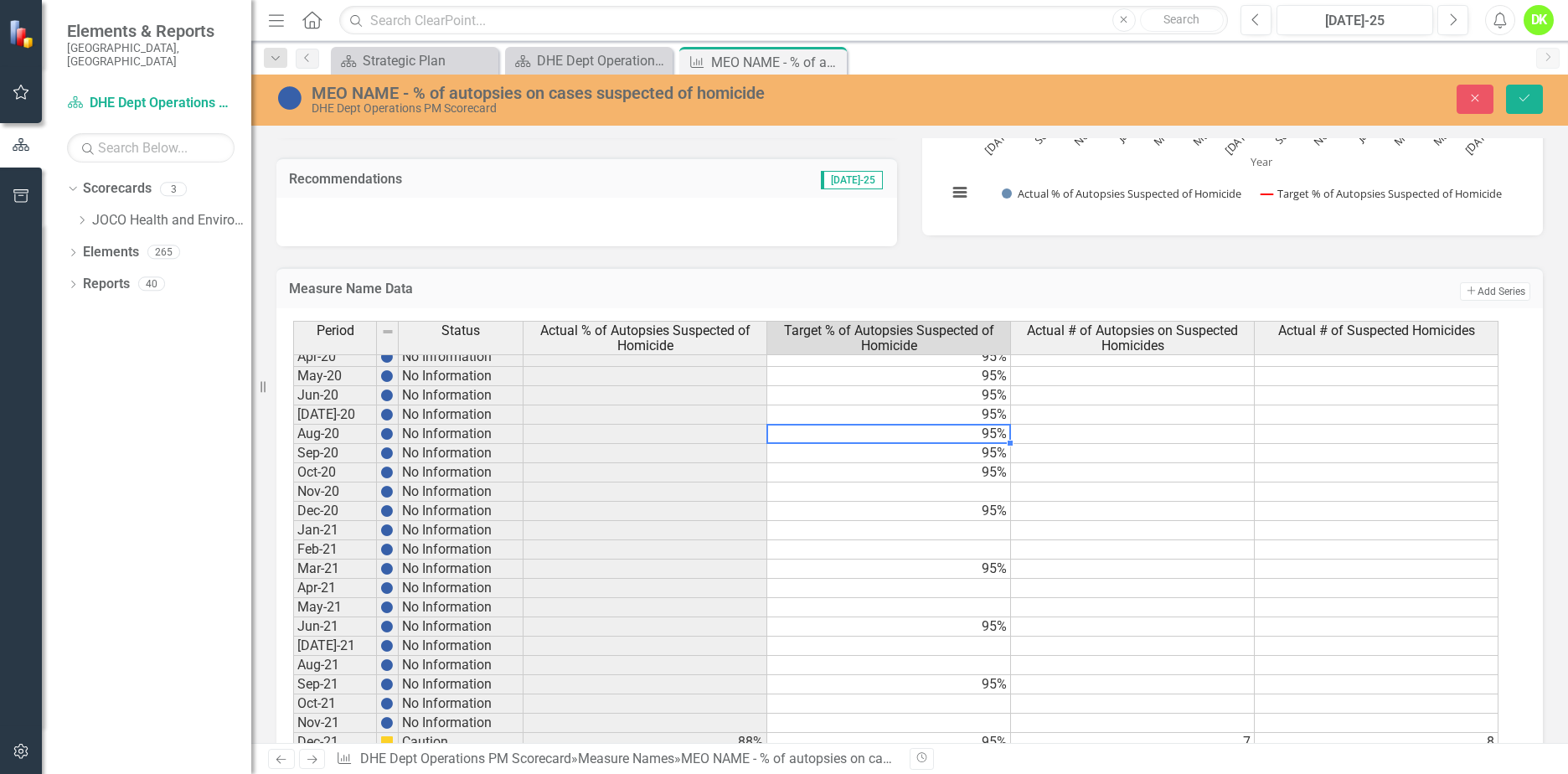
click at [926, 489] on tbody "Apr-19 No Information May-19 No Information Jun-19 No Information Jul-19 No Inf…" at bounding box center [896, 492] width 1206 height 753
click at [926, 489] on td at bounding box center [889, 492] width 243 height 19
type textarea "95"
click at [926, 526] on td at bounding box center [889, 530] width 243 height 19
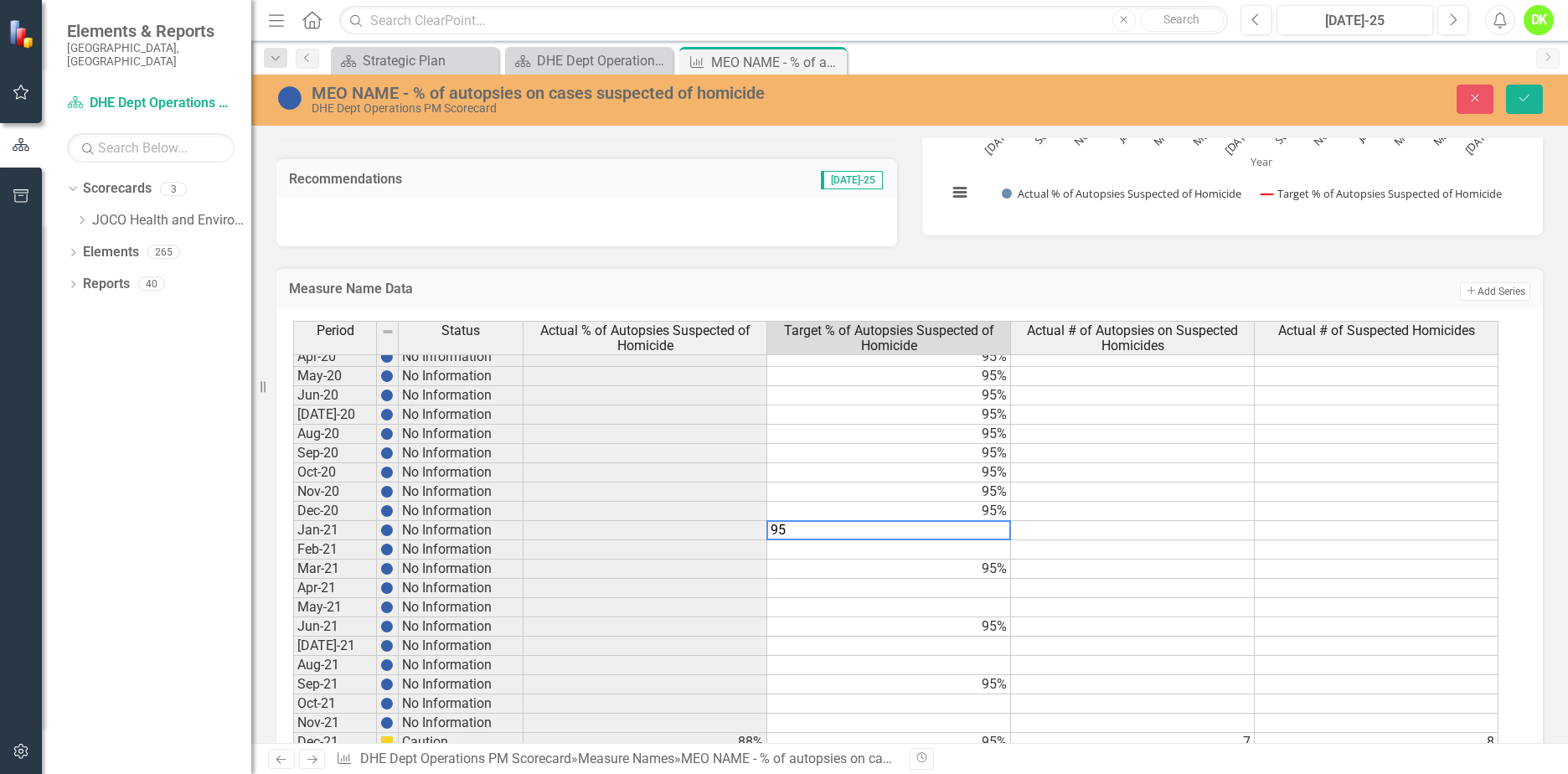
type textarea "95"
click at [923, 552] on td at bounding box center [889, 550] width 243 height 19
type textarea "95"
click at [929, 583] on td at bounding box center [889, 588] width 243 height 19
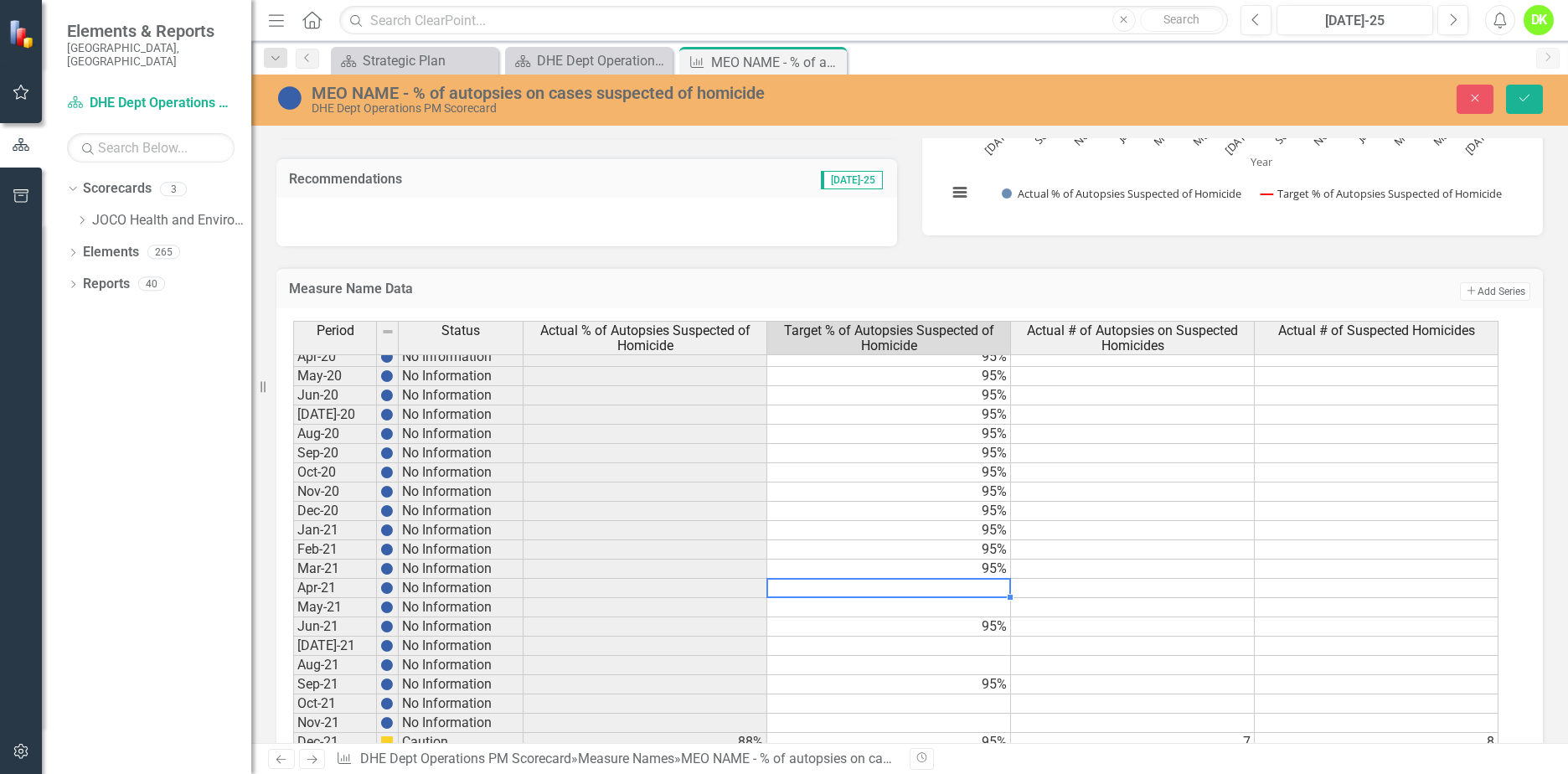
click at [929, 583] on td at bounding box center [889, 588] width 243 height 19
type textarea "95"
click at [925, 610] on td at bounding box center [889, 608] width 243 height 19
type textarea "95"
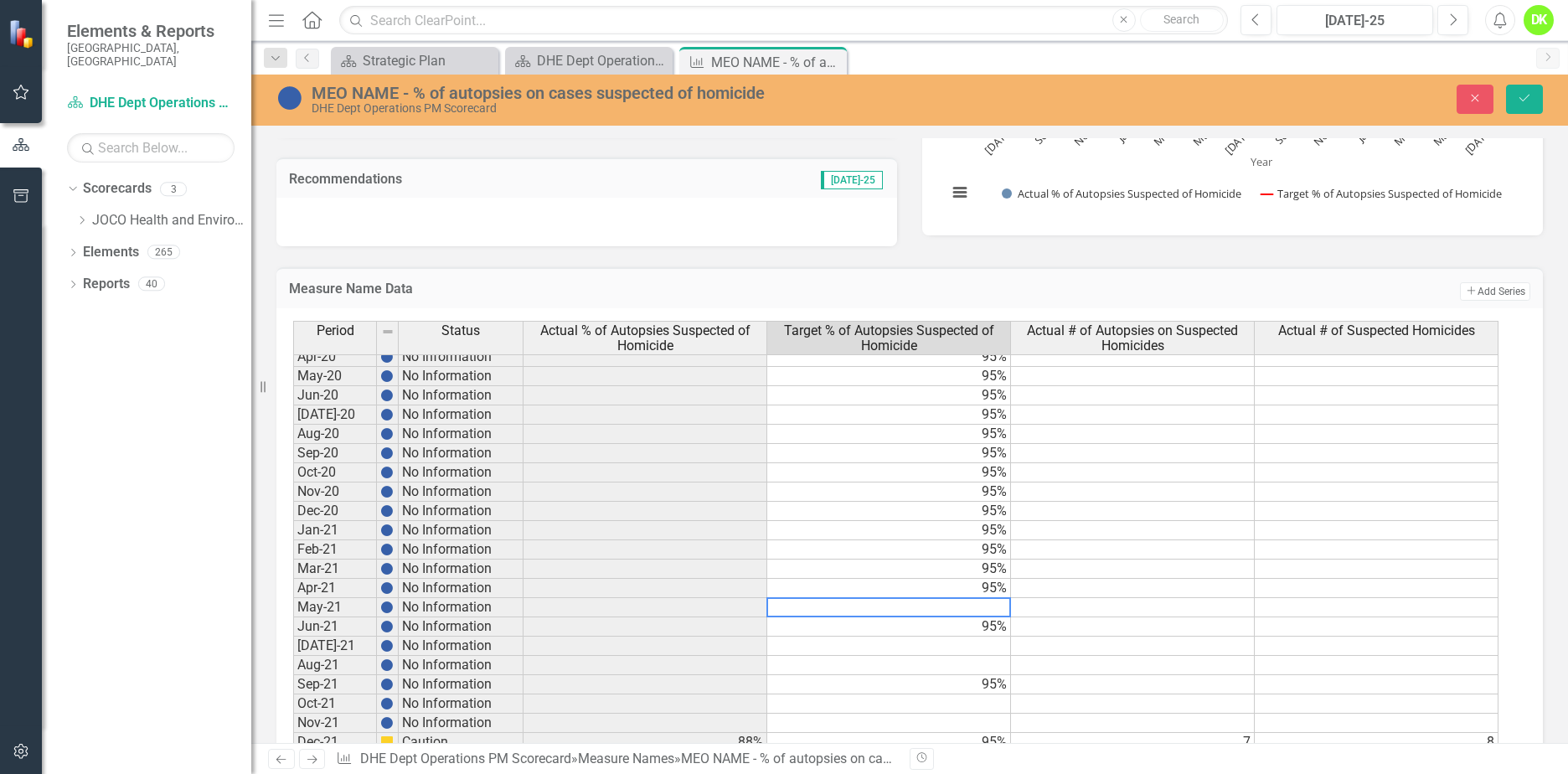
click at [923, 650] on td at bounding box center [889, 646] width 243 height 19
type textarea "95"
click at [293, 674] on div "Period Status Actual % of Autopsies Suspected of Homicide Target % of Autopsies…" at bounding box center [293, 571] width 0 height 825
click at [919, 674] on div at bounding box center [888, 674] width 243 height 2
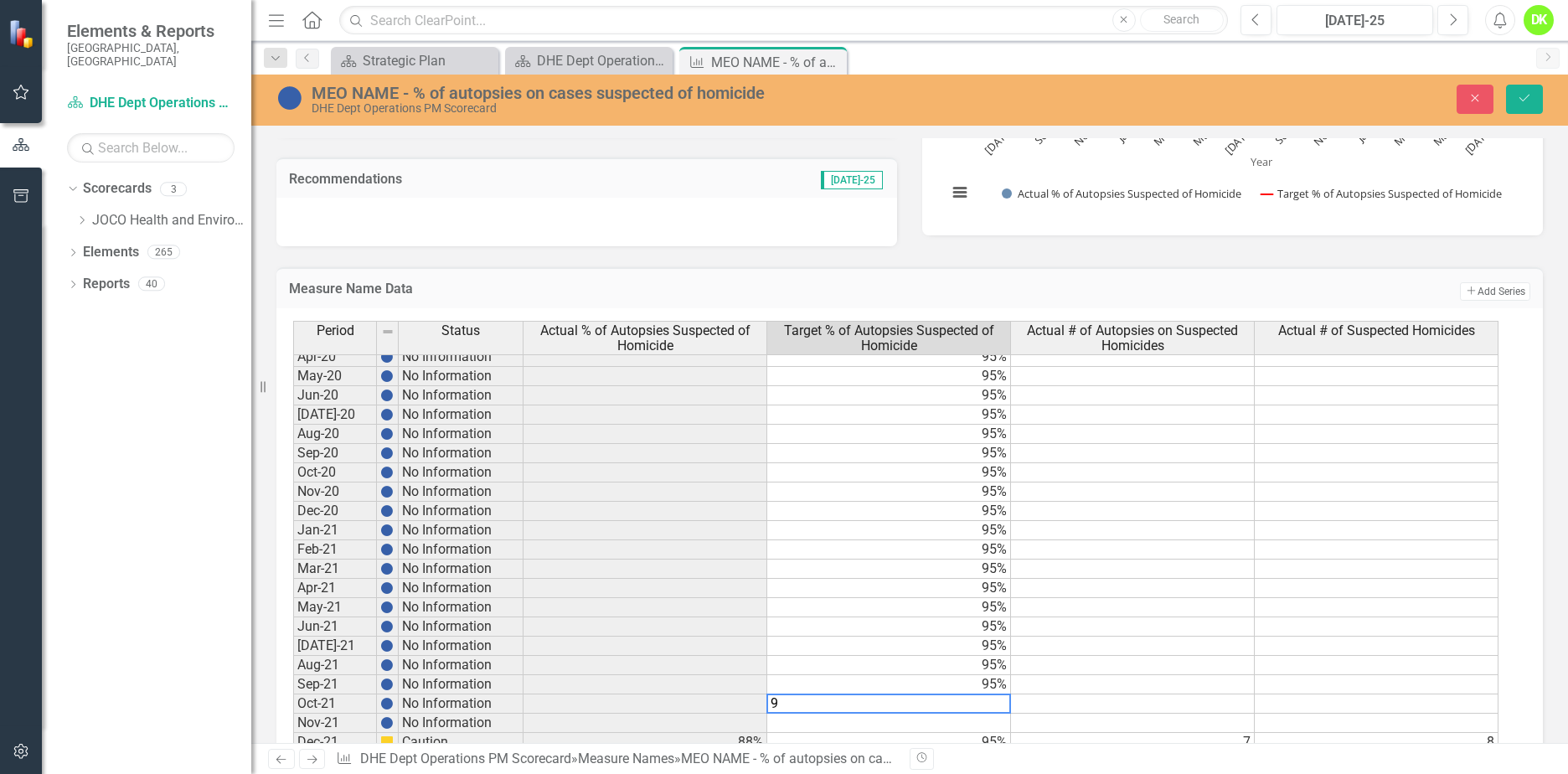
type textarea "95"
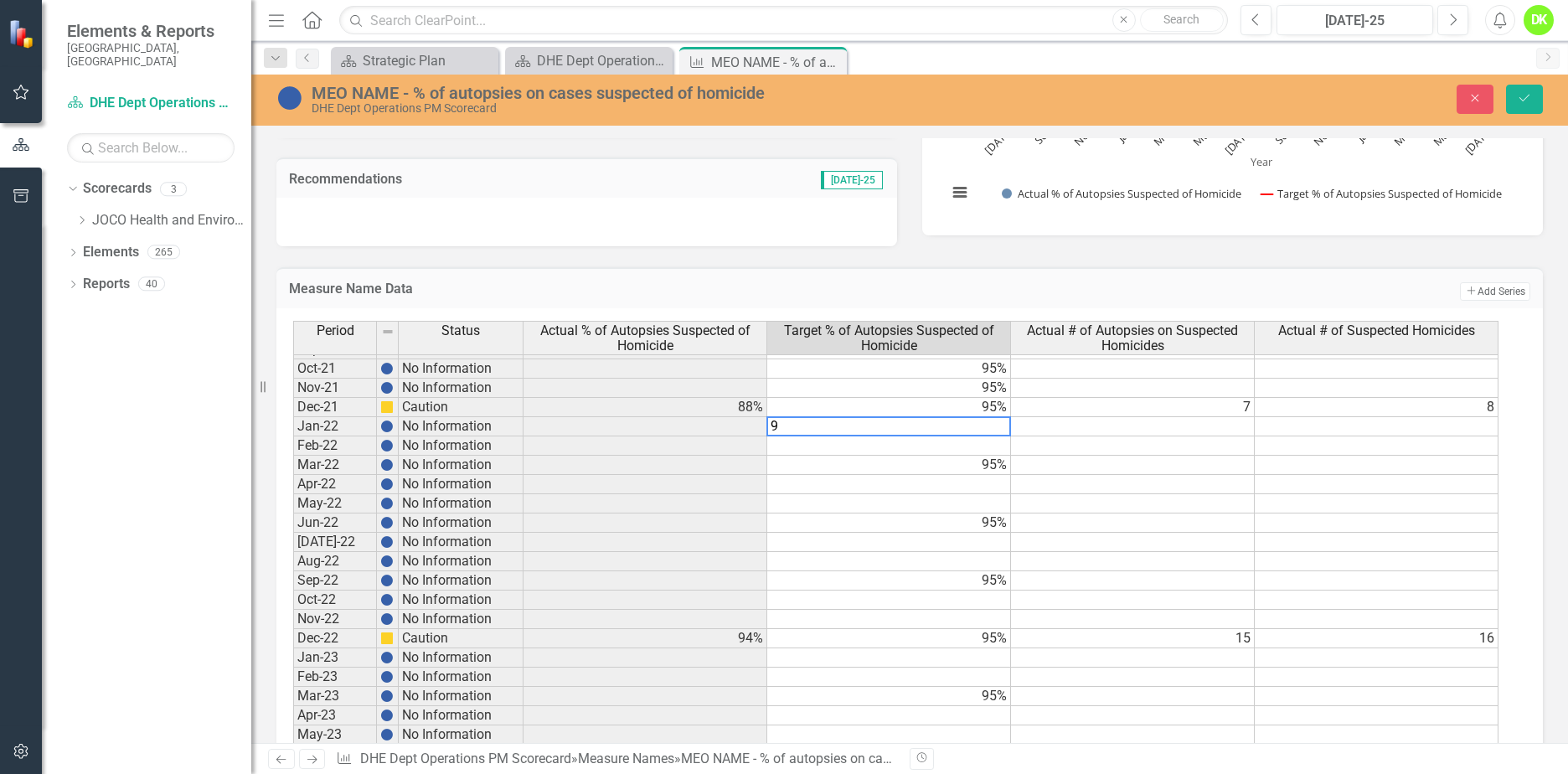
type textarea "95"
type textarea "5"
type textarea "95"
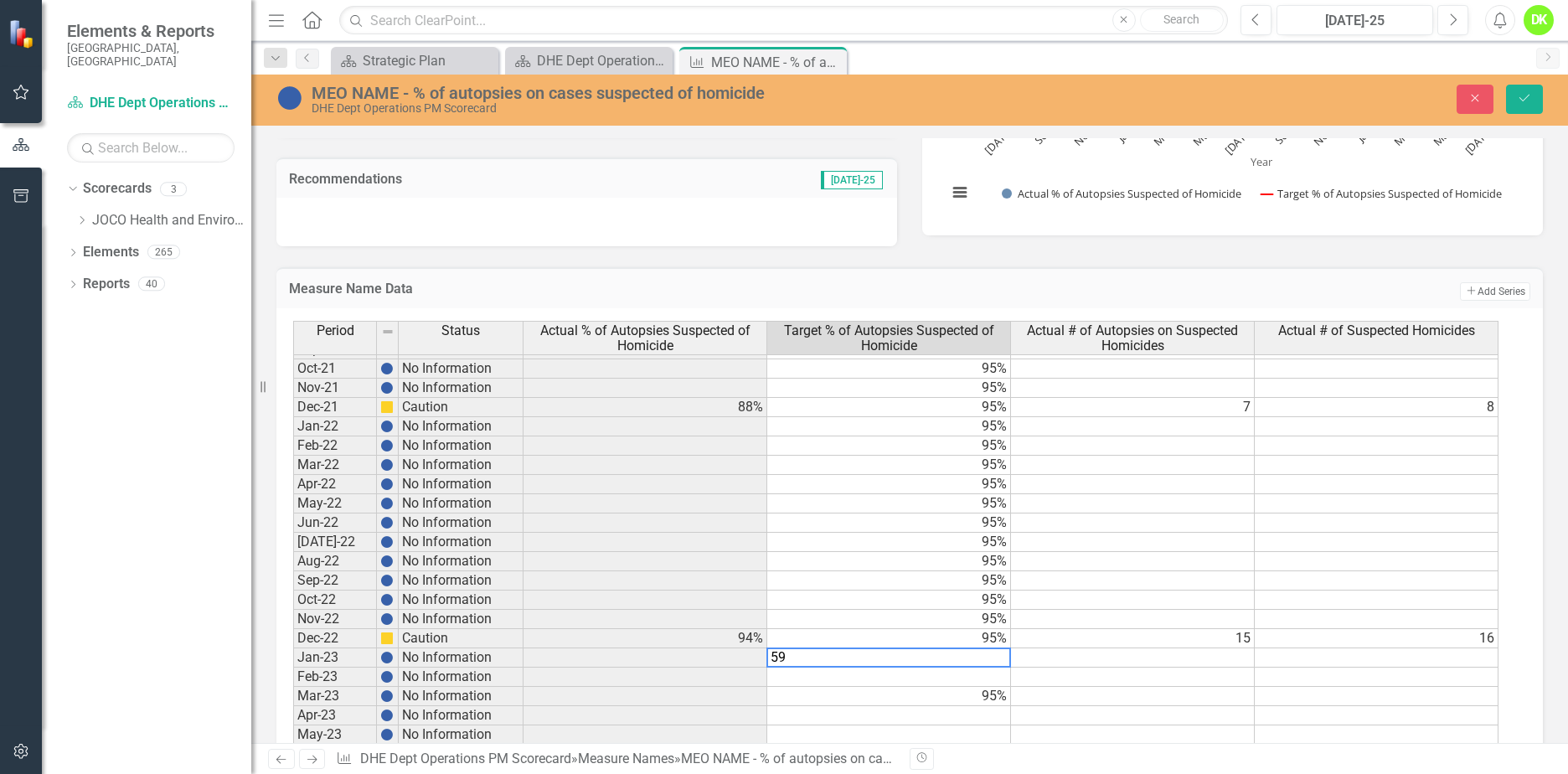
type textarea "5"
type textarea "95"
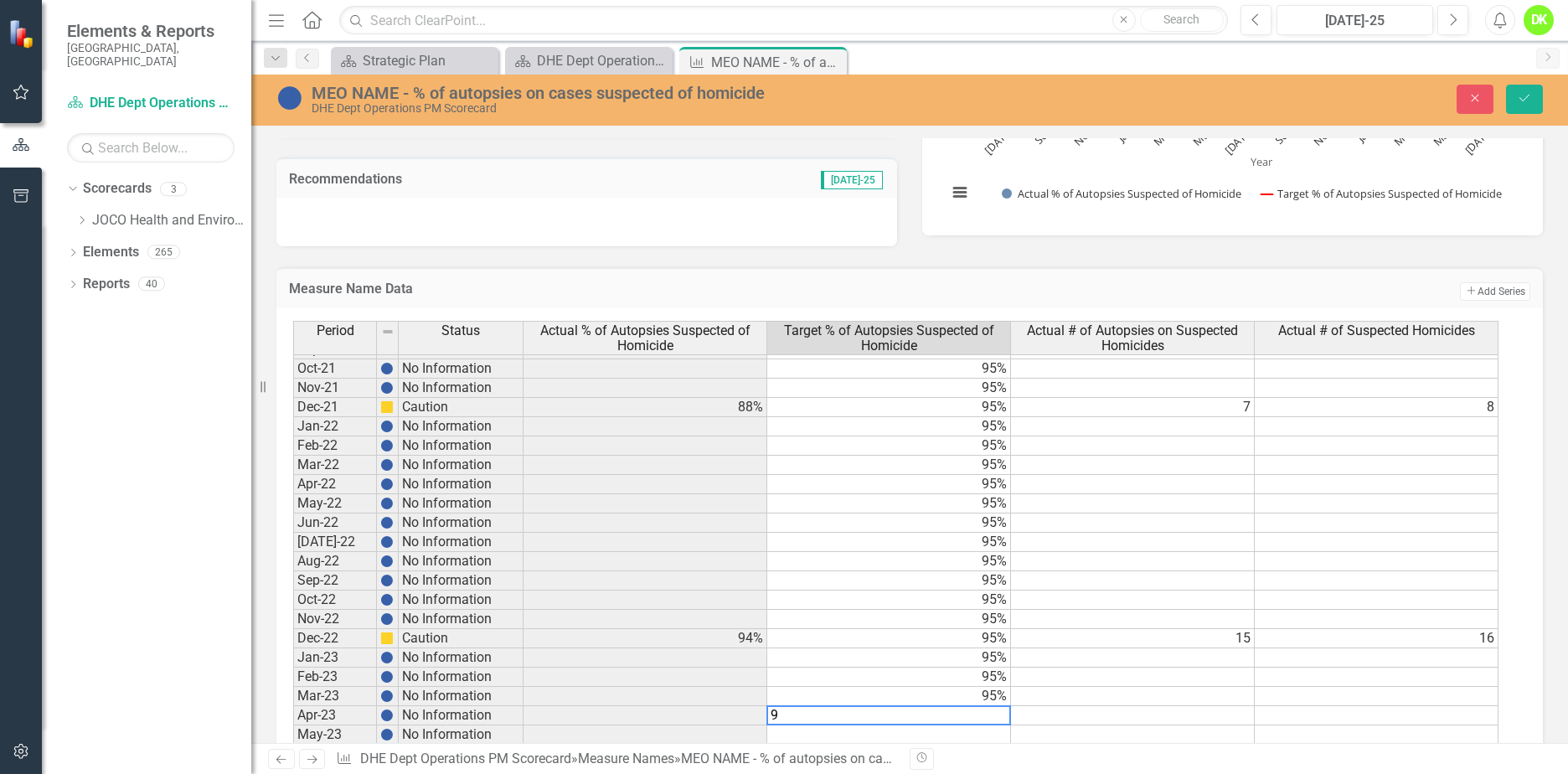
type textarea "95"
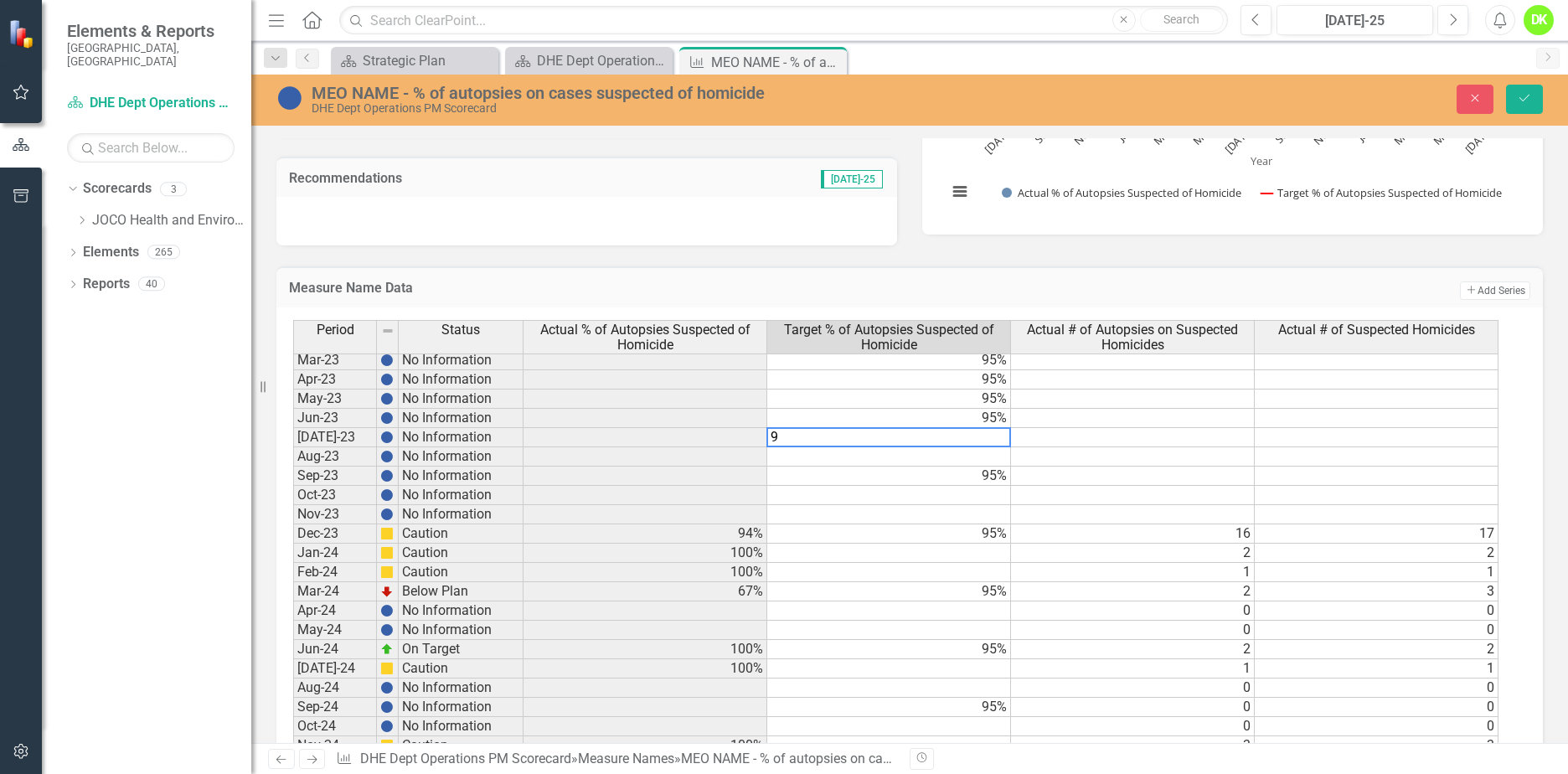
type textarea "95"
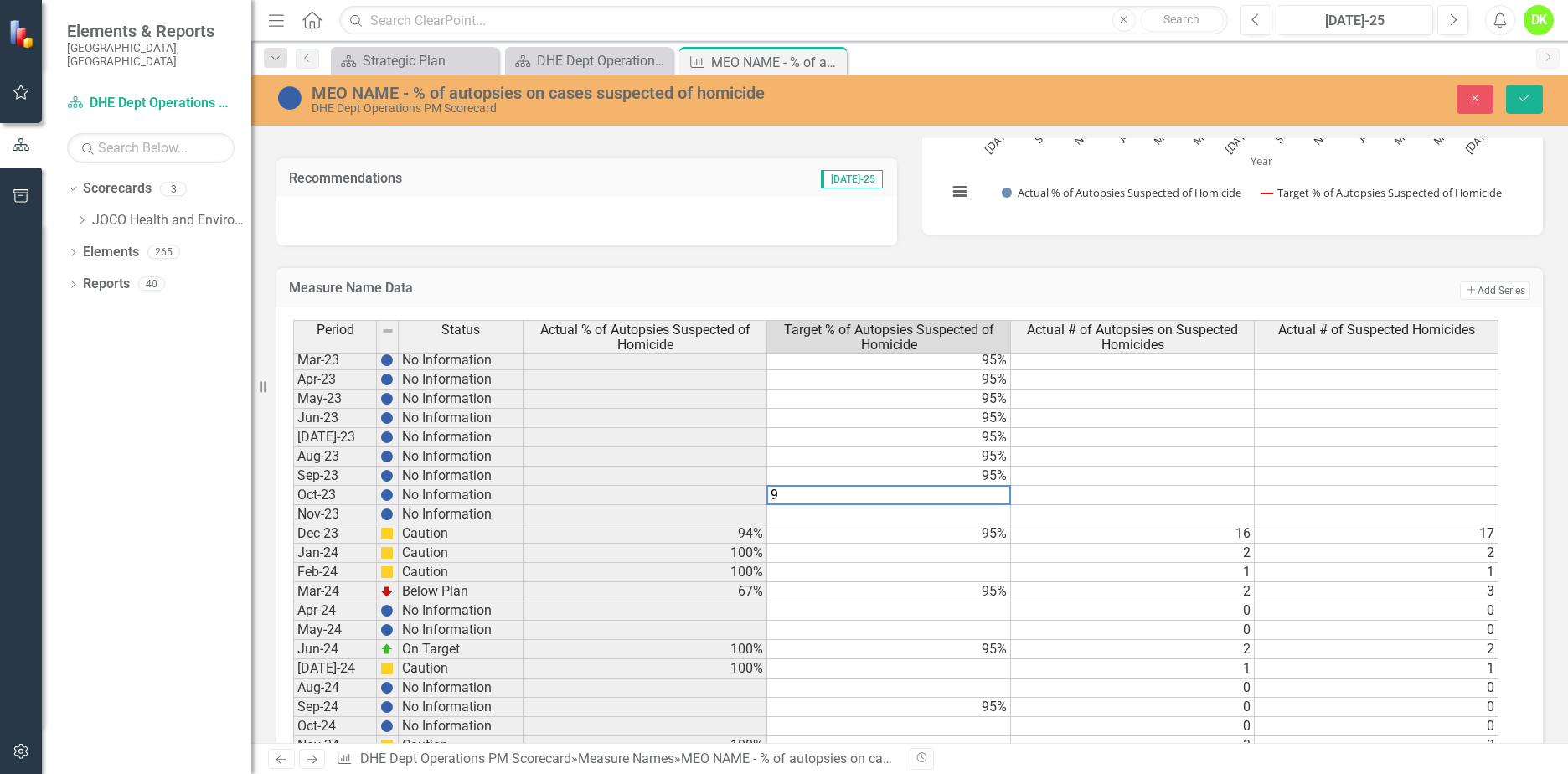
type textarea "95"
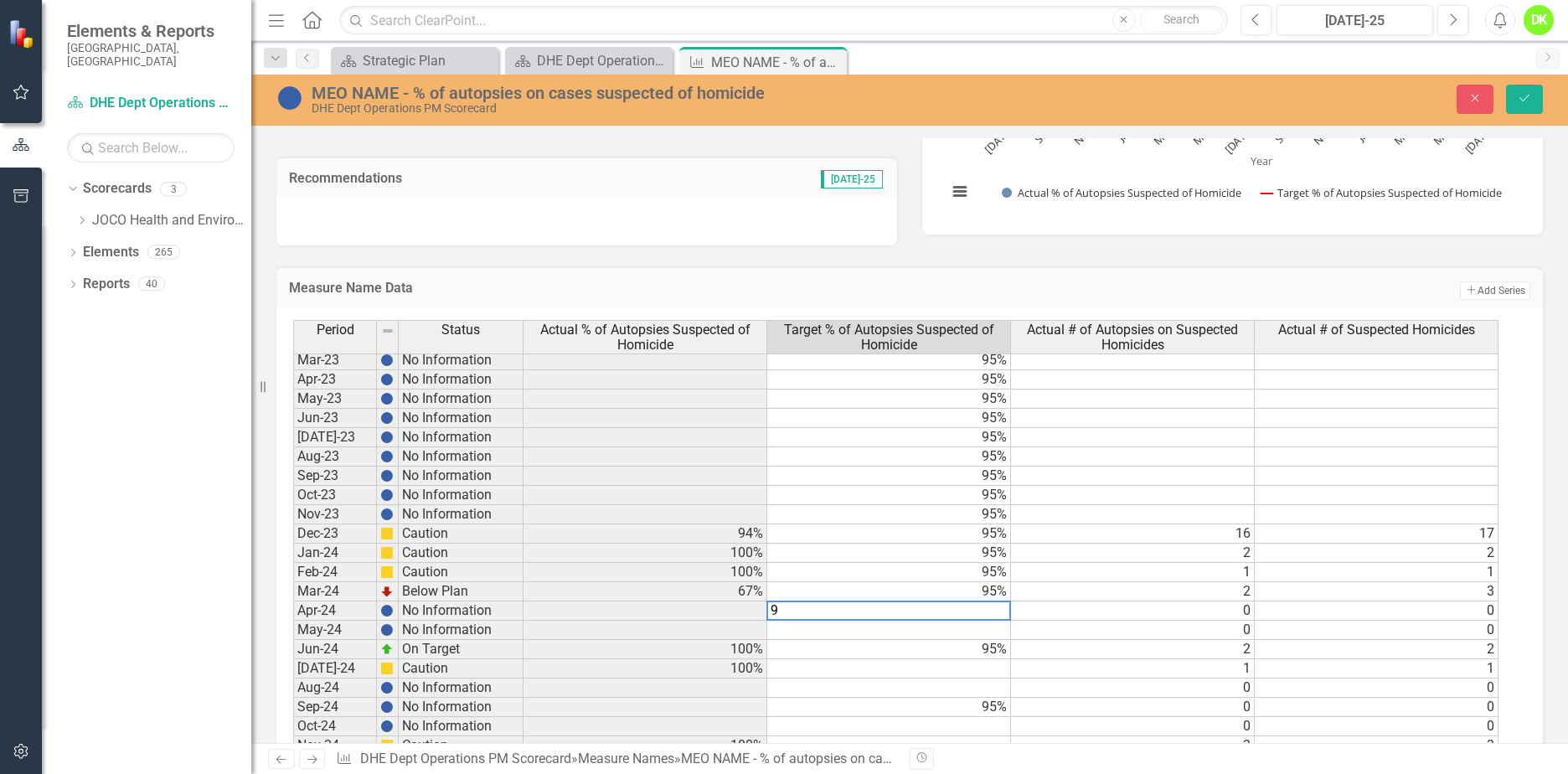
type textarea "95"
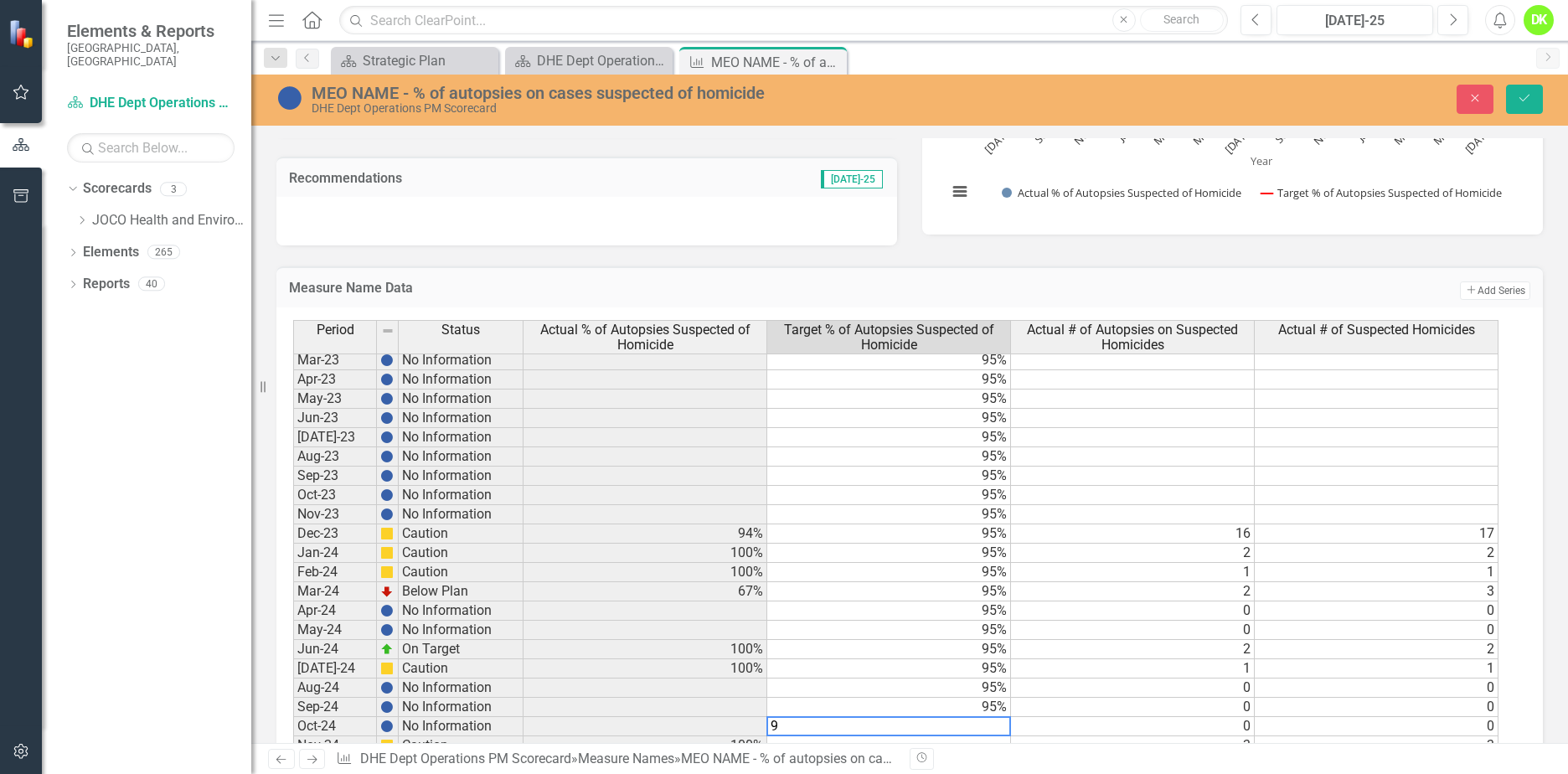
type textarea "95"
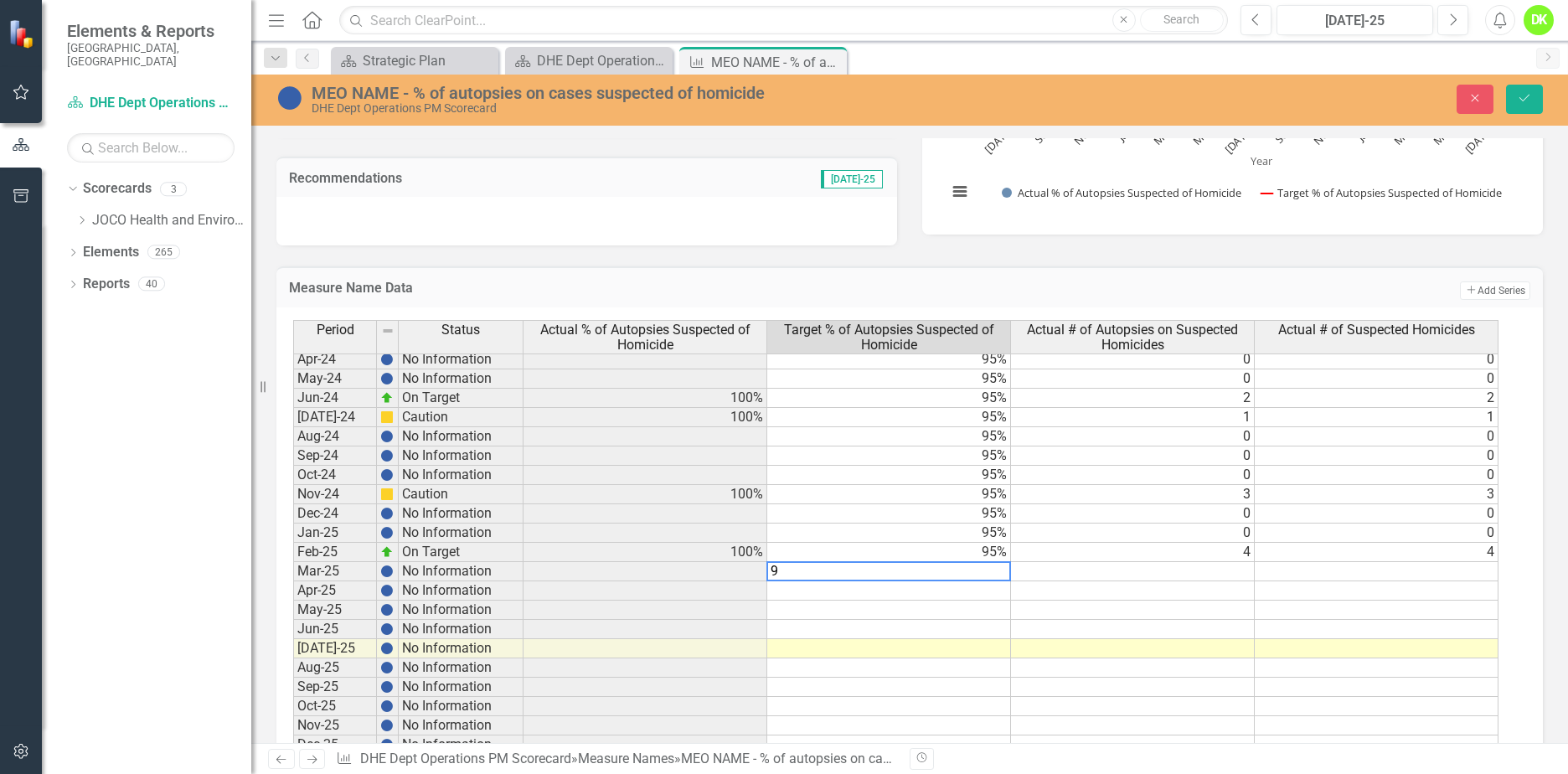
type textarea "95"
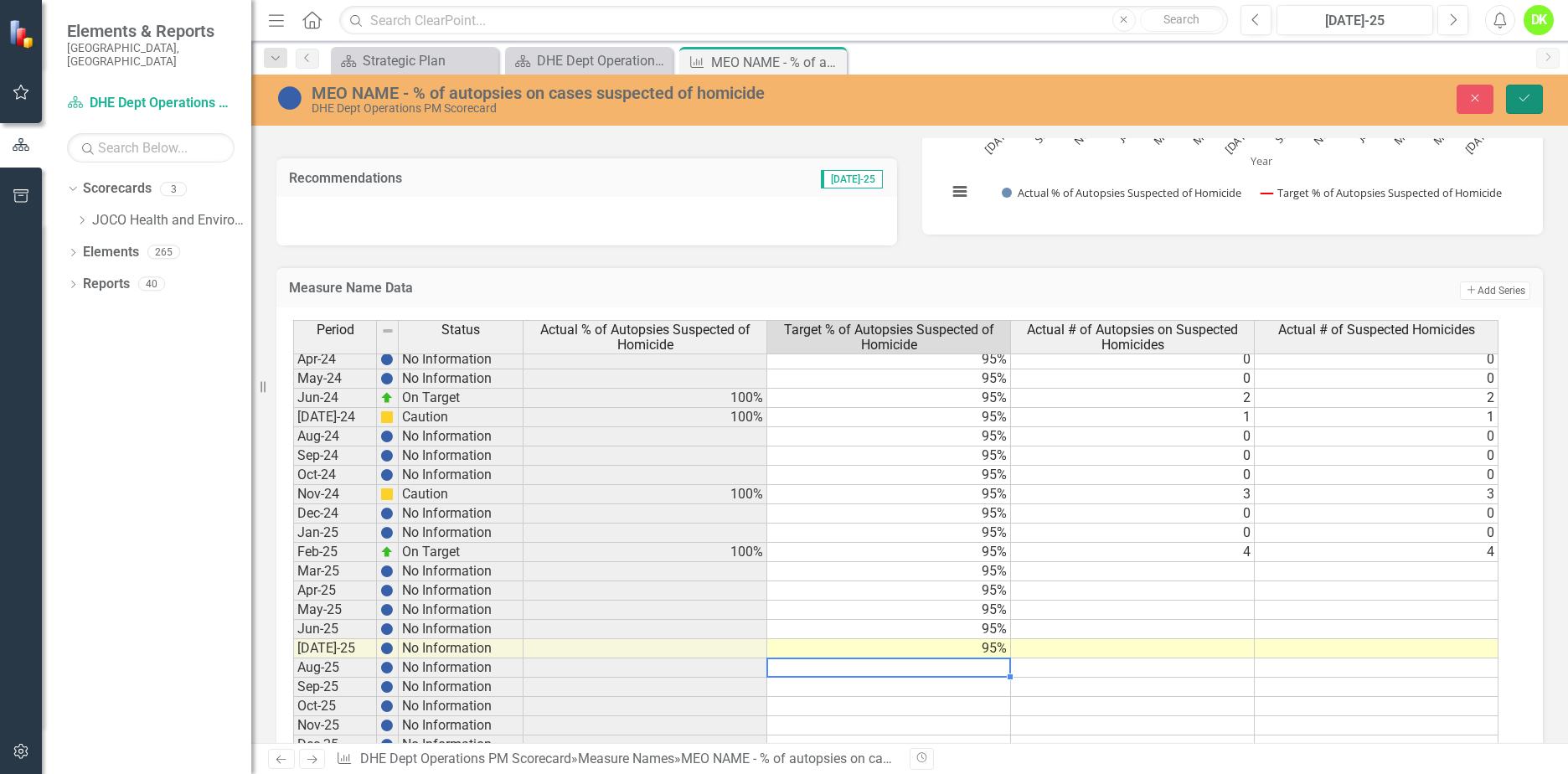
click at [1524, 109] on button "Save" at bounding box center [1525, 100] width 37 height 29
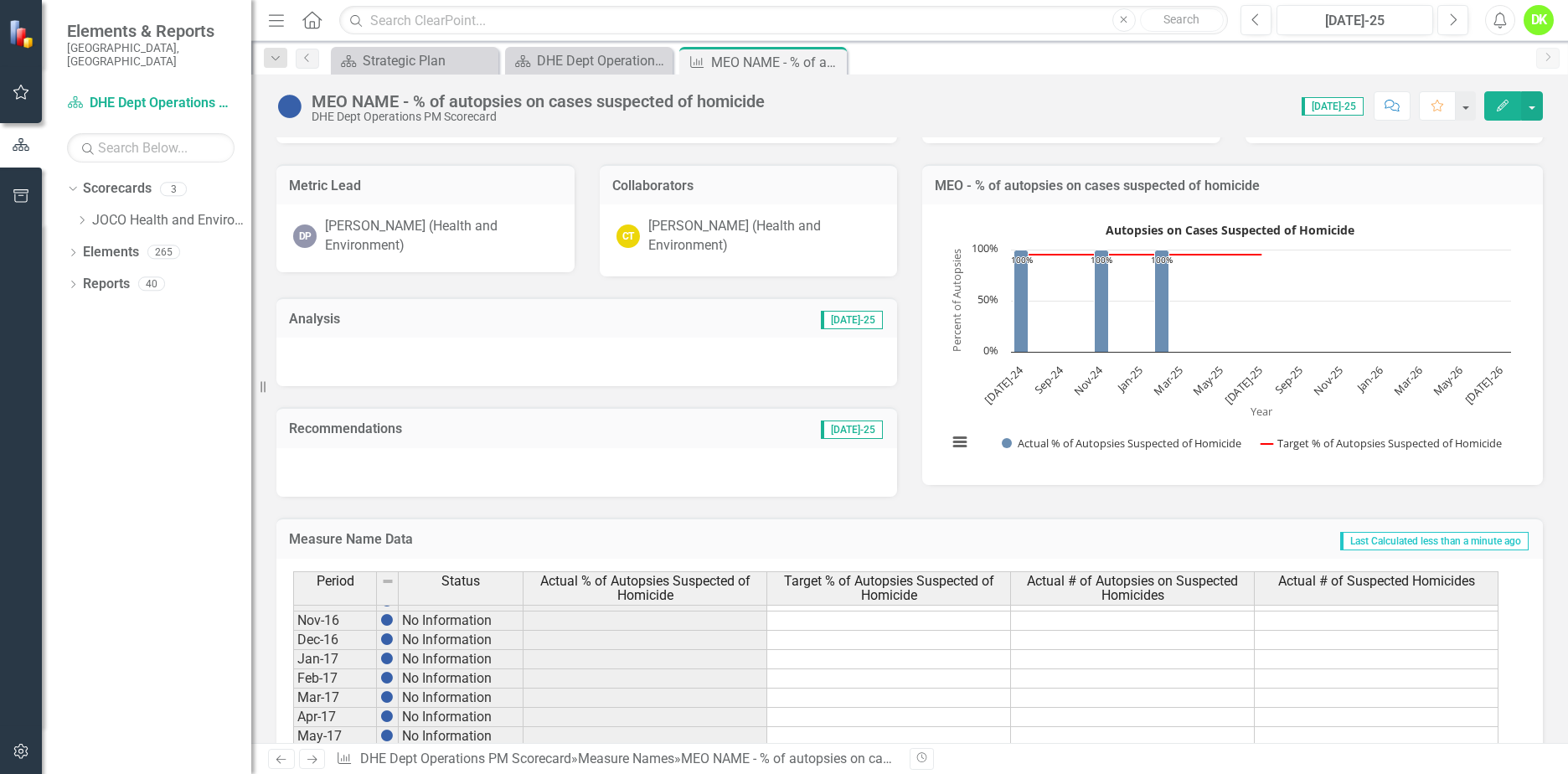
scroll to position [596, 0]
click at [0, 0] on icon "Close" at bounding box center [0, 0] width 0 height 0
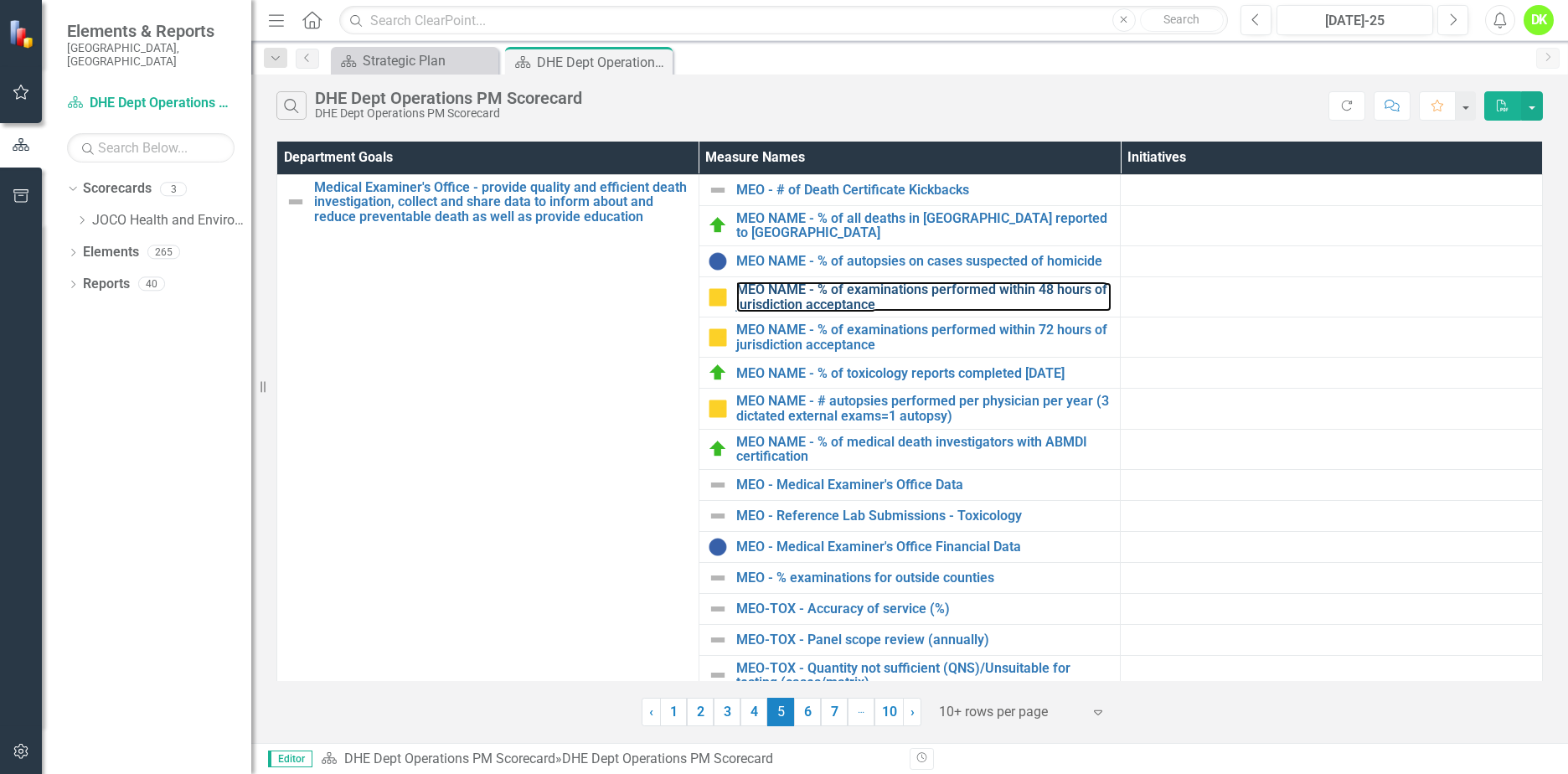
click at [927, 287] on link "MEO NAME - % of examinations performed within 48 hours of jurisdiction acceptan…" at bounding box center [924, 297] width 376 height 29
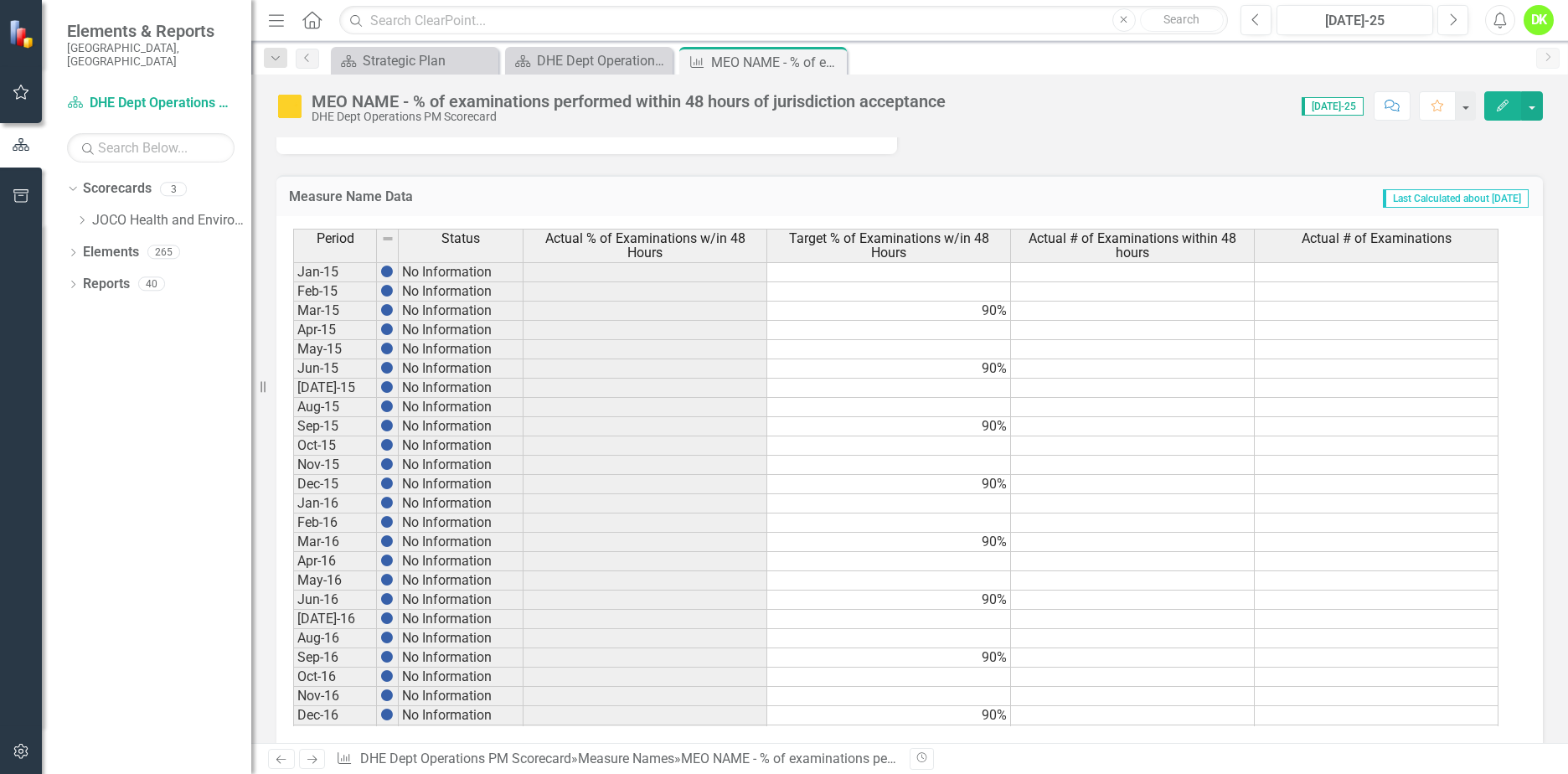
scroll to position [418, 0]
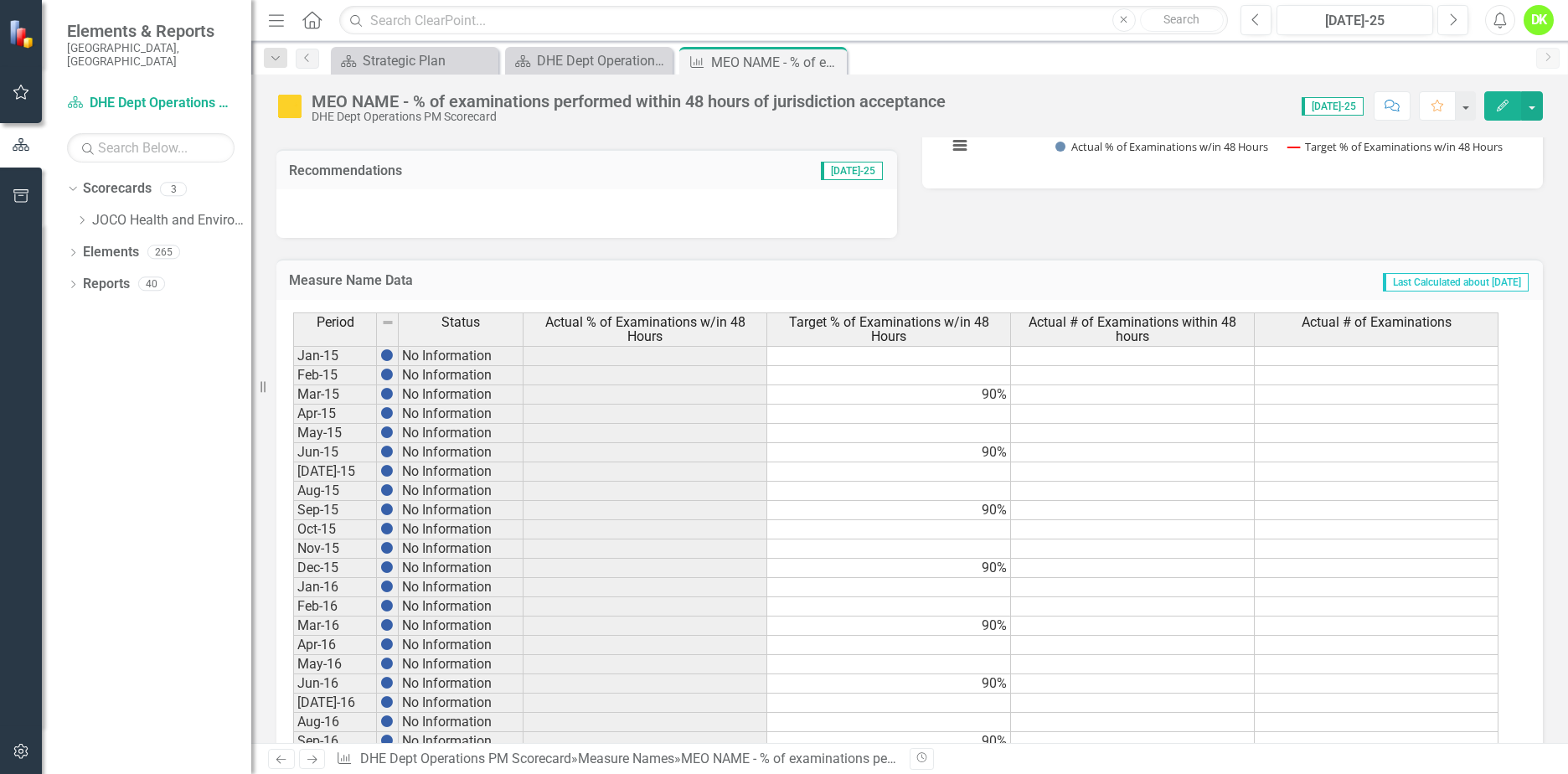
click at [951, 407] on td at bounding box center [889, 415] width 243 height 19
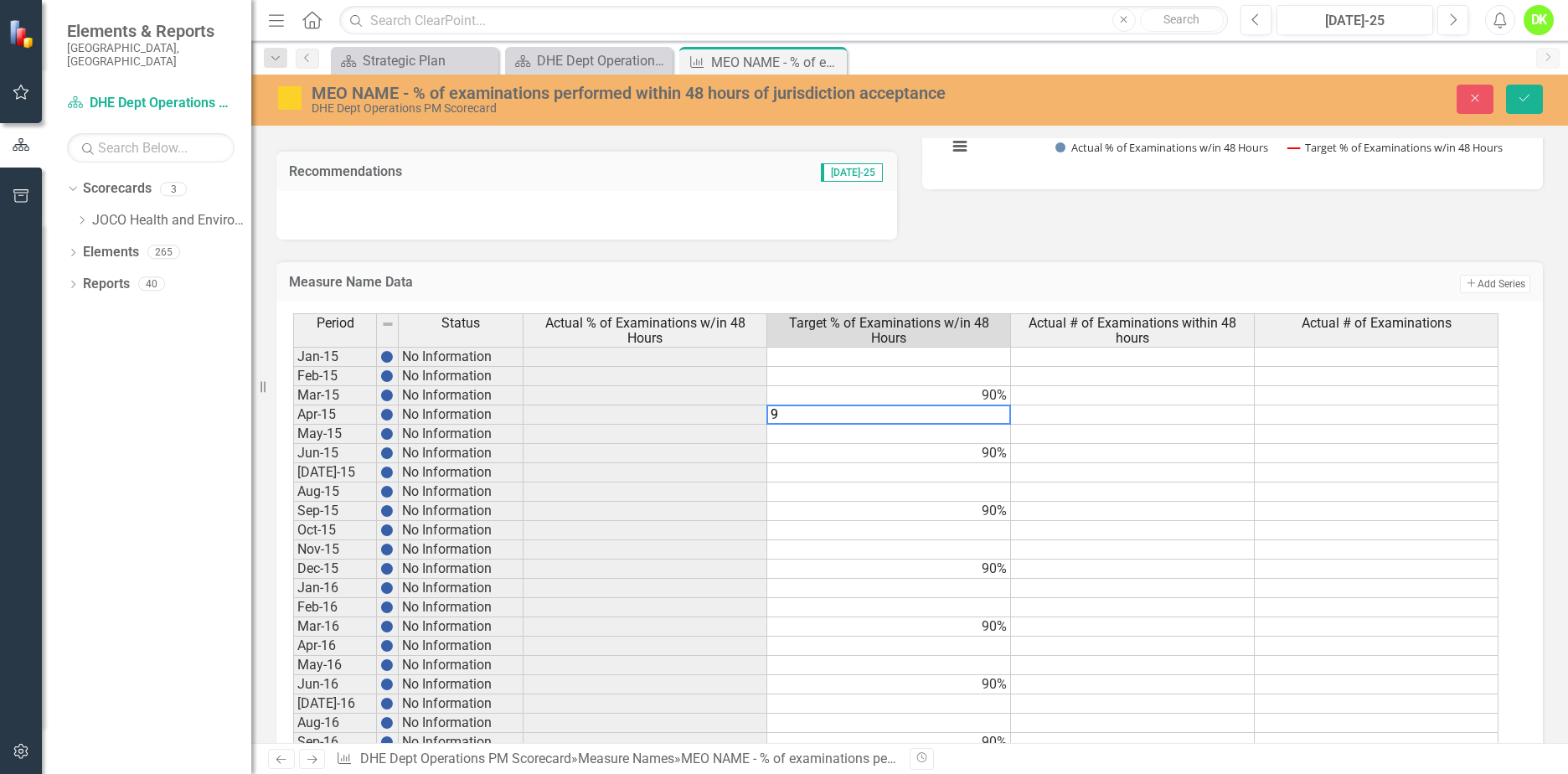
type textarea "90"
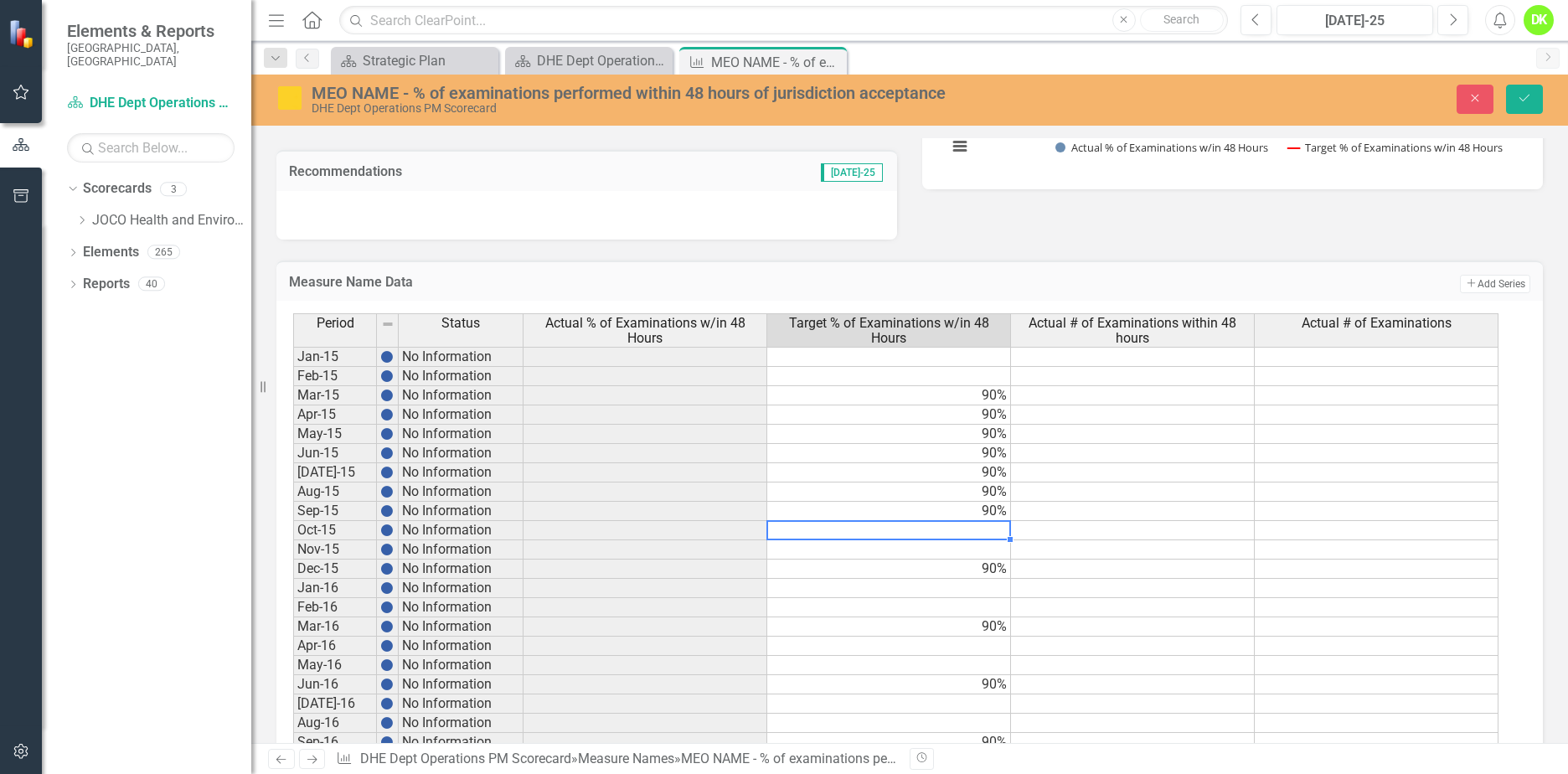
type textarea "90"
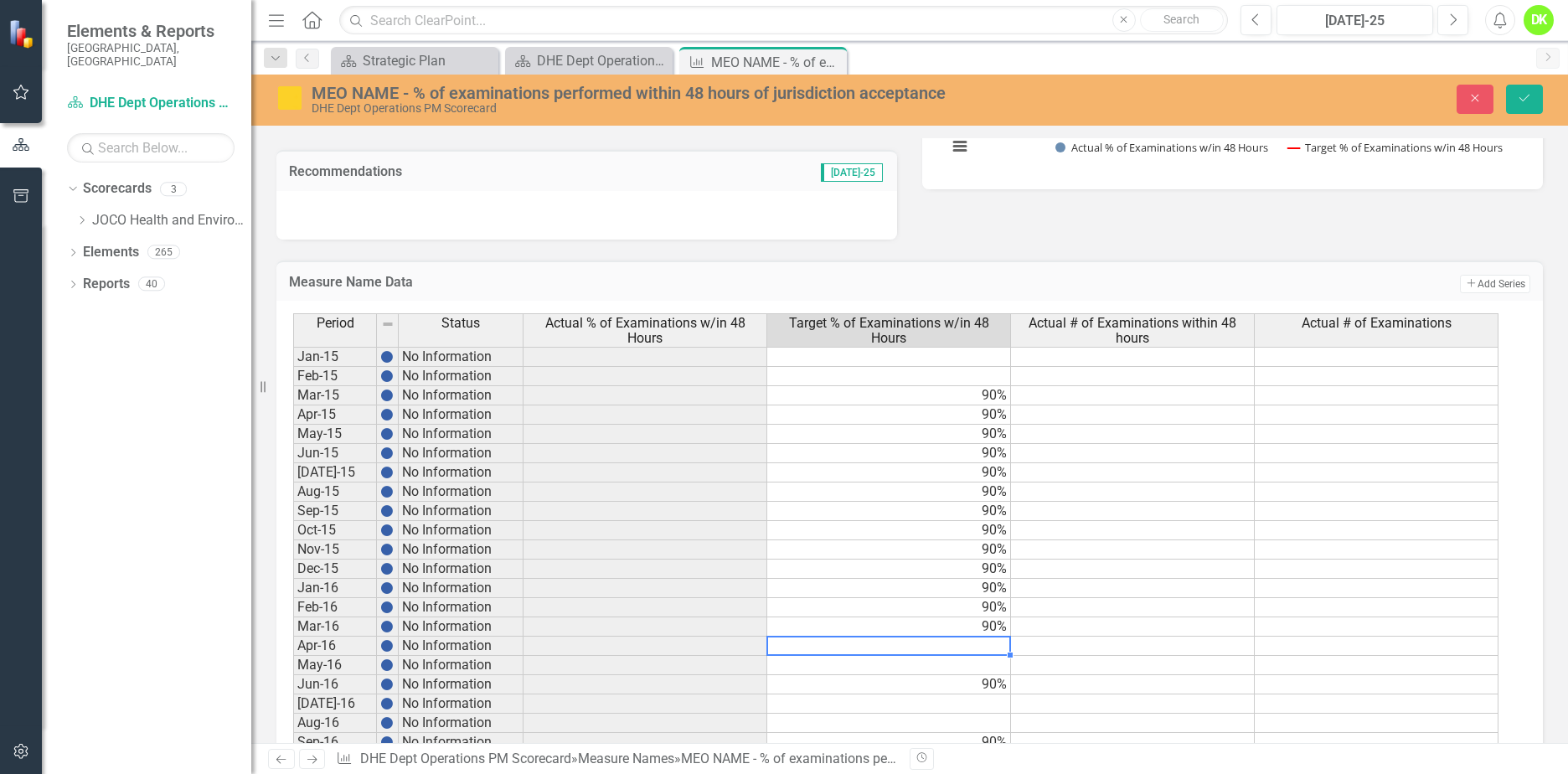
type textarea "90"
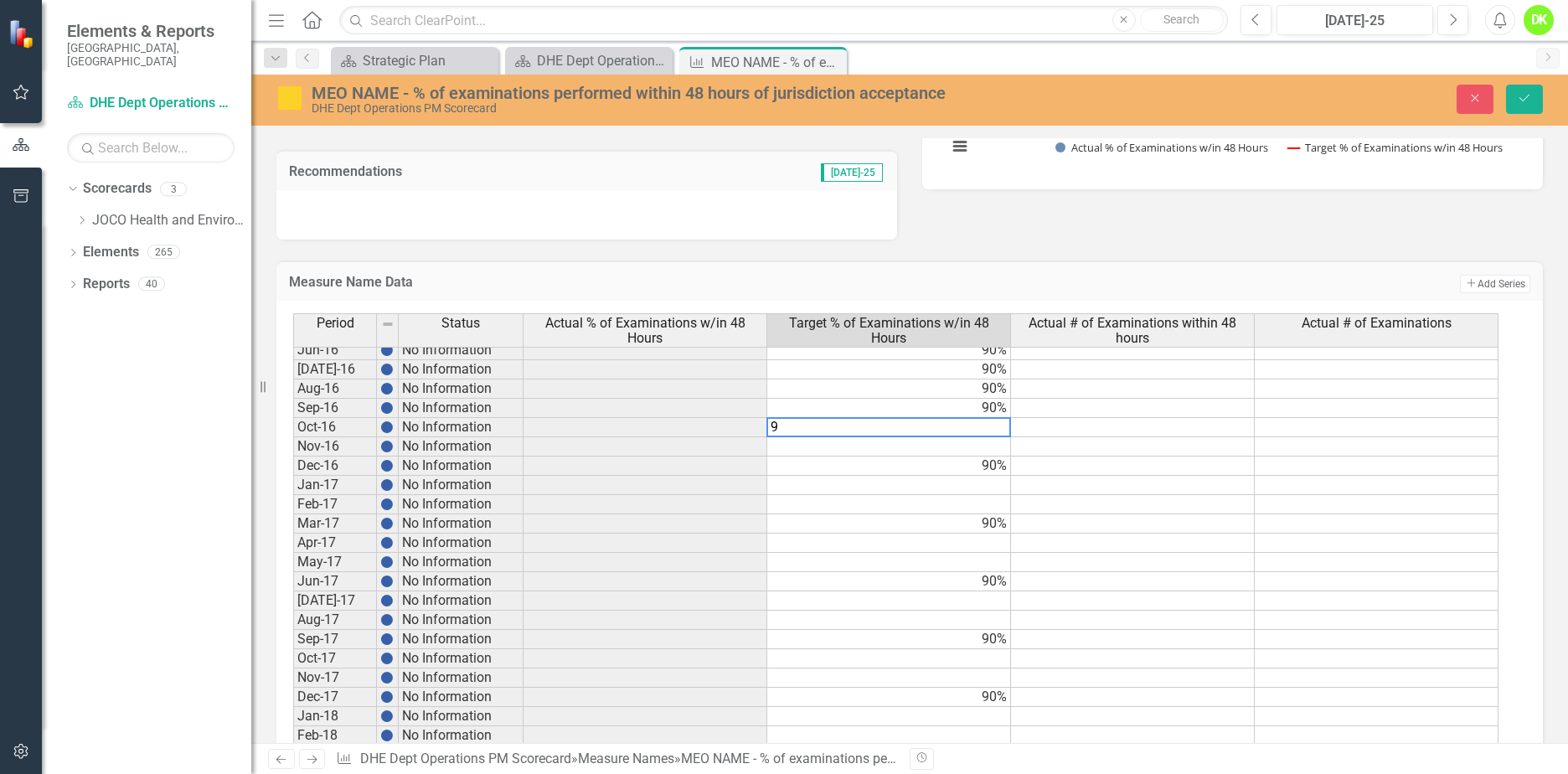
type textarea "90"
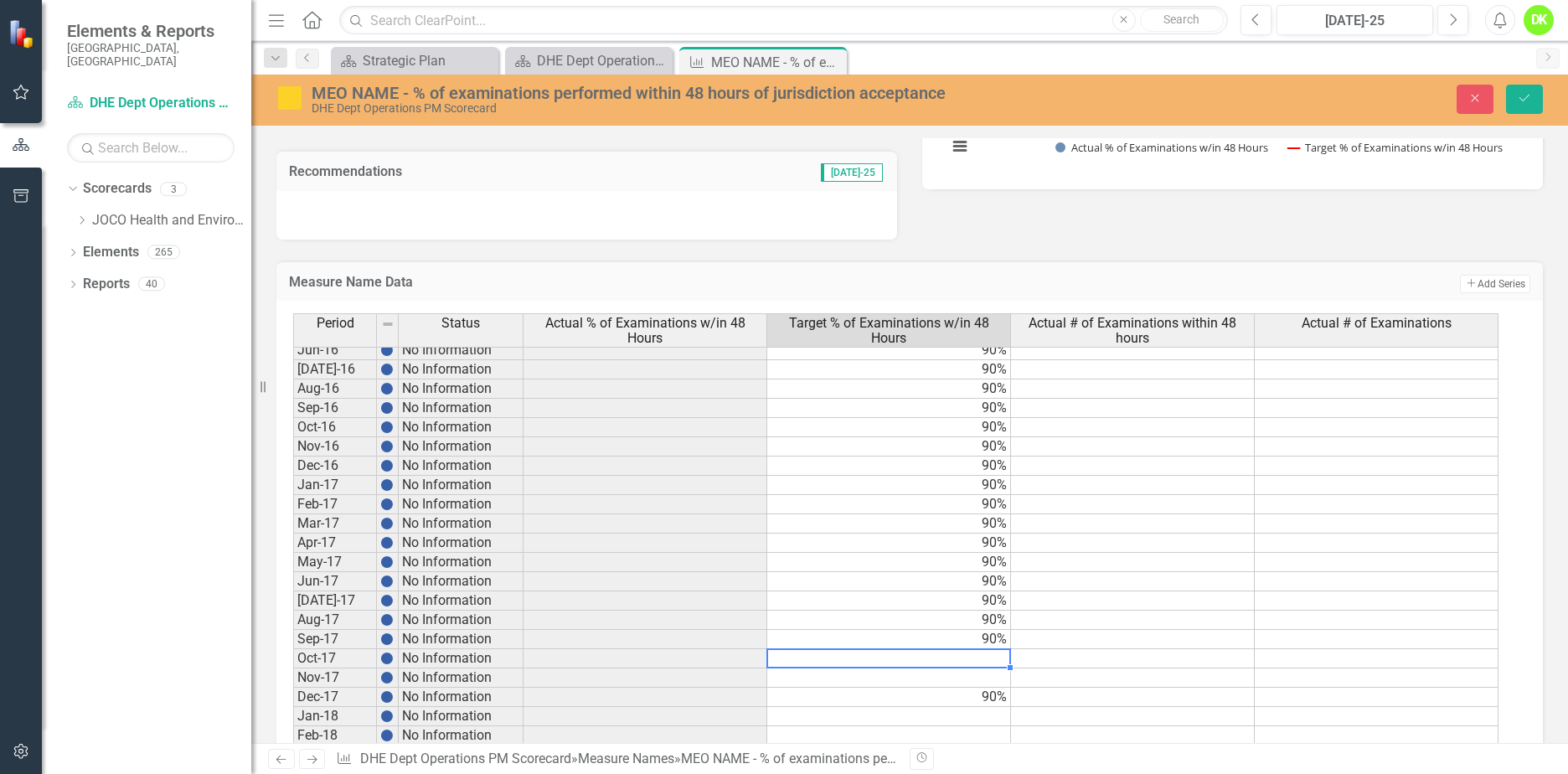
type textarea "90"
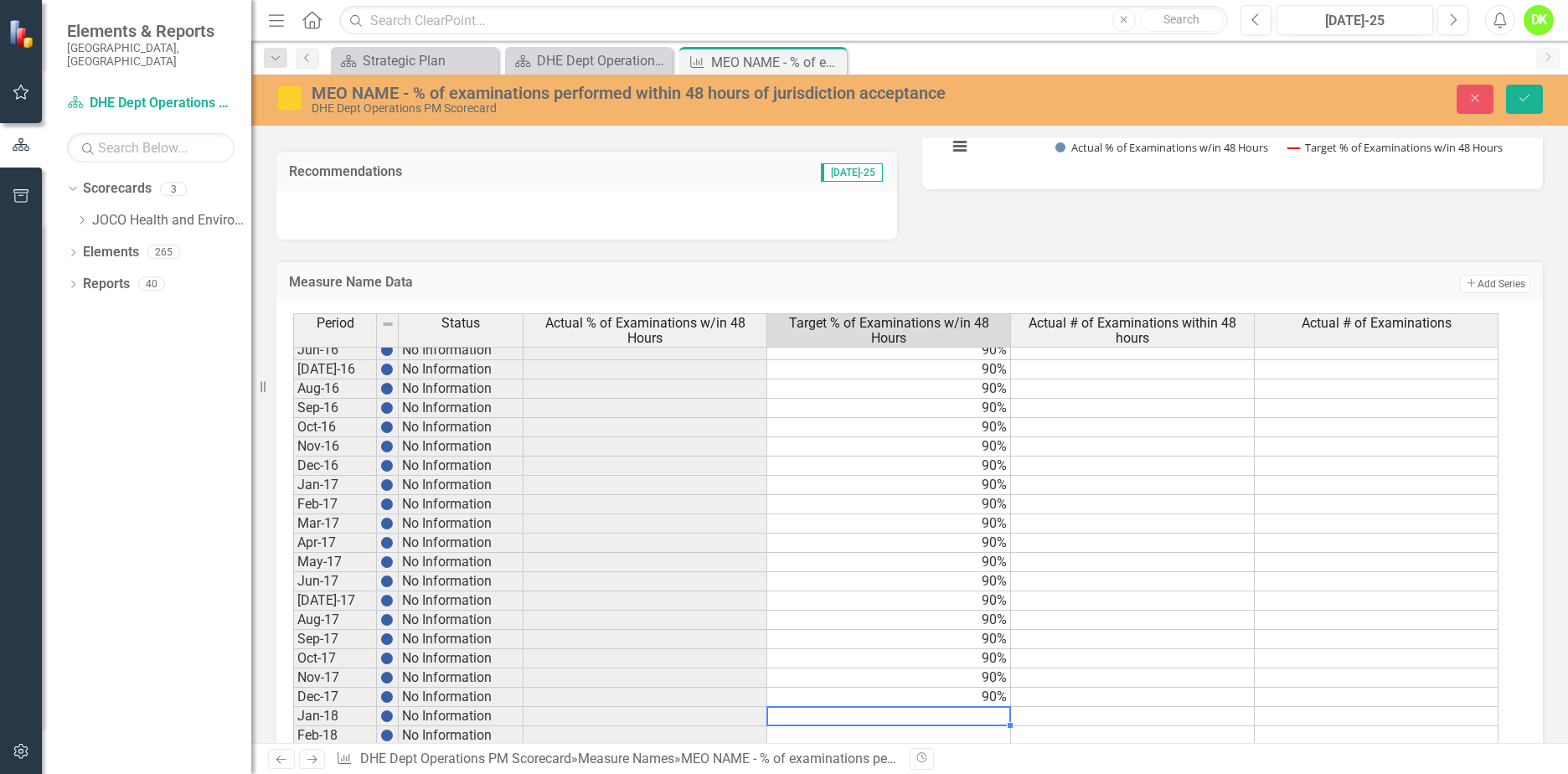
type textarea "90"
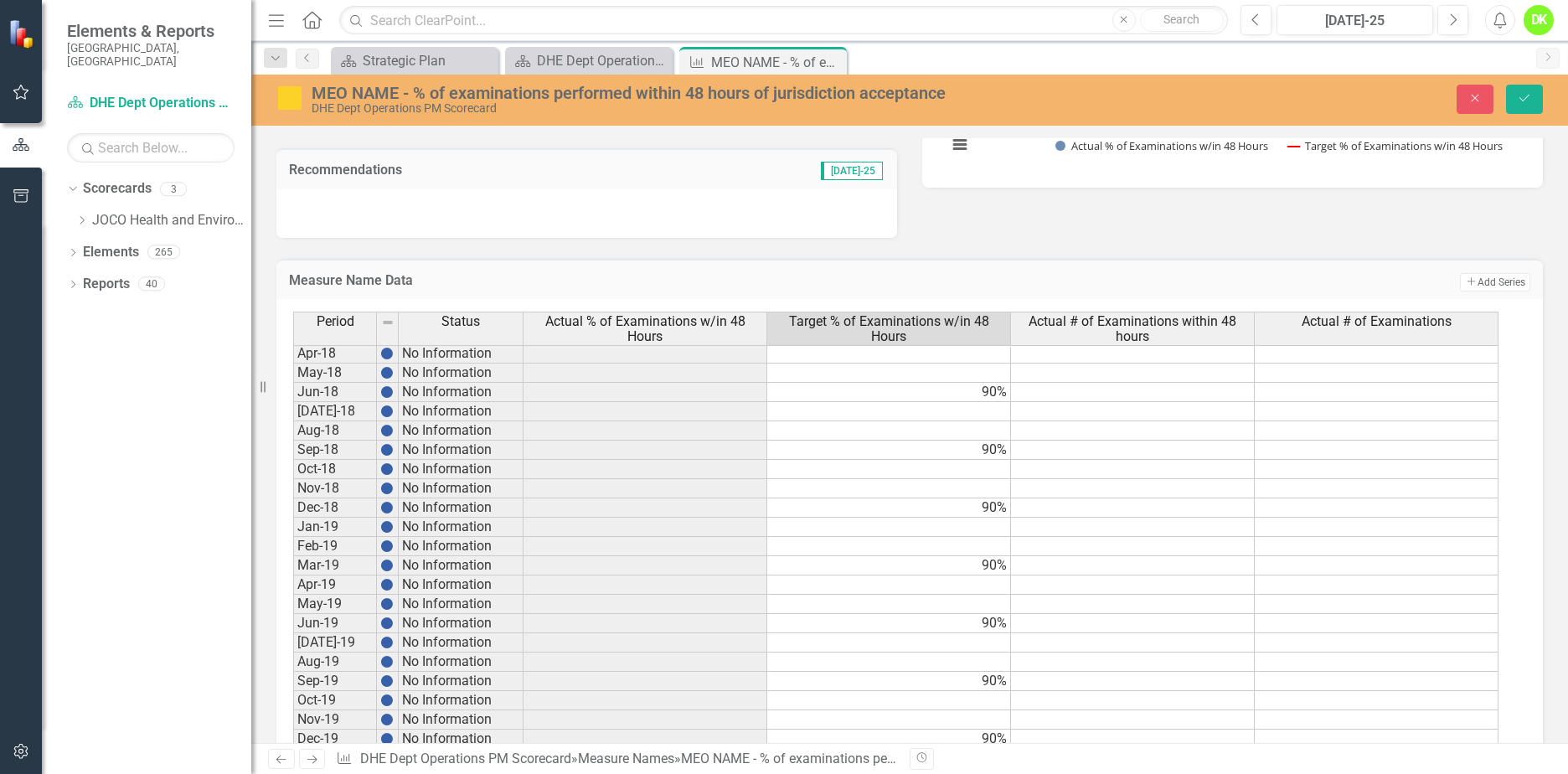
scroll to position [671, 0]
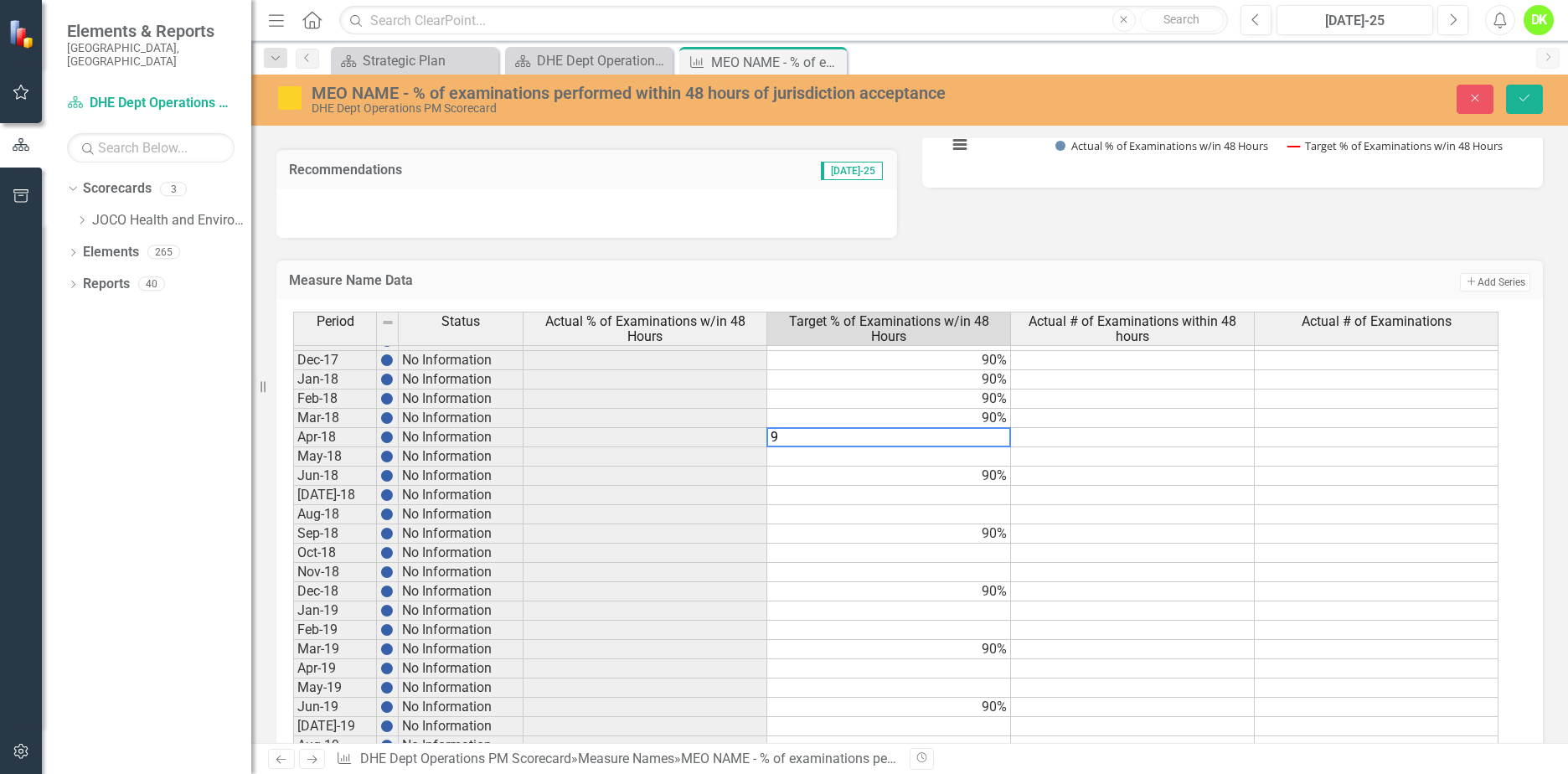
type textarea "90"
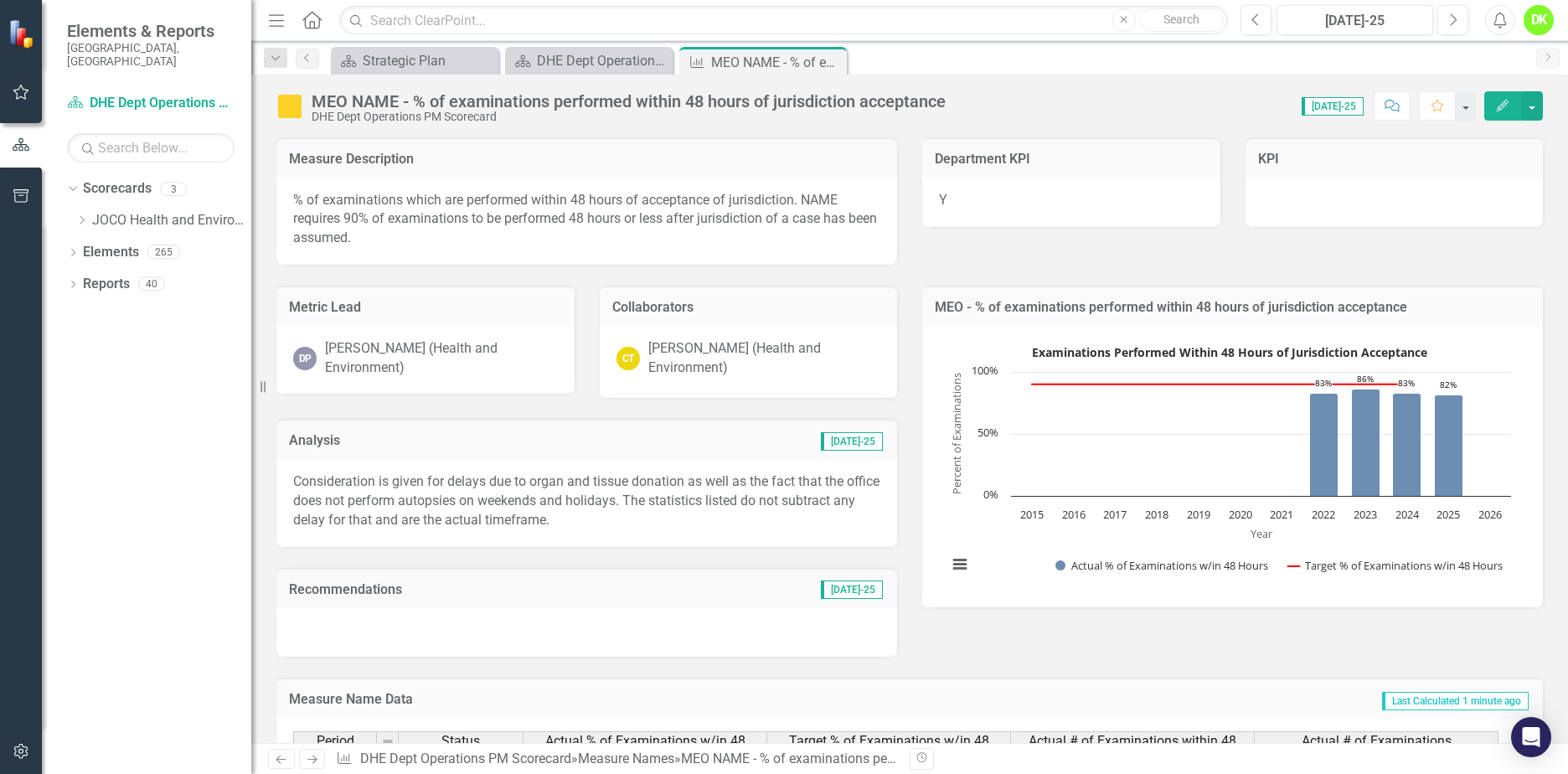
scroll to position [1507, 0]
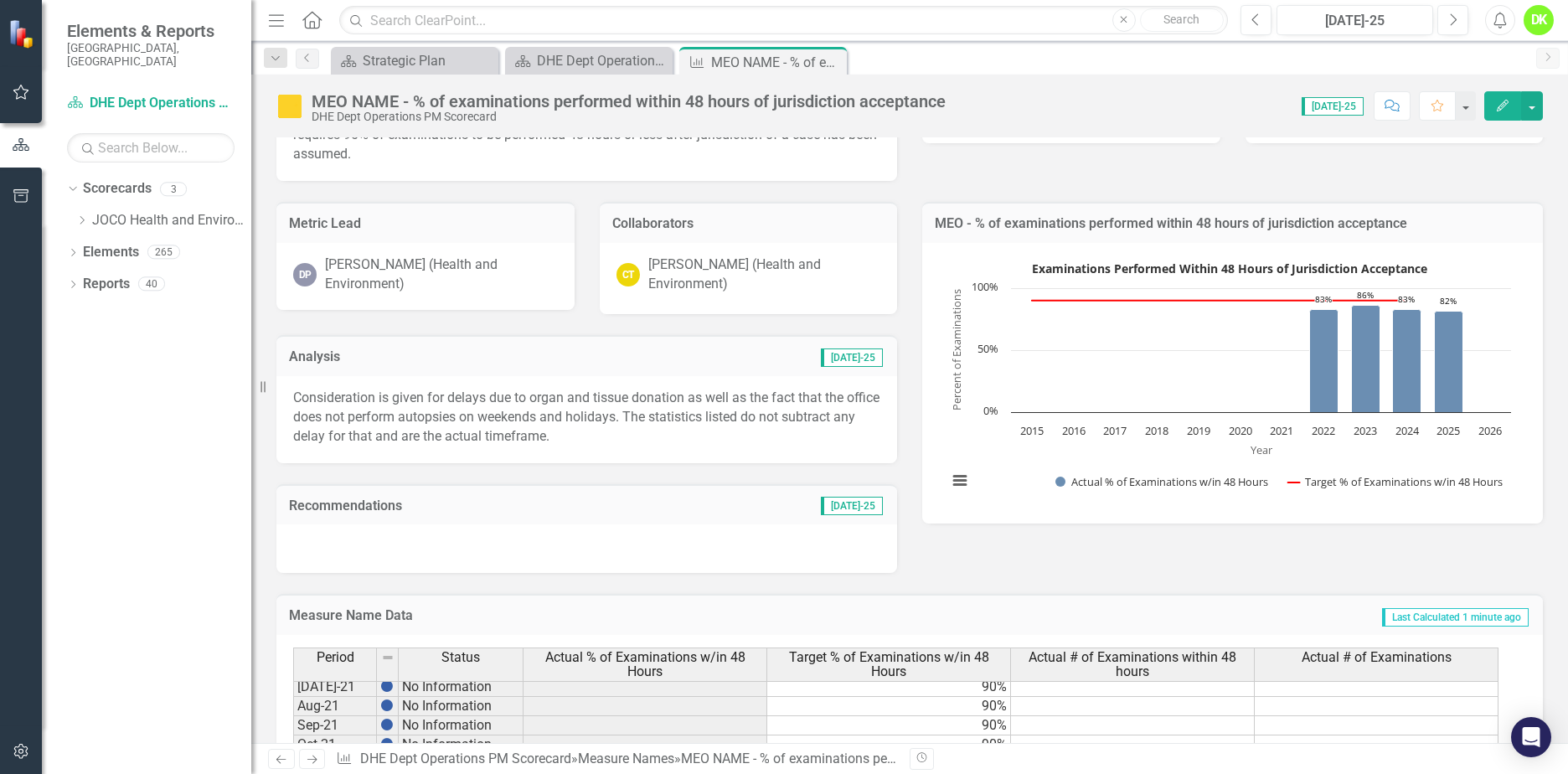
click at [1023, 263] on rect "Interactive chart" at bounding box center [1229, 381] width 581 height 251
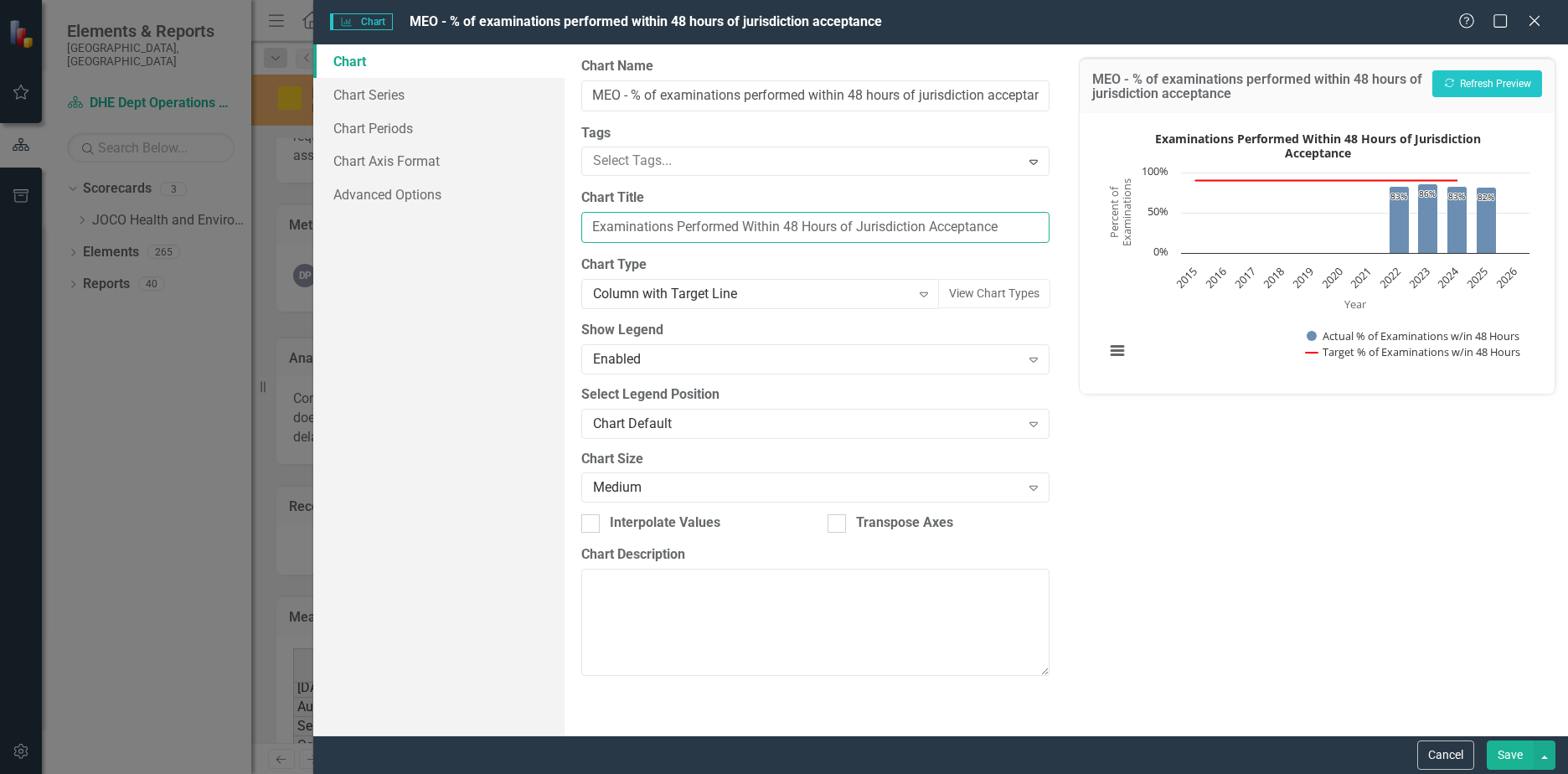
click at [594, 223] on input "Examinations Performed Within 48 Hours of Jurisdiction Acceptance" at bounding box center [815, 227] width 469 height 31
type input "YTD Examinations Performed Within 48 Hours of Jurisdiction Acceptance"
click at [1506, 747] on button "Save" at bounding box center [1510, 755] width 47 height 29
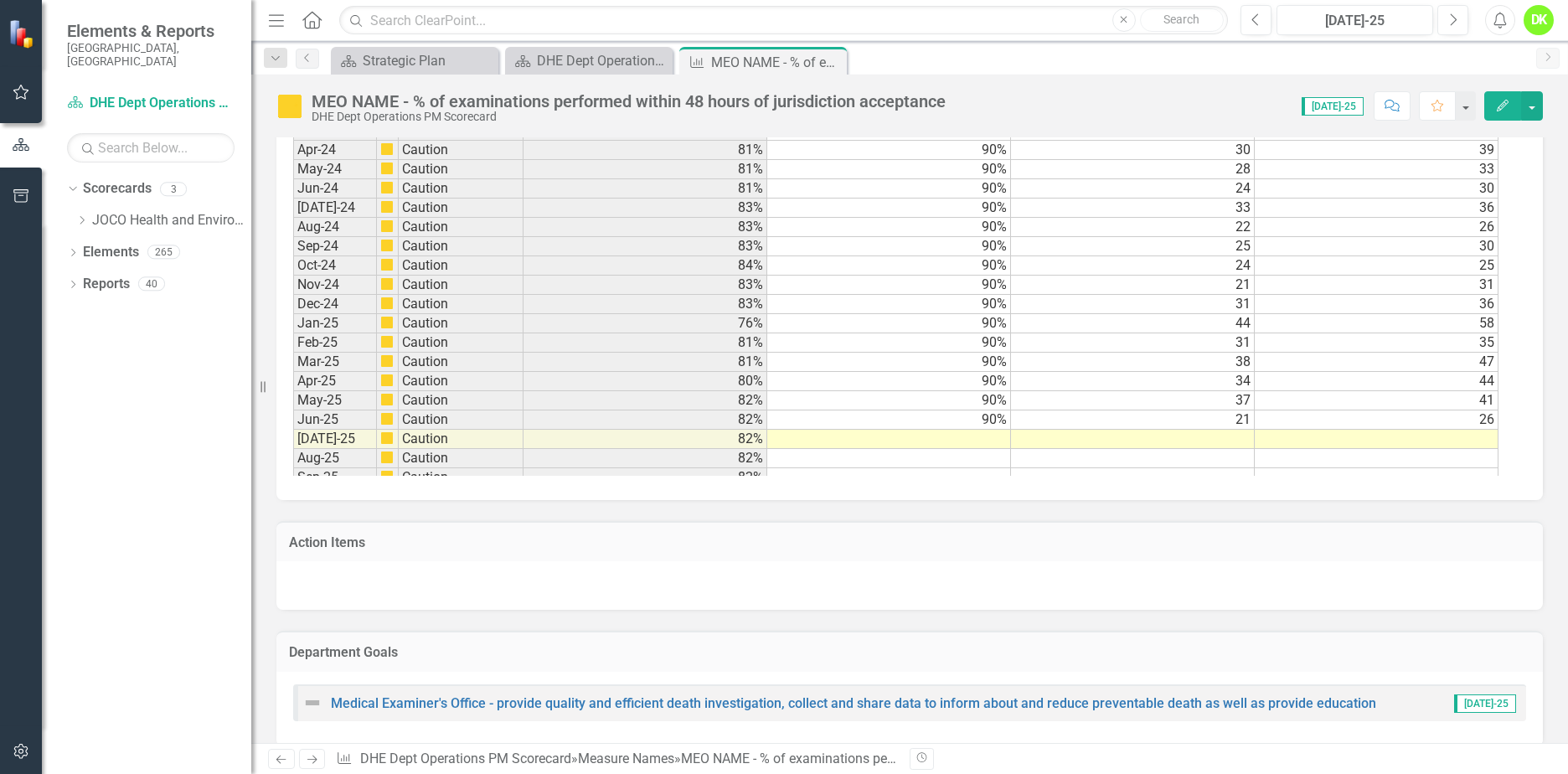
scroll to position [0, 0]
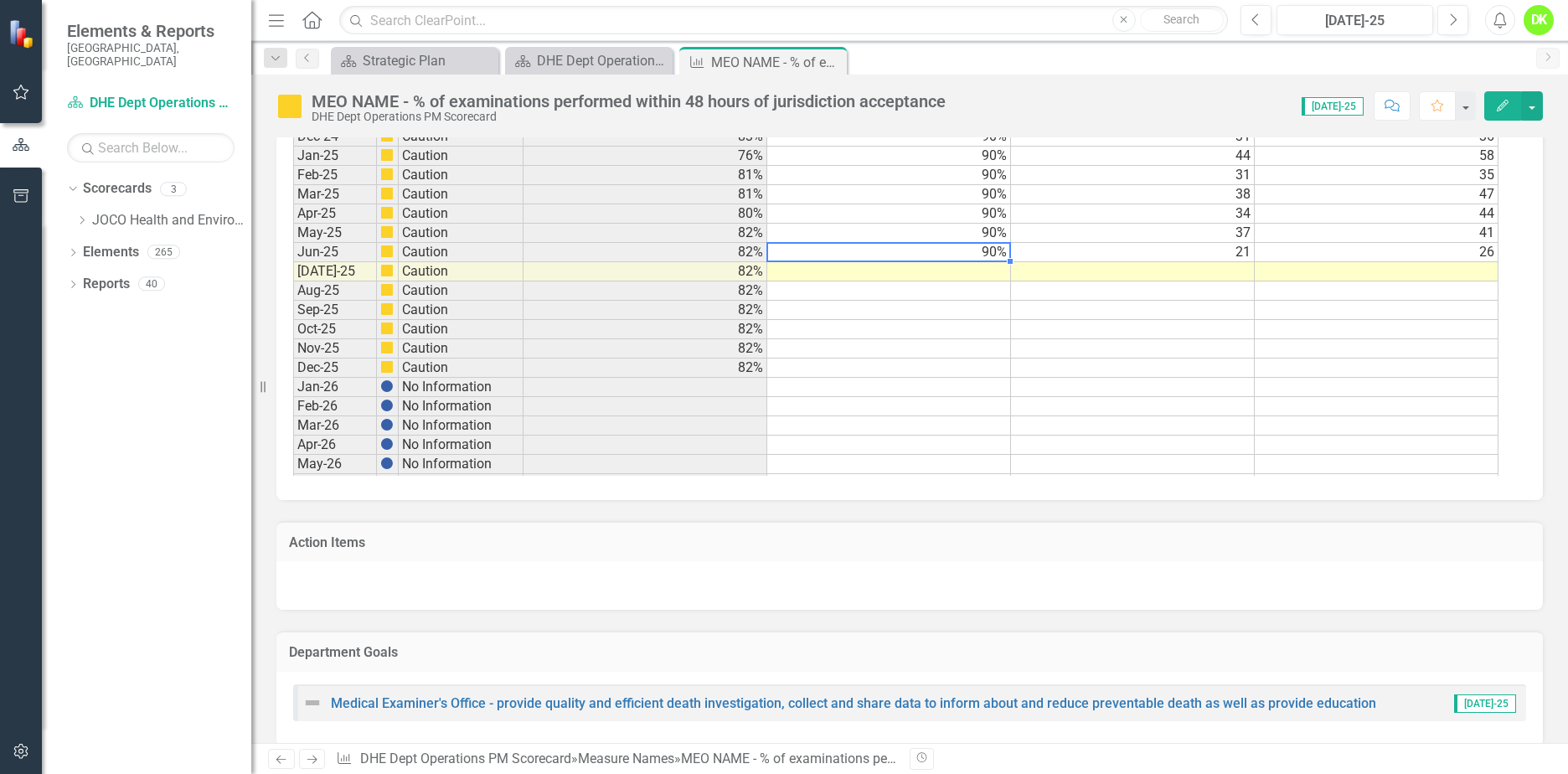
click at [964, 257] on td "90%" at bounding box center [889, 252] width 243 height 19
drag, startPoint x: 1010, startPoint y: 260, endPoint x: 1000, endPoint y: 358, distance: 98.5
click at [293, 358] on div "Period Status Actual % of Examinations w/in 48 Hours Target % of Examinations w…" at bounding box center [293, 149] width 0 height 922
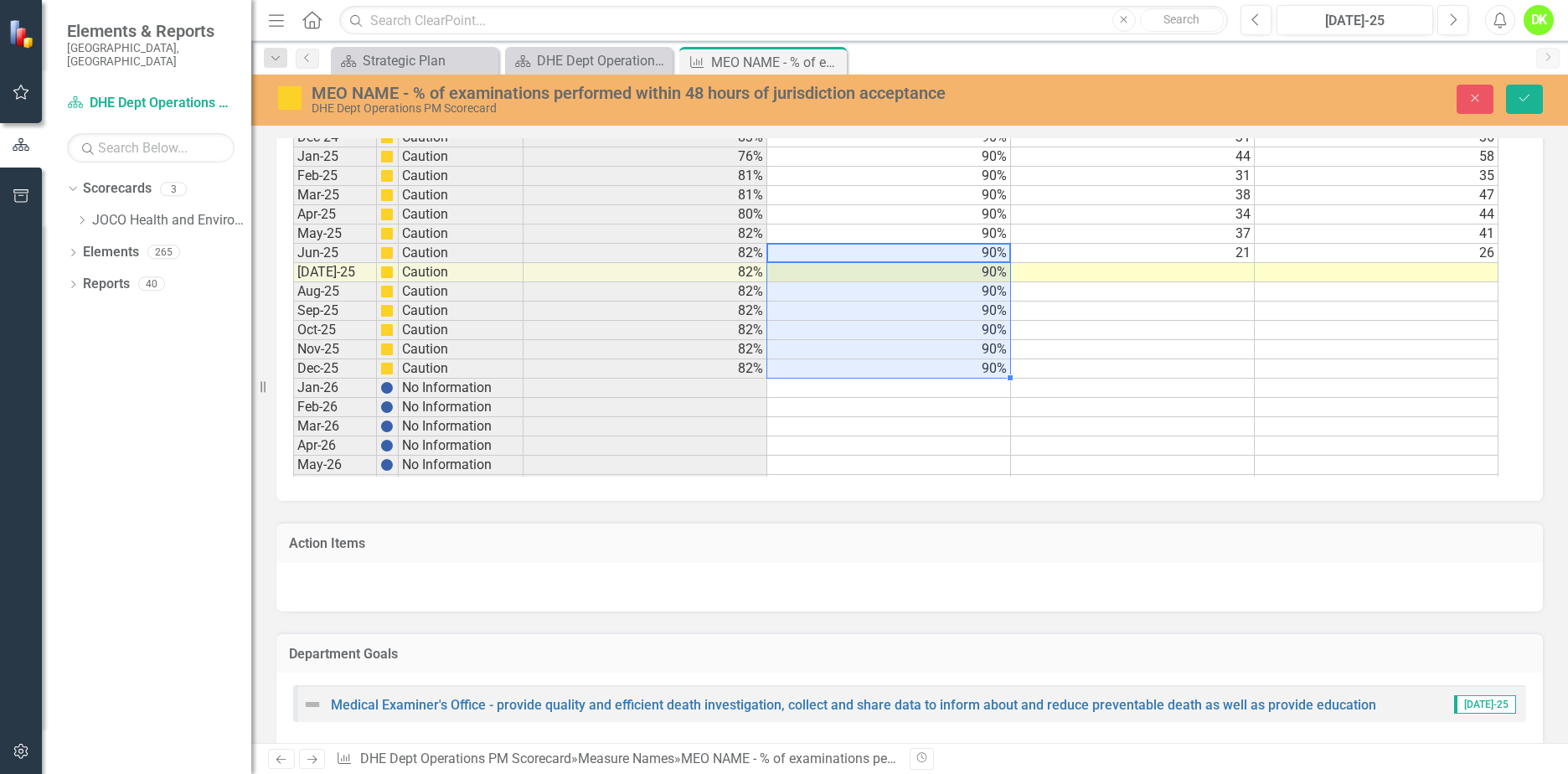
type textarea "90"
click at [1521, 104] on button "Save" at bounding box center [1525, 100] width 37 height 29
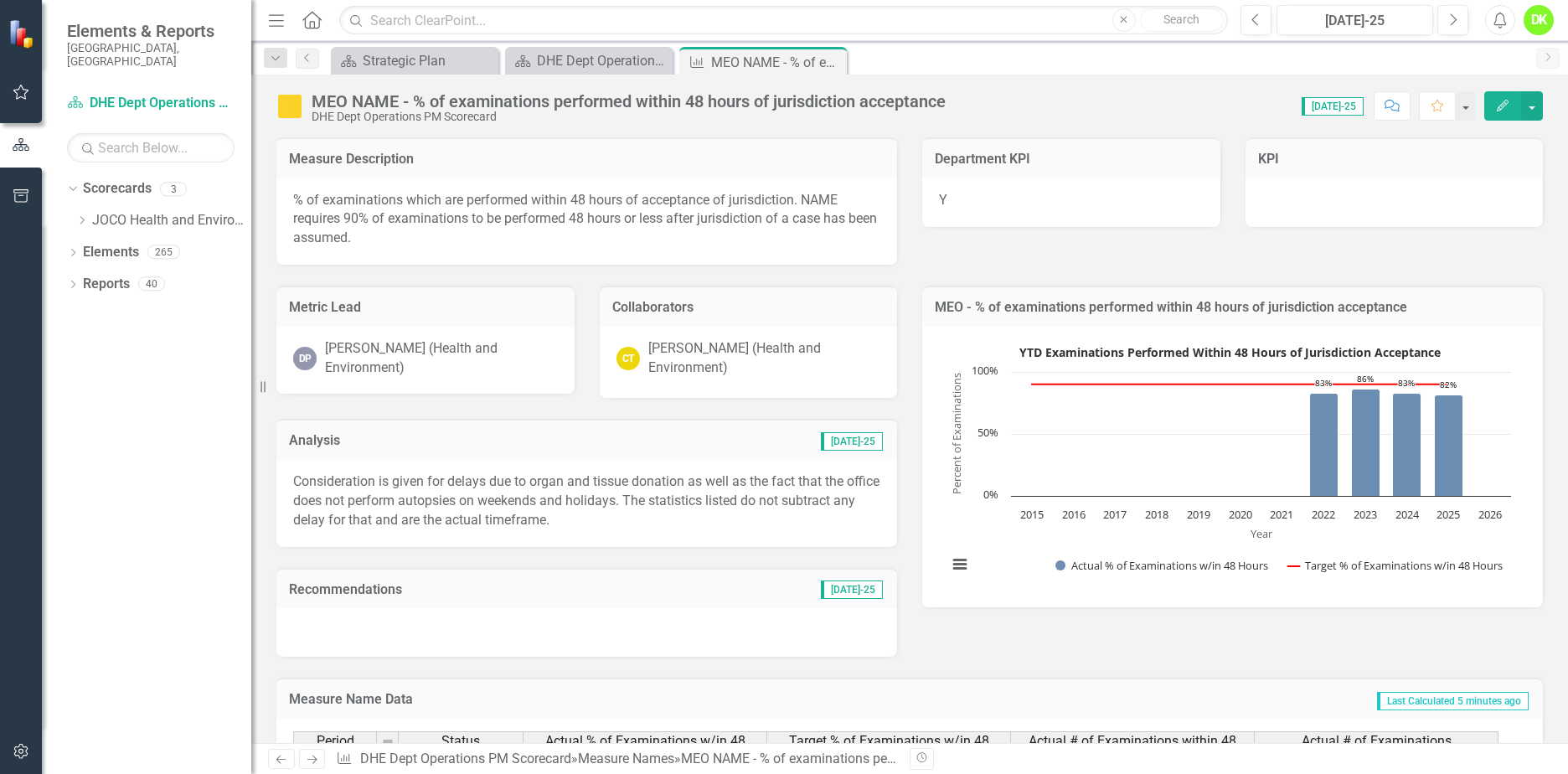
click at [0, 0] on icon "Close" at bounding box center [0, 0] width 0 height 0
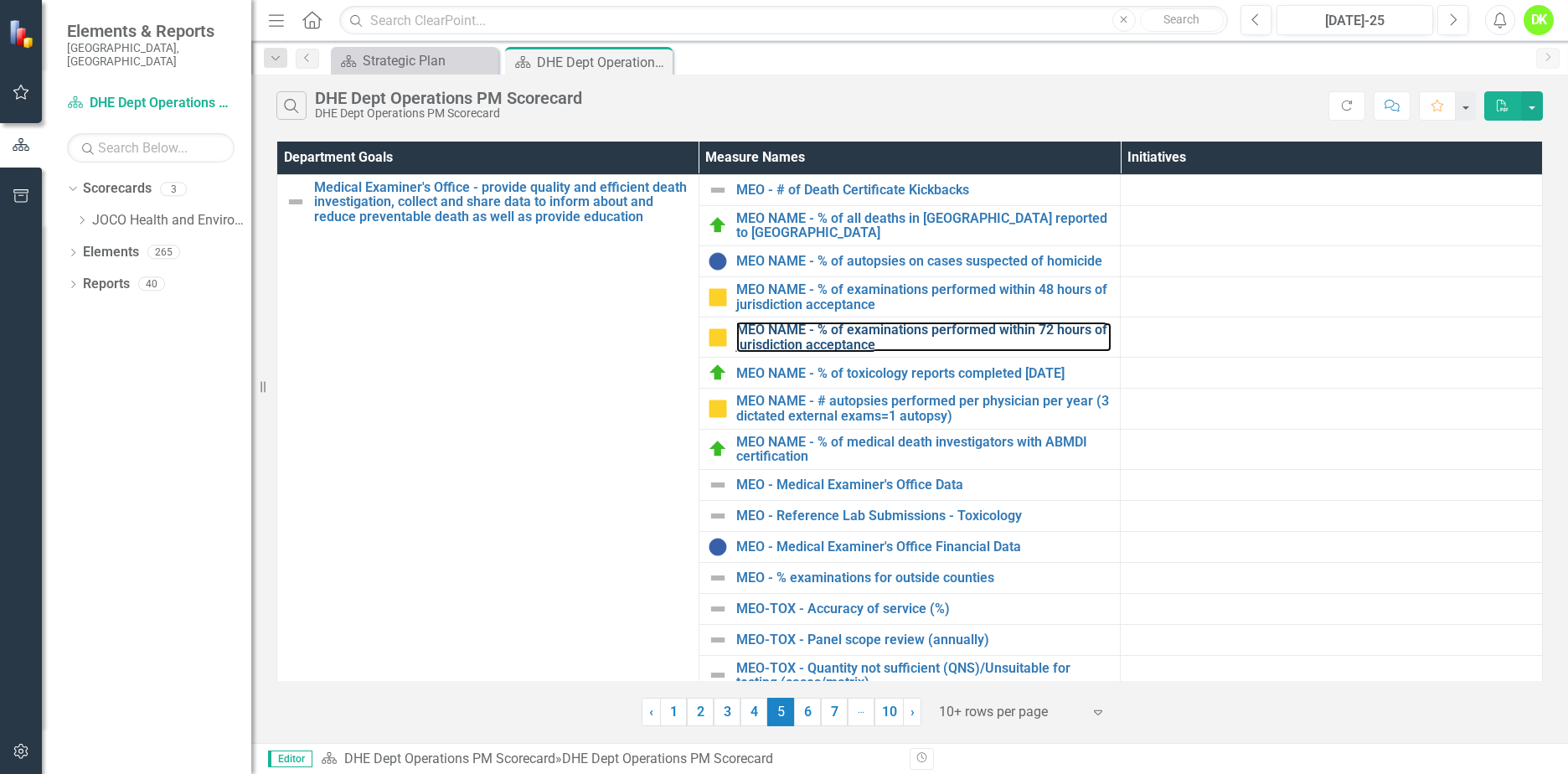
click at [965, 330] on link "MEO NAME - % of examinations performed within 72 hours of jurisdiction acceptan…" at bounding box center [924, 337] width 376 height 29
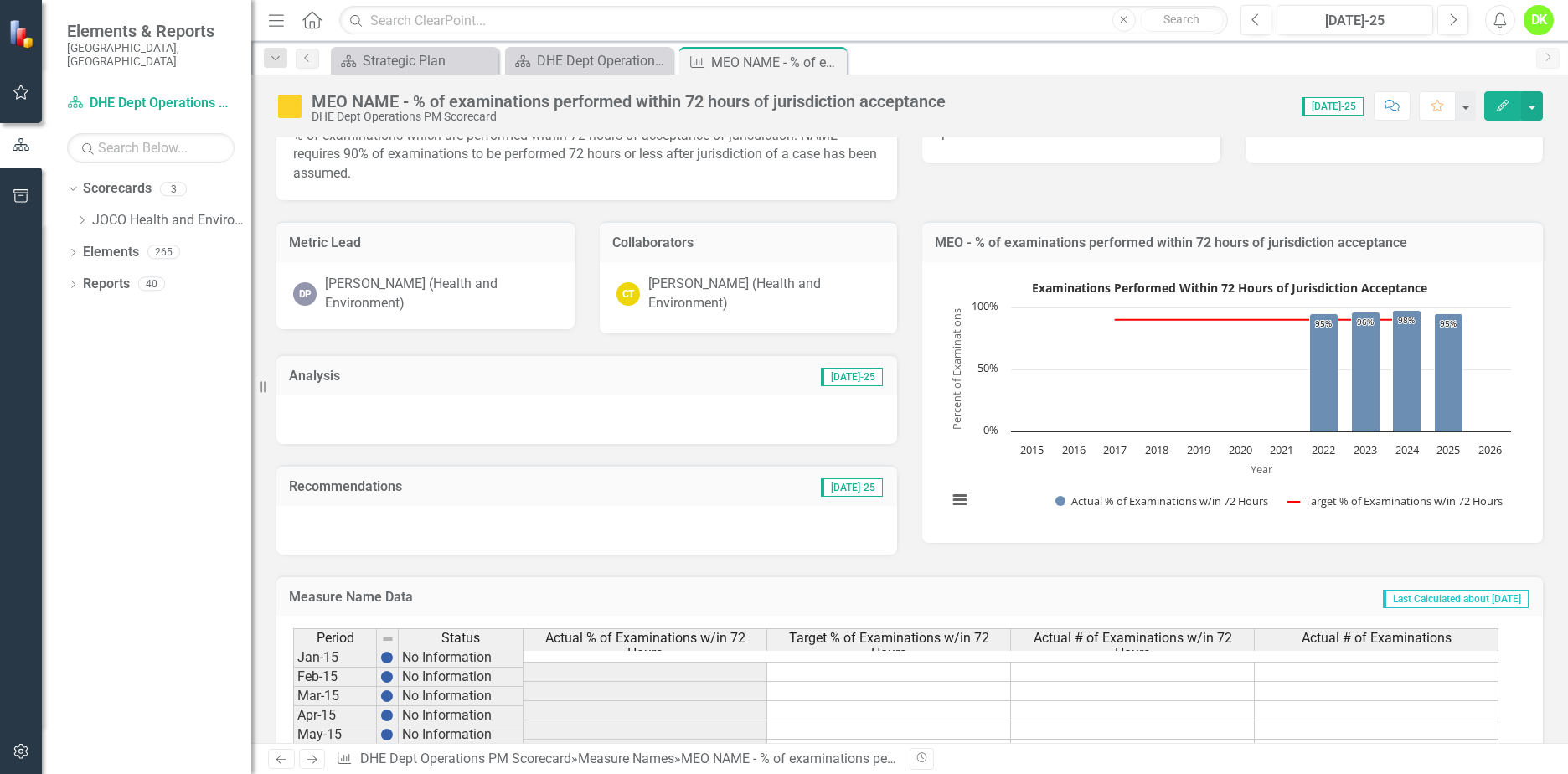
scroll to position [167, 0]
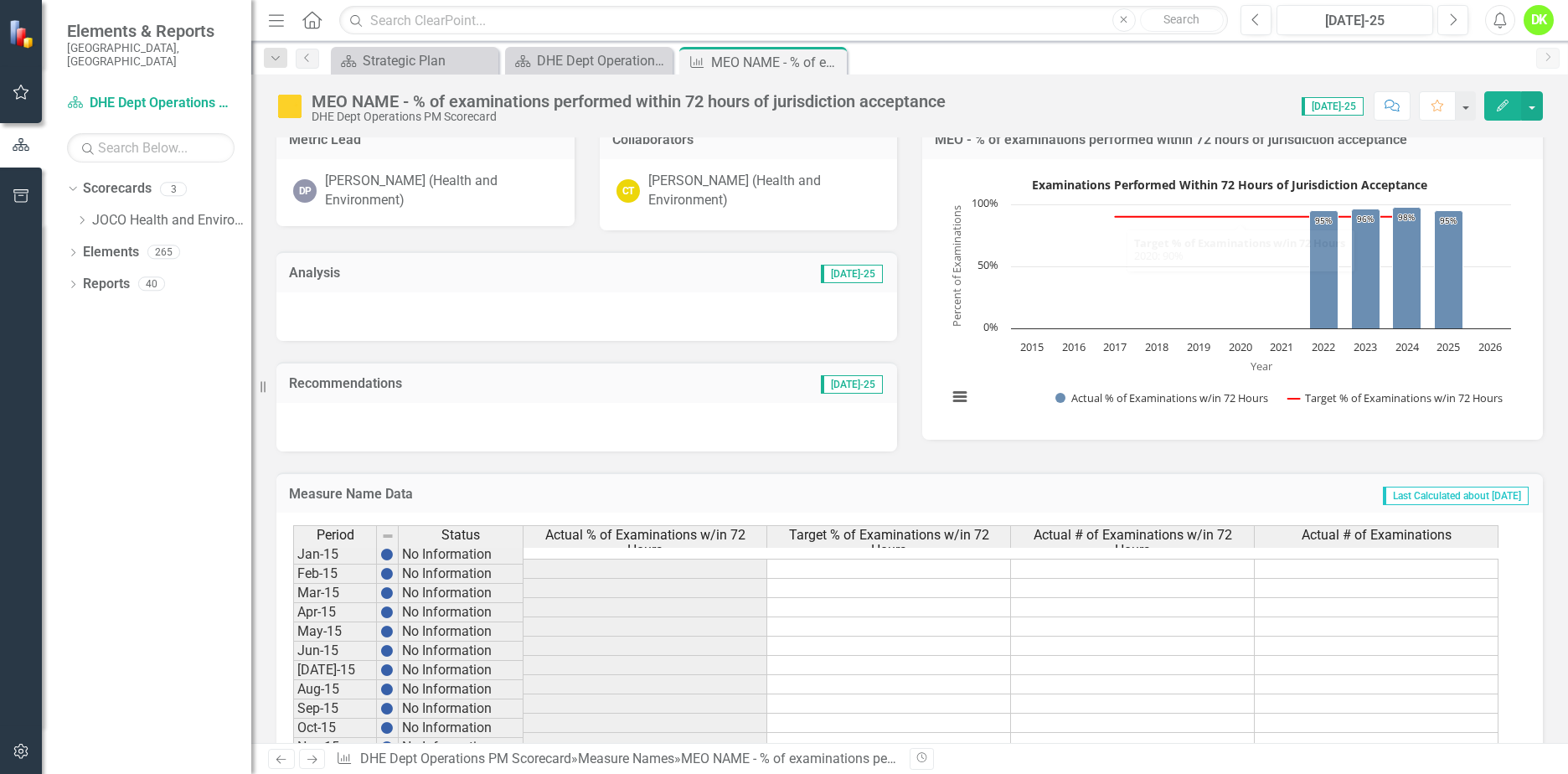
click at [1494, 101] on button "Edit" at bounding box center [1502, 105] width 37 height 29
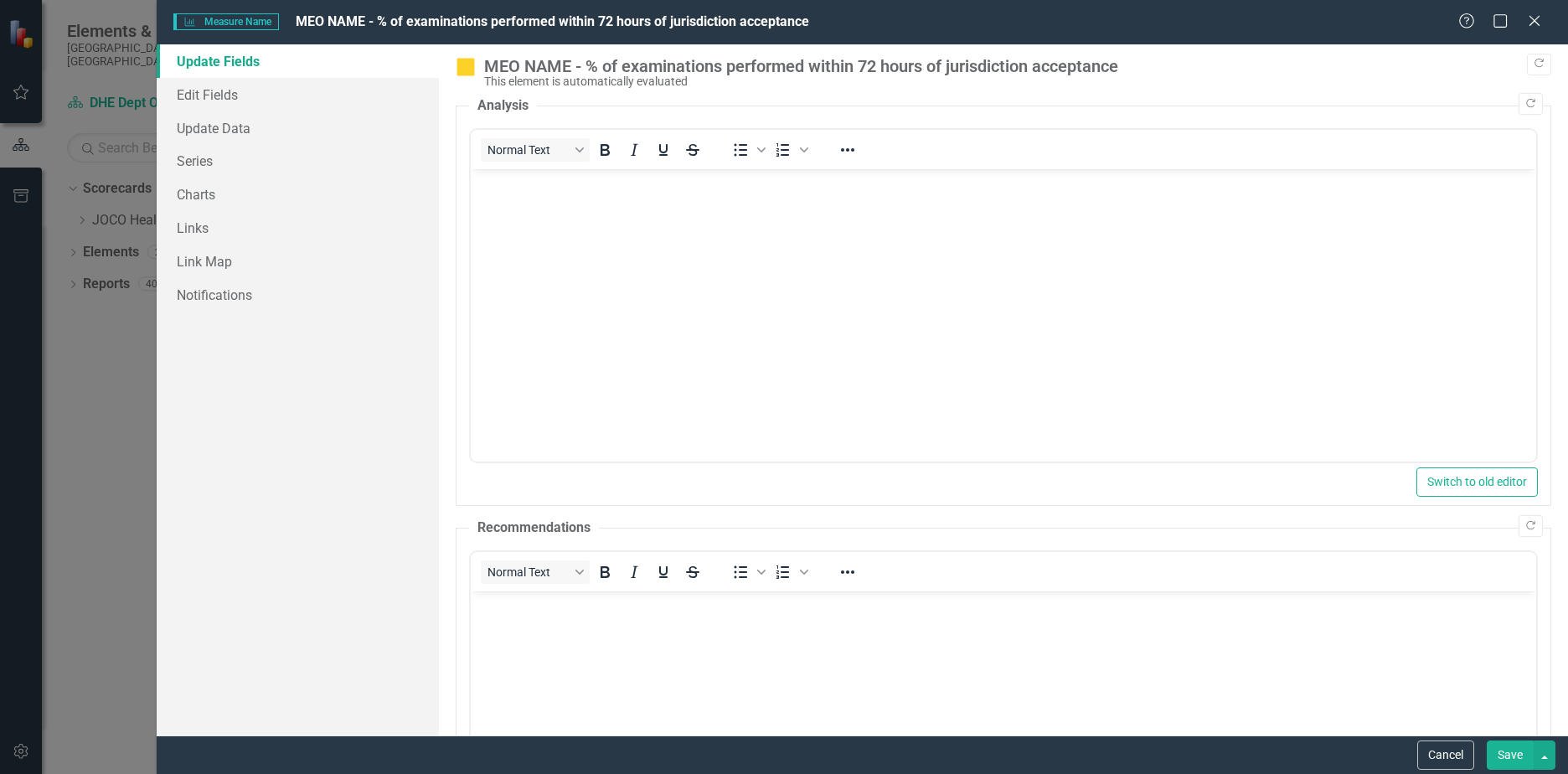
scroll to position [0, 0]
click at [192, 170] on link "Series" at bounding box center [298, 160] width 282 height 34
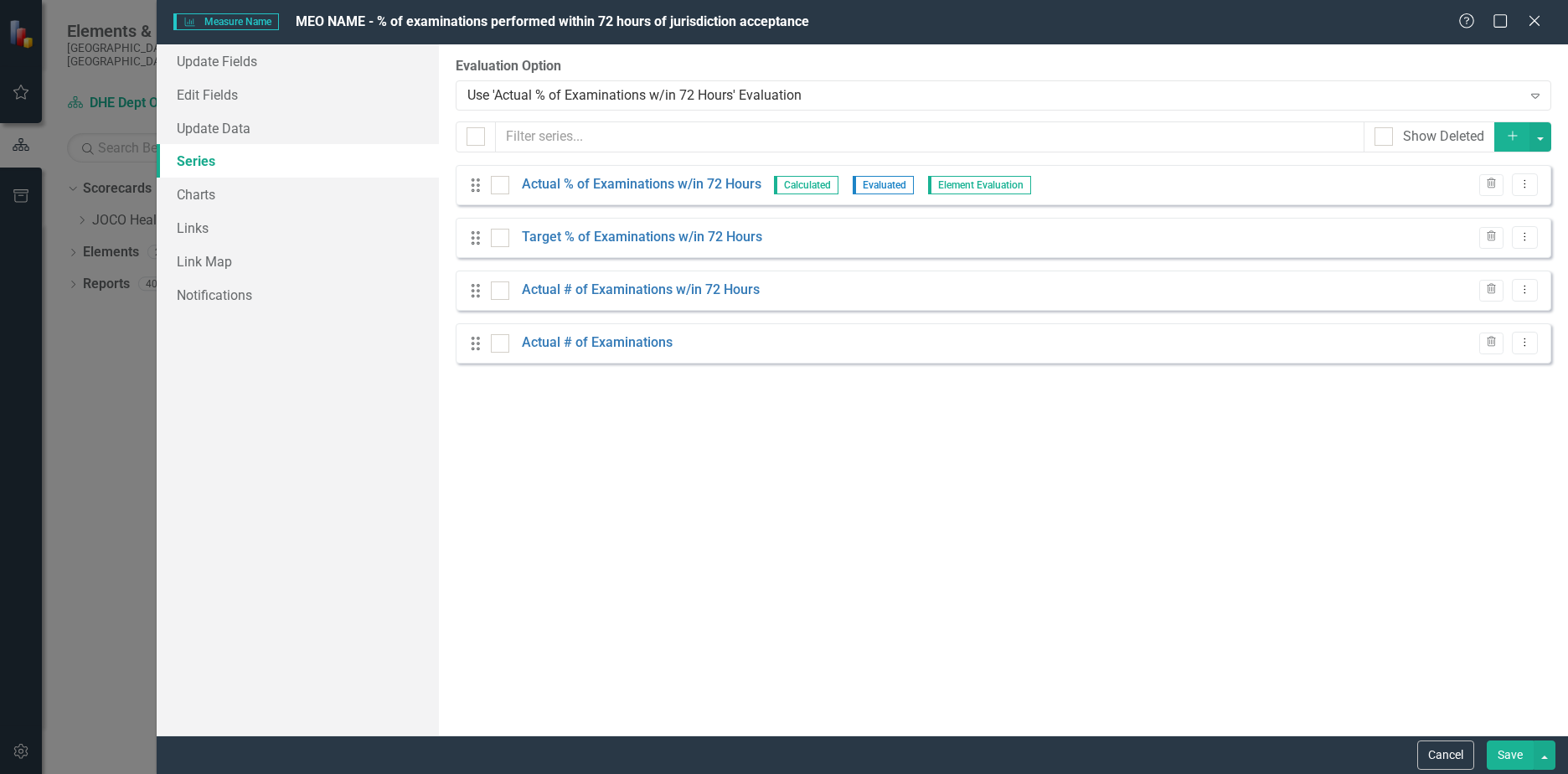
click at [1530, 182] on icon "Dropdown Menu" at bounding box center [1525, 184] width 14 height 11
click at [1415, 211] on link "Edit Edit Measure Series" at bounding box center [1441, 213] width 190 height 31
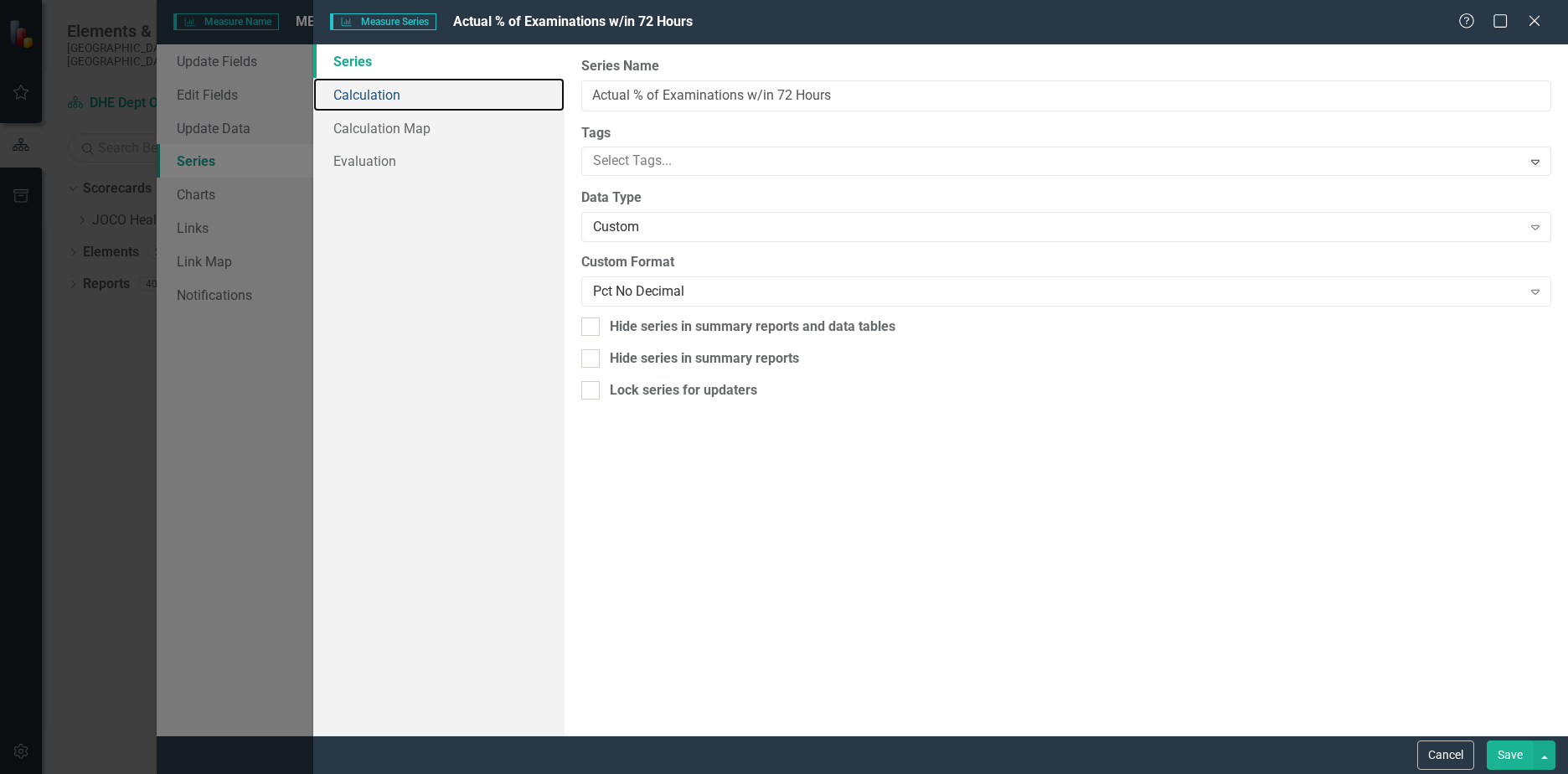
click at [375, 90] on link "Calculation" at bounding box center [439, 95] width 251 height 34
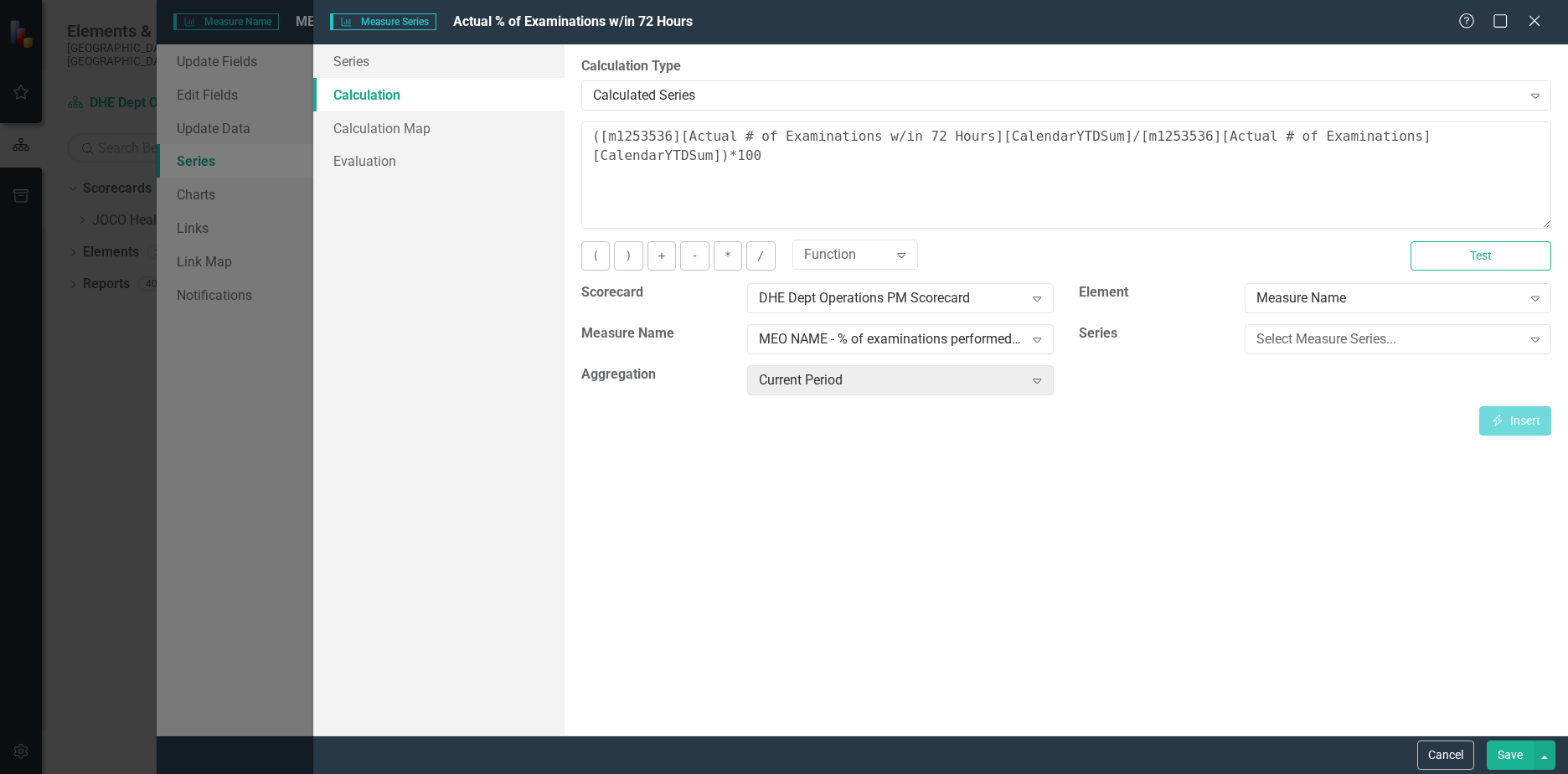
click at [1442, 756] on button "Cancel" at bounding box center [1445, 755] width 57 height 29
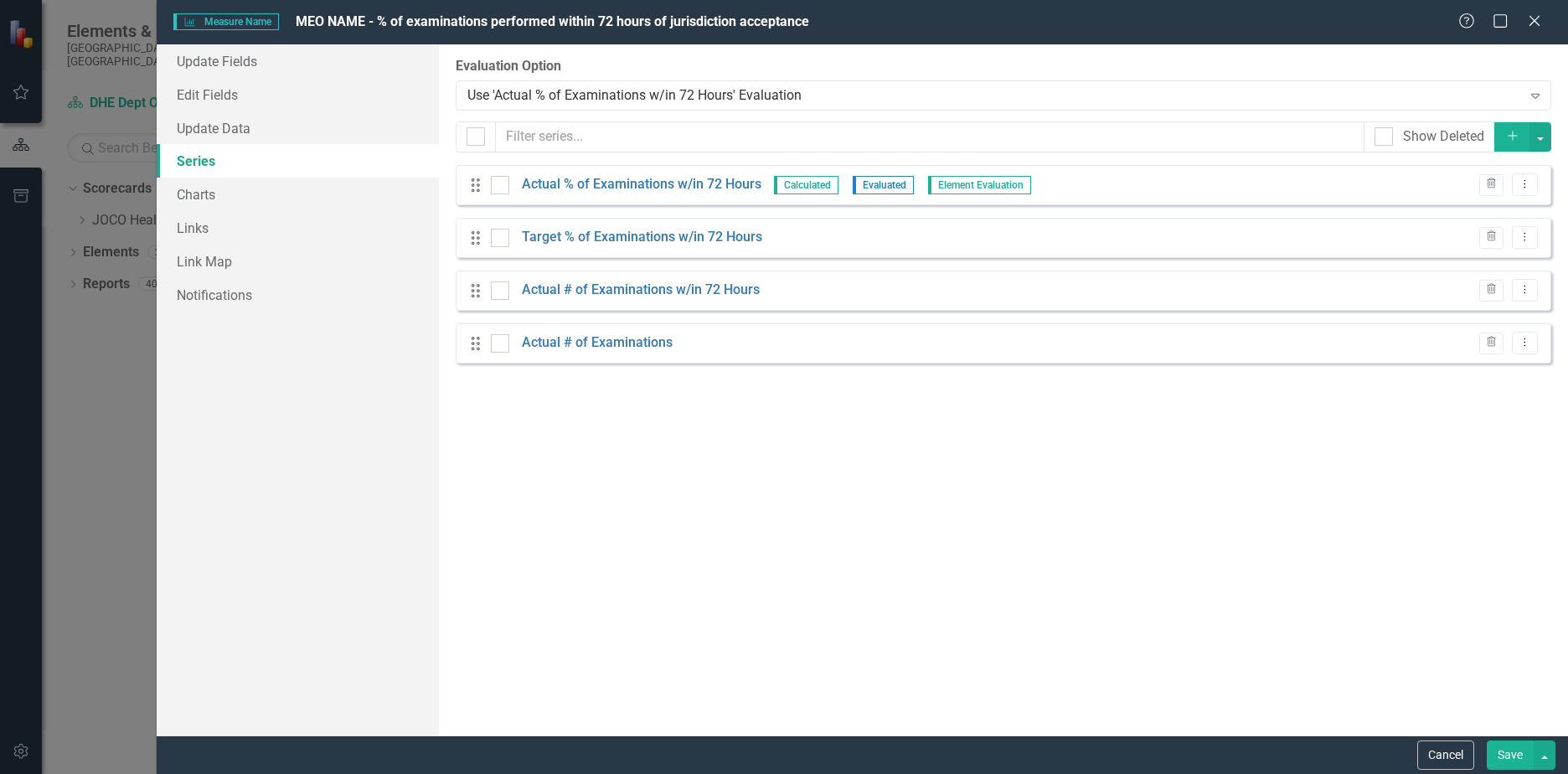
click at [1432, 759] on button "Cancel" at bounding box center [1445, 755] width 57 height 29
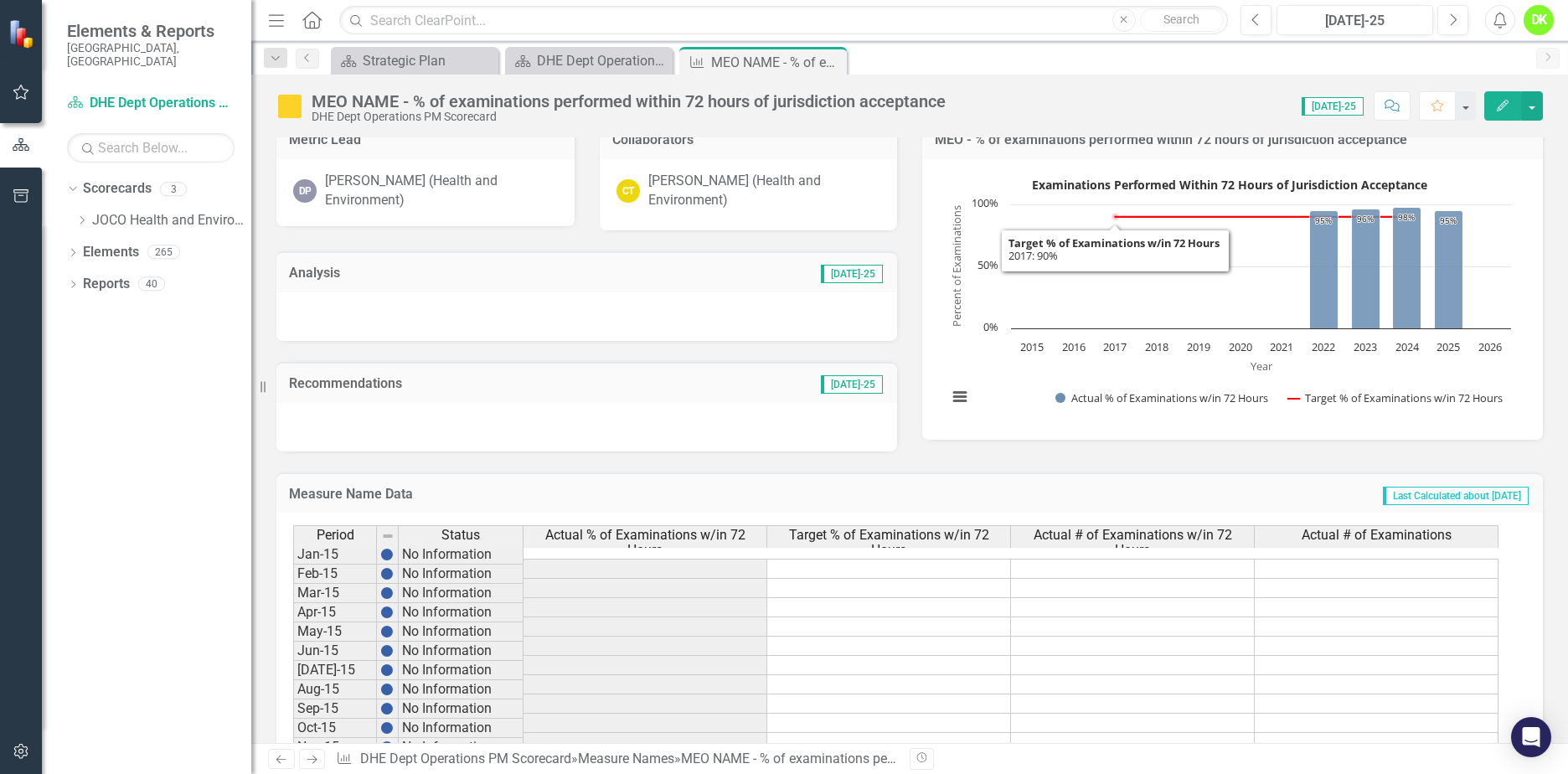
click at [939, 357] on rect "Interactive chart" at bounding box center [1229, 298] width 581 height 251
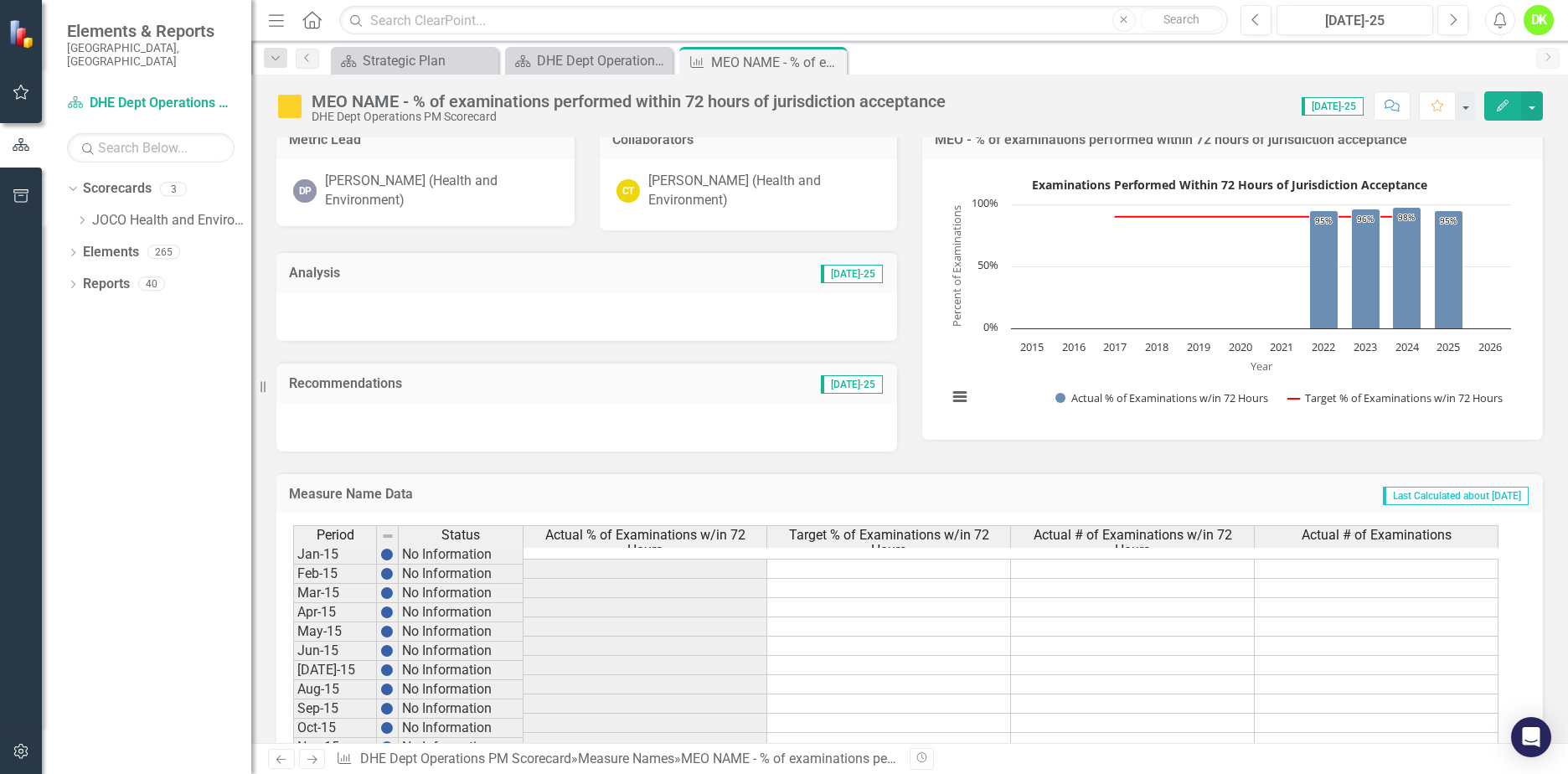
click at [939, 357] on rect "Interactive chart" at bounding box center [1229, 298] width 581 height 251
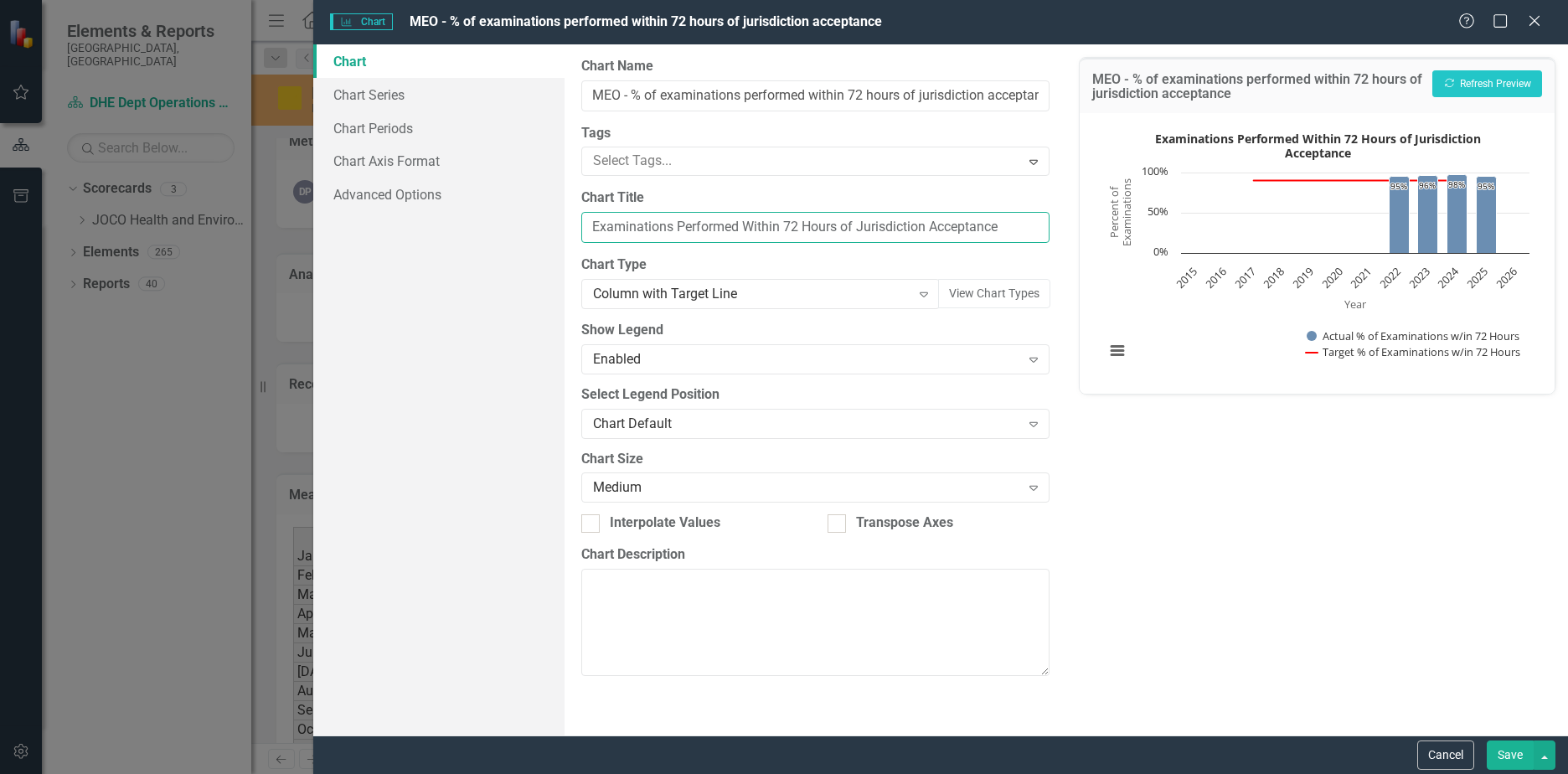
click at [595, 228] on input "Examinations Performed Within 72 Hours of Jurisdiction Acceptance" at bounding box center [815, 227] width 469 height 31
type input "YTD Examinations Performed Within 72 Hours of Jurisdiction Acceptance"
click at [1493, 747] on button "Save" at bounding box center [1510, 755] width 47 height 29
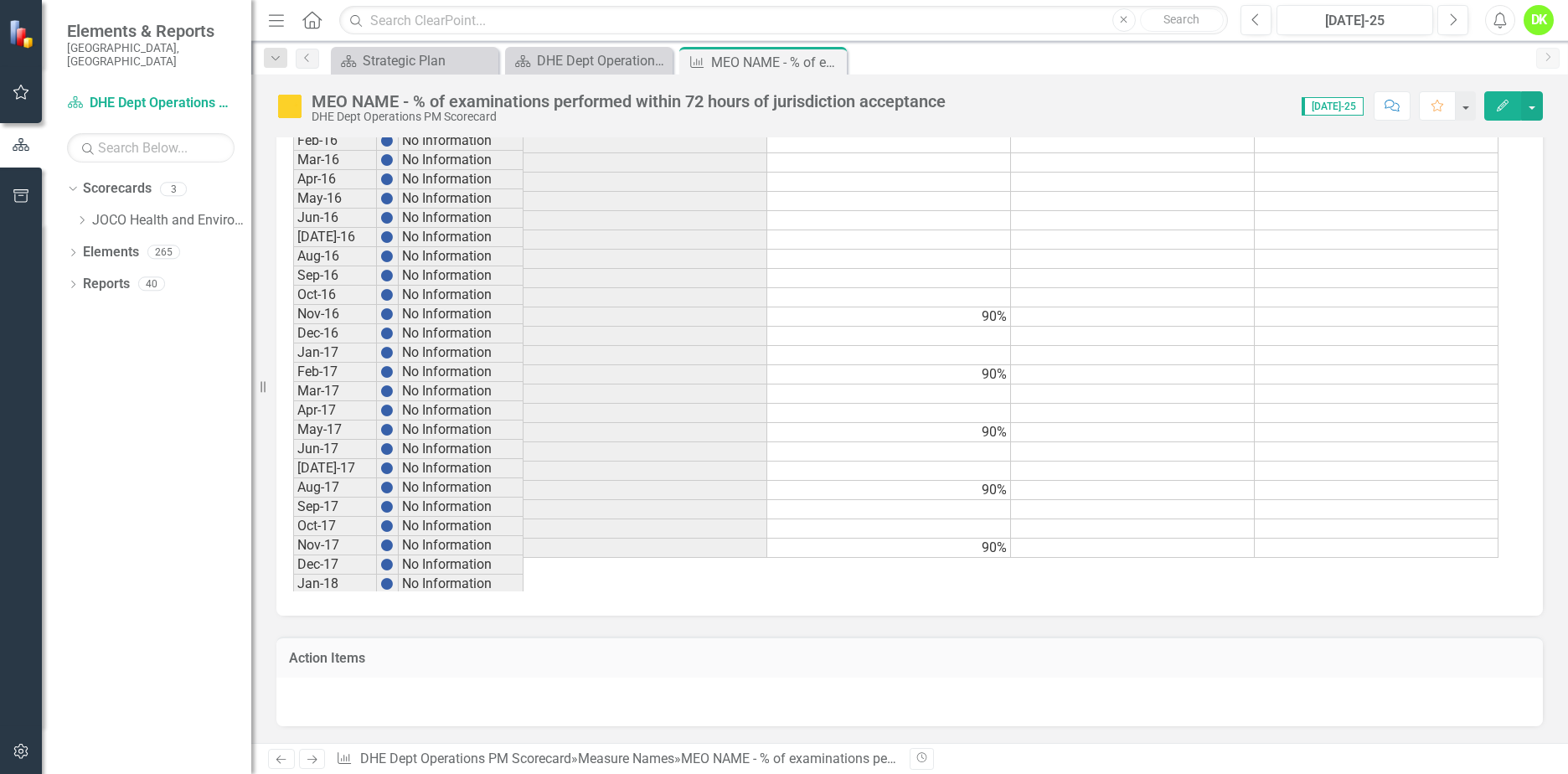
scroll to position [335, 0]
click at [990, 303] on tbody "Jan-16 No Information Feb-16 No Information Mar-16 No Information Apr-16 No Inf…" at bounding box center [896, 355] width 1206 height 637
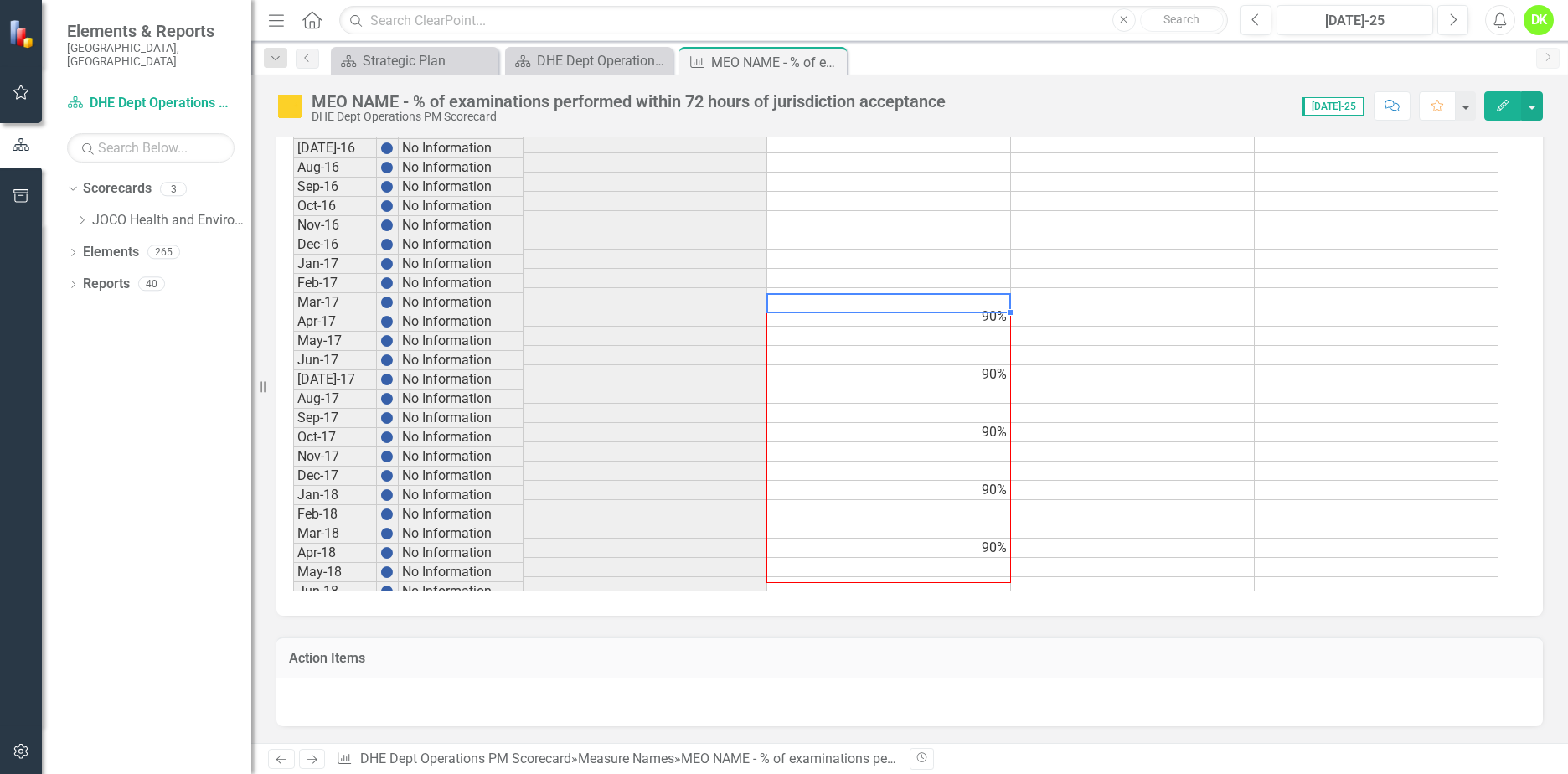
drag, startPoint x: 1011, startPoint y: 313, endPoint x: 964, endPoint y: 566, distance: 257.3
click at [293, 566] on div "Period Status Actual % of Examinations w/in 72 Hours Target % of Examinations w…" at bounding box center [293, 358] width 0 height 671
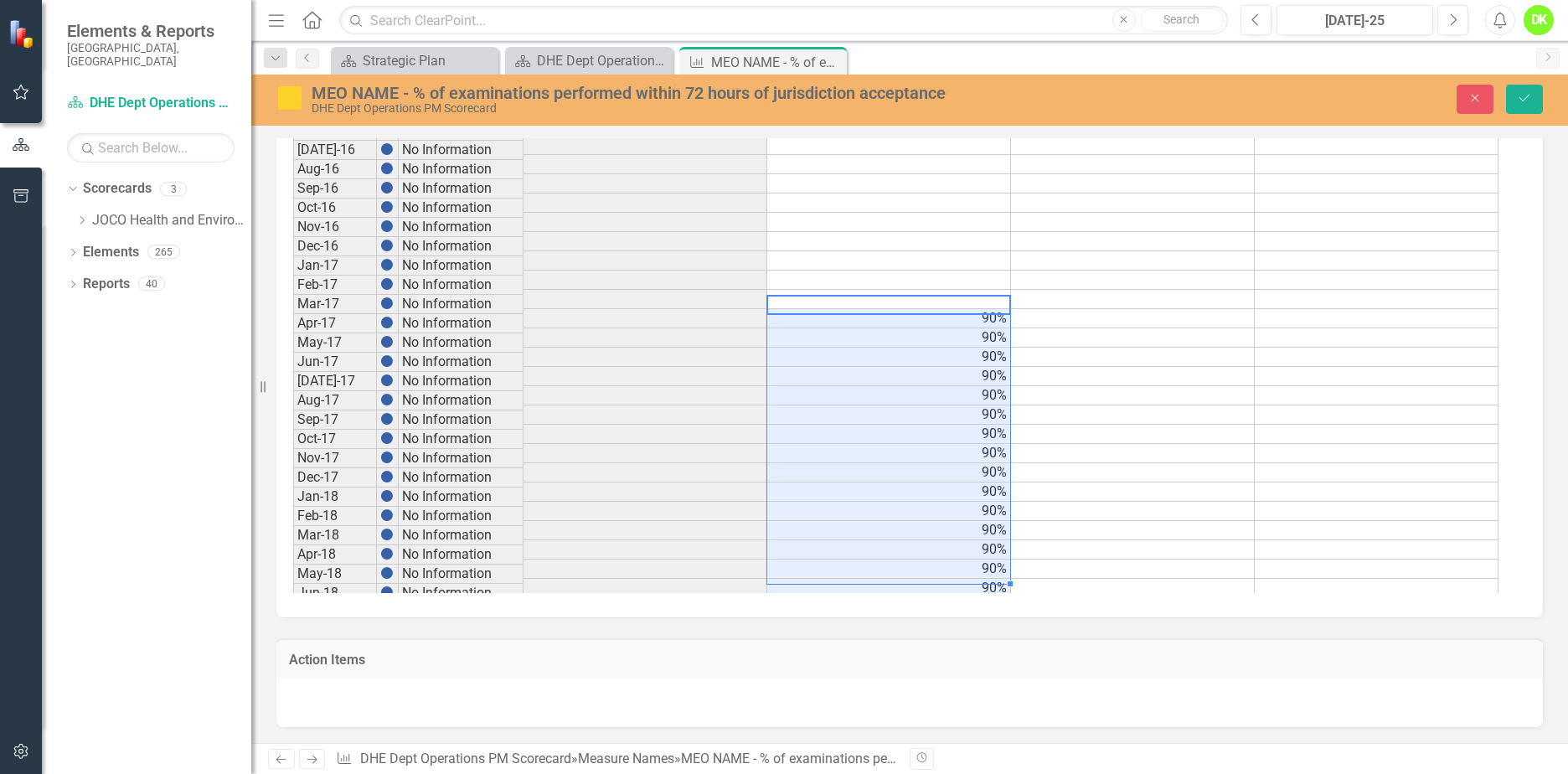
type textarea "90"
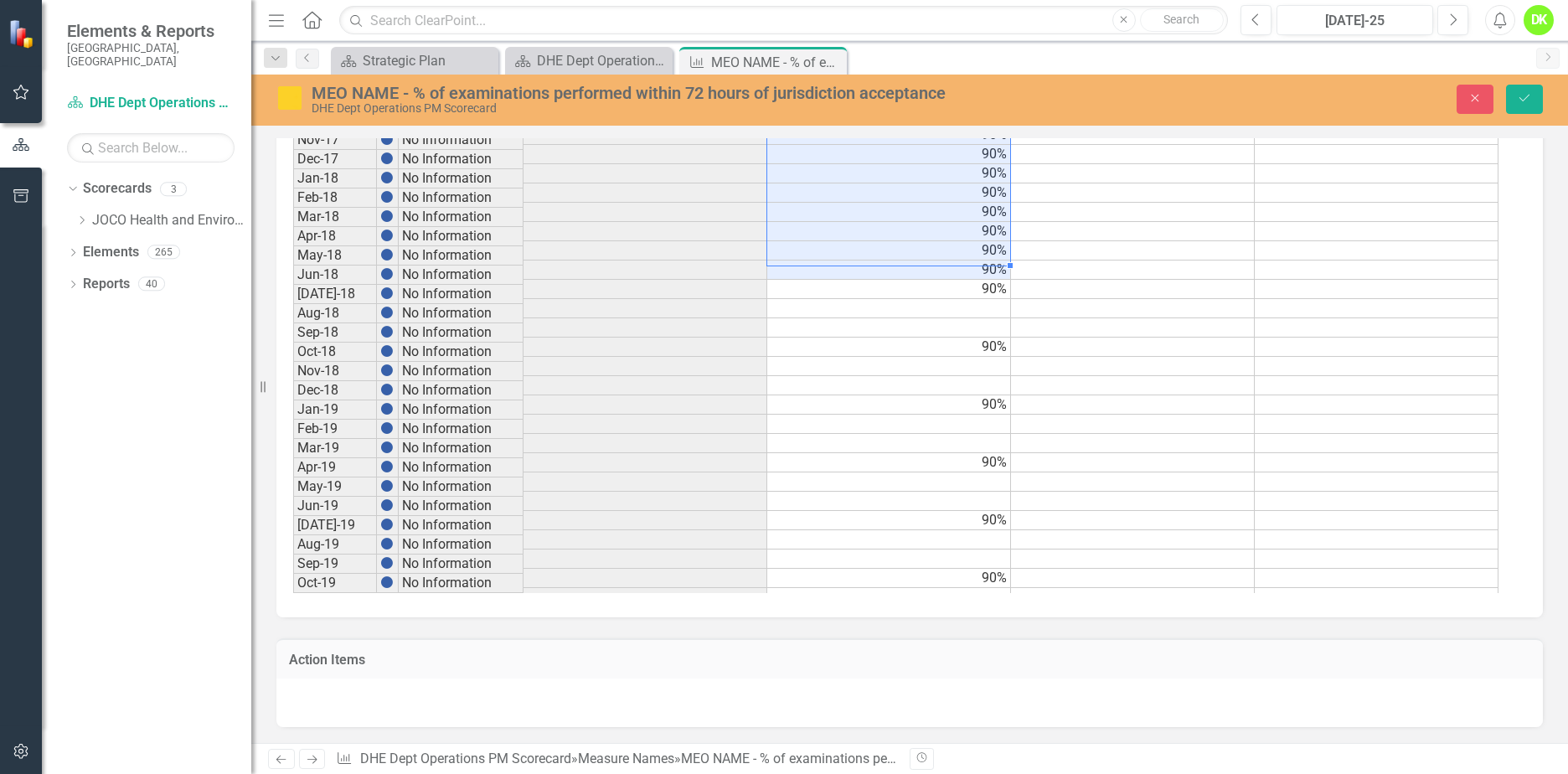
scroll to position [754, 0]
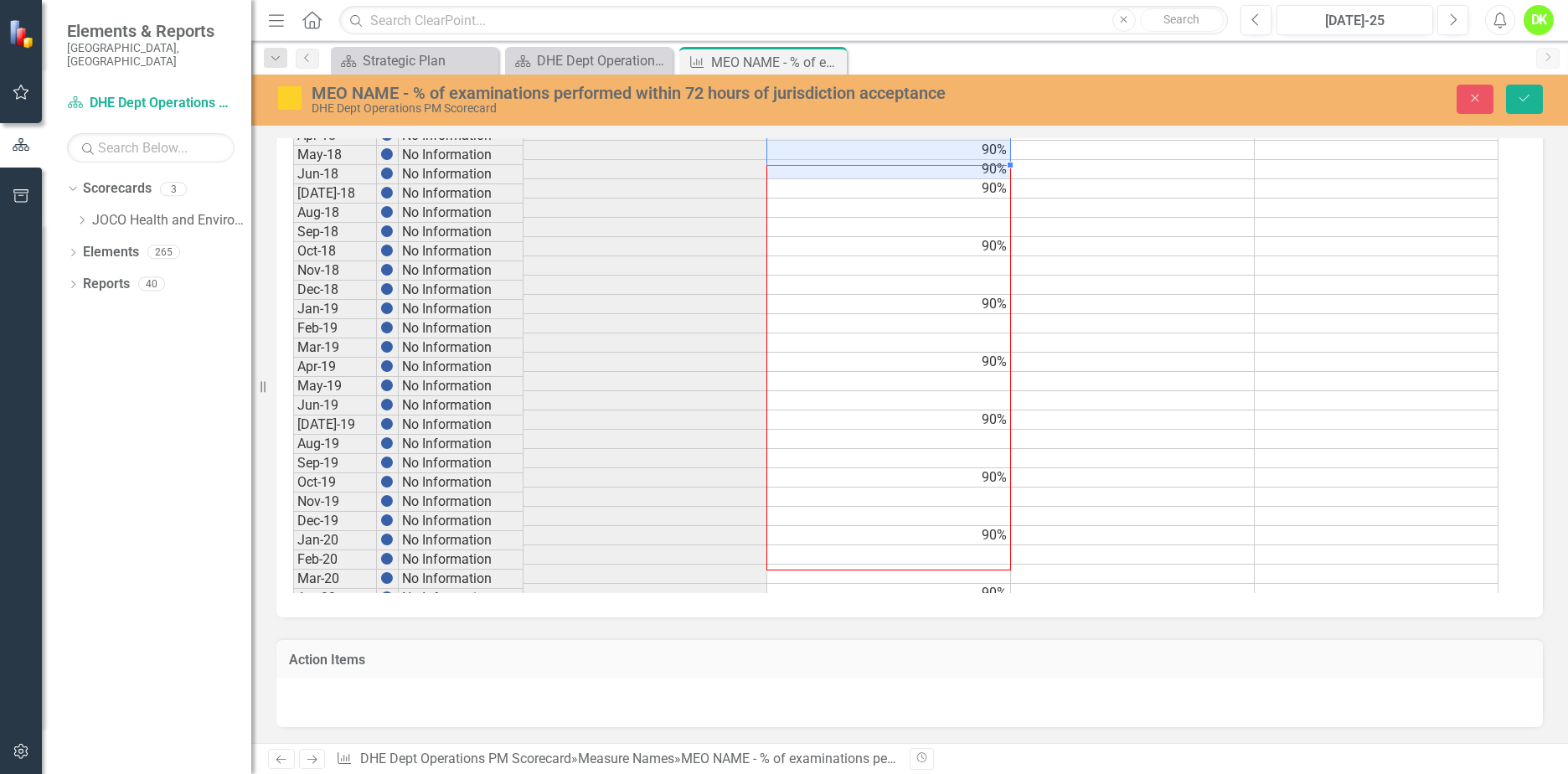
drag, startPoint x: 1011, startPoint y: 166, endPoint x: 939, endPoint y: 564, distance: 404.5
click at [293, 564] on div "Period Status Actual % of Examinations w/in 72 Hours Target % of Examinations w…" at bounding box center [293, 345] width 0 height 748
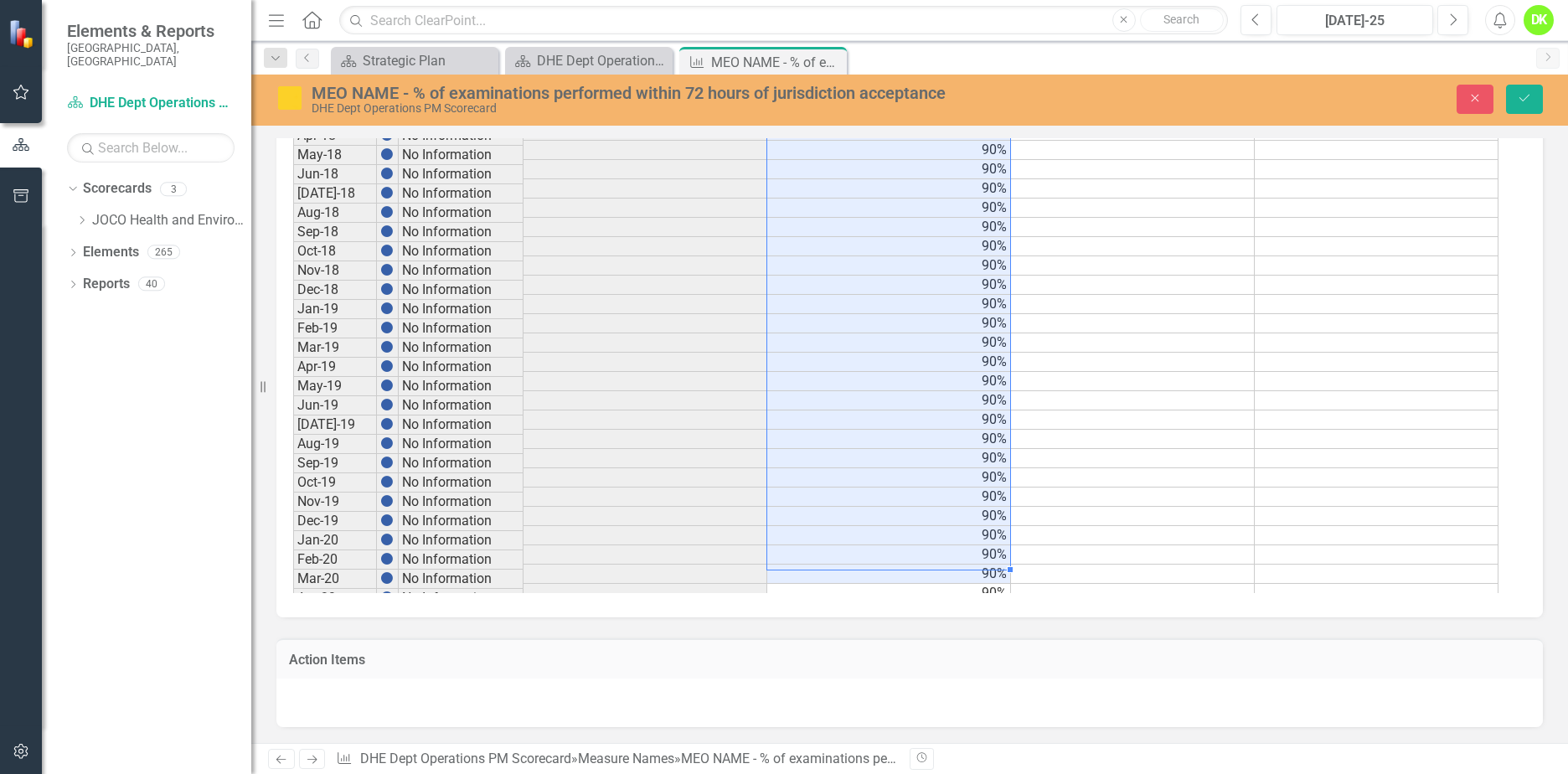
scroll to position [1089, 0]
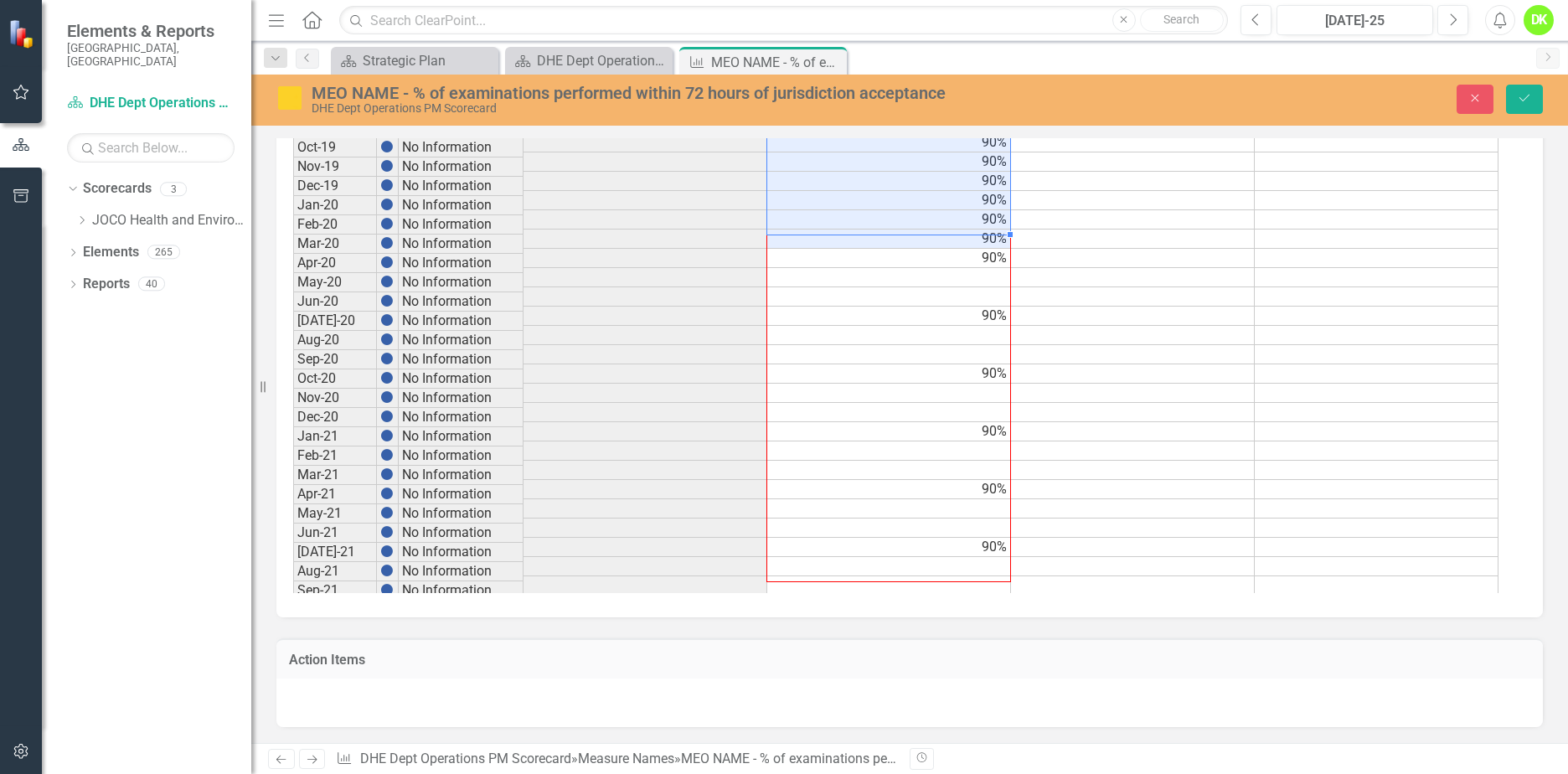
drag, startPoint x: 1009, startPoint y: 233, endPoint x: 988, endPoint y: 570, distance: 337.7
click at [293, 570] on div "Period Status Actual % of Examinations w/in 72 Hours Target % of Examinations w…" at bounding box center [293, 299] width 0 height 787
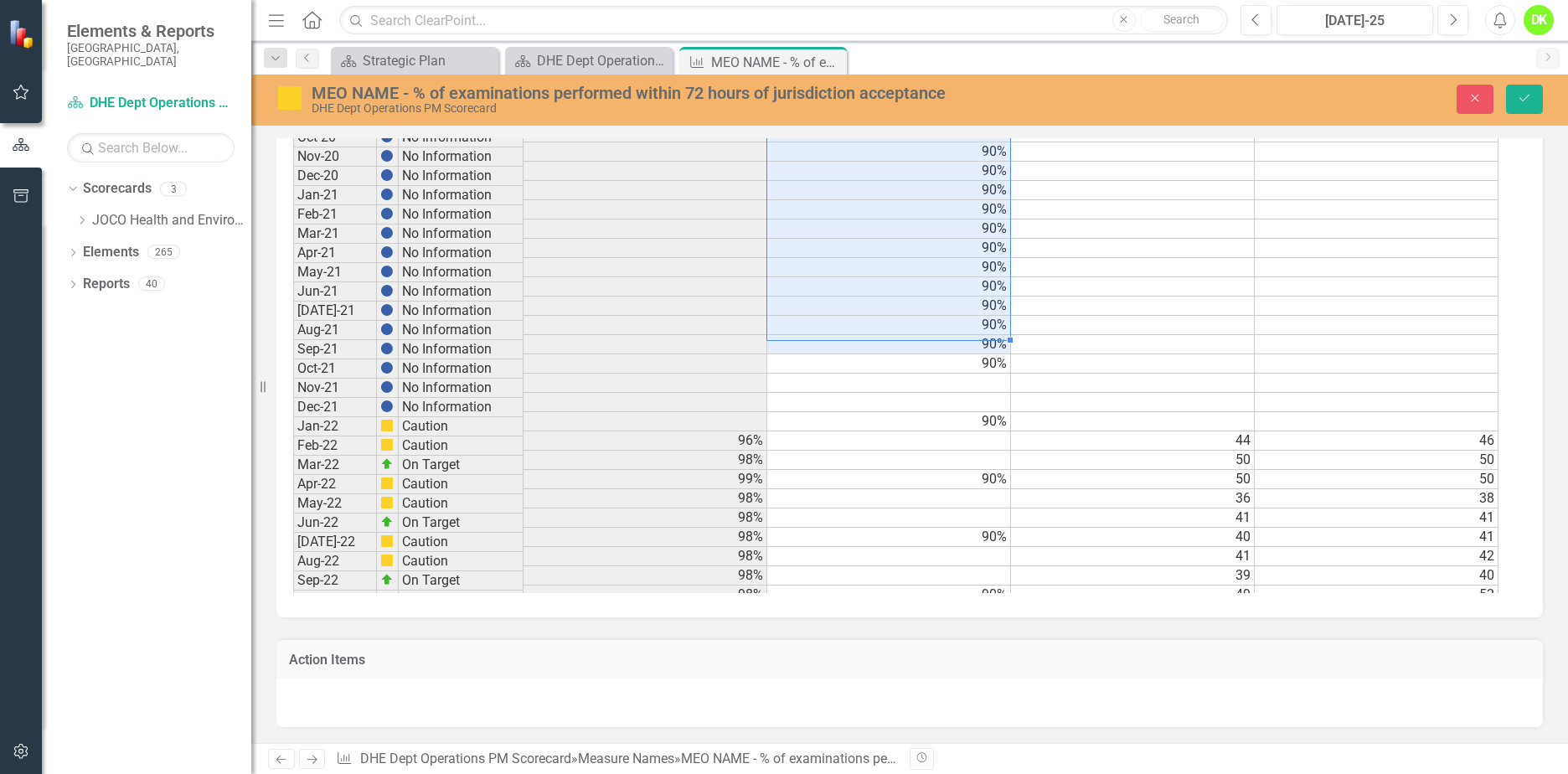
scroll to position [1424, 0]
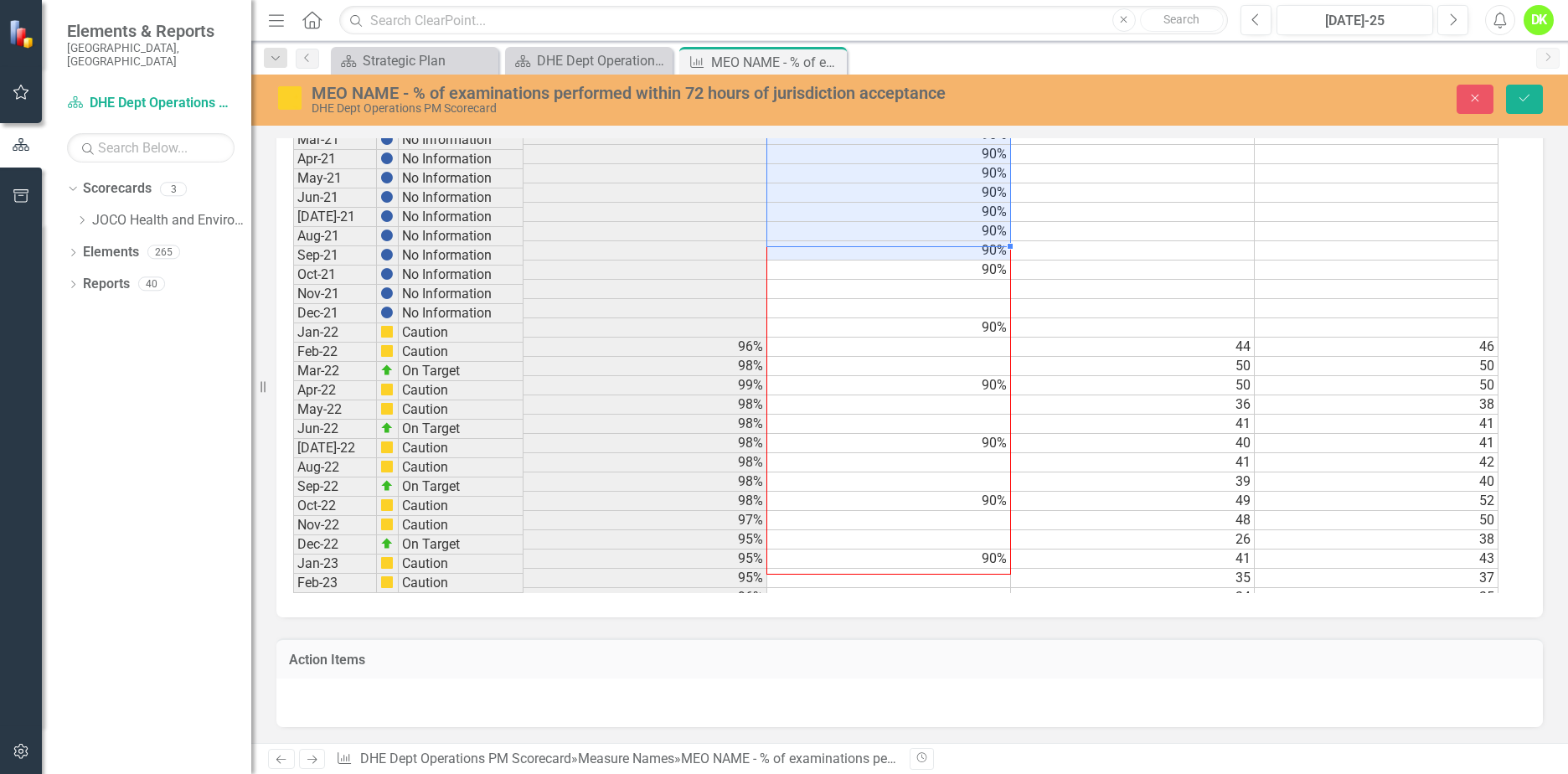
drag, startPoint x: 1010, startPoint y: 247, endPoint x: 973, endPoint y: 559, distance: 314.2
click at [293, 559] on div "Period Status Actual % of Examinations w/in 72 Hours Target % of Examinations w…" at bounding box center [293, 349] width 0 height 864
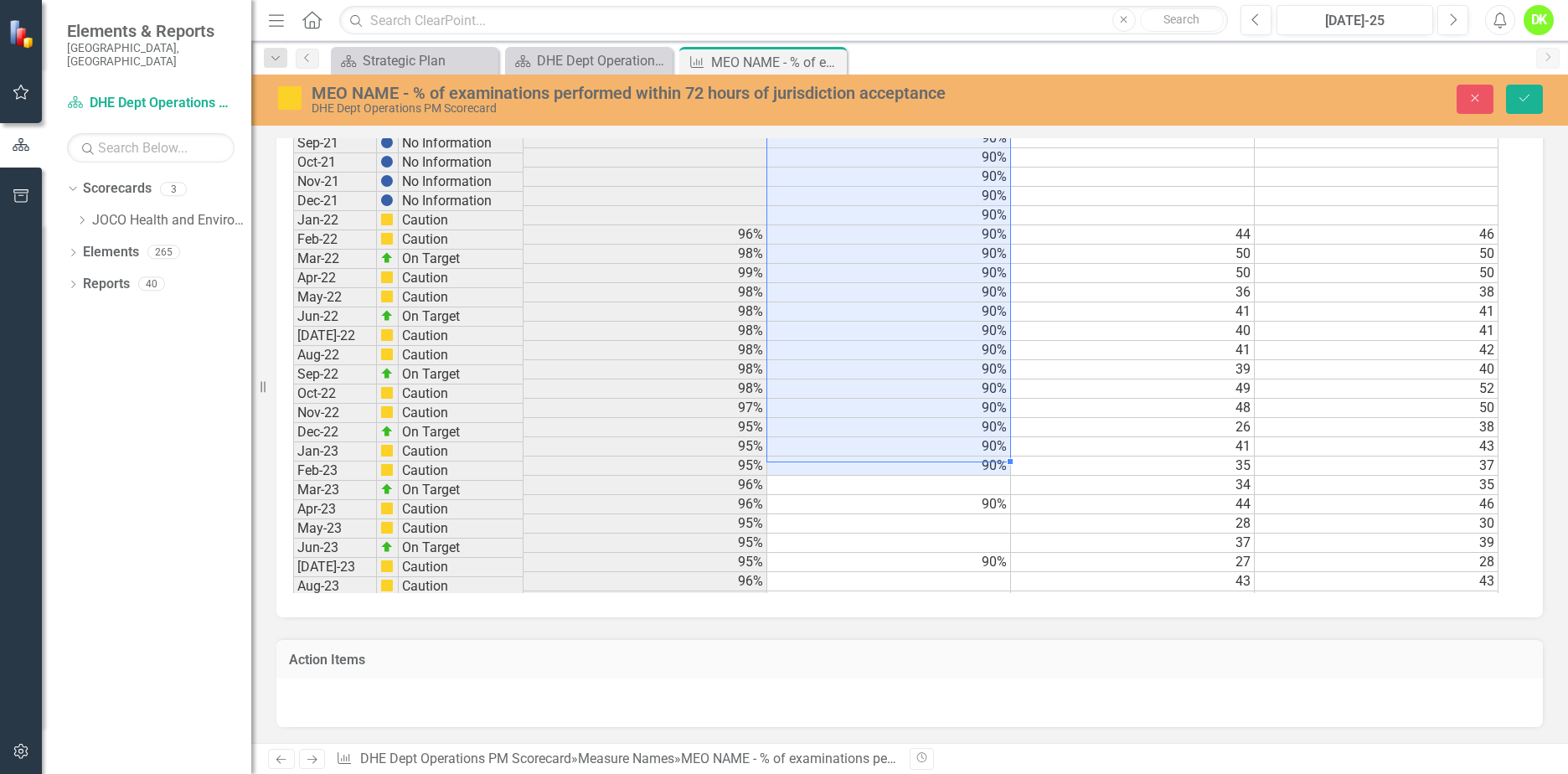
scroll to position [1676, 0]
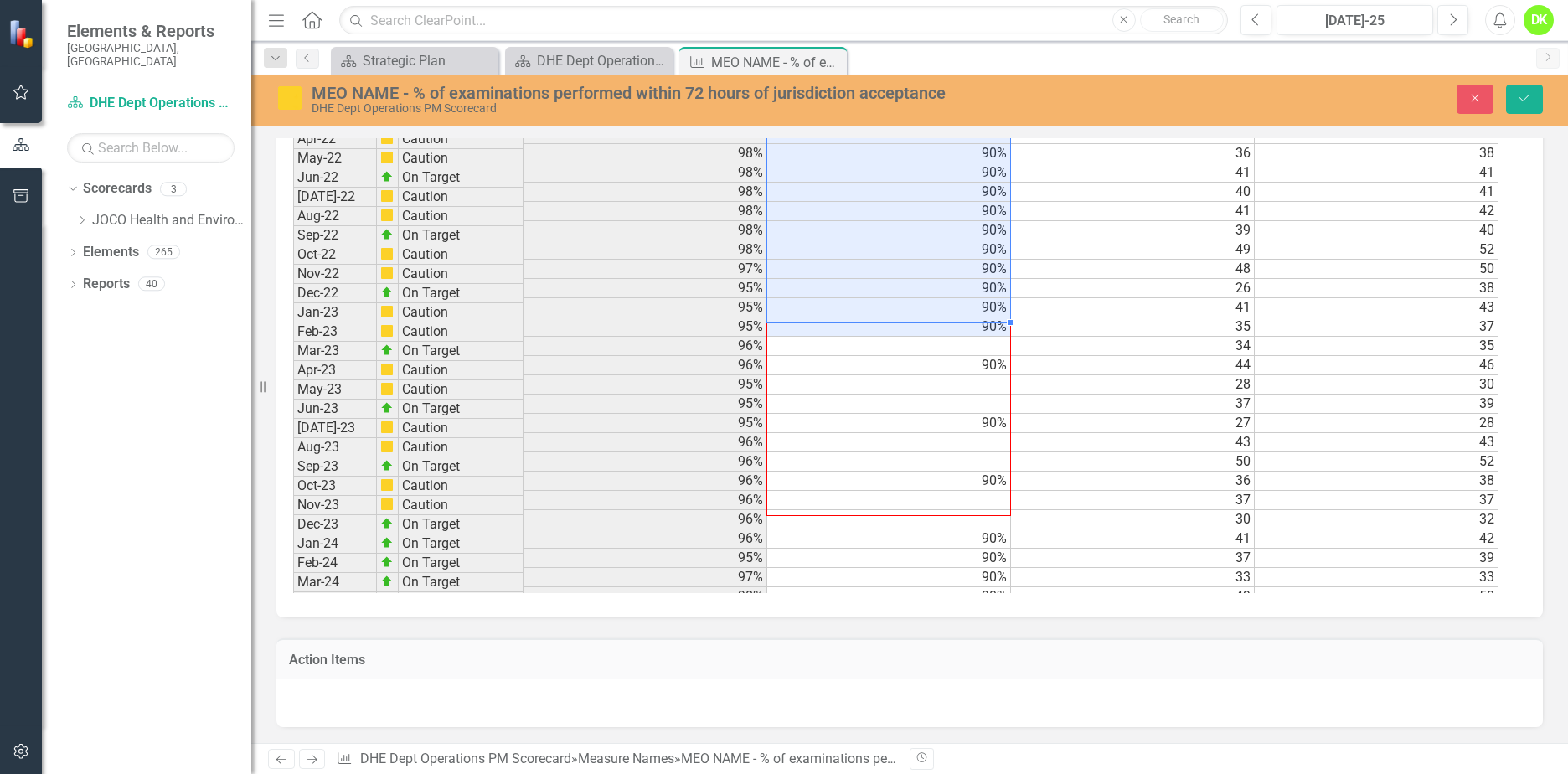
drag, startPoint x: 1010, startPoint y: 324, endPoint x: 984, endPoint y: 511, distance: 188.8
click at [293, 511] on div "Period Status Actual % of Examinations w/in 72 Hours Target % of Examinations w…" at bounding box center [293, 290] width 0 height 864
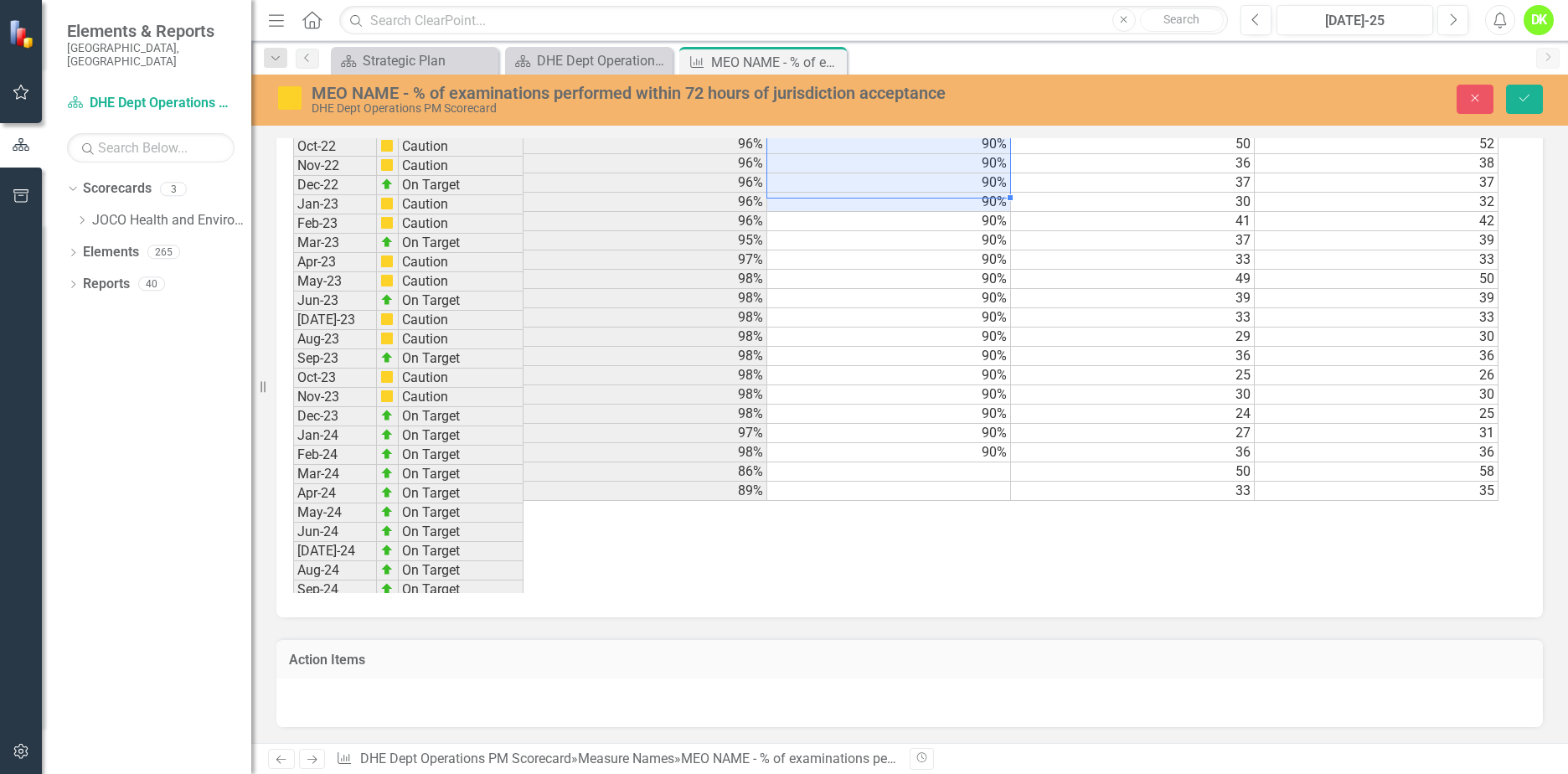
scroll to position [2011, 0]
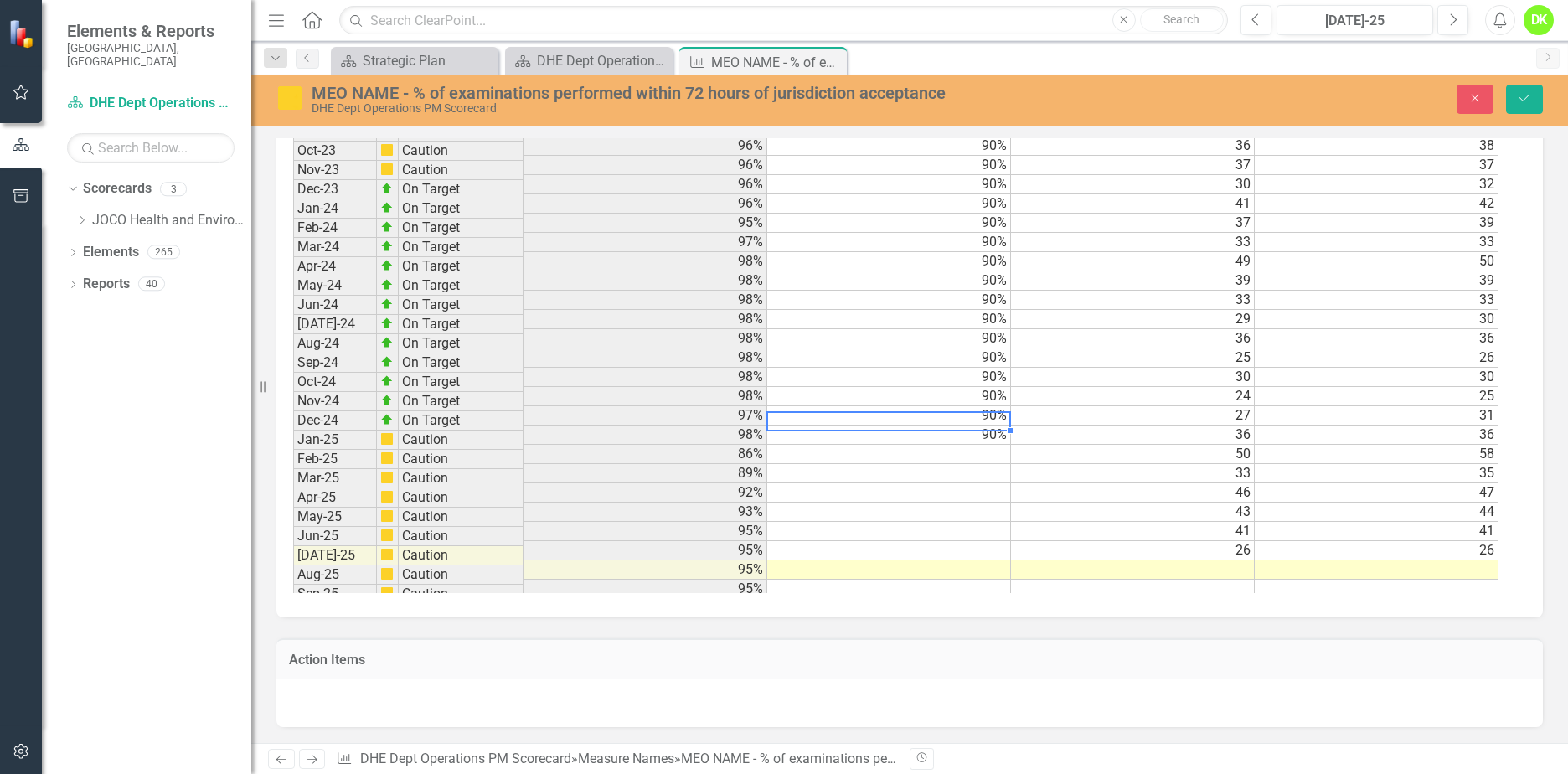
click at [982, 423] on tbody "Apr-22 Caution 98% 90% 36 38 May-22 Caution 98% 90% 41 41 Jun-22 On Target 98% …" at bounding box center [896, 261] width 1206 height 906
drag, startPoint x: 1011, startPoint y: 431, endPoint x: 975, endPoint y: 567, distance: 140.7
click at [293, 567] on div "Period Status Actual % of Examinations w/in 72 Hours Target % of Examinations w…" at bounding box center [293, 360] width 0 height 941
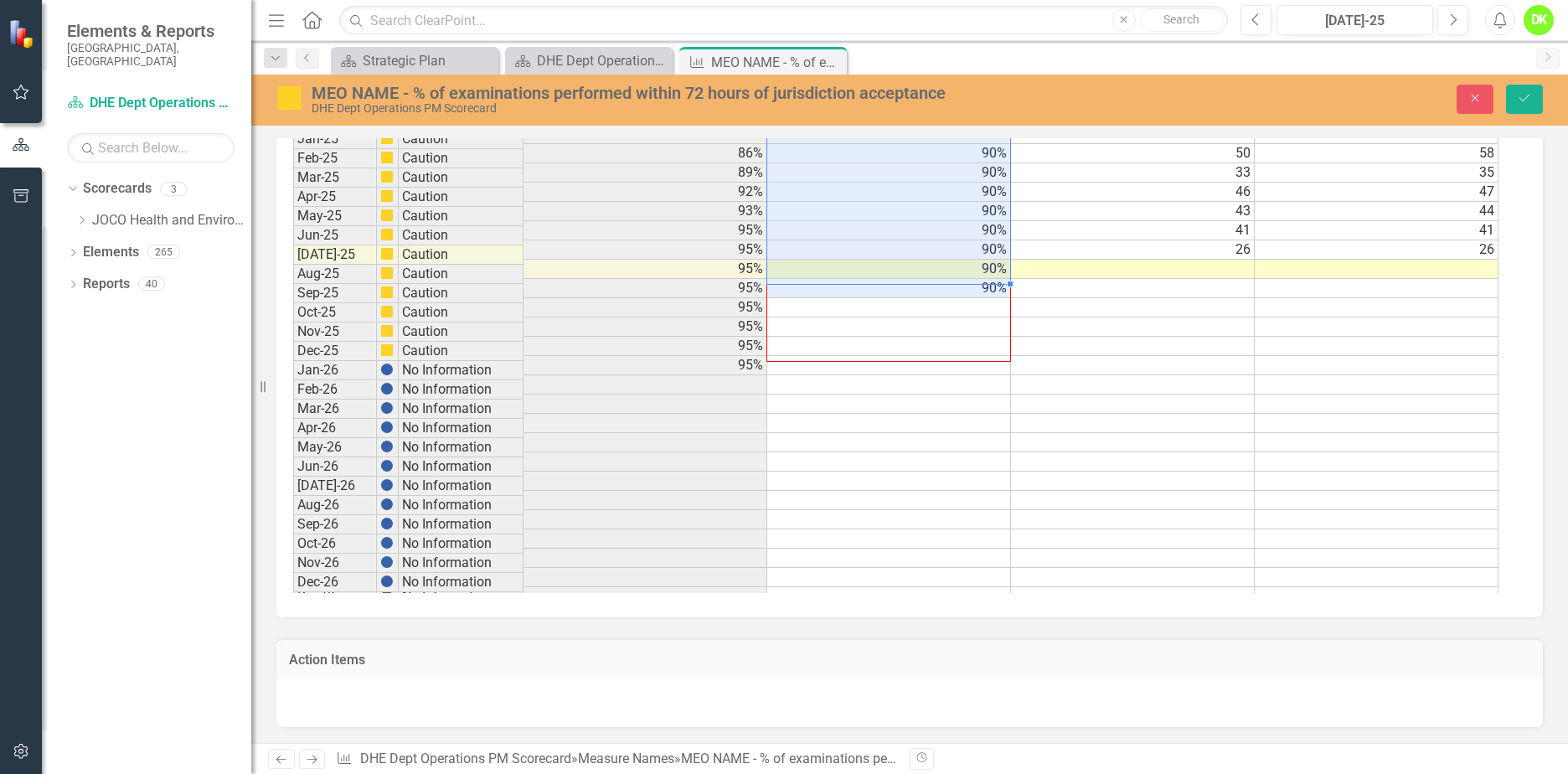
drag, startPoint x: 1011, startPoint y: 286, endPoint x: 993, endPoint y: 353, distance: 69.4
click at [293, 353] on div "Period Status Actual % of Examinations w/in 72 Hours Target % of Examinations w…" at bounding box center [293, 204] width 0 height 806
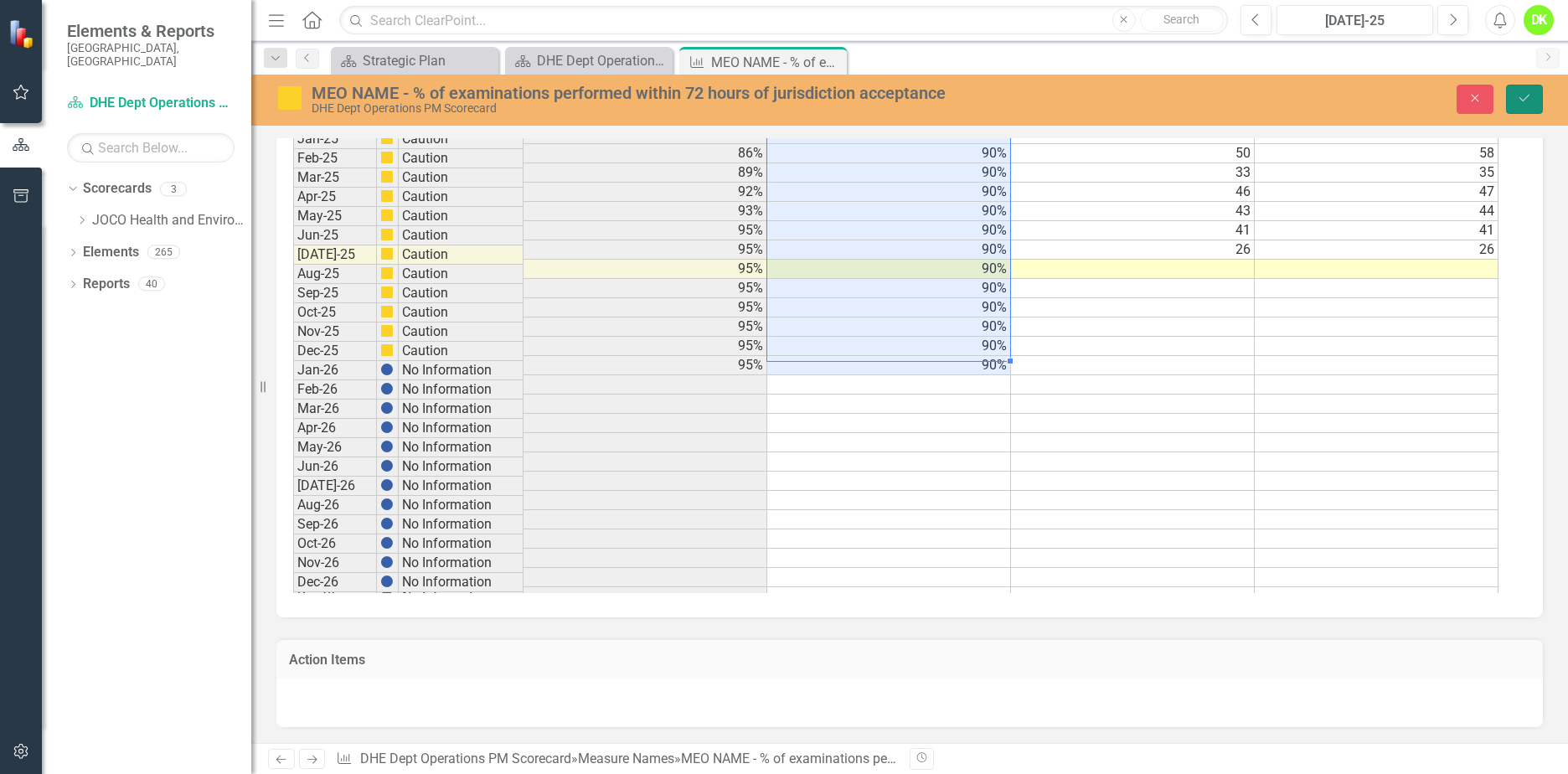
click at [1525, 106] on button "Save" at bounding box center [1525, 100] width 37 height 29
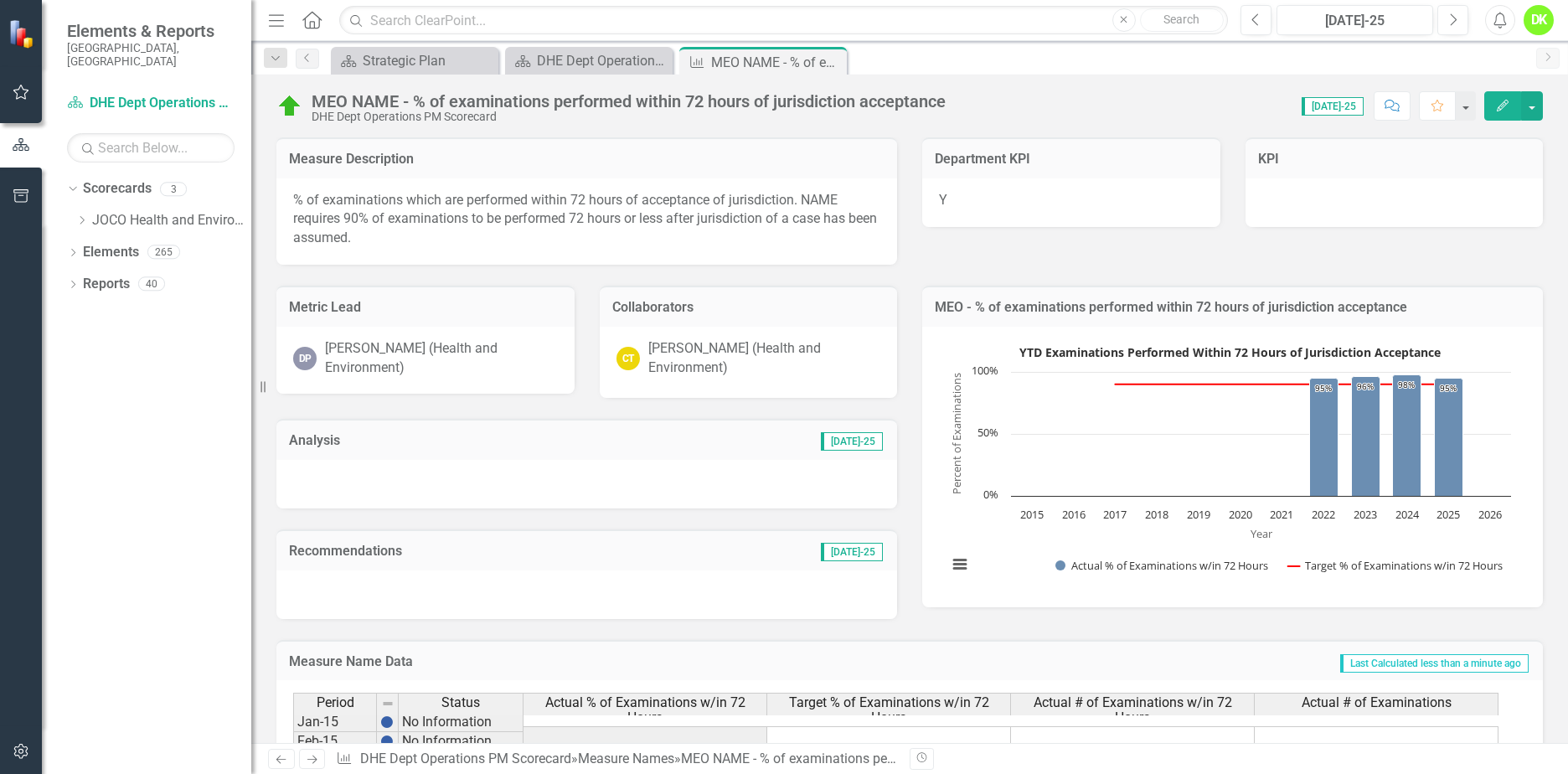
click at [0, 0] on icon "Close" at bounding box center [0, 0] width 0 height 0
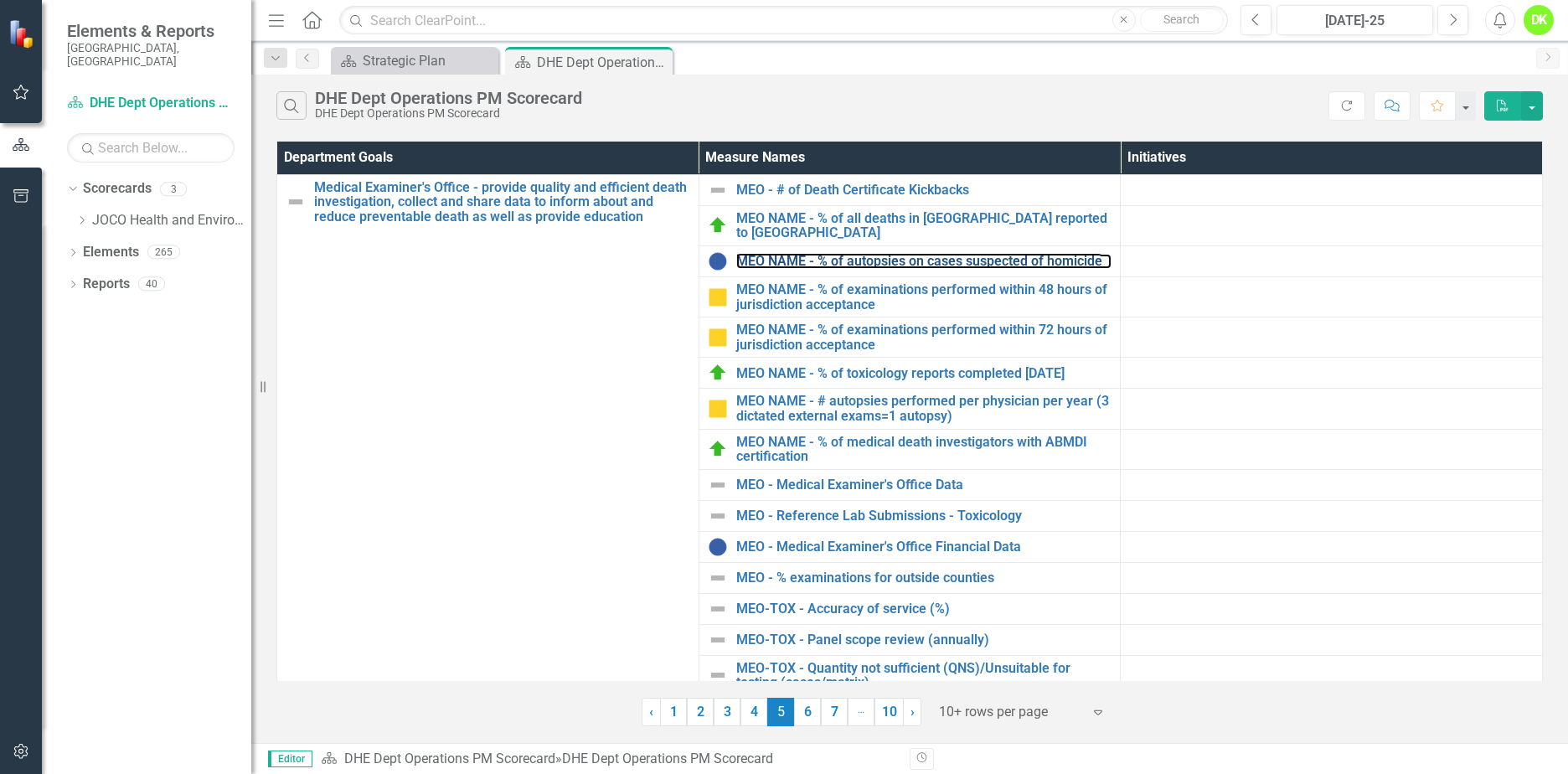
click at [971, 264] on link "MEO NAME - % of autopsies on cases suspected of homicide" at bounding box center [924, 262] width 376 height 15
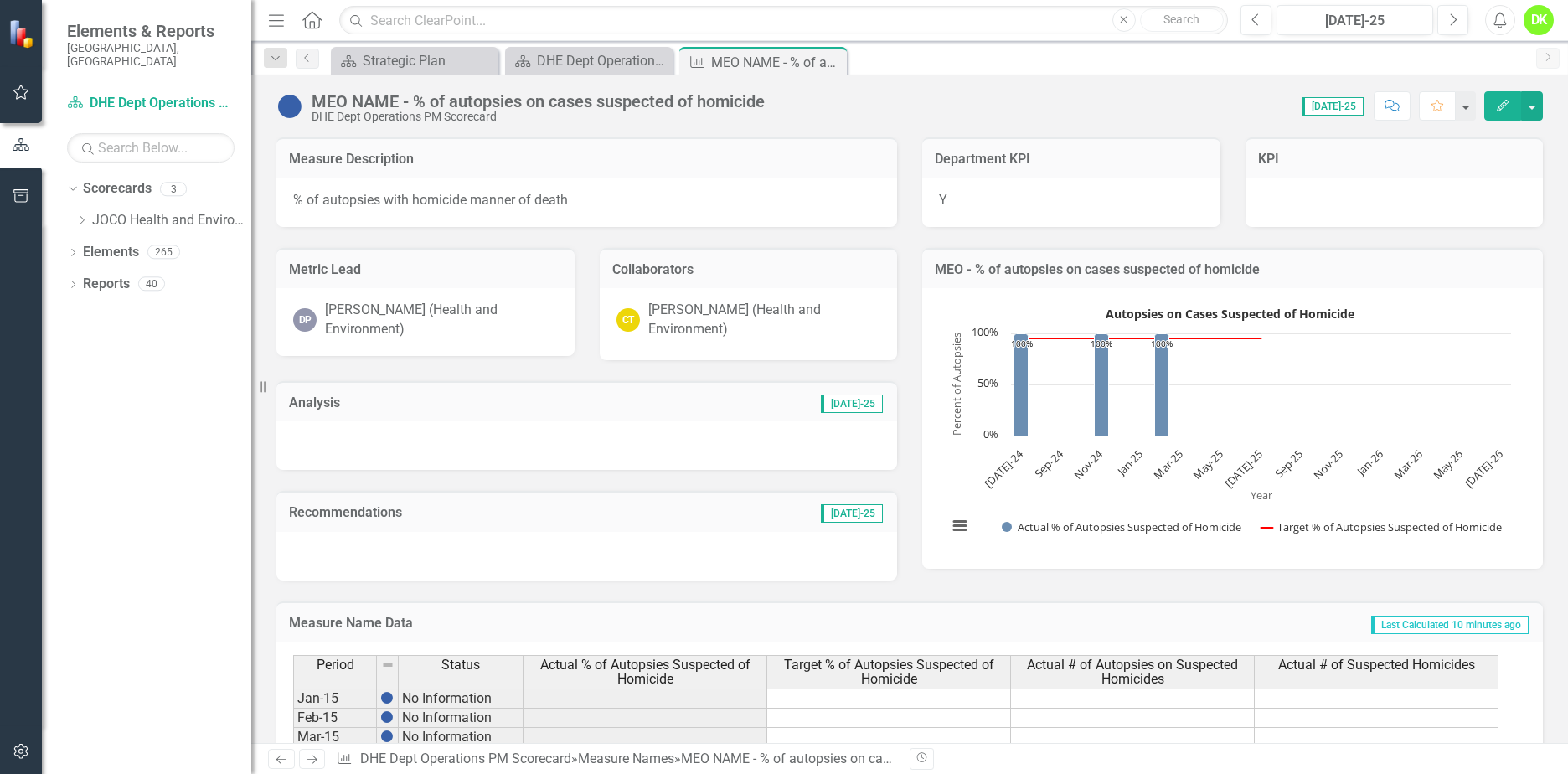
click at [1499, 107] on icon "button" at bounding box center [1502, 105] width 12 height 12
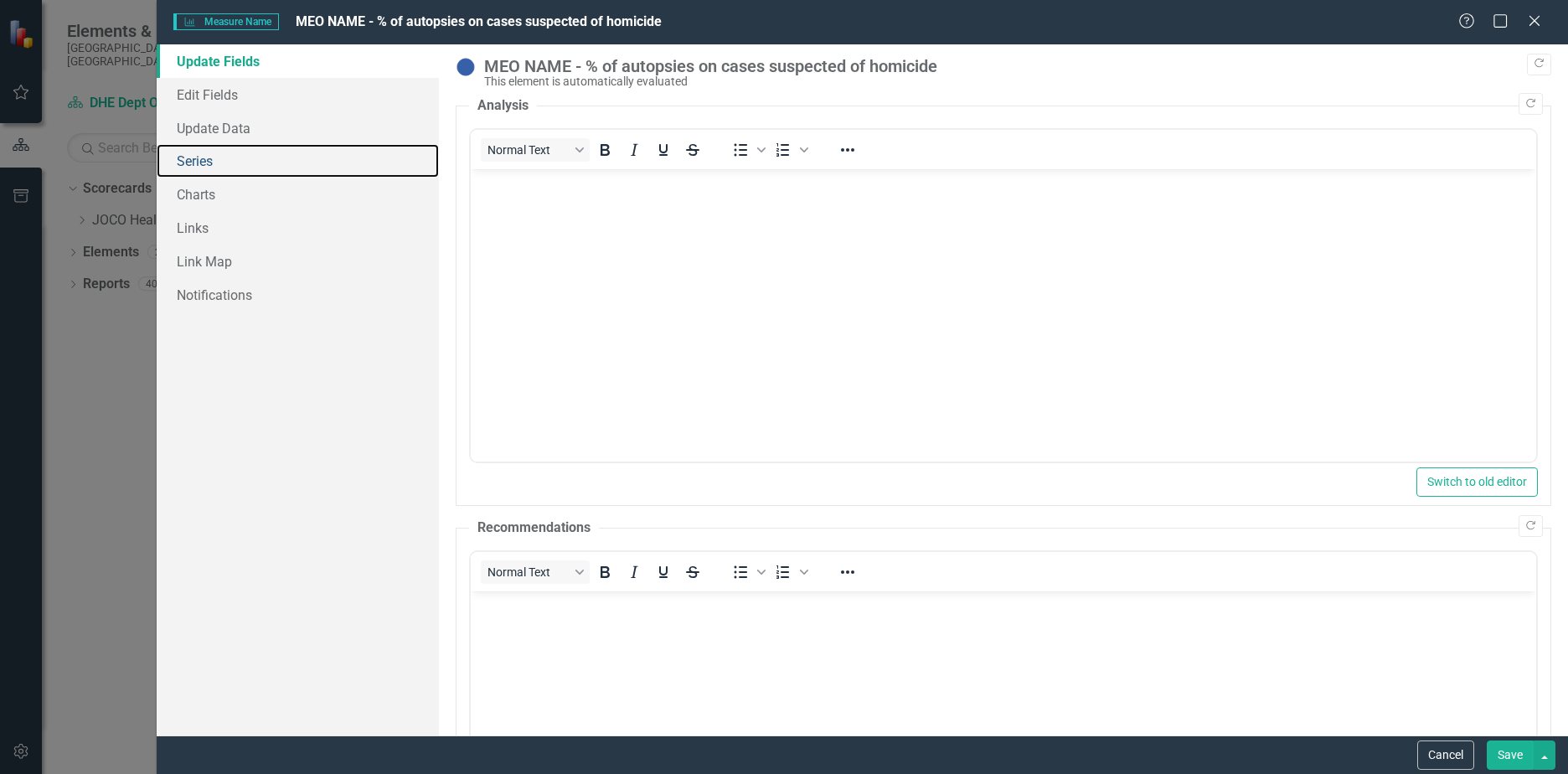
click at [173, 152] on link "Series" at bounding box center [298, 160] width 282 height 34
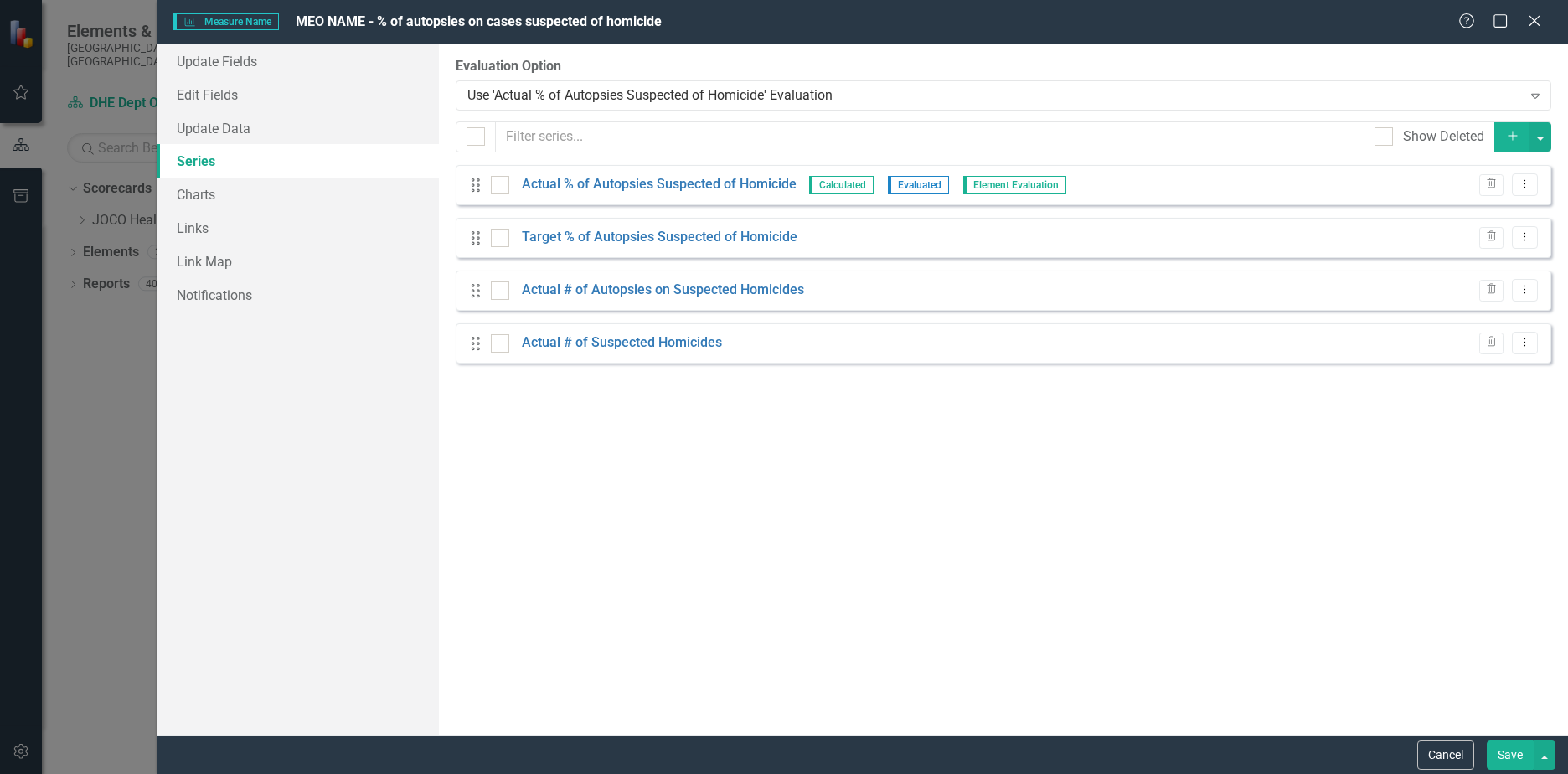
click at [1524, 185] on icon "Dropdown Menu" at bounding box center [1525, 184] width 14 height 11
click at [1415, 211] on link "Edit Edit Measure Series" at bounding box center [1441, 213] width 190 height 31
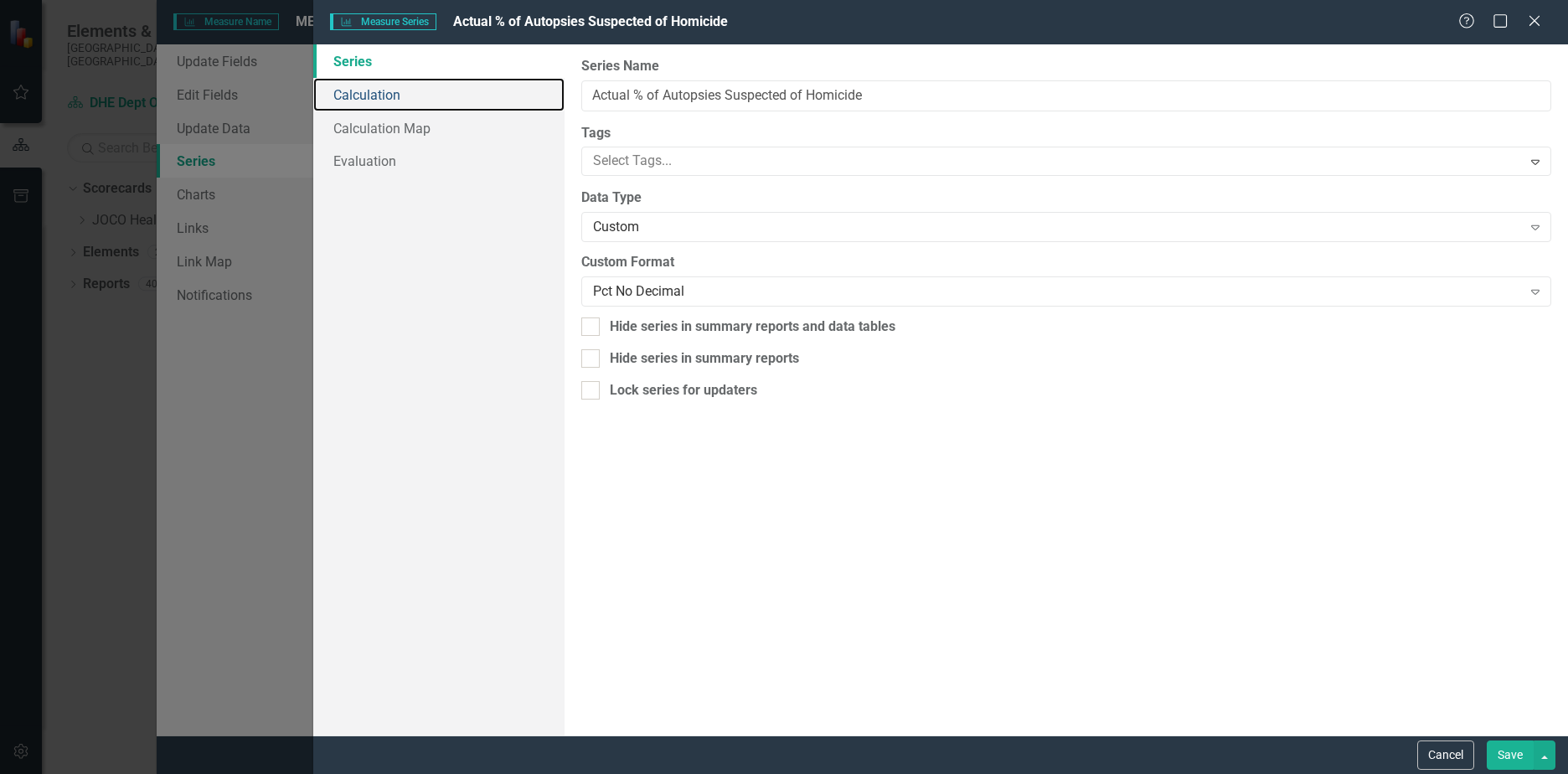
click at [360, 98] on link "Calculation" at bounding box center [439, 95] width 251 height 34
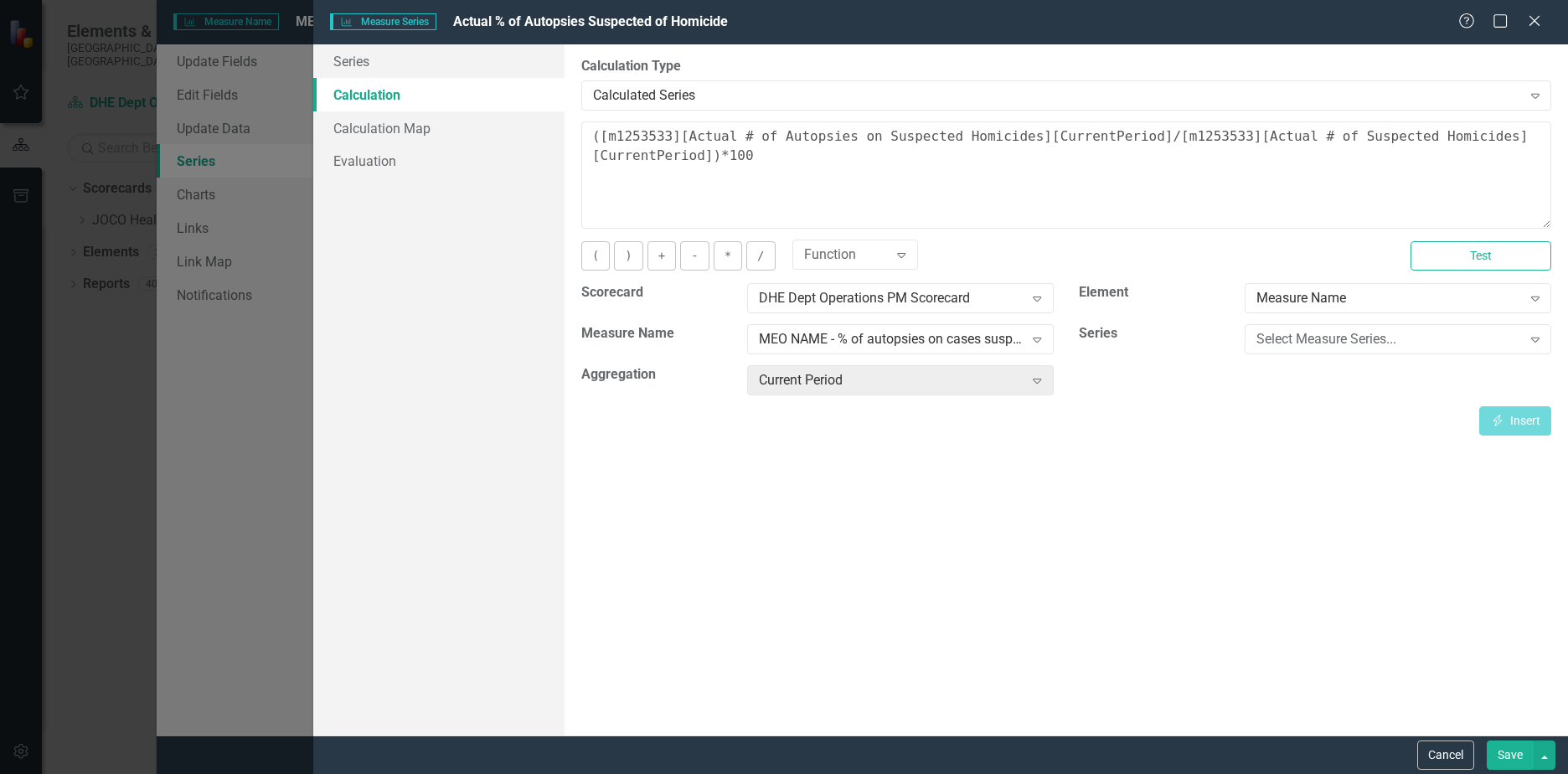
click at [1439, 746] on button "Cancel" at bounding box center [1445, 755] width 57 height 29
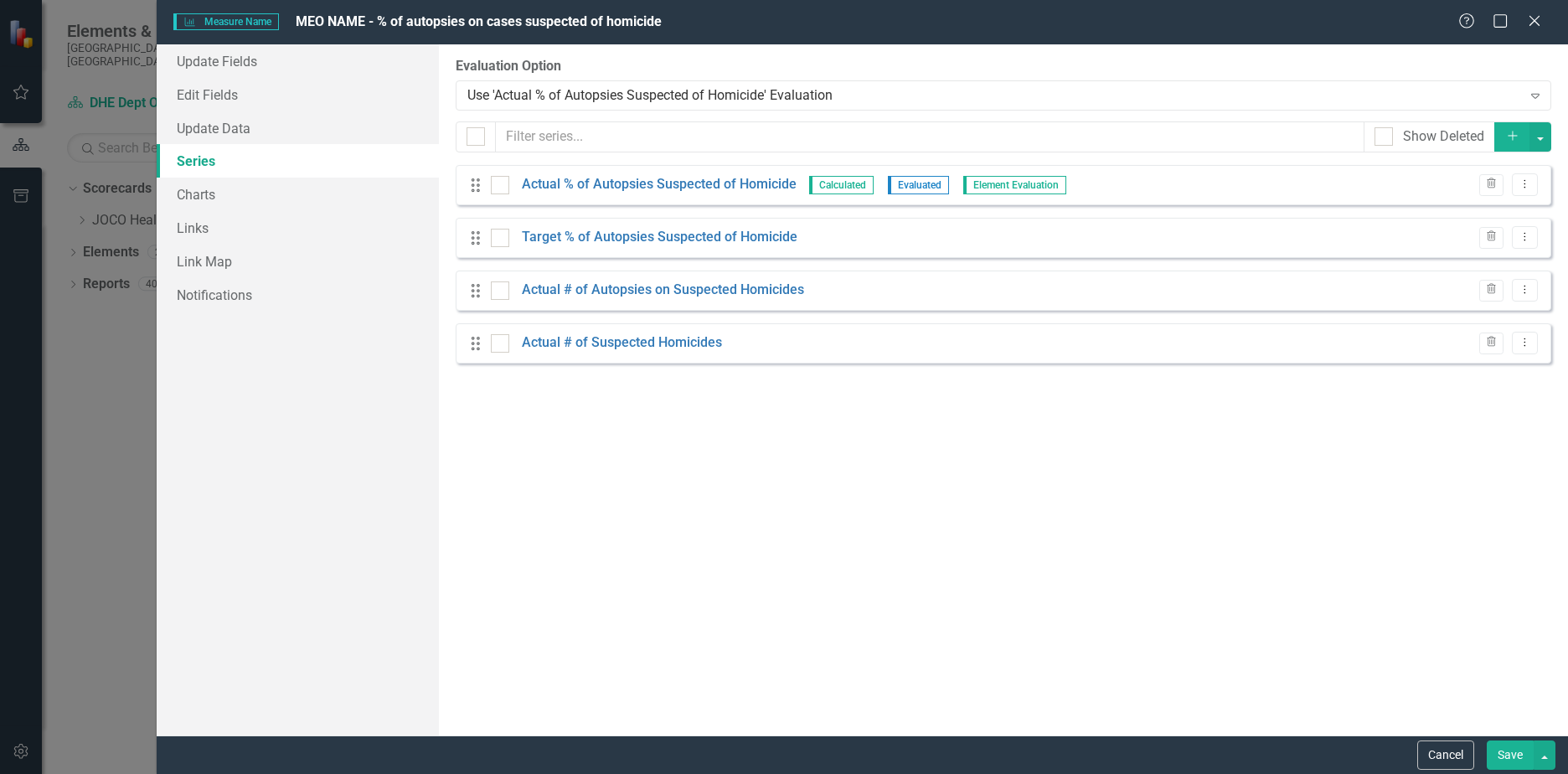
click at [1437, 749] on button "Cancel" at bounding box center [1445, 755] width 57 height 29
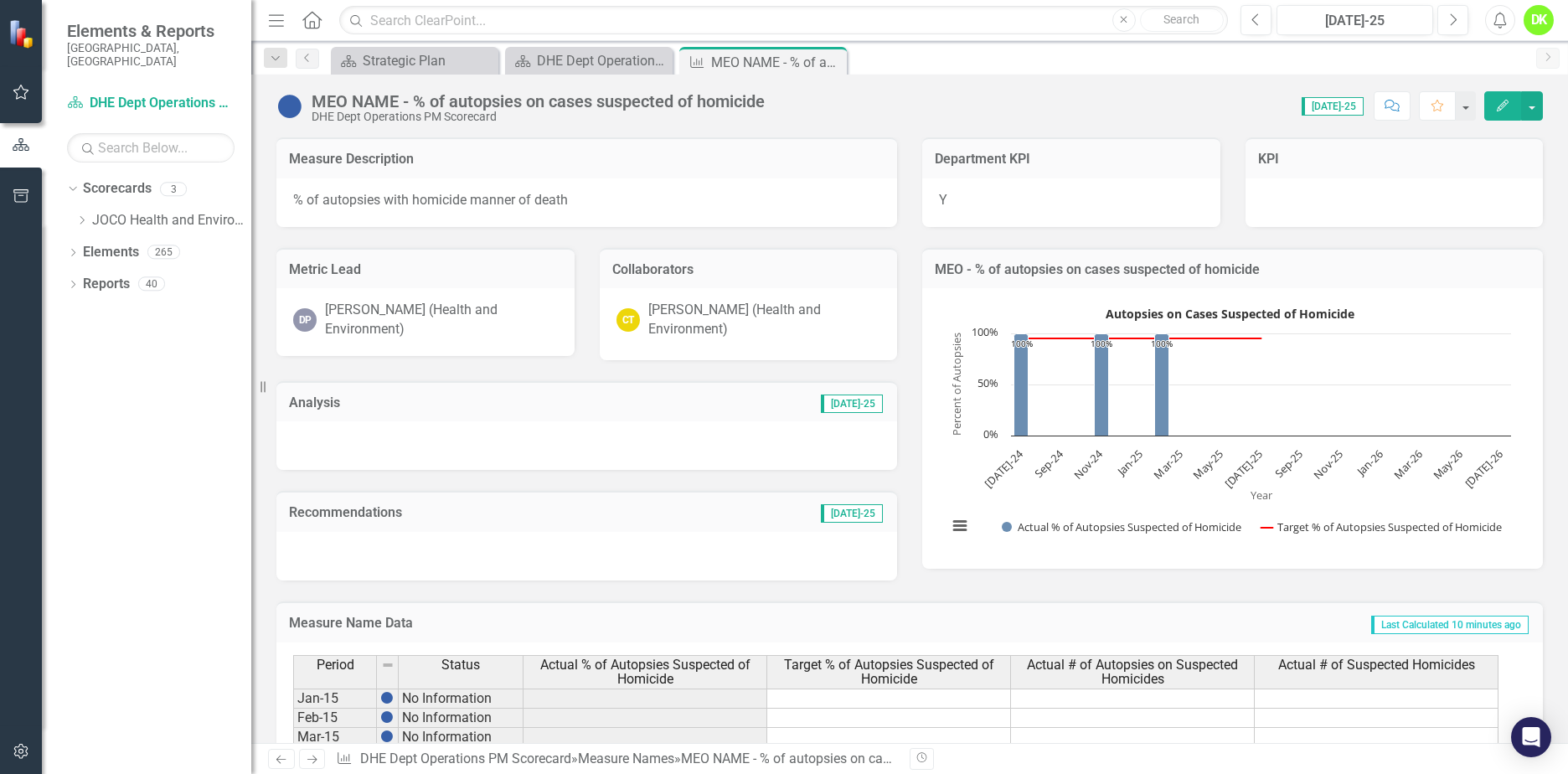
click at [0, 0] on icon "Close" at bounding box center [0, 0] width 0 height 0
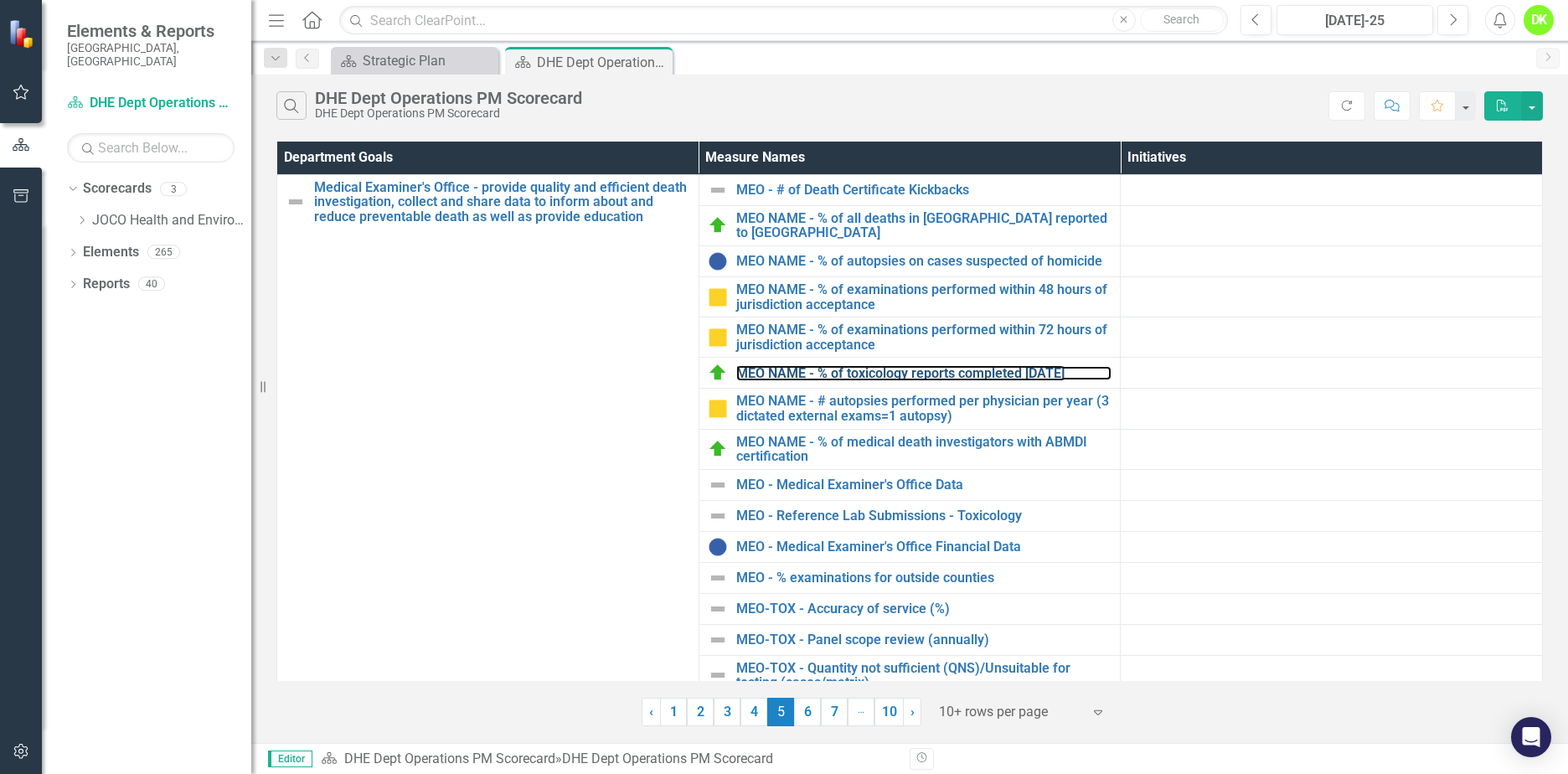
click at [922, 372] on link "MEO NAME - % of toxicology reports completed [DATE]" at bounding box center [924, 374] width 376 height 15
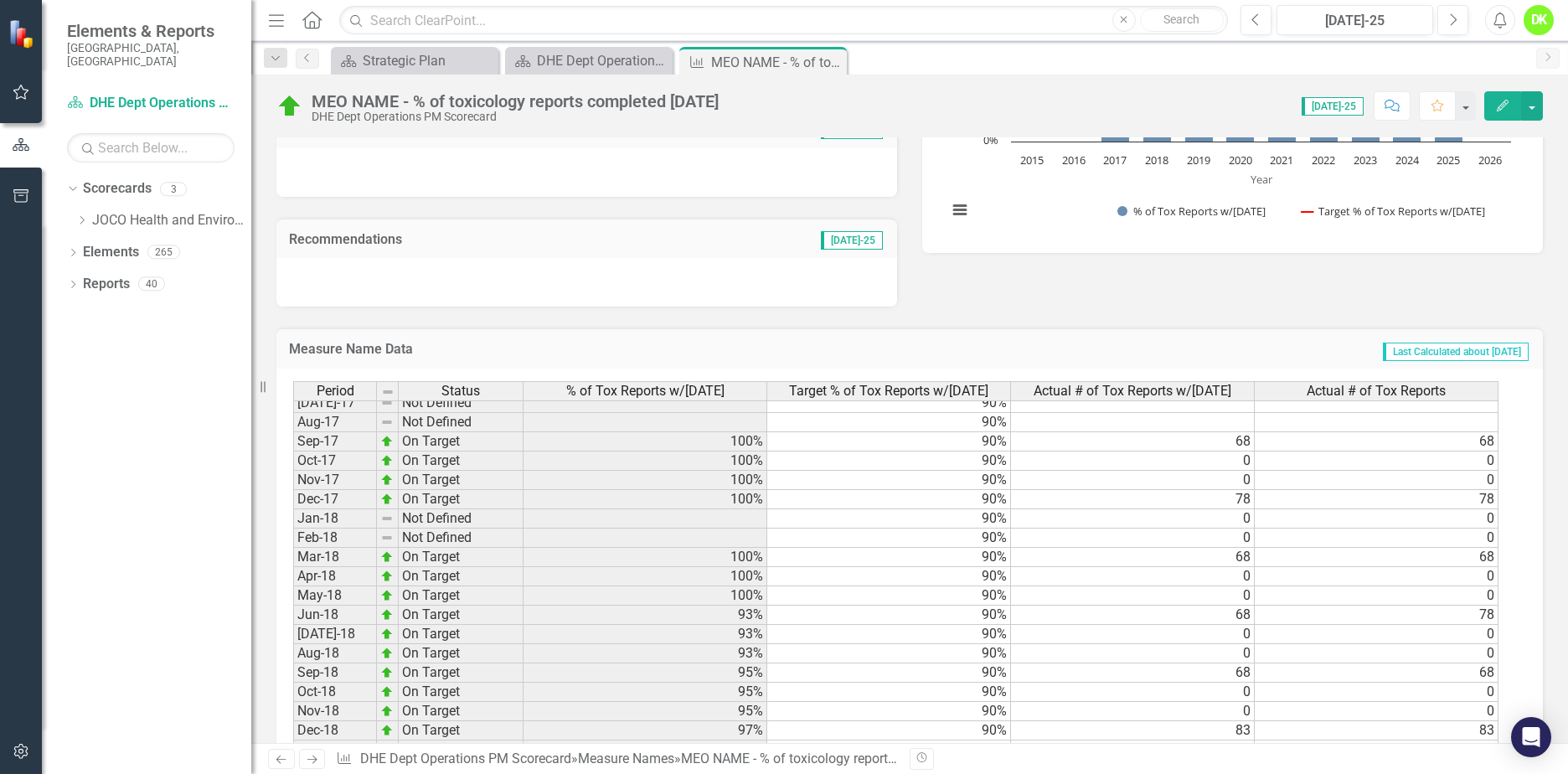
scroll to position [626, 0]
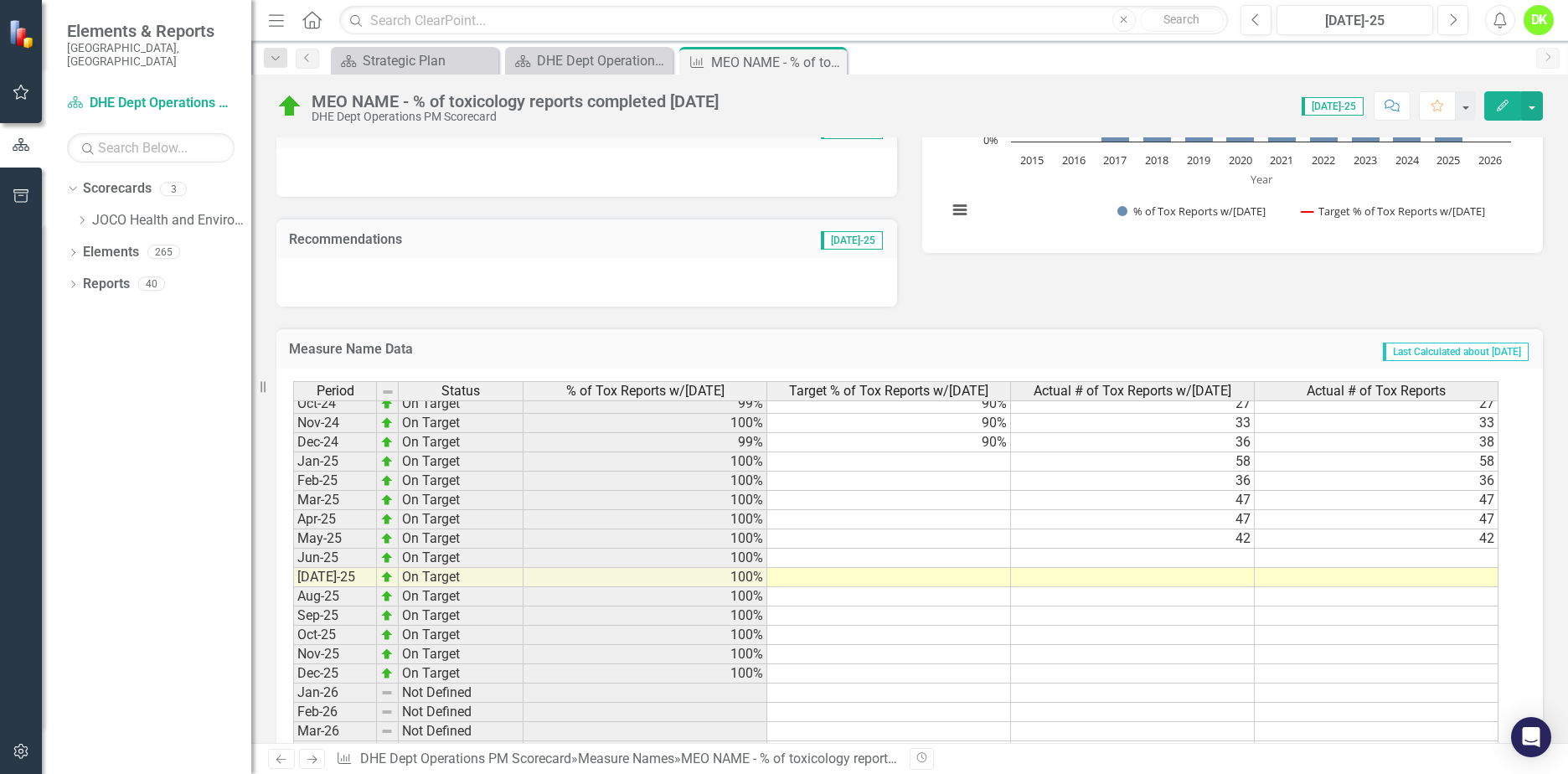
click at [961, 446] on tbody "May-23 On Target 100% 90% 42 42 Jun-23 On Target 100% 90% 35 35 Jul-23 On Targe…" at bounding box center [896, 490] width 1206 height 848
drag, startPoint x: 1009, startPoint y: 452, endPoint x: 976, endPoint y: 670, distance: 220.5
click at [293, 670] on div "Period Status % of Tox Reports w/in 90 Days Target % of Tox Reports w/in 90 Day…" at bounding box center [293, 528] width 0 height 772
type textarea "90"
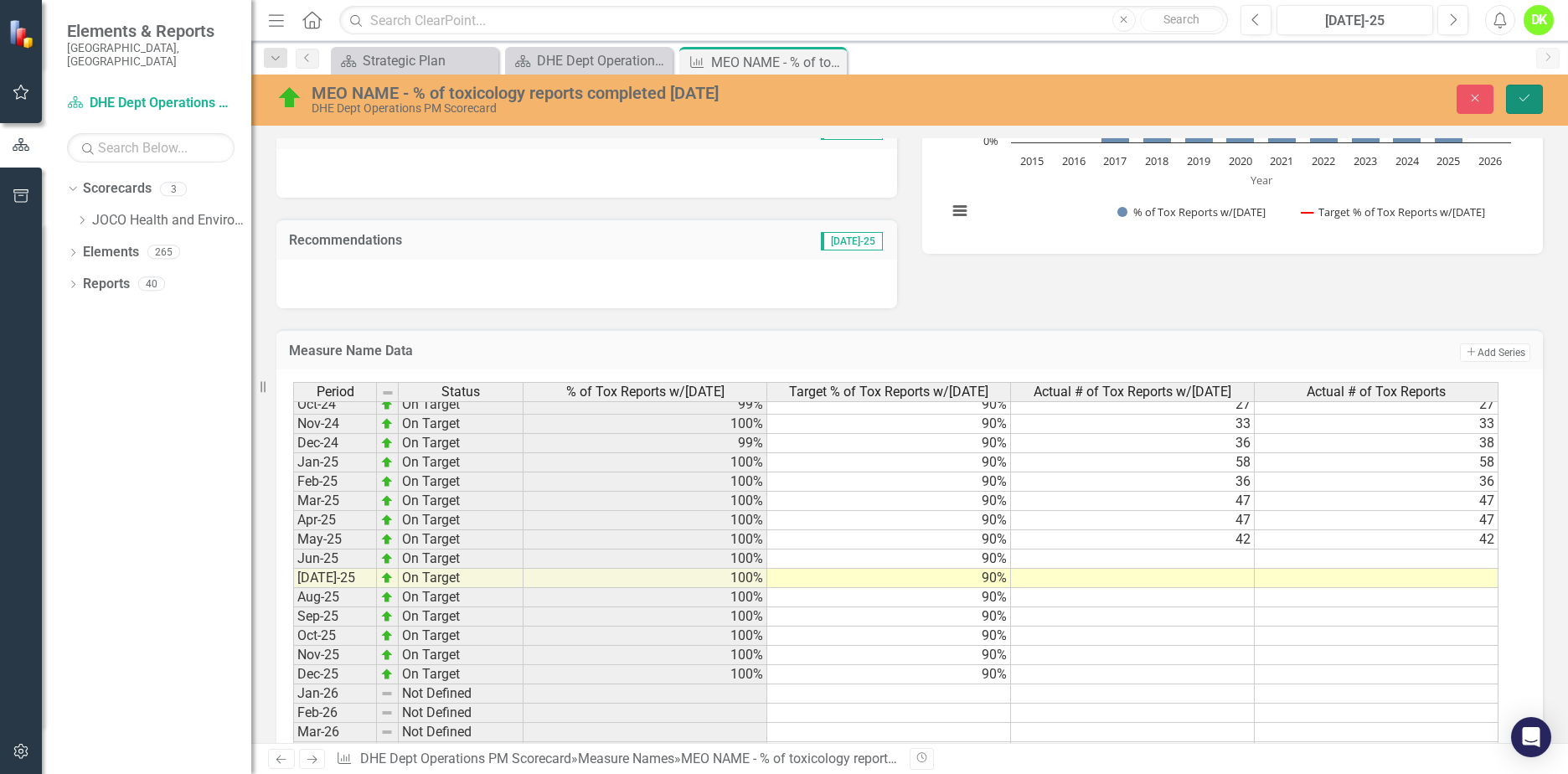
click at [1530, 106] on button "Save" at bounding box center [1525, 100] width 37 height 29
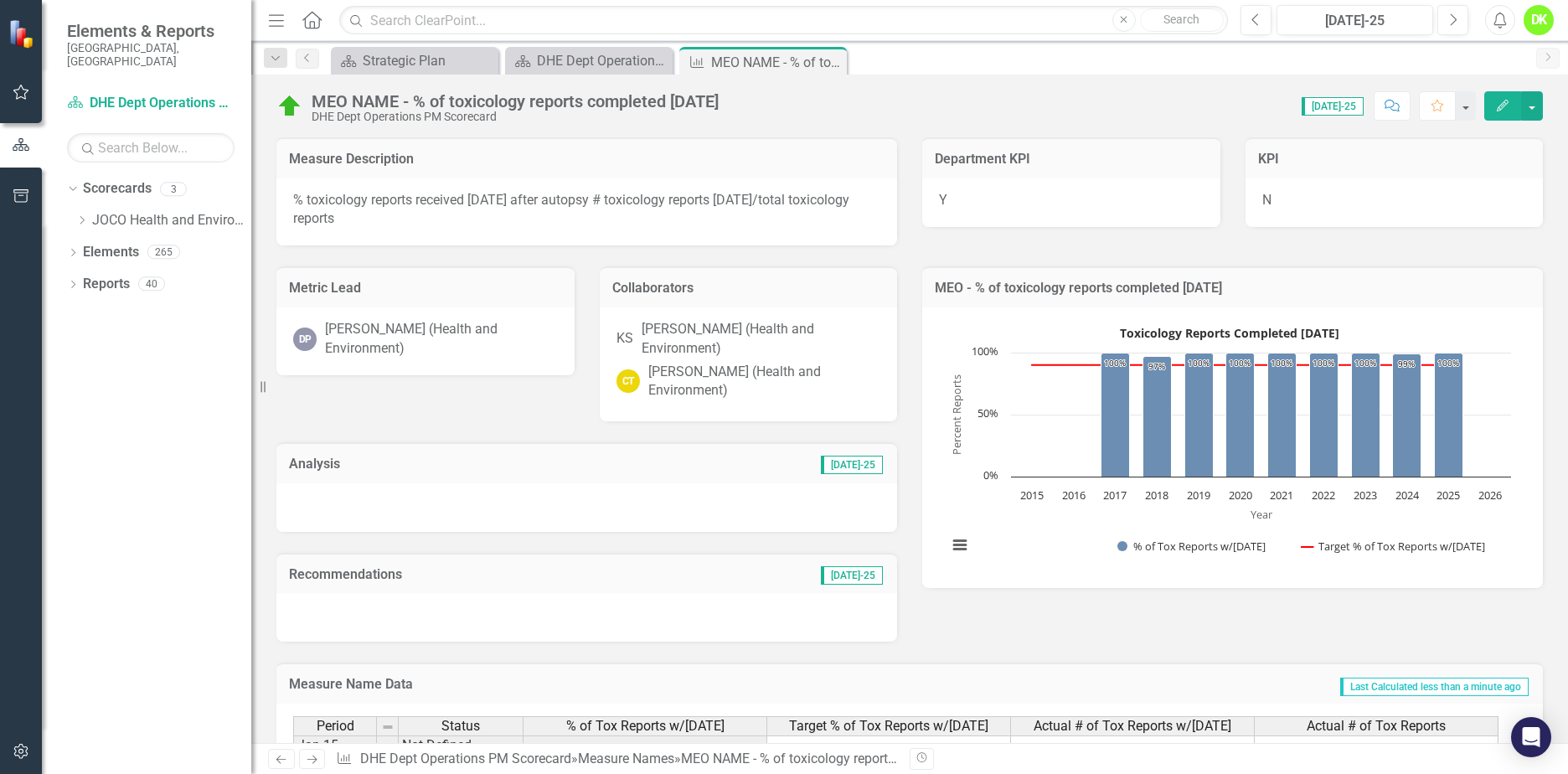
click at [0, 0] on icon "Close" at bounding box center [0, 0] width 0 height 0
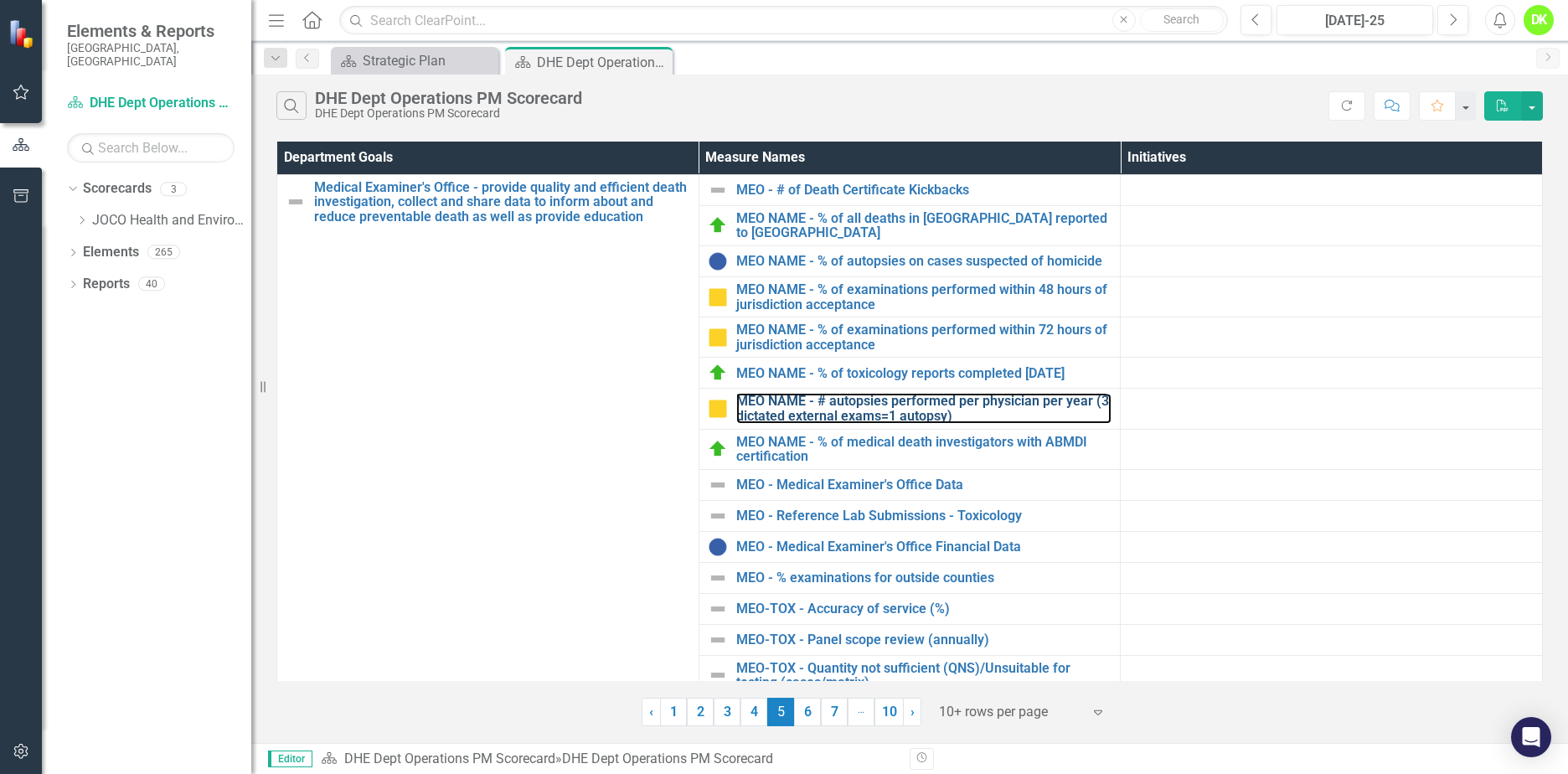
click at [977, 413] on link "MEO NAME - # autopsies performed per physician per year (3 dictated external ex…" at bounding box center [924, 408] width 376 height 29
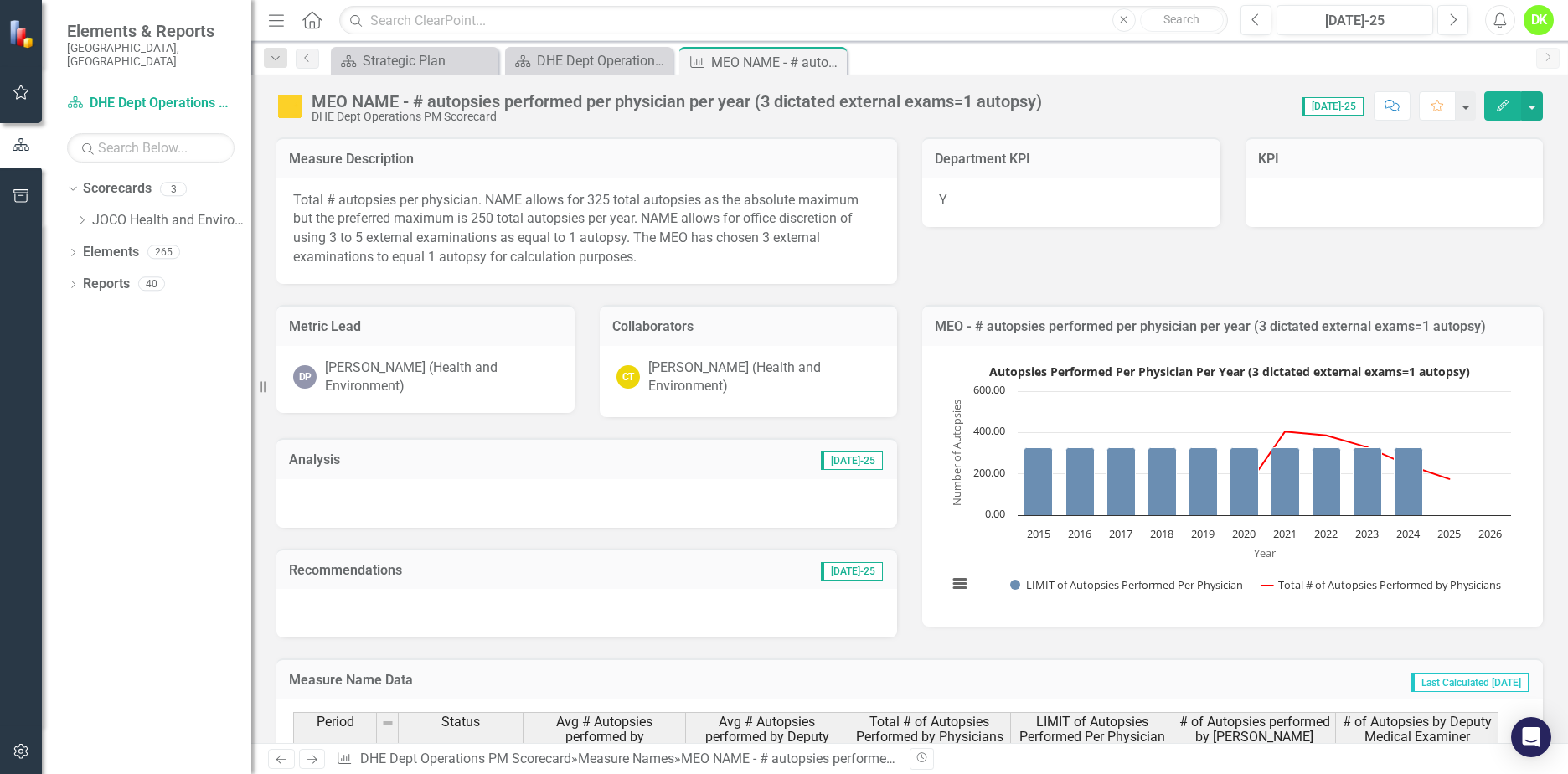
click at [0, 0] on icon at bounding box center [0, 0] width 0 height 0
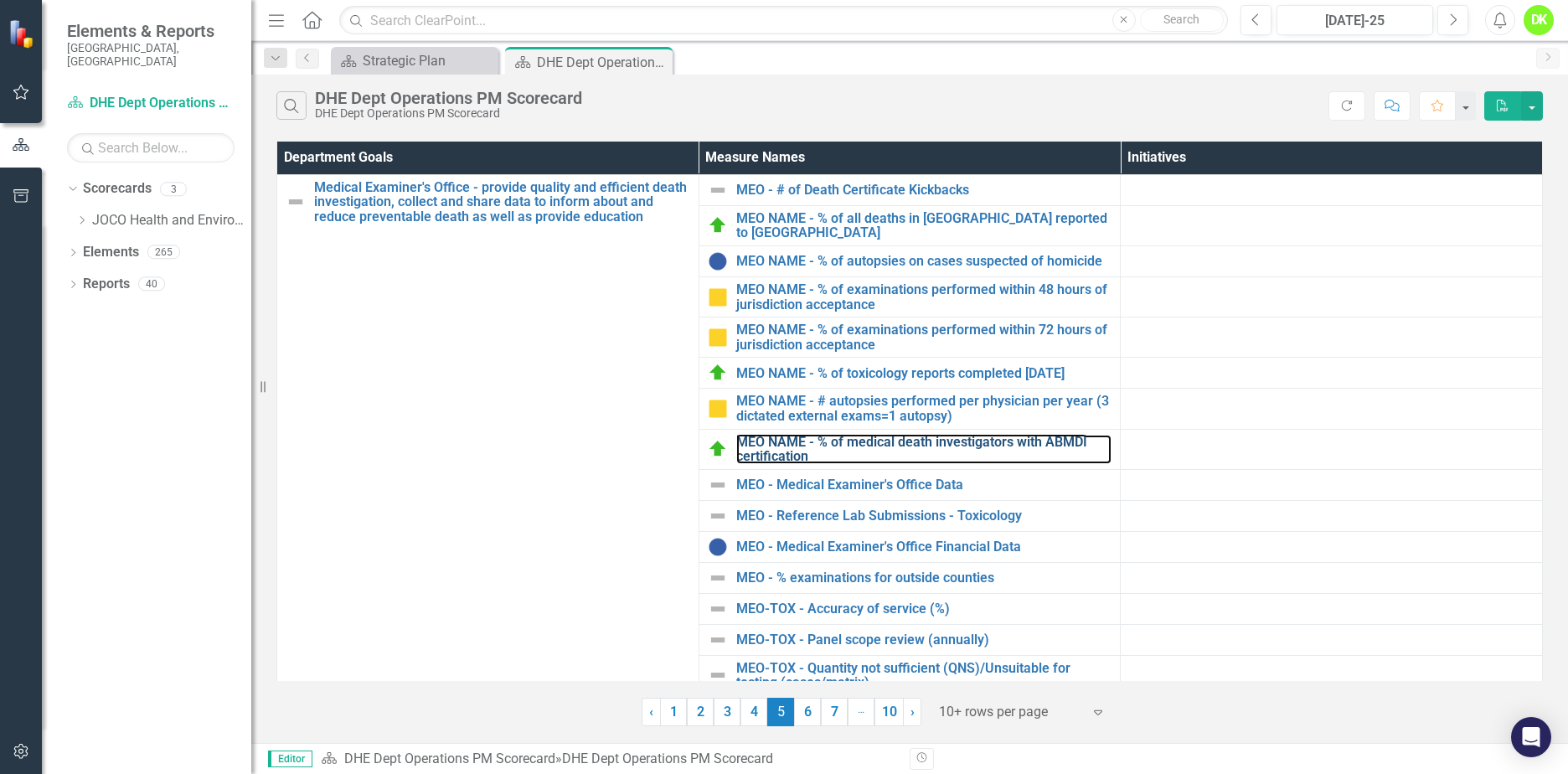
click at [957, 453] on link "MEO NAME - % of medical death investigators with ABMDI certification" at bounding box center [924, 449] width 376 height 29
